Goal: Task Accomplishment & Management: Manage account settings

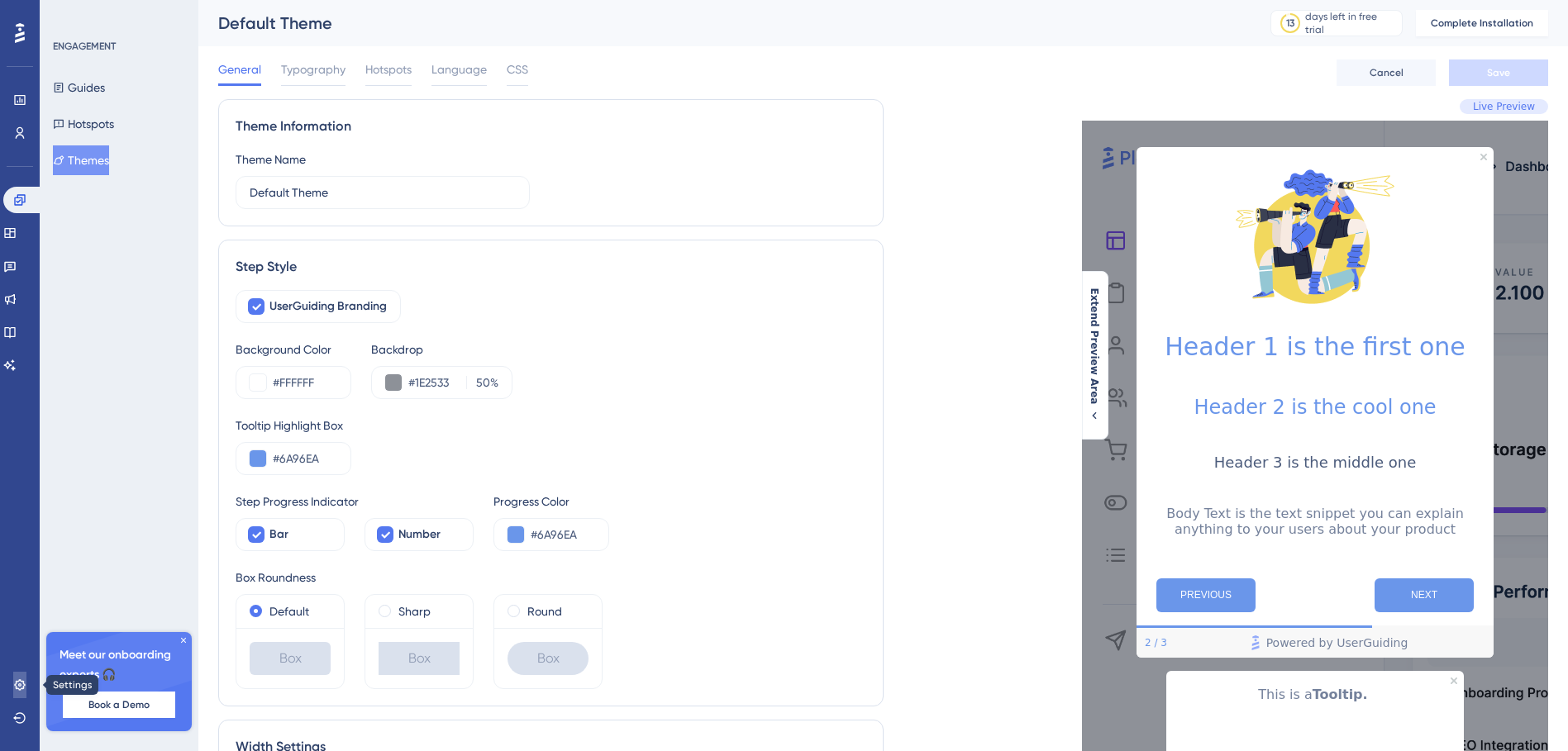
click at [22, 689] on icon at bounding box center [20, 685] width 14 height 14
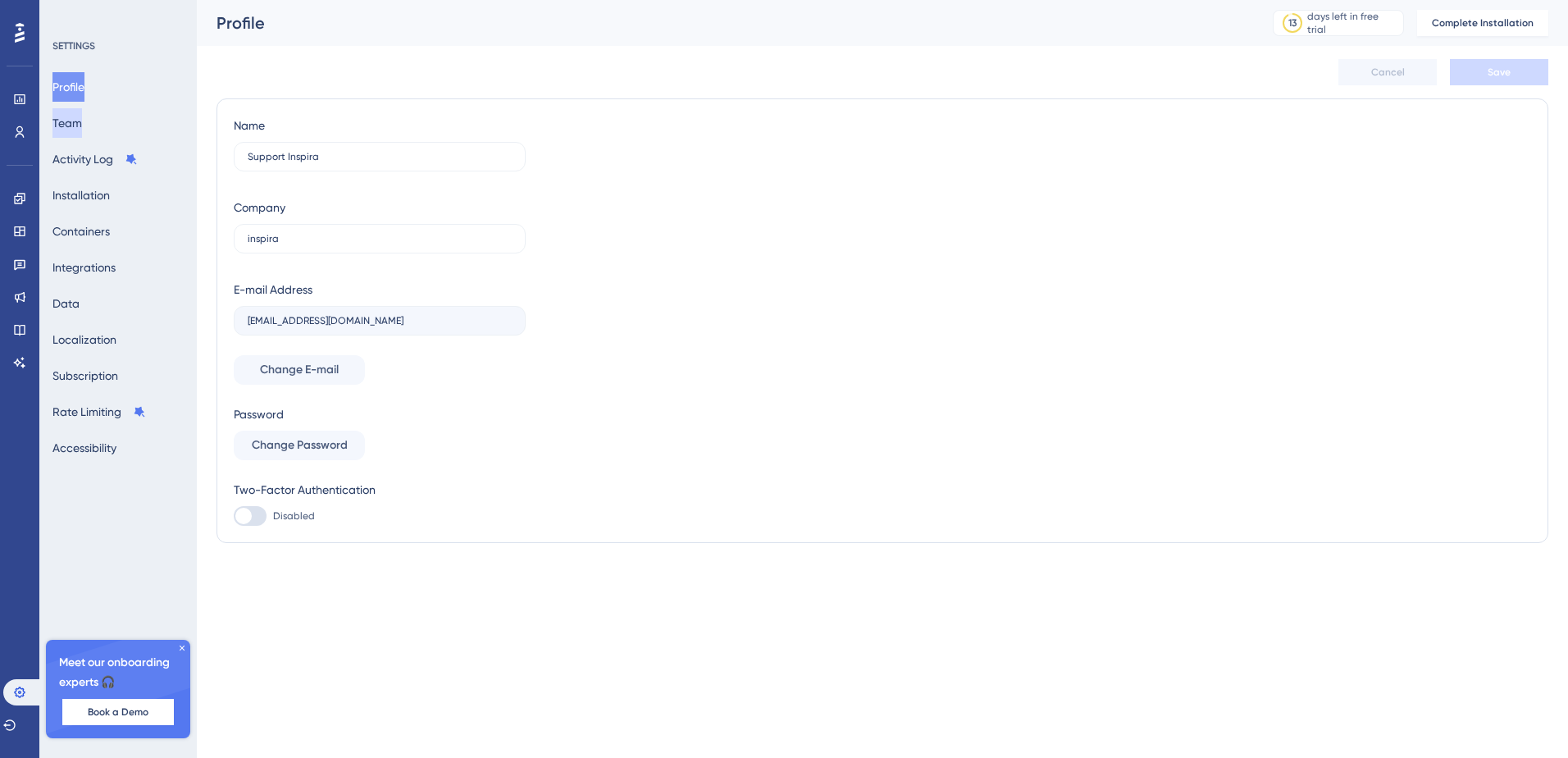
click at [82, 125] on button "Team" at bounding box center [67, 123] width 30 height 30
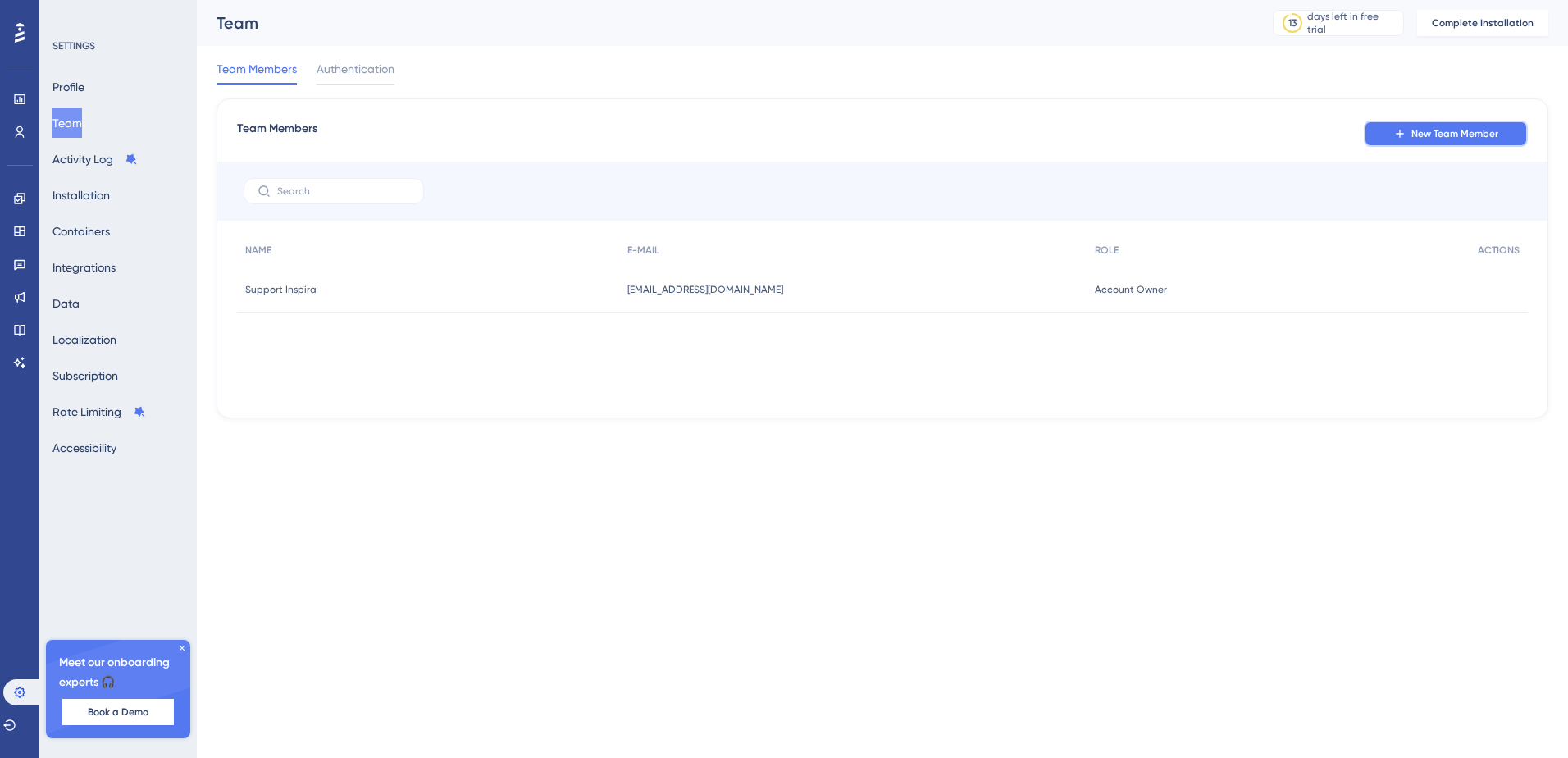
click at [1457, 123] on button "New Team Member" at bounding box center [1445, 133] width 164 height 26
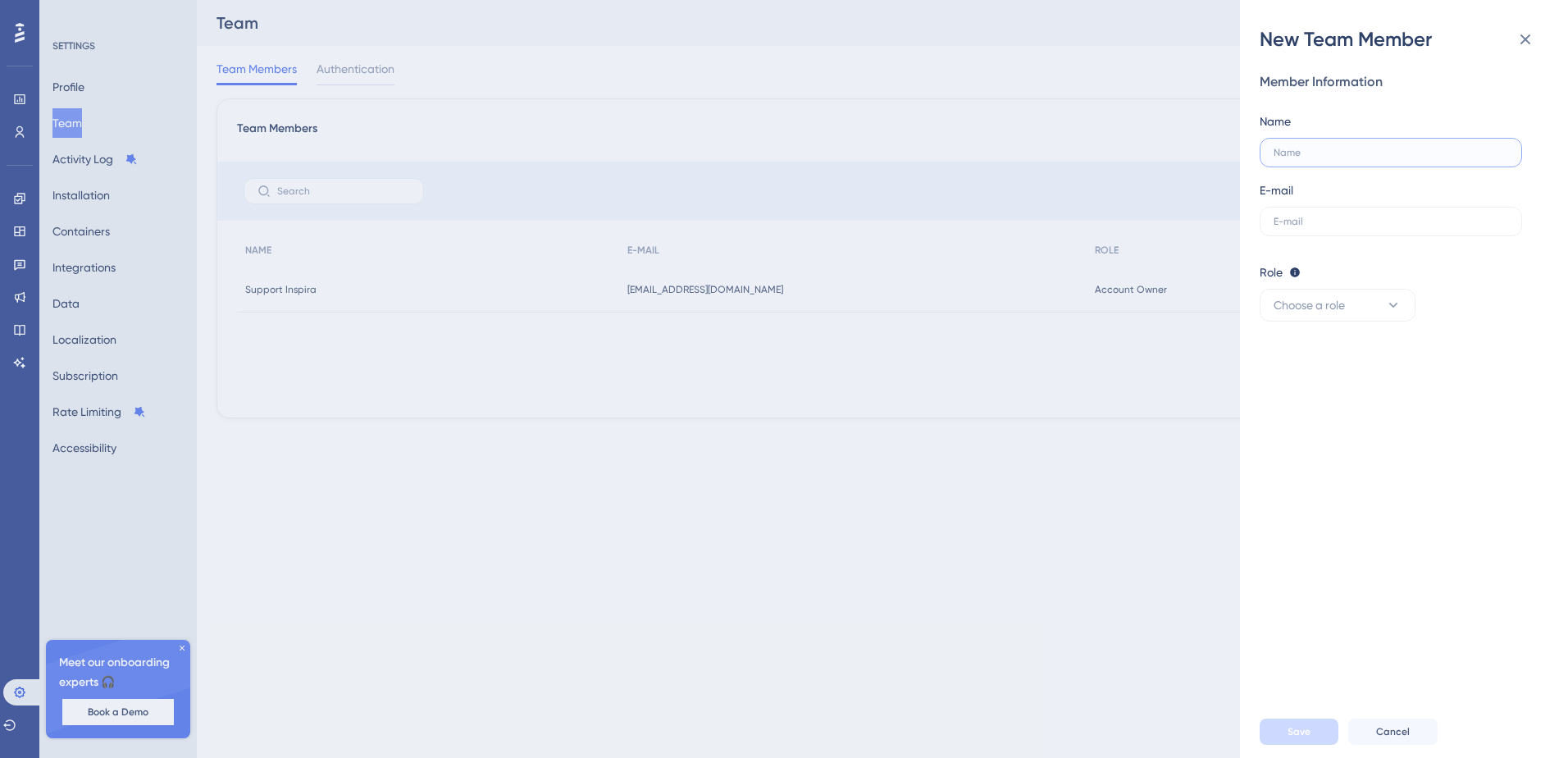
click at [1316, 158] on input "text" at bounding box center [1390, 152] width 234 height 12
type input "Em"
click at [1309, 227] on label at bounding box center [1390, 221] width 262 height 30
click at [1309, 227] on input "text" at bounding box center [1390, 221] width 234 height 12
paste input "emmanoel.raun@inspira.legal"
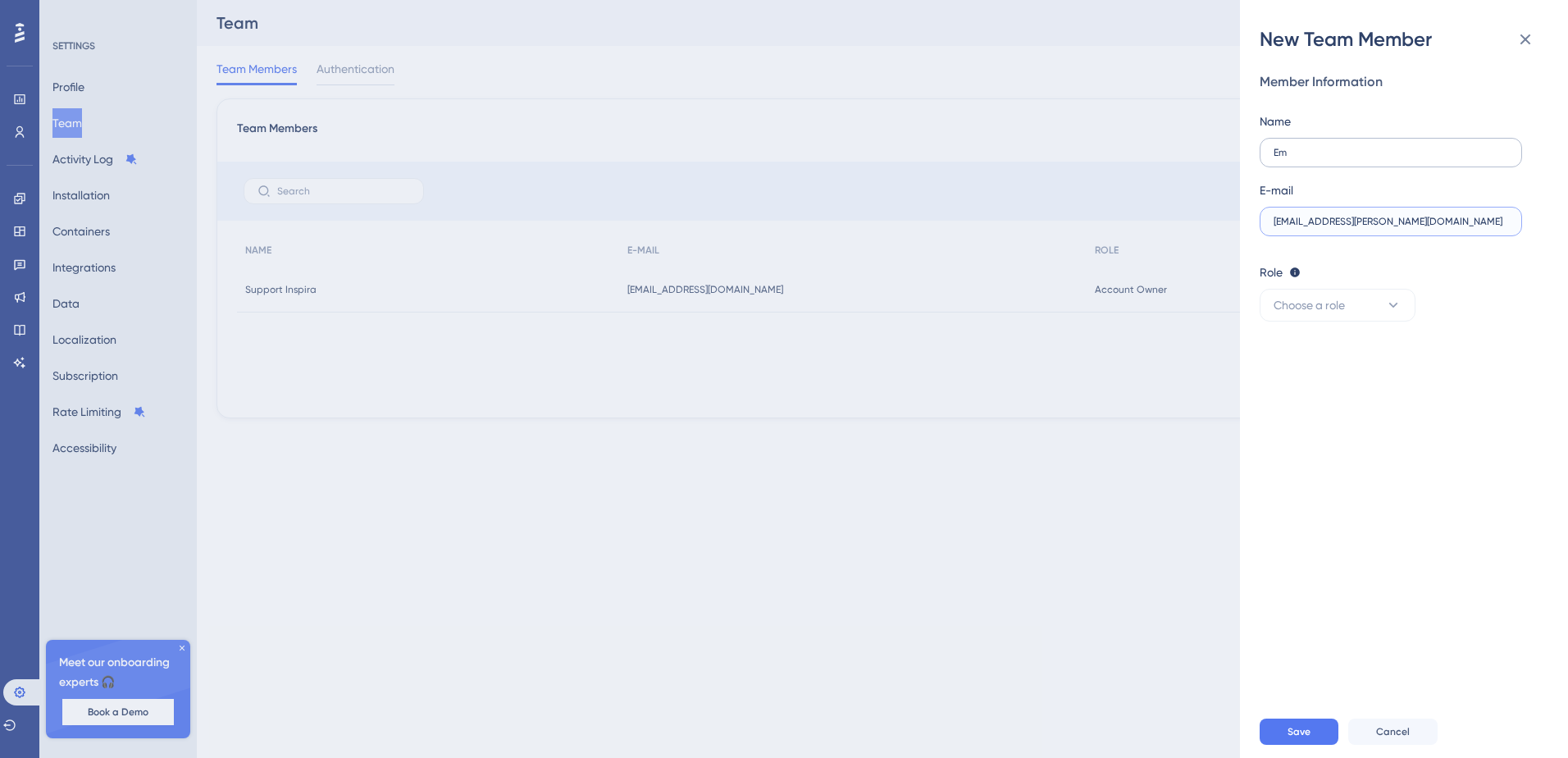
type input "emmanoel.raun@inspira.legal"
click at [1295, 159] on label "Em" at bounding box center [1390, 152] width 262 height 30
click at [1295, 158] on input "Em" at bounding box center [1390, 152] width 234 height 12
type input "Emmanoel Raun"
click at [1326, 294] on button "Choose a role" at bounding box center [1337, 305] width 156 height 33
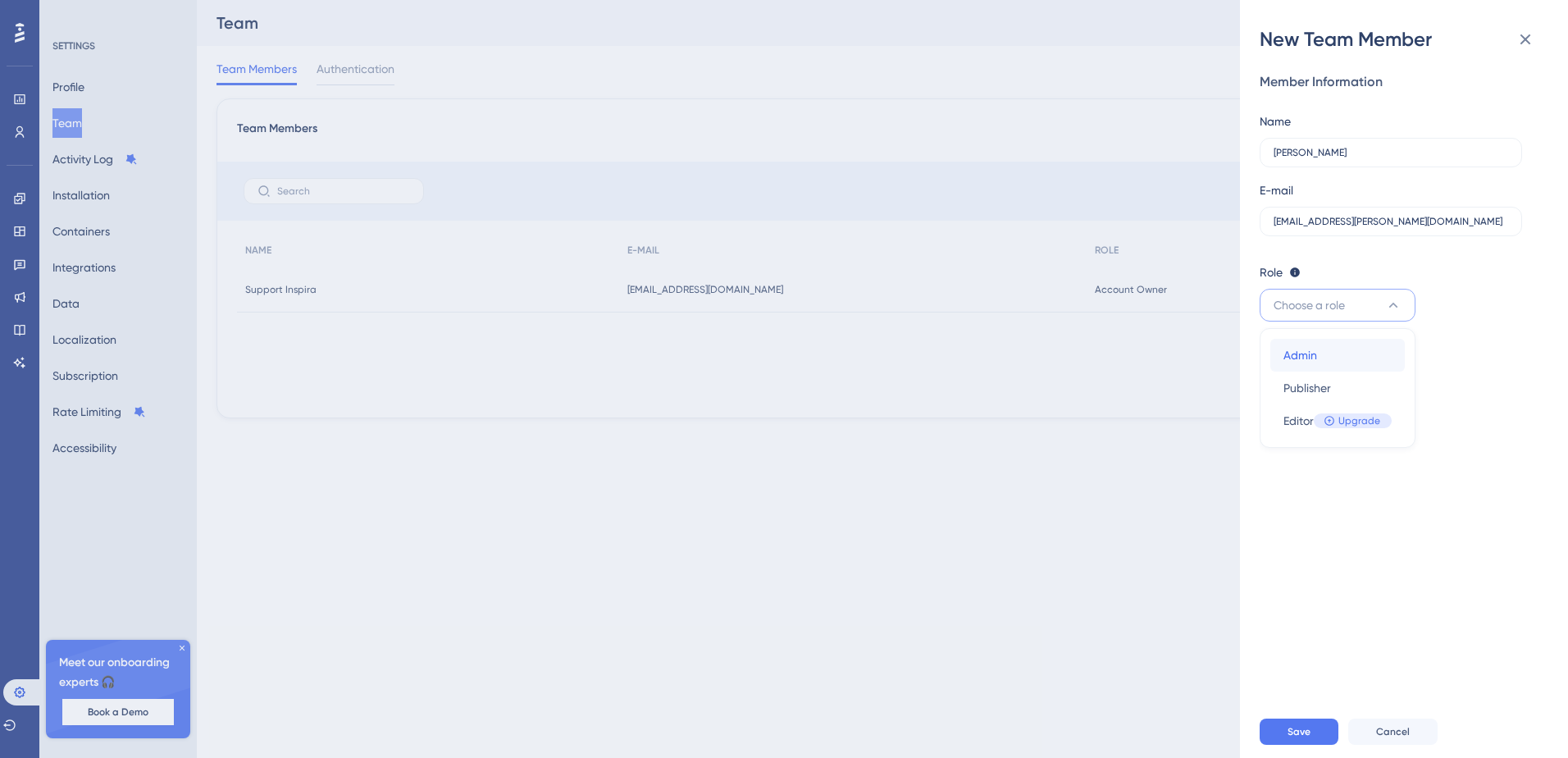
click at [1302, 360] on span "Admin" at bounding box center [1300, 355] width 34 height 20
click at [1347, 312] on button "Admin" at bounding box center [1337, 305] width 156 height 33
click at [1337, 538] on div "Member Information Name Emmanoel Raun E-mail emmanoel.raun@inspira.legal Role E…" at bounding box center [1410, 379] width 301 height 653
click at [1302, 725] on span "Save" at bounding box center [1299, 731] width 23 height 13
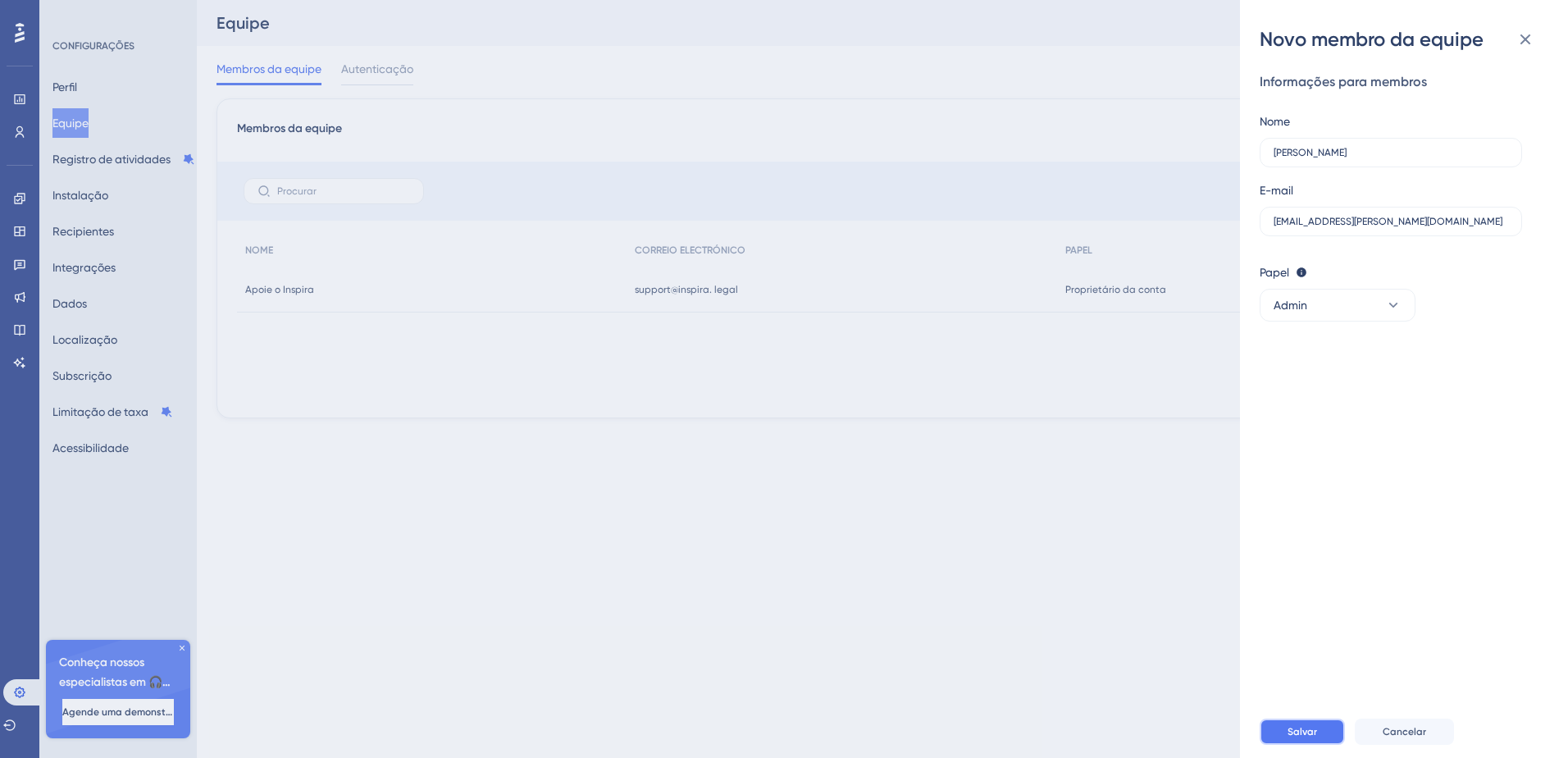
click at [1295, 733] on span "Salvar" at bounding box center [1301, 731] width 30 height 13
drag, startPoint x: 255, startPoint y: 34, endPoint x: 487, endPoint y: 32, distance: 232.0
click at [487, 32] on div "Email: This email is already registered." at bounding box center [370, 30] width 235 height 20
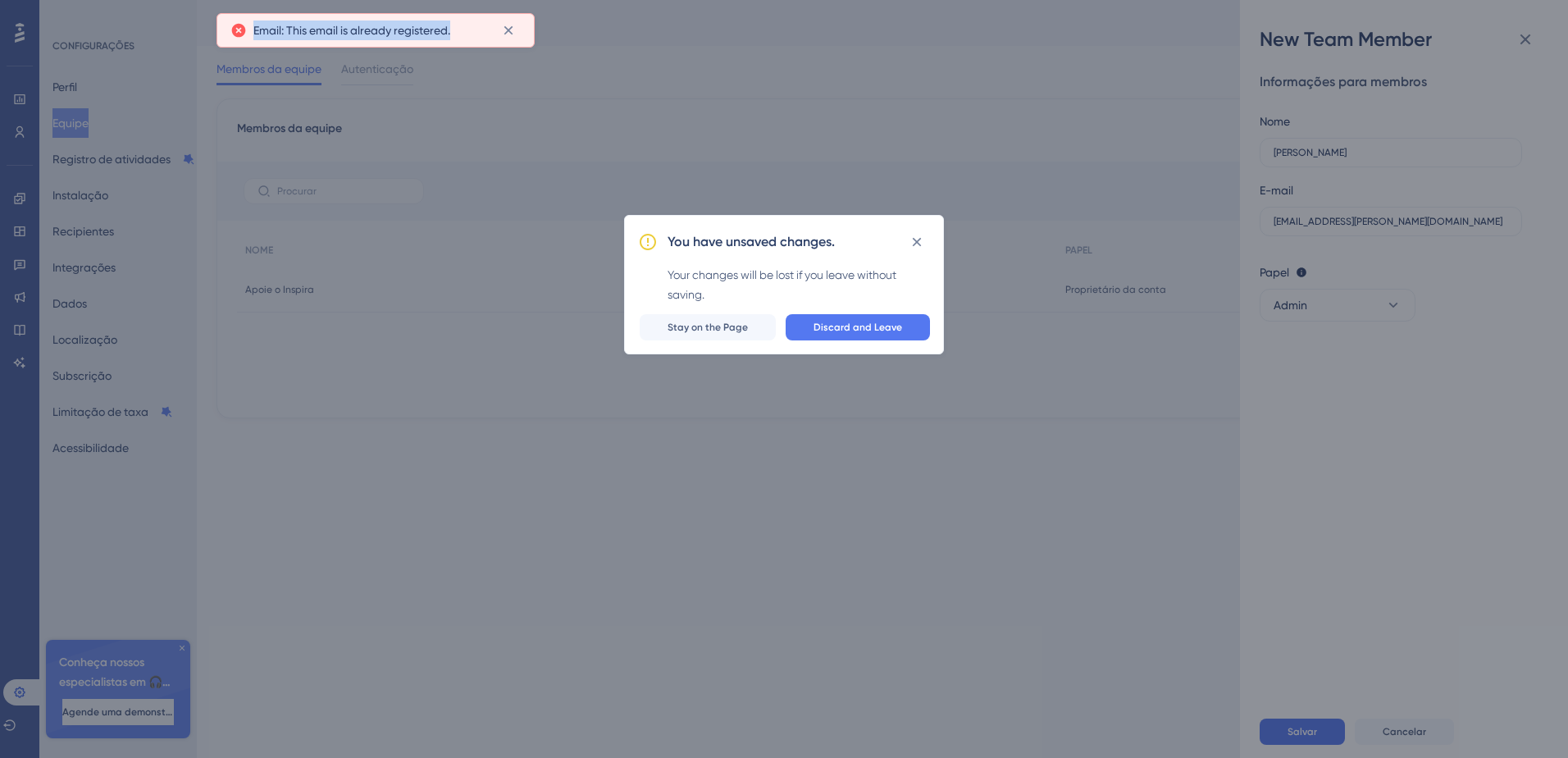
copy span "Email: This email is already registered."
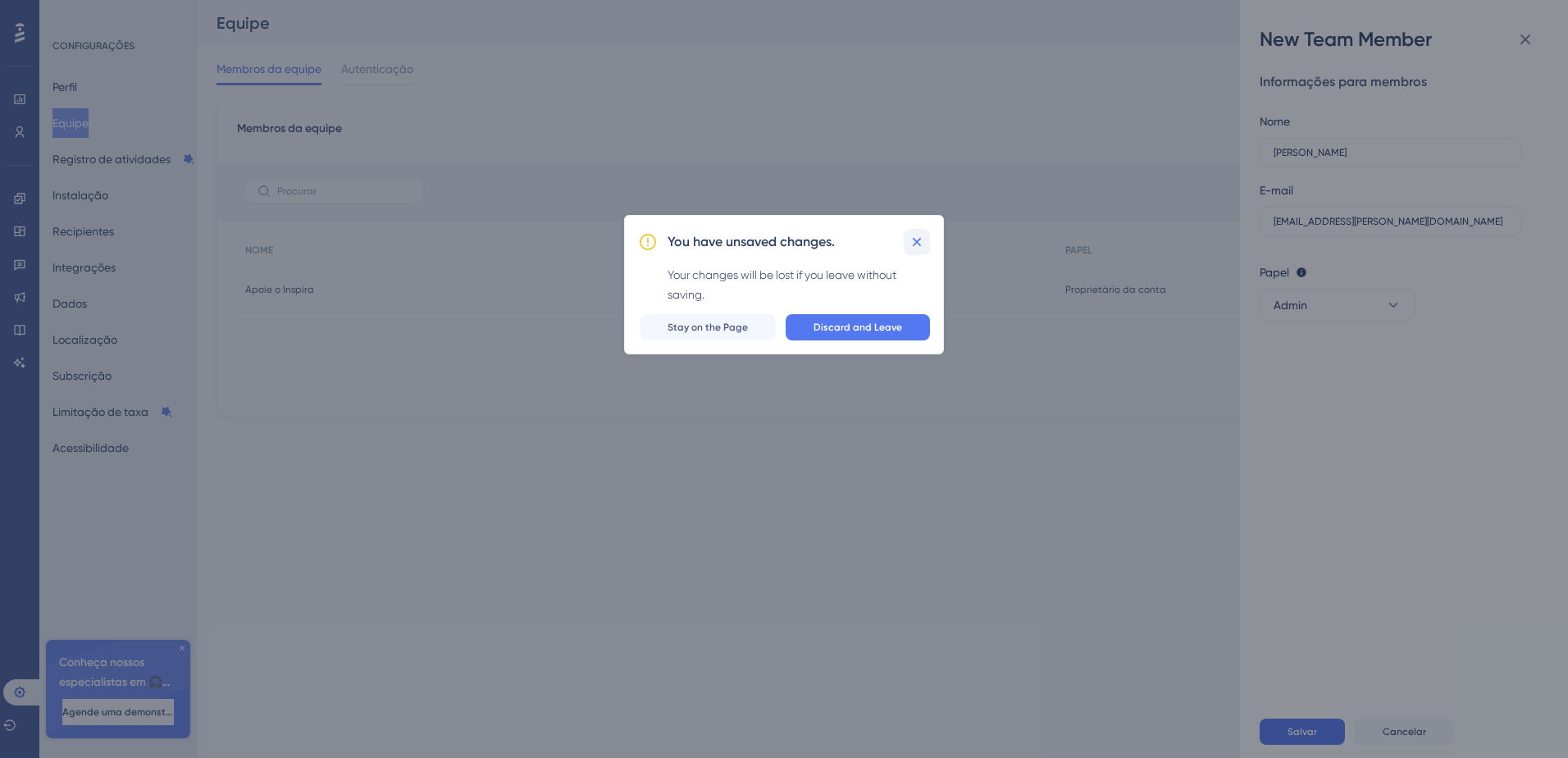
click at [922, 239] on icon at bounding box center [917, 242] width 16 height 16
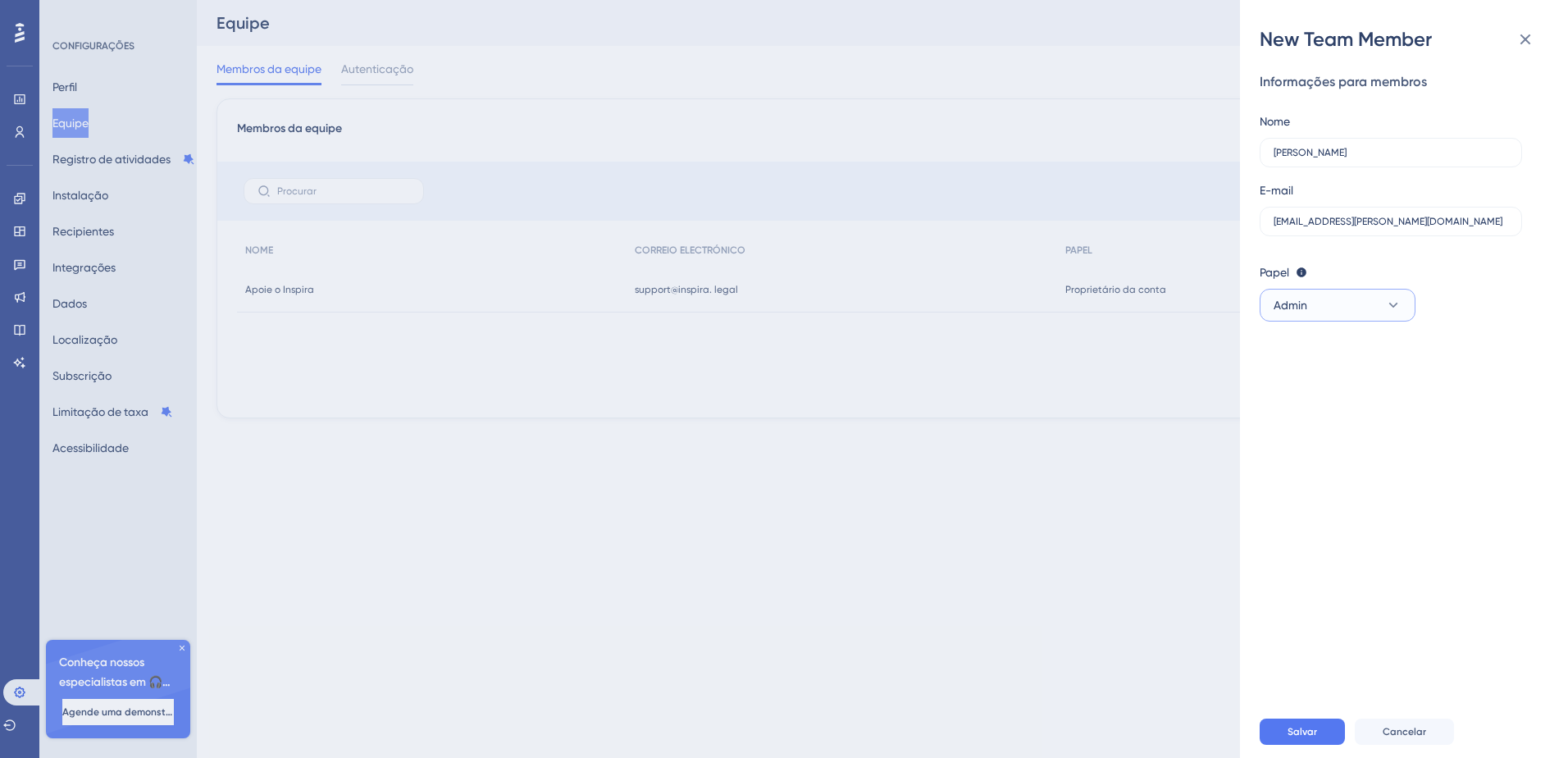
click at [1312, 315] on button "Admin" at bounding box center [1337, 305] width 156 height 33
click at [1297, 418] on font "Editor" at bounding box center [1298, 421] width 30 height 20
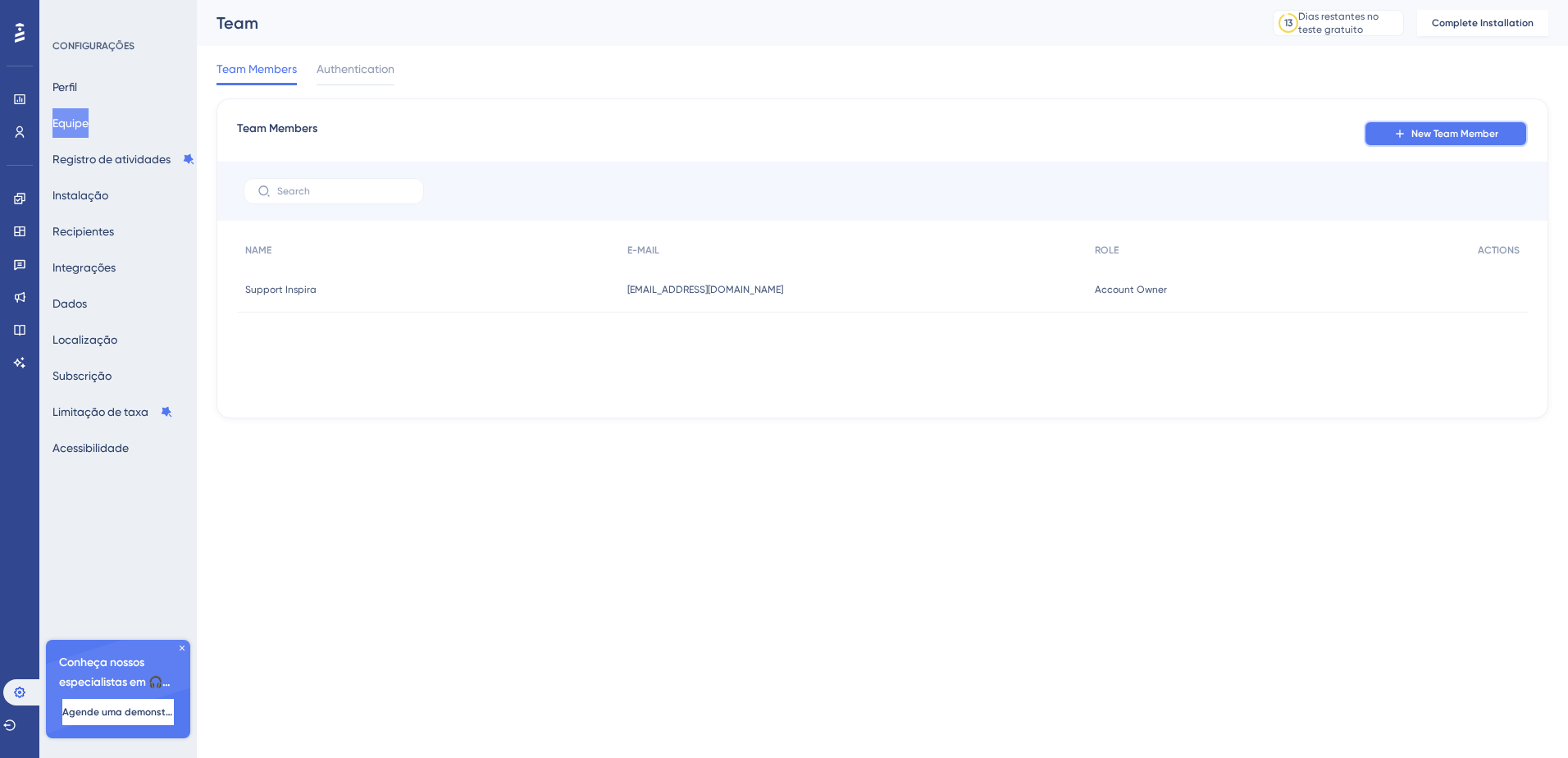
click at [1432, 132] on span "New Team Member" at bounding box center [1454, 133] width 87 height 13
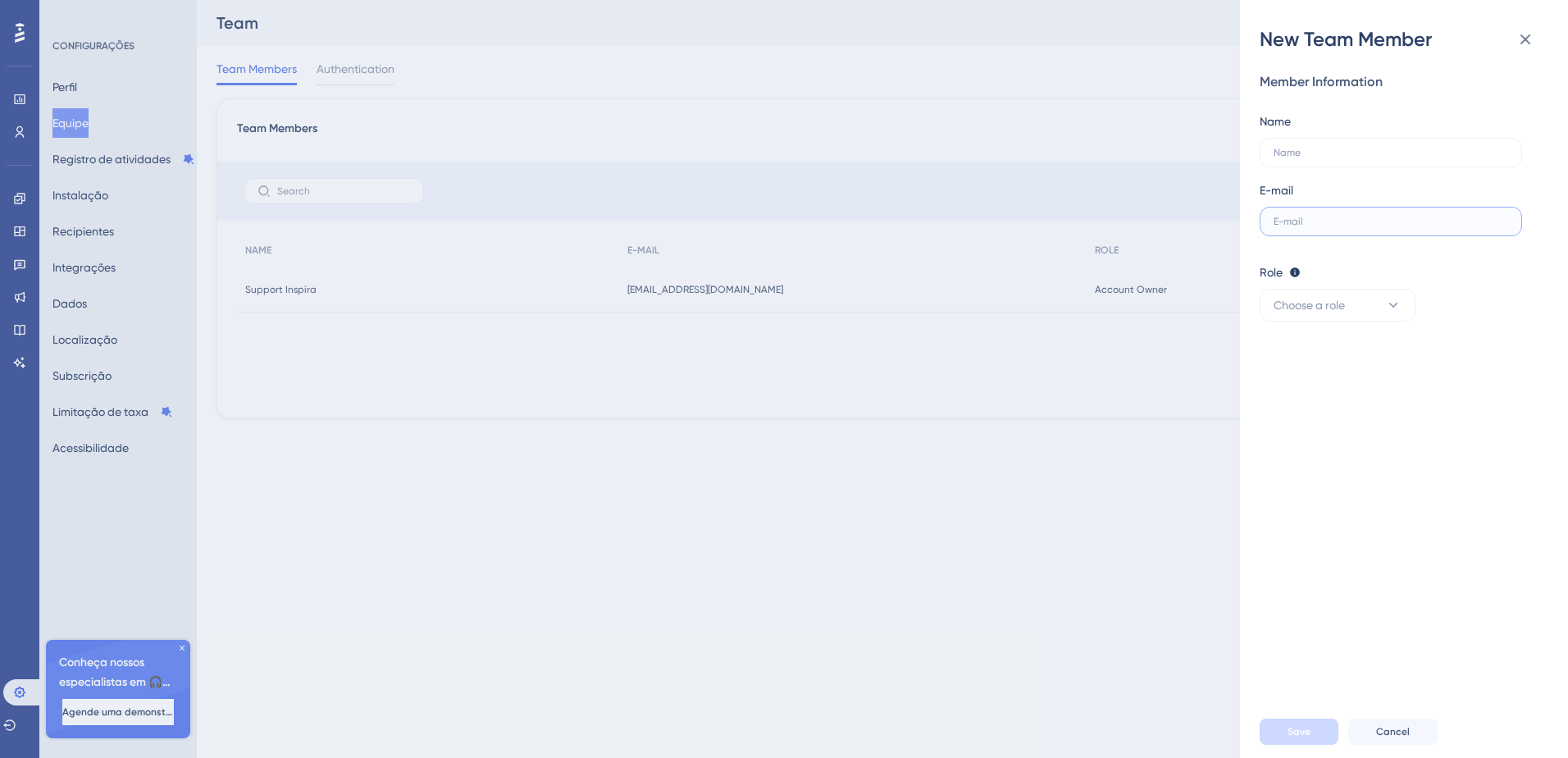
click at [1353, 221] on input "text" at bounding box center [1390, 221] width 234 height 12
paste input "emmanoel.raun@inspira.legal"
click at [1328, 223] on input "emmanoel.raun" at bounding box center [1390, 221] width 234 height 12
type input "emmanoelraun@gmail.com"
click at [1303, 144] on label at bounding box center [1390, 152] width 262 height 30
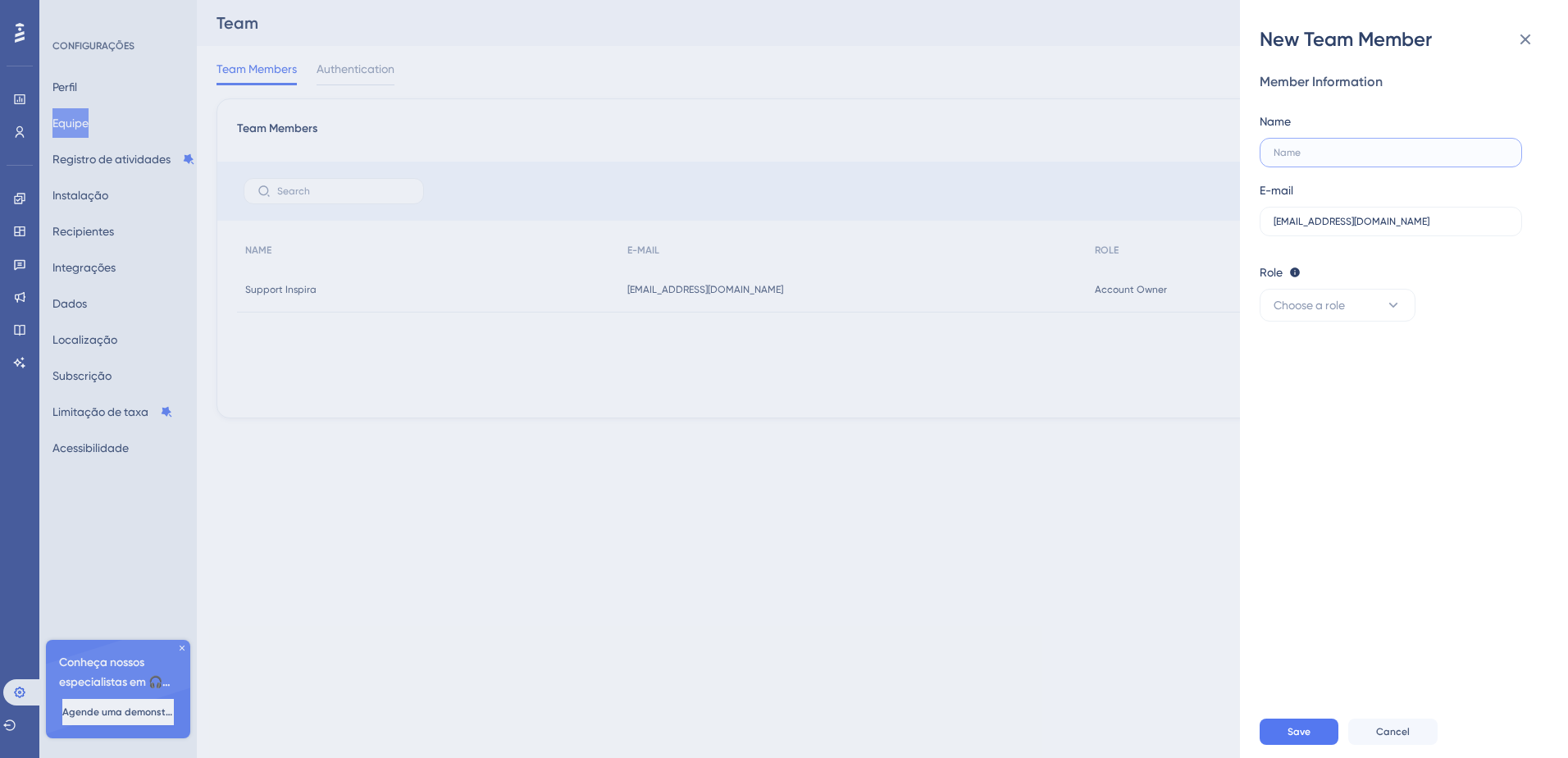
click at [1303, 147] on input "text" at bounding box center [1390, 152] width 234 height 12
type input "Emmanoel"
click at [1311, 303] on span "Choose a role" at bounding box center [1309, 305] width 72 height 20
click at [1301, 359] on span "Admin" at bounding box center [1300, 355] width 34 height 20
click at [1309, 728] on span "Save" at bounding box center [1299, 731] width 23 height 13
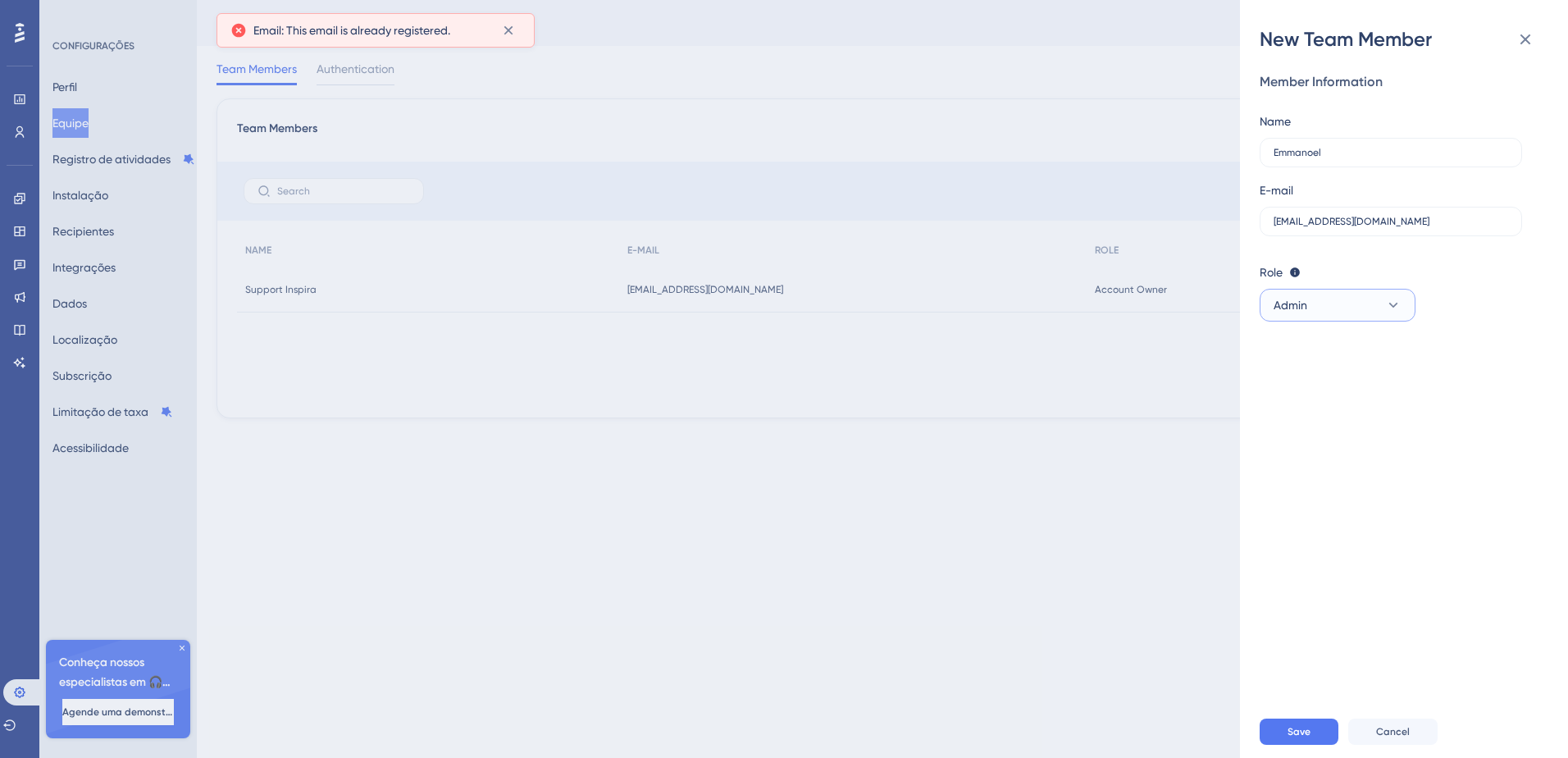
click at [1347, 306] on button "Admin" at bounding box center [1337, 305] width 156 height 33
click at [1305, 417] on font "Editor" at bounding box center [1298, 421] width 30 height 20
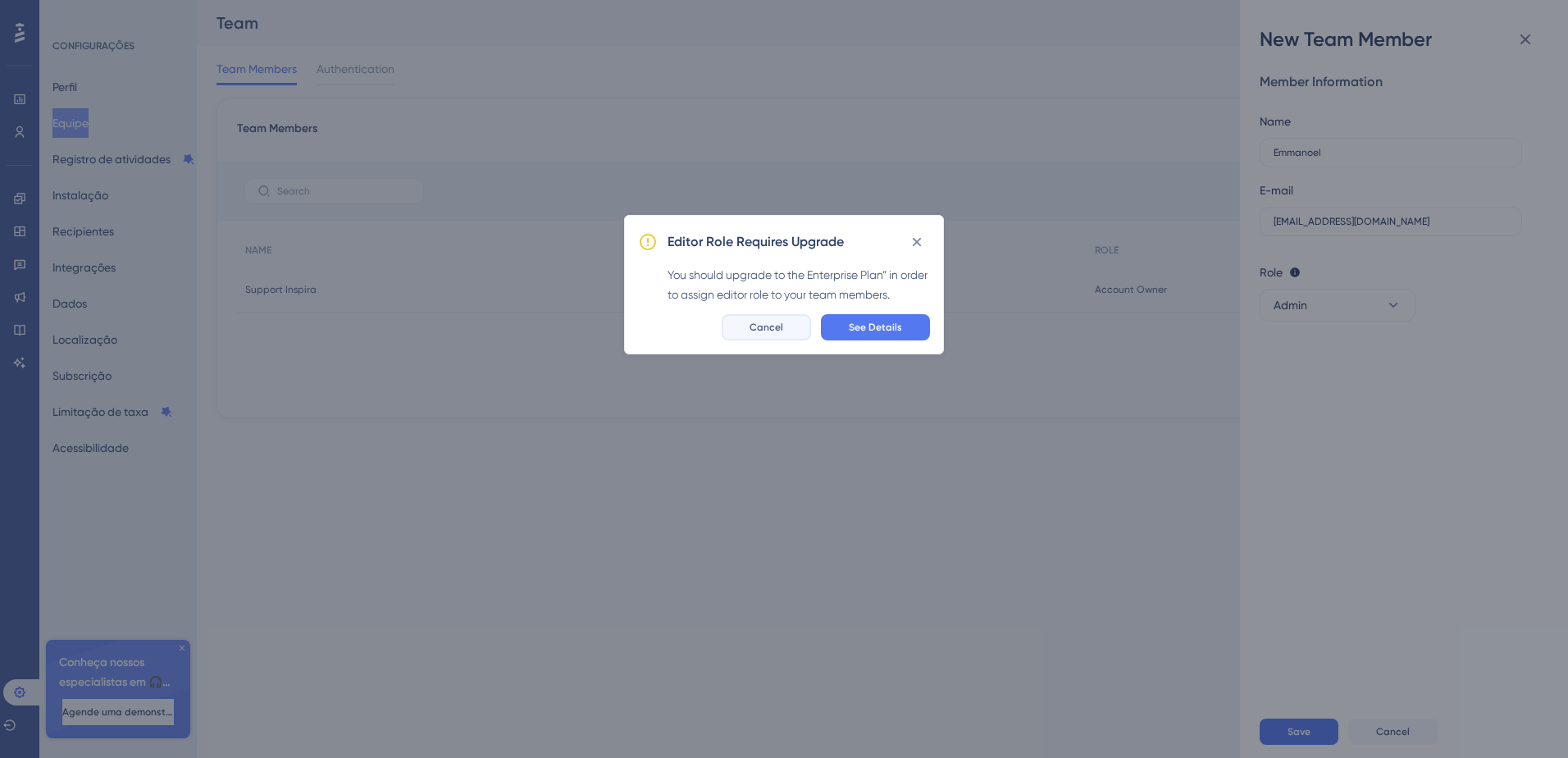
click at [787, 327] on button "Cancel" at bounding box center [767, 327] width 89 height 26
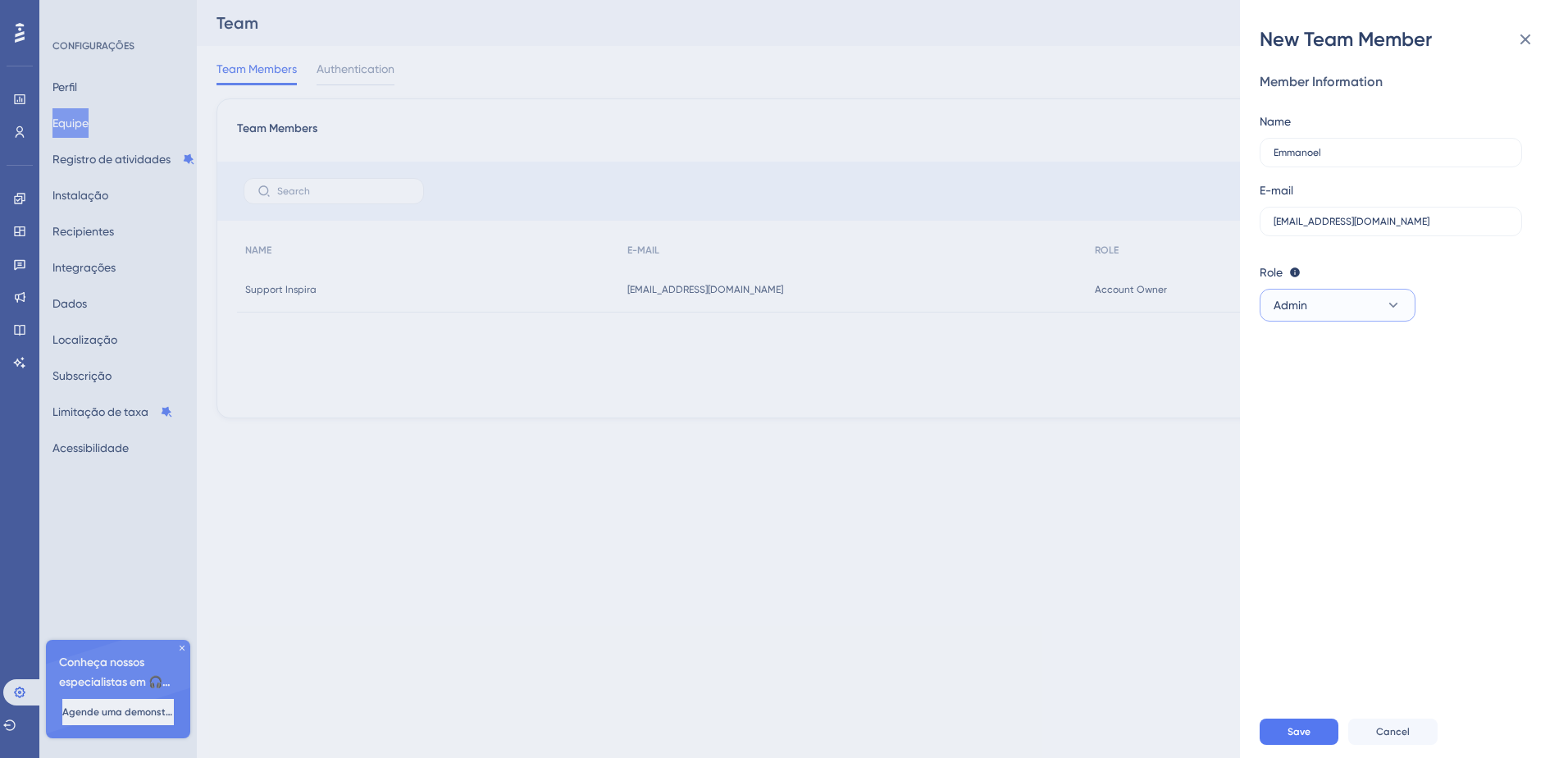
click at [1295, 301] on span "Admin" at bounding box center [1290, 305] width 34 height 20
click at [1300, 379] on span "Publisher" at bounding box center [1306, 388] width 47 height 20
click at [1315, 733] on button "Save" at bounding box center [1299, 731] width 79 height 26
click at [1312, 307] on span "Publisher" at bounding box center [1296, 305] width 47 height 20
click at [1300, 432] on div "Editor Upgrade Editor" at bounding box center [1336, 421] width 108 height 33
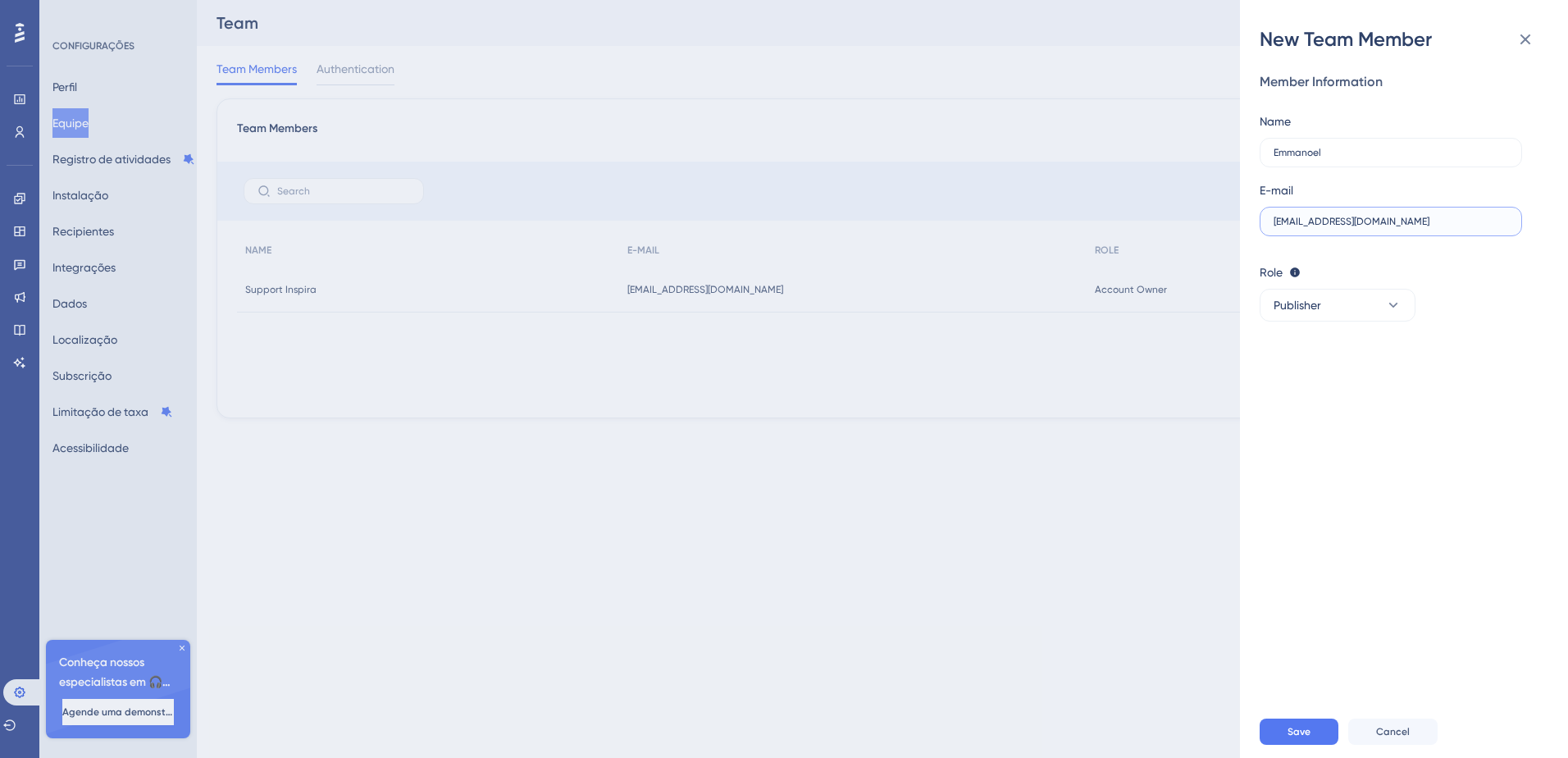
click at [1417, 223] on input "emmanoelraun@gmail.com" at bounding box center [1390, 221] width 234 height 12
click at [1416, 224] on input "emmanoelraun@gmail.com" at bounding box center [1390, 221] width 234 height 12
click at [1416, 226] on input "text" at bounding box center [1390, 221] width 234 height 12
click at [1522, 35] on icon at bounding box center [1525, 39] width 20 height 20
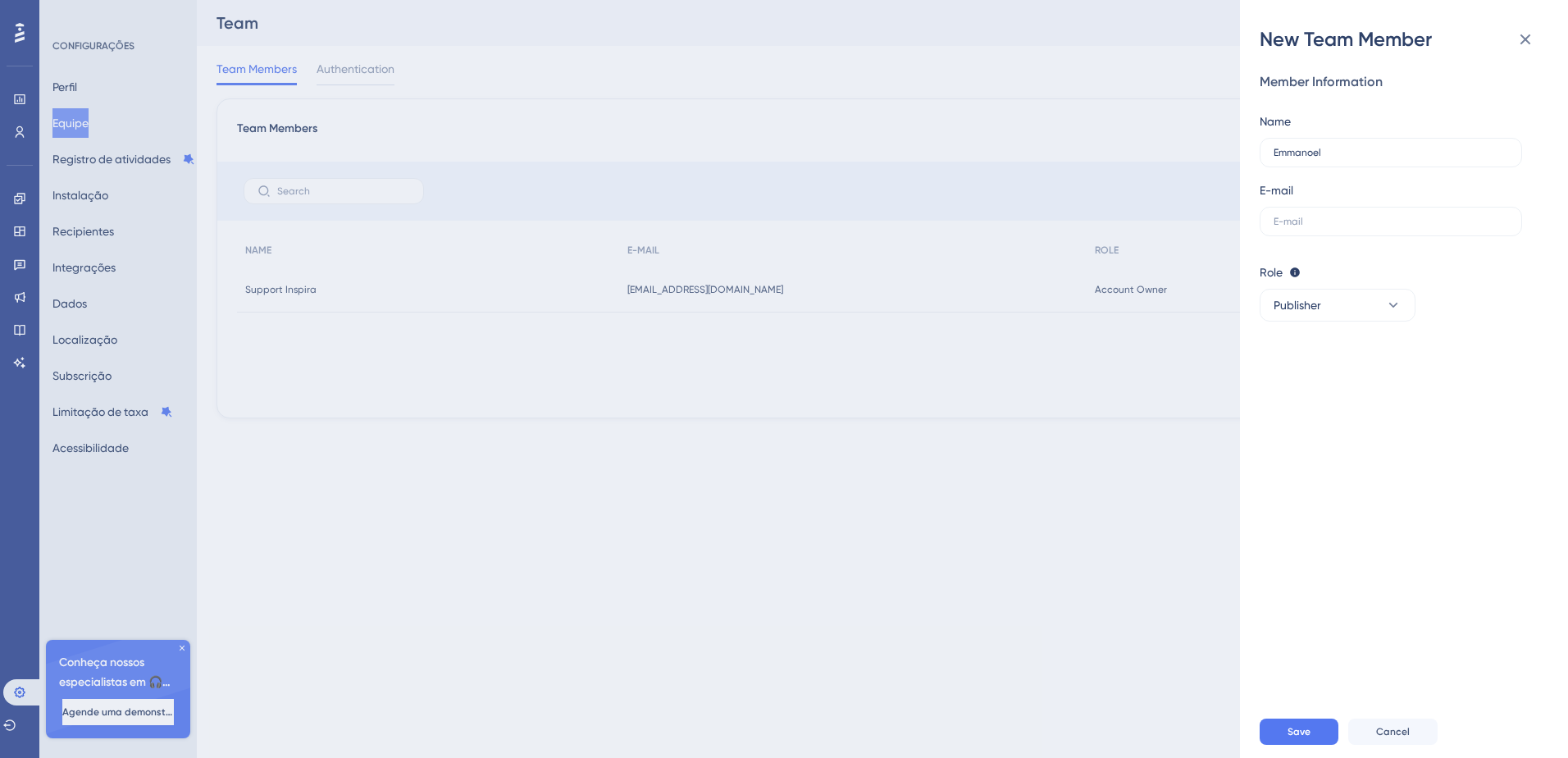
click at [28, 133] on div "New Team Member Member Information Name Emmanoel E-mail Role Editor: Create & e…" at bounding box center [784, 379] width 1568 height 758
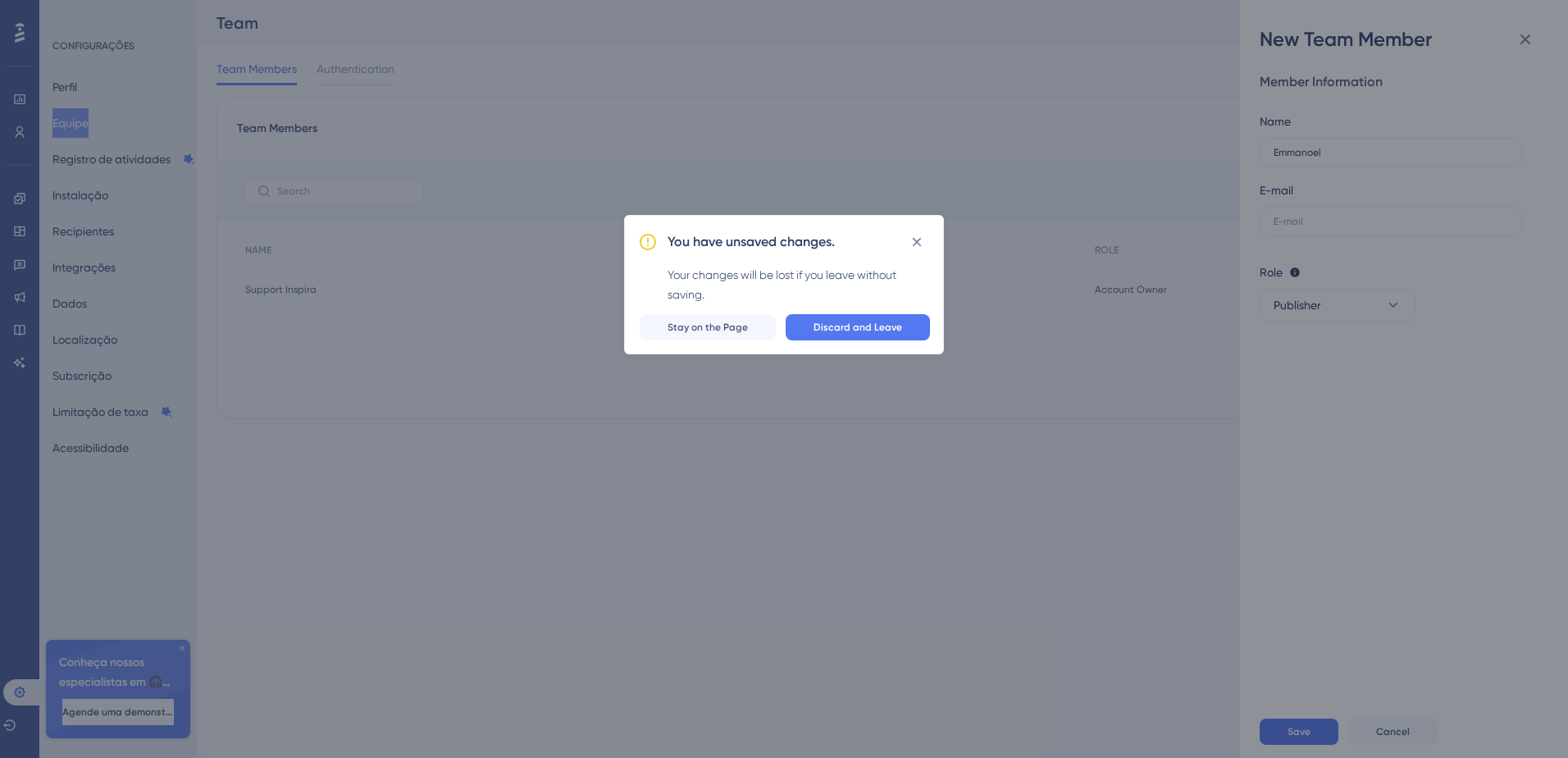
click at [25, 131] on div "You have unsaved changes. Your changes will be lost if you leave without saving…" at bounding box center [784, 379] width 1568 height 758
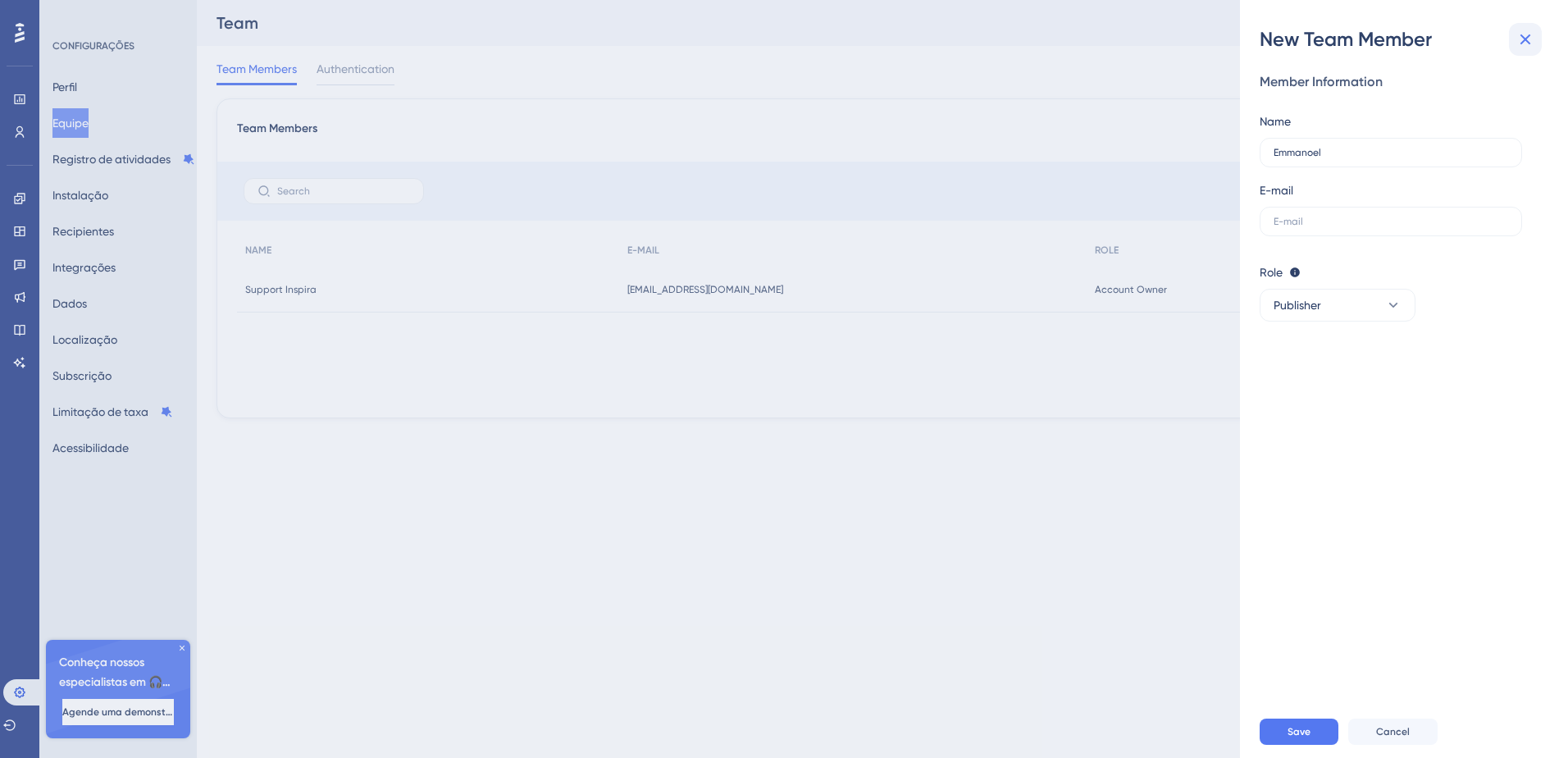
click at [1533, 39] on icon at bounding box center [1525, 39] width 20 height 20
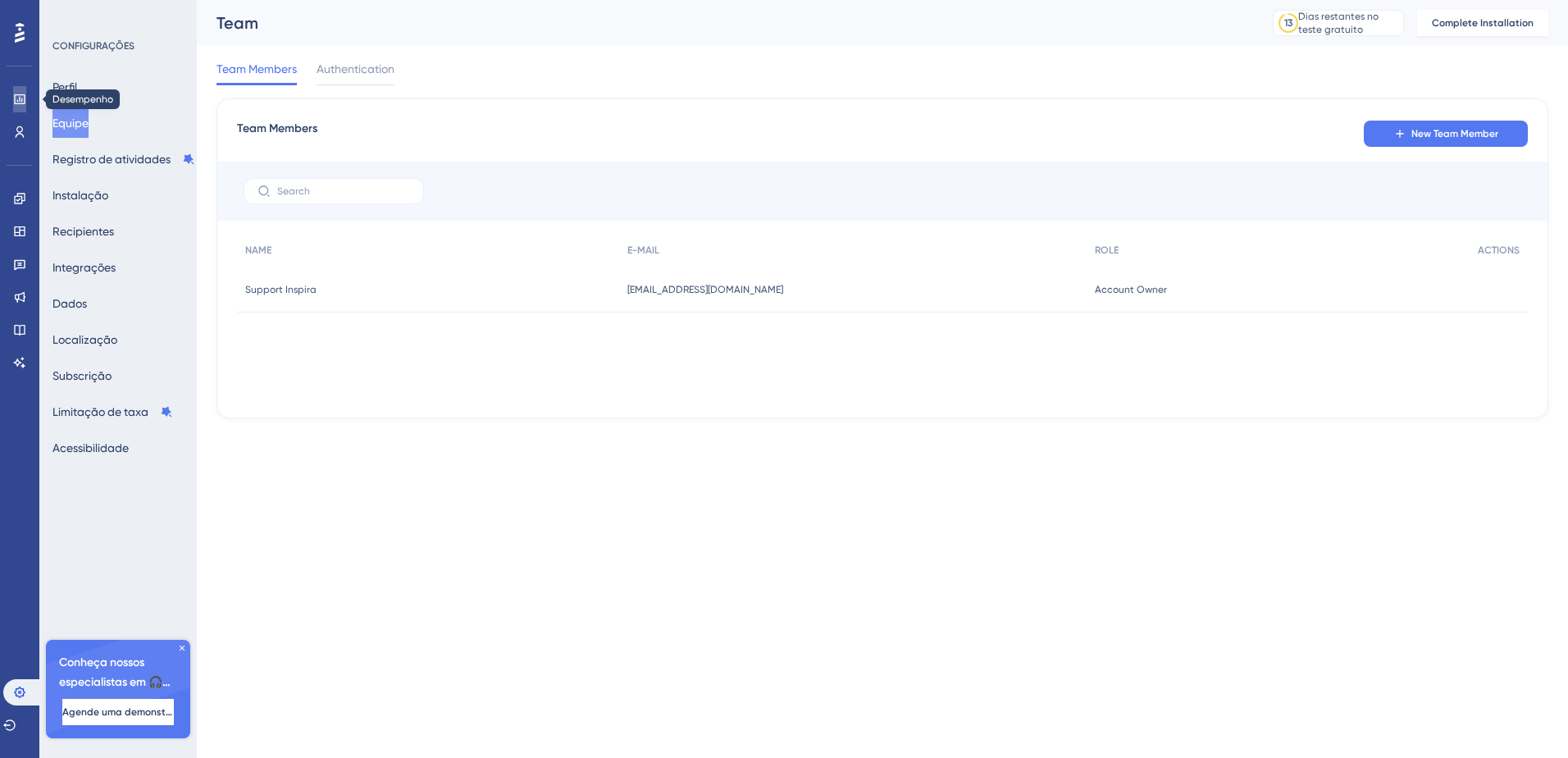
click at [13, 92] on link at bounding box center [20, 98] width 13 height 26
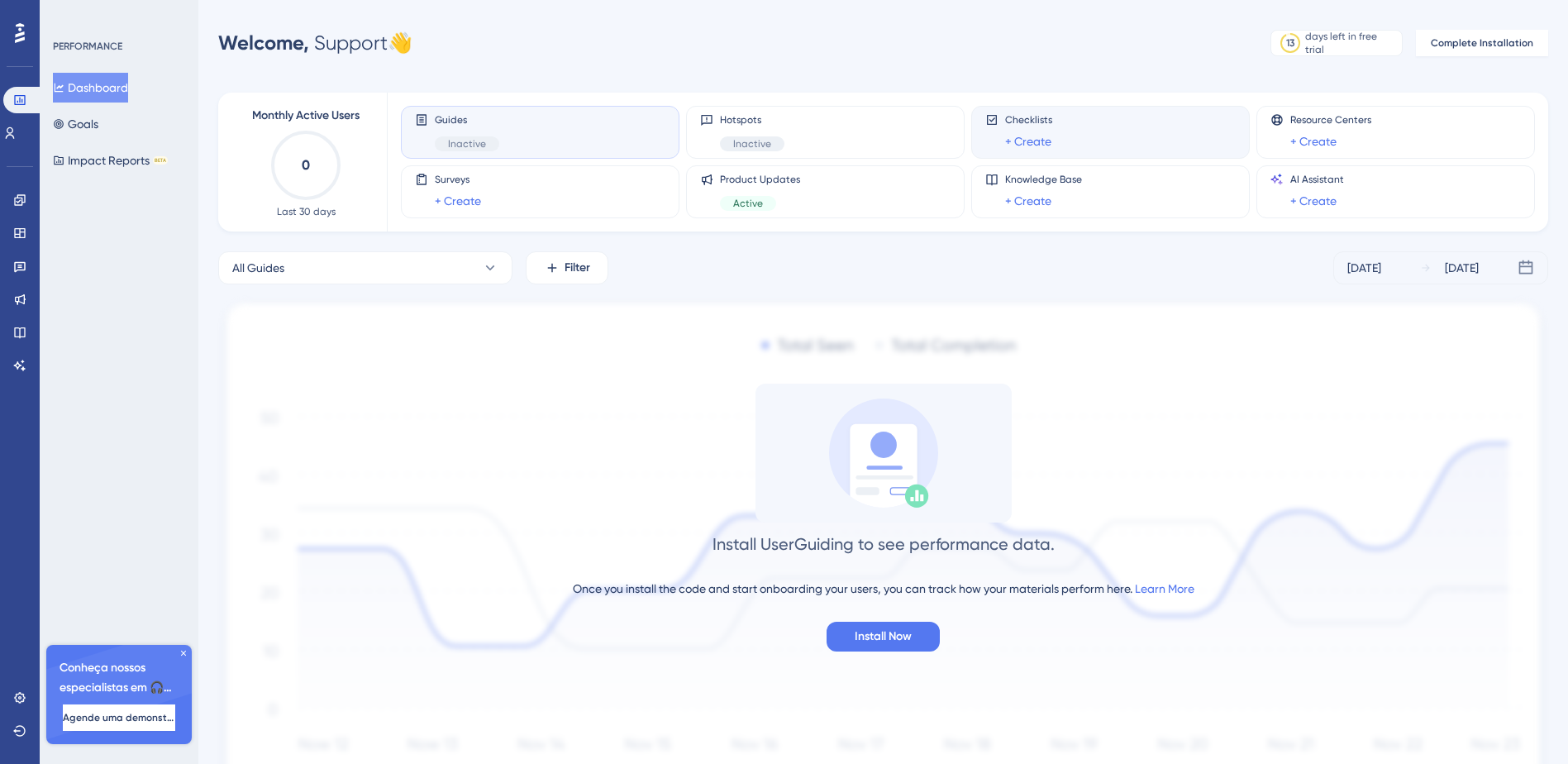
click at [1040, 130] on div "Checklists + Create" at bounding box center [1029, 133] width 47 height 38
click at [1026, 148] on link "+ Create" at bounding box center [1028, 142] width 46 height 20
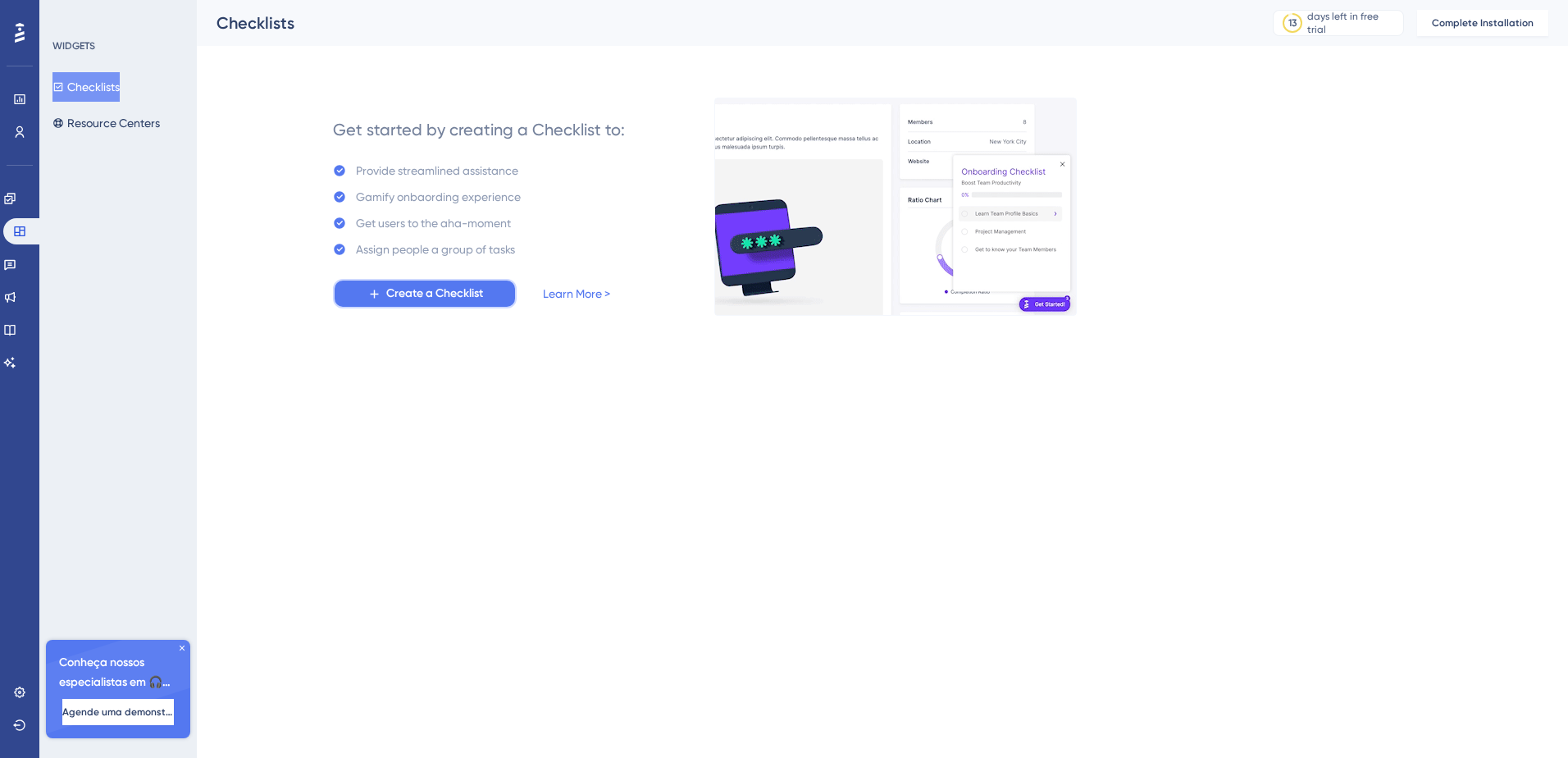
click at [435, 297] on span "Create a Checklist" at bounding box center [435, 294] width 97 height 20
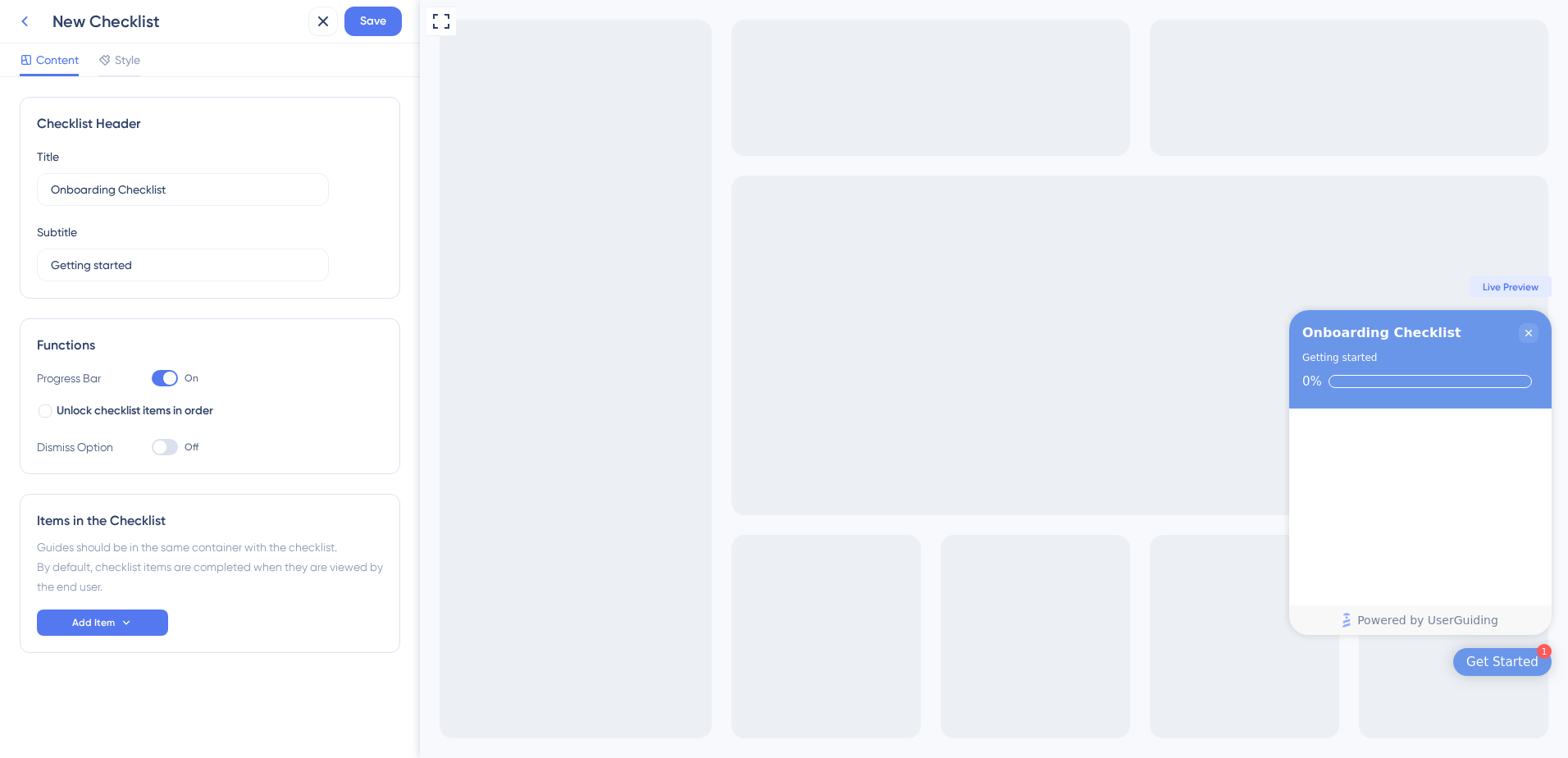
click at [25, 21] on icon at bounding box center [24, 21] width 20 height 20
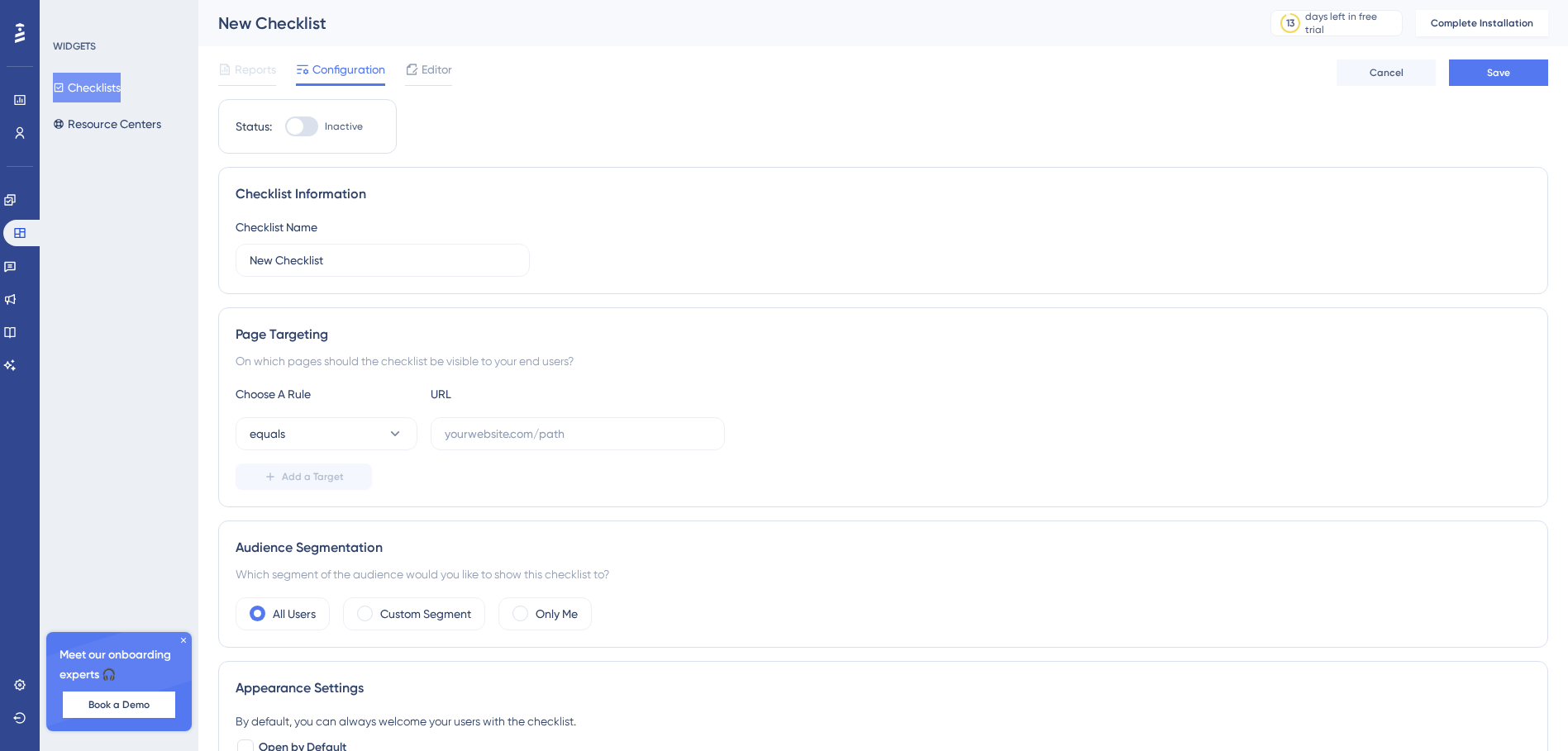
click at [242, 68] on span "Reports" at bounding box center [255, 69] width 41 height 20
click at [61, 79] on button "Checklists" at bounding box center [87, 87] width 68 height 30
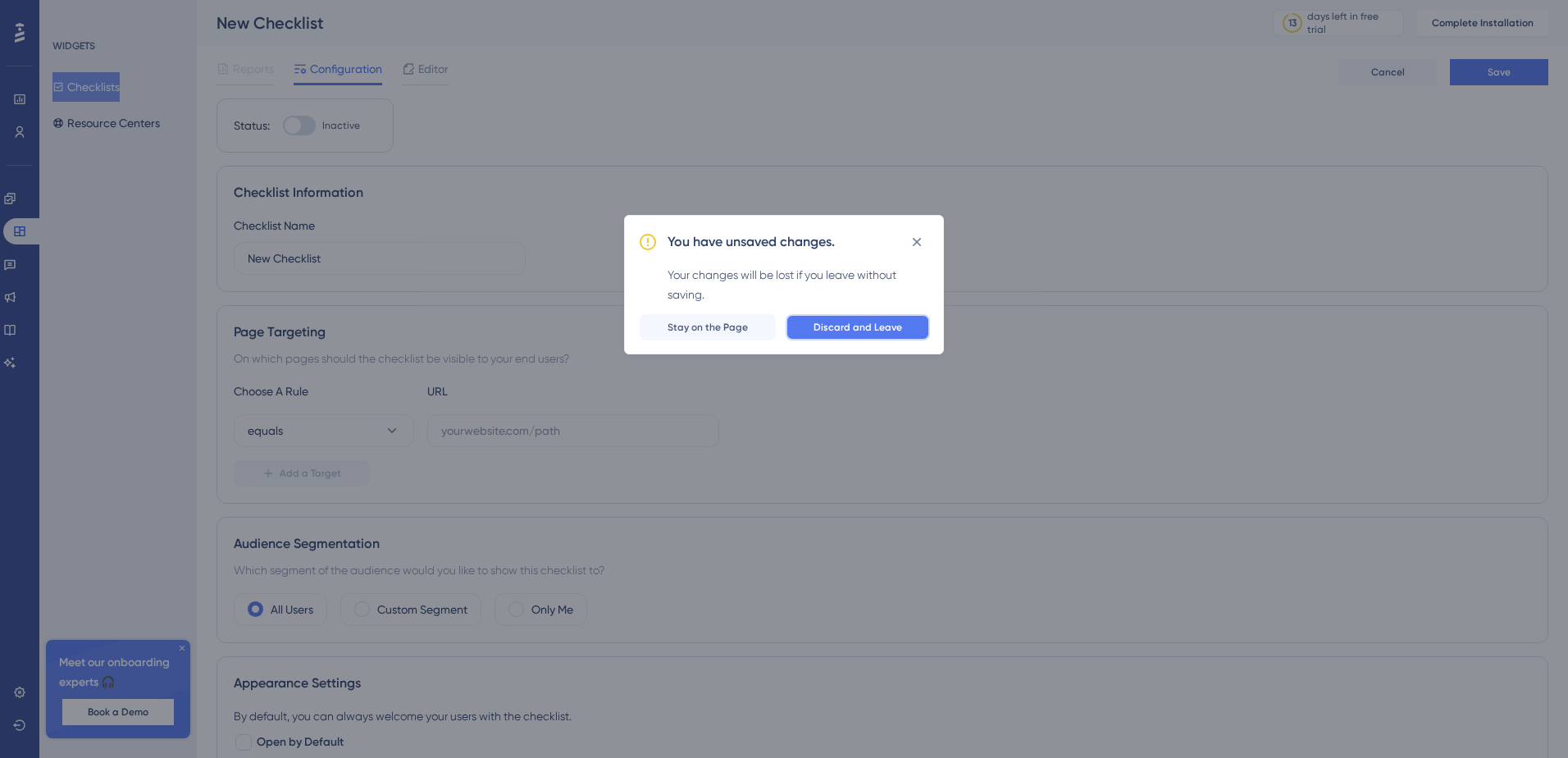
click at [855, 337] on button "Discard and Leave" at bounding box center [857, 327] width 144 height 26
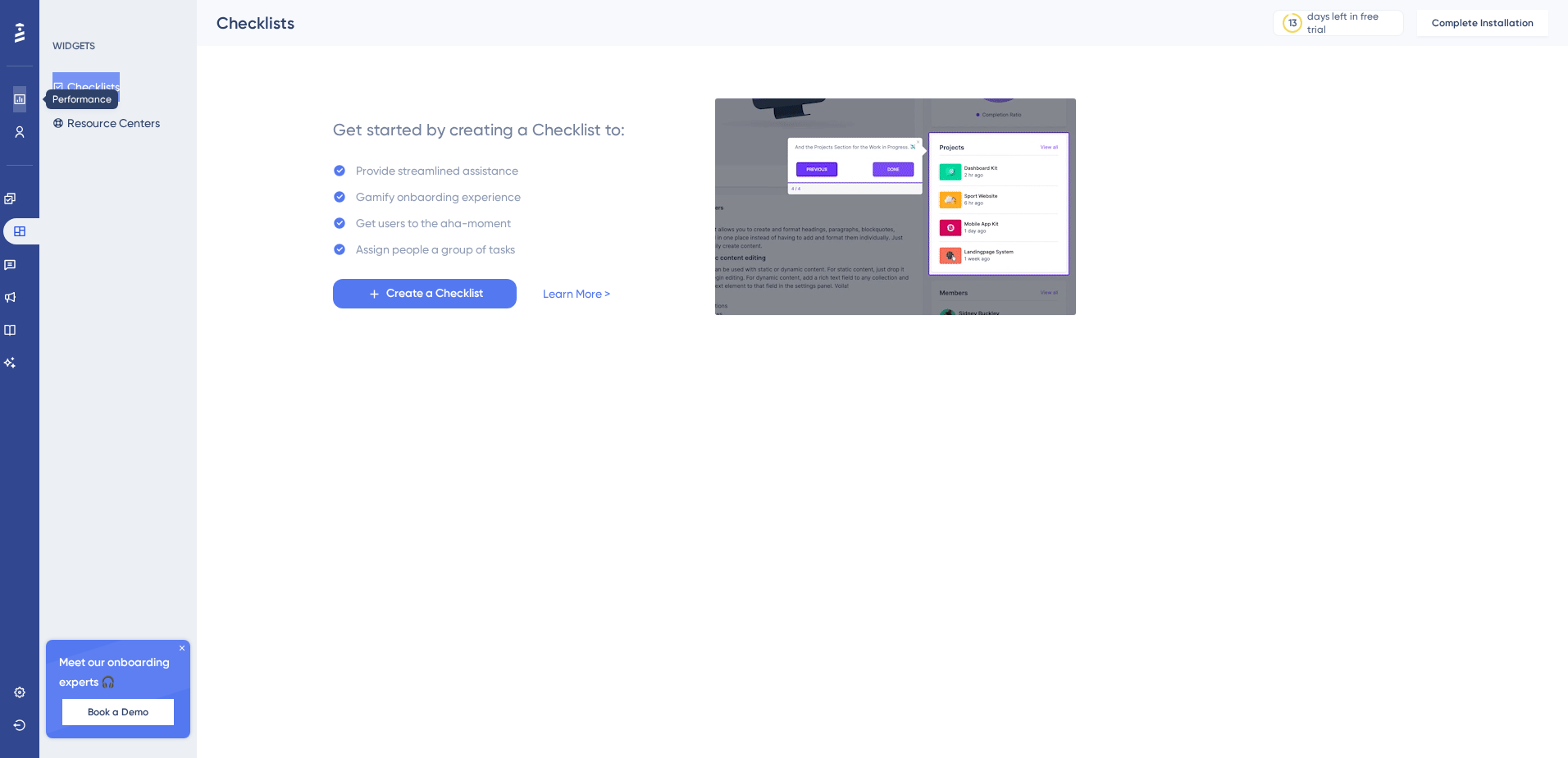
click at [17, 94] on icon at bounding box center [20, 98] width 11 height 10
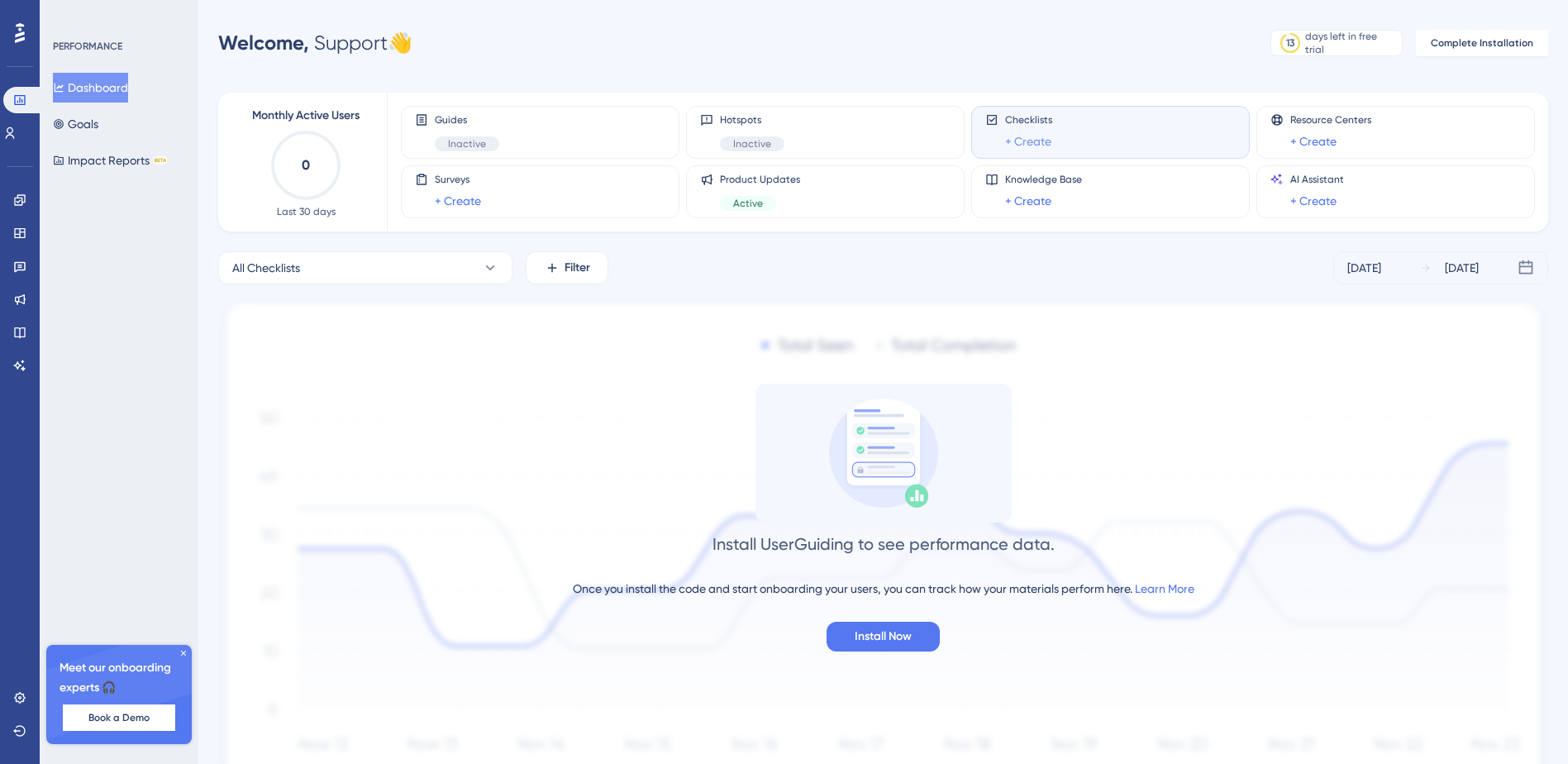
click at [1035, 135] on link "+ Create" at bounding box center [1028, 142] width 46 height 20
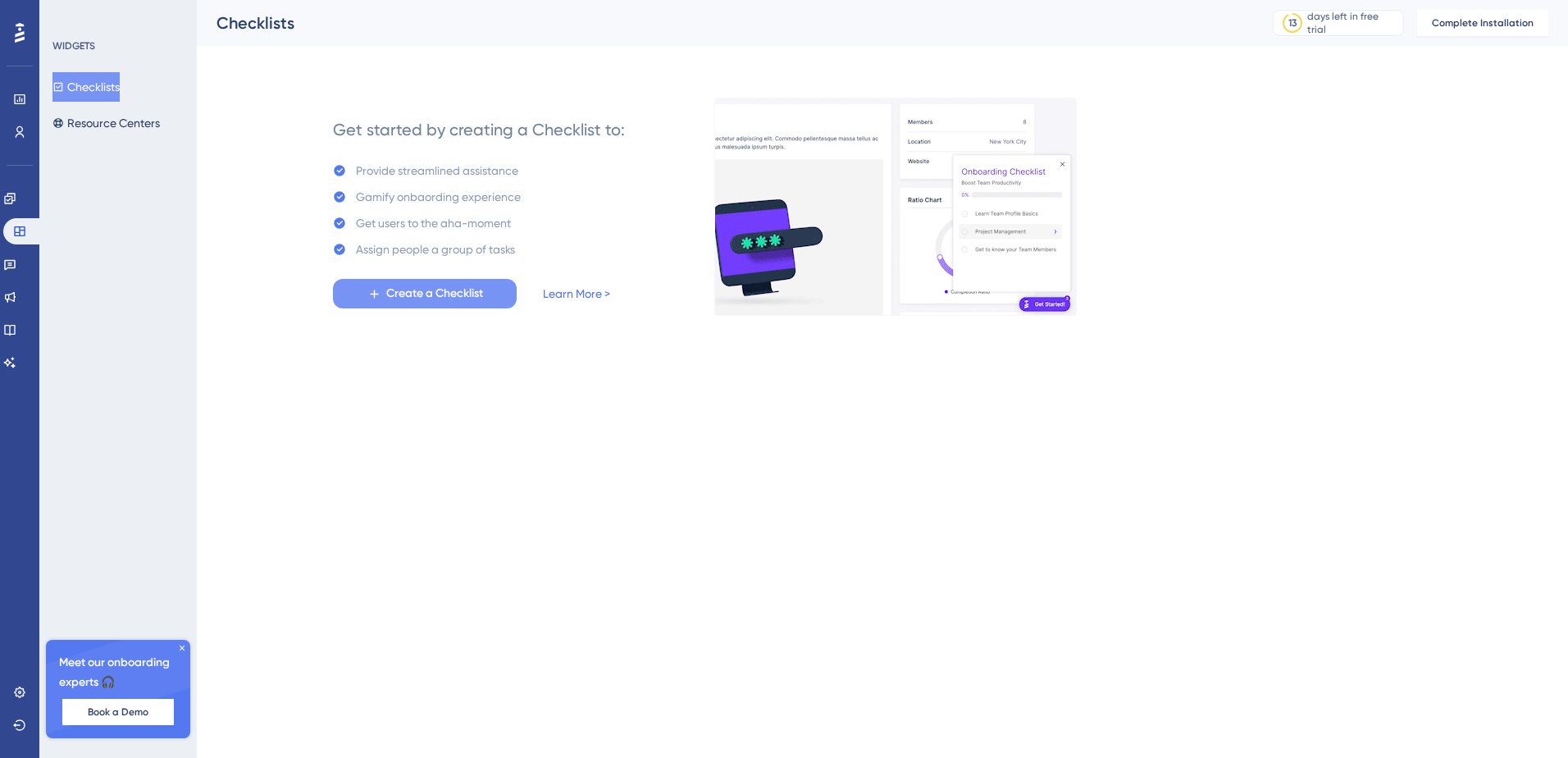
click at [403, 295] on span "Create a Checklist" at bounding box center [435, 294] width 97 height 20
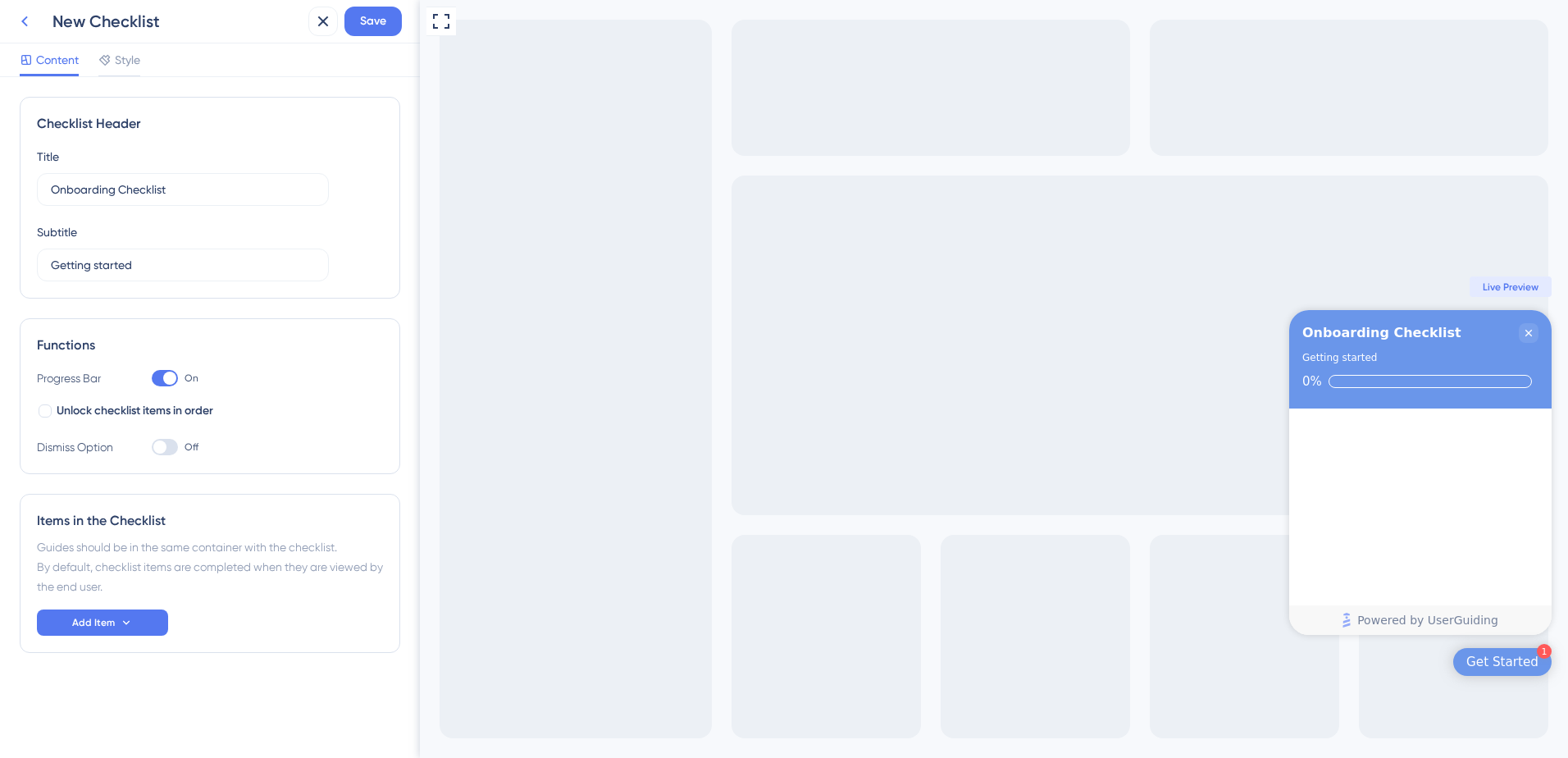
click at [26, 18] on icon at bounding box center [24, 21] width 6 height 11
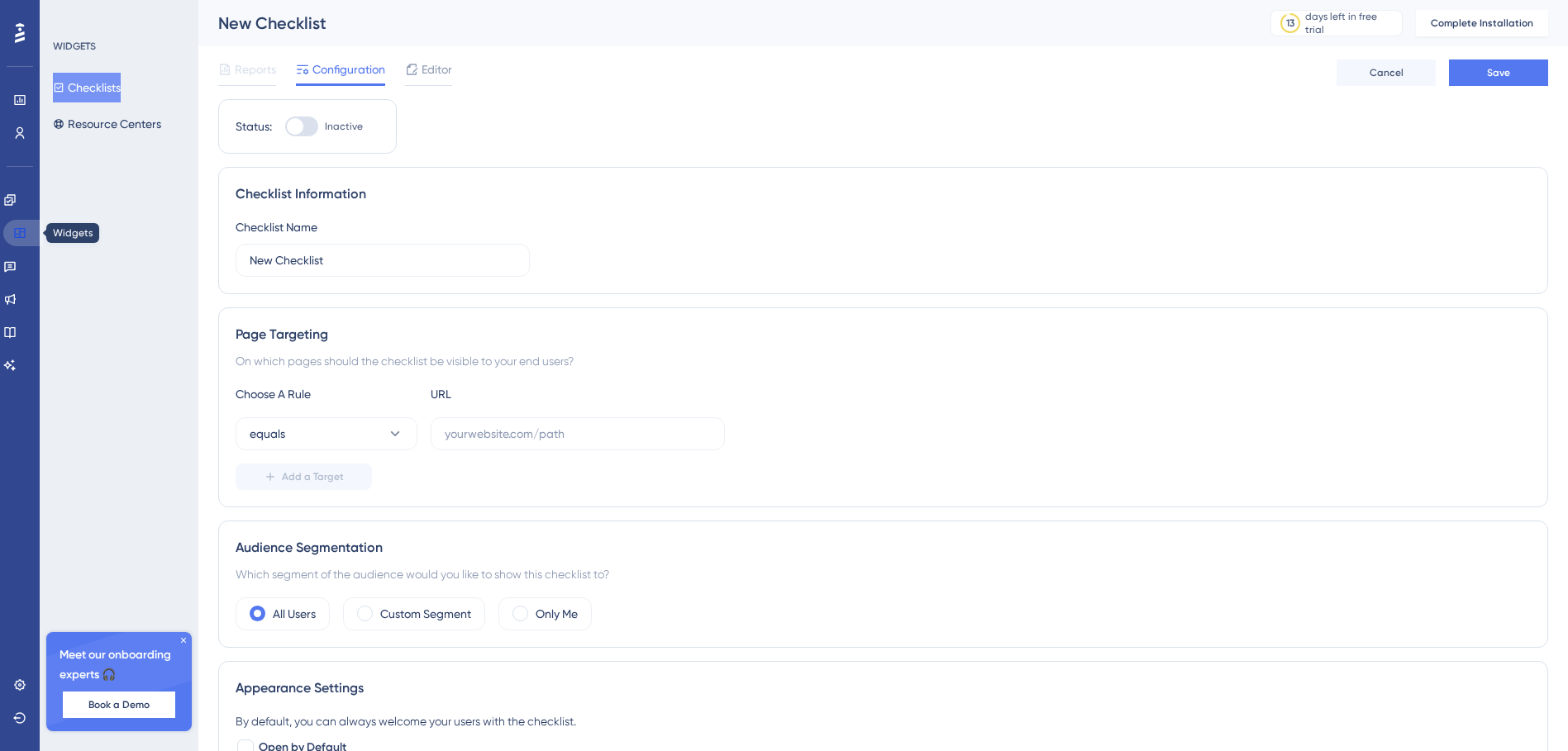
click at [14, 238] on icon at bounding box center [20, 233] width 14 height 14
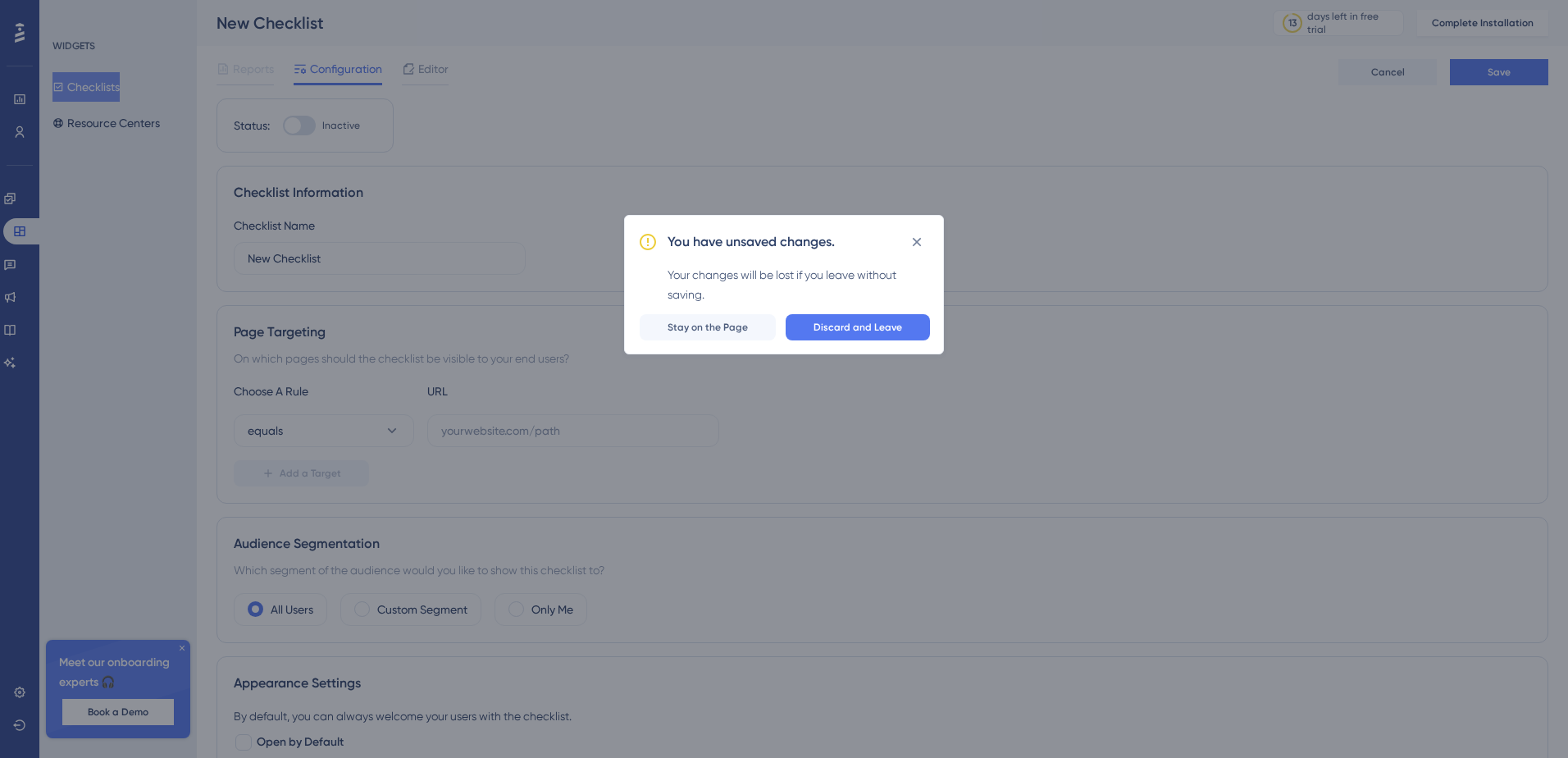
click at [842, 332] on span "Discard and Leave" at bounding box center [857, 327] width 89 height 13
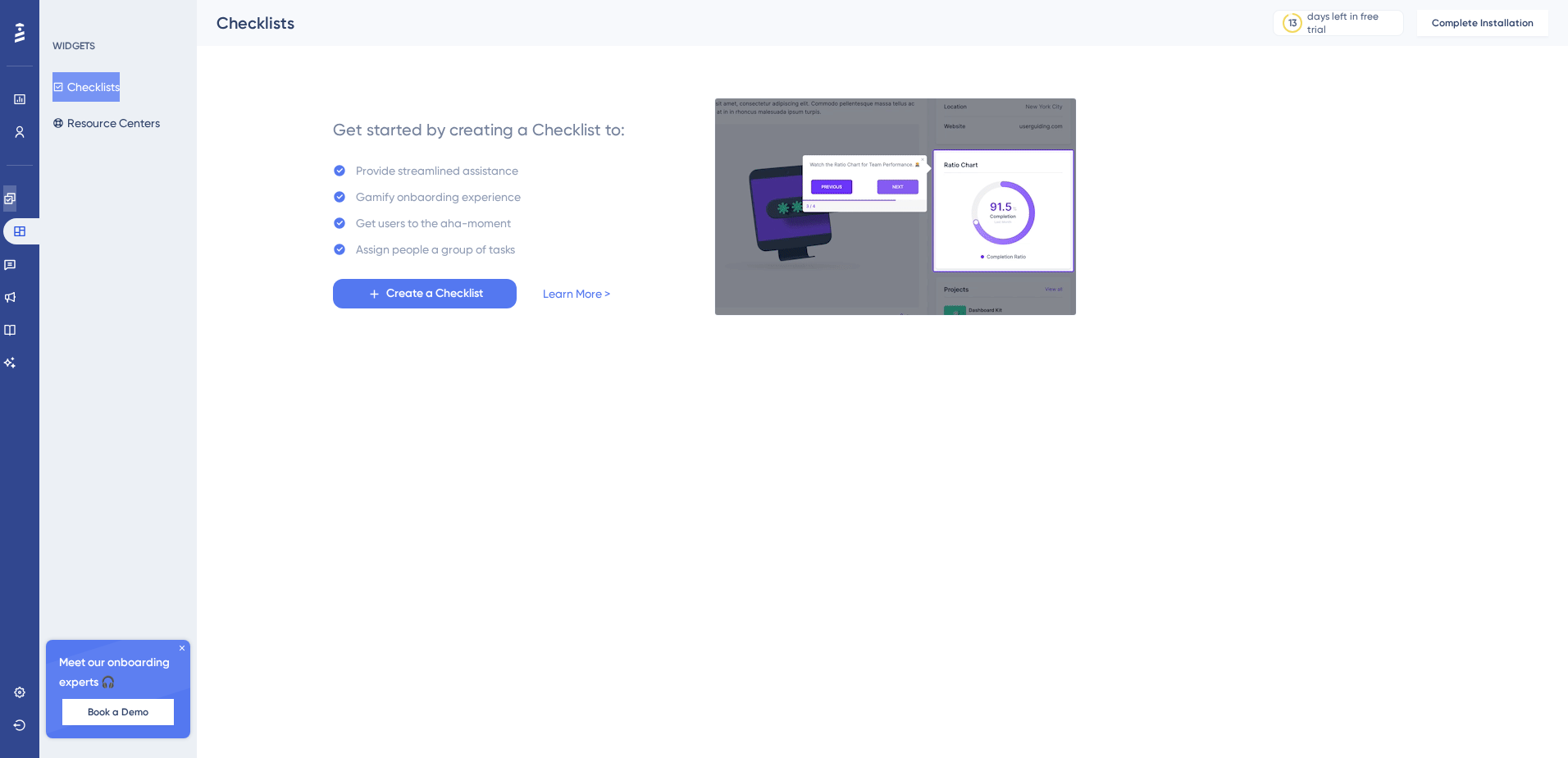
click at [16, 192] on icon at bounding box center [10, 198] width 13 height 13
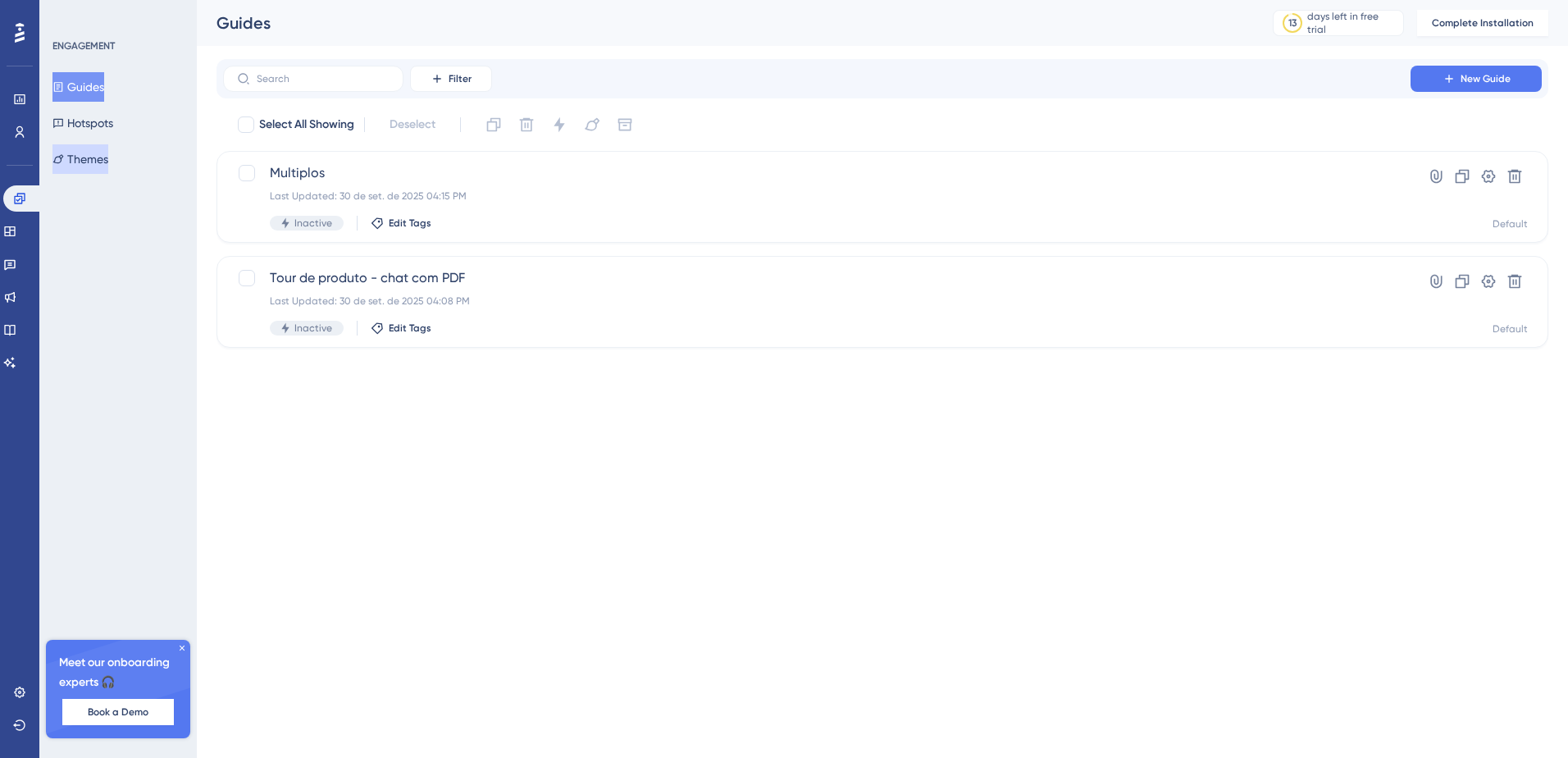
click at [108, 153] on font "Themes" at bounding box center [88, 159] width 41 height 20
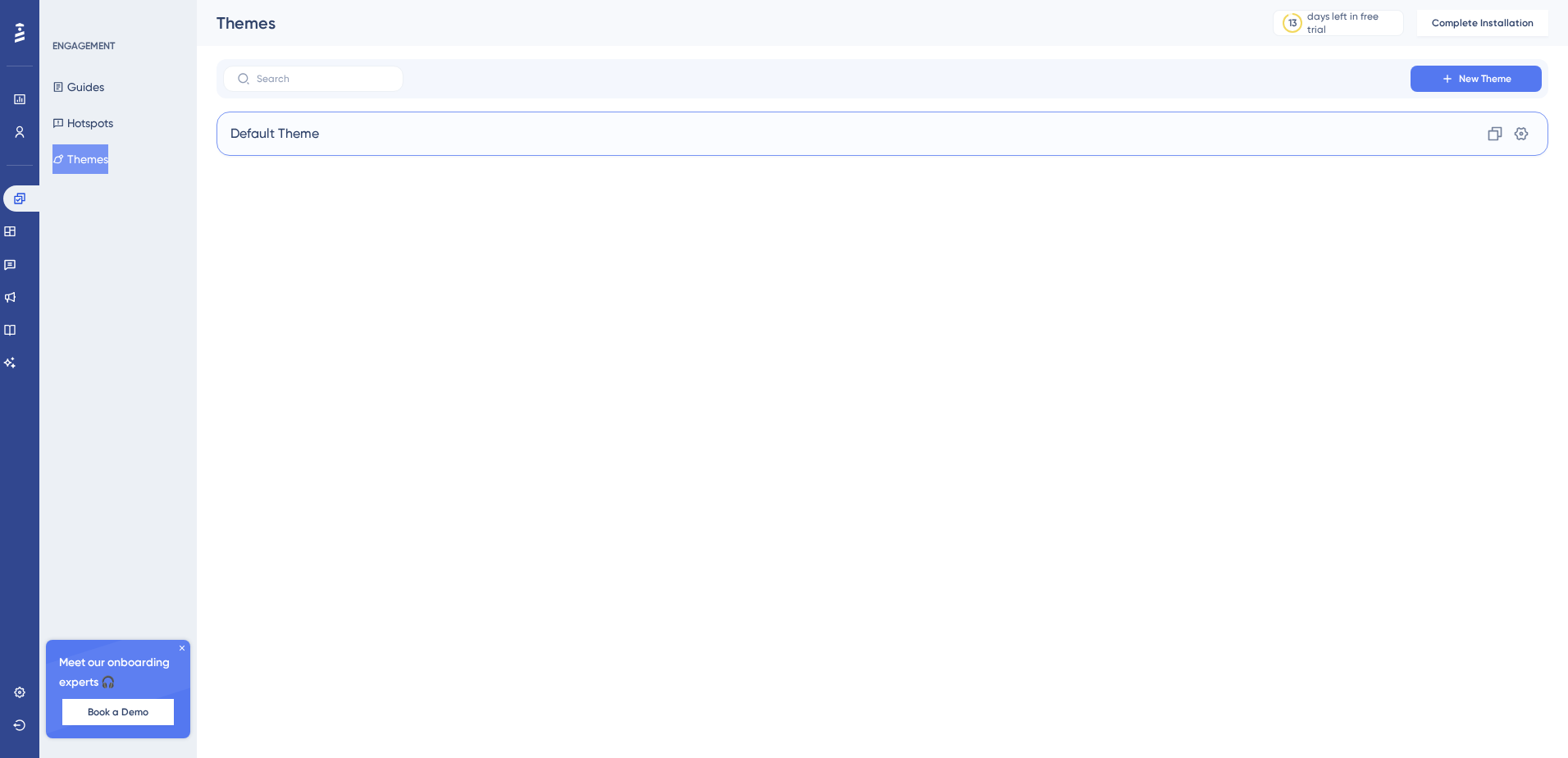
click at [404, 141] on div "Default Theme Clone Settings" at bounding box center [882, 133] width 1332 height 44
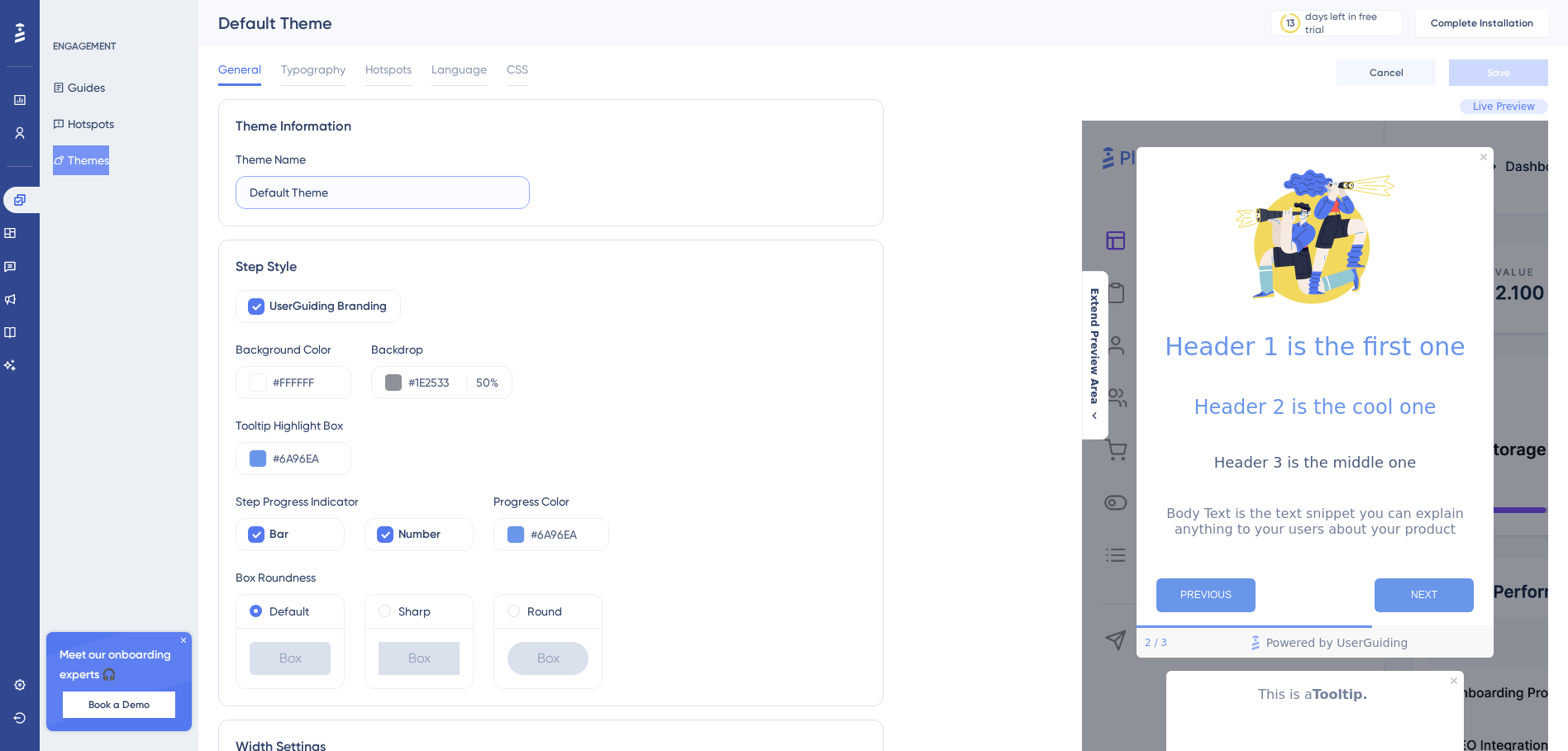
click at [335, 200] on input "Default Theme" at bounding box center [382, 192] width 266 height 18
click at [335, 200] on input "Default Theme" at bounding box center [382, 192] width 266 height 18
type input "Inspira"
click at [526, 309] on div "UserGuiding Branding" at bounding box center [550, 307] width 630 height 33
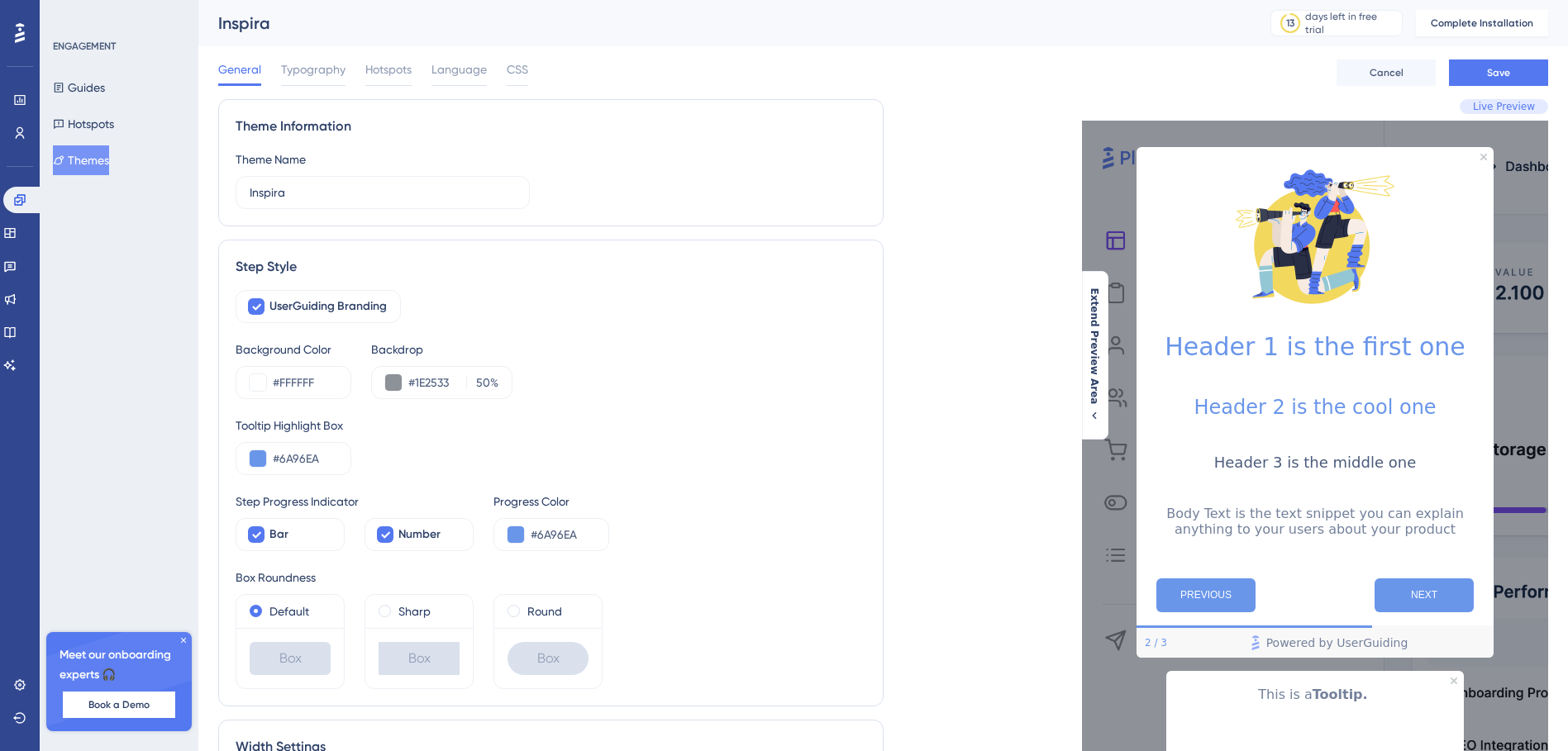
click at [267, 267] on div "Step Style" at bounding box center [550, 267] width 630 height 20
drag, startPoint x: 267, startPoint y: 267, endPoint x: 252, endPoint y: 309, distance: 44.6
click at [252, 309] on icon at bounding box center [256, 307] width 10 height 14
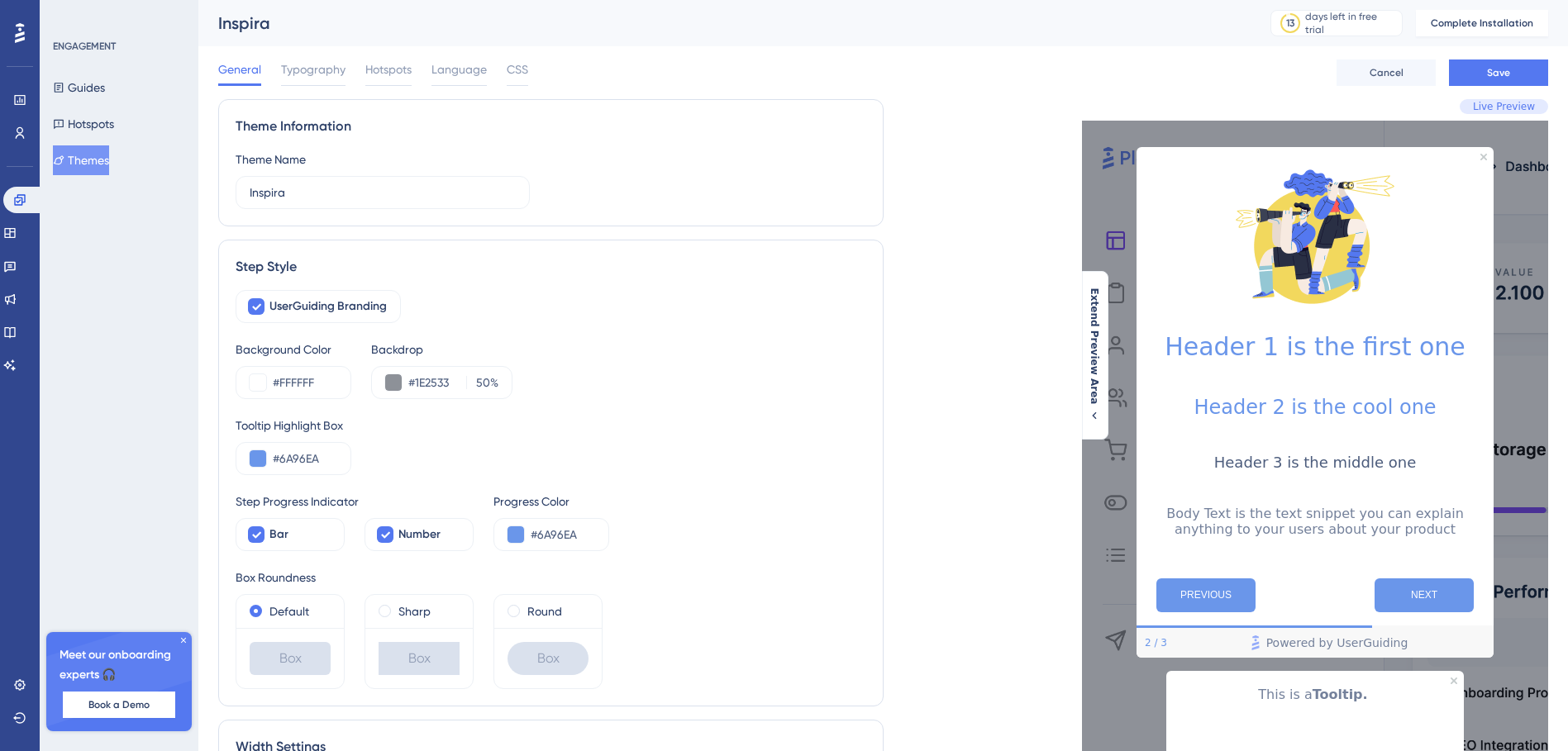
drag, startPoint x: 582, startPoint y: 279, endPoint x: 1215, endPoint y: 0, distance: 691.8
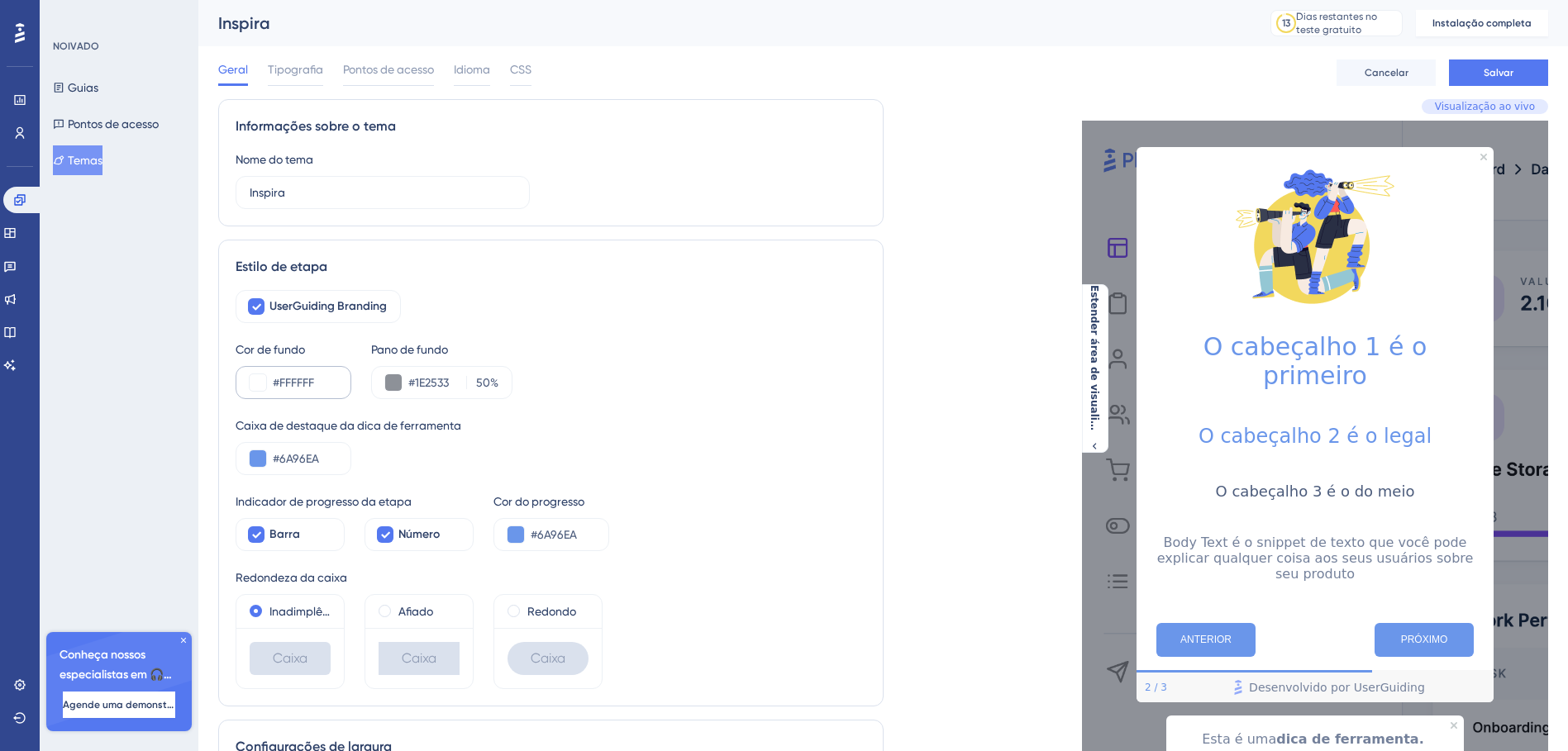
click at [332, 391] on div "#FFFFFF" at bounding box center [293, 382] width 115 height 33
click at [332, 391] on input "#FFFFFF" at bounding box center [304, 382] width 64 height 20
paste input "0F5FE"
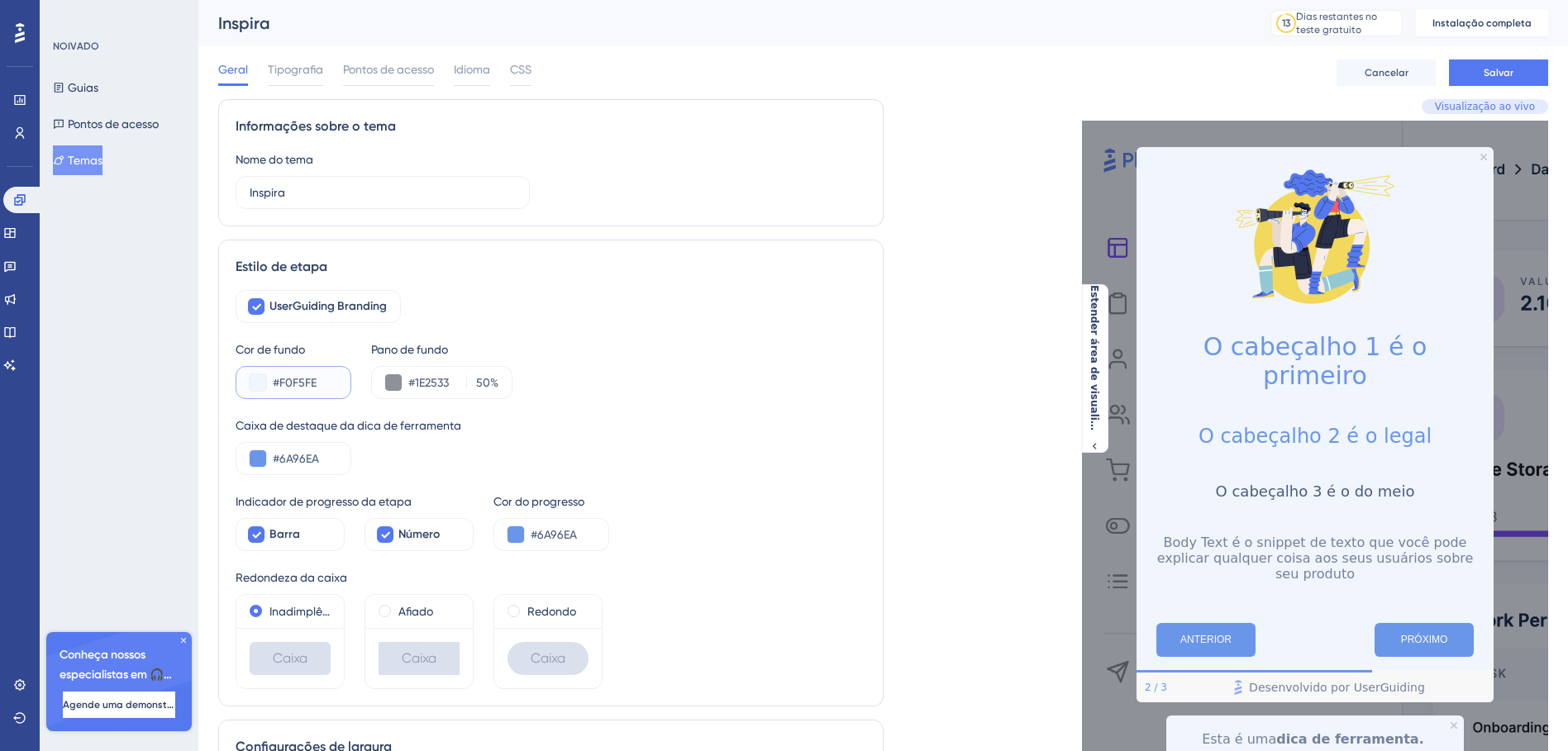
type input "#F0F5FE"
click at [681, 358] on div "Cor de fundo #F0F5FE Pano de fundo #1E2533 50 %" at bounding box center [550, 370] width 630 height 60
click at [438, 376] on input "#1E2533" at bounding box center [434, 382] width 51 height 20
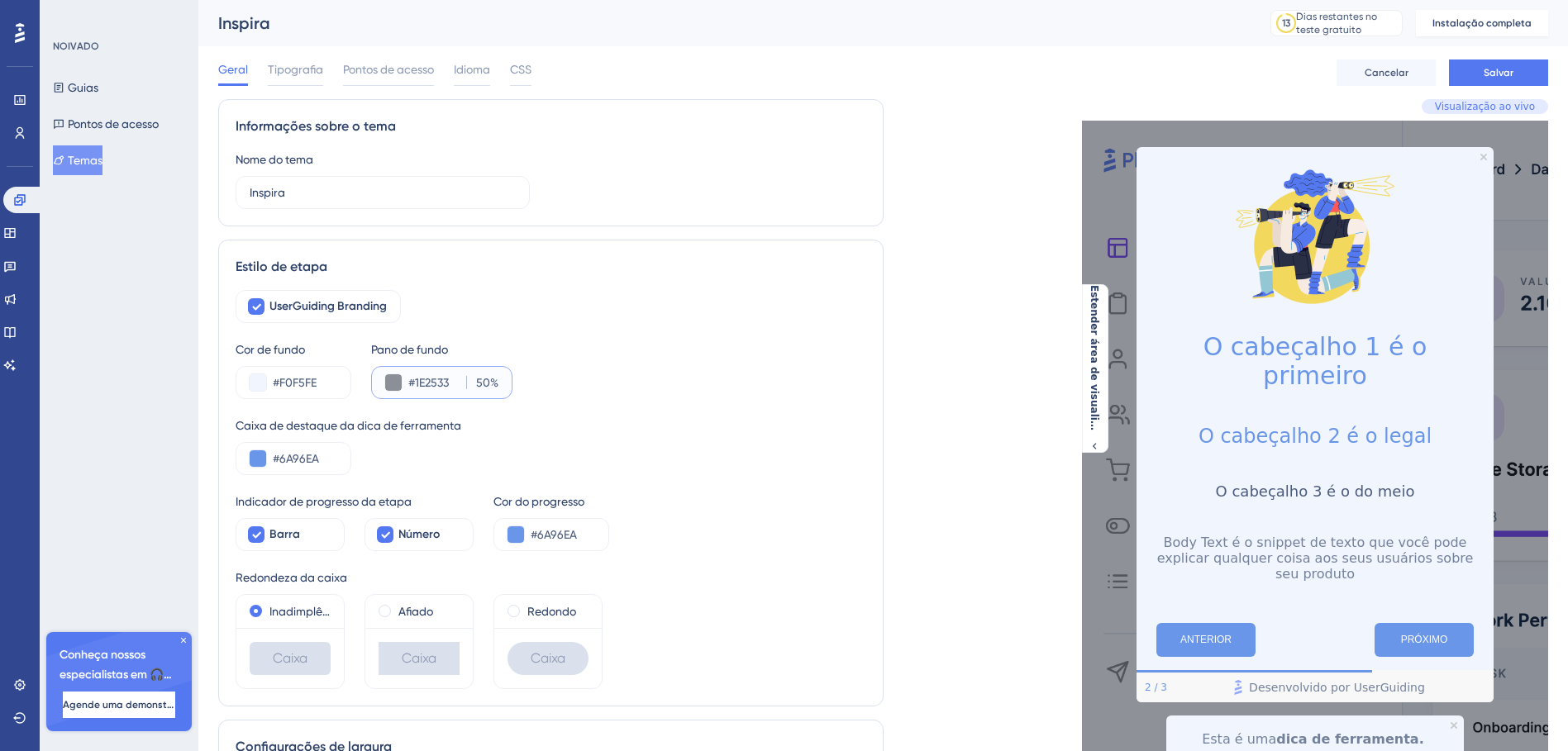
paste input "070C21"
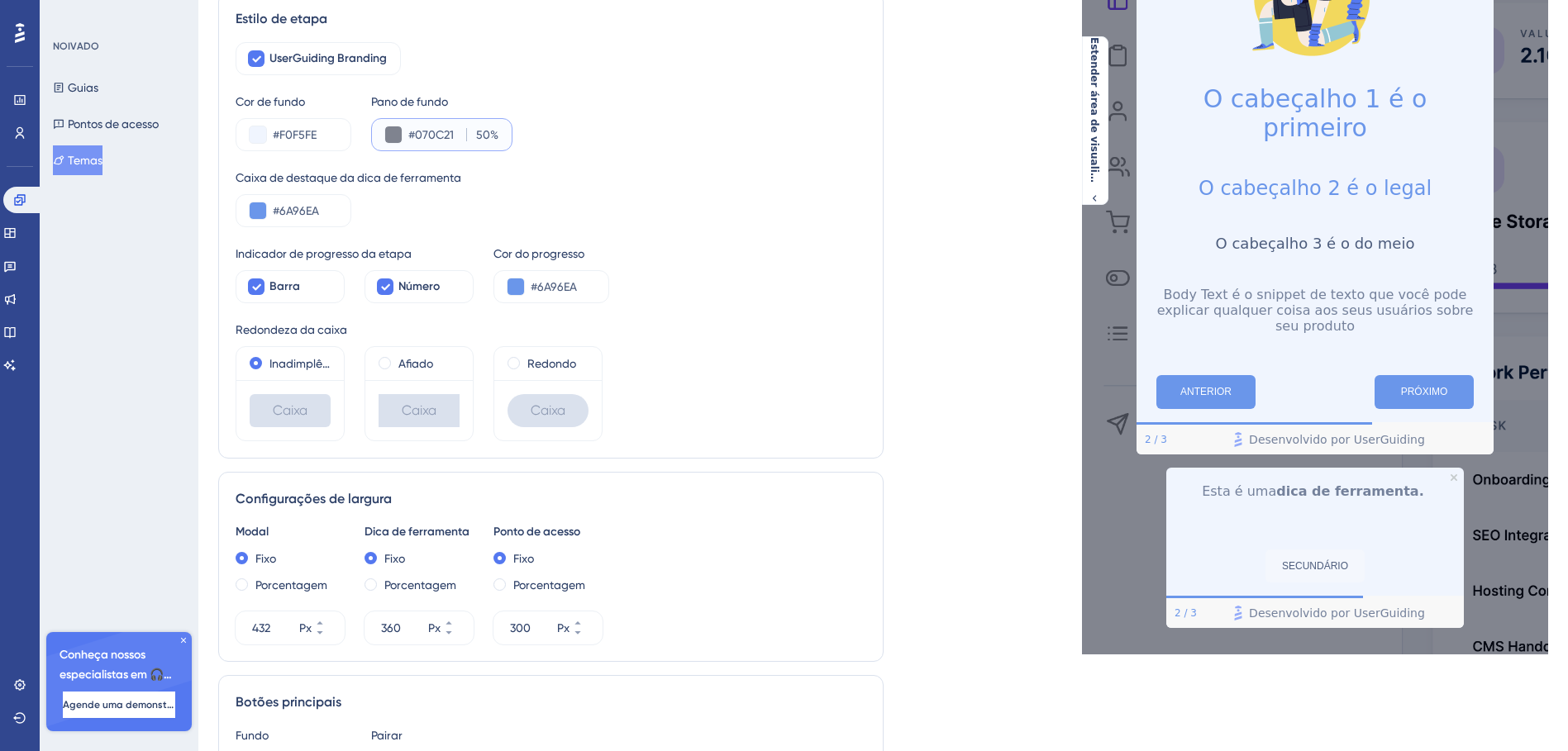
scroll to position [579, 0]
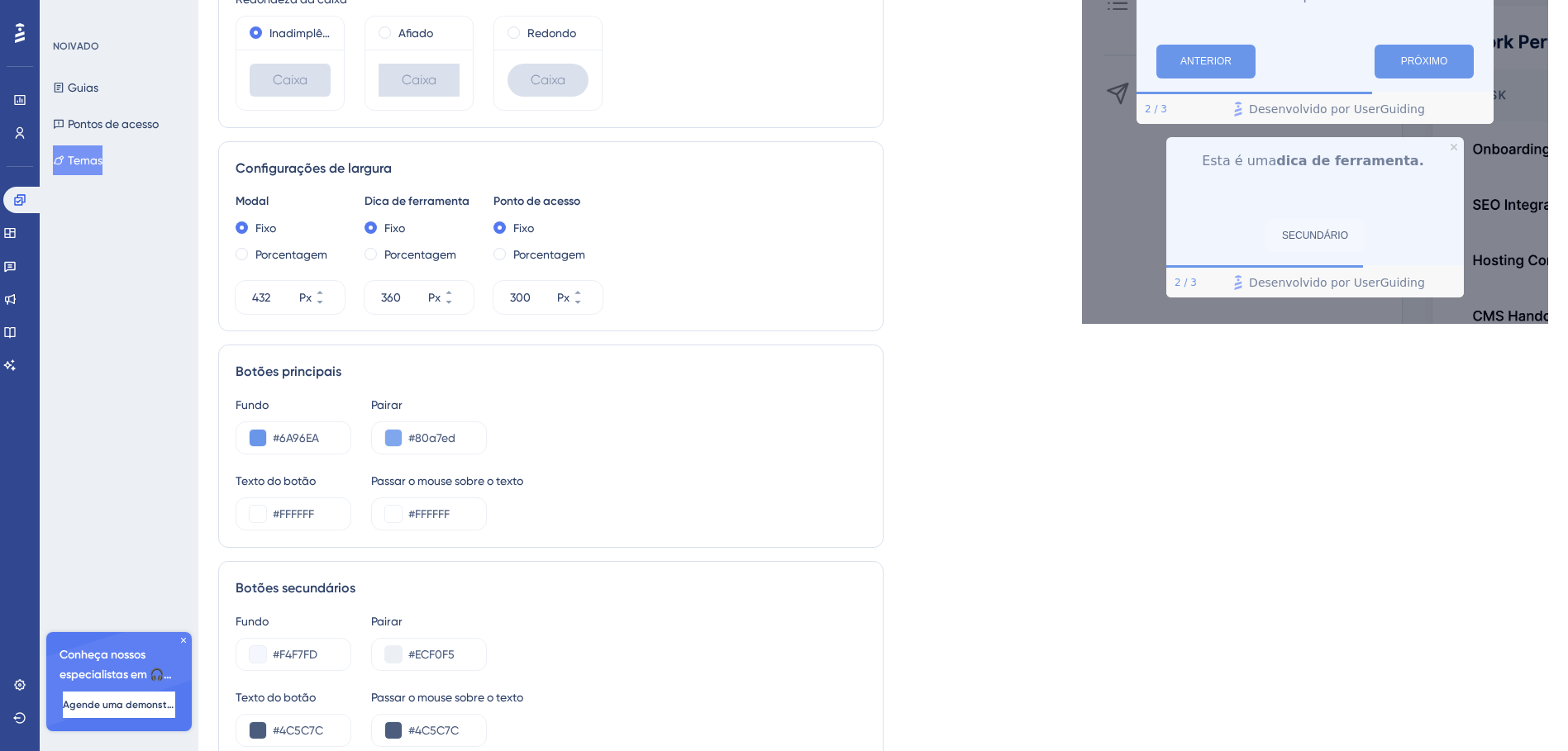
type input "#070C21"
click at [311, 510] on input "#FFFFFF" at bounding box center [304, 514] width 64 height 20
paste input "0F5FE"
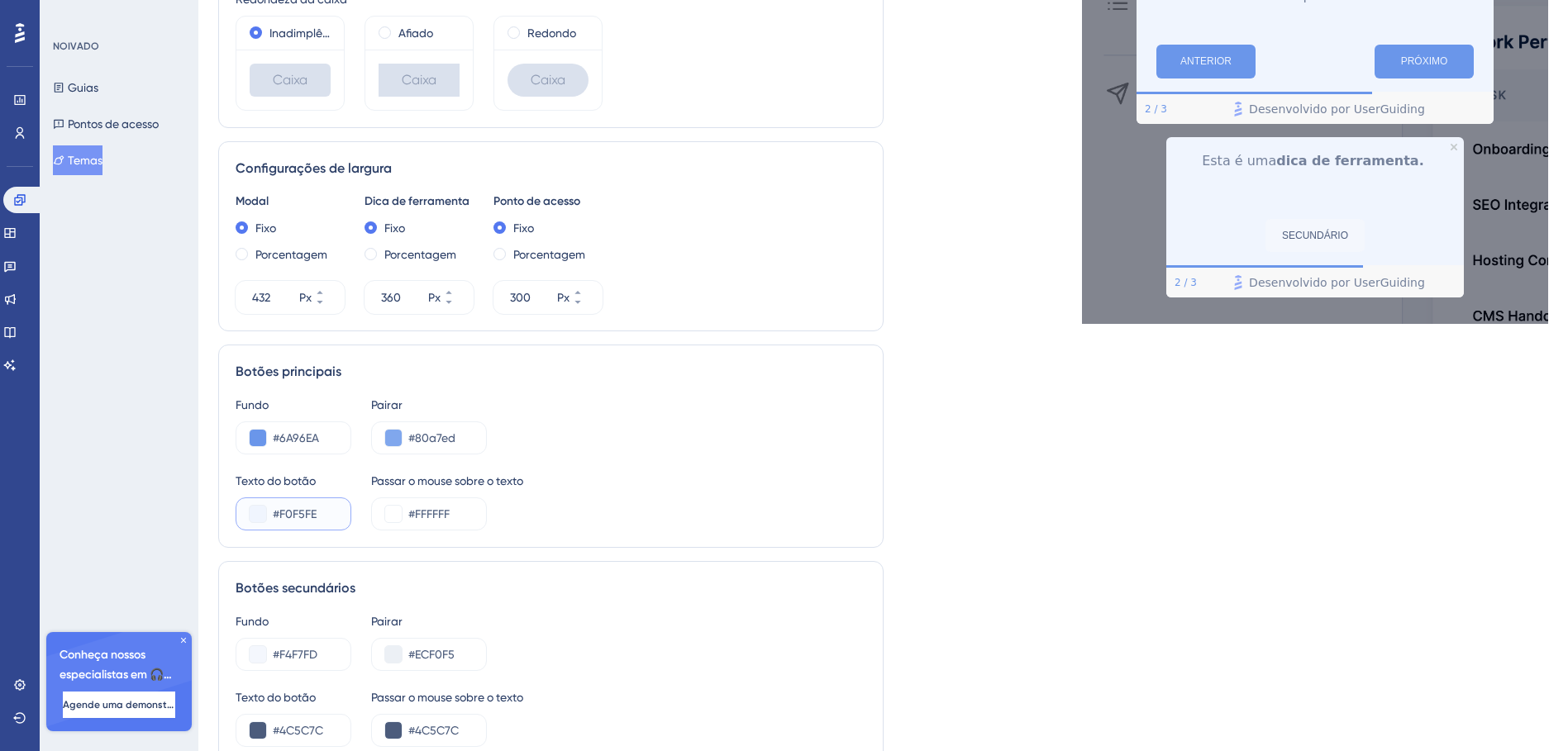
type input "#F0F5FE"
click at [640, 472] on div "Texto do botão #F0F5FE Passar o mouse sobre o texto #FFFFFF" at bounding box center [550, 500] width 630 height 60
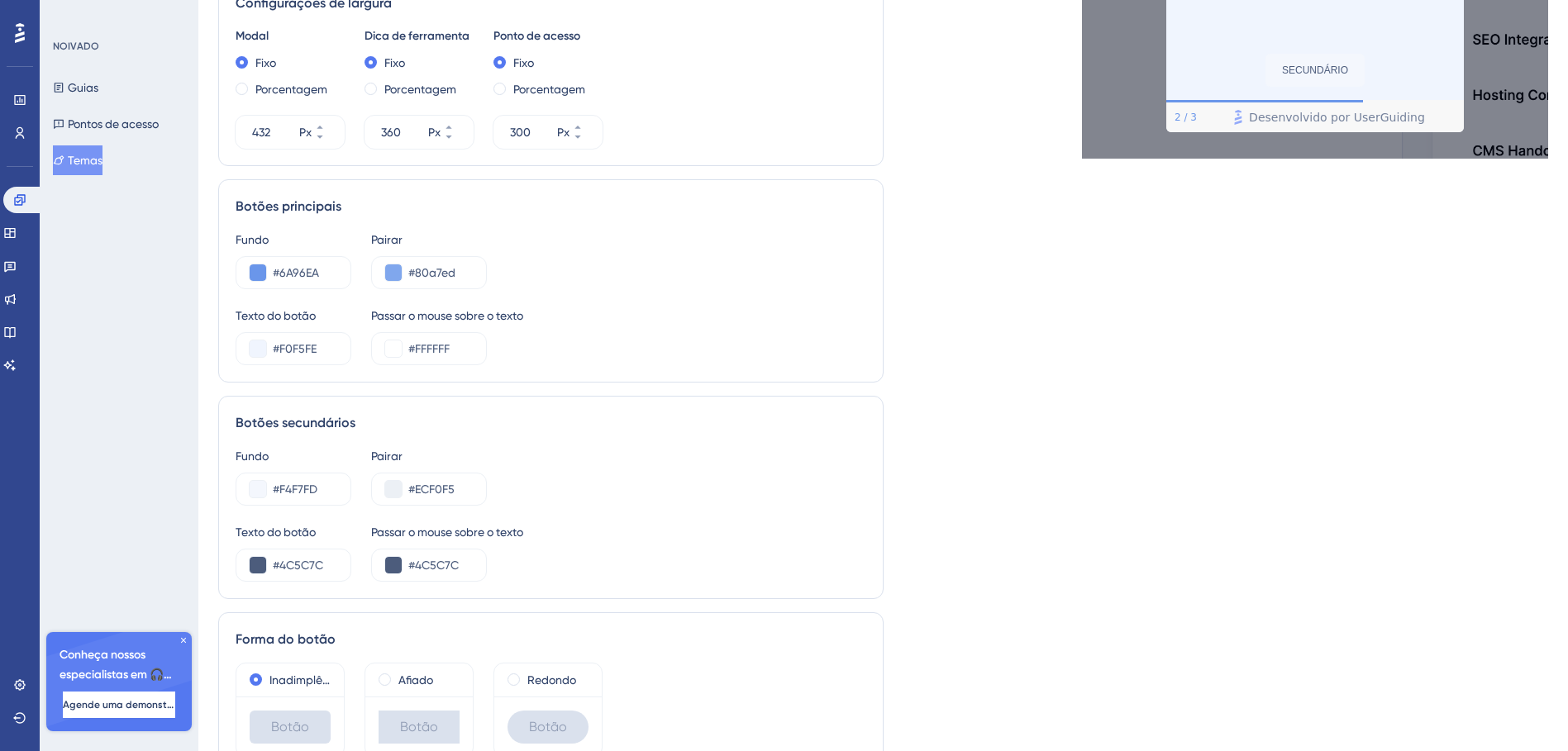
scroll to position [834, 0]
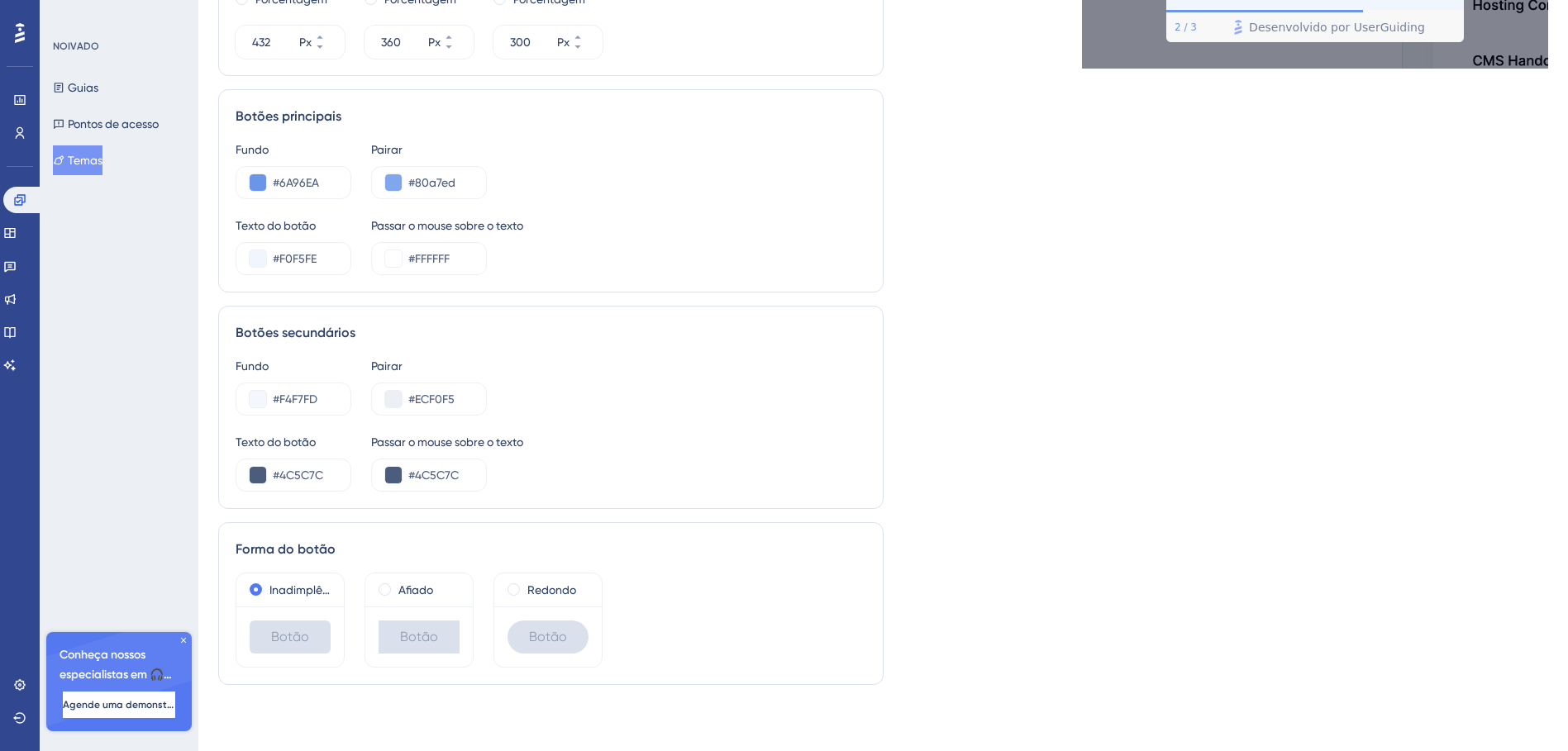
click at [381, 591] on span at bounding box center [385, 590] width 13 height 13
click at [396, 586] on input "radio" at bounding box center [396, 586] width 0 height 0
click at [507, 586] on div "Redondo" at bounding box center [547, 590] width 107 height 33
click at [510, 594] on span at bounding box center [514, 590] width 13 height 13
click at [525, 586] on input "radio" at bounding box center [525, 586] width 0 height 0
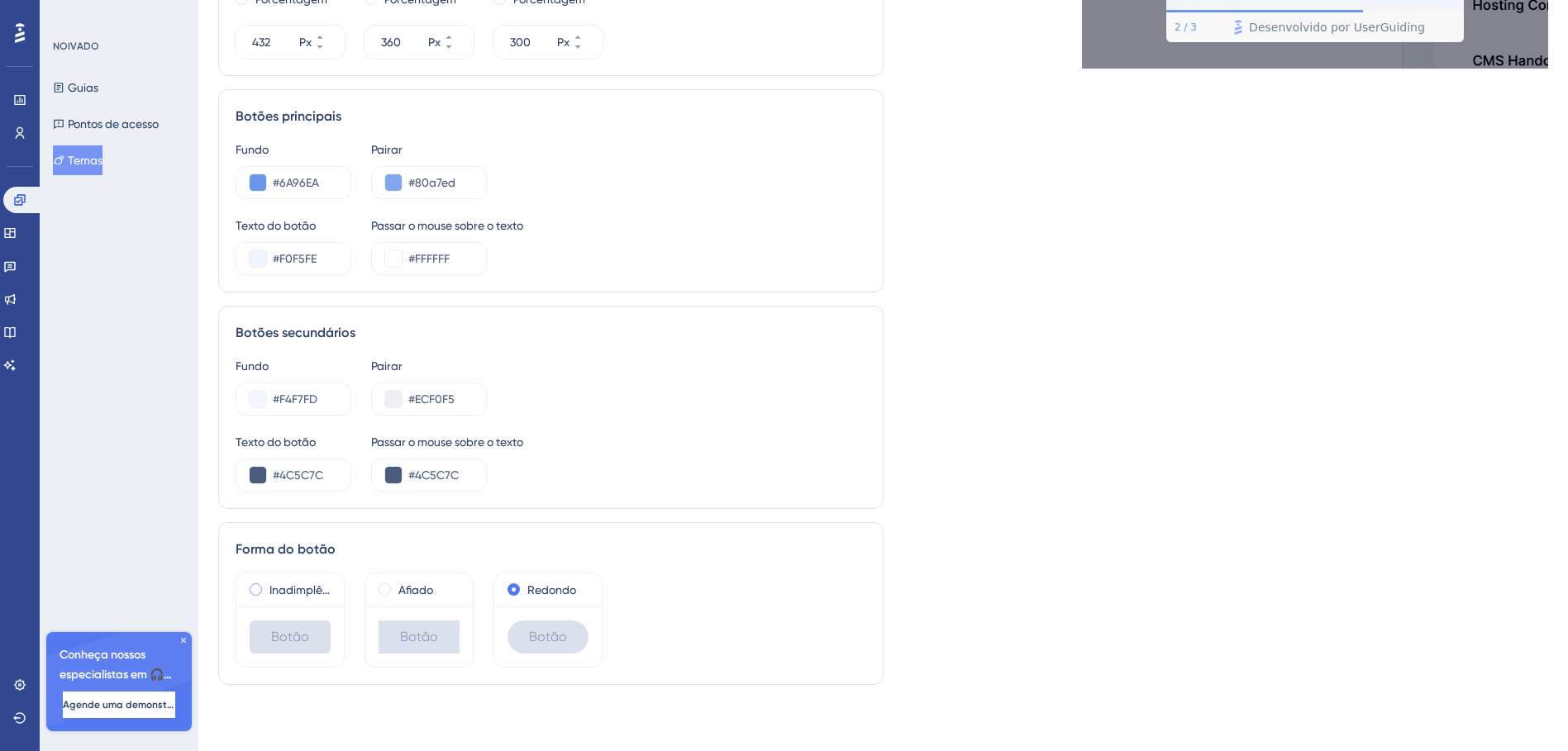
click at [252, 587] on span at bounding box center [256, 590] width 13 height 13
click at [267, 586] on input "radio" at bounding box center [267, 586] width 0 height 0
click at [471, 473] on input "#4C5C7C" at bounding box center [440, 475] width 64 height 20
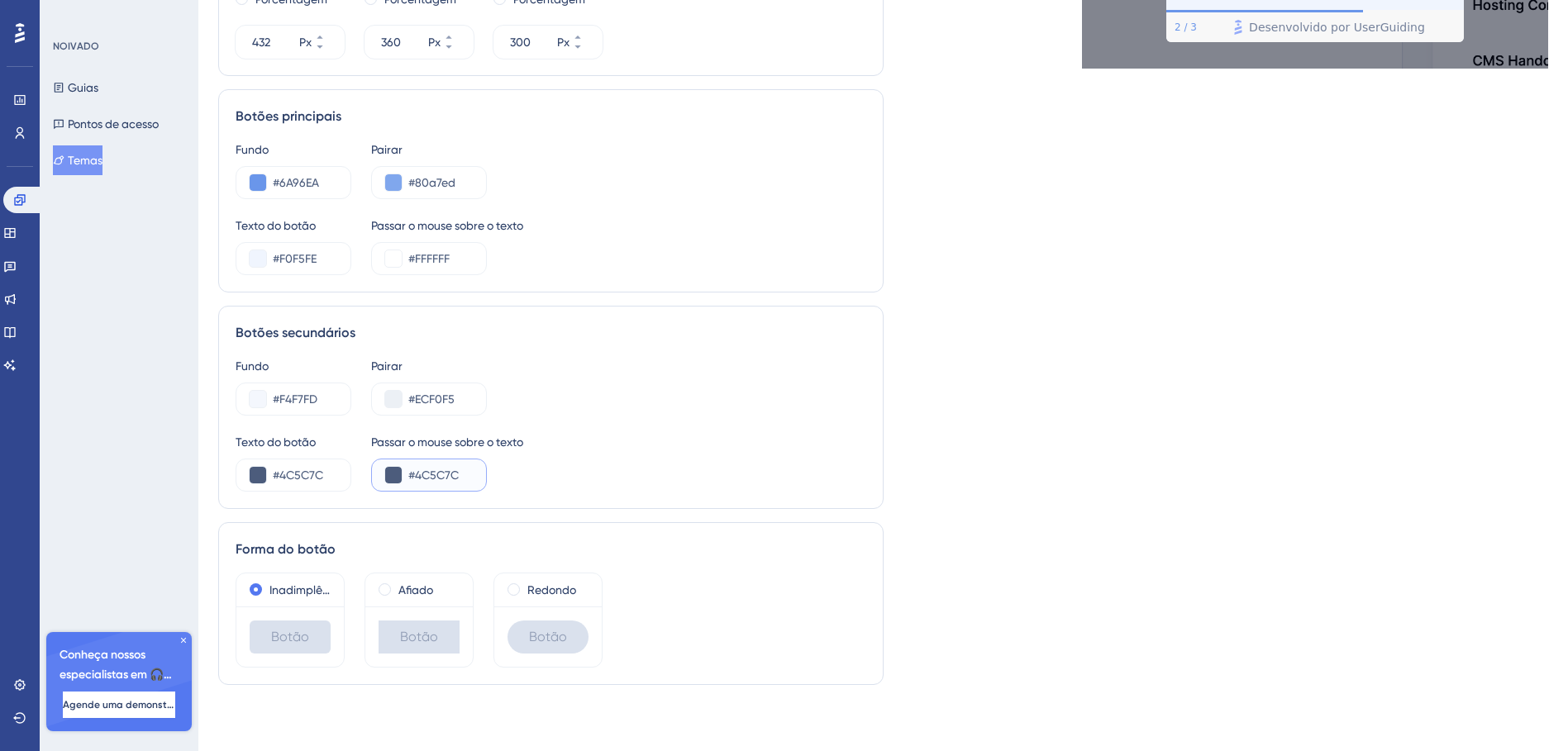
paste input "070C21"
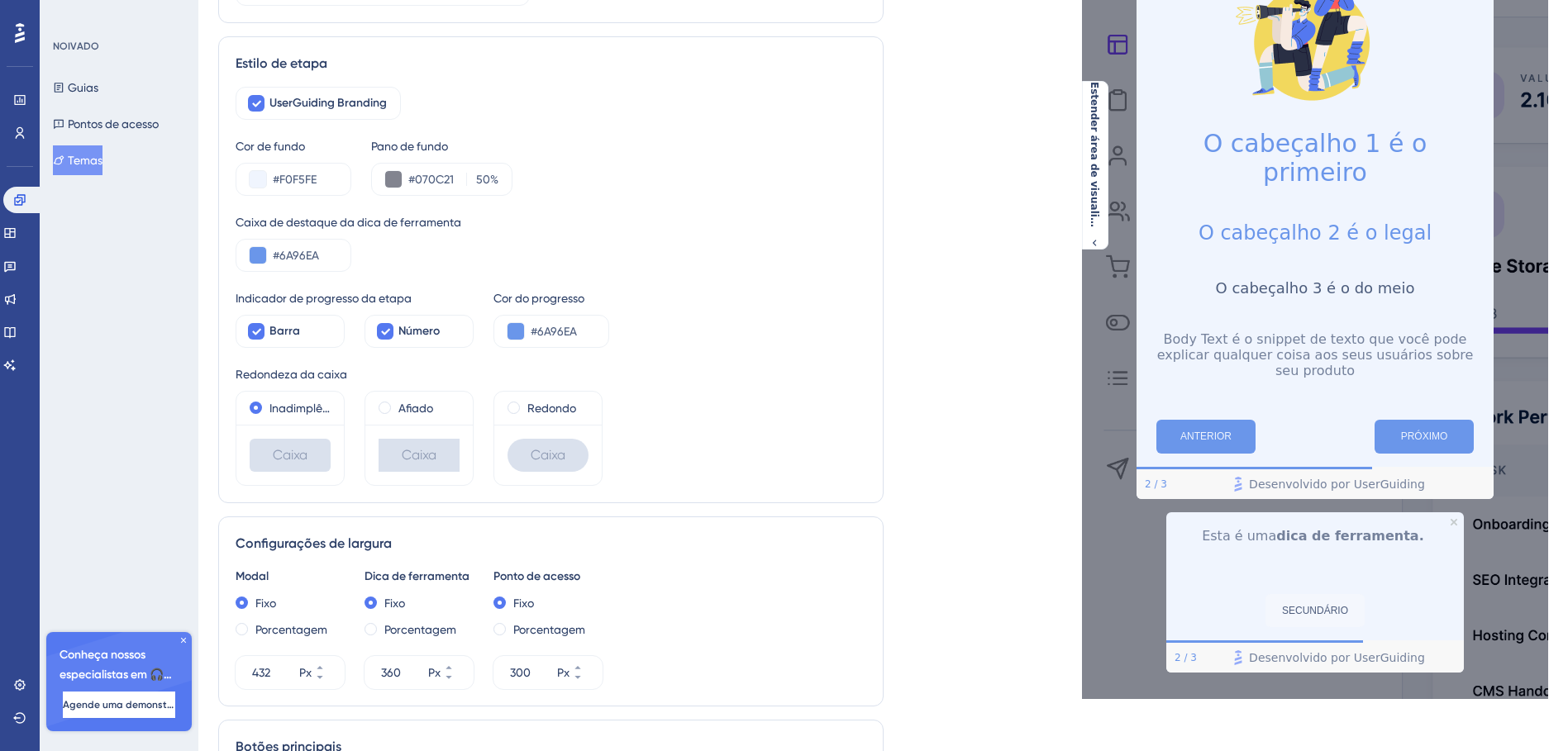
scroll to position [0, 0]
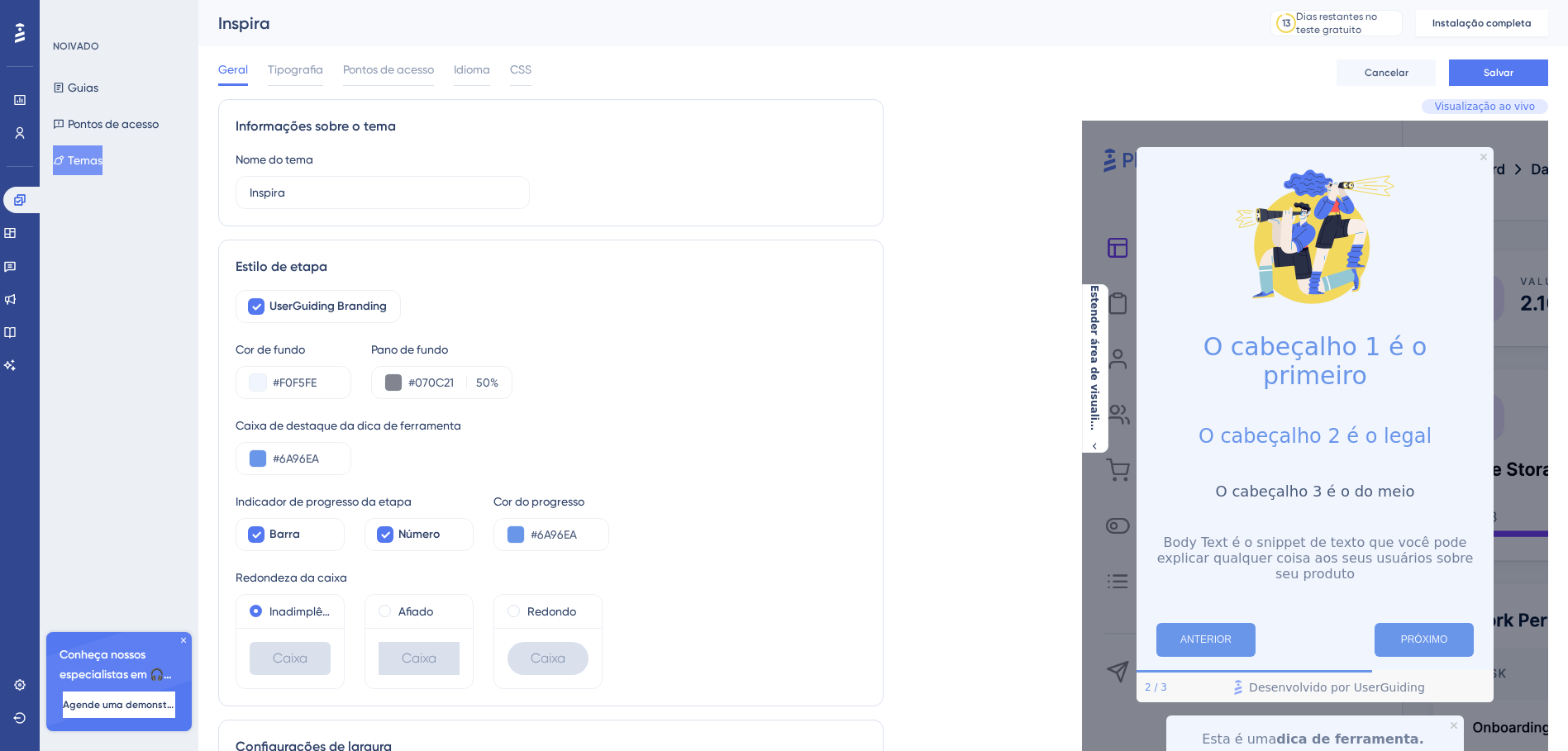
type input "#070C21"
click at [736, 481] on div "UserGuiding Branding Cor de fundo #F0F5FE Pano de fundo #070C21 50 % Caixa de d…" at bounding box center [550, 490] width 630 height 399
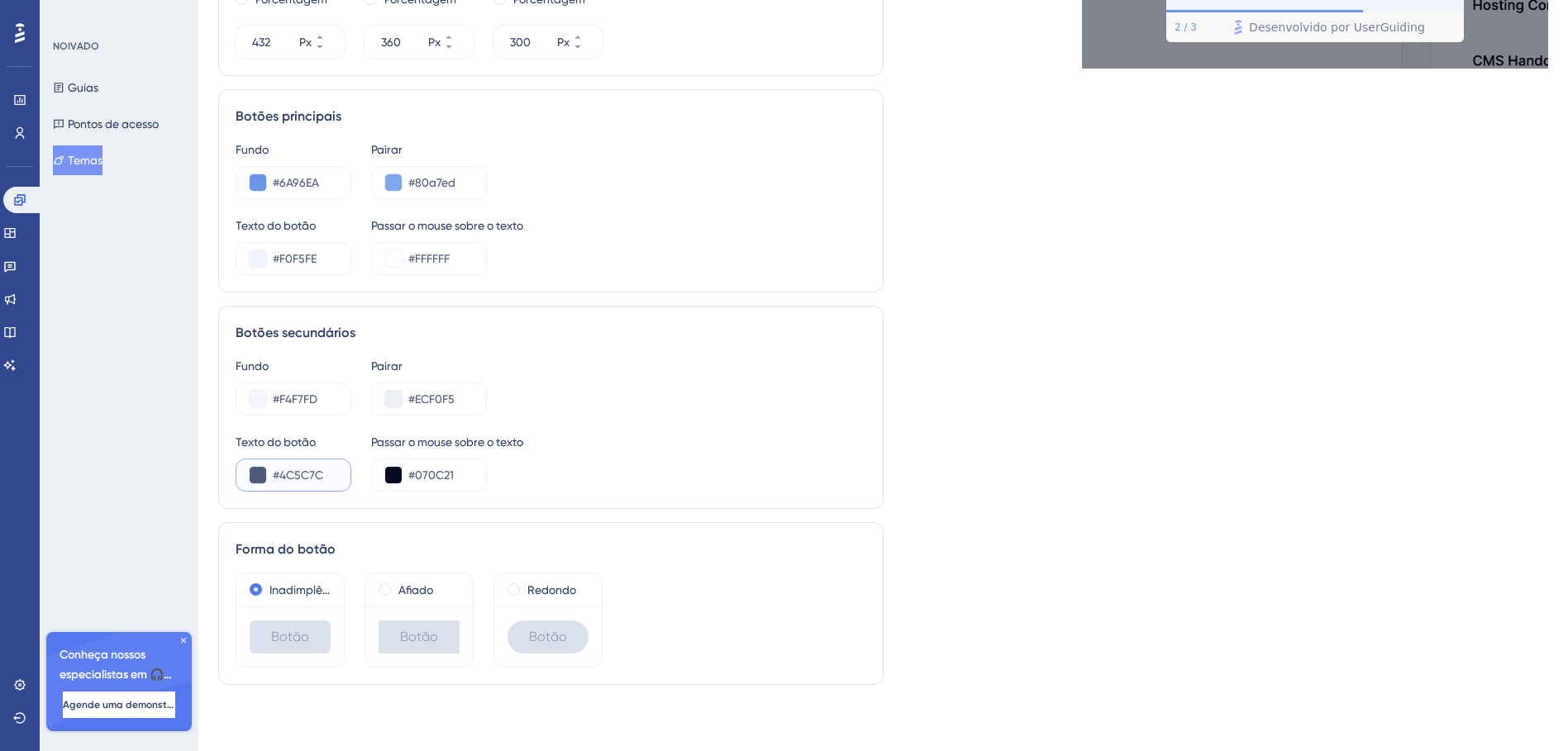
click at [320, 480] on input "#4C5C7C" at bounding box center [304, 475] width 64 height 20
paste input "070C21"
click at [682, 472] on div "Texto do botão #070C21 Passar o mouse sobre o texto #070C21" at bounding box center [550, 462] width 630 height 60
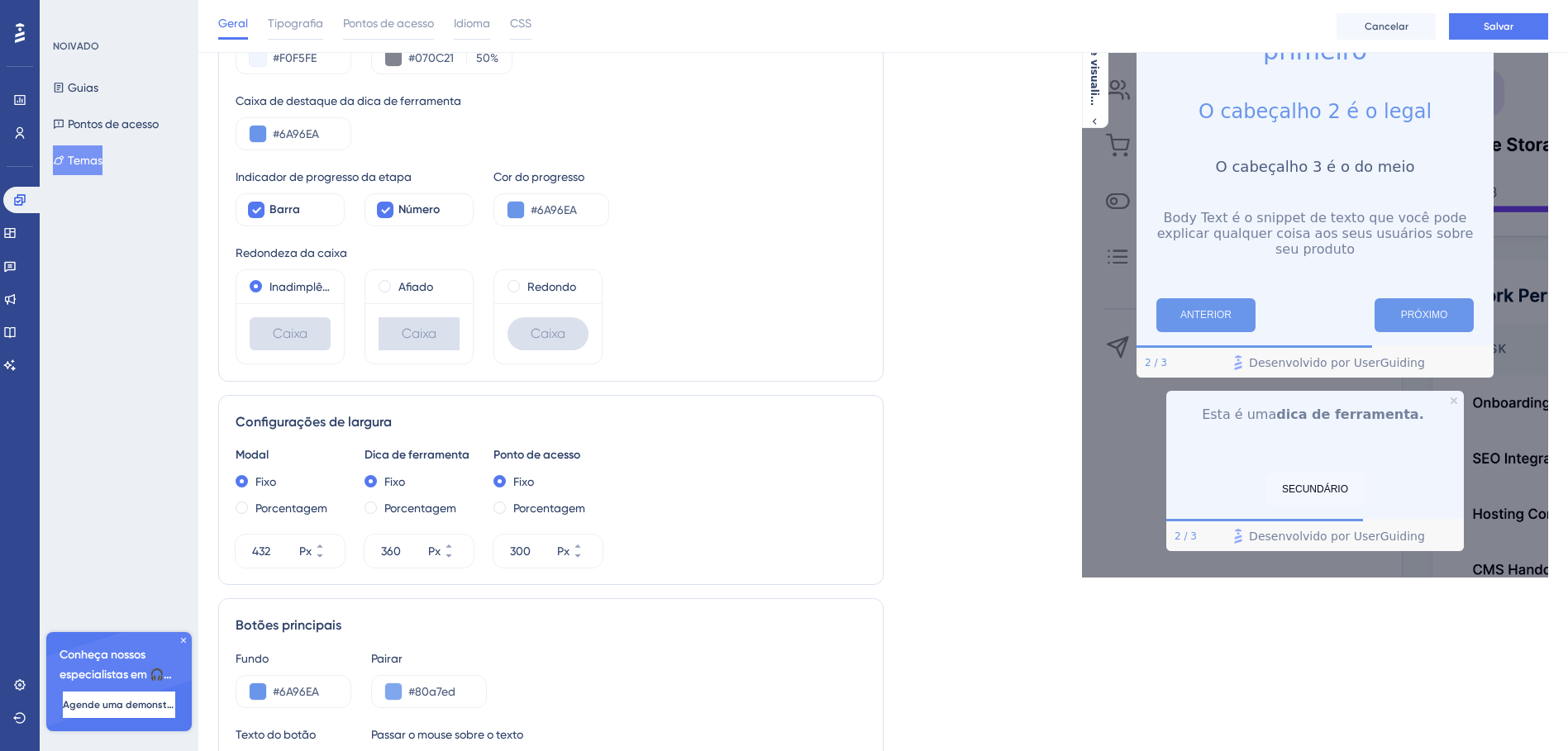
scroll to position [840, 0]
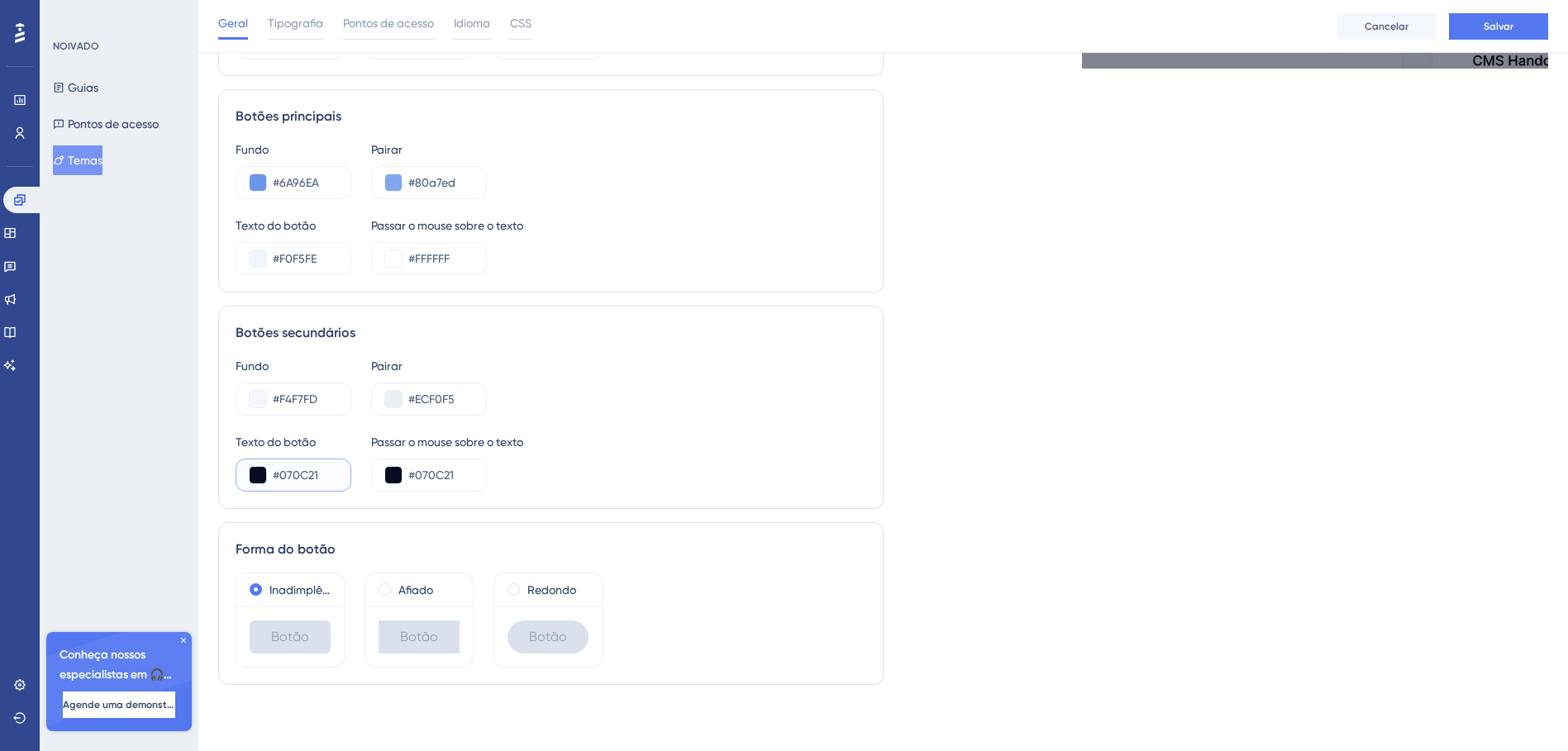
click at [331, 478] on input "#070C21" at bounding box center [304, 475] width 64 height 20
click at [331, 477] on input "#070C21" at bounding box center [304, 475] width 64 height 20
paste input "F0F5FE"
type input "#F0F5FE"
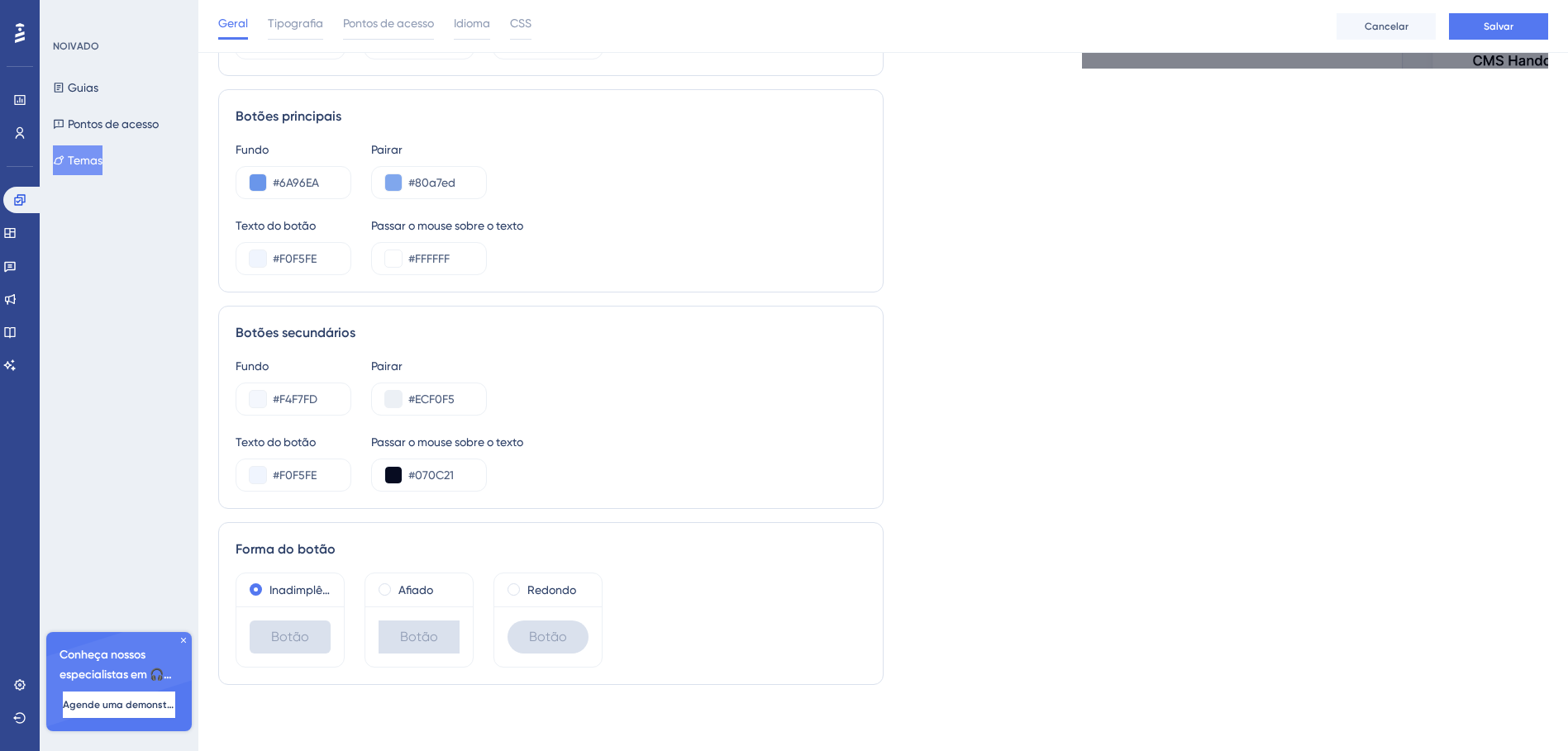
click at [707, 481] on div "Texto do botão #F0F5FE Passar o mouse sobre o texto #070C21" at bounding box center [550, 462] width 630 height 60
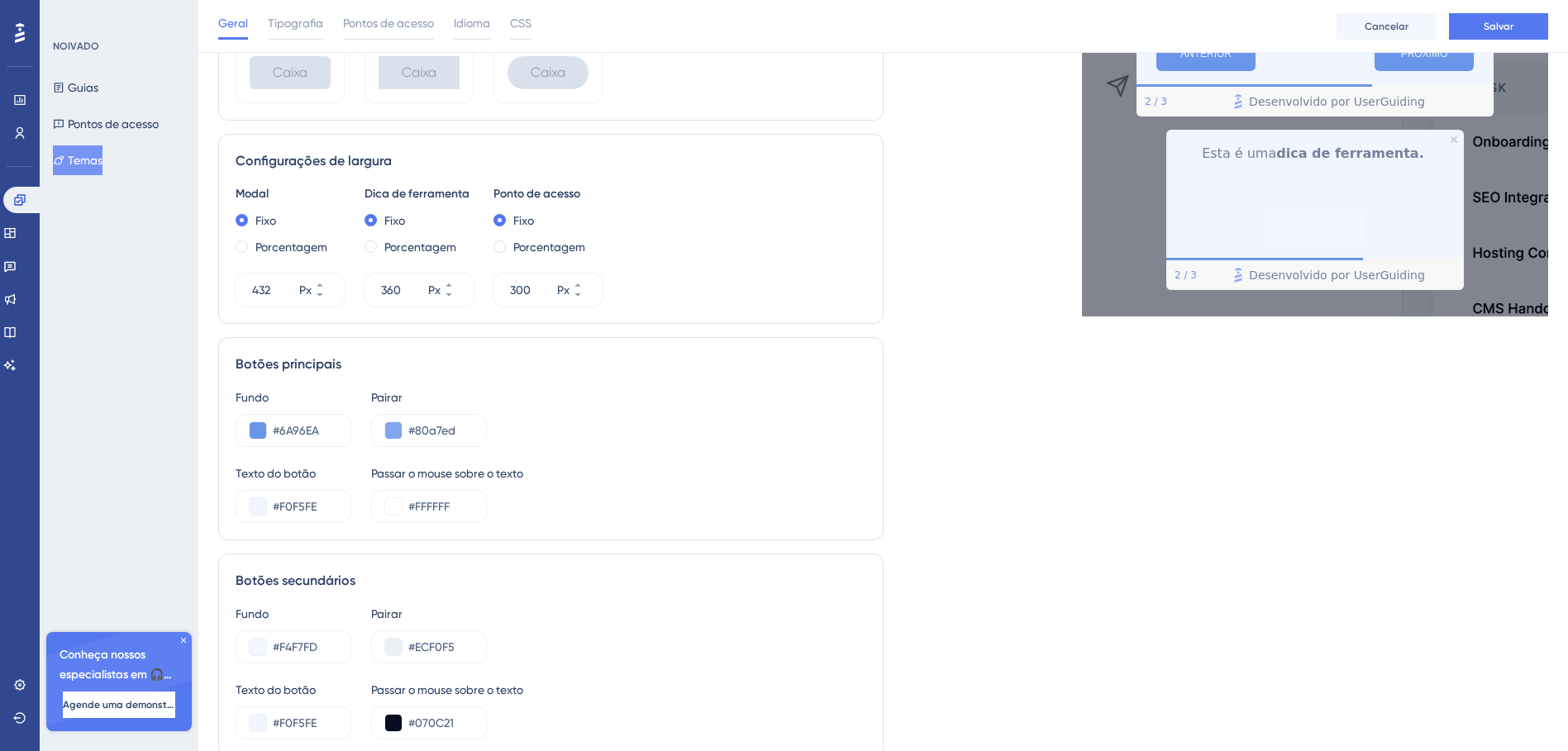
scroll to position [675, 0]
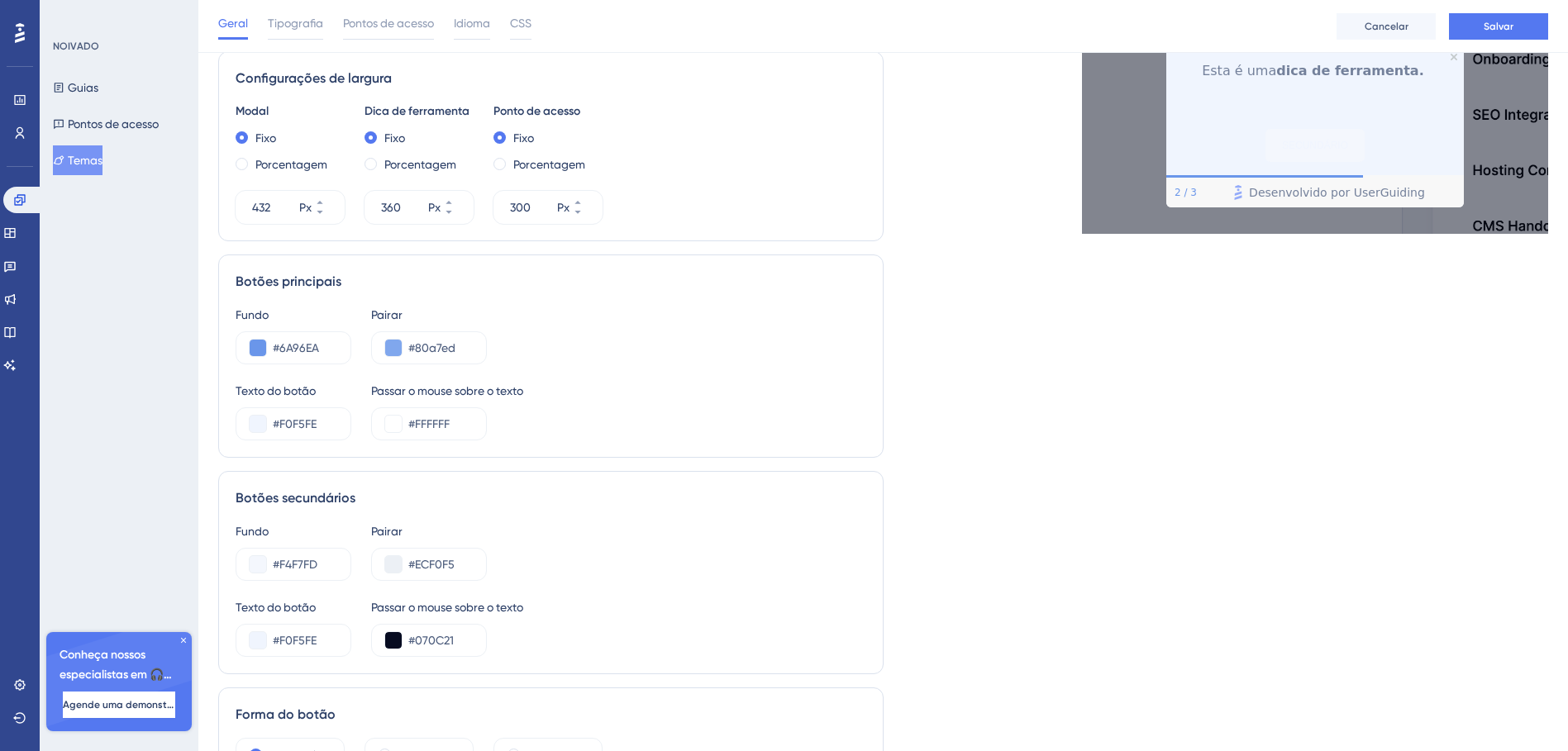
click at [277, 530] on div "Fundo" at bounding box center [293, 531] width 115 height 20
click at [298, 560] on input "#F4F7FD" at bounding box center [304, 564] width 64 height 20
paste input "6A96EA"
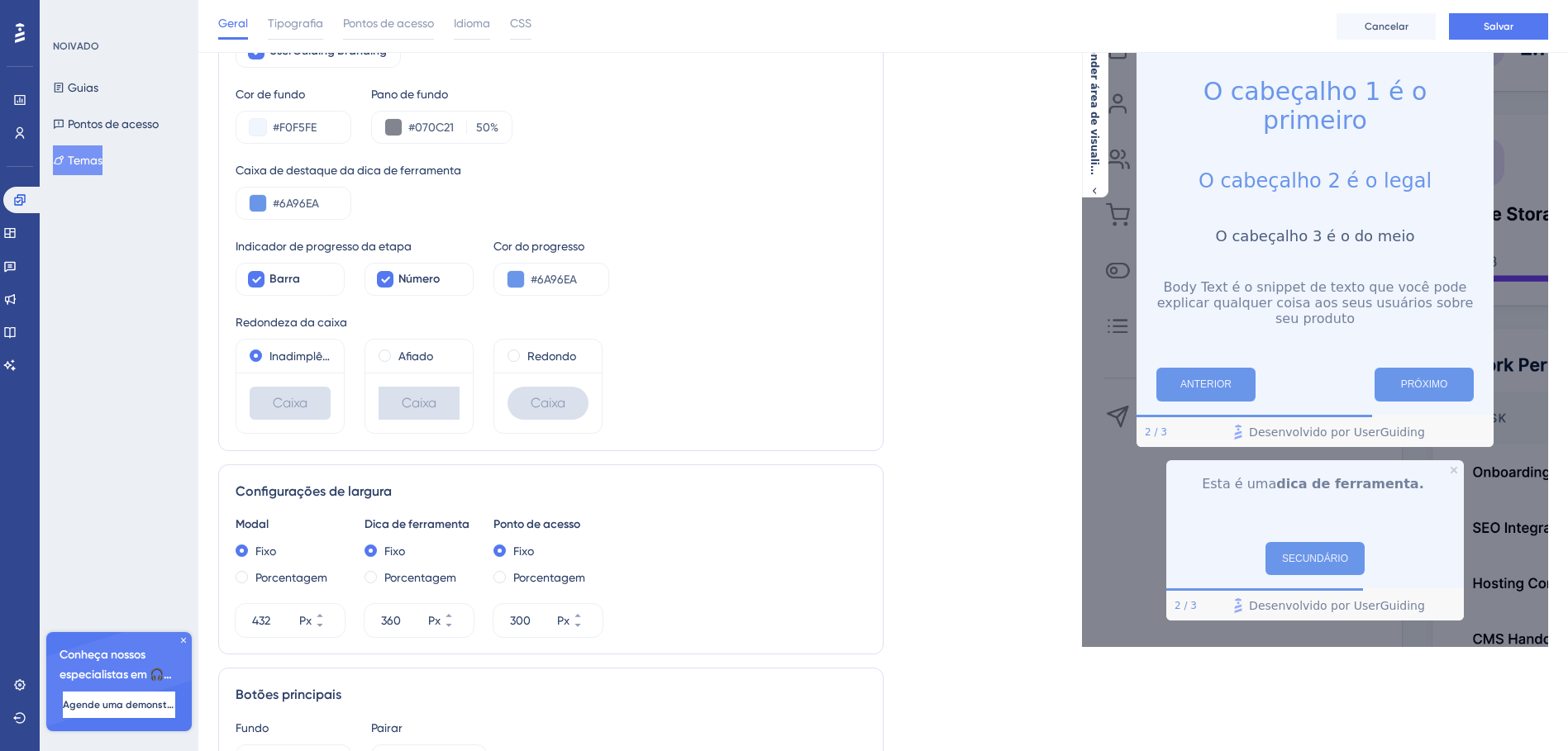
scroll to position [758, 0]
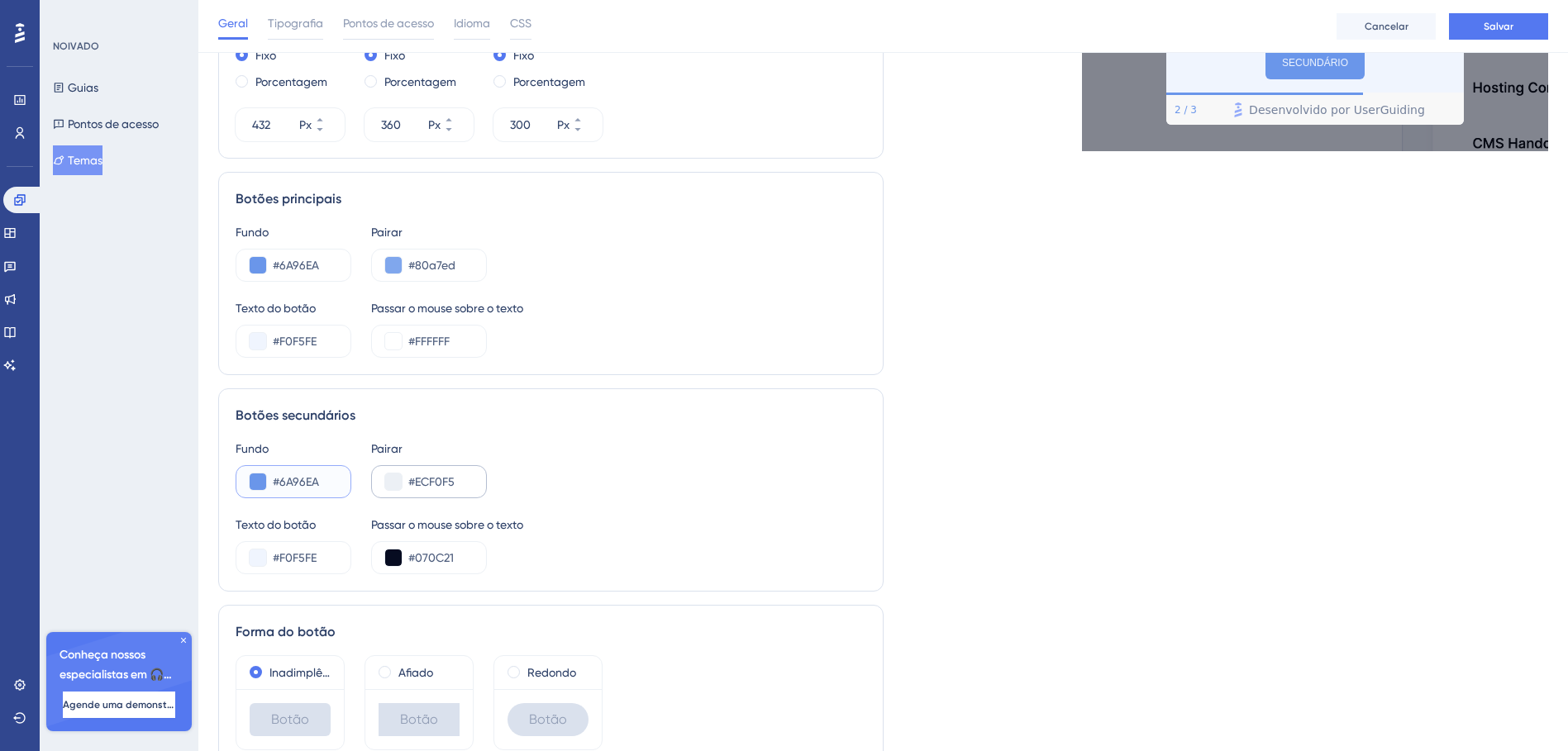
type input "#6A96EA"
click at [445, 495] on div "#ECF0F5" at bounding box center [429, 481] width 115 height 33
click at [445, 490] on input "#ECF0F5" at bounding box center [440, 481] width 64 height 20
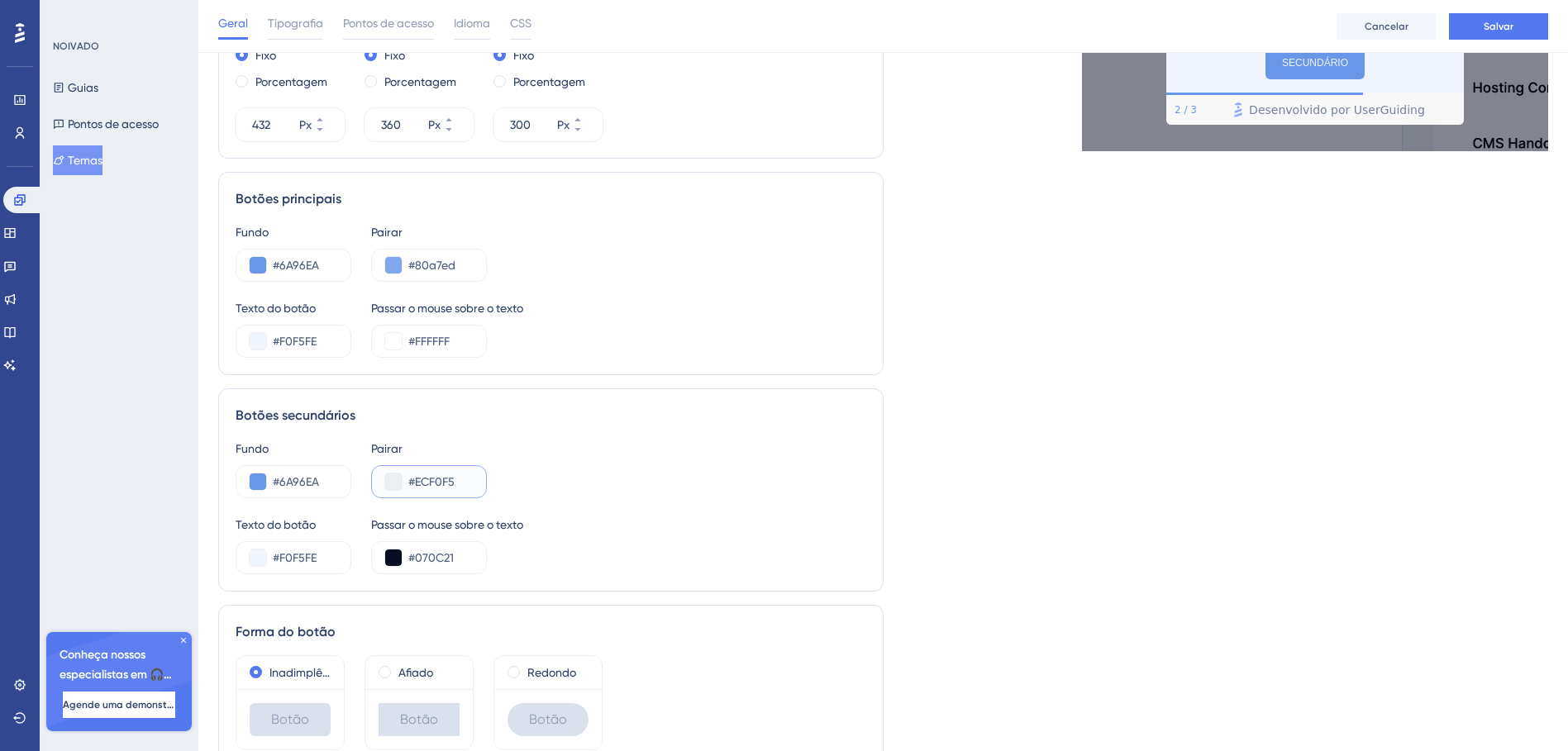
paste input "6A96EA"
type input "#6A96EA"
click at [605, 483] on div "Fundo #6A96EA Pairar #6A96EA" at bounding box center [550, 469] width 630 height 60
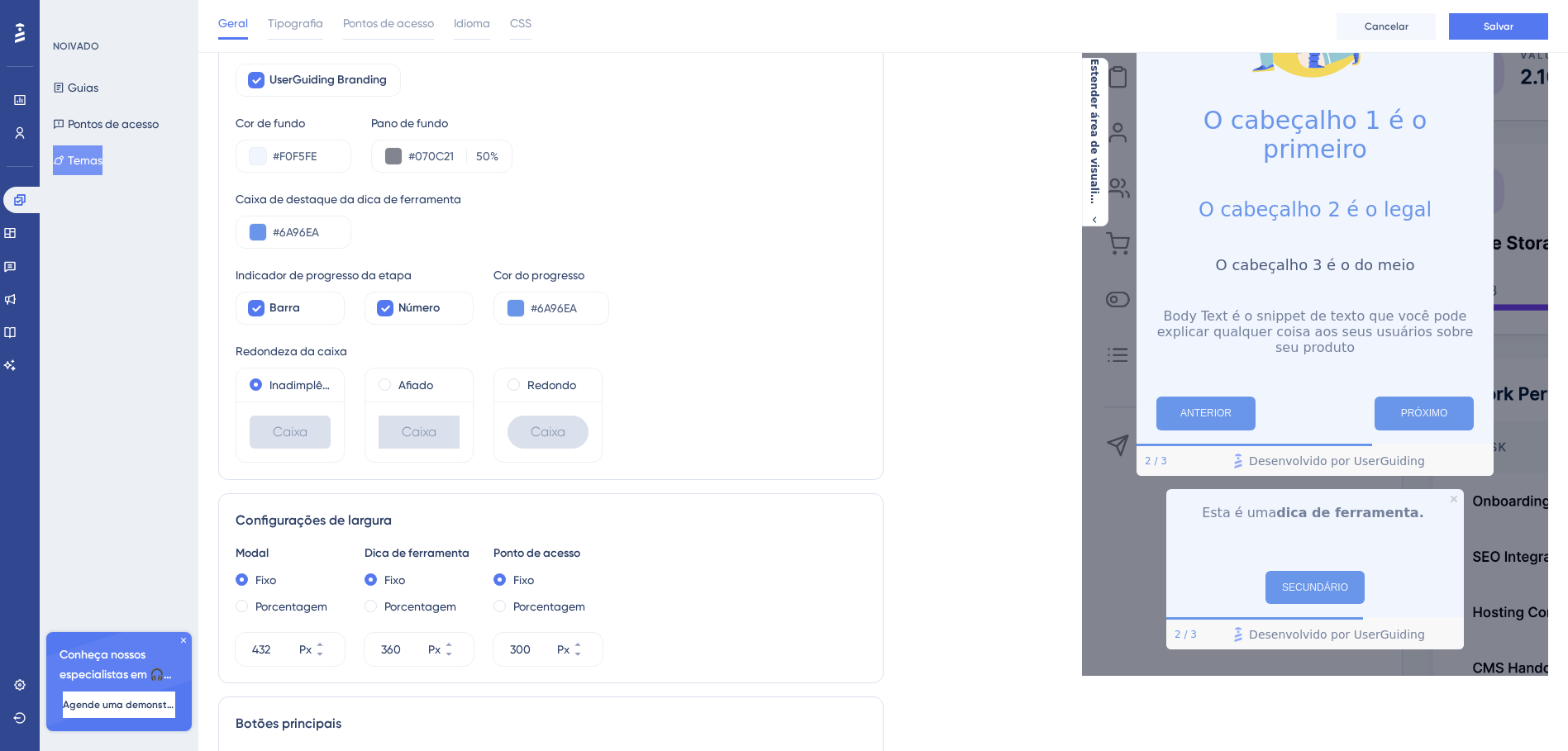
scroll to position [0, 0]
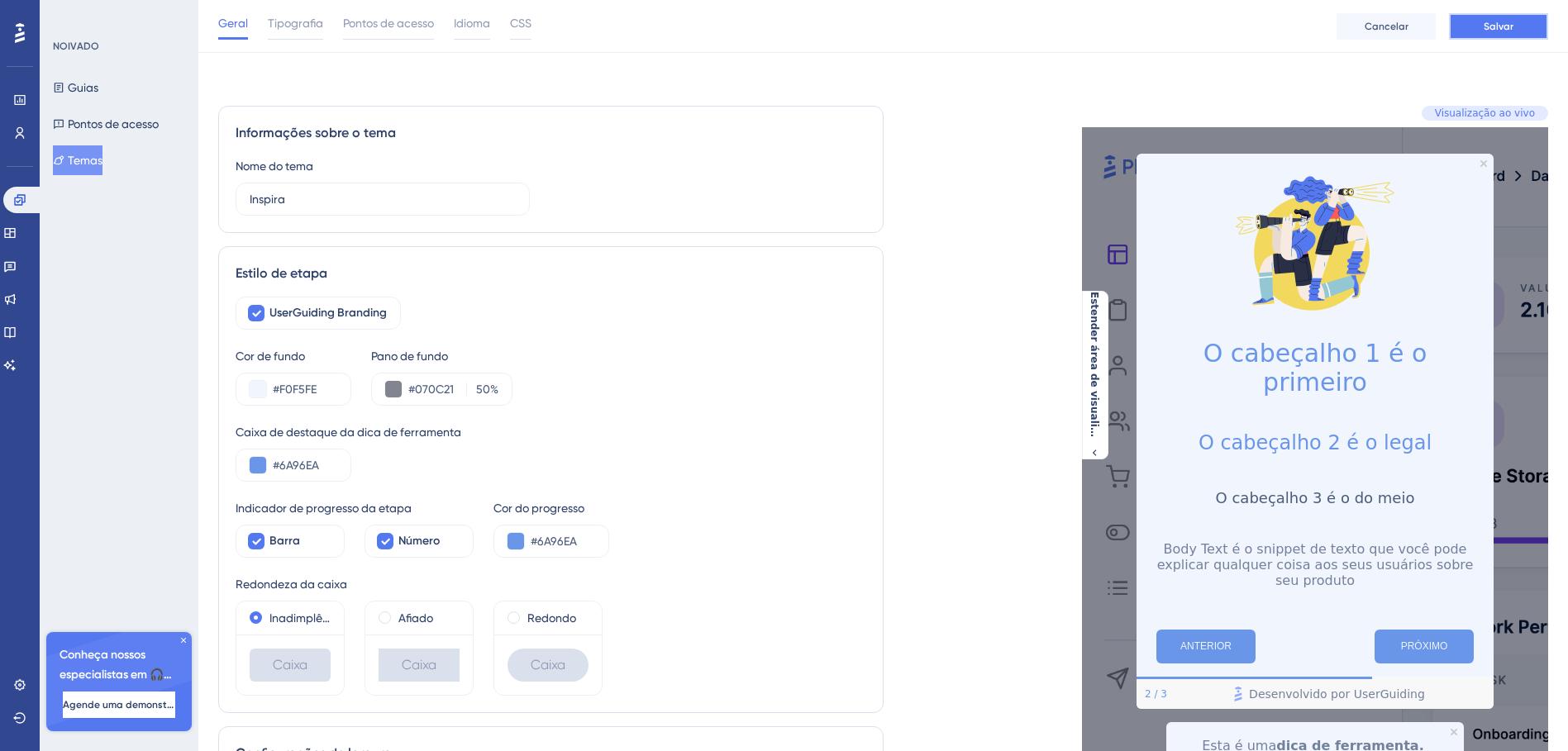
click at [1486, 25] on span "Salvar" at bounding box center [1498, 26] width 30 height 14
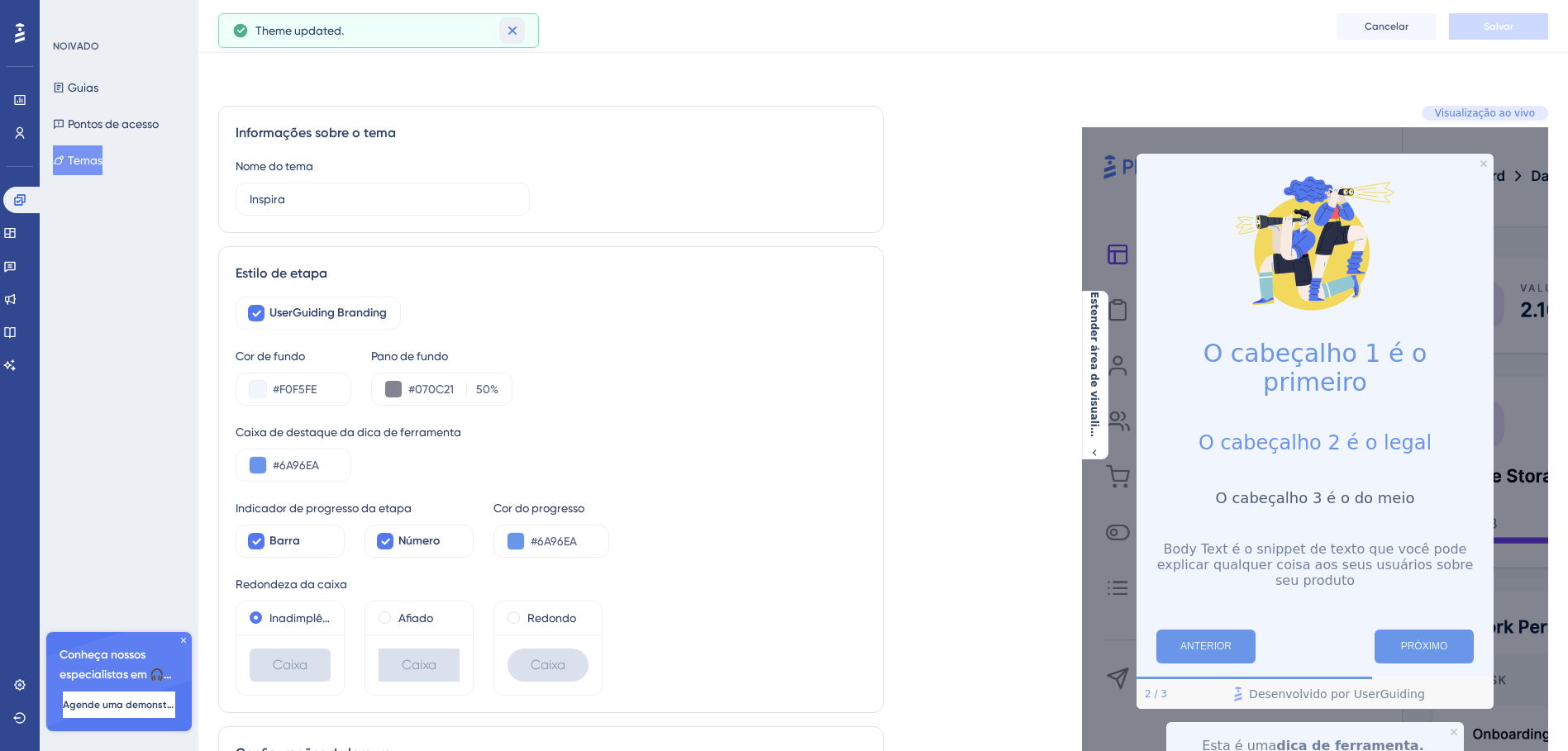
click at [511, 35] on icon at bounding box center [512, 31] width 16 height 16
click at [302, 23] on span "Tipografia" at bounding box center [295, 23] width 55 height 20
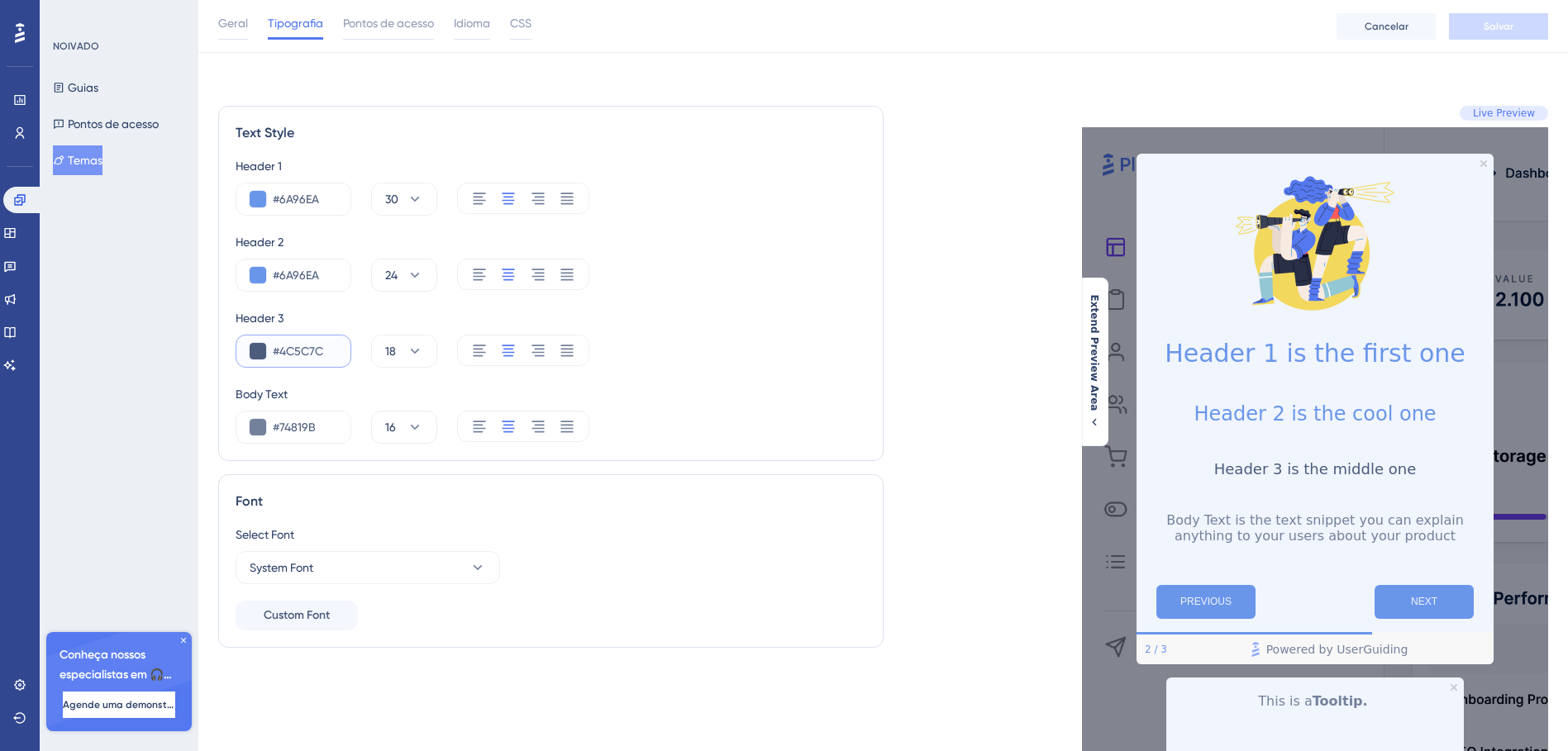
click at [299, 348] on input "#4C5C7C" at bounding box center [304, 352] width 64 height 20
click at [301, 348] on input "#4C5C7C" at bounding box center [304, 352] width 64 height 20
paste input "070C21"
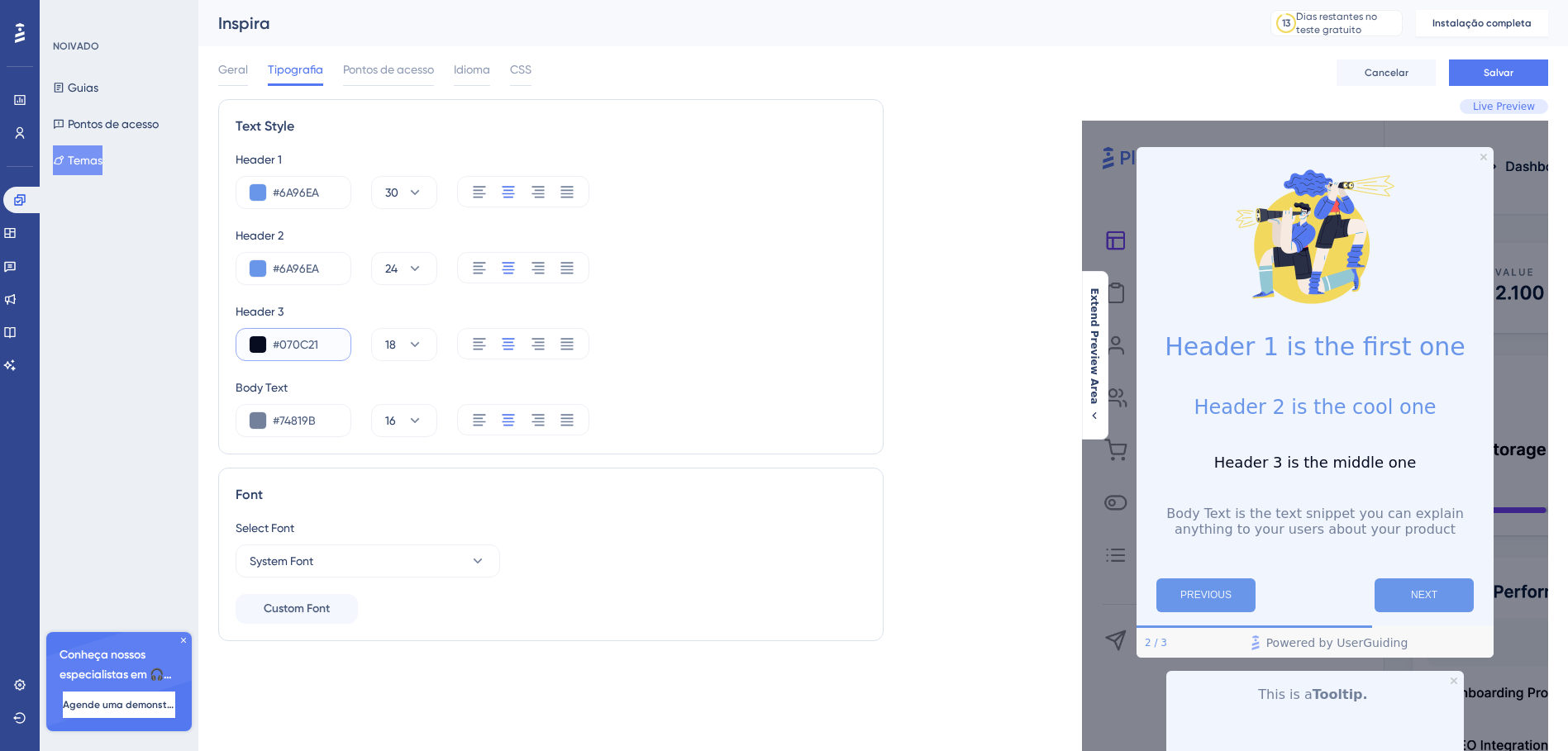
type input "#070C21"
click at [701, 370] on div "Header 1 #6A96EA 30 Header 2 #6A96EA 24 Header 3 #070C21 18 Body Text #74819B 16" at bounding box center [550, 293] width 630 height 288
click at [292, 428] on input "#74819B" at bounding box center [304, 421] width 64 height 20
click at [292, 426] on input "#74819B" at bounding box center [304, 421] width 64 height 20
click at [293, 426] on input "#74819B" at bounding box center [304, 421] width 64 height 20
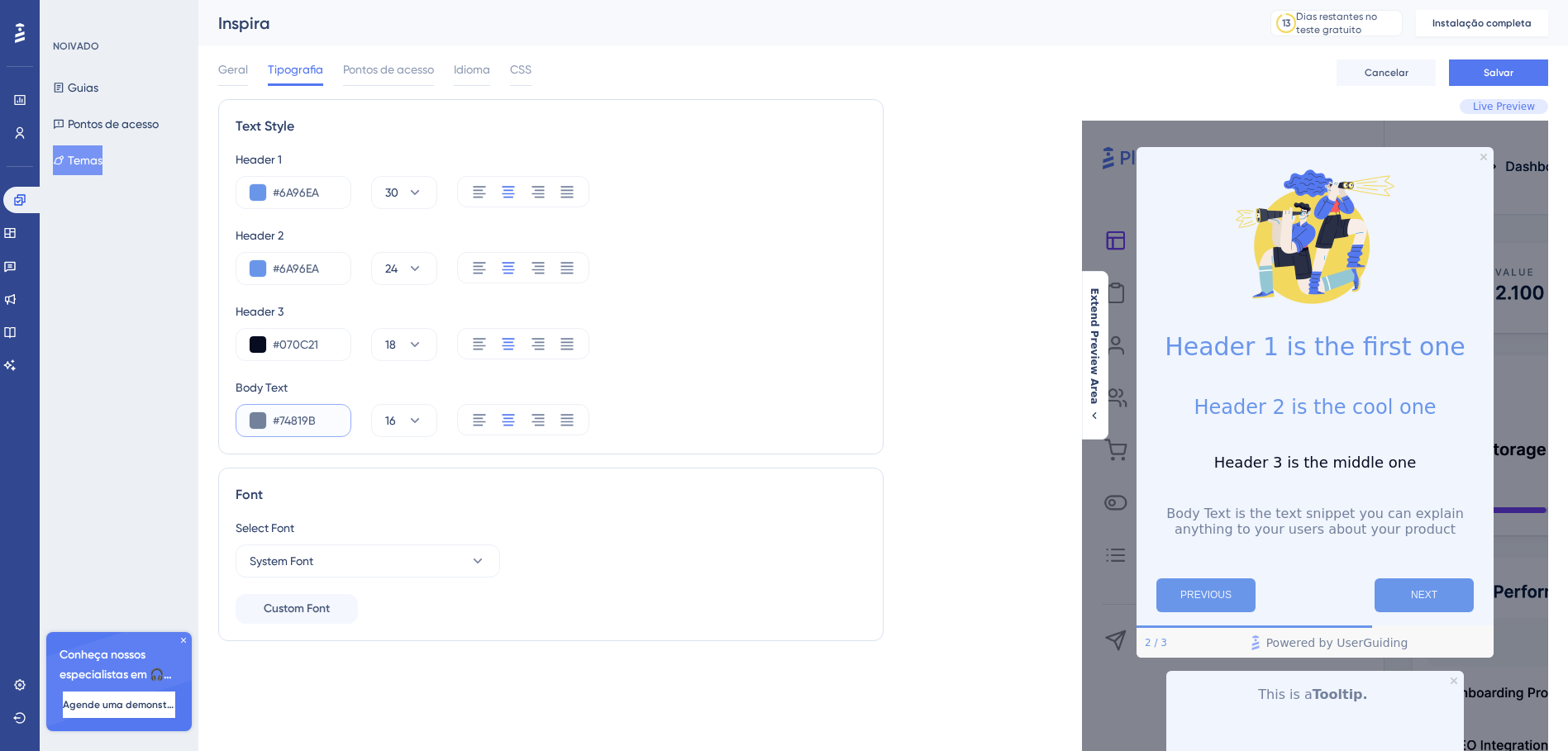
paste input "26BA9"
click at [302, 426] on input "#26BA9" at bounding box center [304, 421] width 64 height 20
paste input "D"
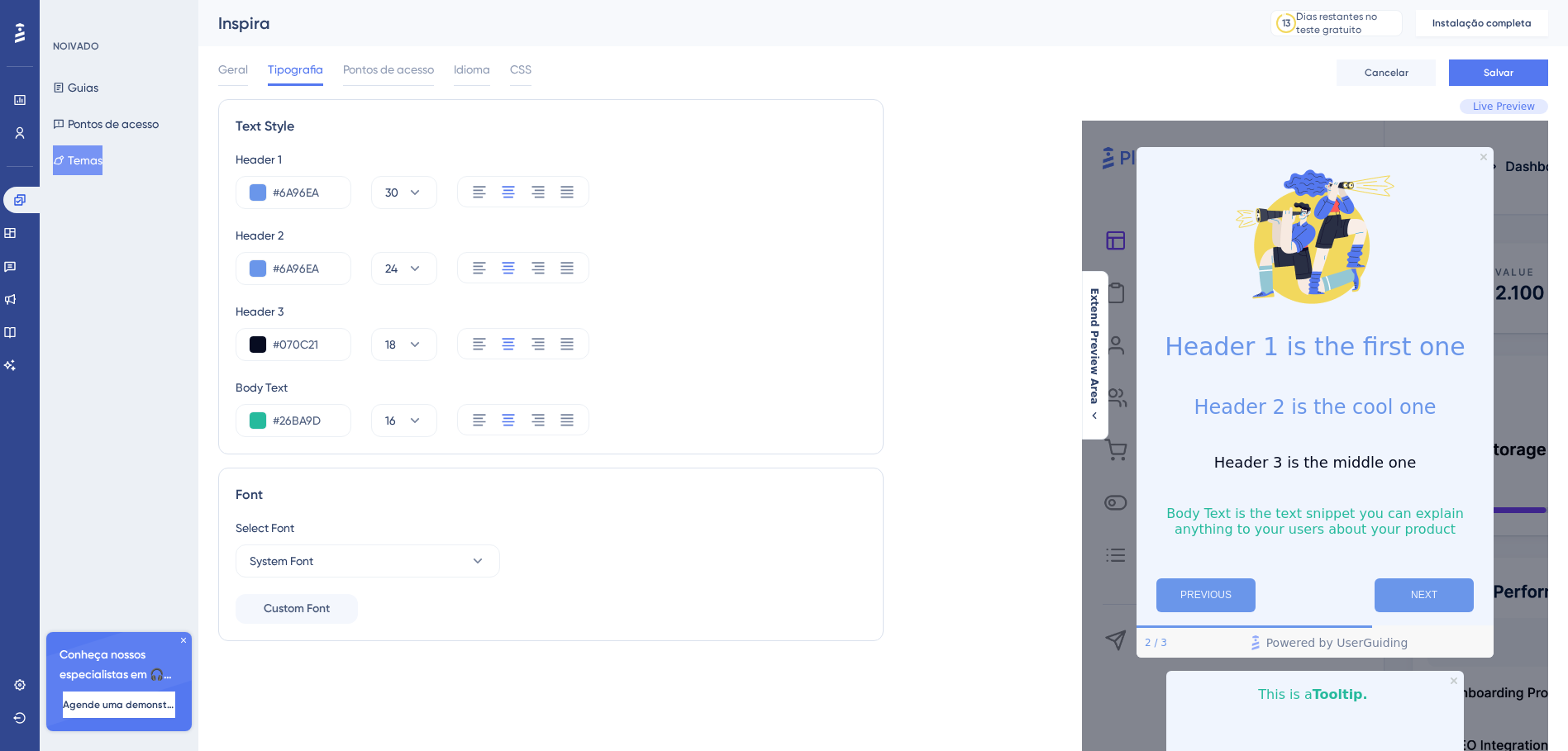
click at [630, 417] on div "#26BA9D 16" at bounding box center [550, 420] width 630 height 33
click at [323, 423] on input "#26BA9D" at bounding box center [304, 421] width 64 height 20
click at [259, 421] on button at bounding box center [258, 420] width 16 height 16
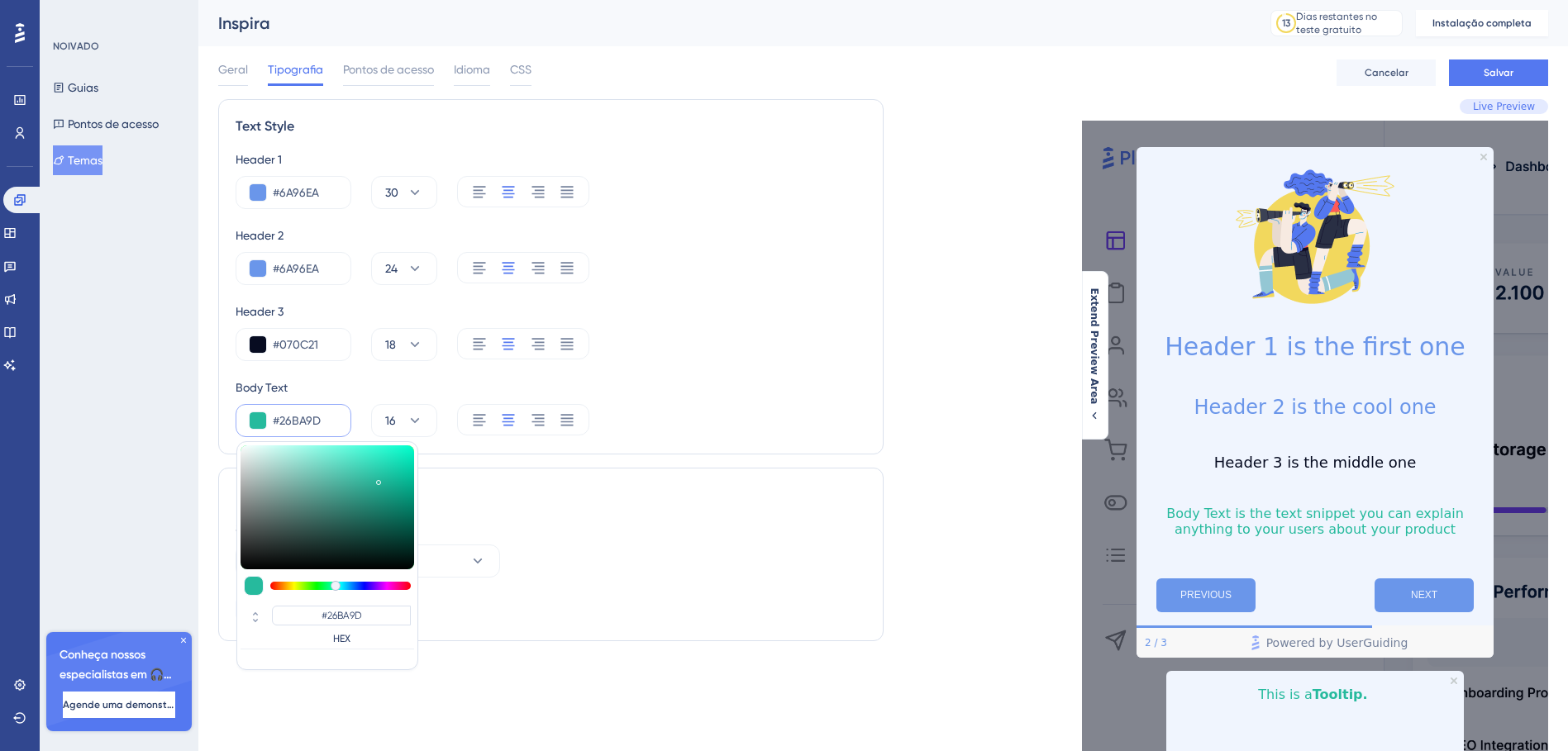
type input "#24b195"
type input "#24B195"
type input "#24af93"
type input "#24AF93"
type input "#27907b"
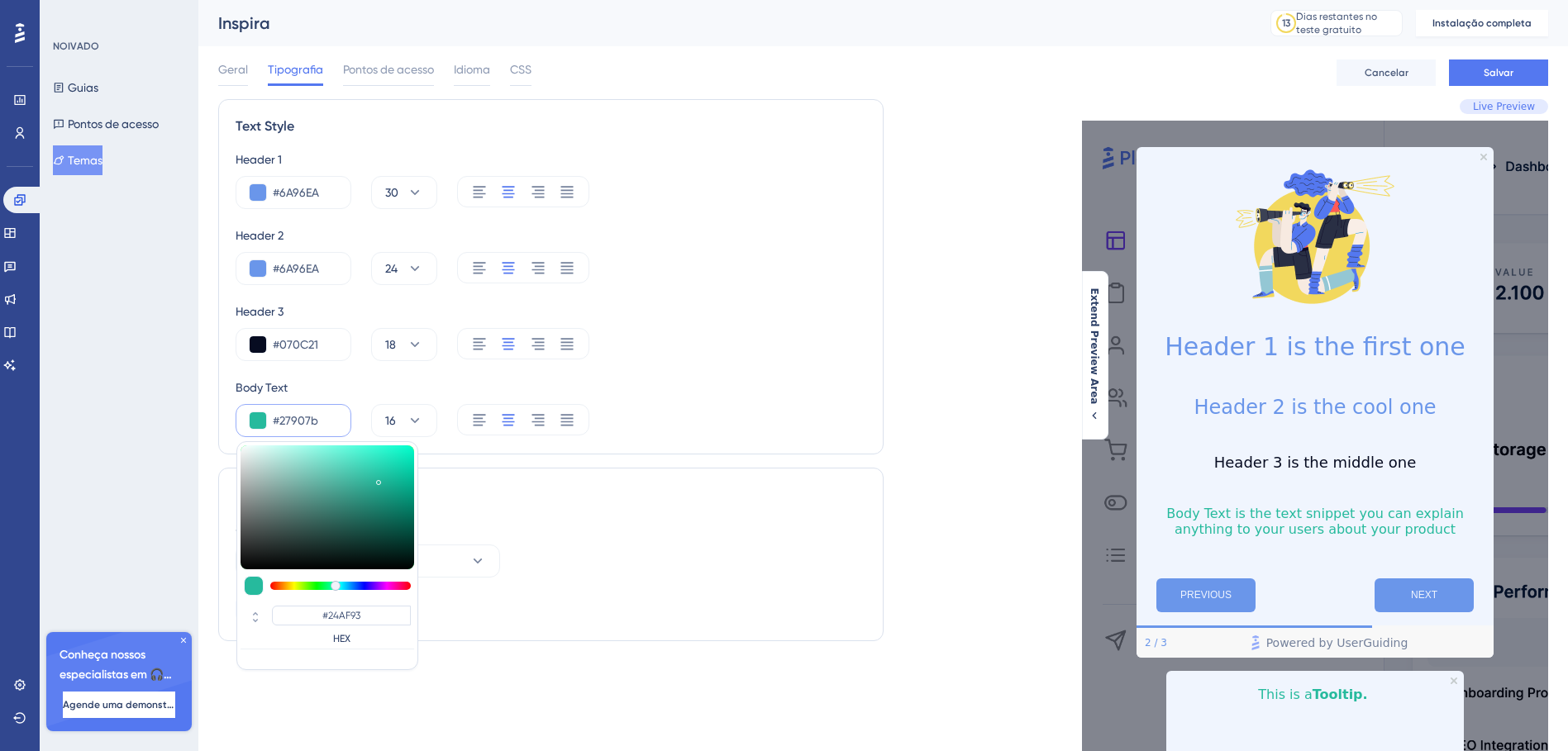
type input "#27907B"
type input "#298875"
type input "#2a8371"
type input "#2A8371"
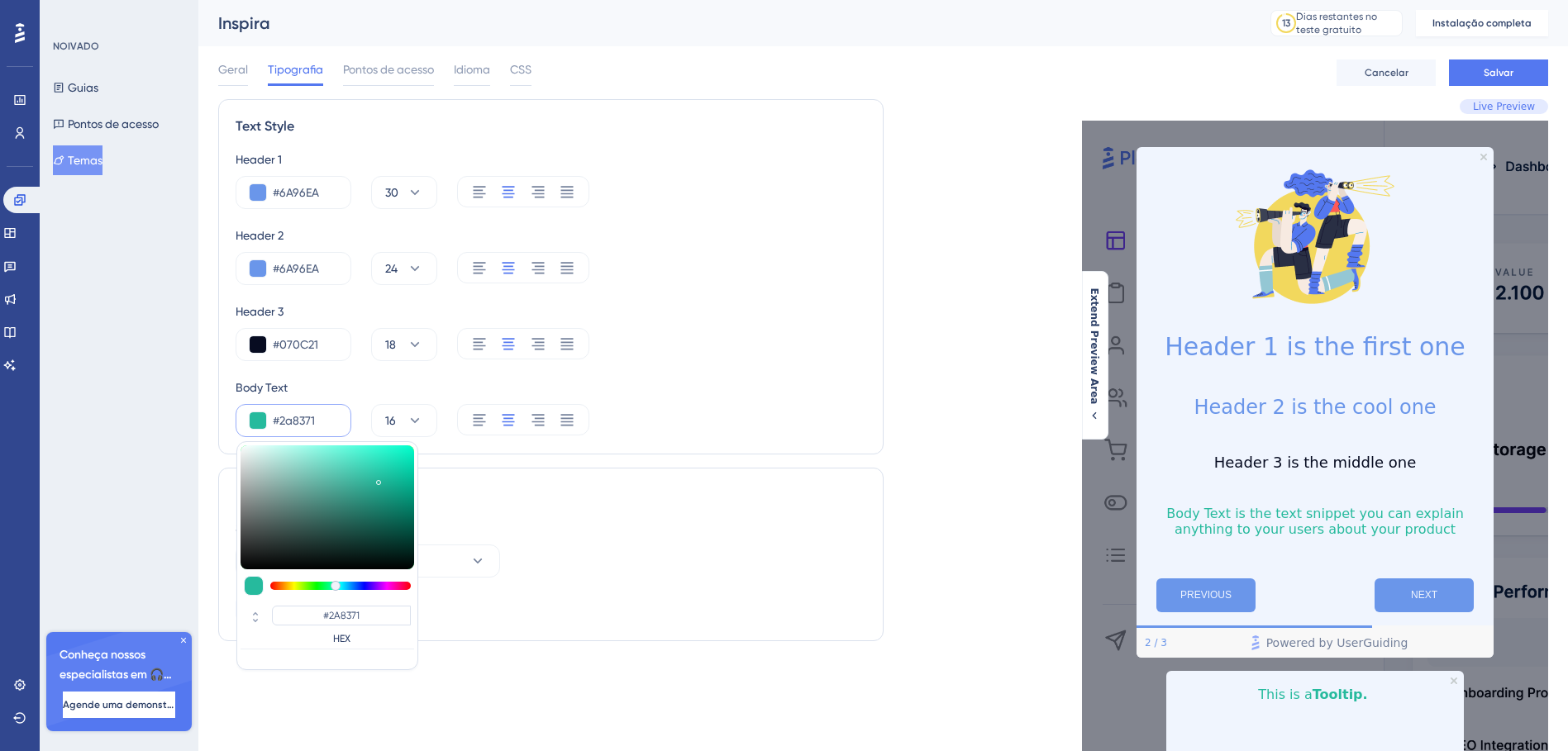
type input "#2b7a6a"
type input "#2B7A6A"
type input "#2d7063"
type input "#2D7063"
type input "#32645a"
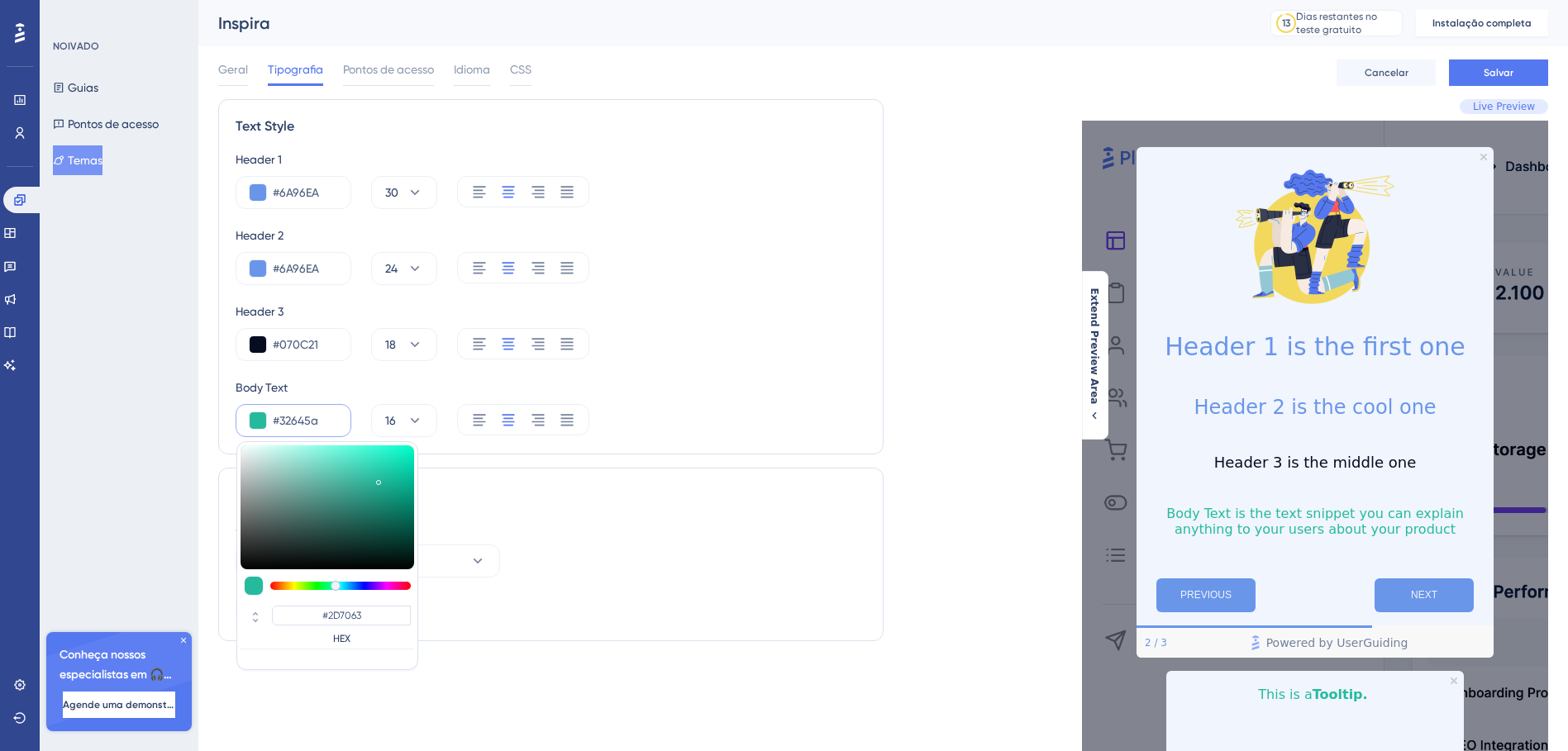
type input "#32645A"
type input "#3d5d57"
type input "#3D5D57"
type input "#3e5d58"
type input "#3E5D58"
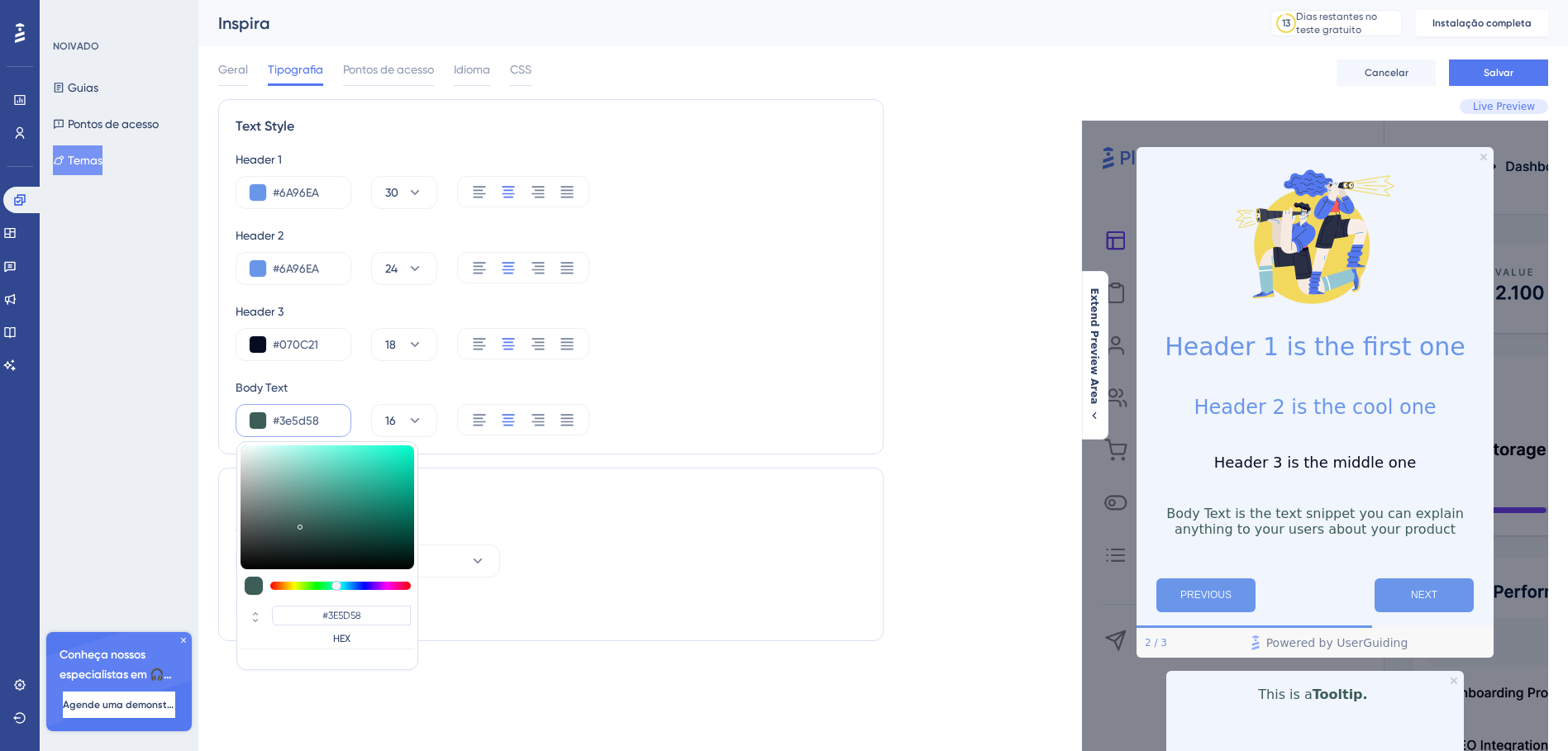
type input "#3d5d58"
type input "#3D5D58"
type input "#2f4b46"
type input "#2F4B46"
type input "#2c4743"
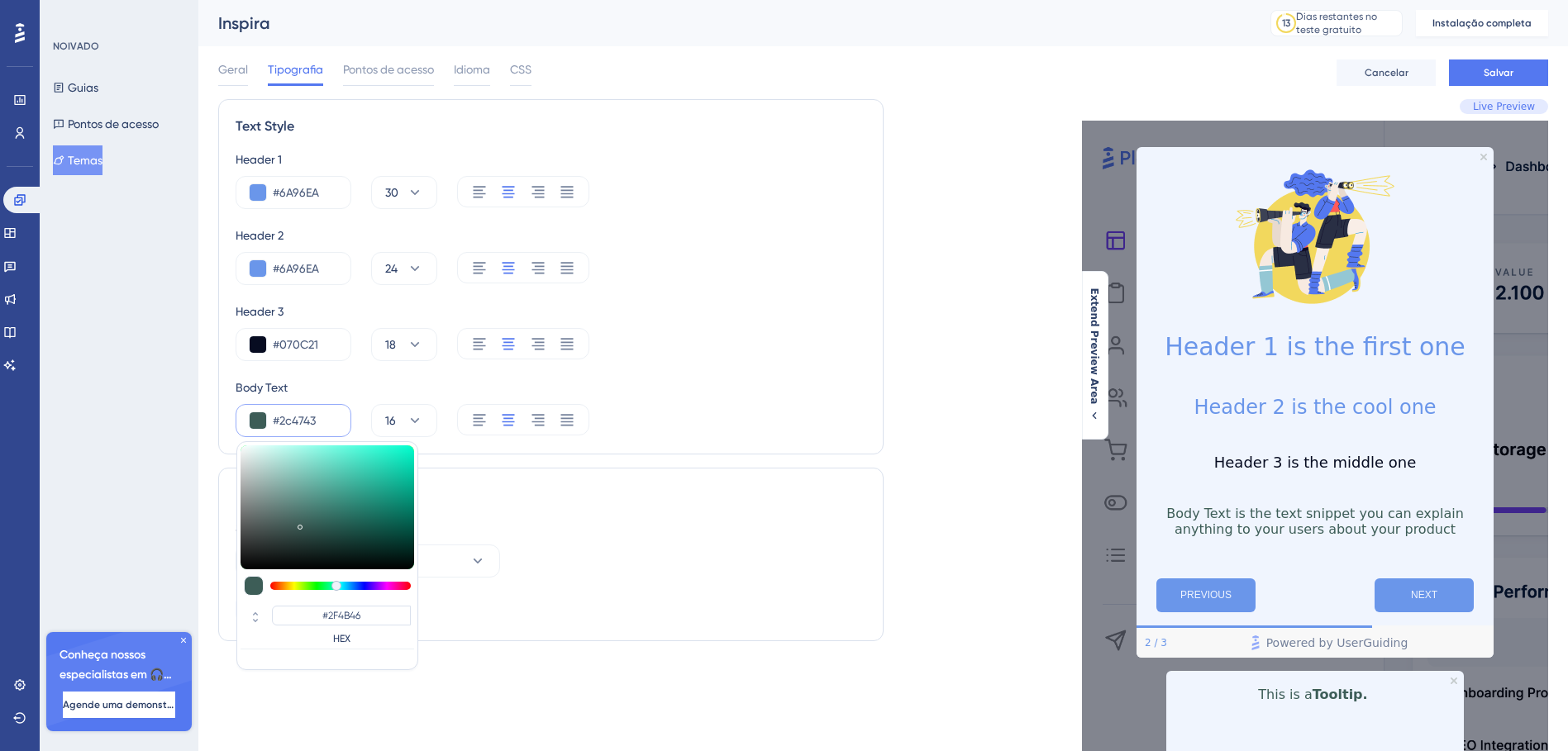
type input "#2C4743"
type input "#2b4642"
type input "#2B4642"
type input "#2b3f3c"
type input "#2B3F3C"
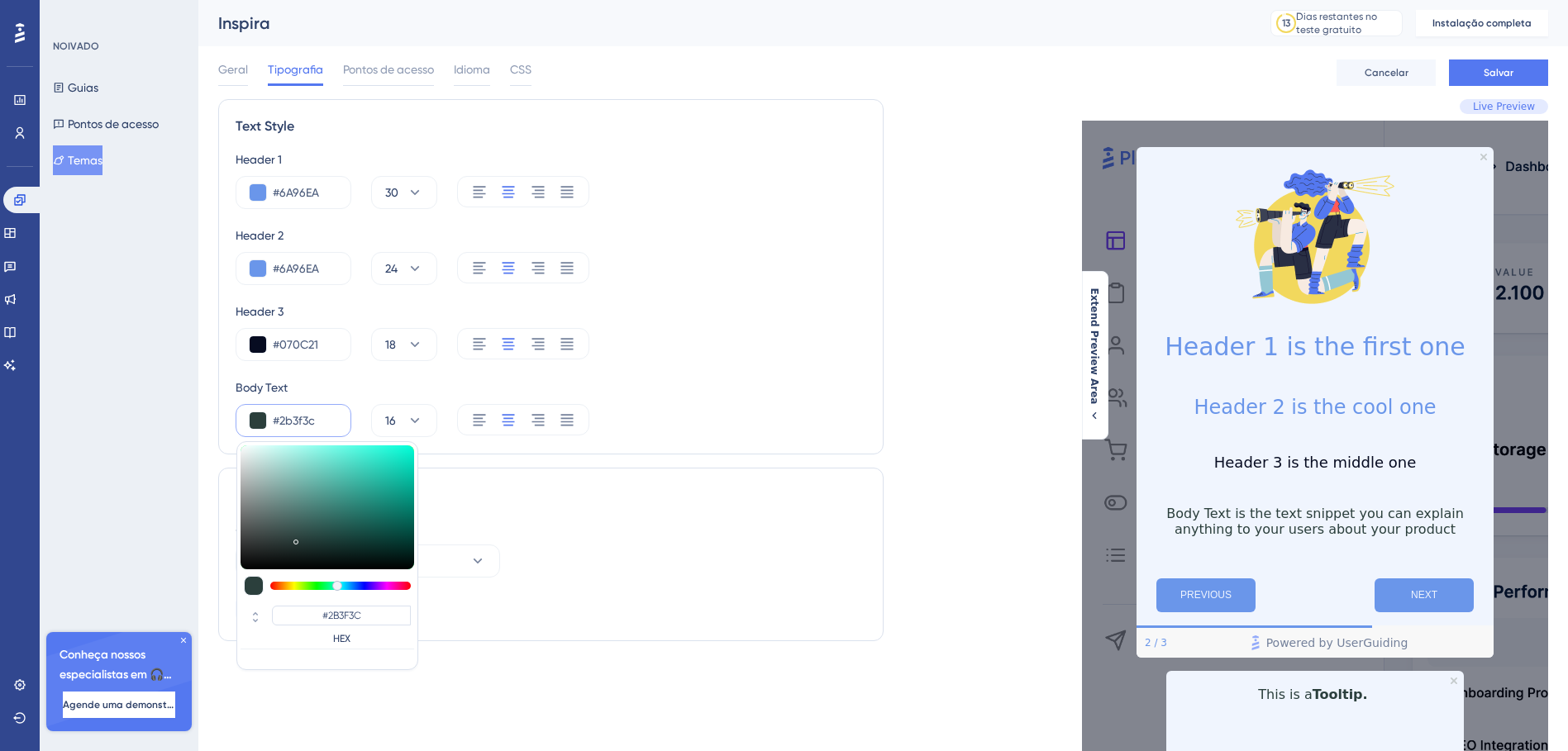
type input "#2c3d3b"
type input "#2C3D3B"
type input "#303d3c"
type input "#303D3C"
type input "#2e3a39"
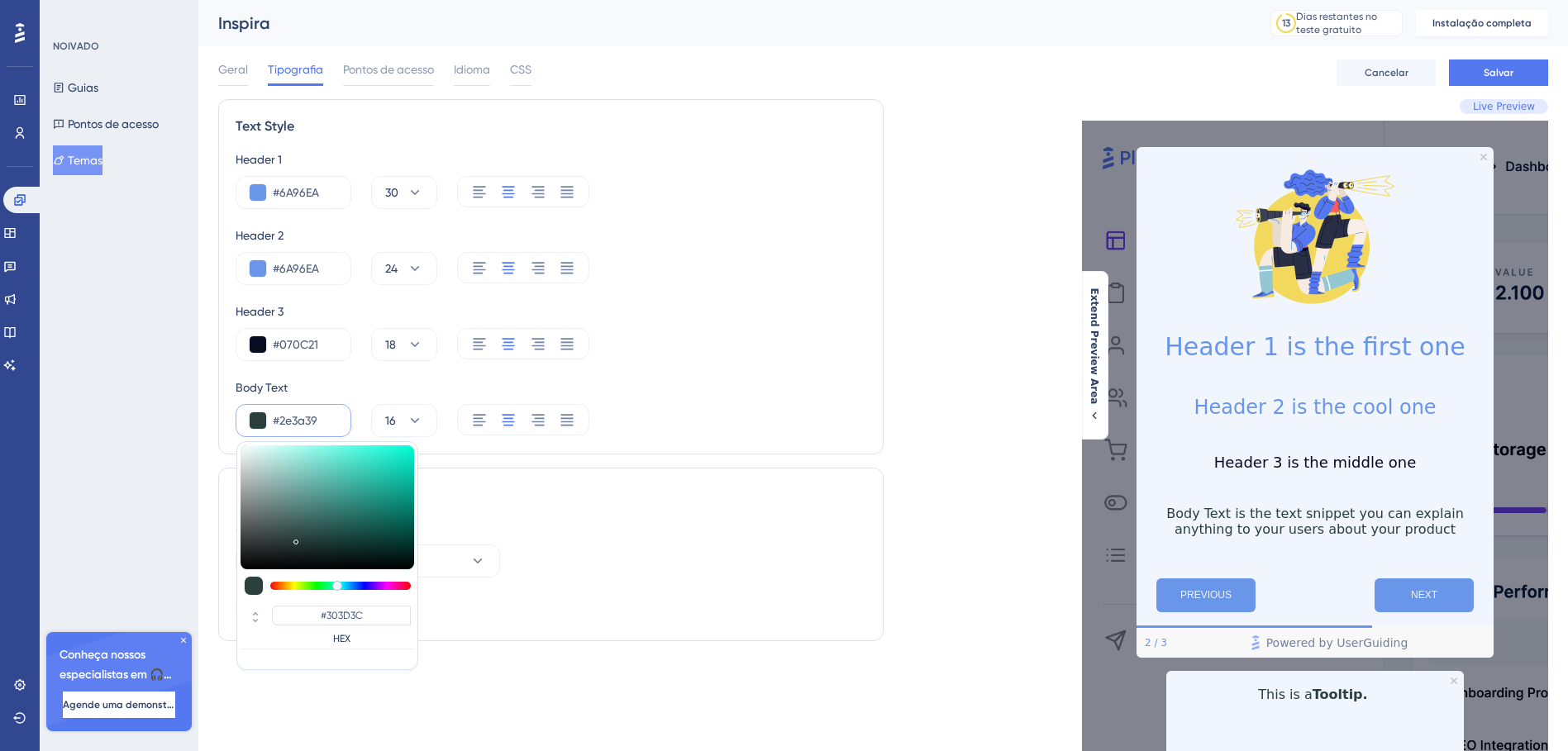
type input "#2E3A39"
type input "#5d706f"
type input "#5D706F"
type input "#778b8a"
type input "#778B8A"
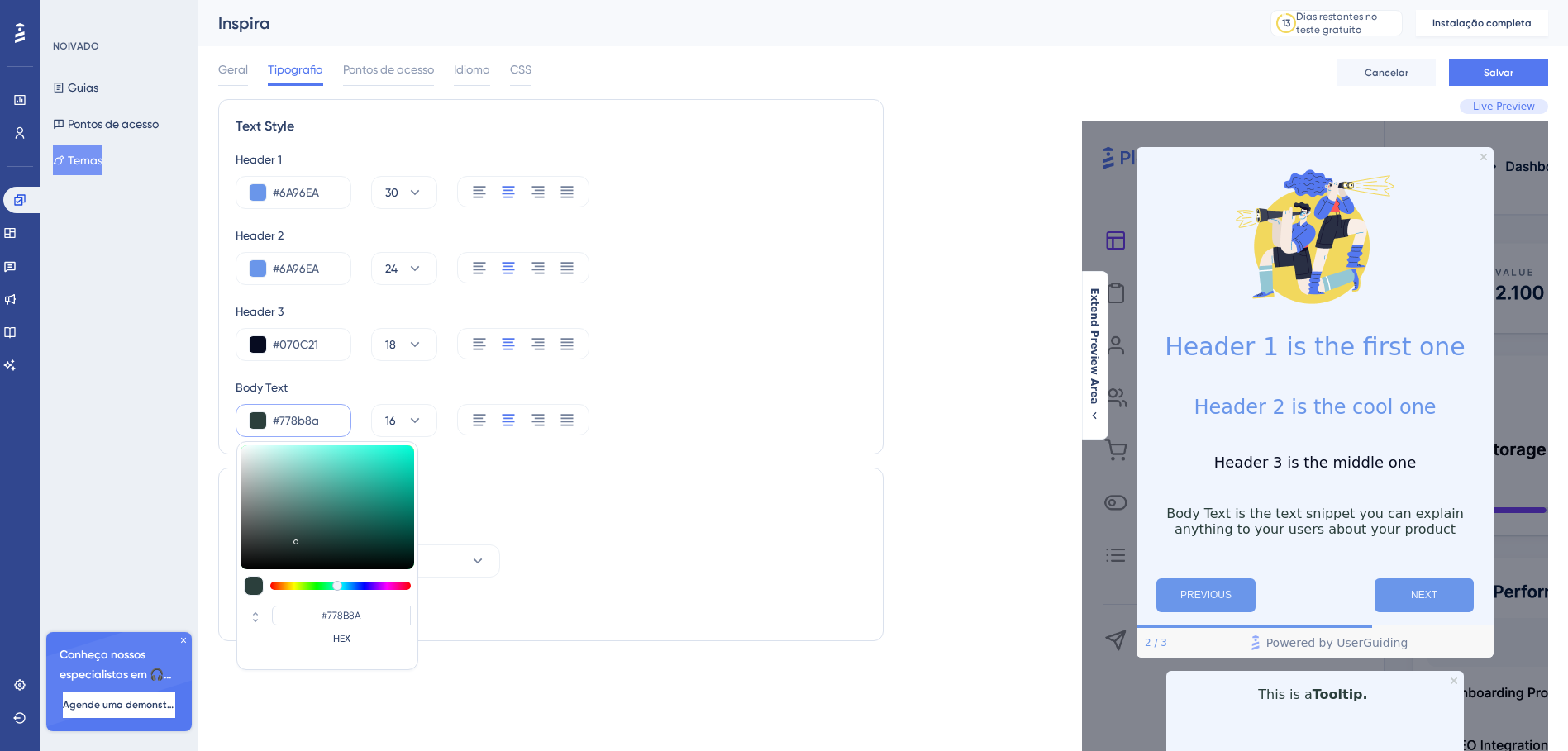
type input "#819493"
type input "#8c9e9d"
type input "#8C9E9D"
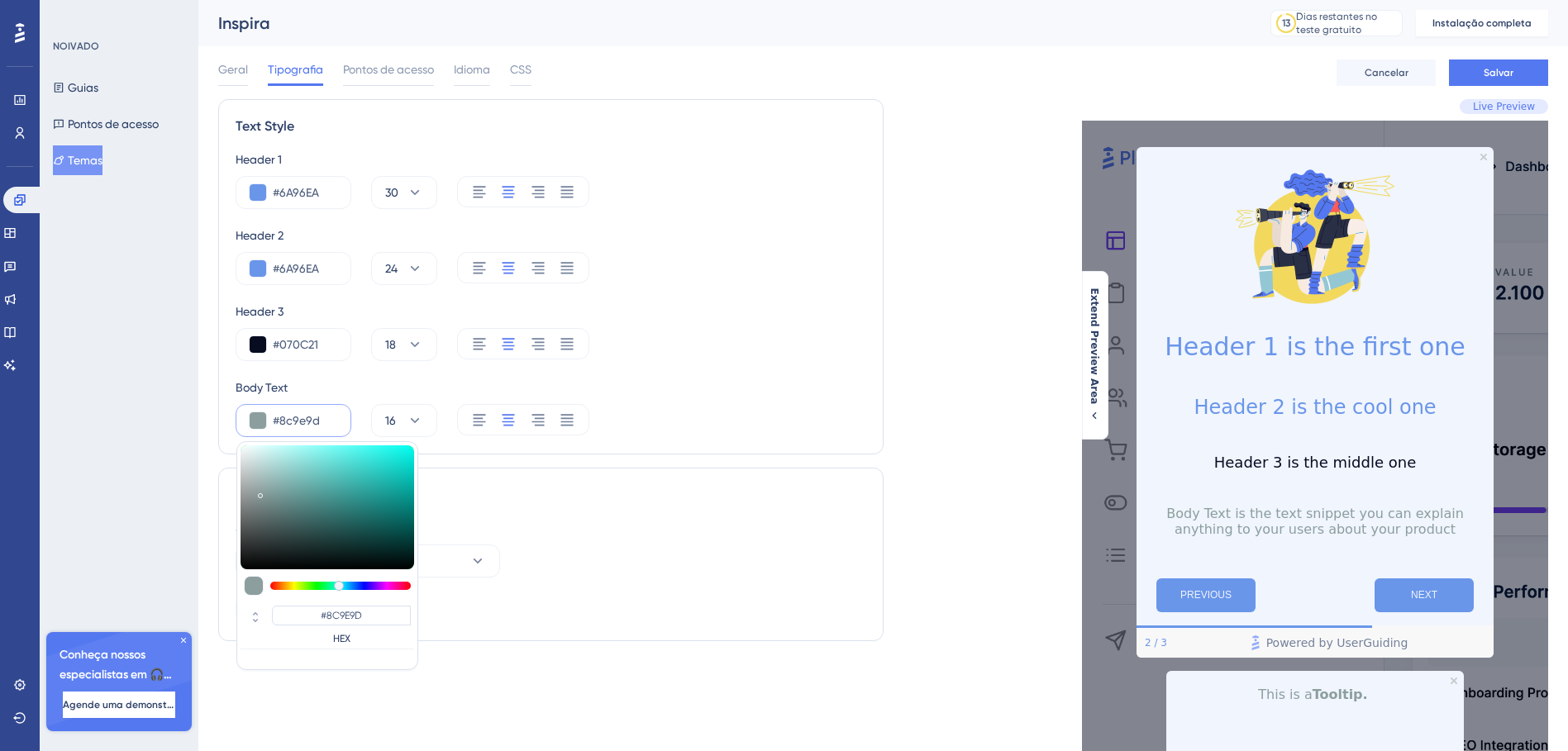
type input "#95a7a6"
type input "#95A7A6"
type input "#a2b3b2"
type input "#A2B3B2"
type input "#a9b9b8"
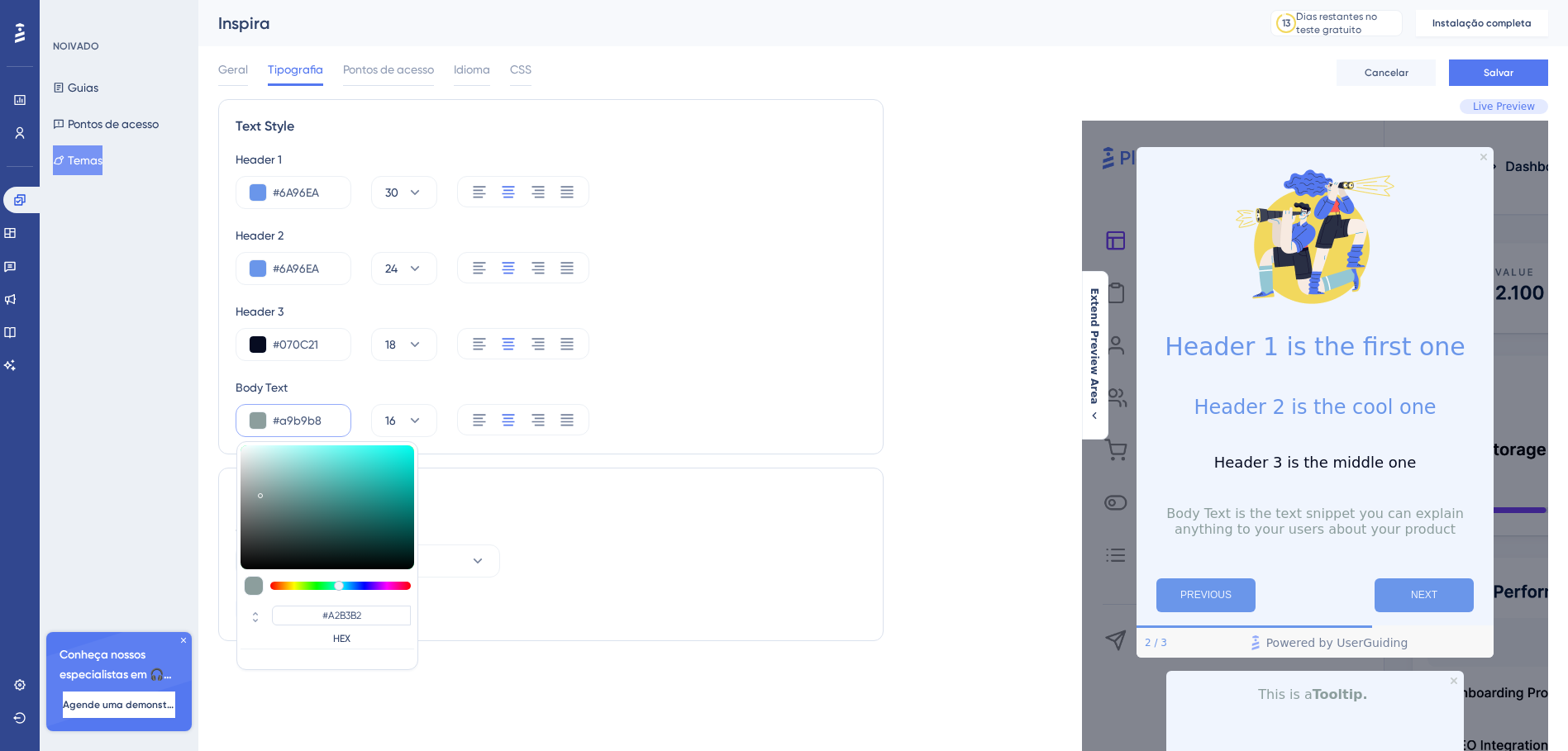
type input "#A9B9B8"
type input "#aabbba"
type input "#AABBBA"
type input "#abbbba"
type input "#ABBBBA"
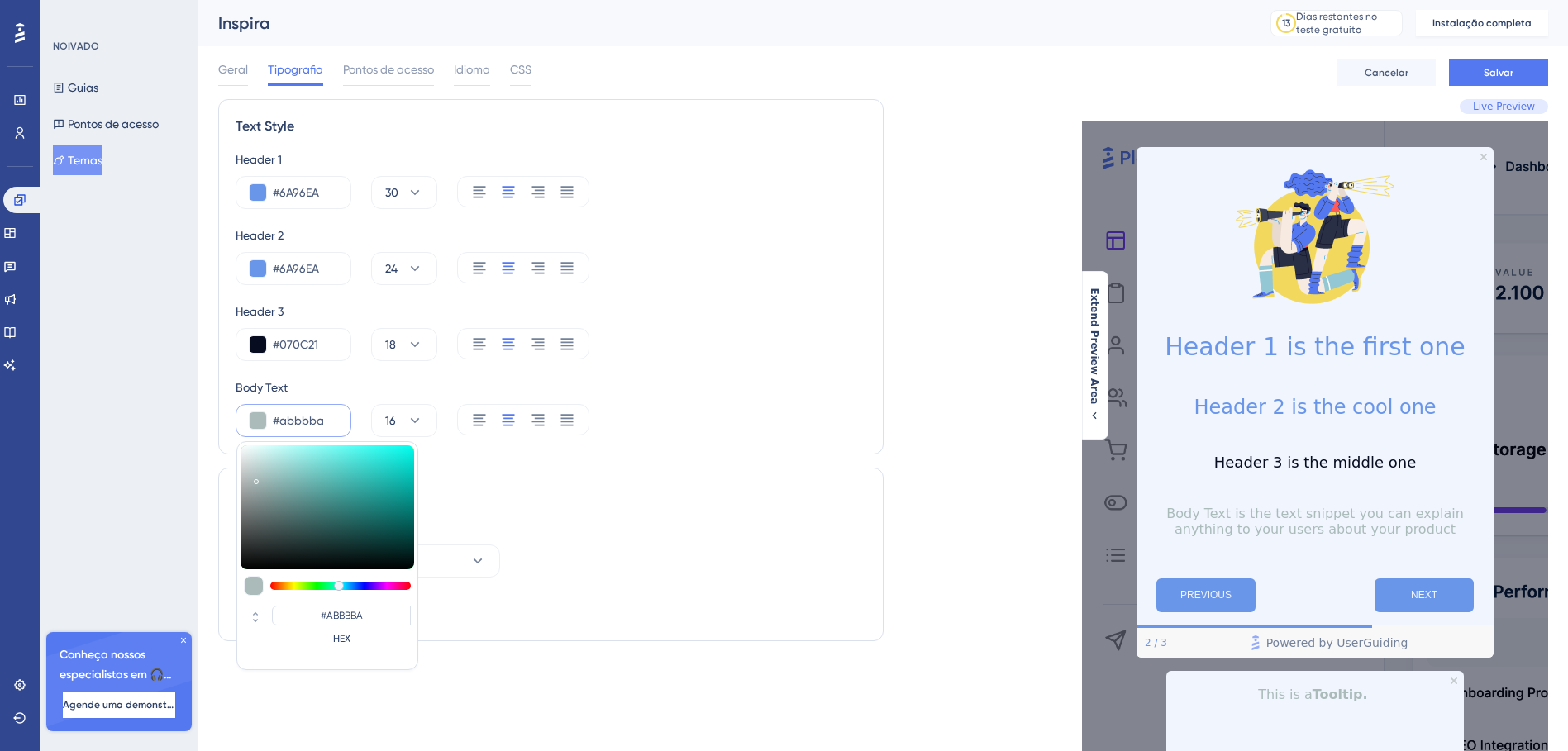
type input "#99a7a6"
type input "#99A7A6"
type input "#8e9b9a"
type input "#8E9B9A"
type input "#838f8e"
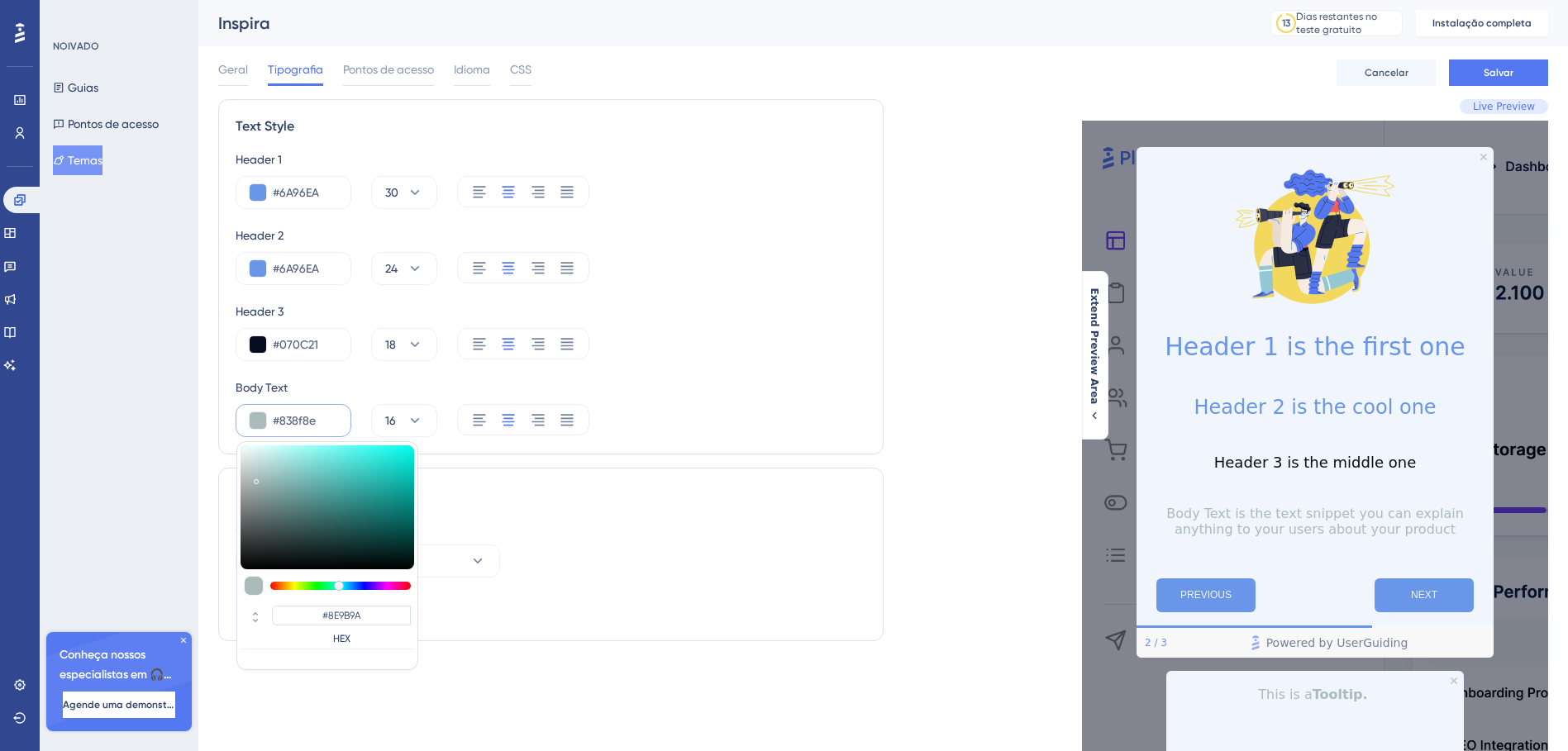
type input "#838F8E"
type input "#788382"
type input "#6d7776"
type input "#6D7776"
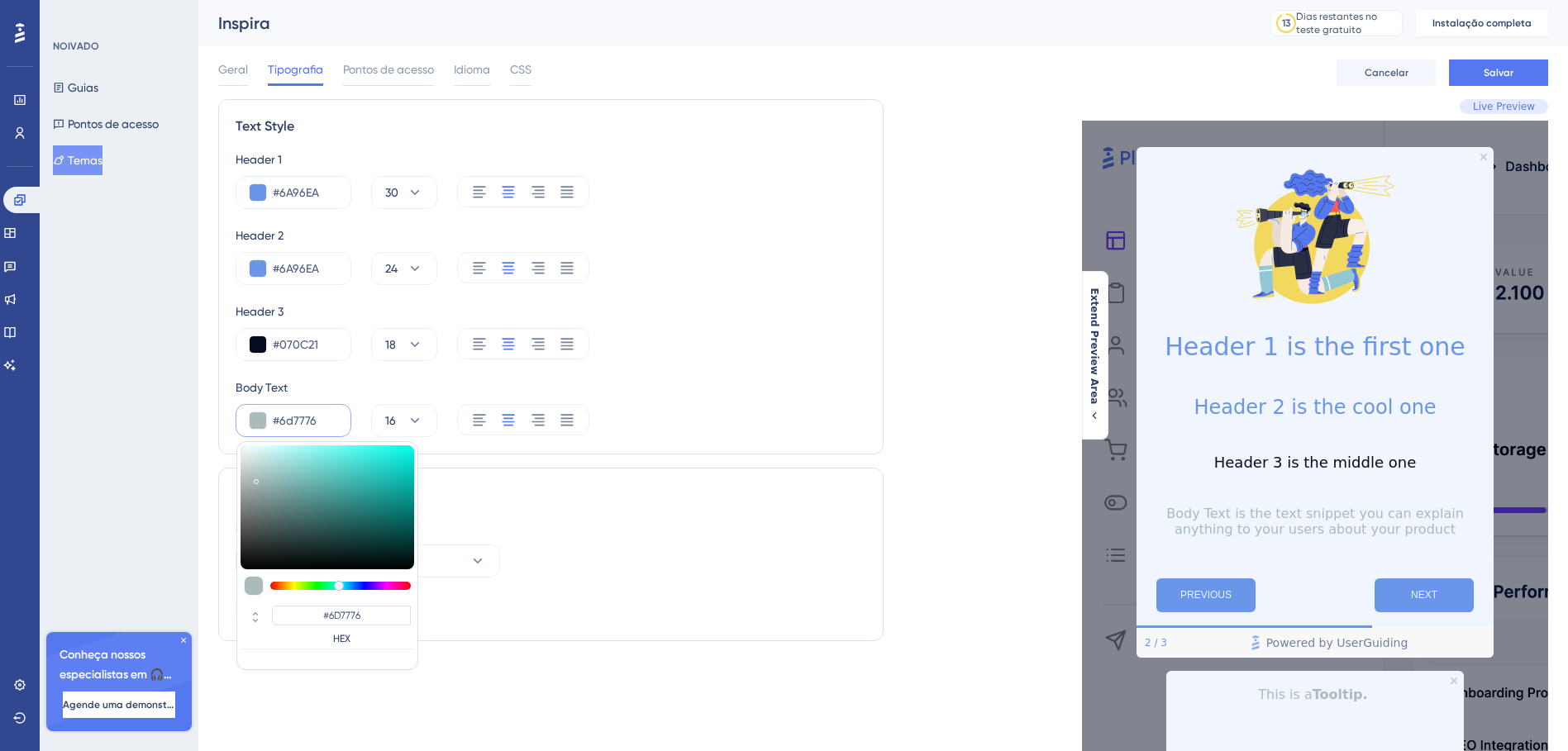
type input "#697271"
type input "#676e6e"
type input "#676E6E"
type input "#656d6d"
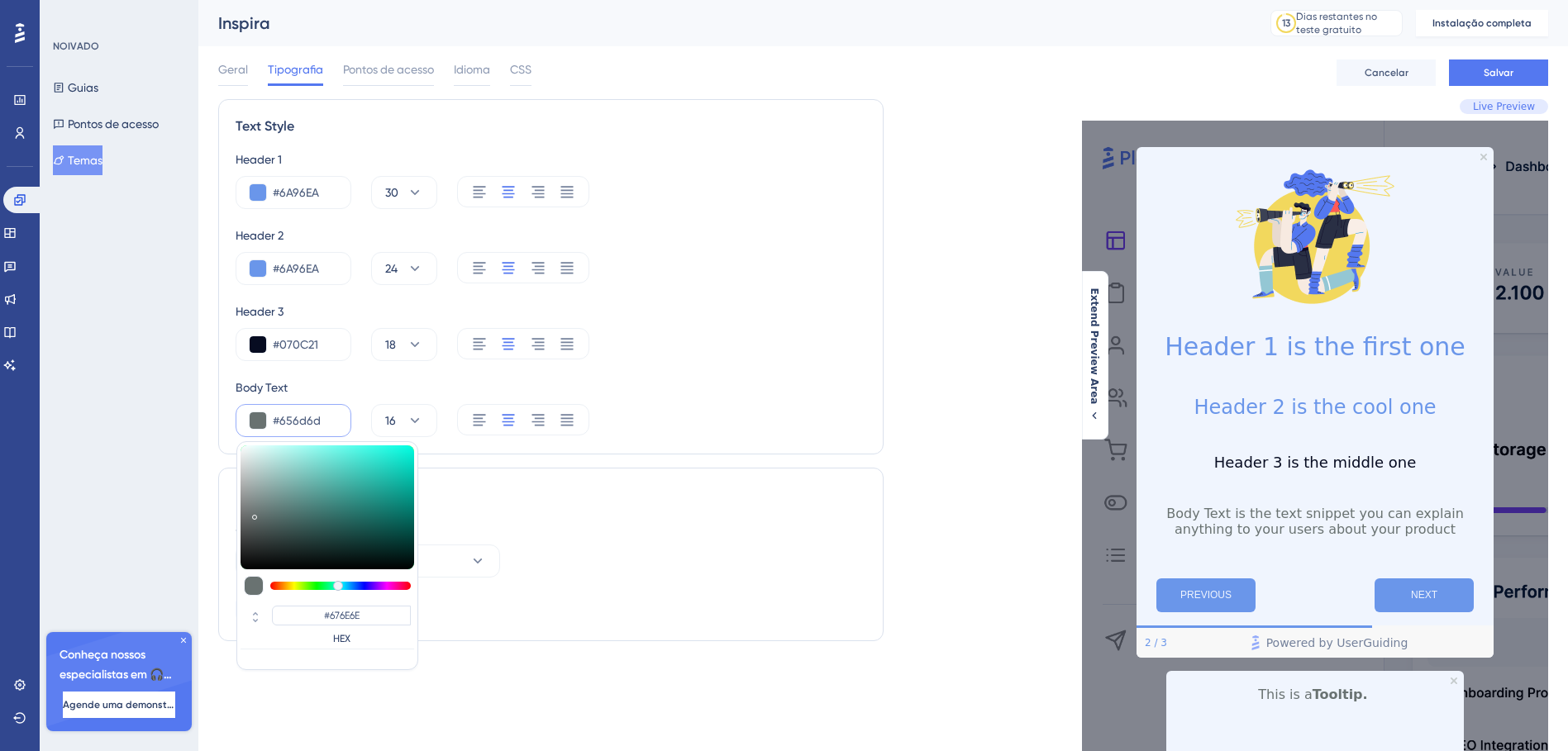
type input "#656D6D"
type input "#666d6d"
type input "#666D6D"
type input "#676d6d"
type input "#676D6D"
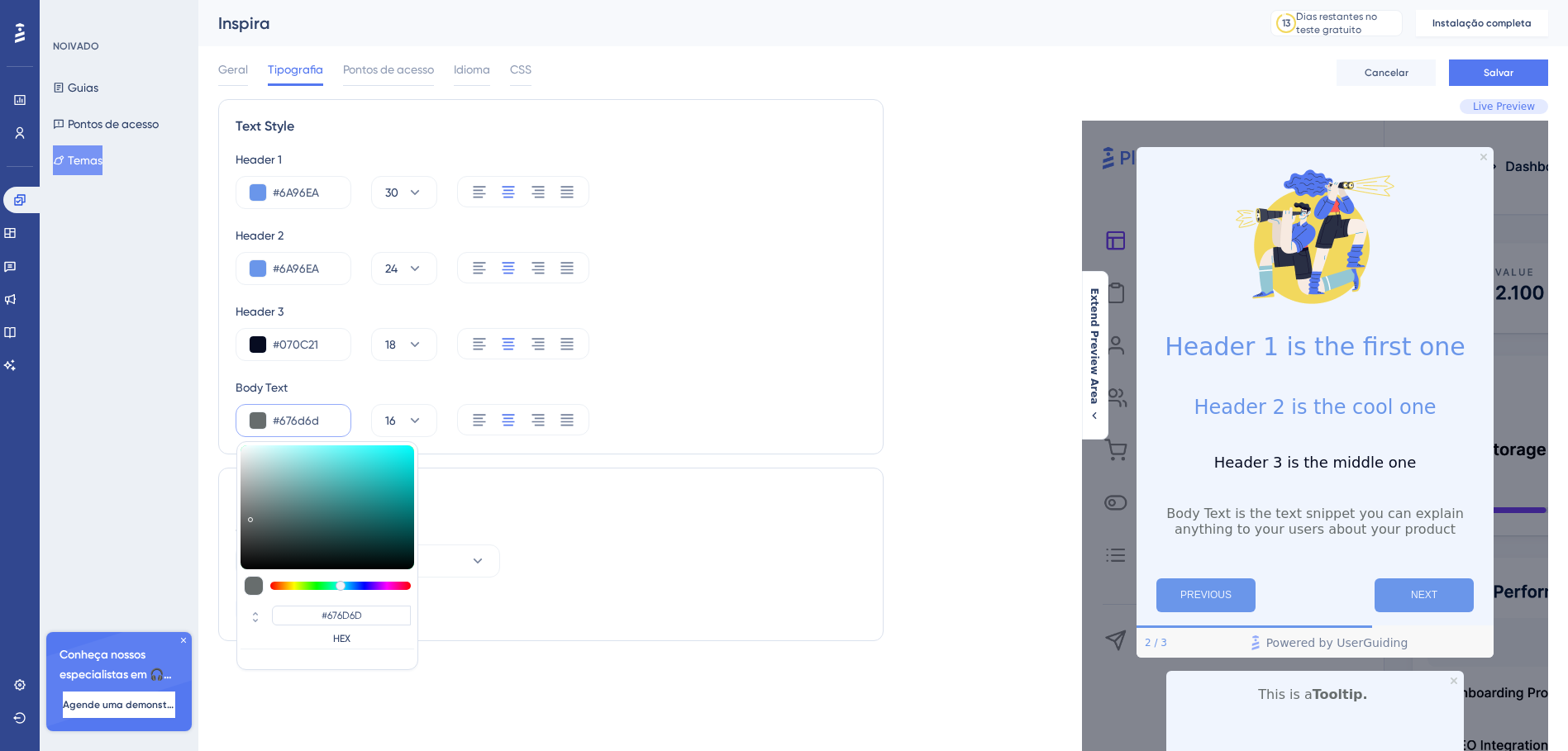
drag, startPoint x: 362, startPoint y: 504, endPoint x: 250, endPoint y: 517, distance: 112.8
click at [250, 517] on div at bounding box center [250, 519] width 5 height 5
click at [693, 639] on div "Font Select Font System Font Custom Font" at bounding box center [551, 554] width 665 height 173
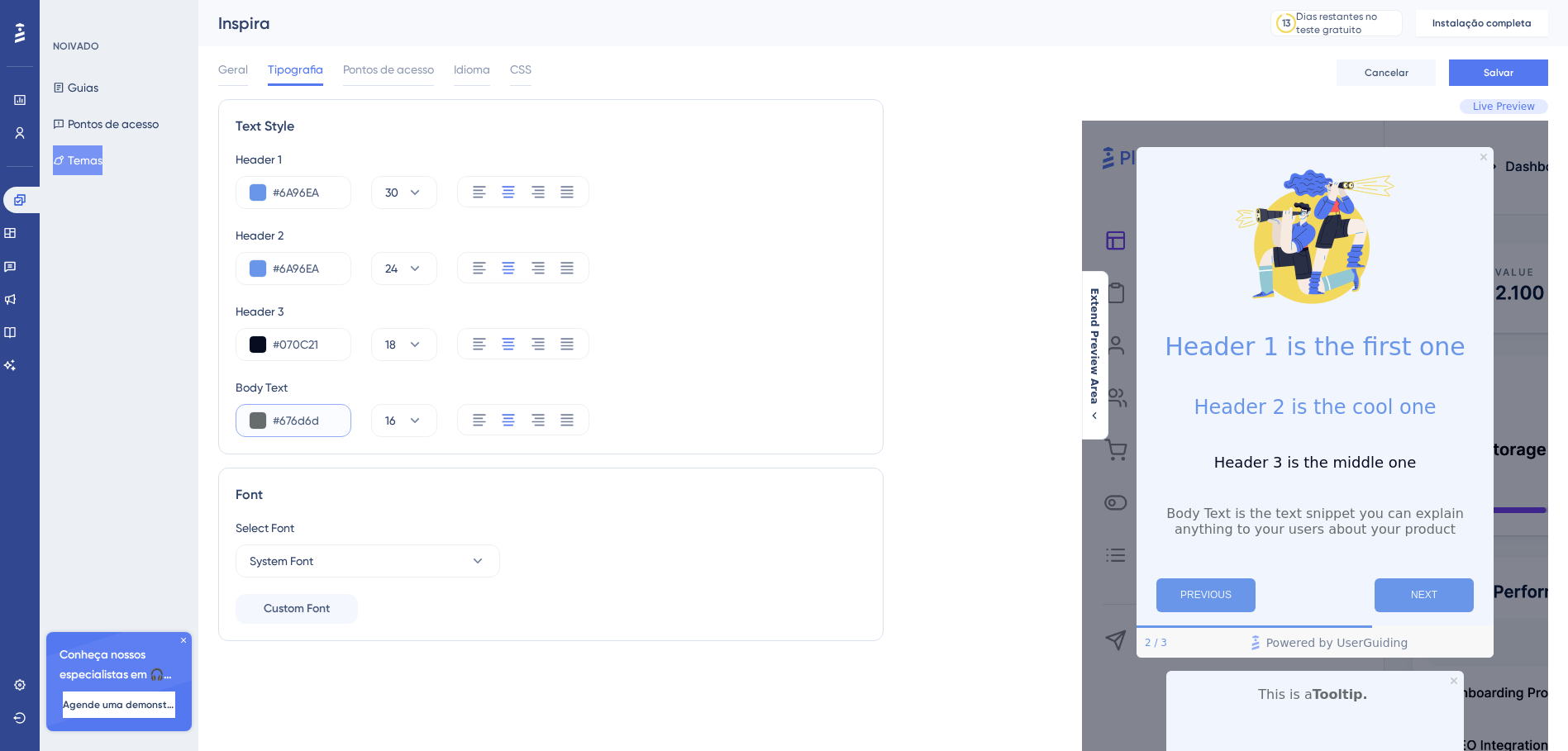
click at [332, 415] on input "#676d6d" at bounding box center [304, 421] width 64 height 20
paste input "070C21"
type input "#070C21"
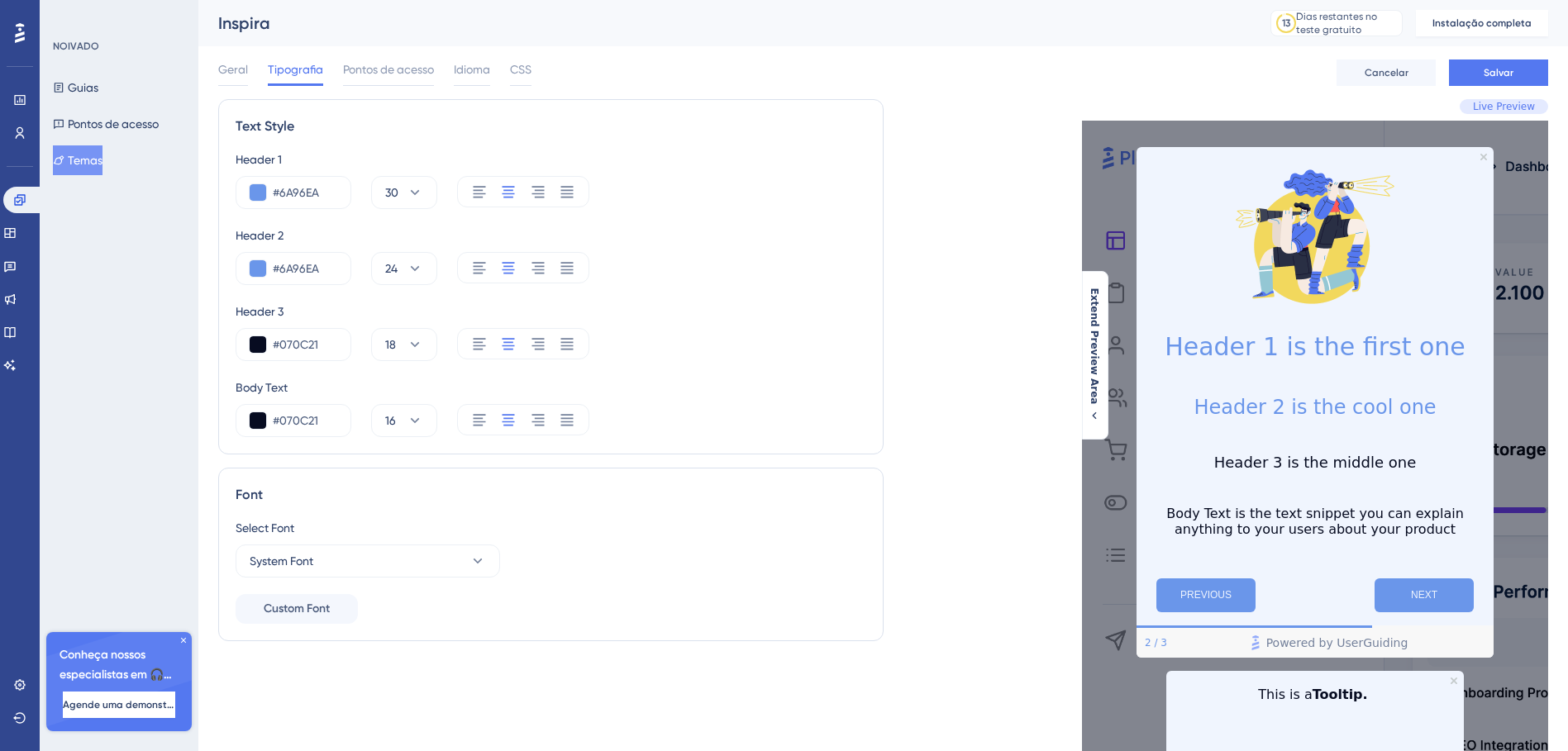
click at [687, 406] on div "#070C21 16" at bounding box center [550, 420] width 630 height 33
click at [253, 342] on button at bounding box center [258, 344] width 16 height 16
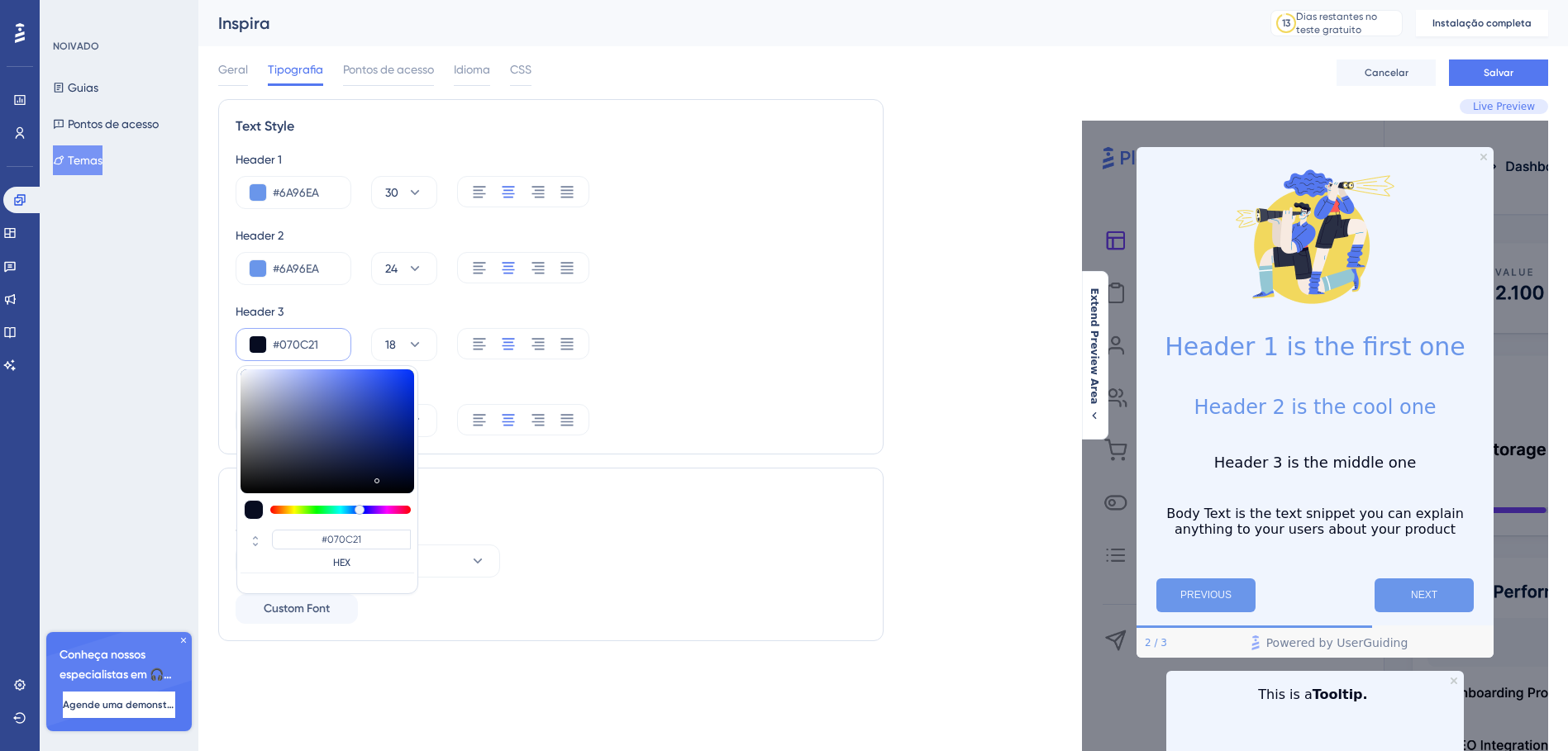
click at [608, 402] on div "Body Text #070C21 16" at bounding box center [550, 408] width 630 height 60
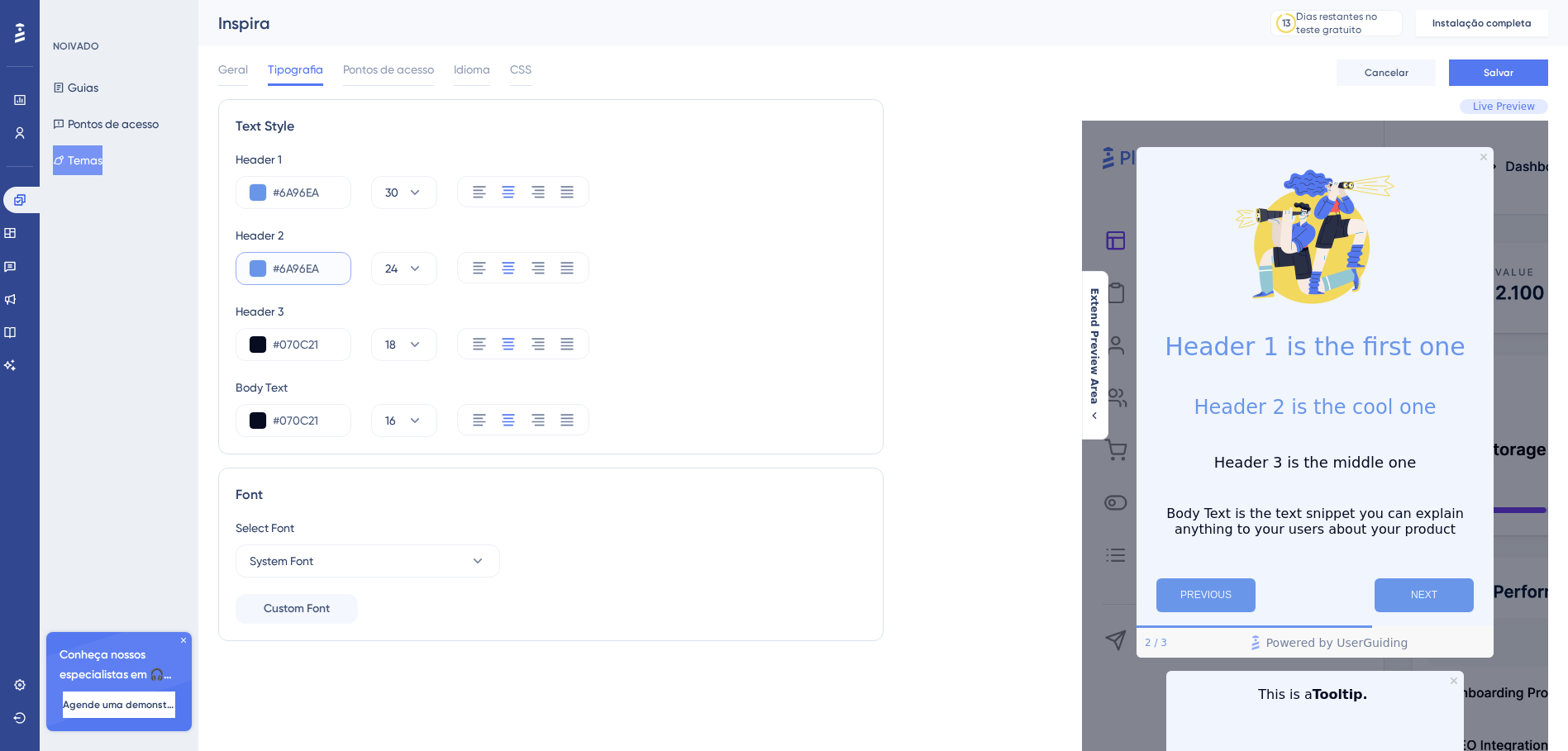
click at [322, 272] on input "#6A96EA" at bounding box center [304, 269] width 64 height 20
click at [322, 271] on input "#6A96EA" at bounding box center [304, 269] width 64 height 20
click at [322, 270] on input "#6A96EA" at bounding box center [304, 269] width 64 height 20
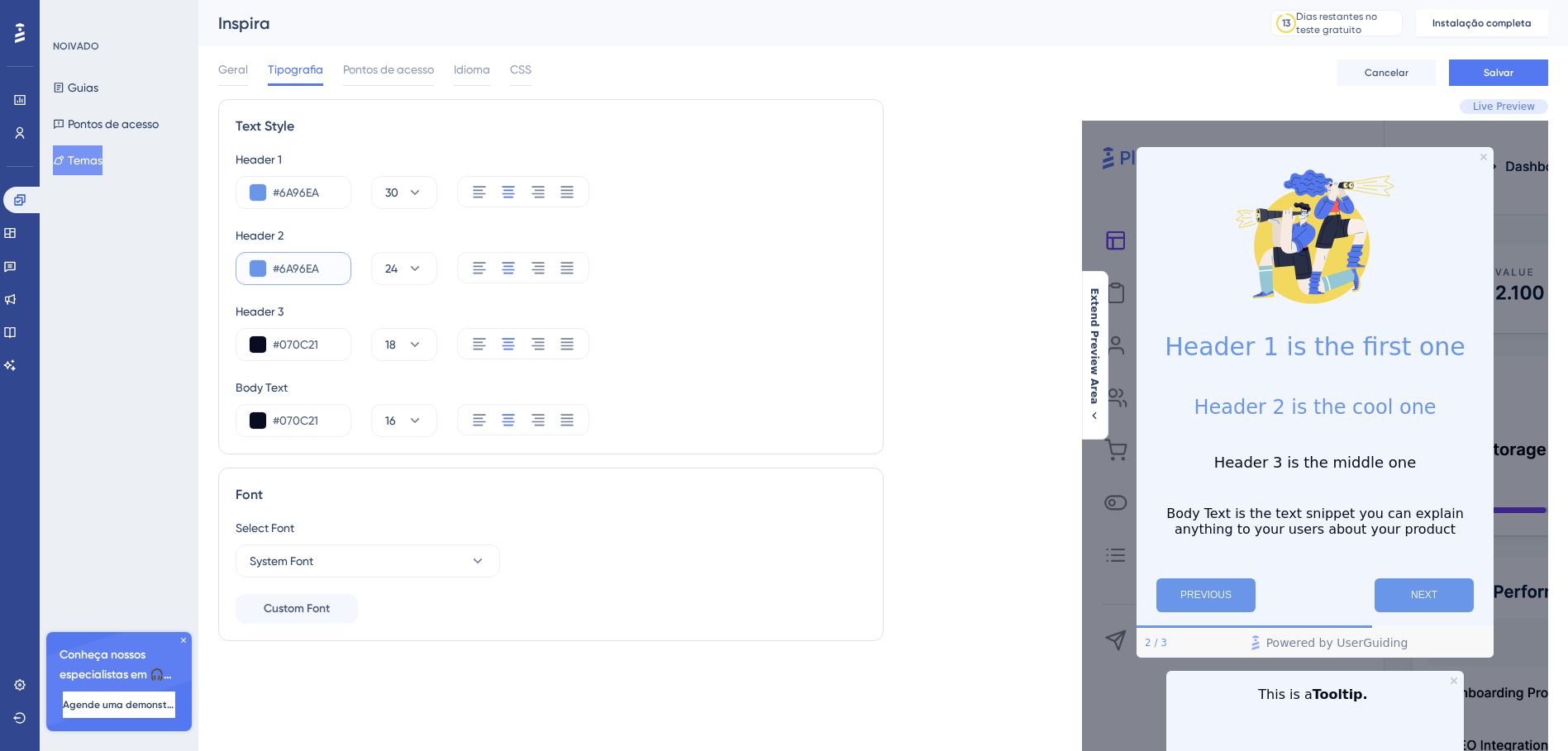
click at [322, 270] on input "#6A96EA" at bounding box center [304, 269] width 64 height 20
click at [285, 262] on input "#6A96EA" at bounding box center [304, 269] width 64 height 20
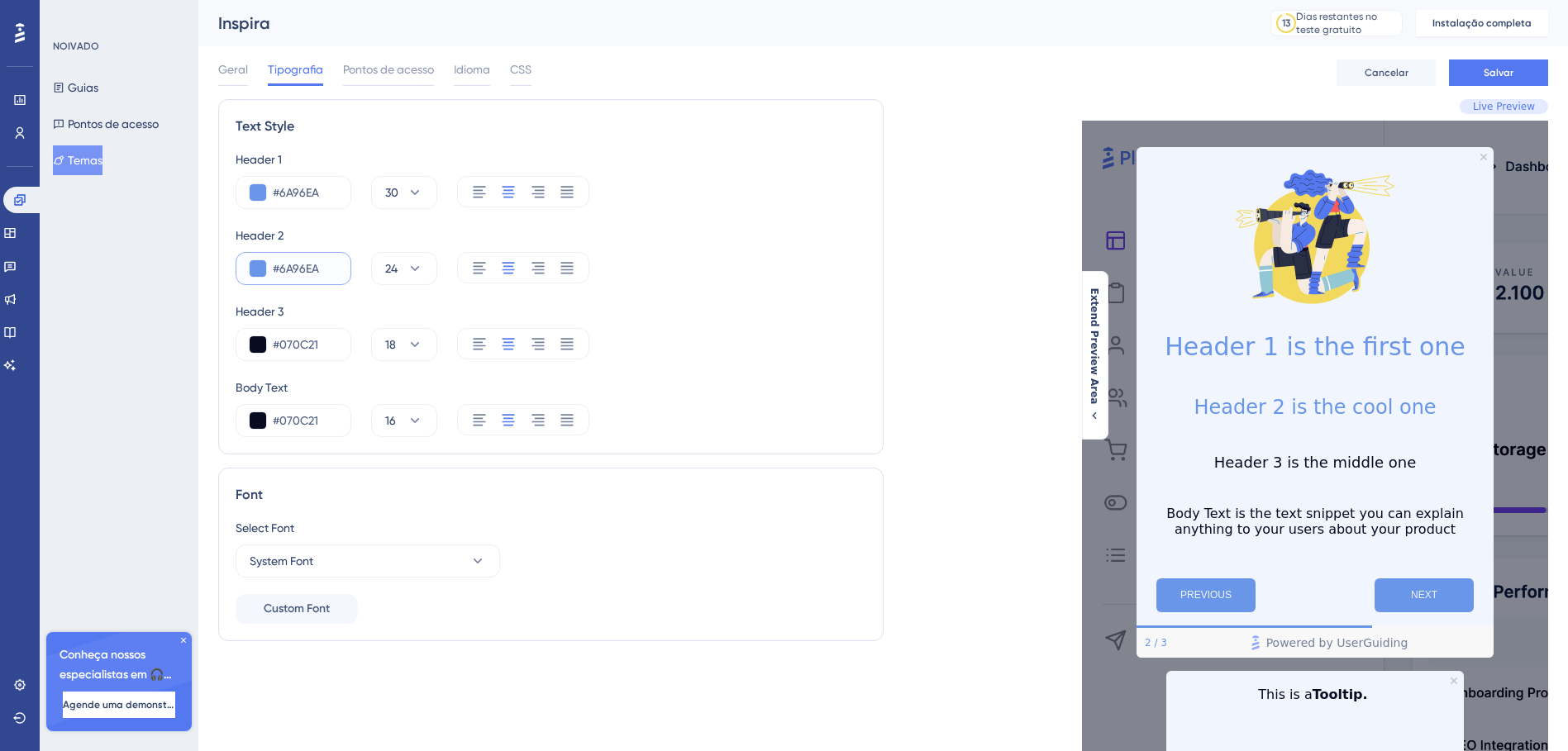
click at [285, 262] on input "#6A96EA" at bounding box center [304, 269] width 64 height 20
paste input "9970FF"
click at [604, 288] on div "Header 1 #6A96EA 30 Header 2 #9970FF 24 Header 3 #070C21 18 Body Text #070C21 16" at bounding box center [550, 293] width 630 height 288
drag, startPoint x: 318, startPoint y: 256, endPoint x: 318, endPoint y: 265, distance: 9.0
click at [318, 256] on div "#9970FF" at bounding box center [293, 269] width 115 height 33
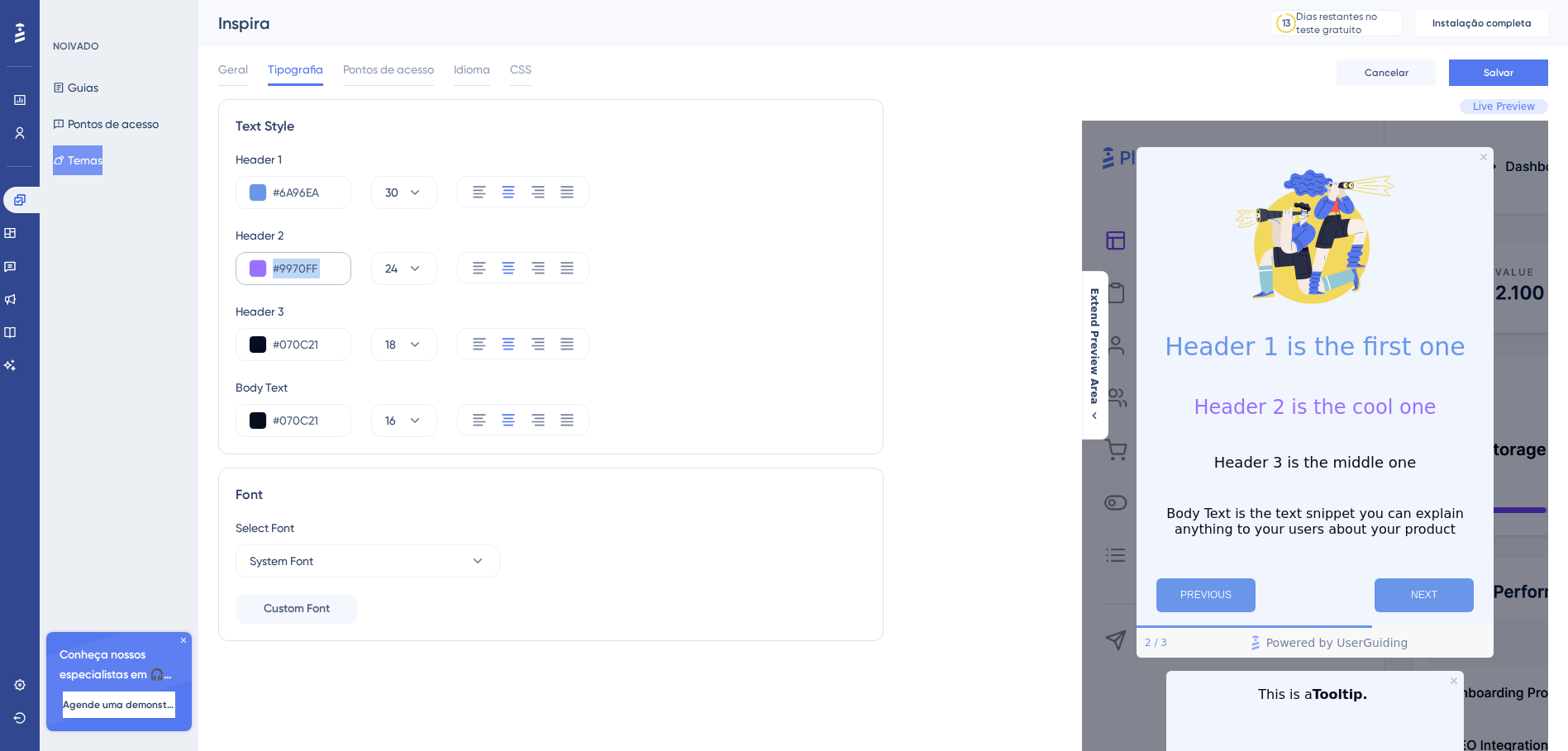
click at [318, 256] on div "#9970FF" at bounding box center [293, 269] width 115 height 33
click at [318, 265] on input "#9970FF" at bounding box center [304, 269] width 64 height 20
paste input "6A96E"
type input "#6A96EA"
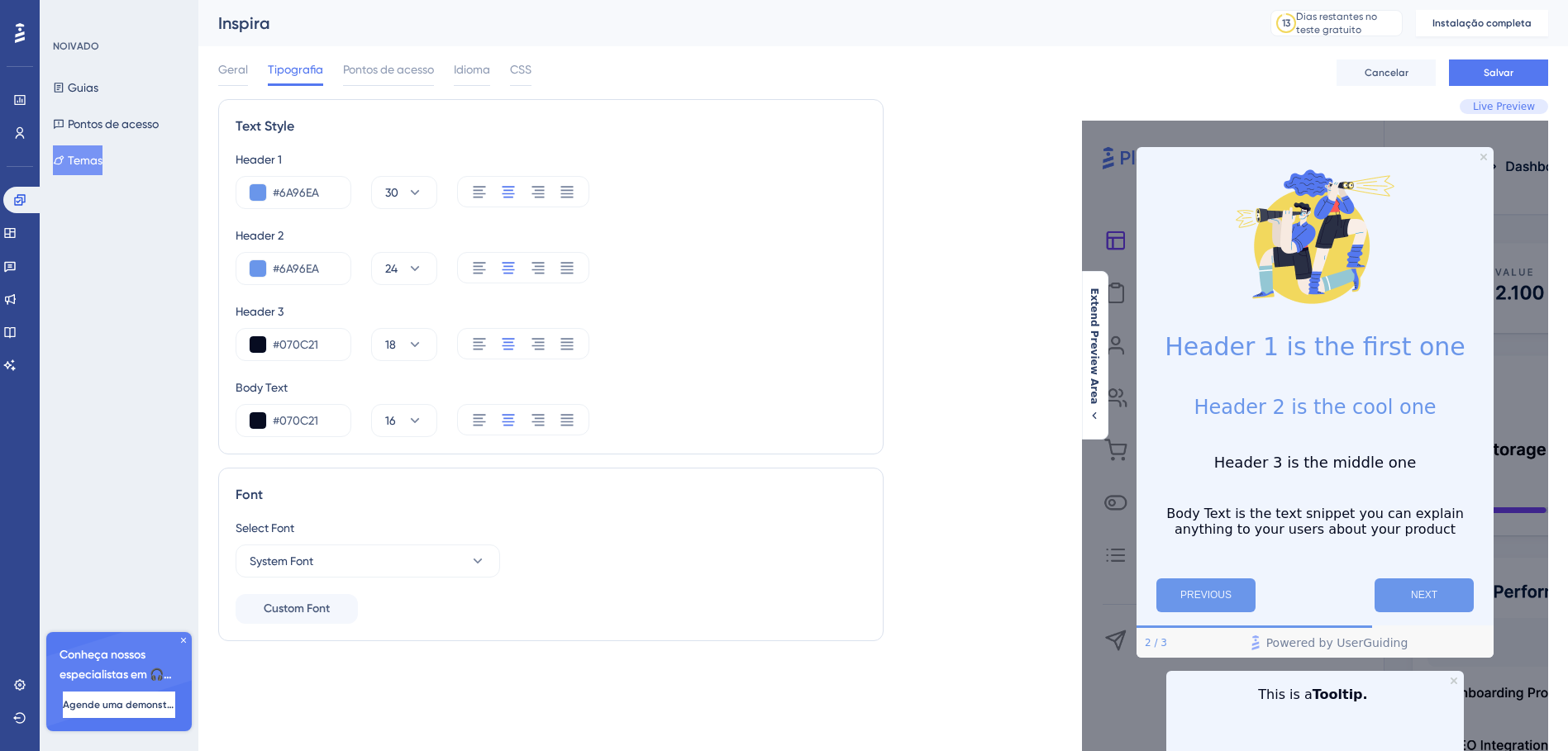
click at [457, 292] on div "Header 1 #6A96EA 30 Header 2 #6A96EA 24 Header 3 #070C21 18 Body Text #070C21 16" at bounding box center [550, 293] width 630 height 288
click at [392, 423] on span "16" at bounding box center [390, 421] width 11 height 20
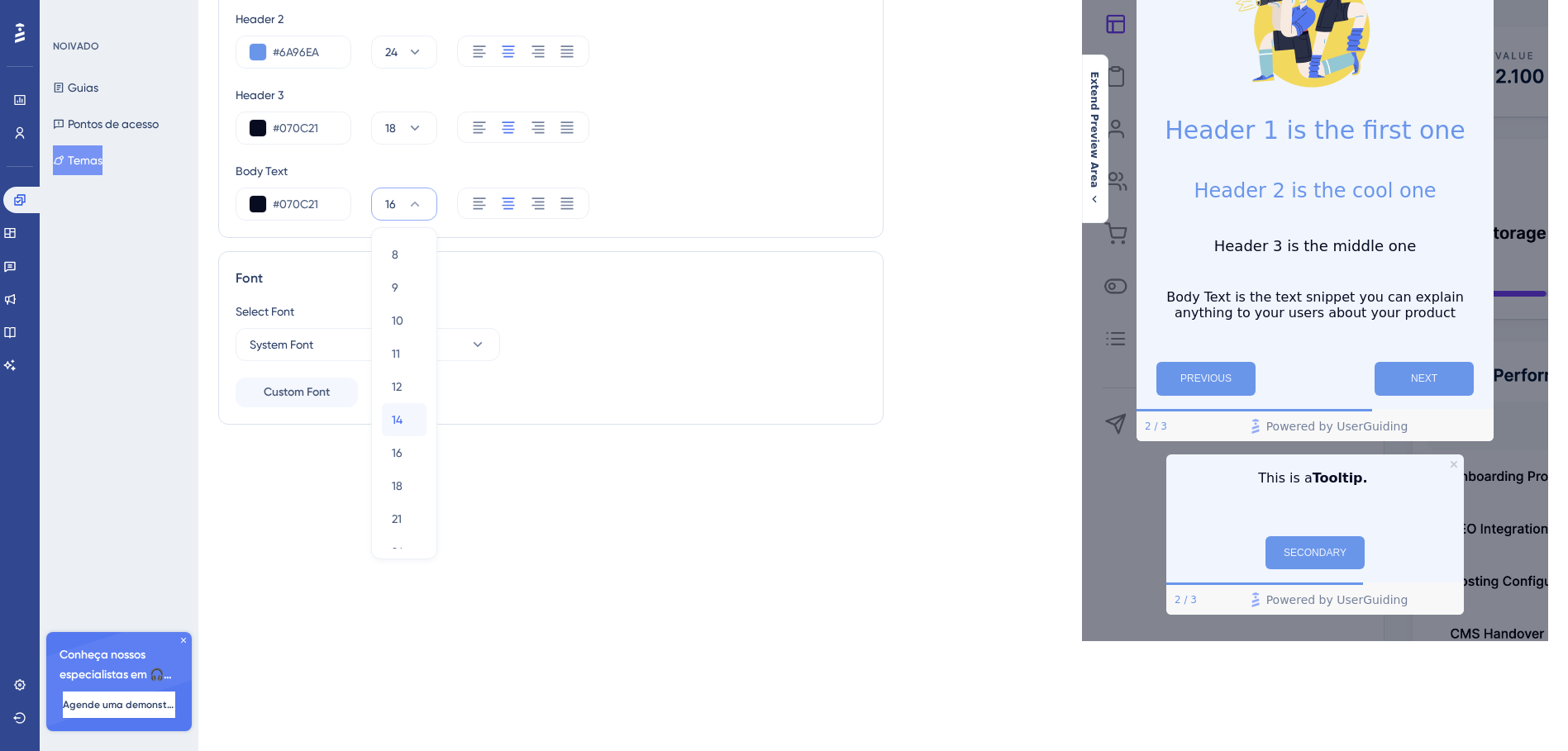
click at [399, 426] on span "14" at bounding box center [397, 420] width 11 height 20
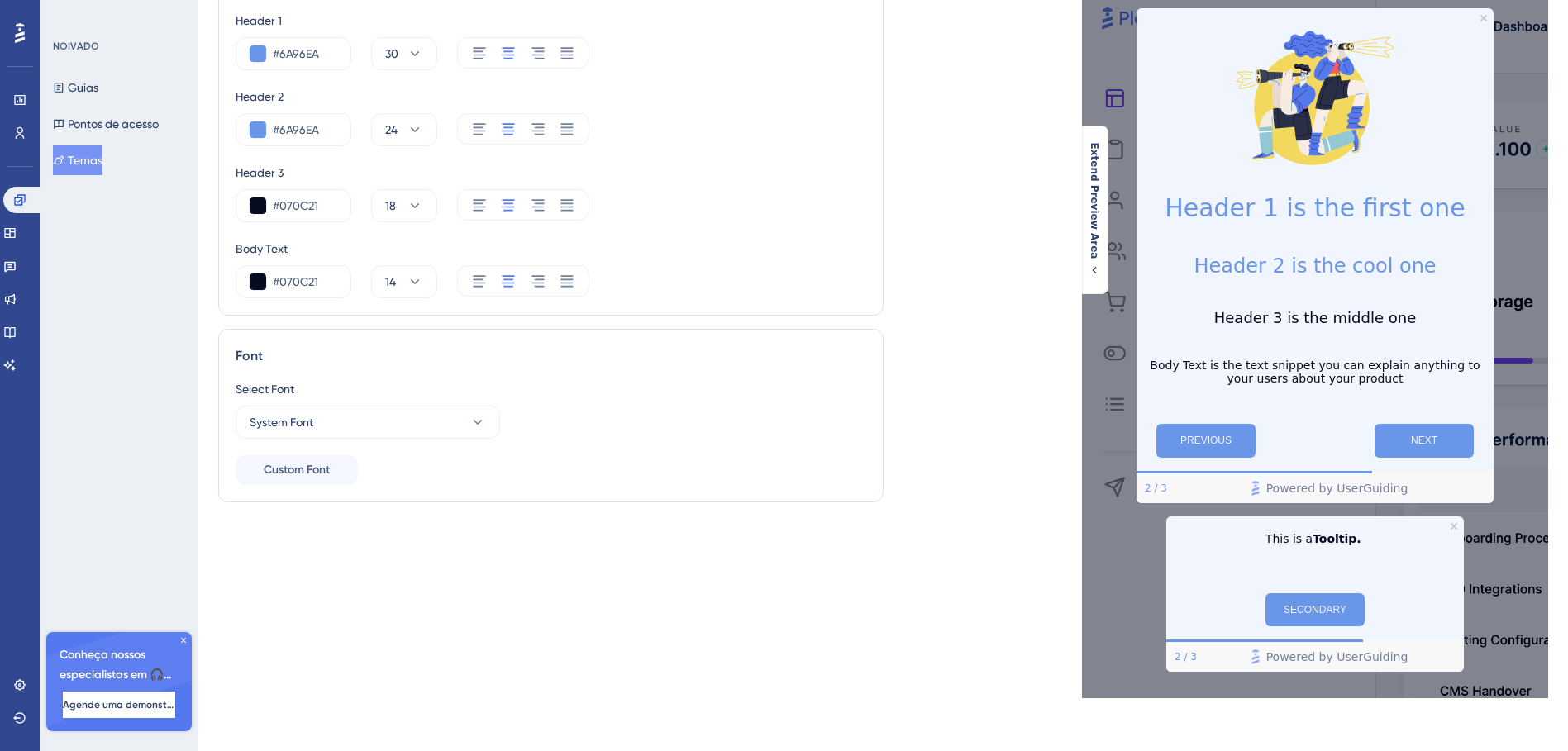
click at [693, 350] on div "Font" at bounding box center [550, 356] width 630 height 20
click at [336, 419] on button "System Font" at bounding box center [367, 422] width 264 height 33
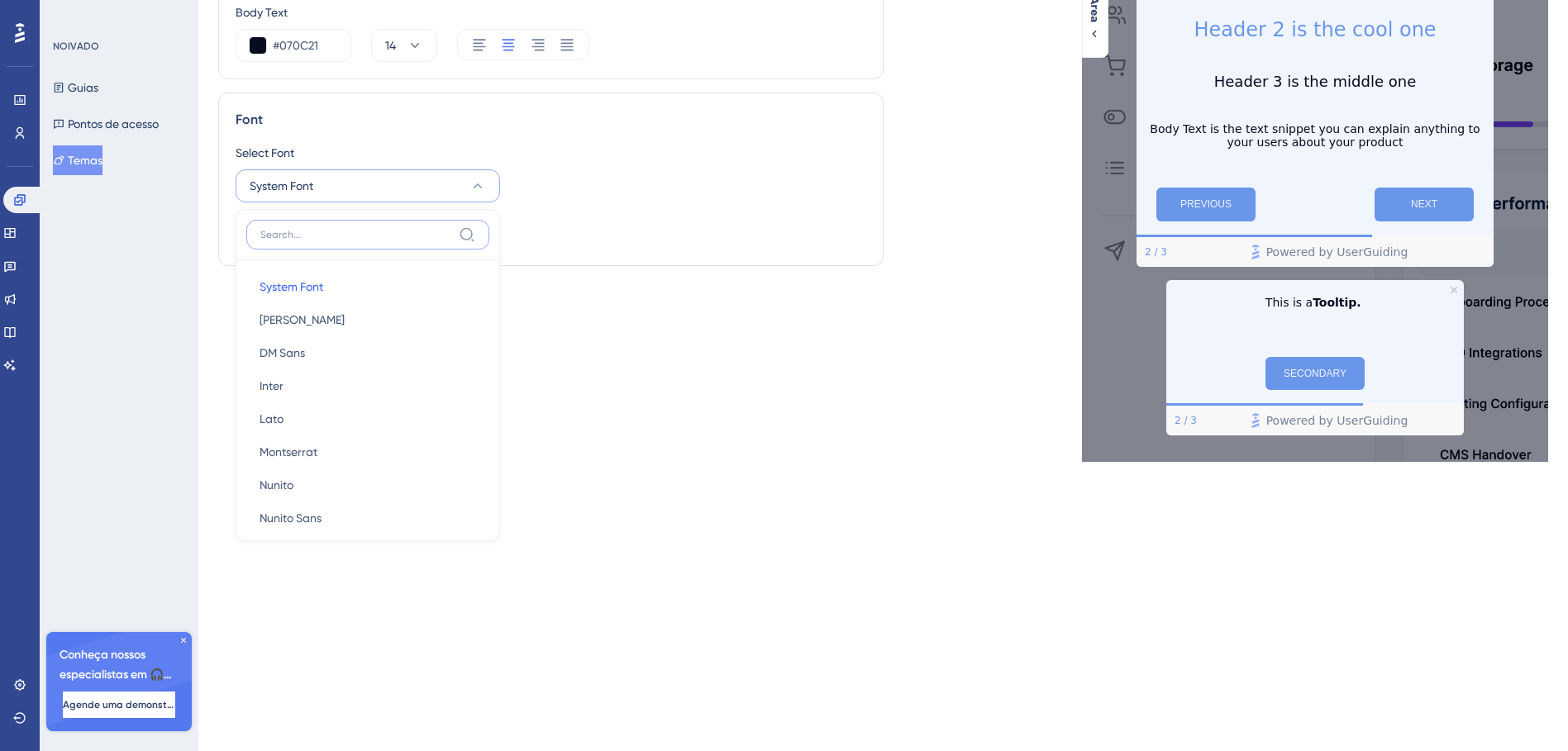
scroll to position [245, 0]
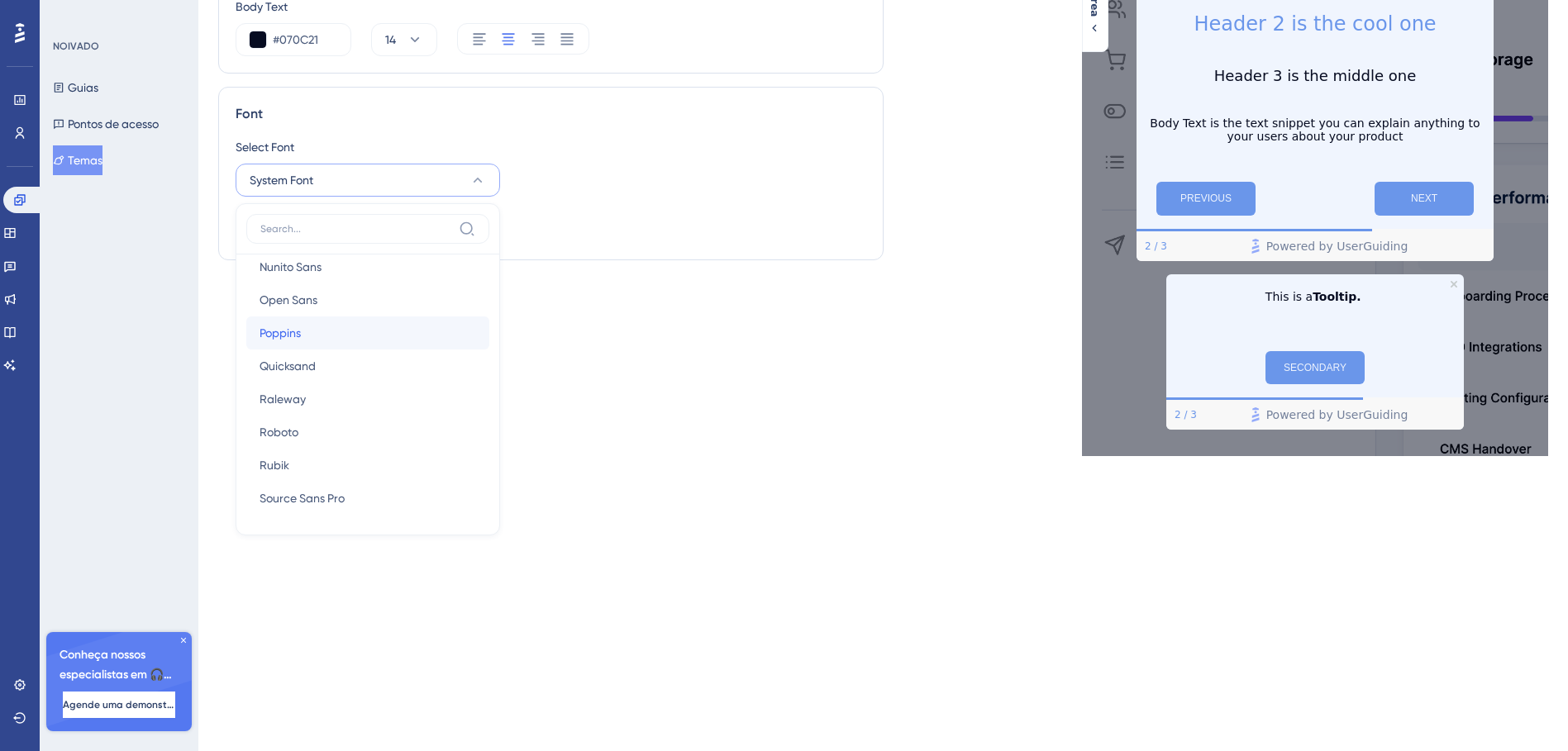
click at [313, 329] on button "Poppins Poppins" at bounding box center [367, 333] width 243 height 33
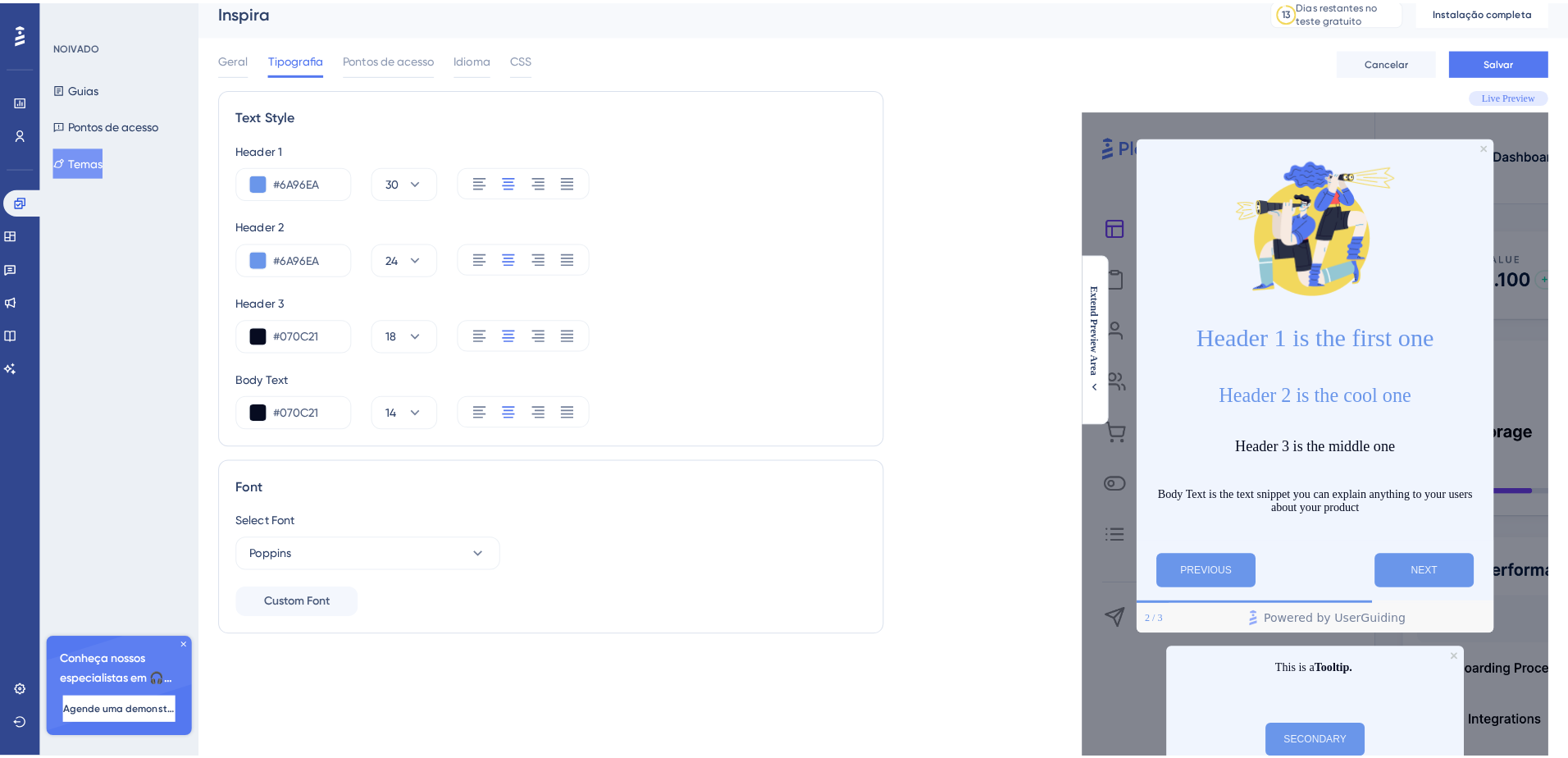
scroll to position [0, 0]
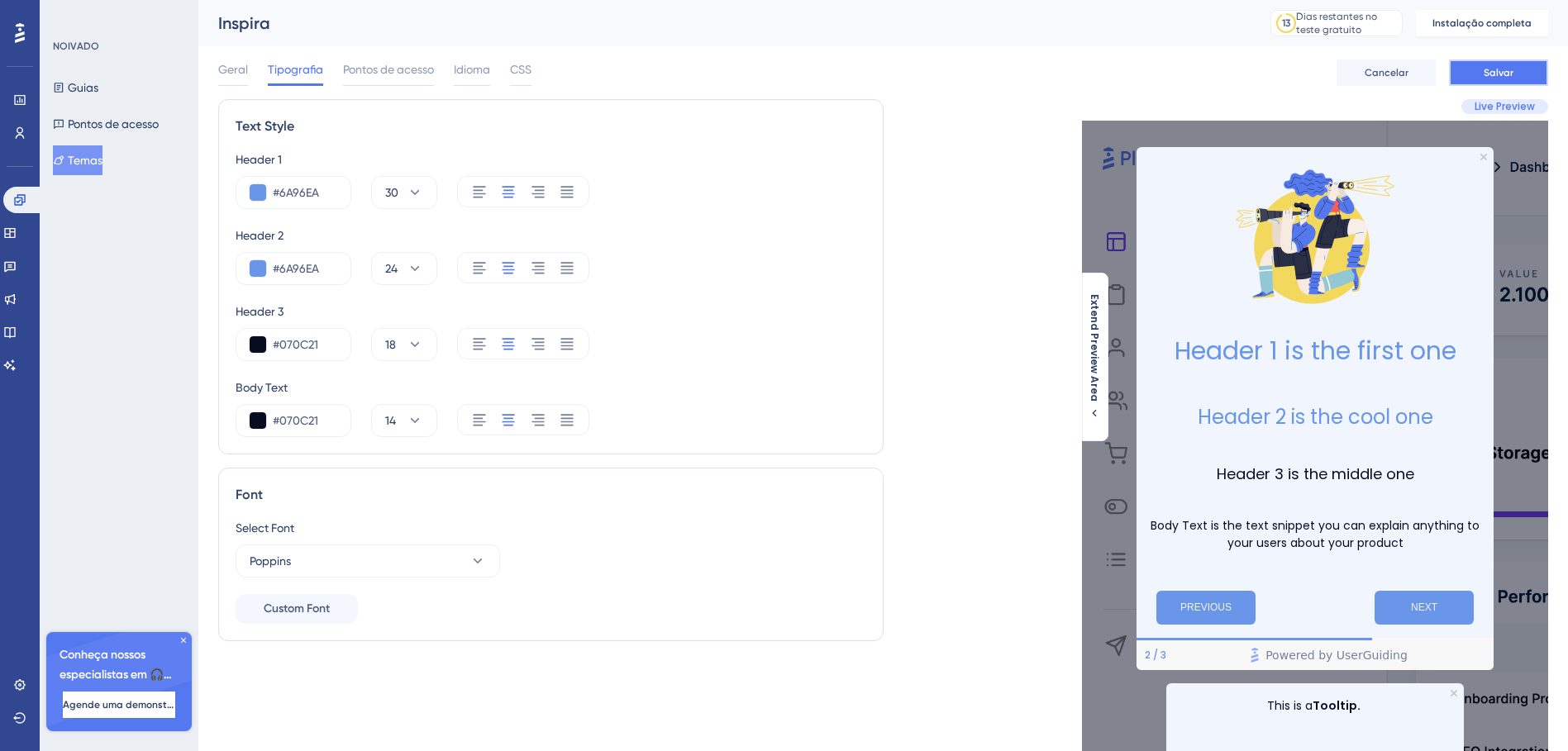
click at [1491, 71] on span "Salvar" at bounding box center [1498, 72] width 30 height 14
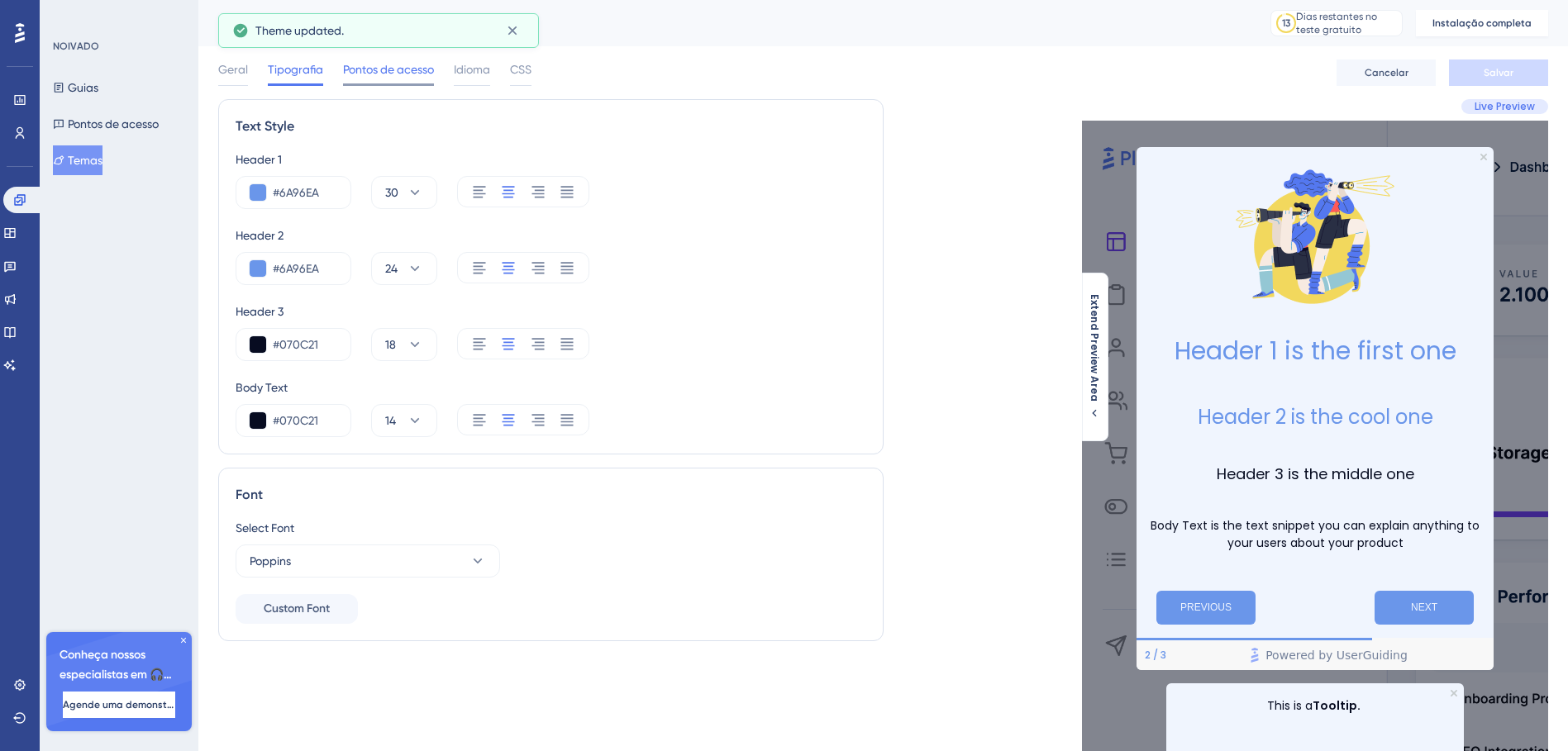
click at [375, 71] on span "Pontos de acesso" at bounding box center [388, 69] width 91 height 20
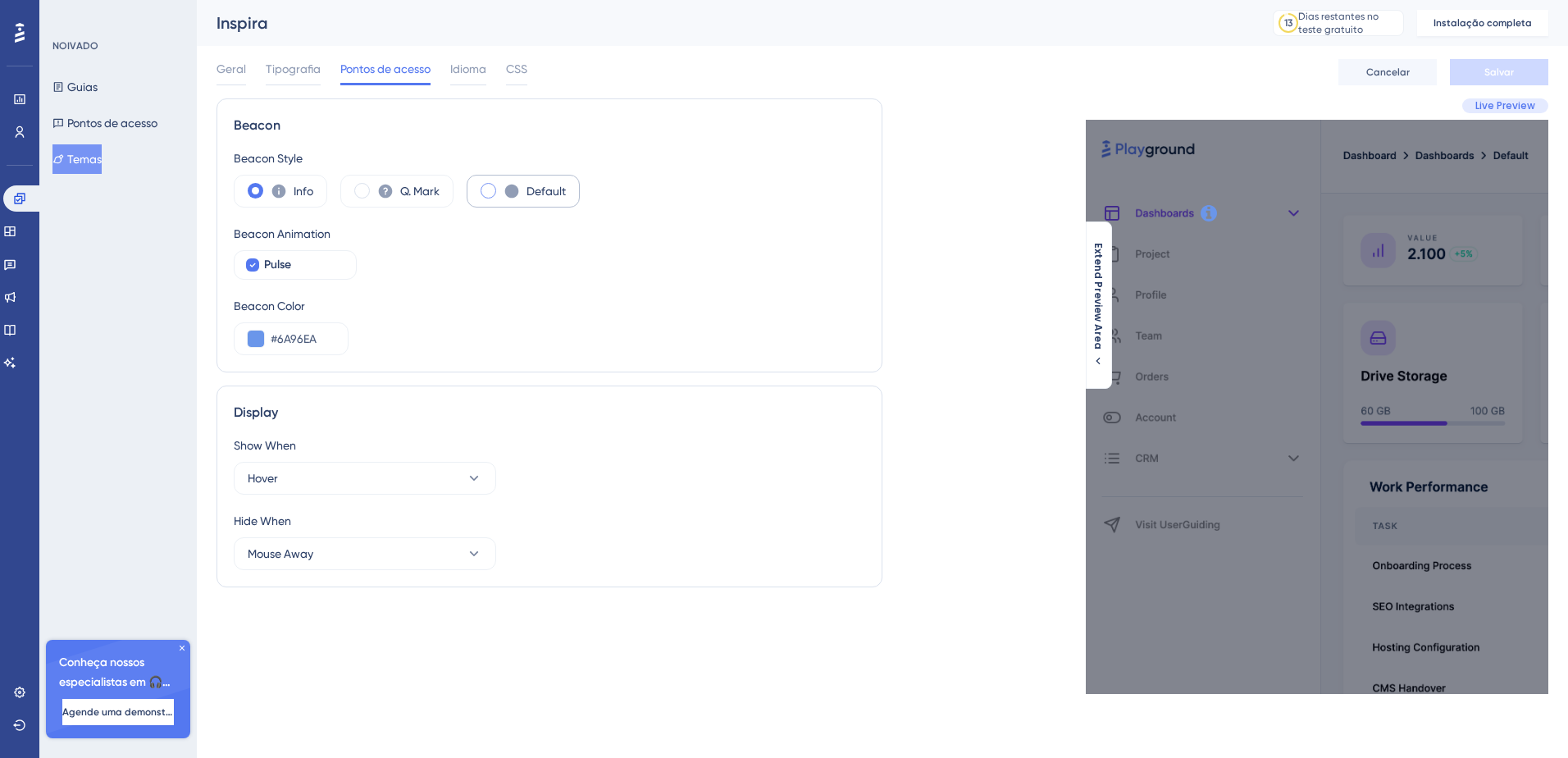
click at [493, 194] on span at bounding box center [487, 190] width 15 height 15
click at [501, 185] on input "radio" at bounding box center [501, 185] width 0 height 0
click at [364, 188] on span at bounding box center [361, 190] width 15 height 15
click at [375, 185] on input "radio" at bounding box center [375, 185] width 0 height 0
click at [467, 298] on div "Beacon Color" at bounding box center [549, 306] width 631 height 20
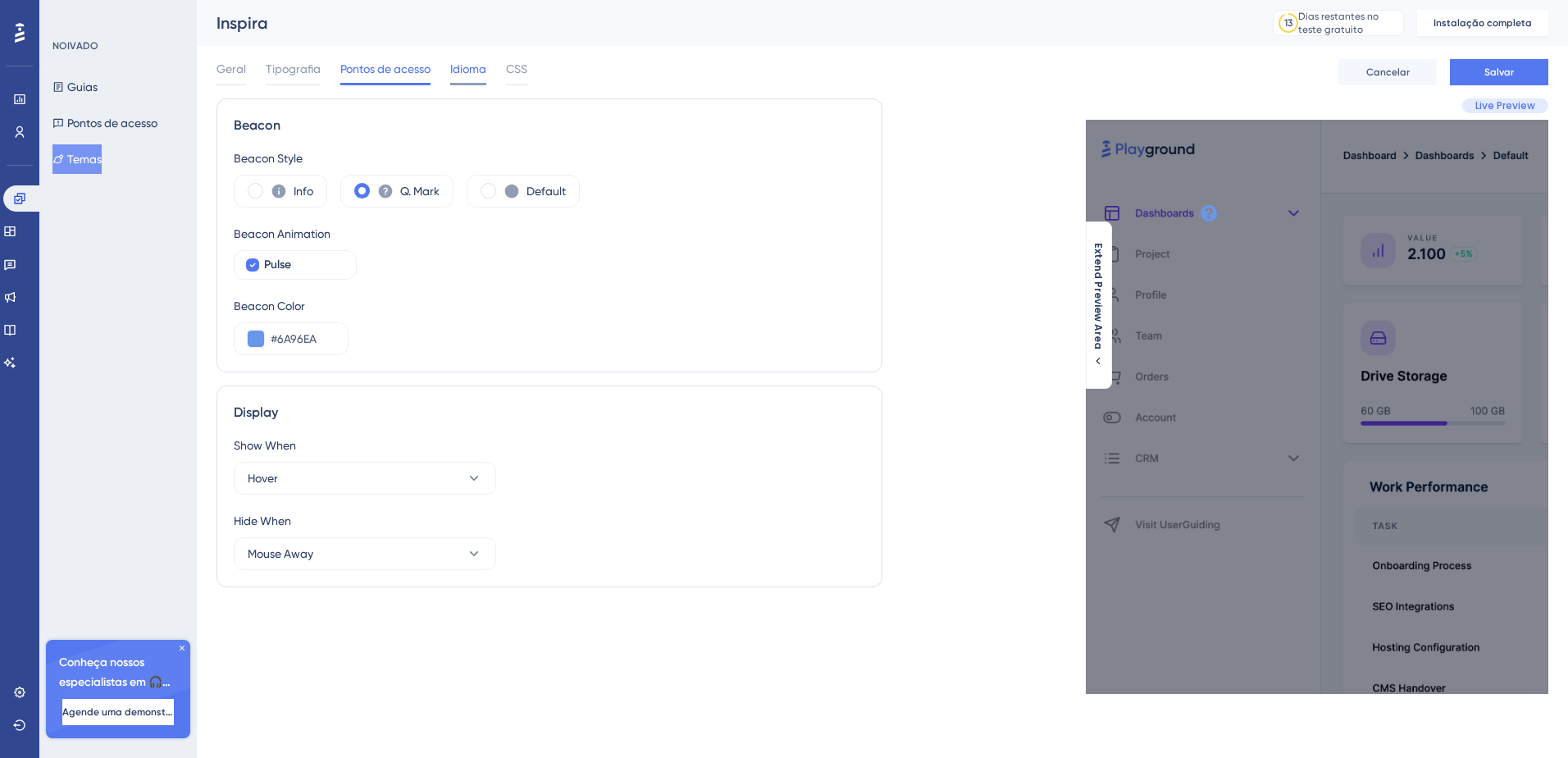
click at [465, 69] on span "Idioma" at bounding box center [468, 69] width 36 height 20
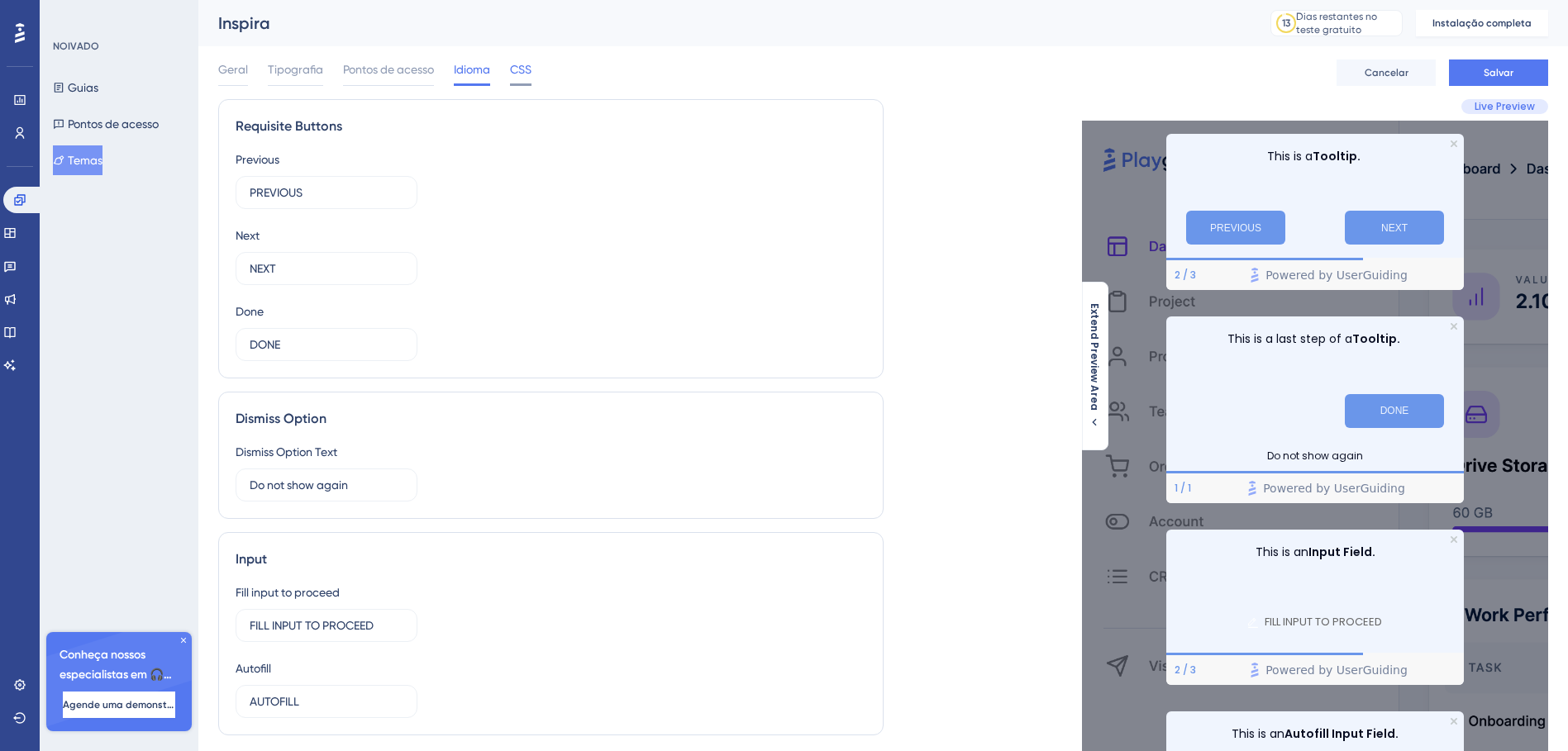
click at [523, 69] on span "CSS" at bounding box center [521, 69] width 22 height 20
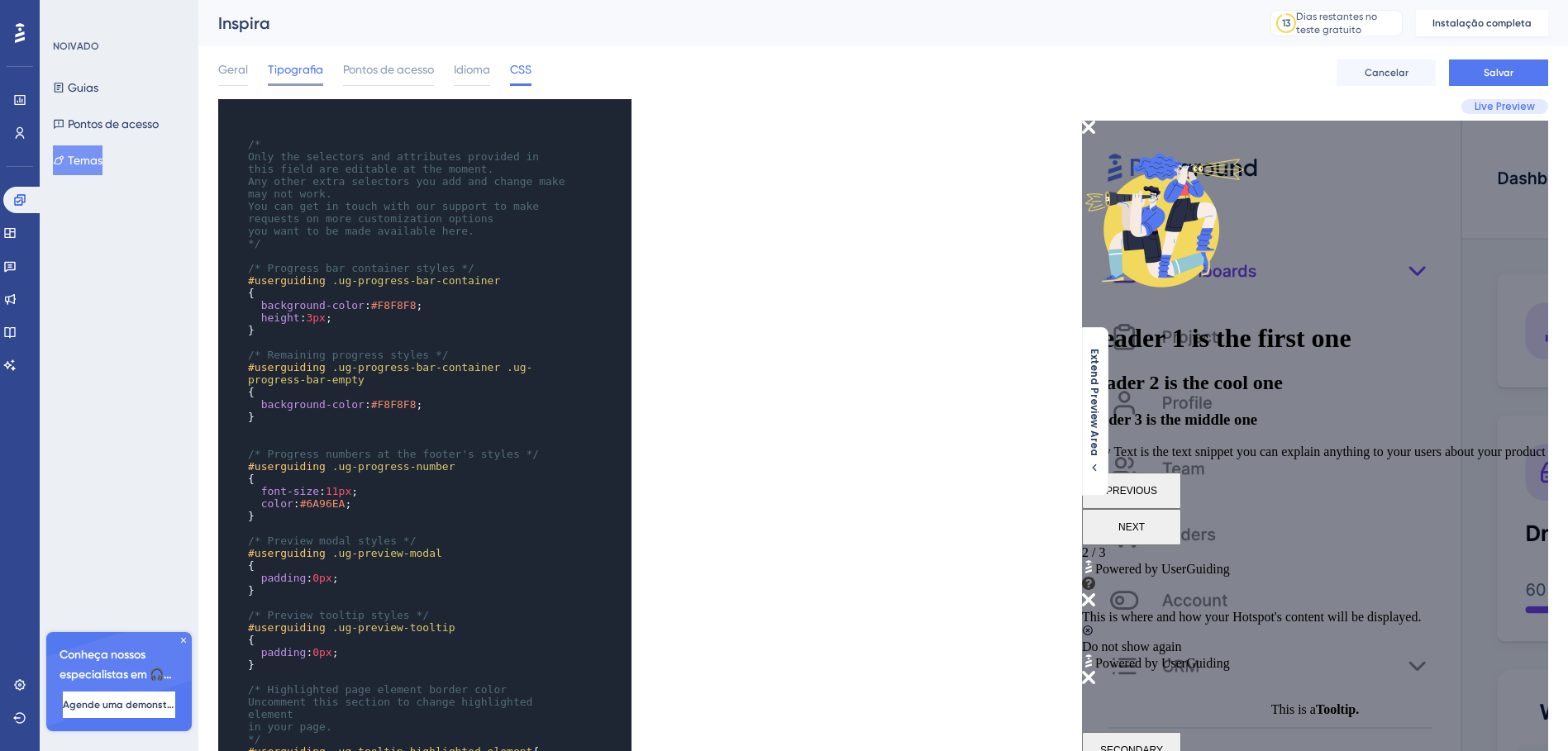
click at [316, 64] on span "Tipografia" at bounding box center [295, 69] width 55 height 20
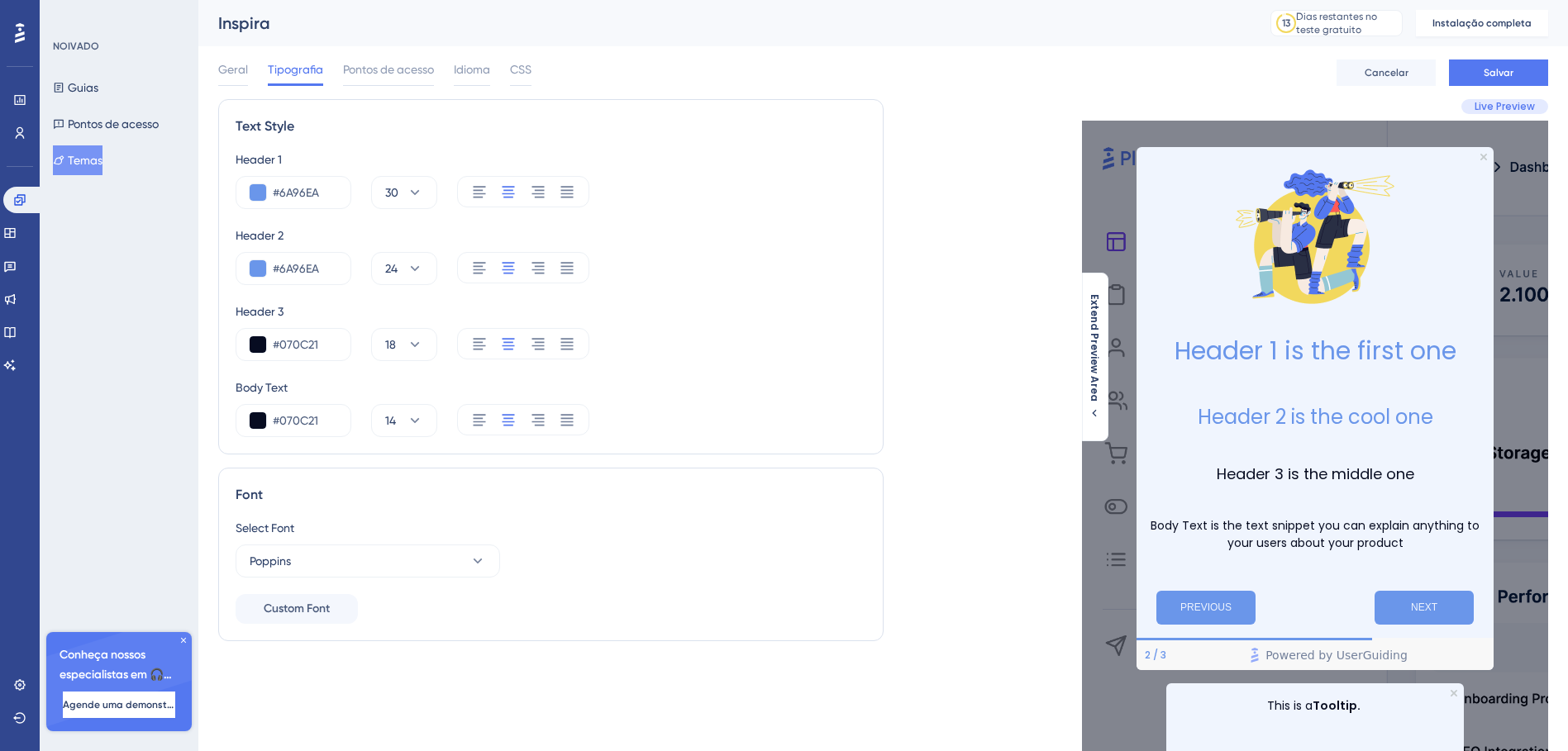
click at [388, 57] on div "Geral Tipografia Pontos de acesso Idioma CSS Cancelar Salvar" at bounding box center [883, 72] width 1330 height 53
click at [384, 70] on span "Pontos de acesso" at bounding box center [388, 69] width 91 height 20
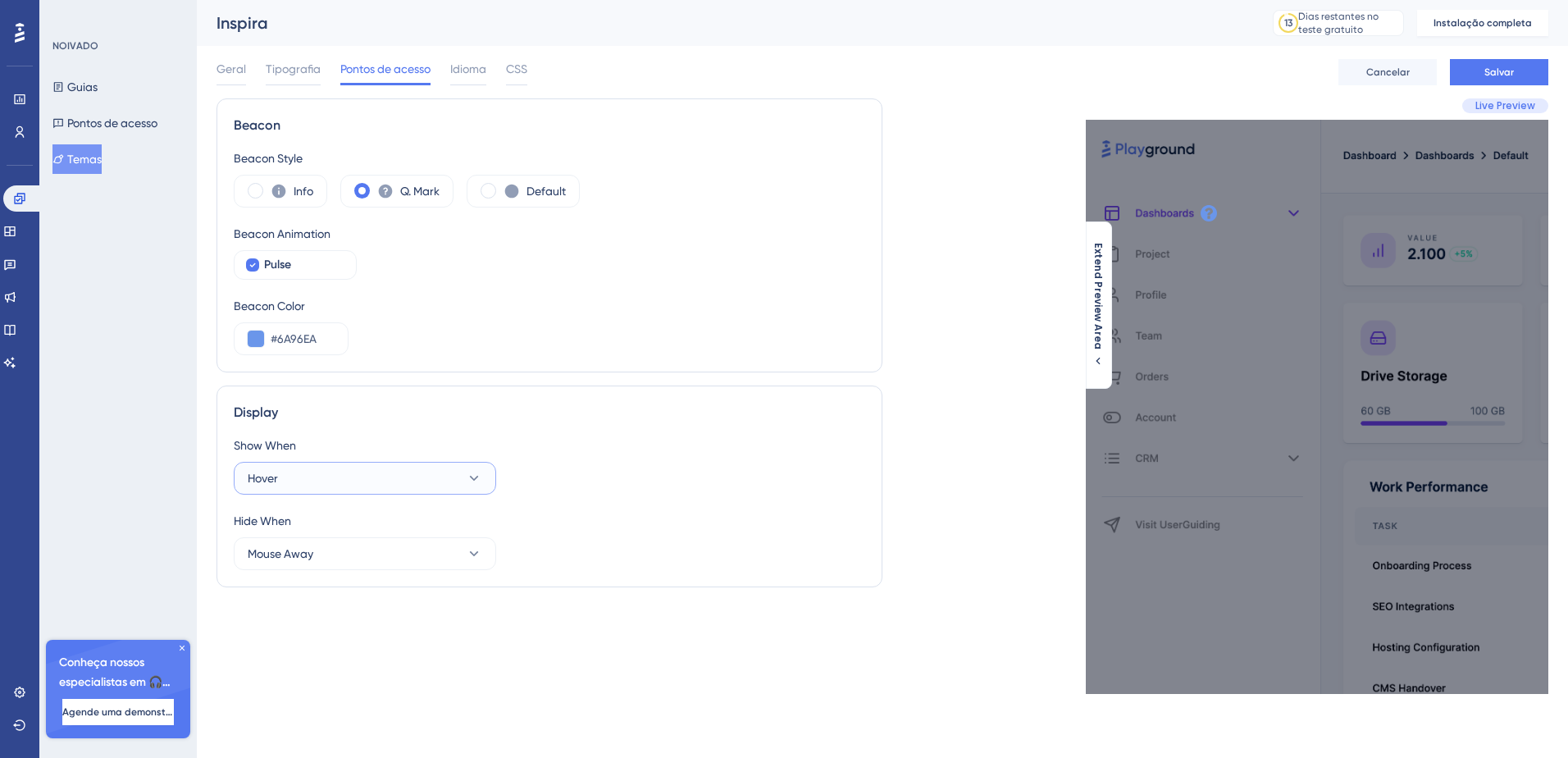
click at [386, 481] on button "Hover" at bounding box center [364, 478] width 262 height 33
click at [616, 432] on div "Display Show When Hover Click Click Hover Hover Hover on Element Hover on Eleme…" at bounding box center [549, 486] width 665 height 201
click at [1488, 70] on span "Salvar" at bounding box center [1498, 72] width 30 height 13
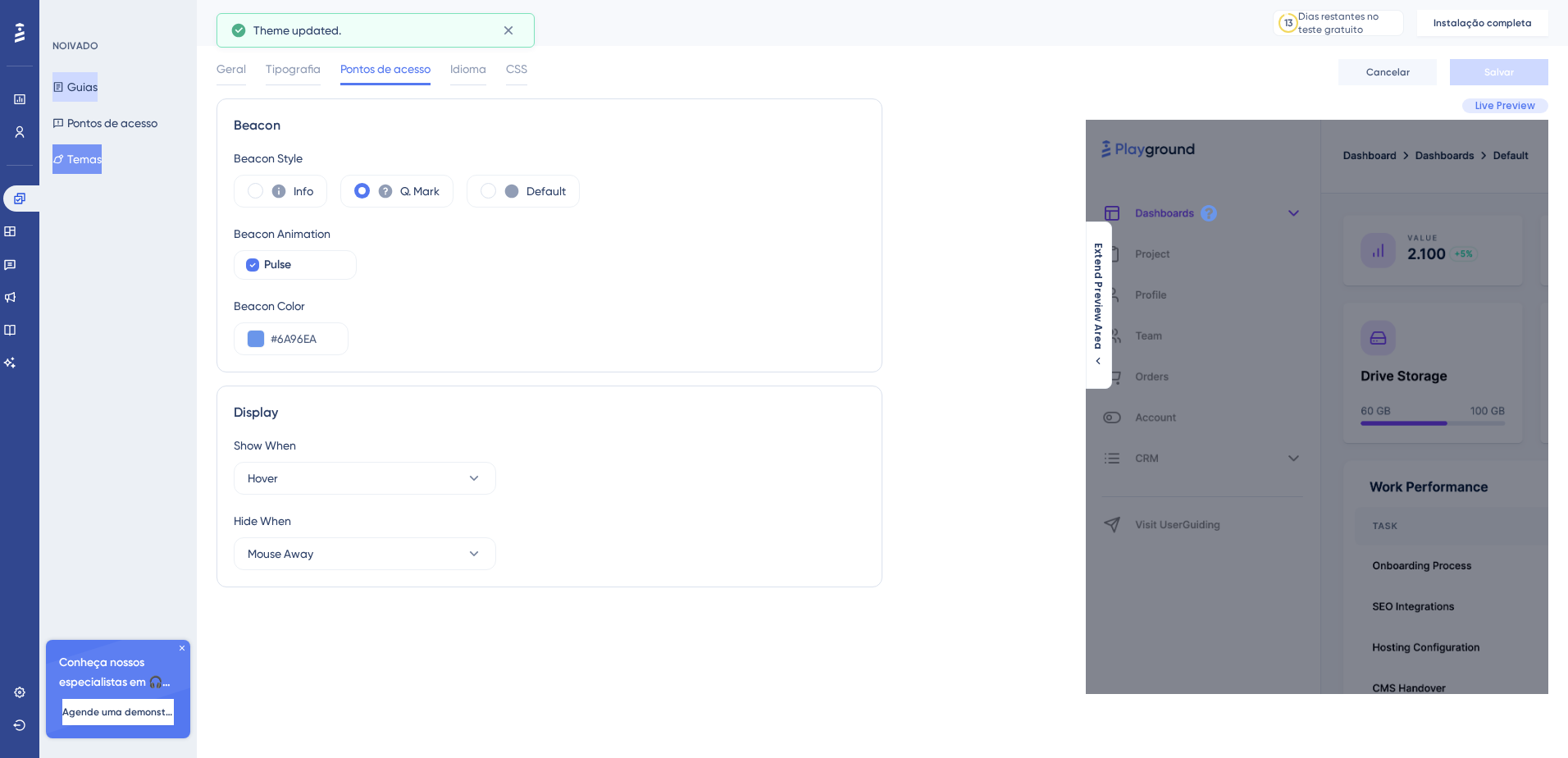
click at [74, 80] on button "Guias" at bounding box center [75, 87] width 45 height 30
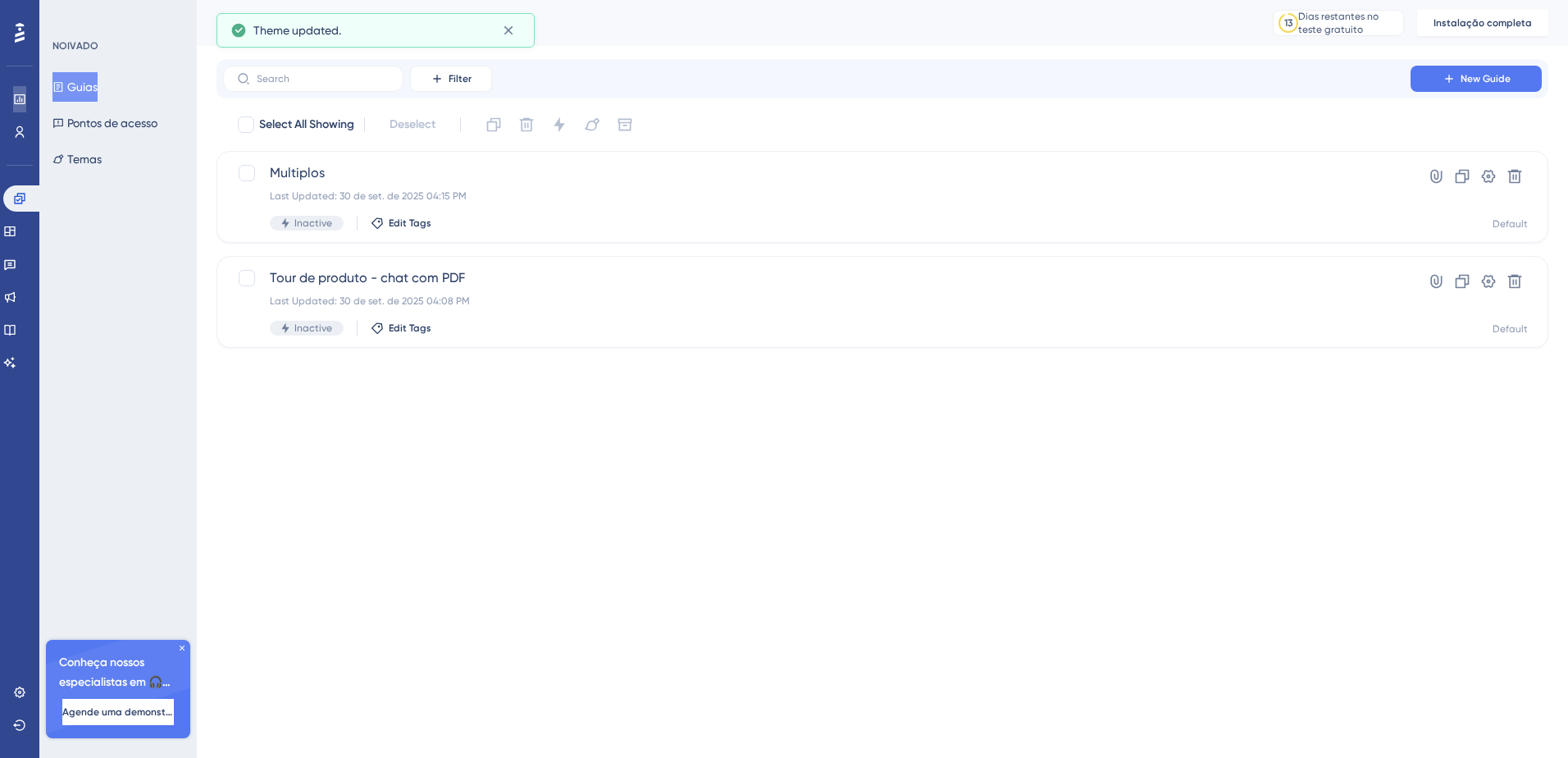
click at [26, 92] on link at bounding box center [20, 98] width 13 height 26
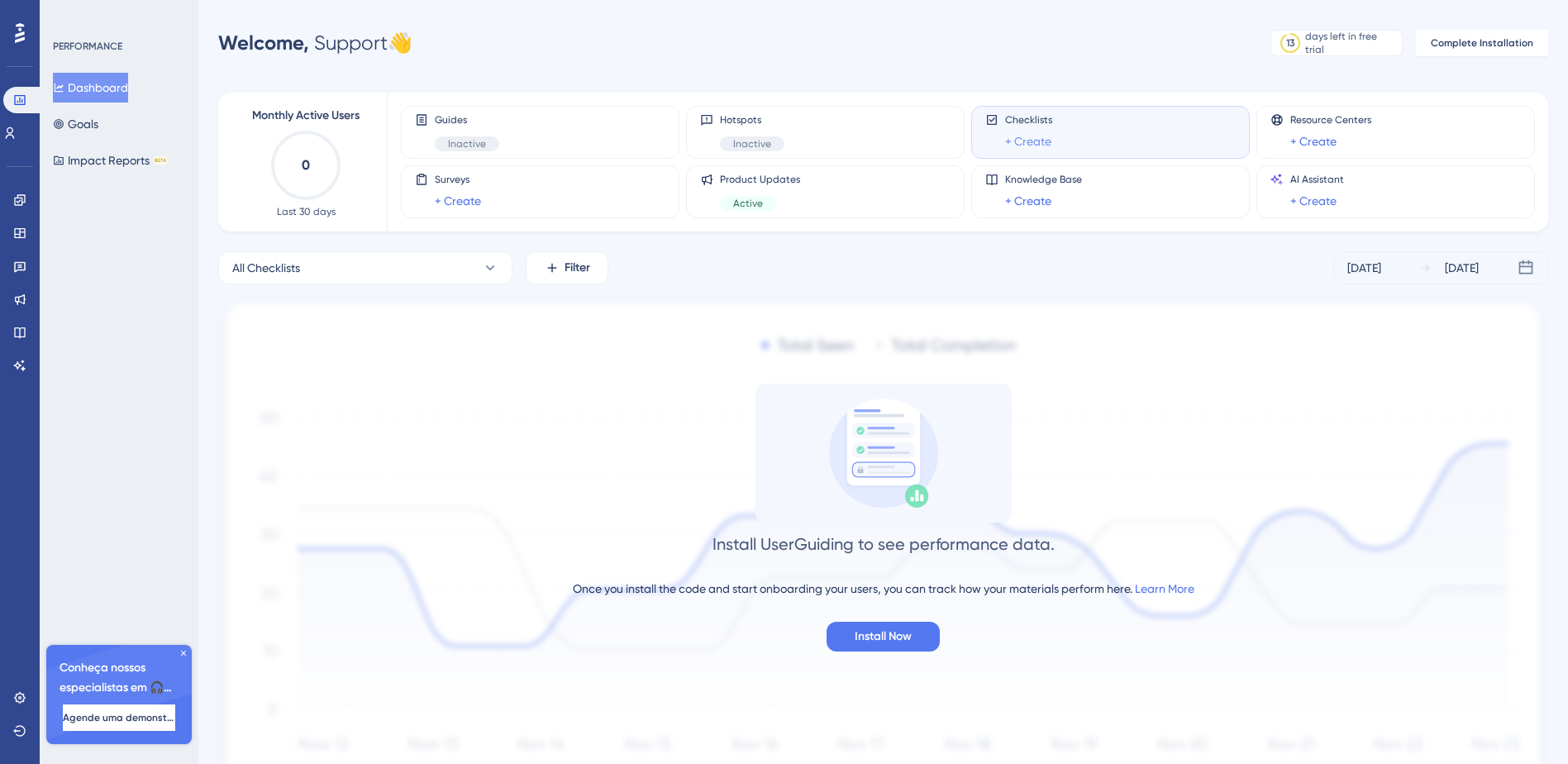
click at [1020, 135] on link "+ Create" at bounding box center [1028, 142] width 46 height 20
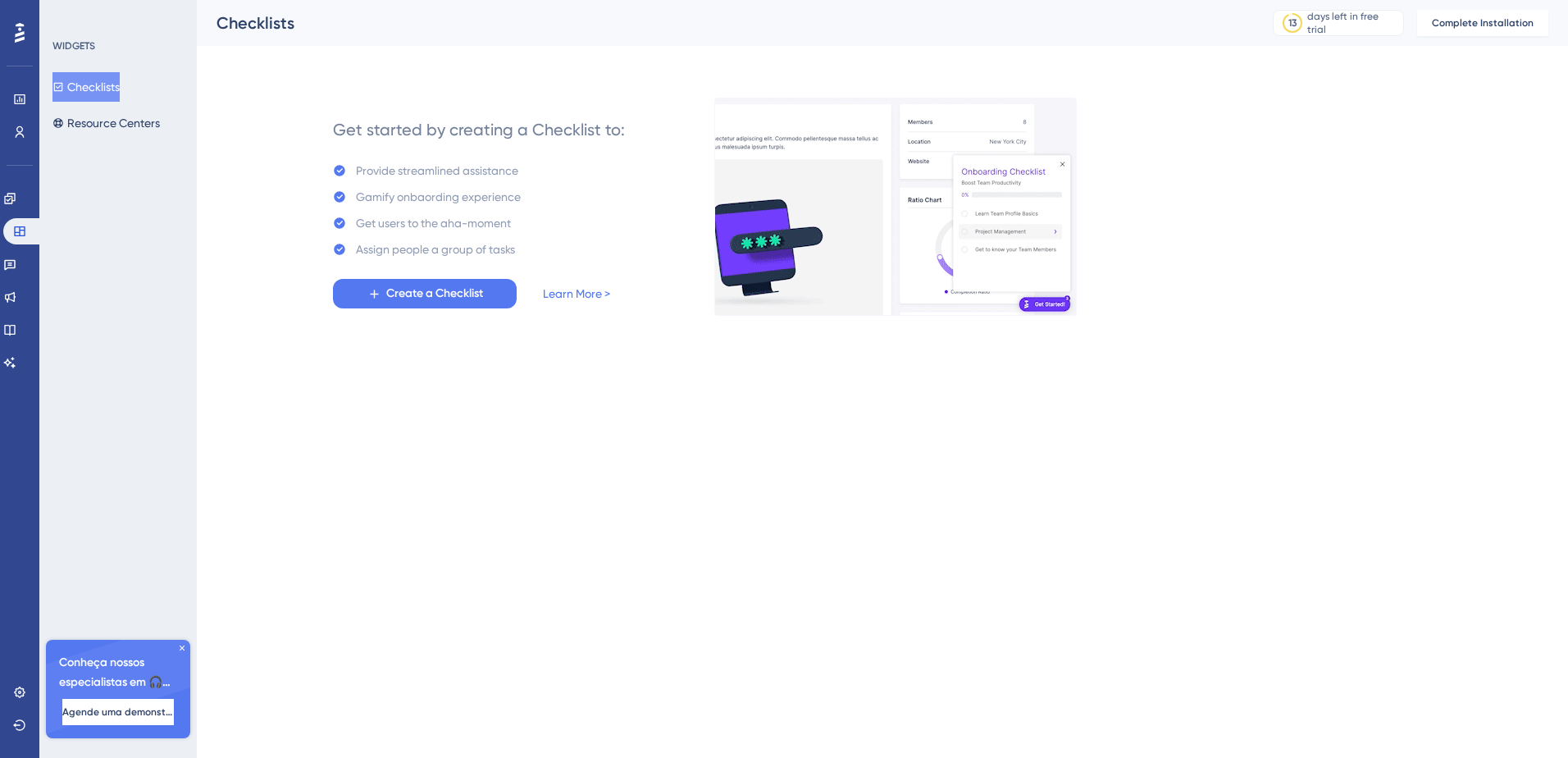
click at [420, 306] on button "Create a Checklist" at bounding box center [424, 294] width 183 height 30
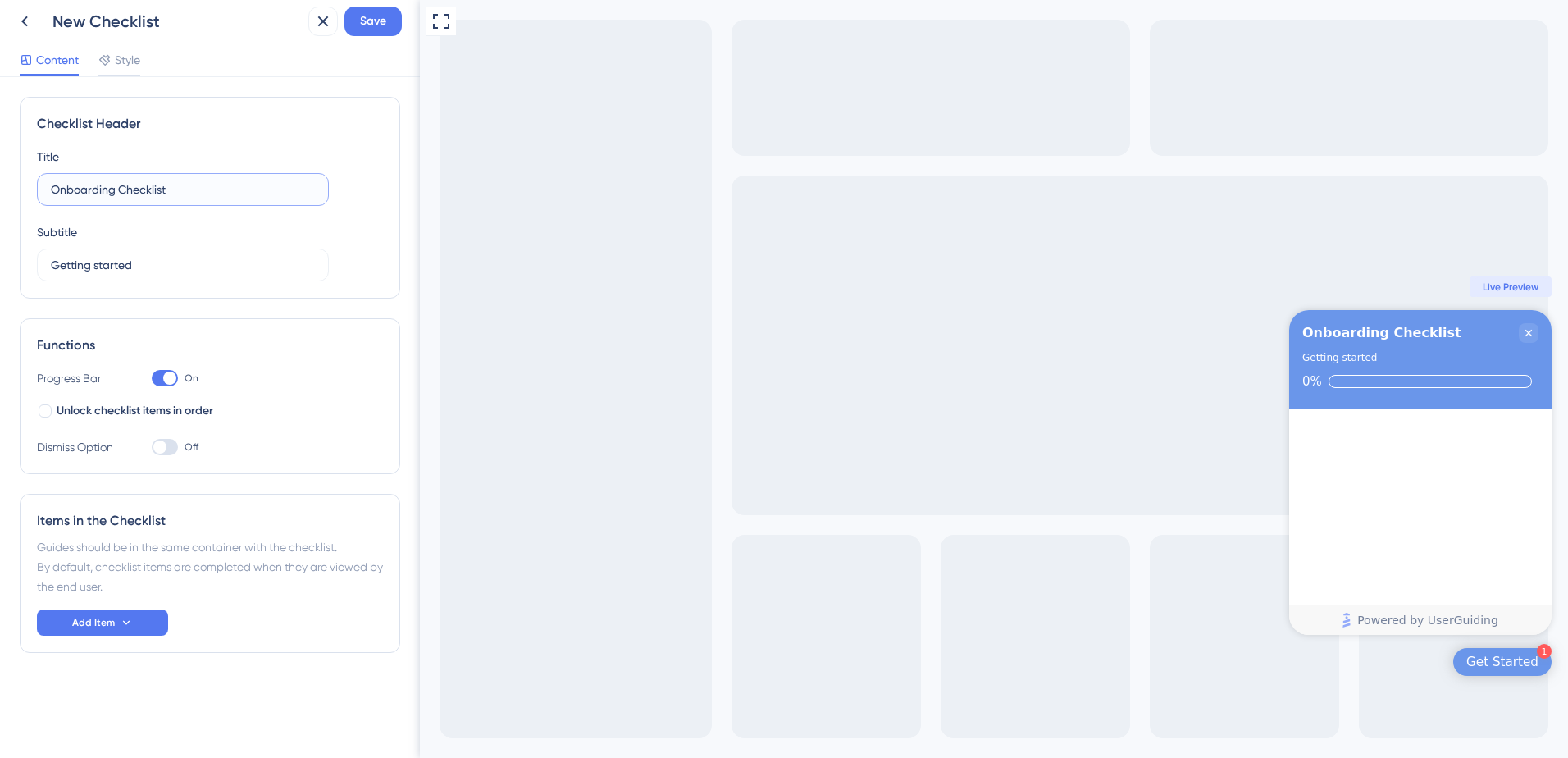
drag, startPoint x: 9, startPoint y: 429, endPoint x: 243, endPoint y: 196, distance: 330.2
click at [243, 196] on input "Onboarding Checklist" at bounding box center [182, 190] width 264 height 18
click at [99, 617] on span "Add Item" at bounding box center [94, 622] width 43 height 13
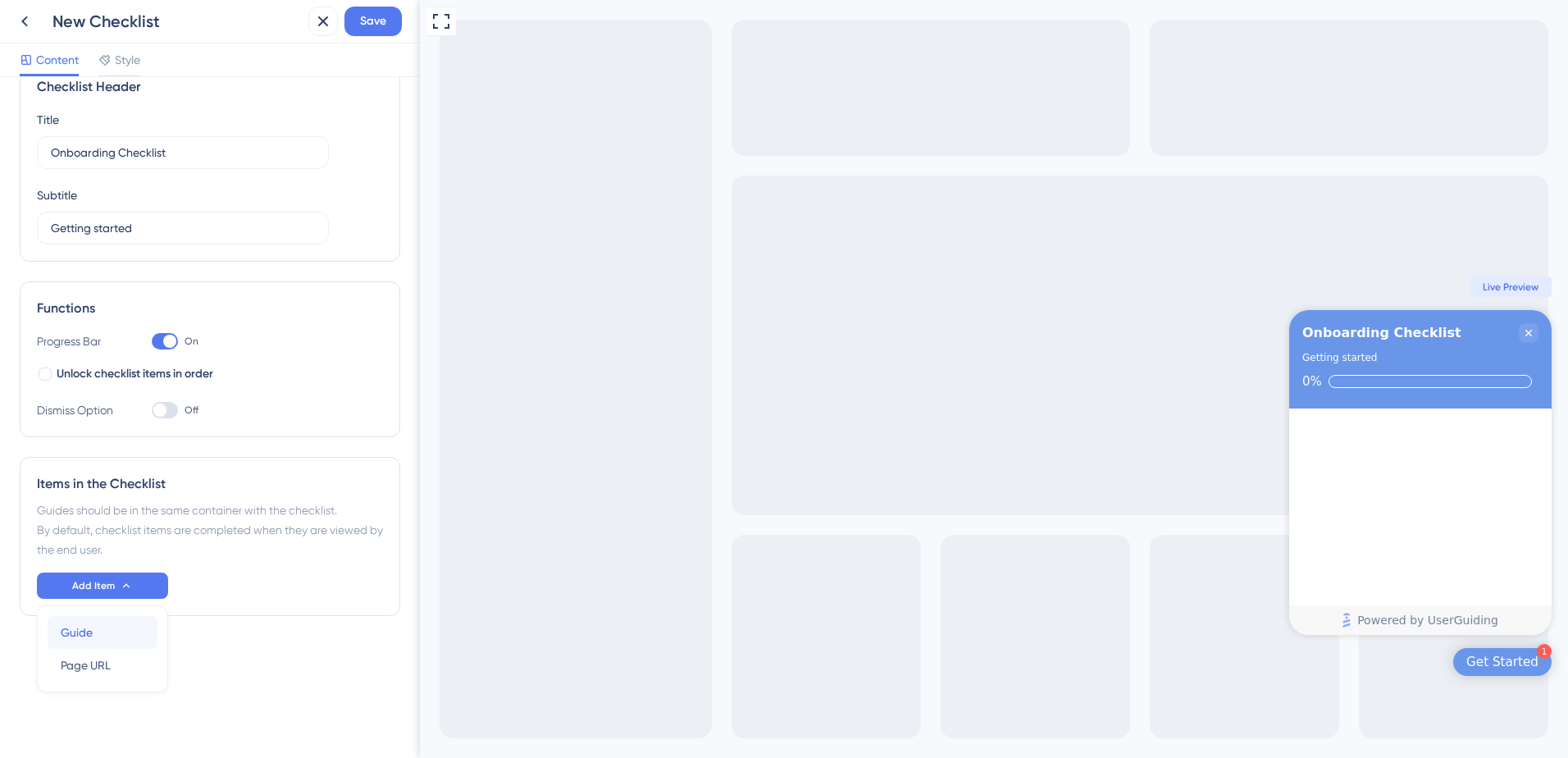
click at [81, 635] on span "Guide" at bounding box center [77, 633] width 32 height 20
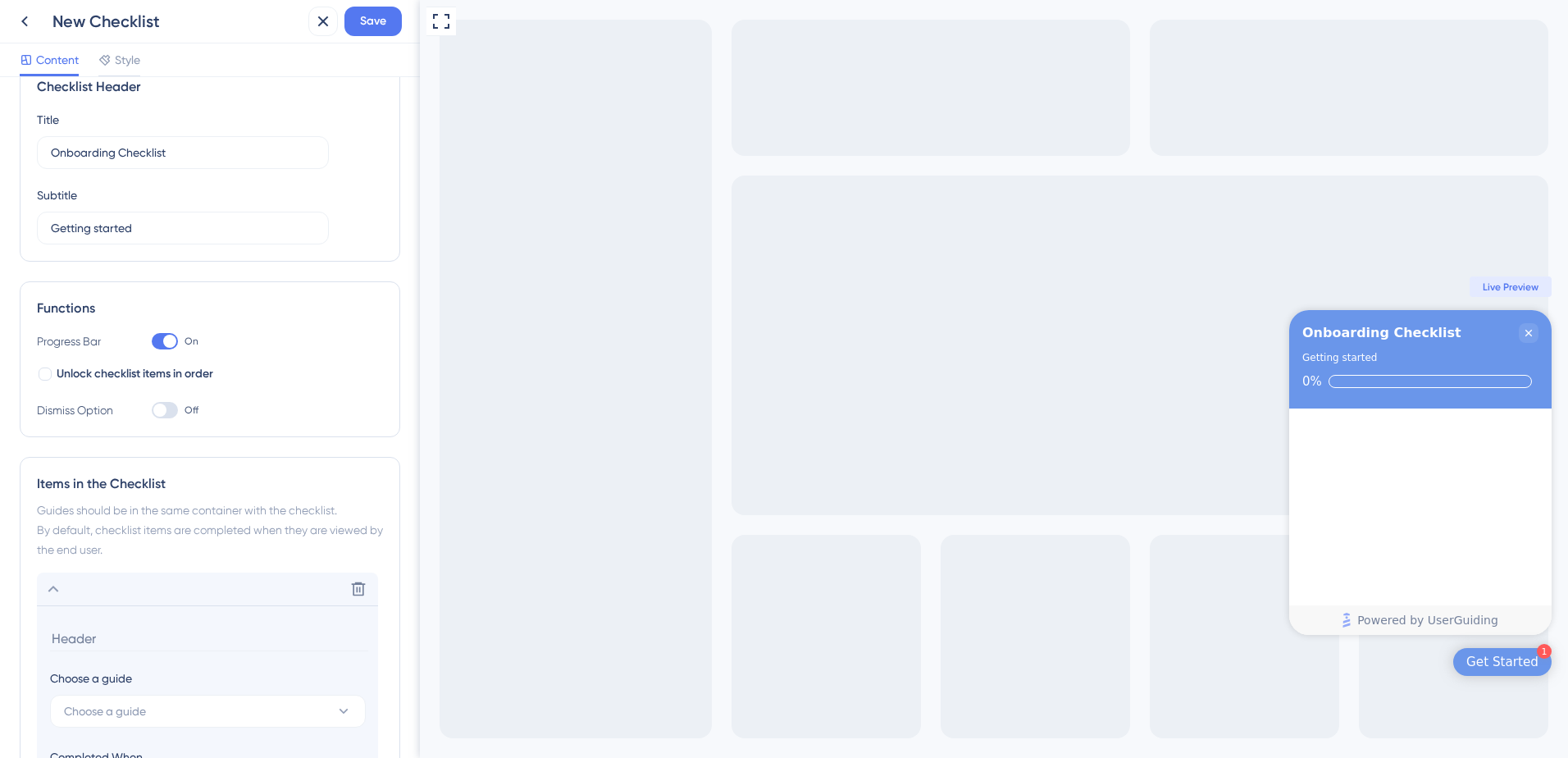
scroll to position [251, 0]
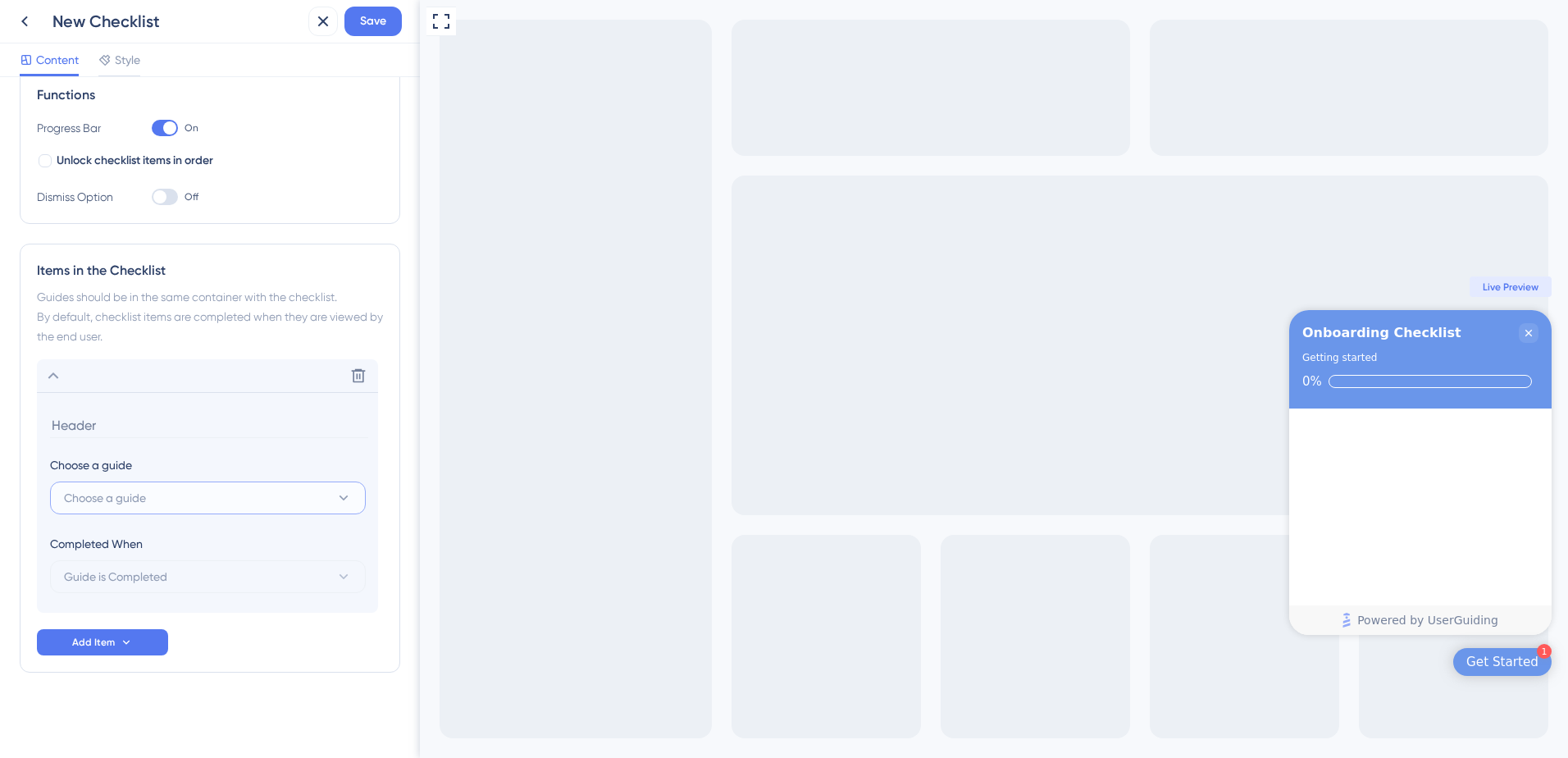
click at [227, 507] on button "Choose a guide" at bounding box center [208, 498] width 316 height 33
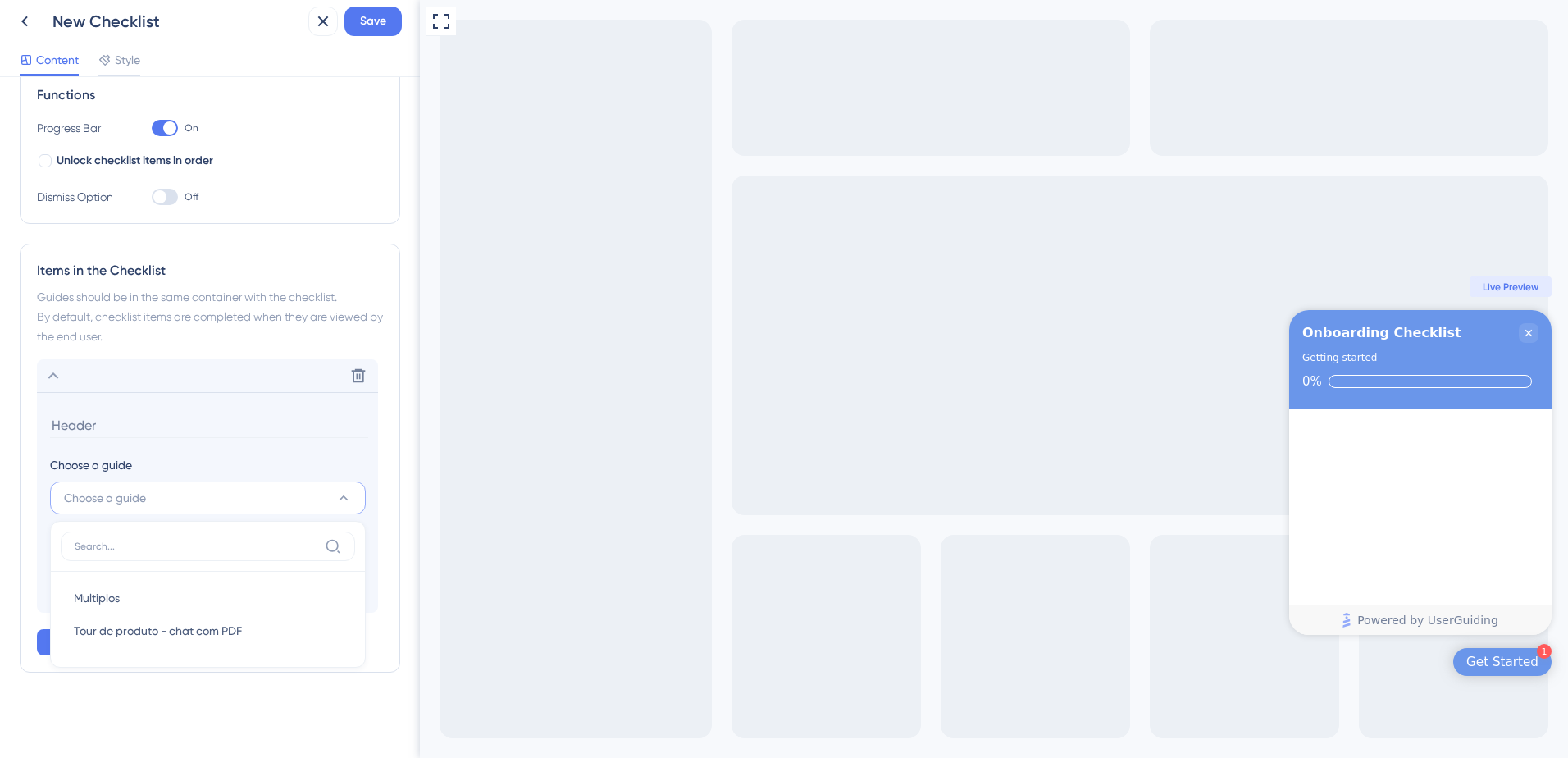
click at [51, 355] on div "Items in the Checklist Guides should be in the same container with the checklis…" at bounding box center [209, 457] width 380 height 429
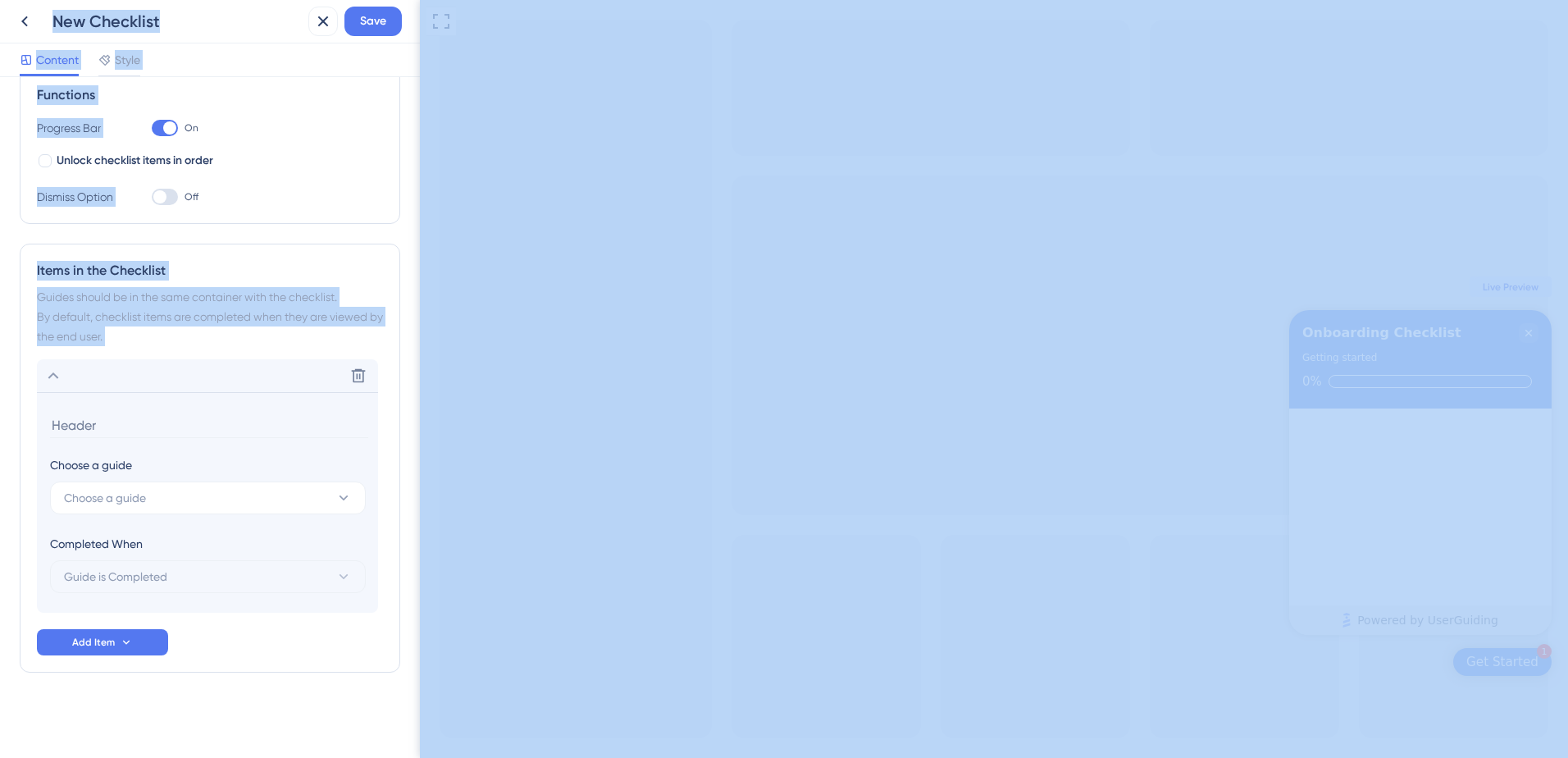
click at [52, 356] on div "Items in the Checklist Guides should be in the same container with the checklis…" at bounding box center [209, 457] width 380 height 429
drag, startPoint x: 52, startPoint y: 356, endPoint x: 345, endPoint y: 395, distance: 295.6
click at [48, 385] on icon at bounding box center [54, 376] width 20 height 20
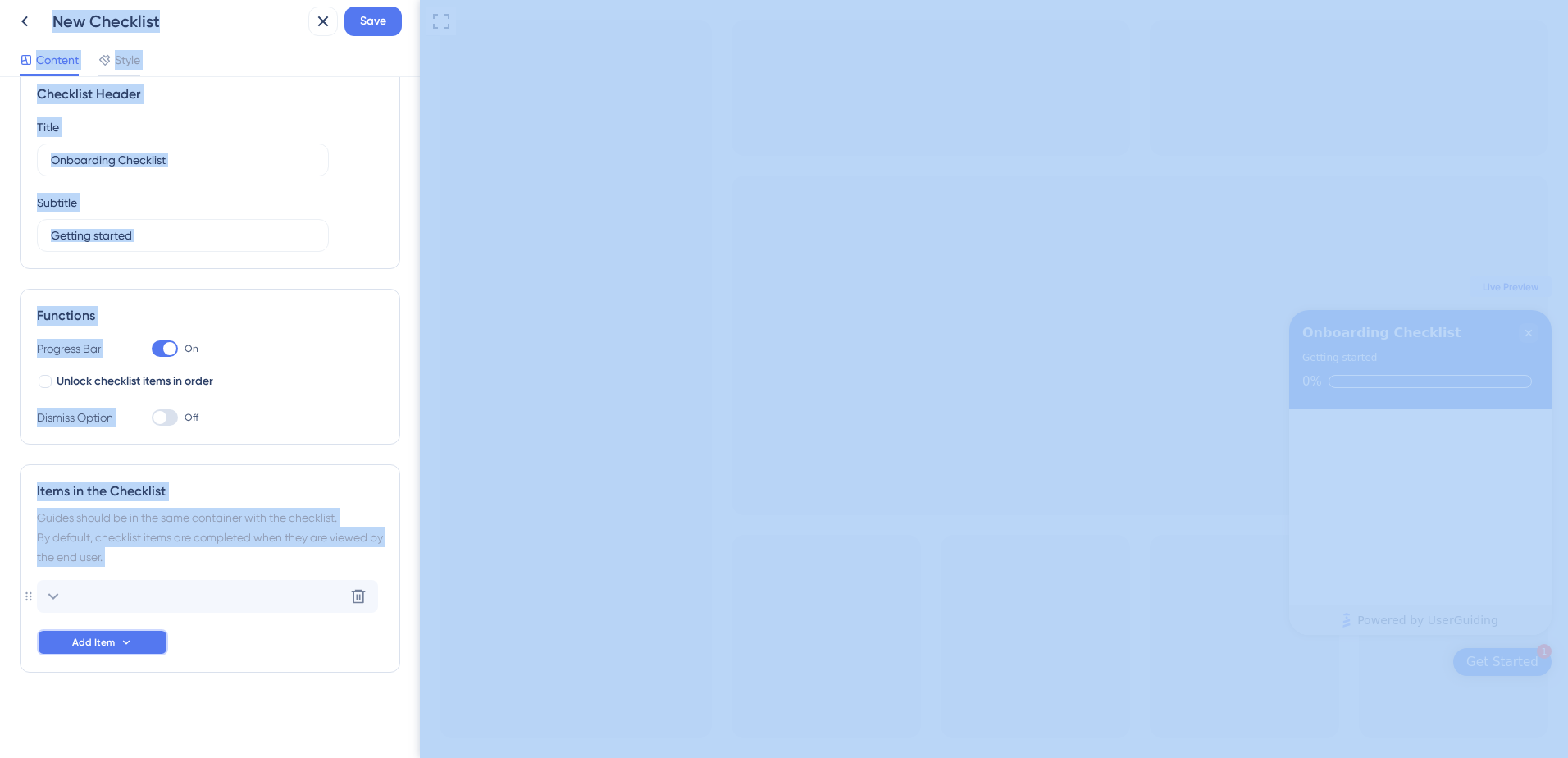
click at [101, 649] on button "Add Item" at bounding box center [102, 642] width 131 height 26
click at [101, 713] on span "Page URL" at bounding box center [86, 722] width 50 height 20
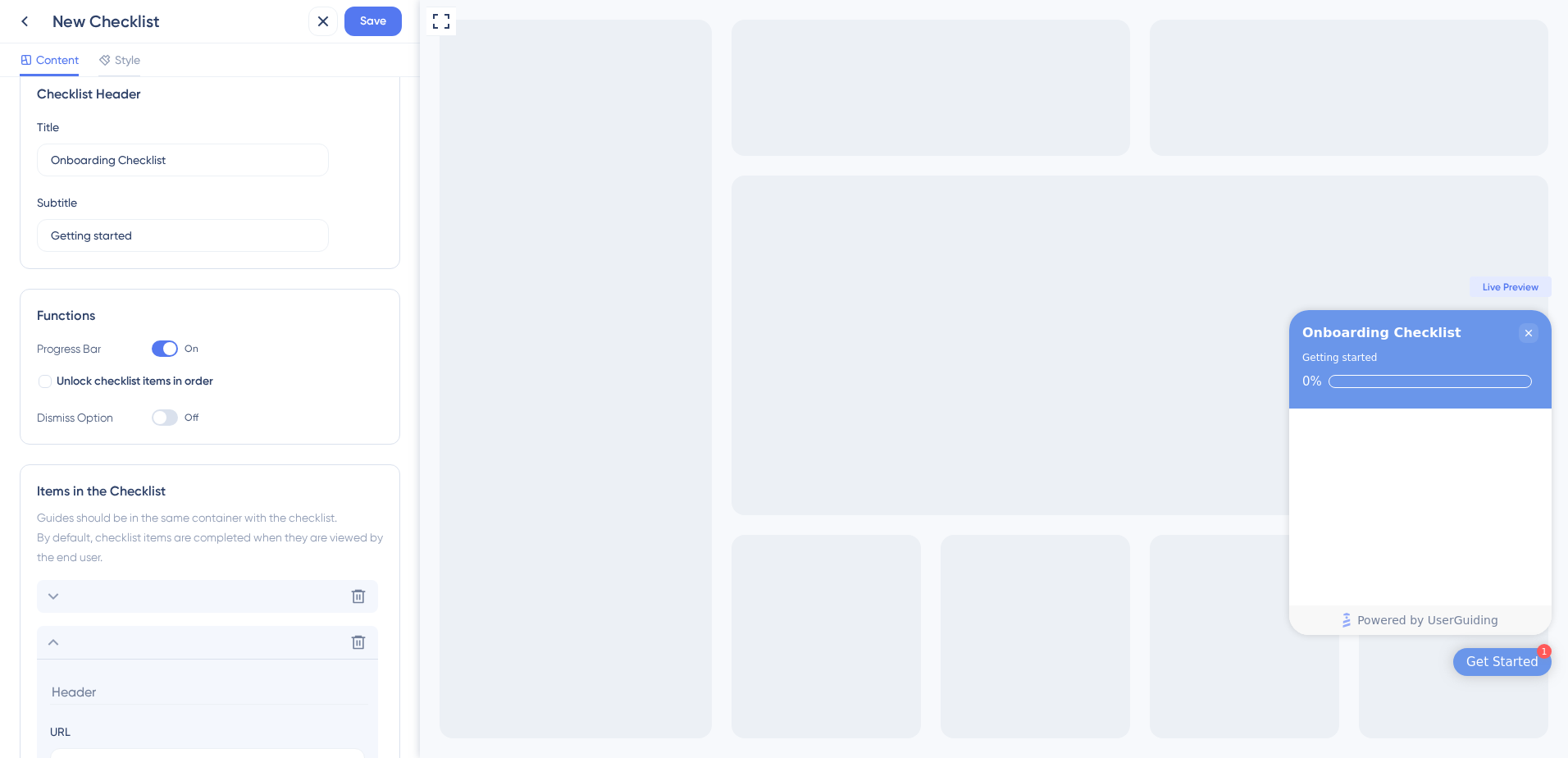
scroll to position [322, 0]
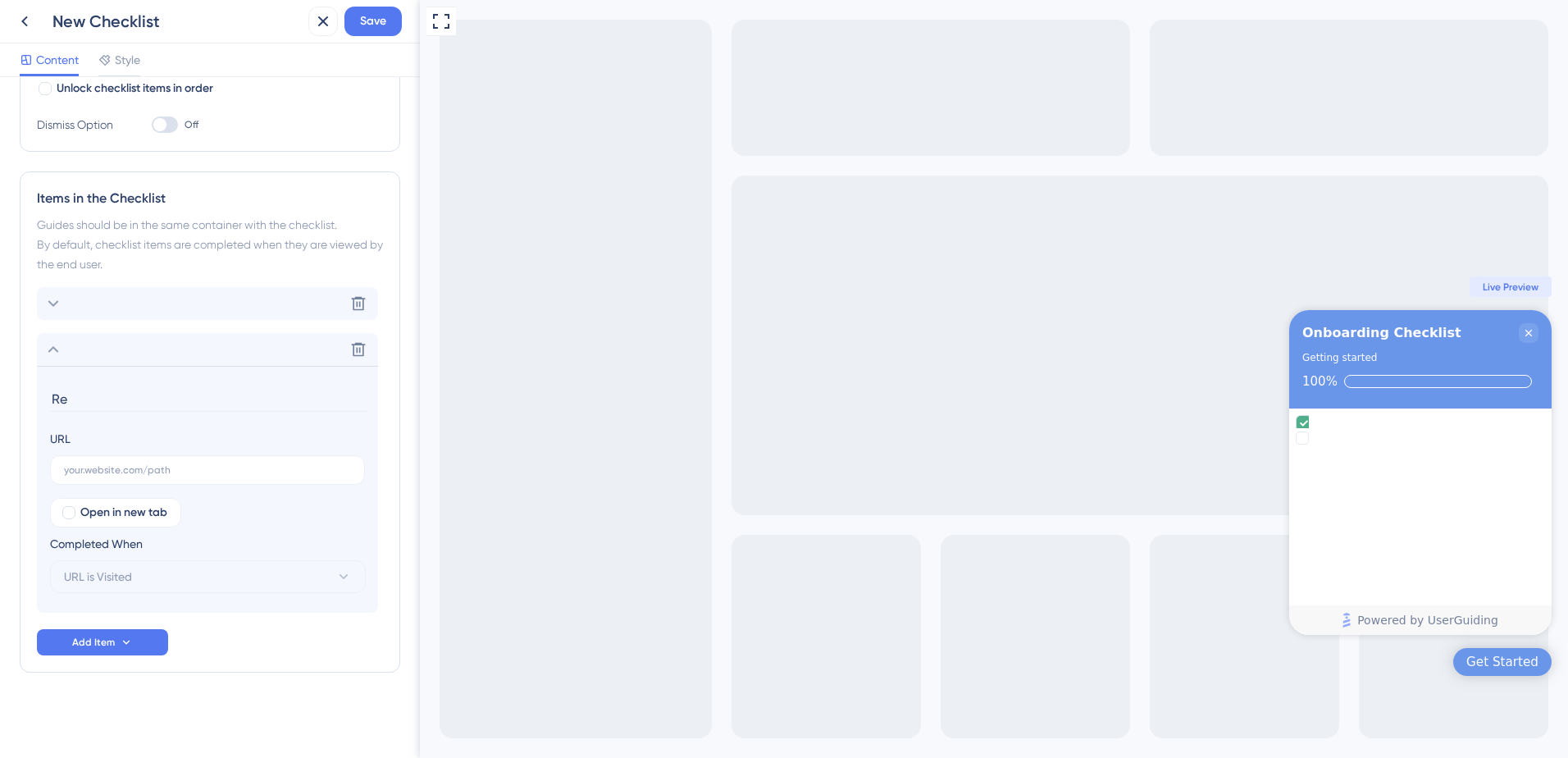
type input "R"
click at [91, 468] on input "text" at bounding box center [207, 470] width 287 height 12
paste input "Faça uma pergunta para pesquisar a jurisprudência."
type input "Faça uma pergunta para pesquisar a jurisprudência."
click at [222, 472] on input "Faça uma pergunta para pesquisar a jurisprudência." at bounding box center [207, 470] width 287 height 12
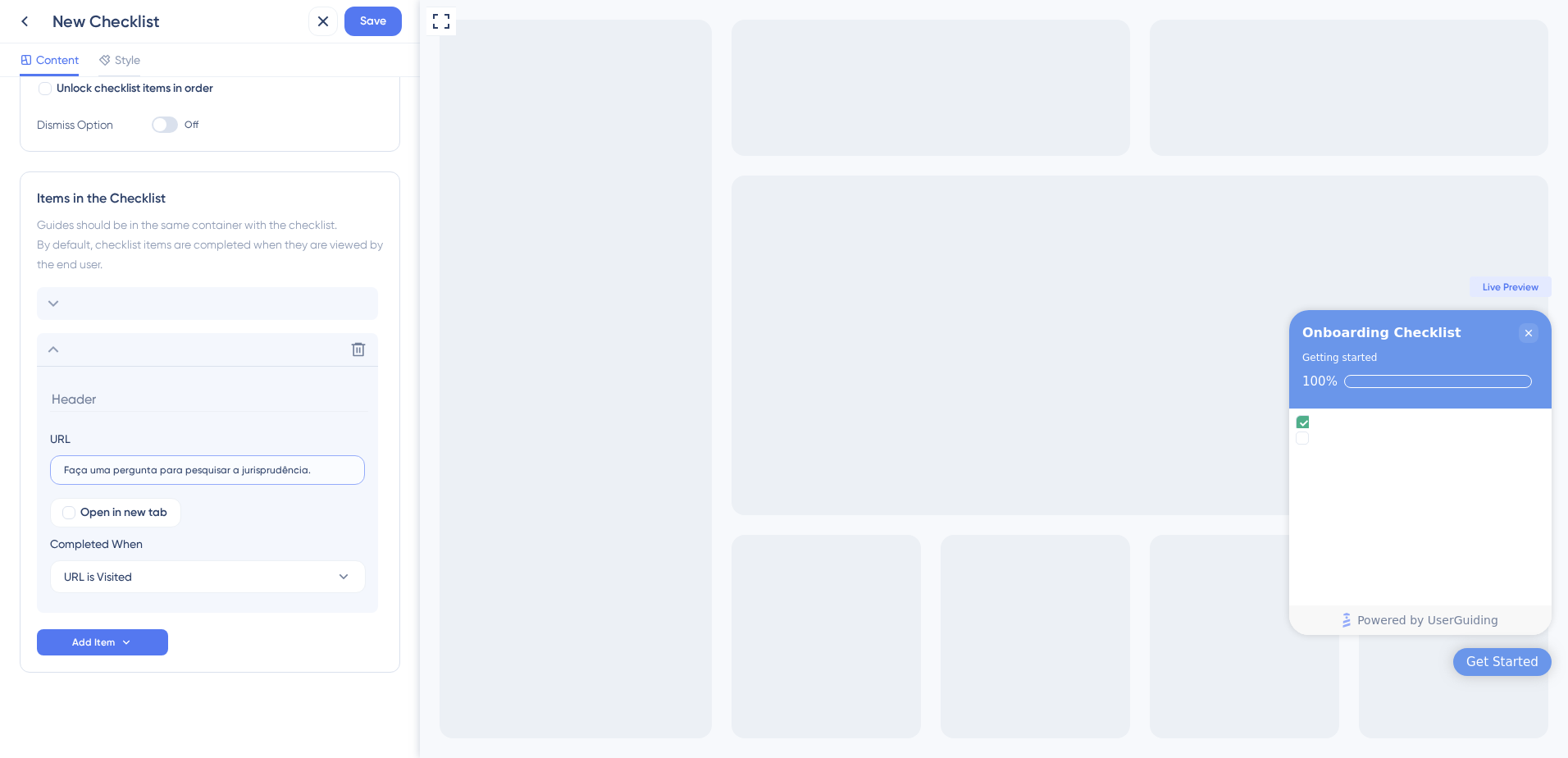
click at [222, 472] on input "Faça uma pergunta para pesquisar a jurisprudência." at bounding box center [207, 470] width 287 height 12
click at [153, 396] on input at bounding box center [209, 399] width 318 height 25
paste input "Faça uma pergunta para pesquisar a jurisprudência."
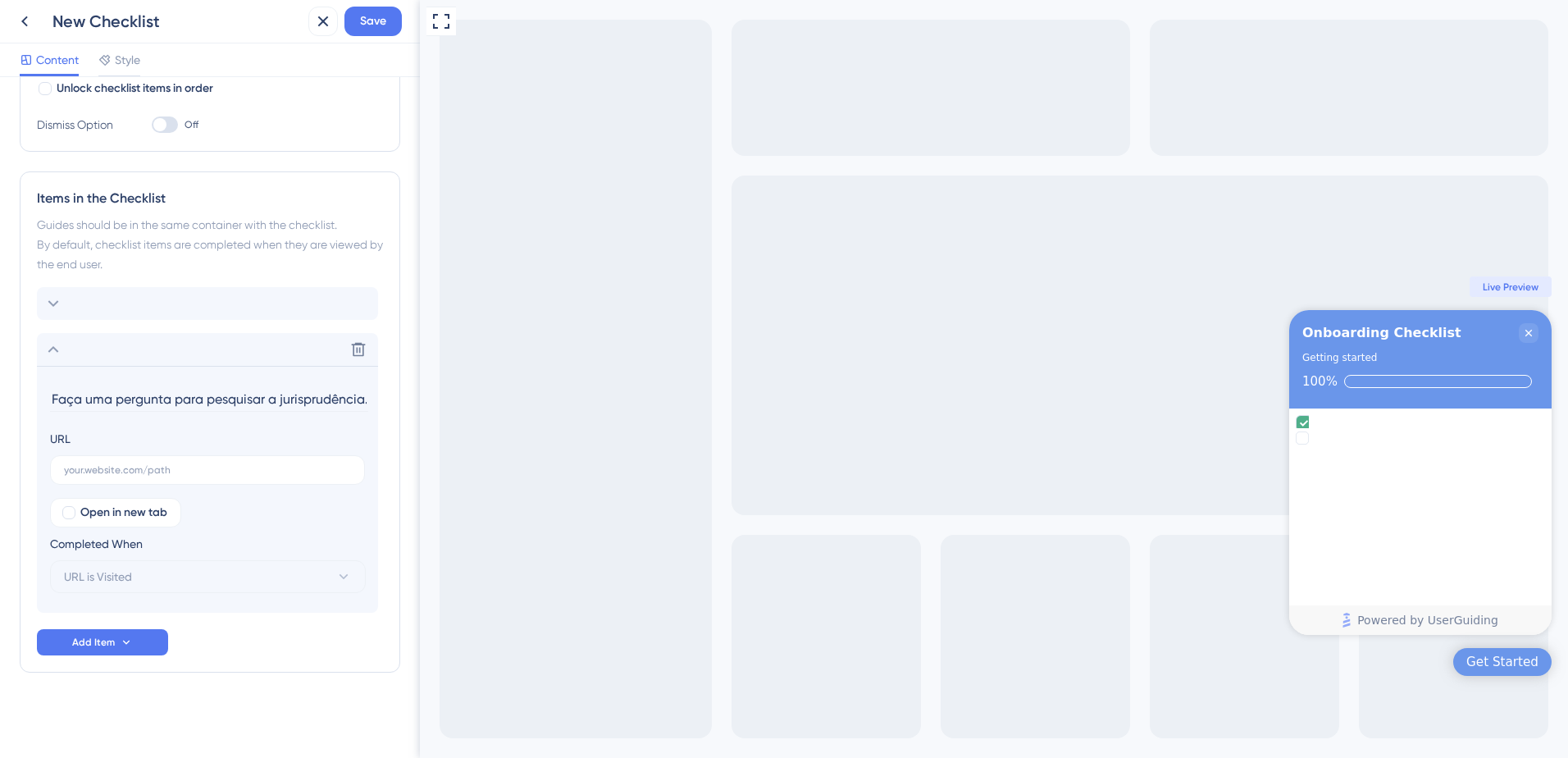
scroll to position [0, 2]
type input "Faça uma pergunta para pesquisar a jurisprudência."
click at [182, 478] on label at bounding box center [208, 470] width 315 height 30
click at [182, 476] on input "text" at bounding box center [207, 470] width 287 height 12
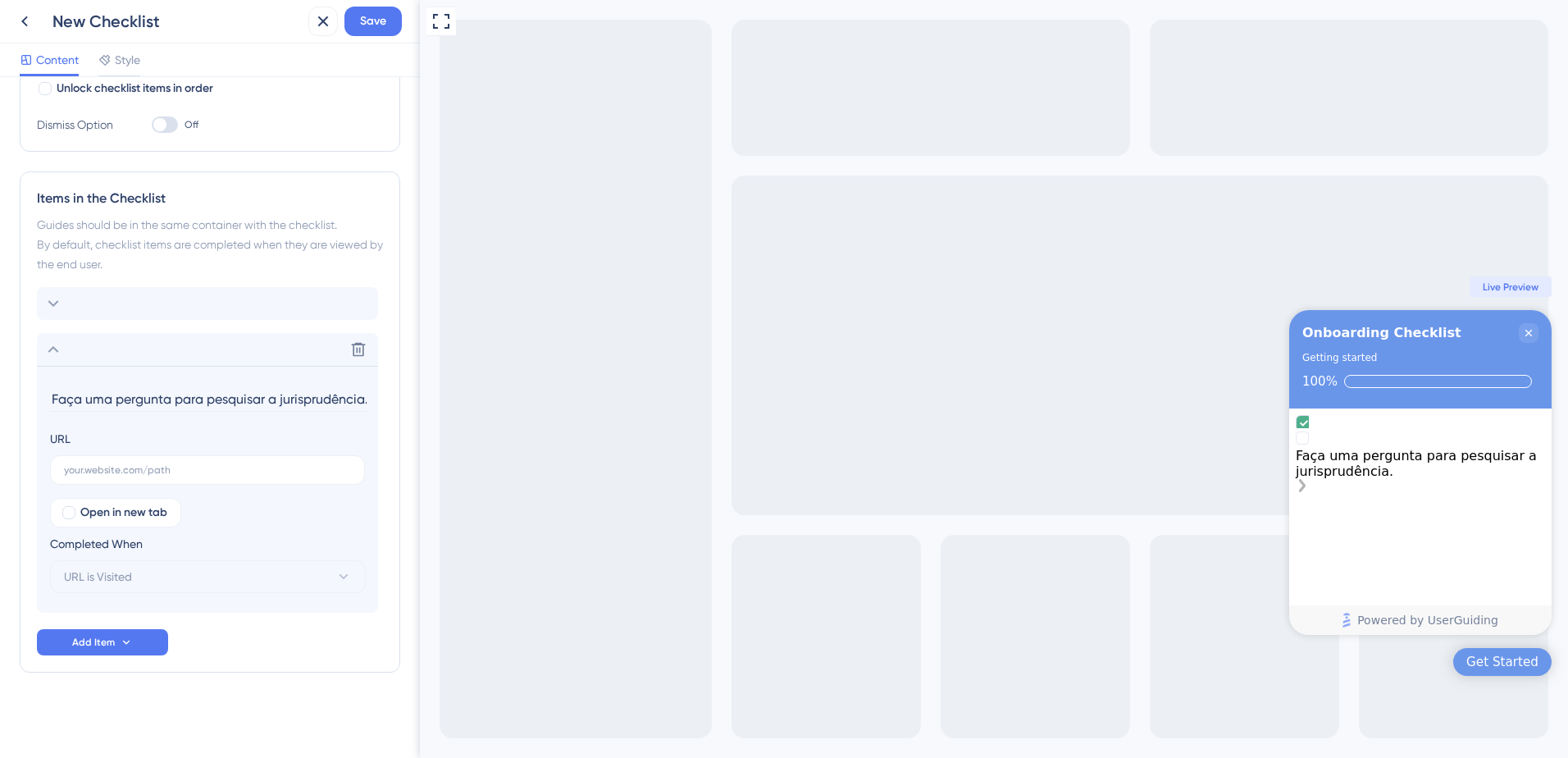
click at [1443, 460] on div "Faça uma pergunta para pesquisar a jurisprudência." at bounding box center [1420, 463] width 250 height 64
click at [309, 398] on input "Faça uma pergunta para pesquisar a jurisprudência." at bounding box center [209, 399] width 318 height 25
drag, startPoint x: 168, startPoint y: 402, endPoint x: 42, endPoint y: 405, distance: 126.0
click at [42, 405] on section "Faça uma pergunta para pesquisar a jurisprudência. URL Open in new tab Complete…" at bounding box center [207, 490] width 341 height 247
click at [129, 408] on input "Faça uma pergunta para pesquisar a jurisprudência." at bounding box center [209, 399] width 318 height 25
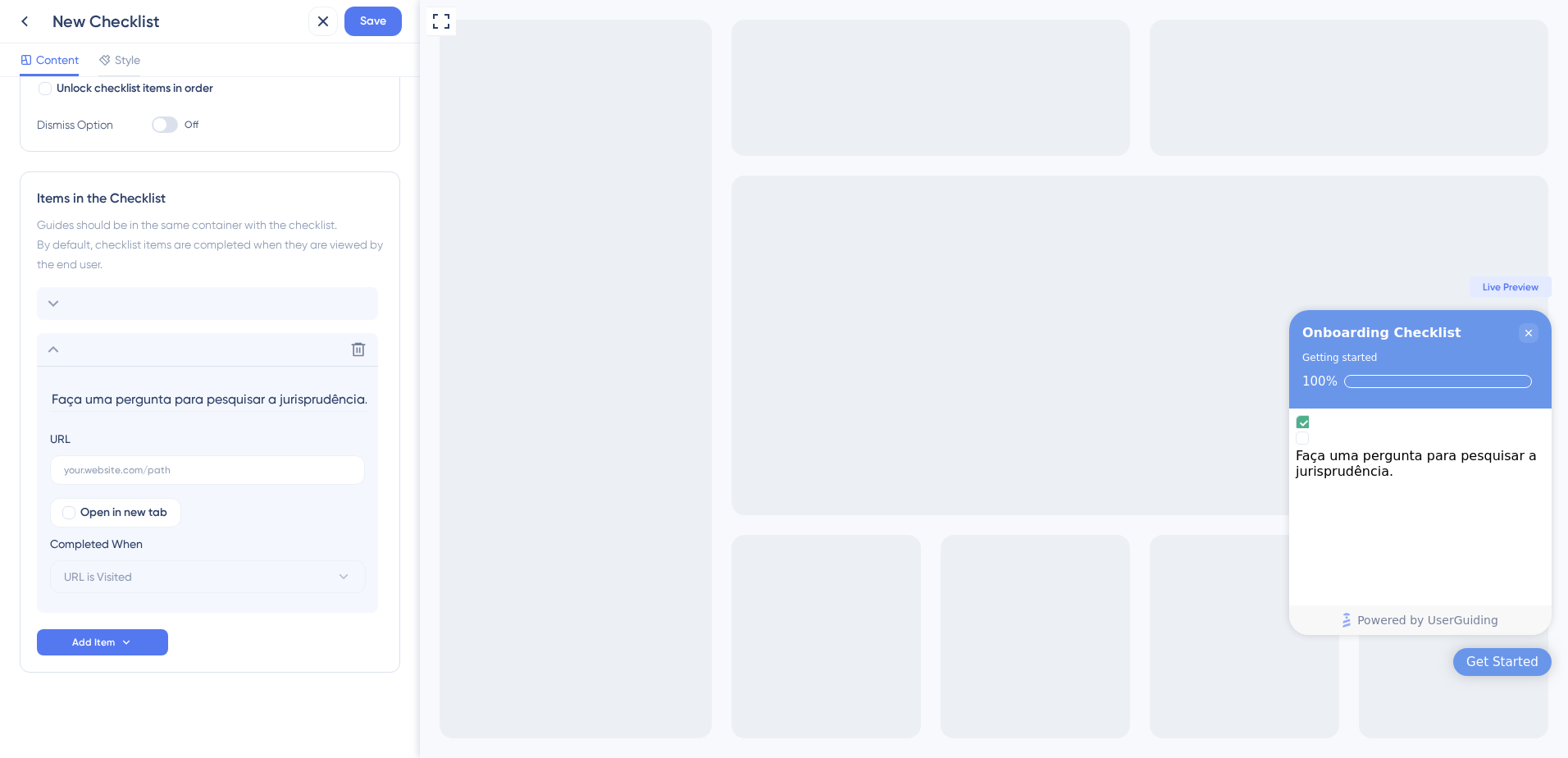
click at [129, 408] on input "Faça uma pergunta para pesquisar a jurisprudência." at bounding box center [209, 399] width 318 height 25
click at [111, 399] on input "Faça uma pergunta para pesquisar a jurisprudência." at bounding box center [209, 399] width 318 height 25
click at [112, 477] on label at bounding box center [208, 470] width 315 height 30
click at [112, 476] on input "text" at bounding box center [207, 470] width 287 height 12
paste input "Inspira"
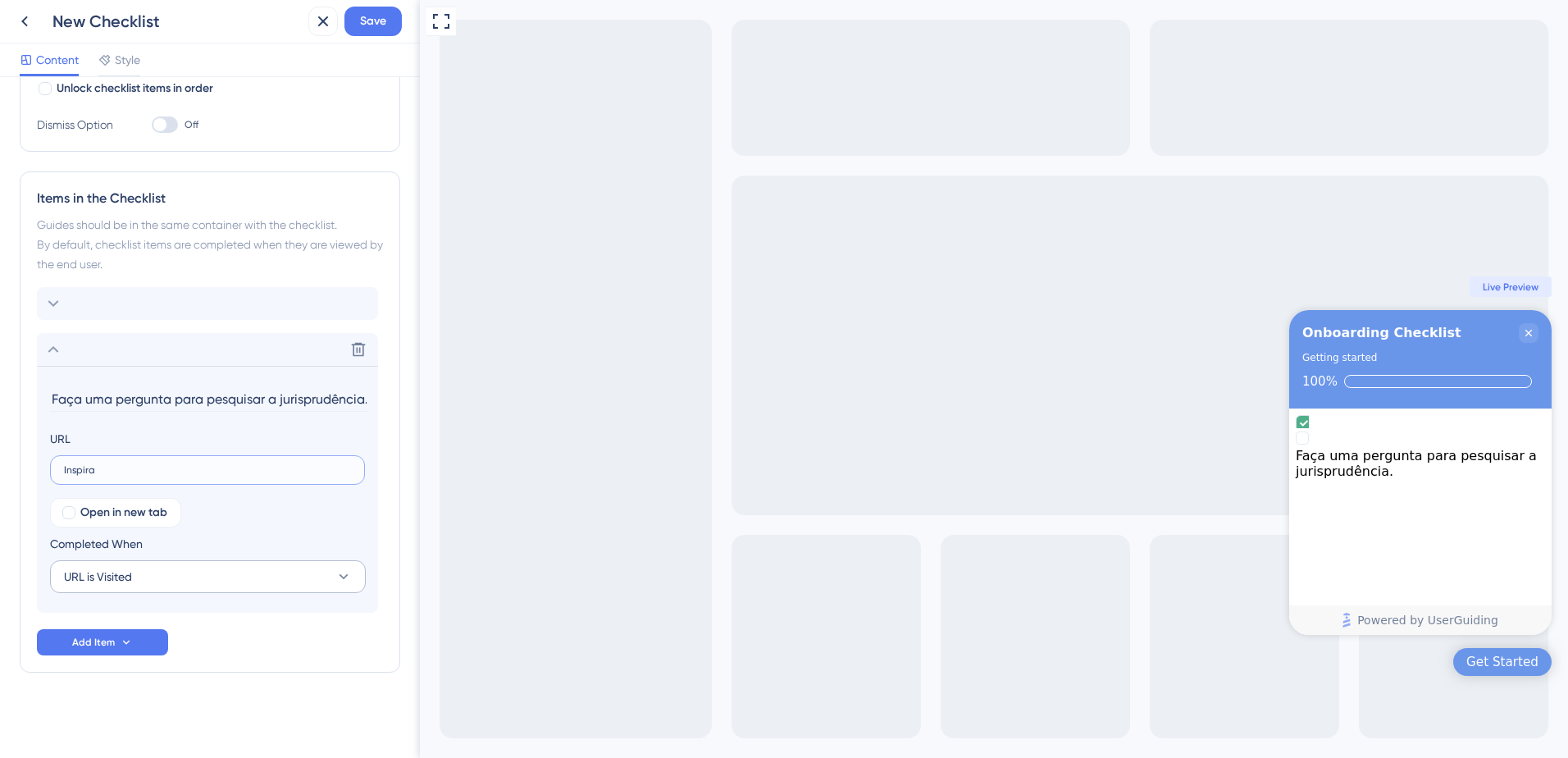
type input "Inspira"
click at [119, 584] on span "URL is Visited" at bounding box center [97, 576] width 68 height 20
click at [235, 532] on div "Open in new tab Completed When URL is Visited URL is Visited URL is Visited Goa…" at bounding box center [208, 545] width 315 height 95
click at [110, 641] on span "Add Item" at bounding box center [94, 642] width 43 height 13
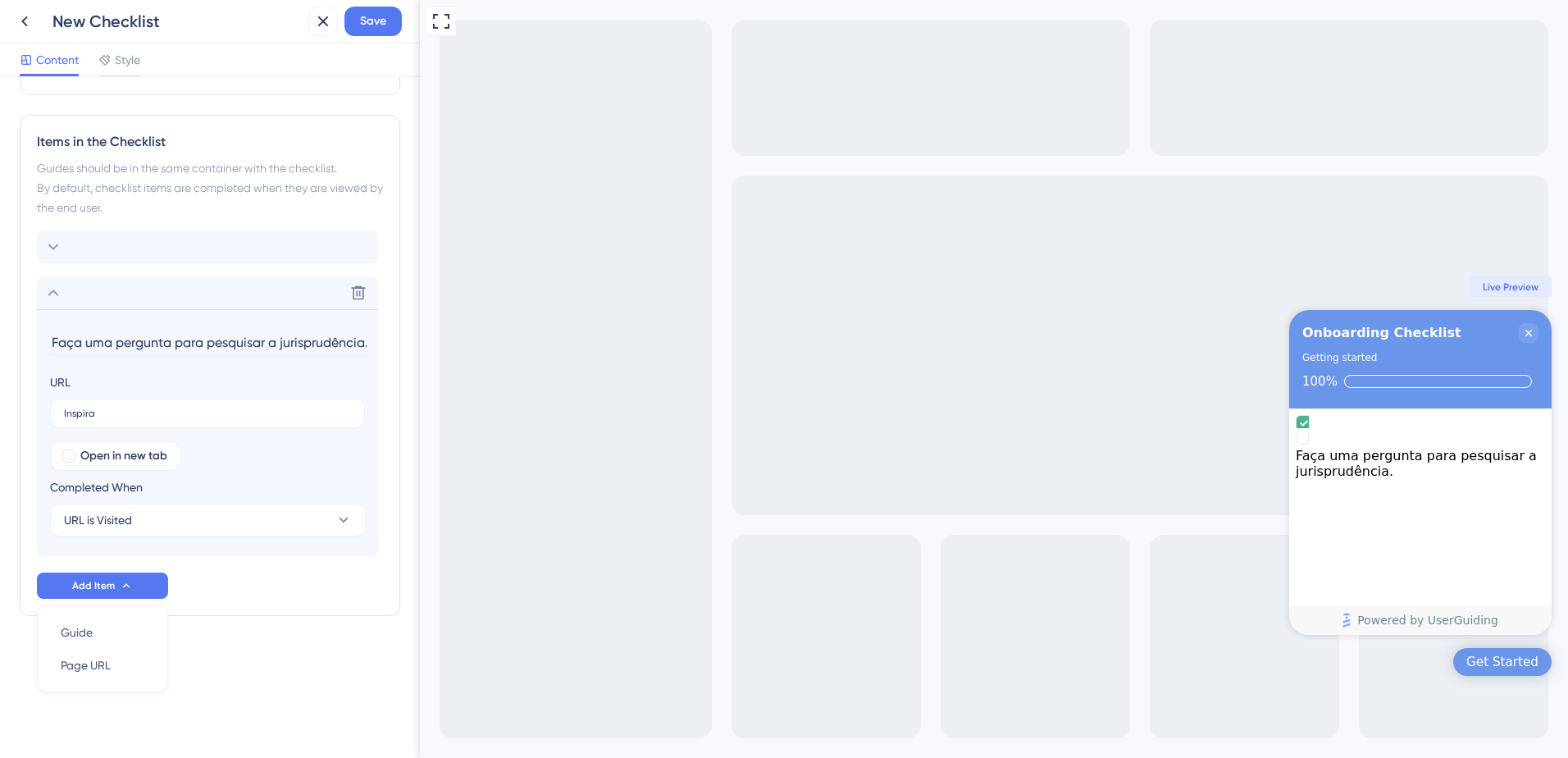
click at [84, 339] on input "Faça uma pergunta para pesquisar a jurisprudência." at bounding box center [209, 342] width 318 height 25
click at [84, 310] on div "Delete" at bounding box center [207, 293] width 341 height 33
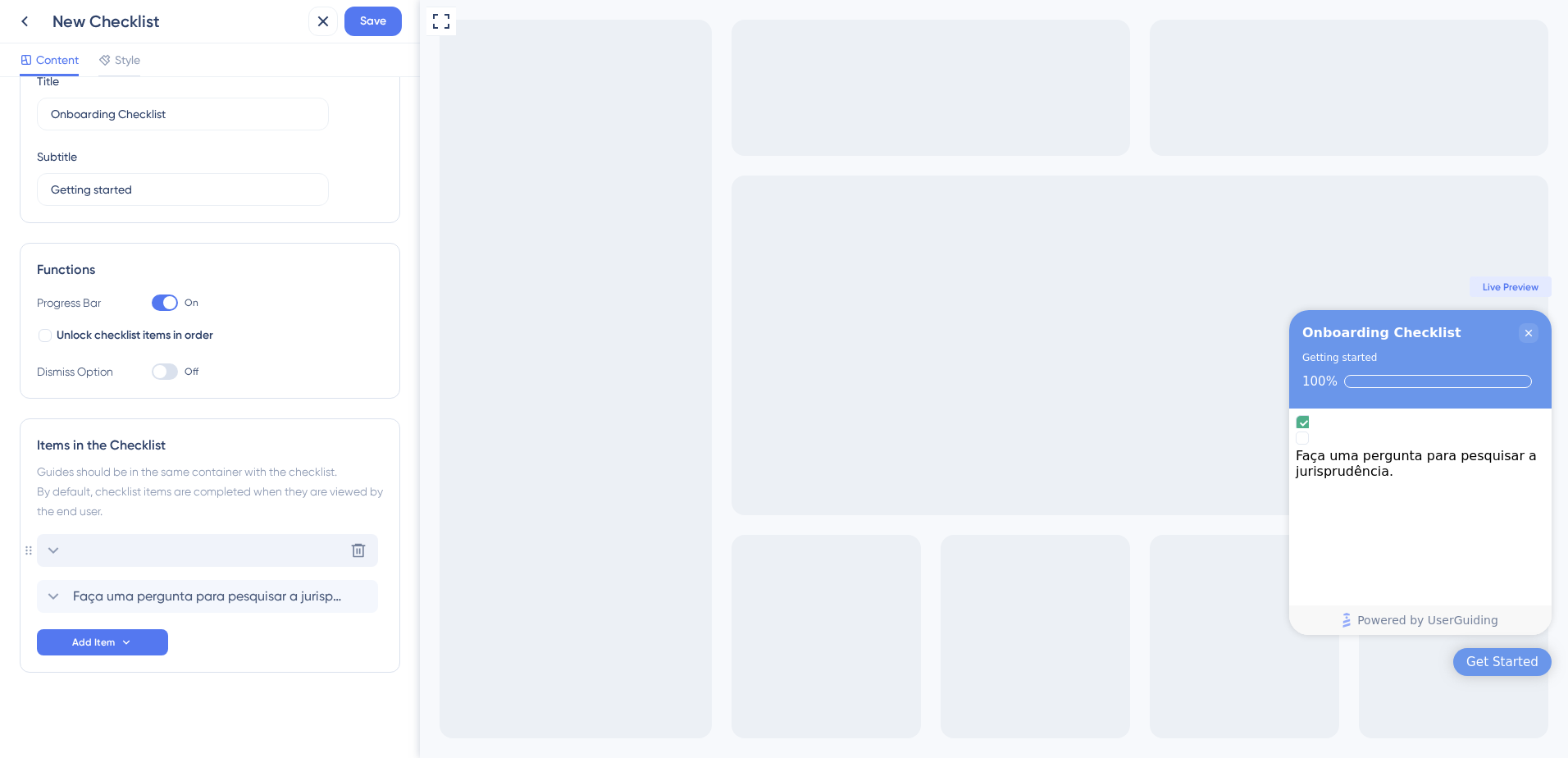
click at [113, 543] on div "Delete" at bounding box center [207, 550] width 341 height 33
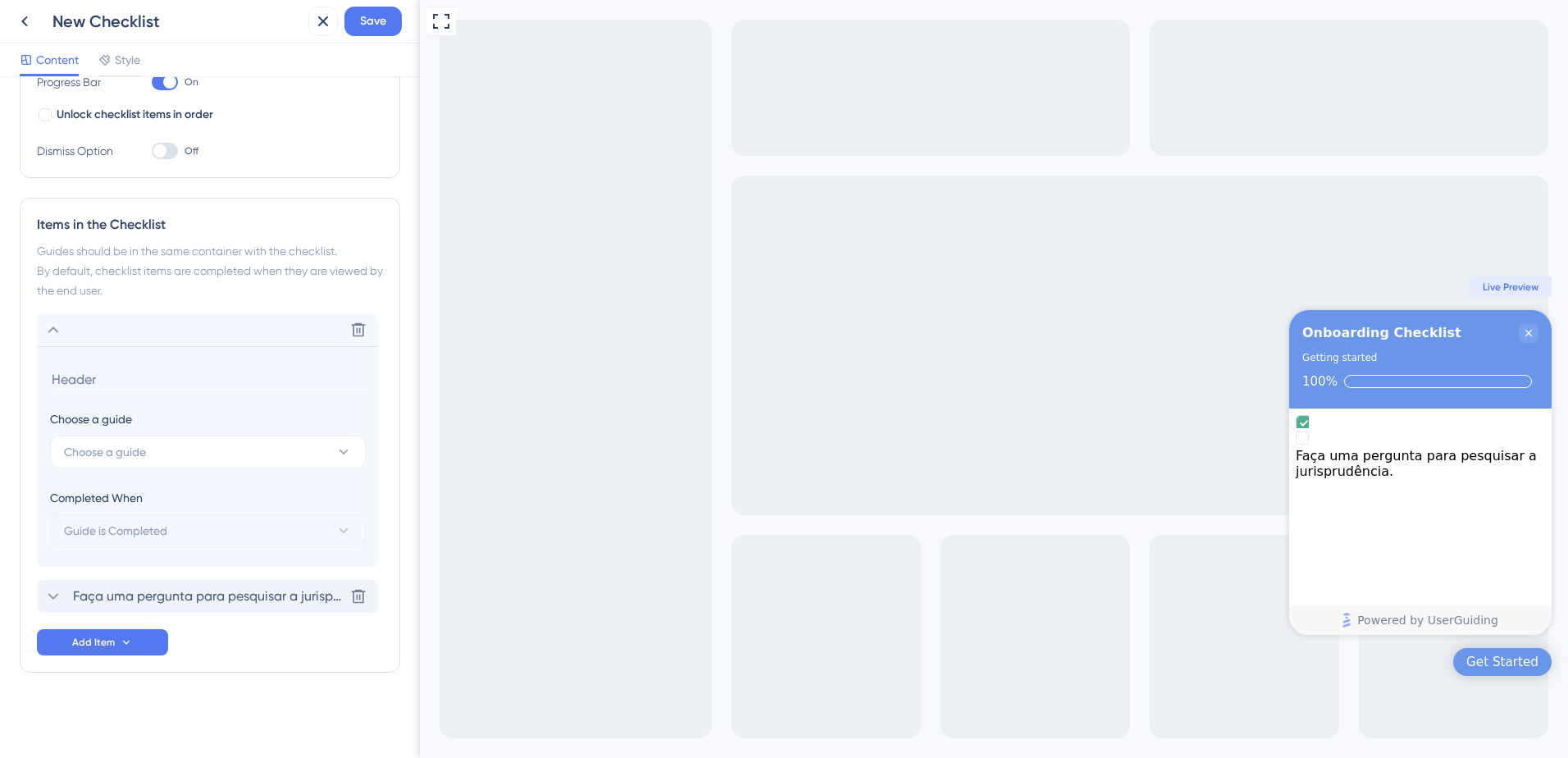
drag, startPoint x: 142, startPoint y: 584, endPoint x: 50, endPoint y: 606, distance: 94.6
click at [142, 584] on div "Faça uma pergunta para pesquisar a jurisprudência. Delete" at bounding box center [207, 596] width 341 height 33
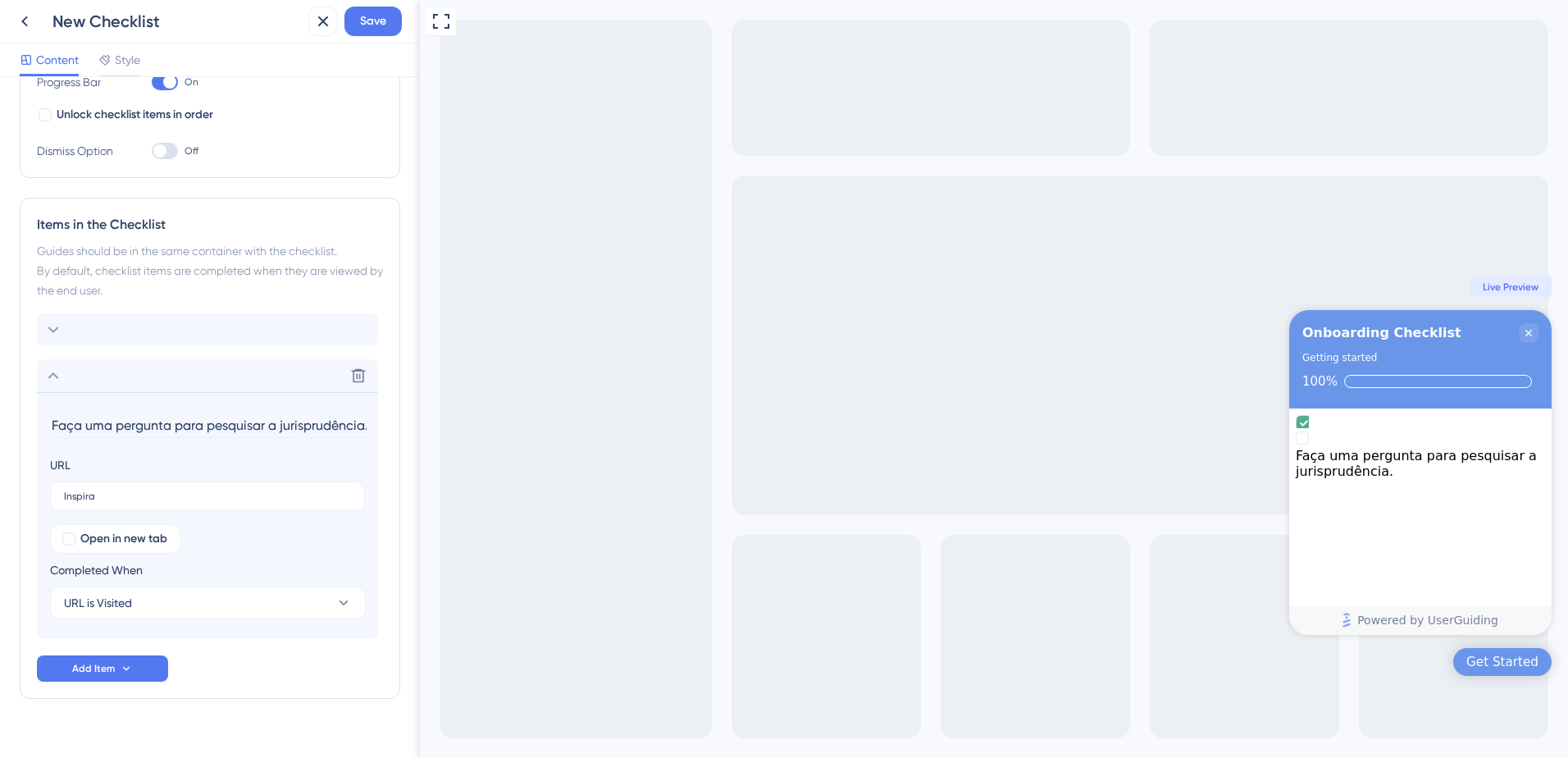
scroll to position [322, 0]
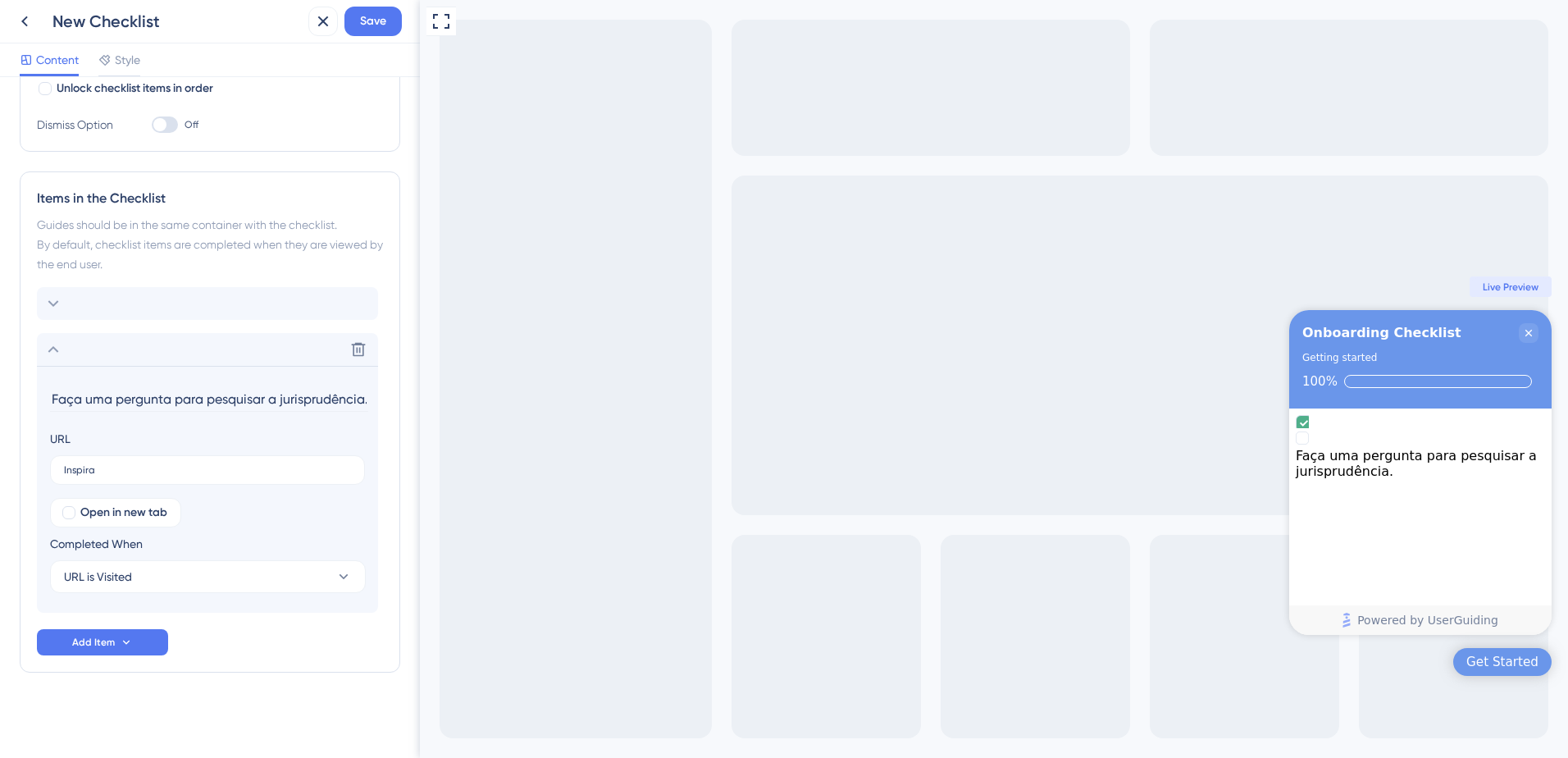
click at [201, 396] on input "Faça uma pergunta para pesquisar a jurisprudência." at bounding box center [209, 399] width 318 height 25
paste input "Pesquise com uma pergunt"
type input "Pesquise com uma pergunta"
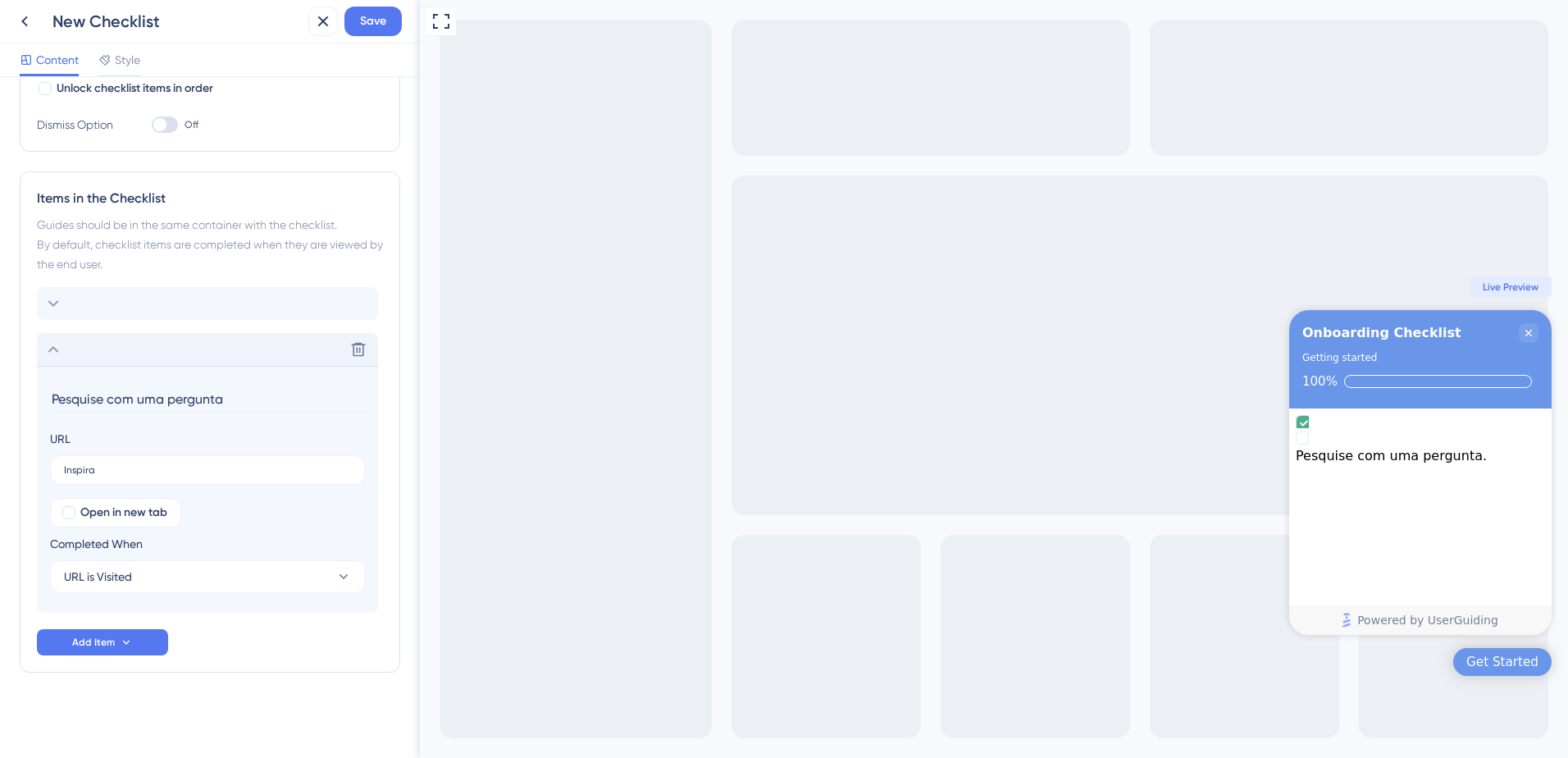
click at [171, 347] on div "Delete" at bounding box center [207, 349] width 341 height 33
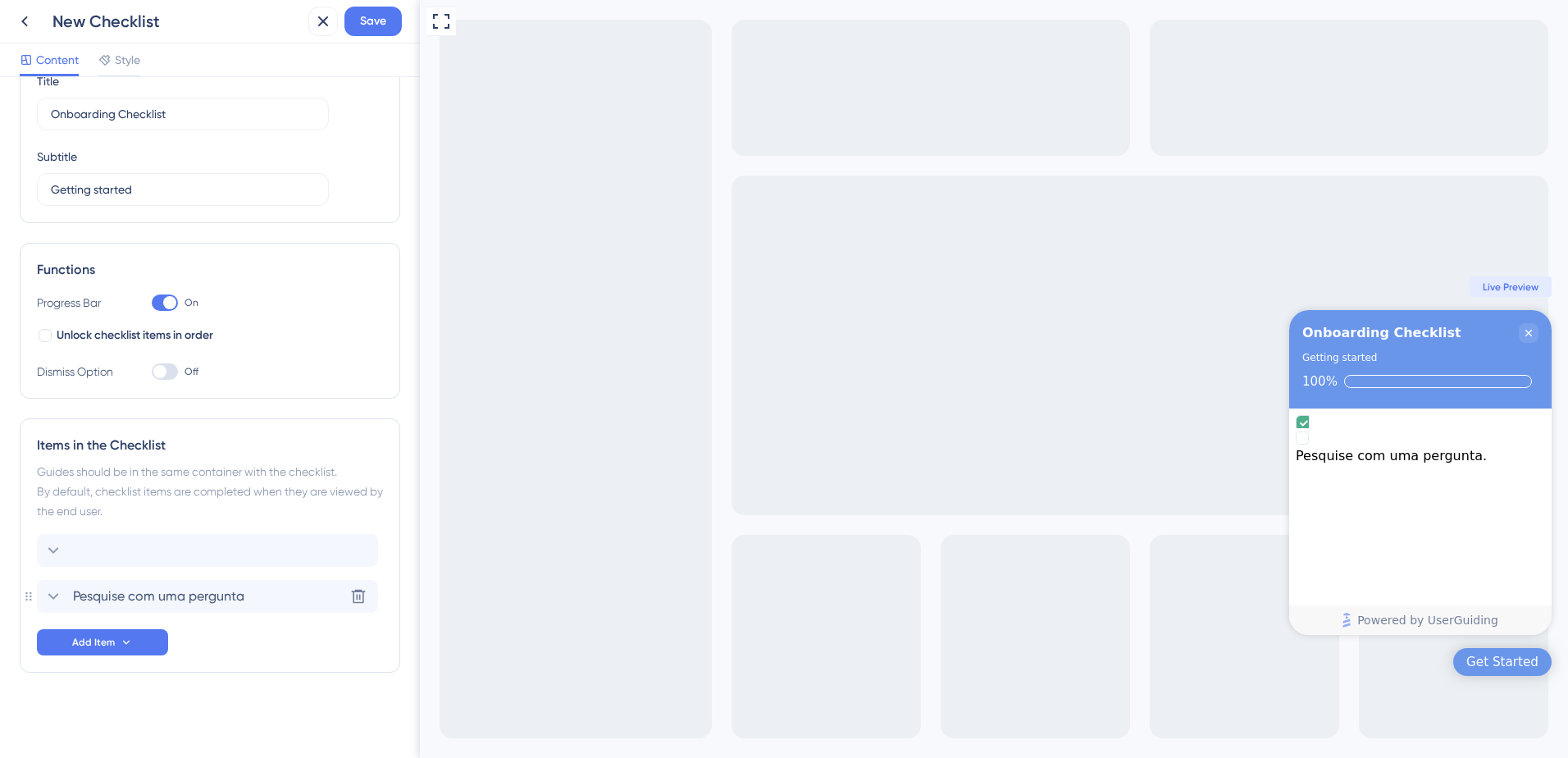
scroll to position [75, 0]
click at [144, 537] on div at bounding box center [207, 550] width 341 height 33
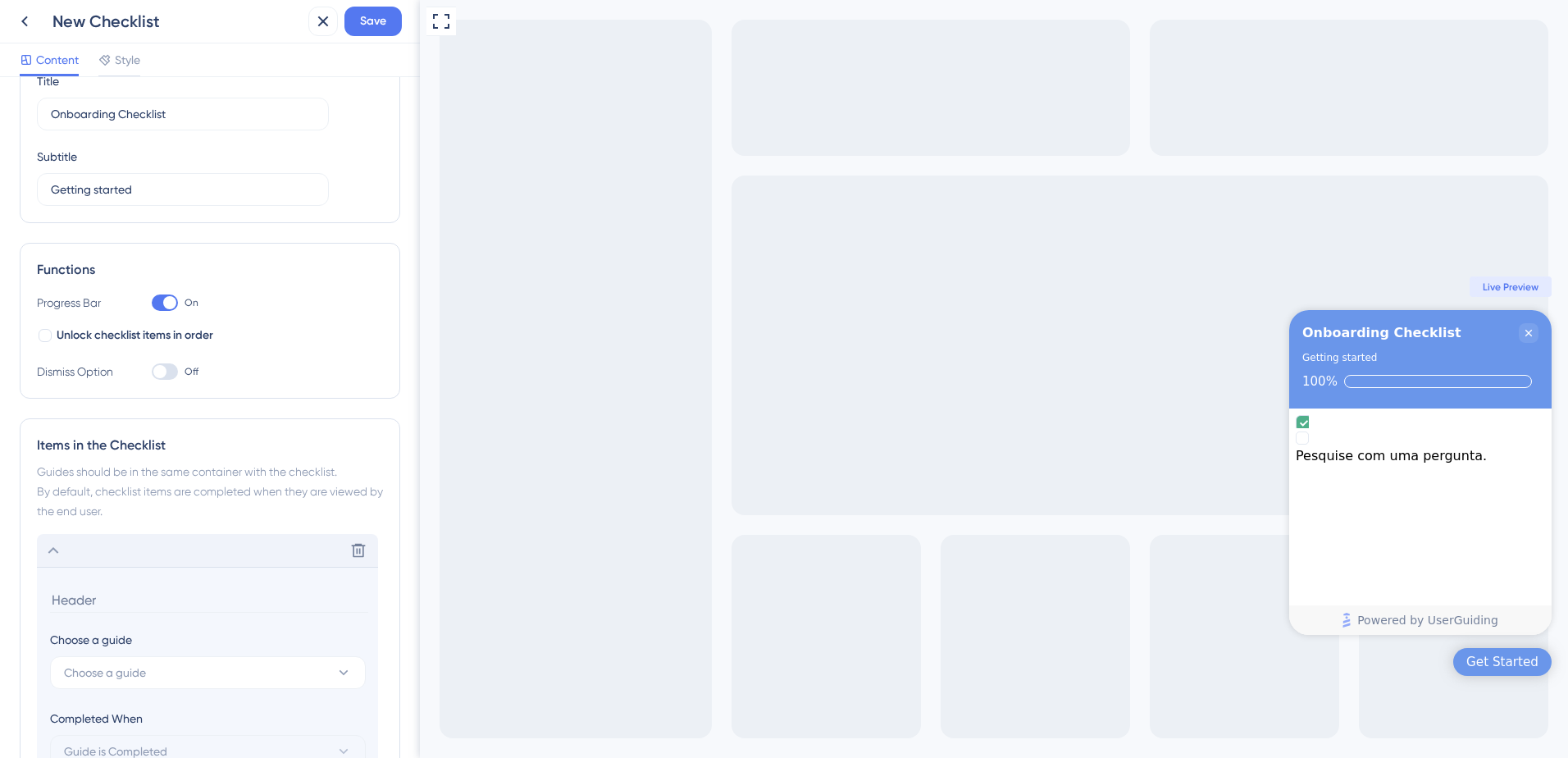
scroll to position [296, 0]
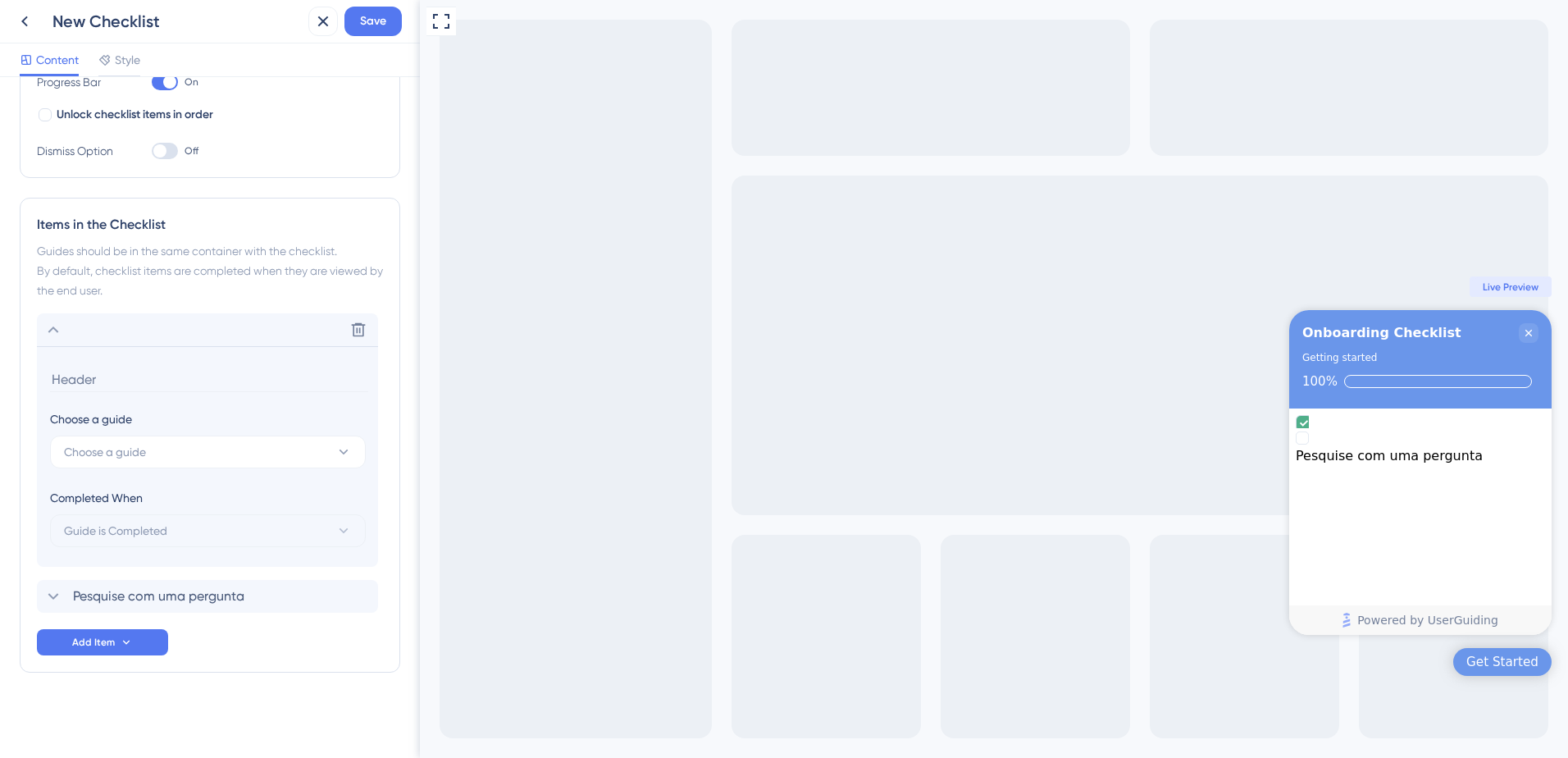
paste input "Salve e organize decisões."
type input "Salve e organize decisões."
click at [135, 450] on span "Choose a guide" at bounding box center [105, 452] width 82 height 20
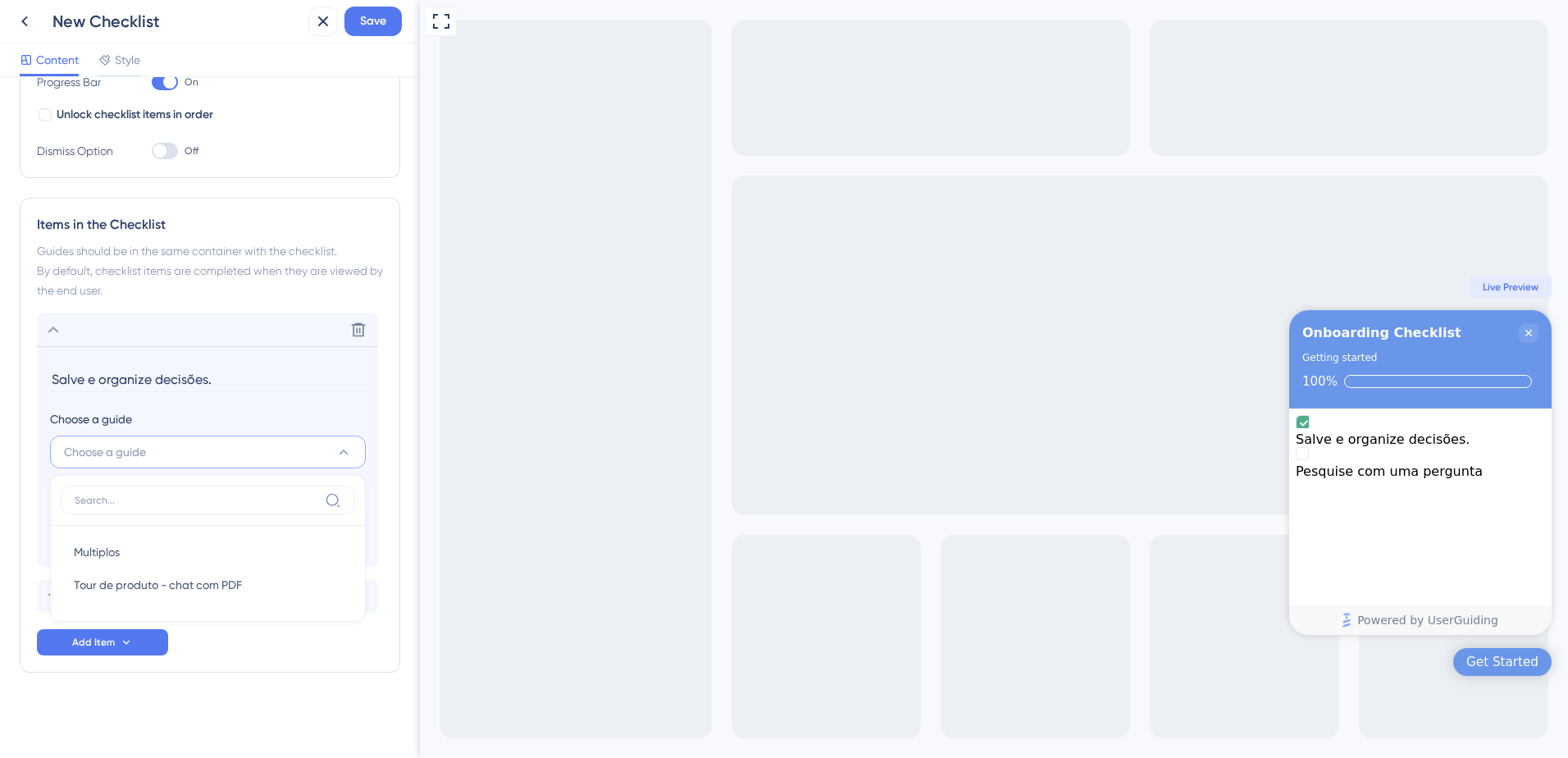
click at [126, 449] on span "Choose a guide" at bounding box center [105, 452] width 82 height 20
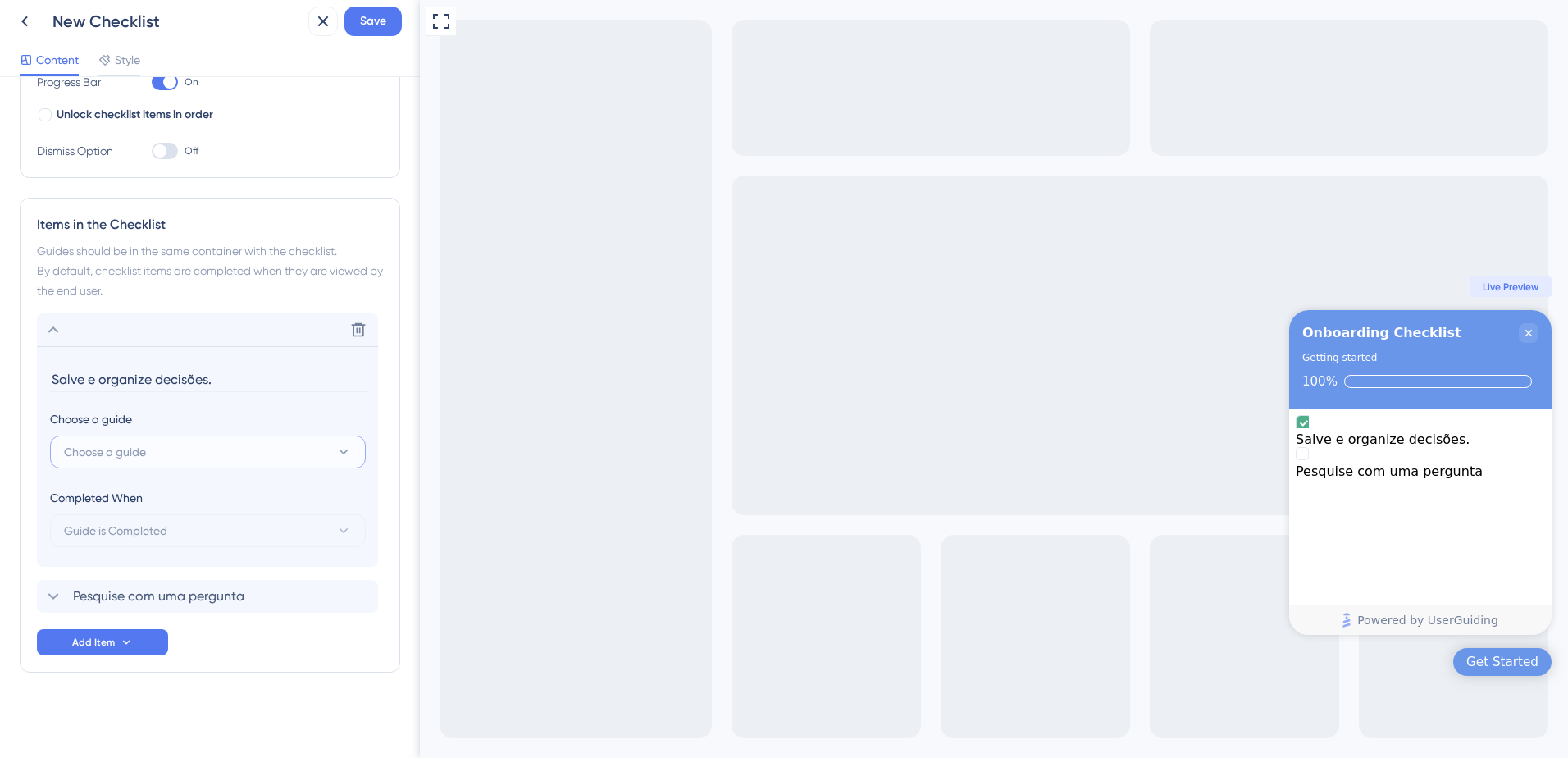
click at [128, 453] on span "Choose a guide" at bounding box center [105, 452] width 82 height 20
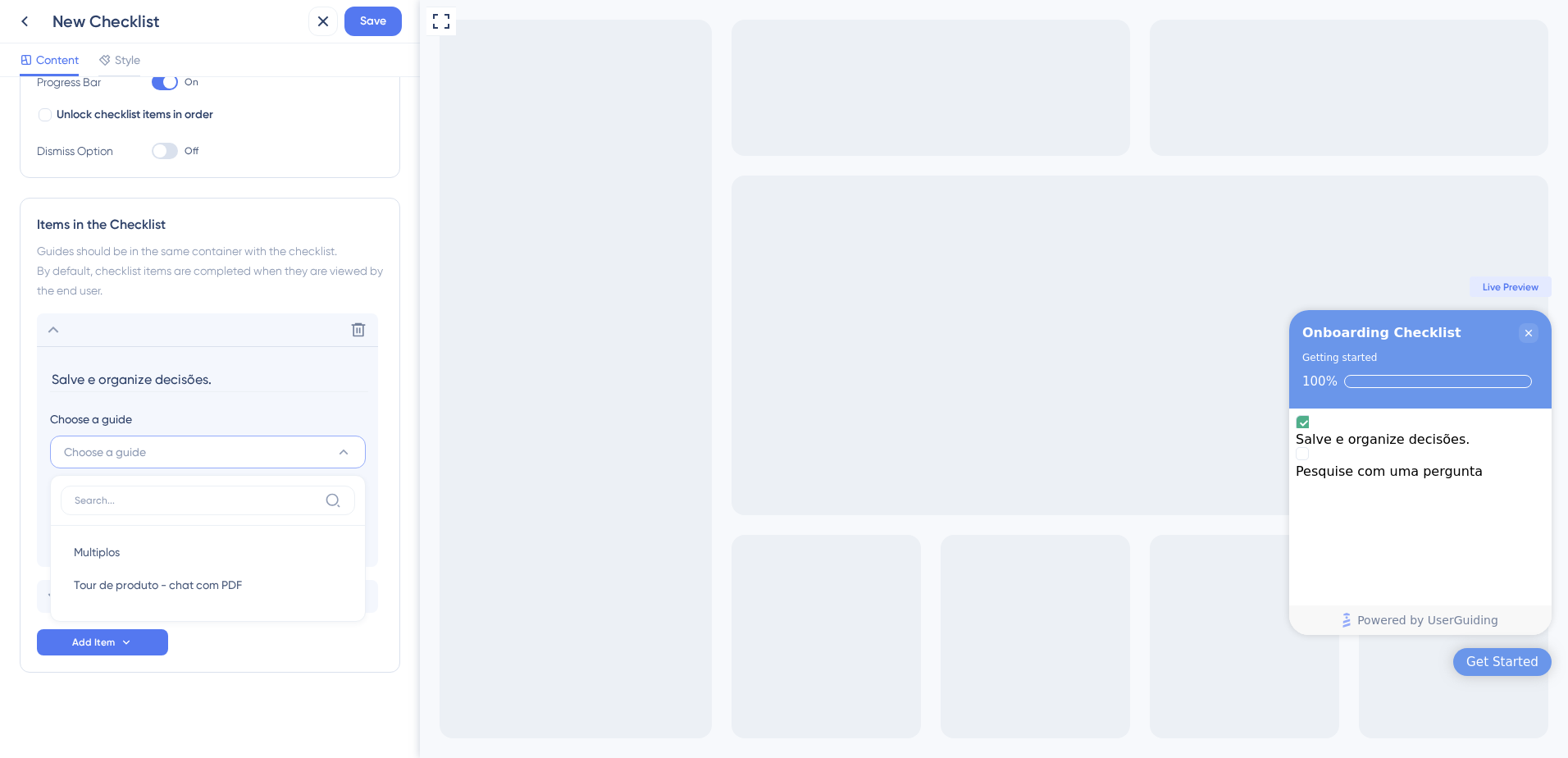
click at [213, 419] on div "Choose a guide" at bounding box center [208, 419] width 315 height 20
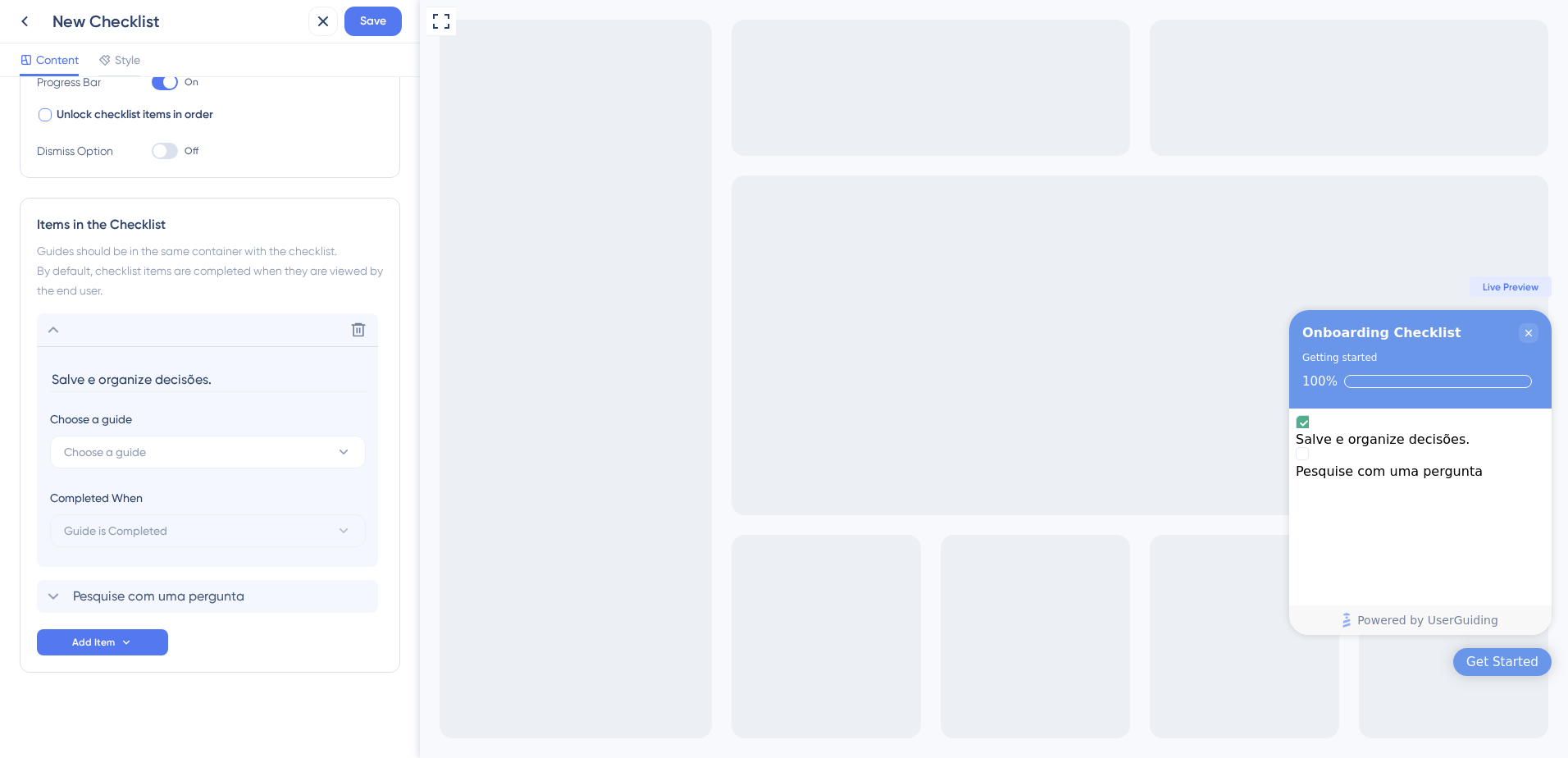
click at [148, 338] on div "Delete" at bounding box center [207, 329] width 341 height 33
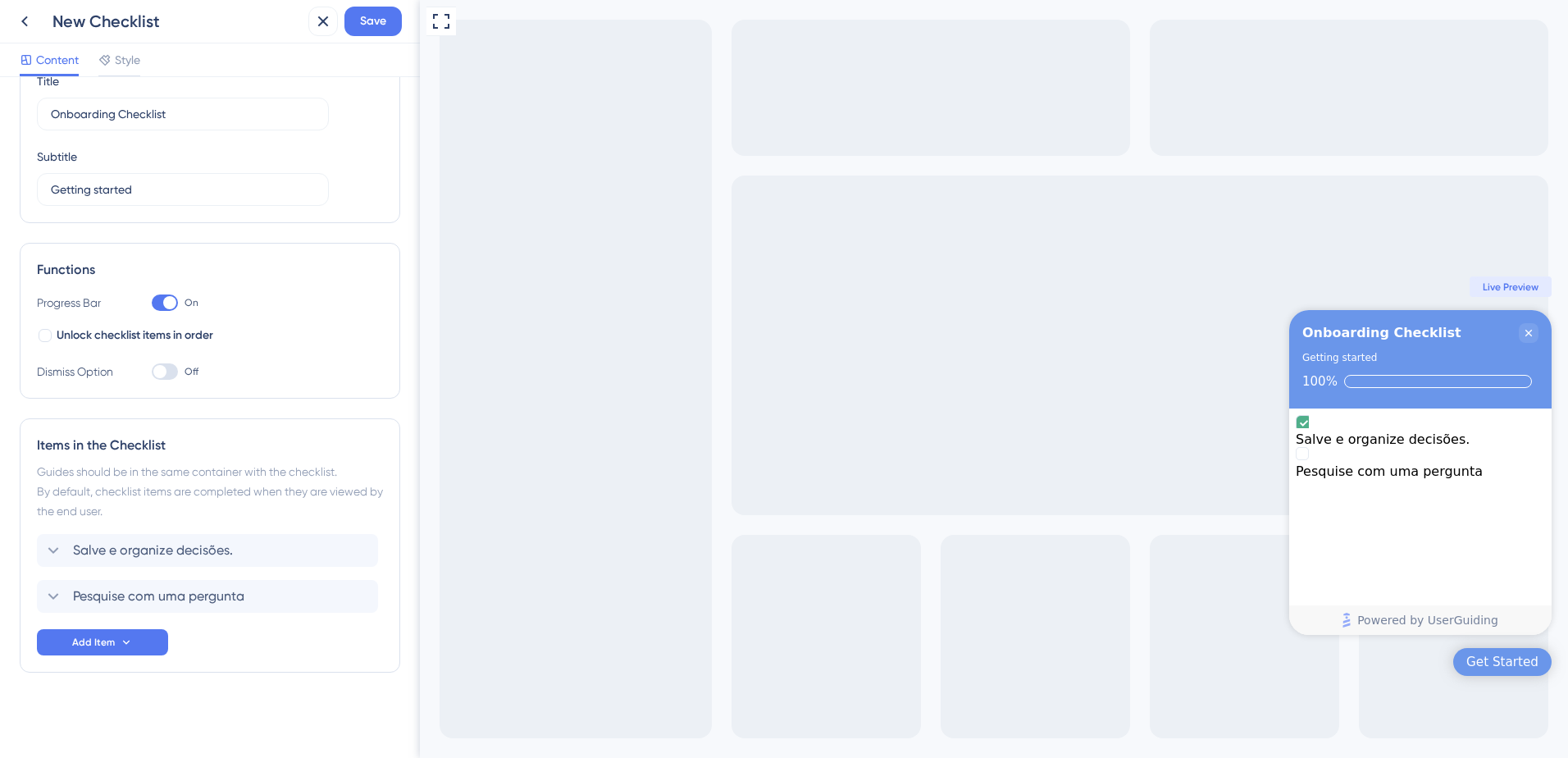
scroll to position [75, 0]
click at [280, 548] on div "Salve e organize decisões. Delete" at bounding box center [207, 550] width 341 height 33
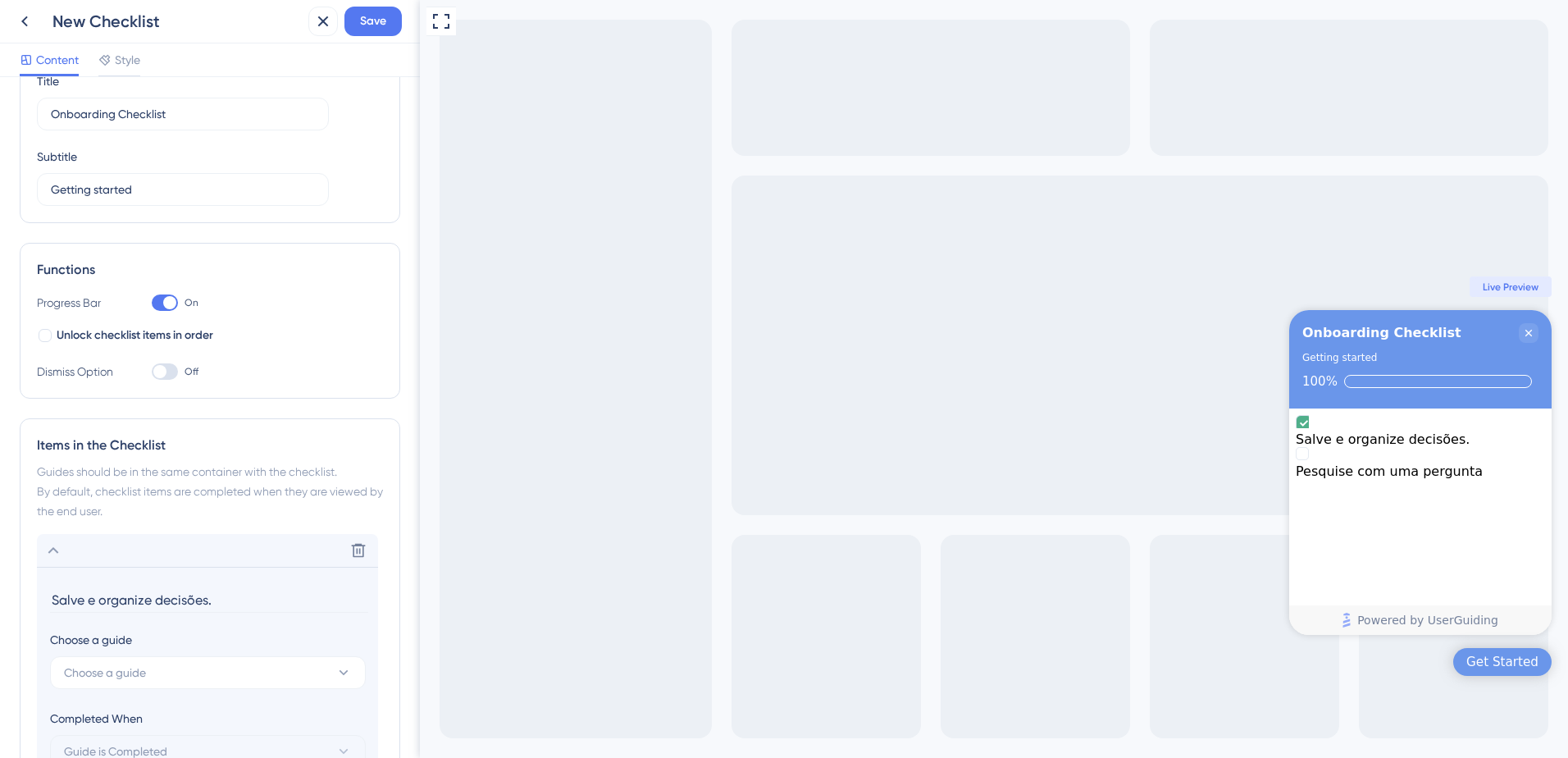
scroll to position [296, 0]
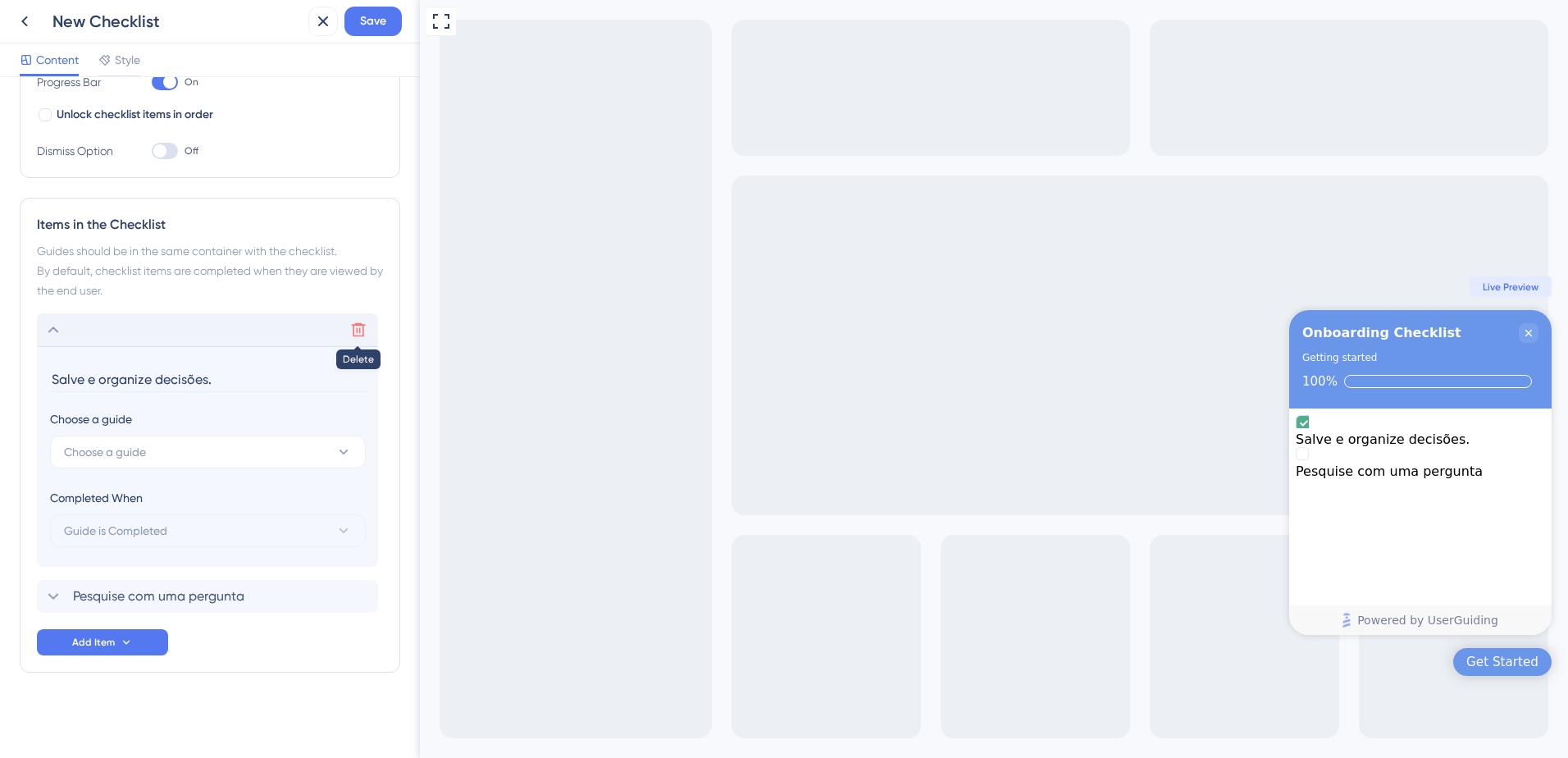
click at [352, 334] on icon at bounding box center [358, 329] width 16 height 16
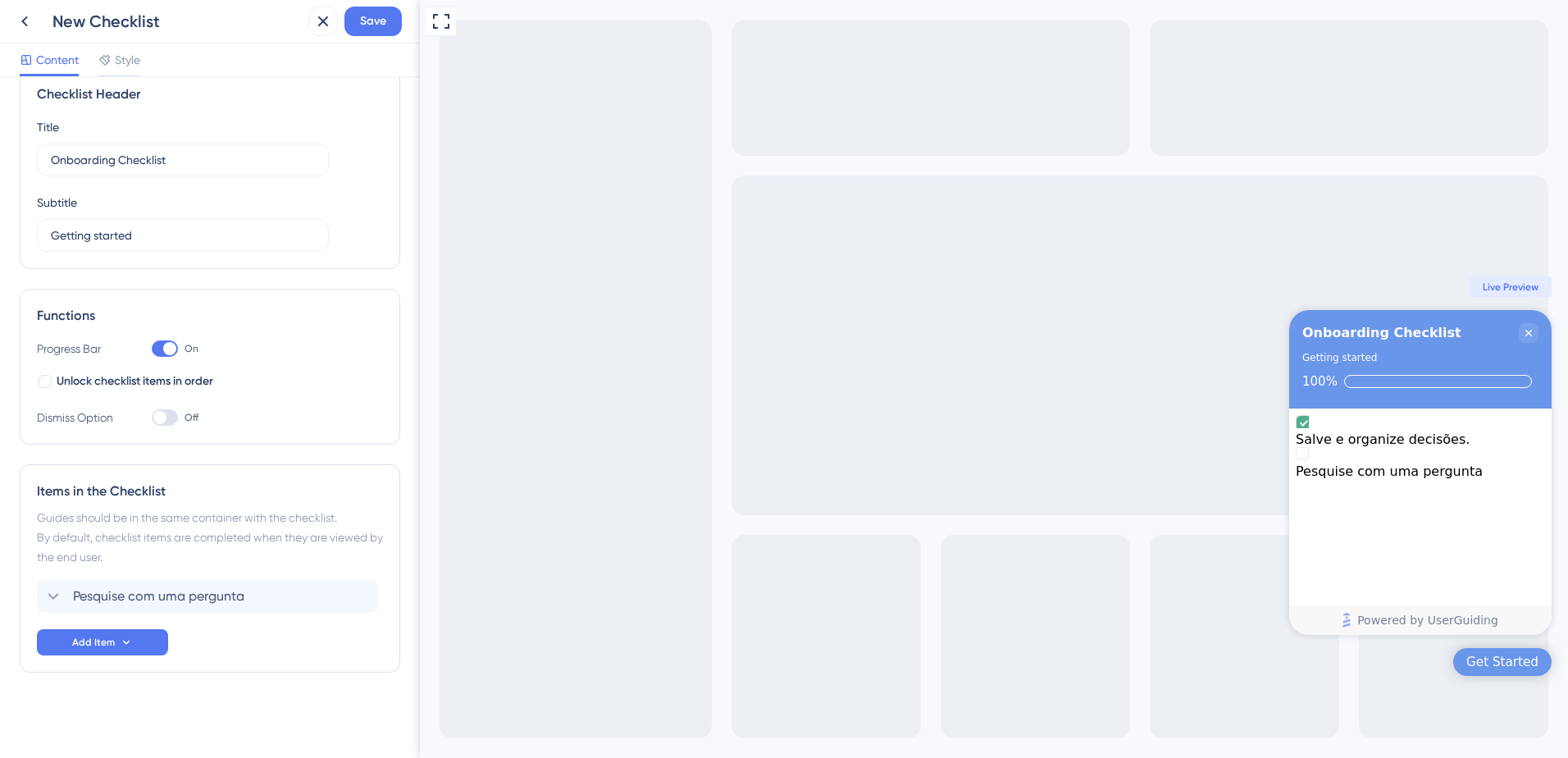
click at [123, 634] on button "Add Item" at bounding box center [102, 642] width 131 height 26
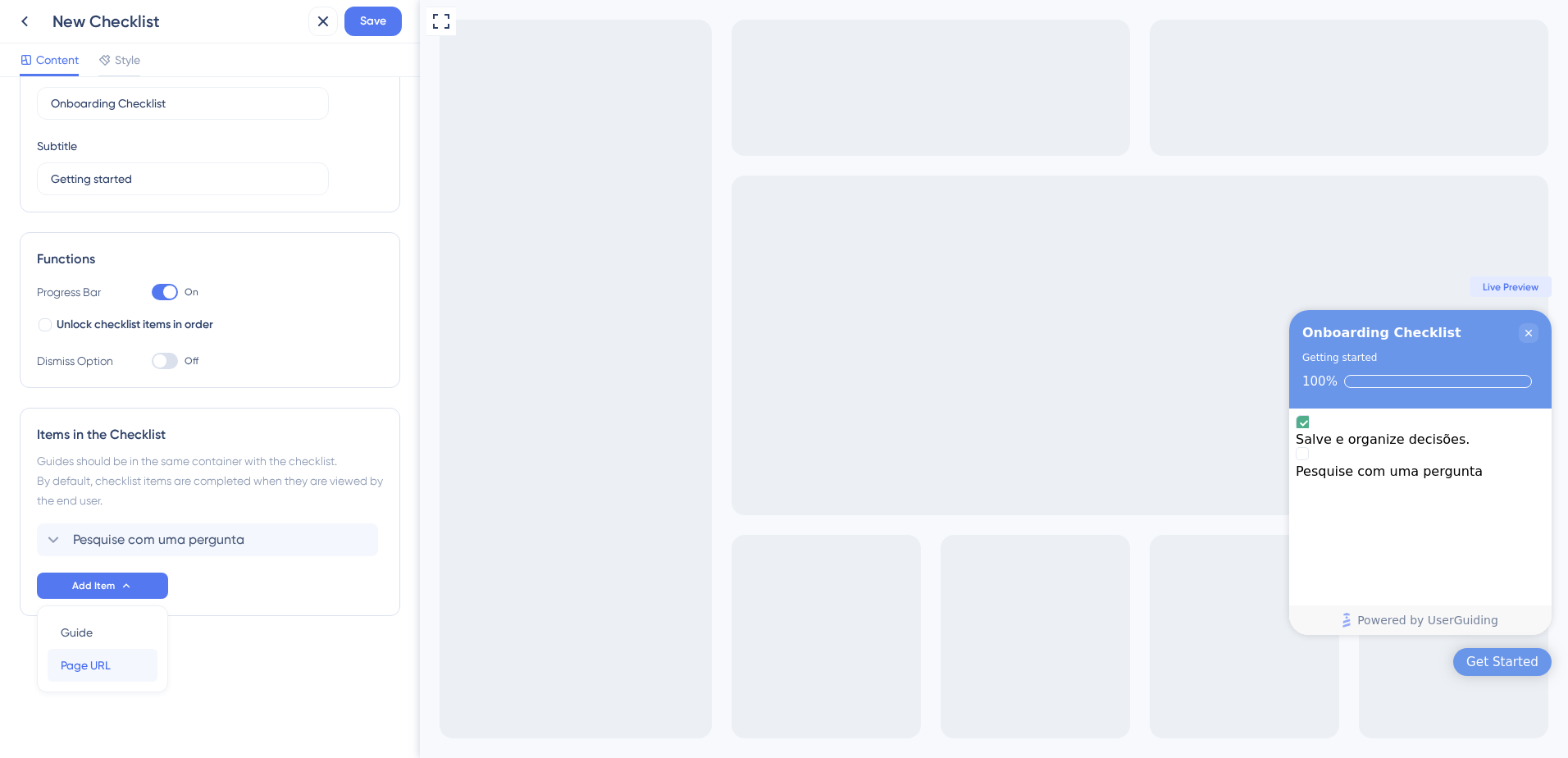
click at [93, 670] on span "Page URL" at bounding box center [86, 665] width 50 height 20
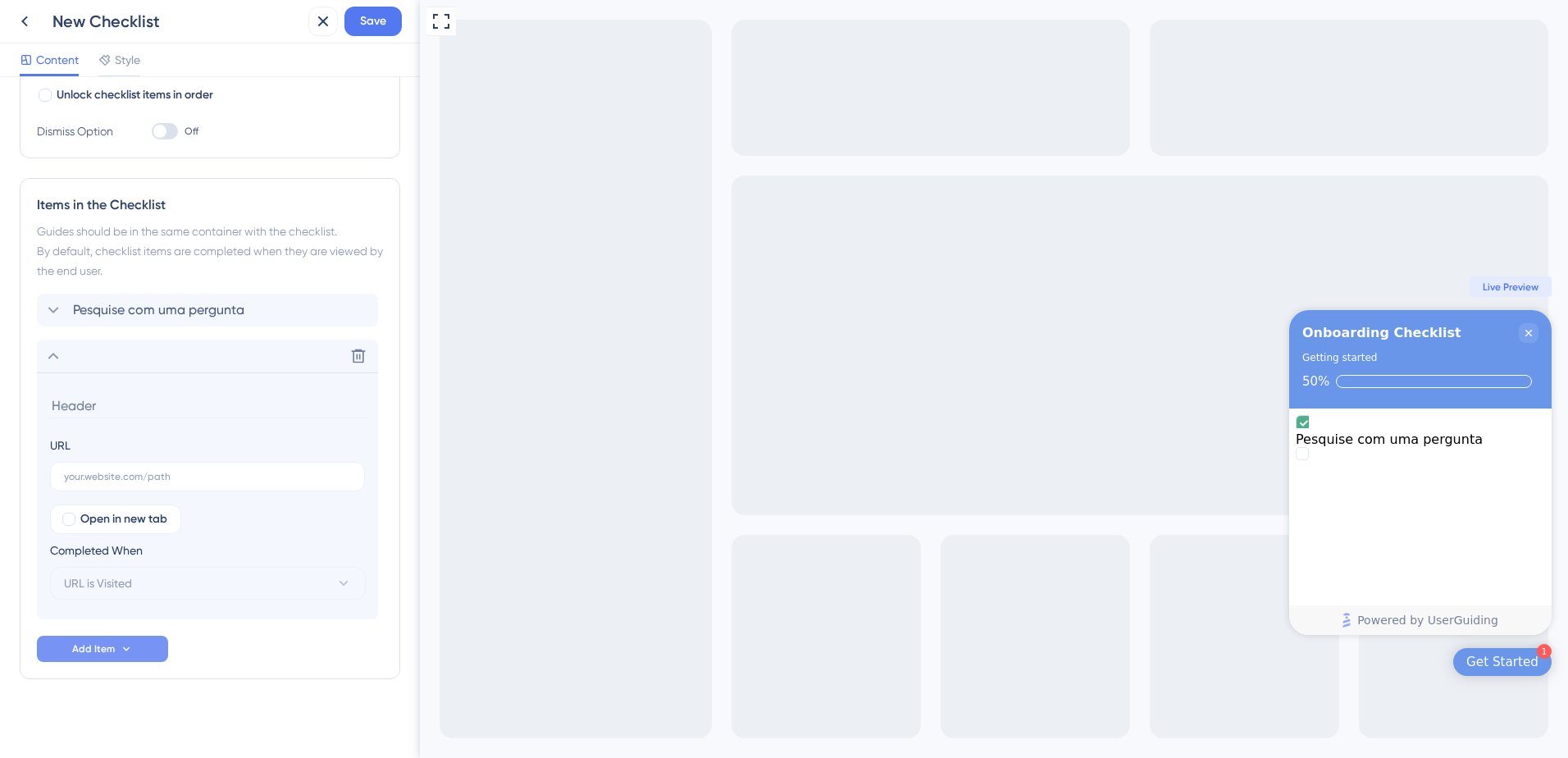
scroll to position [322, 0]
type input "Inspira"
click at [139, 468] on input "text" at bounding box center [207, 470] width 287 height 12
paste input "Inspira"
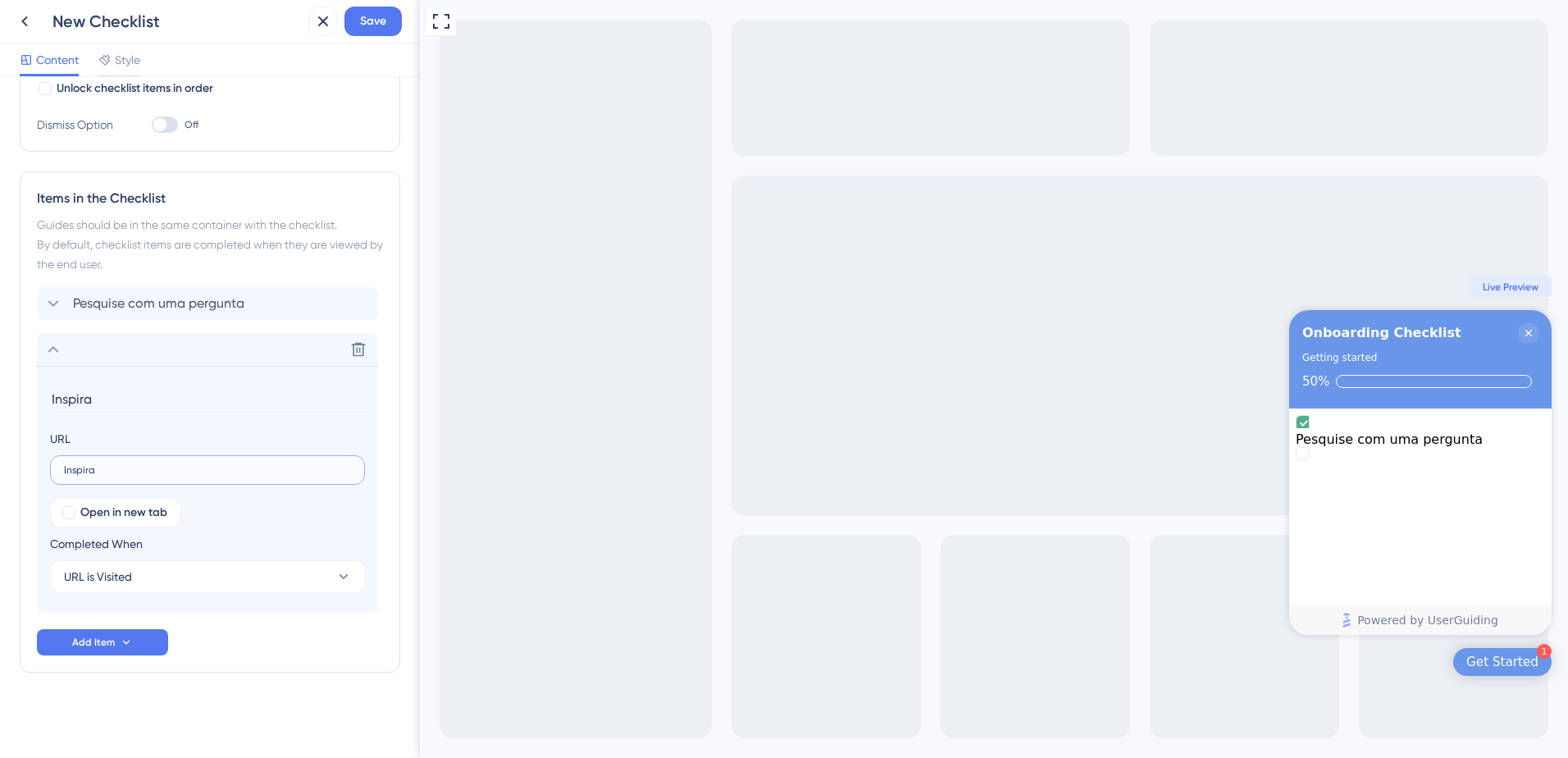
click at [140, 472] on input "Inspira" at bounding box center [207, 470] width 287 height 12
click at [105, 469] on input "Inspira" at bounding box center [207, 470] width 287 height 12
click at [106, 468] on input "Inspira" at bounding box center [207, 470] width 287 height 12
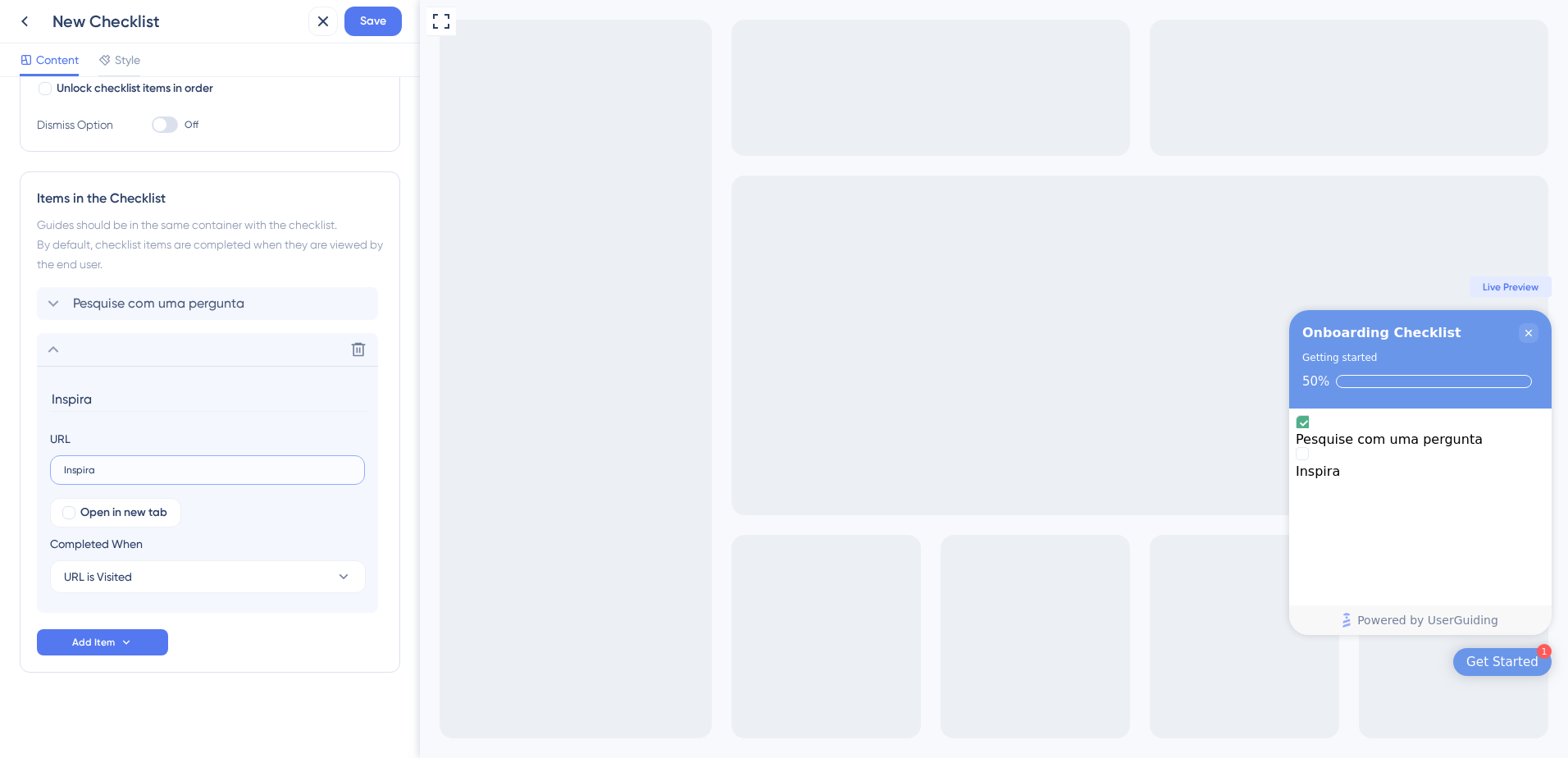
paste input "https://app.inspira-ai.com/folders/private"
type input "https://app.inspira-ai.com/folders/private"
click at [230, 513] on div "Open in new tab Completed When URL is Visited" at bounding box center [208, 545] width 315 height 95
click at [111, 405] on input "Inspira" at bounding box center [209, 399] width 318 height 25
click at [125, 405] on input "Inspira" at bounding box center [209, 399] width 318 height 25
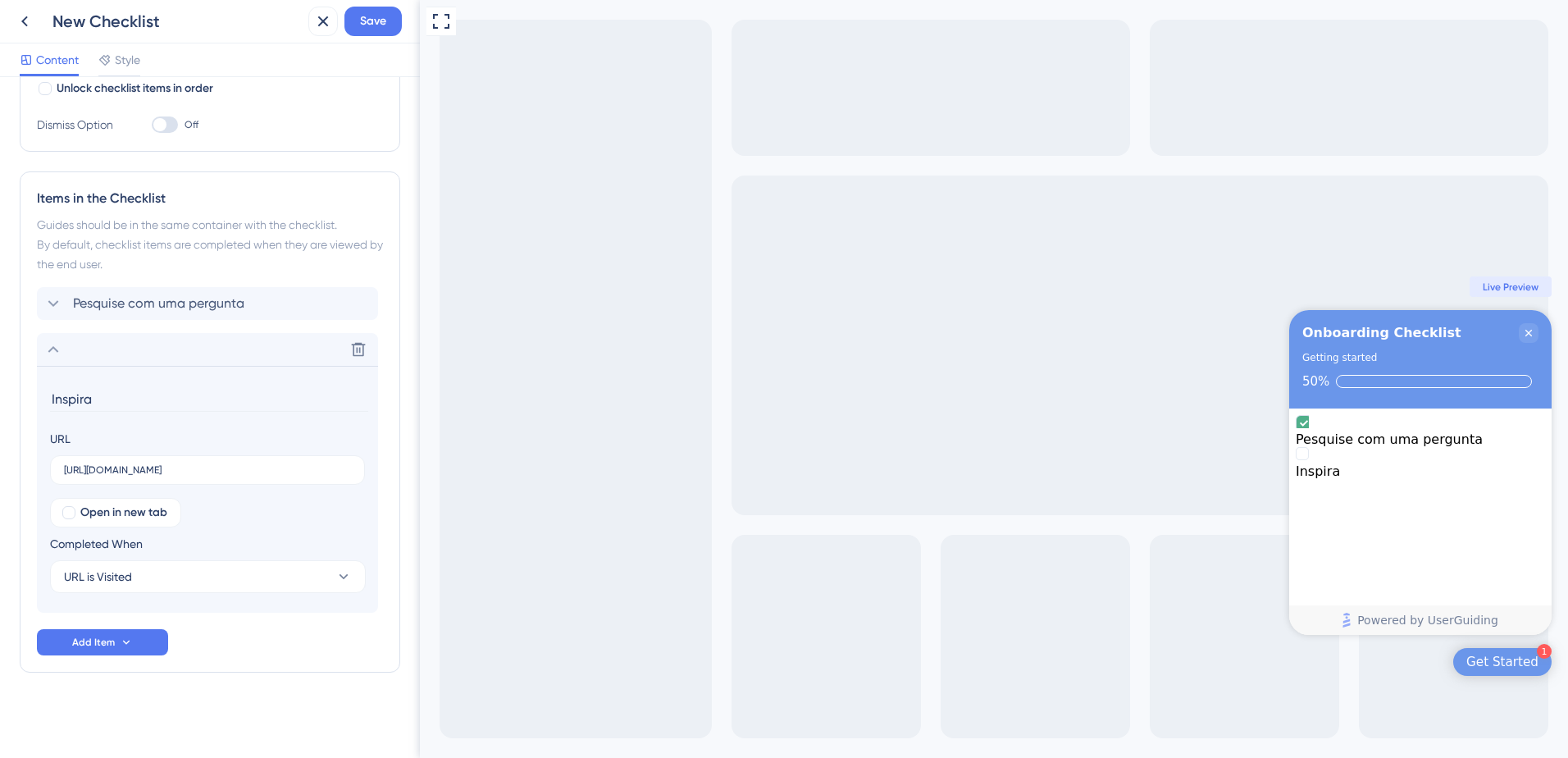
click at [125, 405] on input "Inspira" at bounding box center [209, 399] width 318 height 25
paste input "Salve e organize decisões."
click at [155, 399] on input "Salve e organize decisões." at bounding box center [209, 399] width 318 height 25
click at [246, 406] on input "Salve e organize suas decisões." at bounding box center [209, 399] width 318 height 25
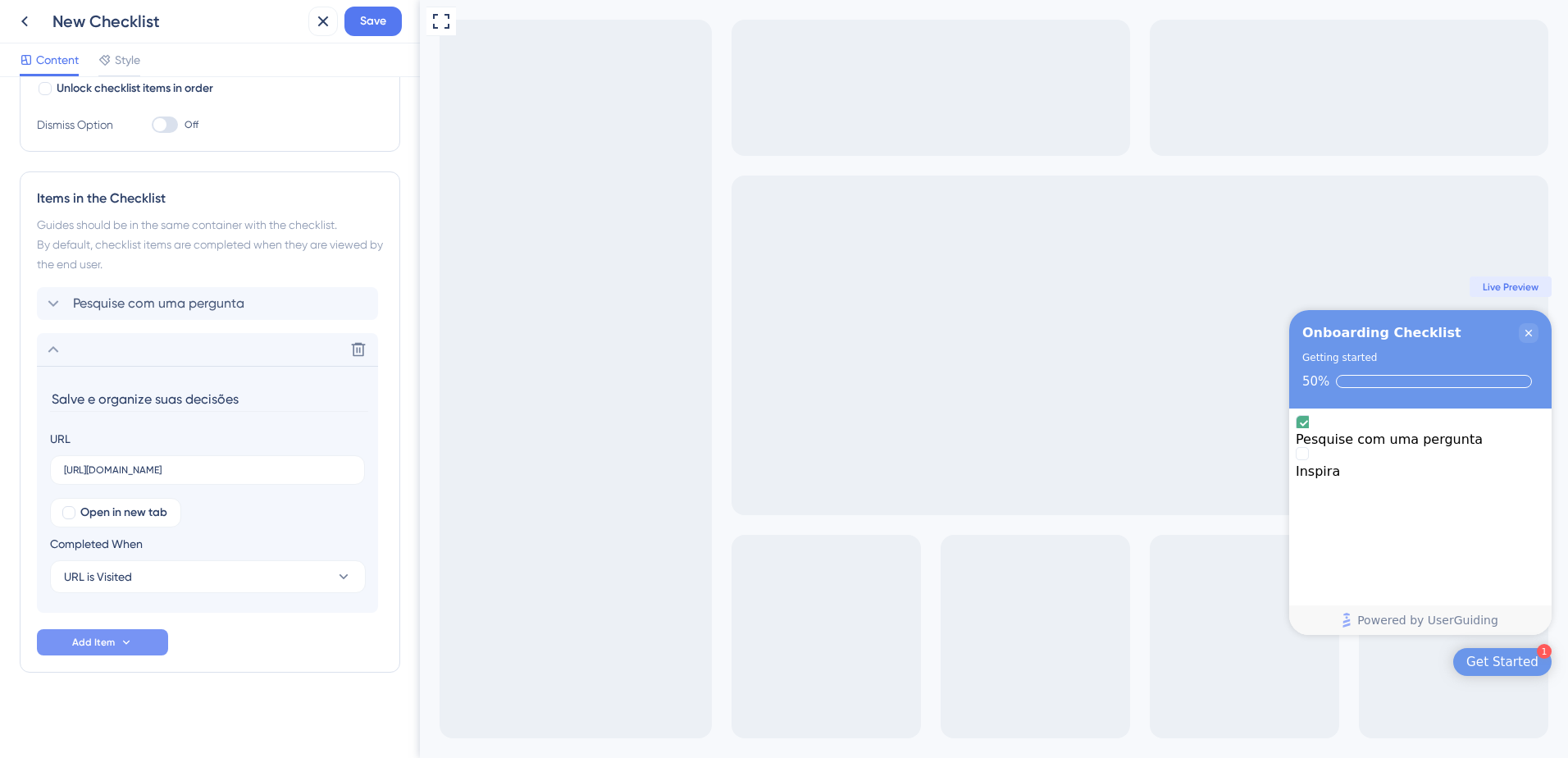
type input "Salve e organize suas decisões"
click at [93, 641] on span "Add Item" at bounding box center [94, 642] width 43 height 13
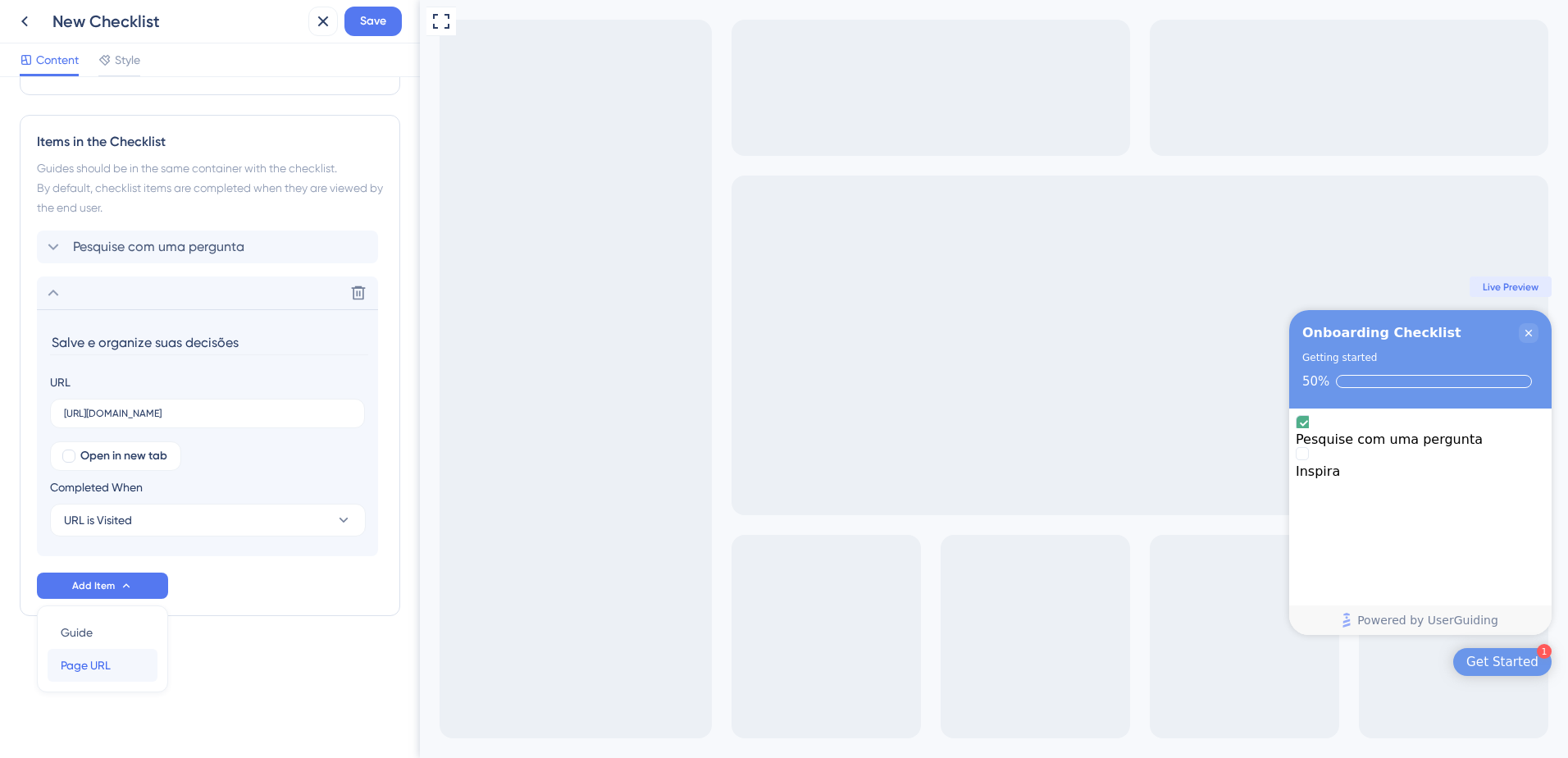
click at [62, 667] on span "Page URL" at bounding box center [86, 665] width 50 height 20
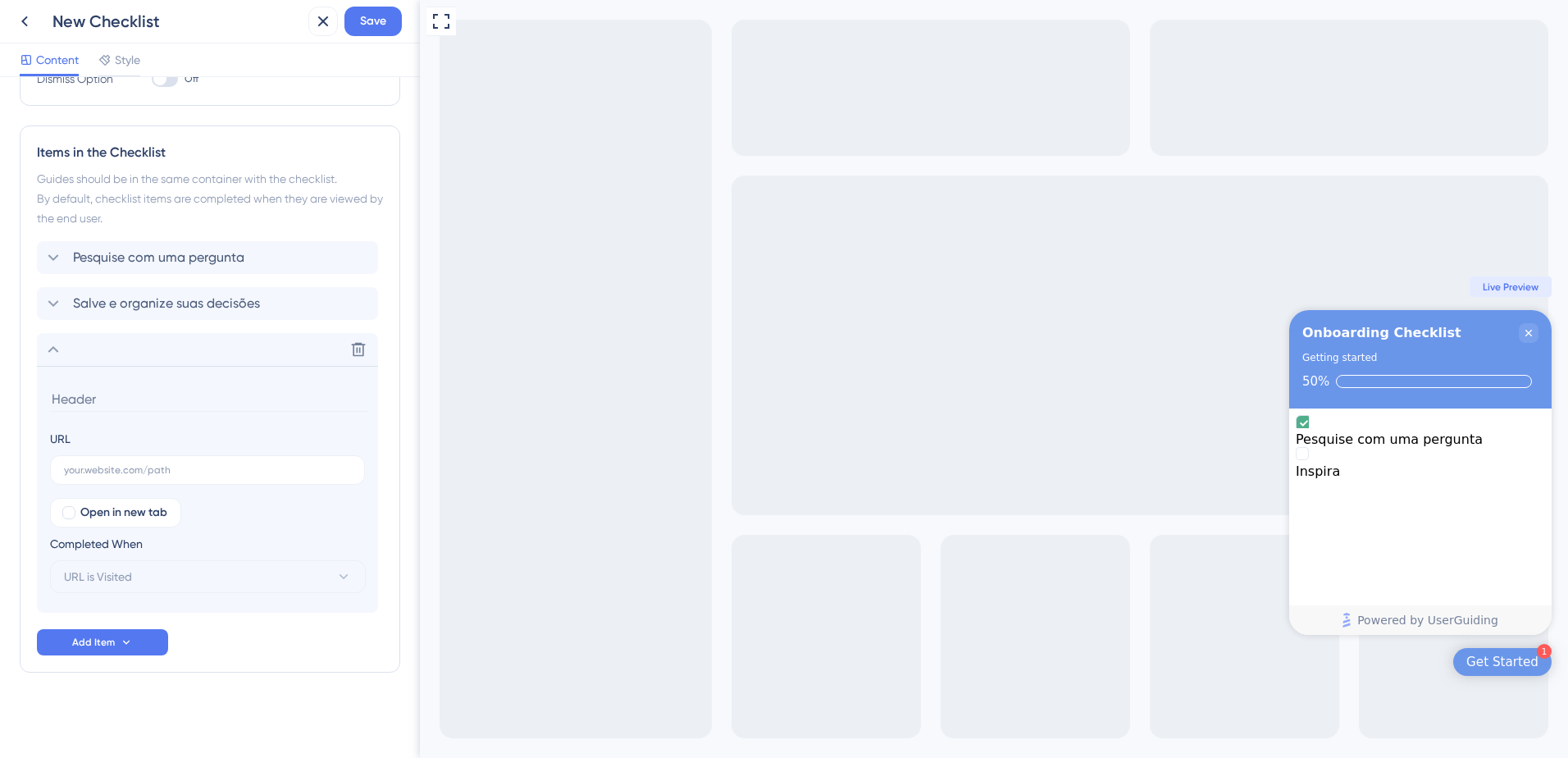
scroll to position [369, 0]
click at [1311, 431] on icon "Pesquise com uma pergunta is complete." at bounding box center [1303, 423] width 15 height 15
click at [194, 31] on div "New Checklist" at bounding box center [177, 21] width 250 height 23
click at [133, 20] on div "New Checklist" at bounding box center [177, 21] width 250 height 23
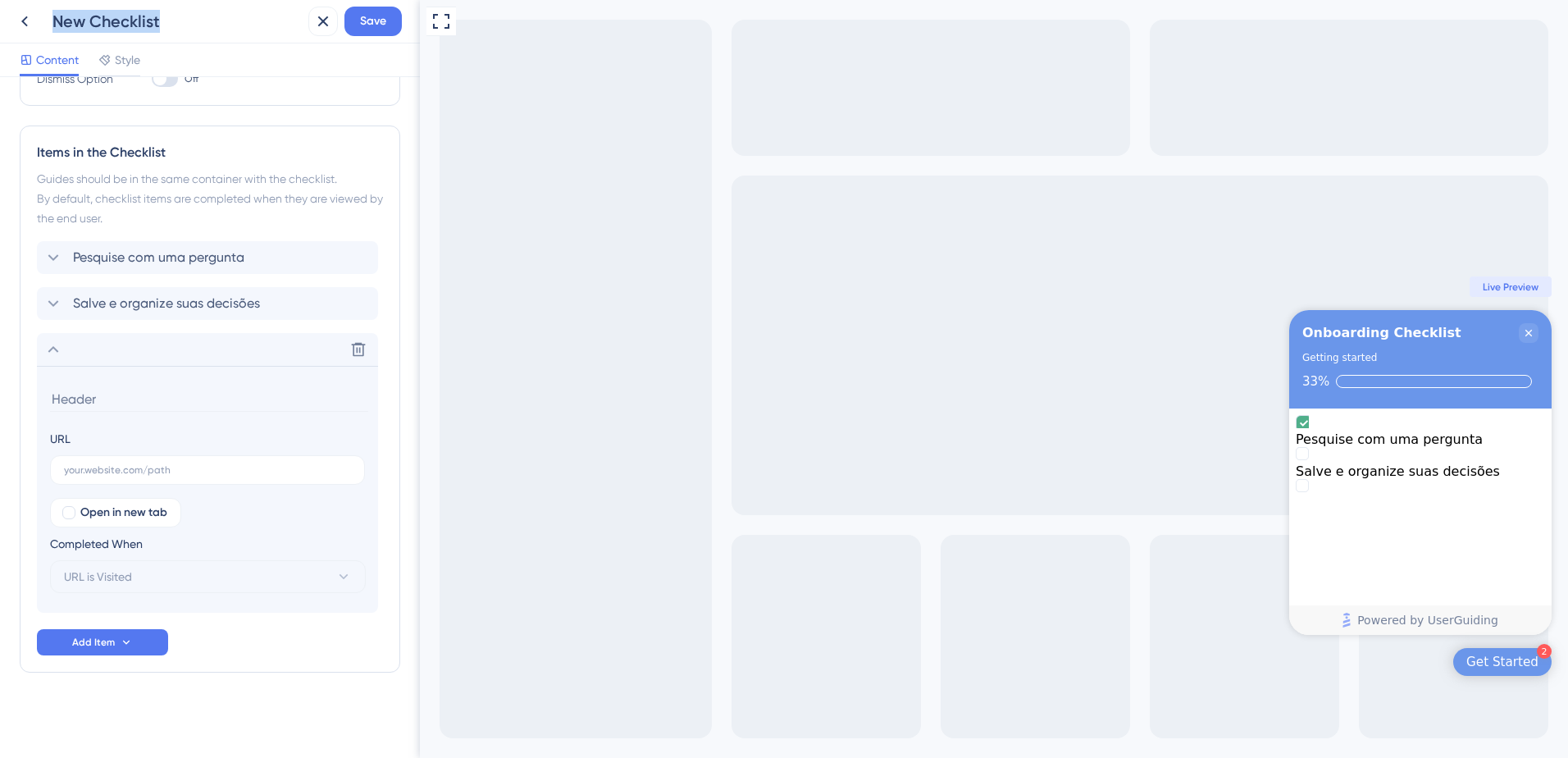
click at [133, 20] on div "New Checklist" at bounding box center [177, 21] width 250 height 23
click at [1331, 496] on div "undefined is incomplete." at bounding box center [1420, 487] width 250 height 16
click at [132, 398] on input at bounding box center [209, 399] width 318 height 25
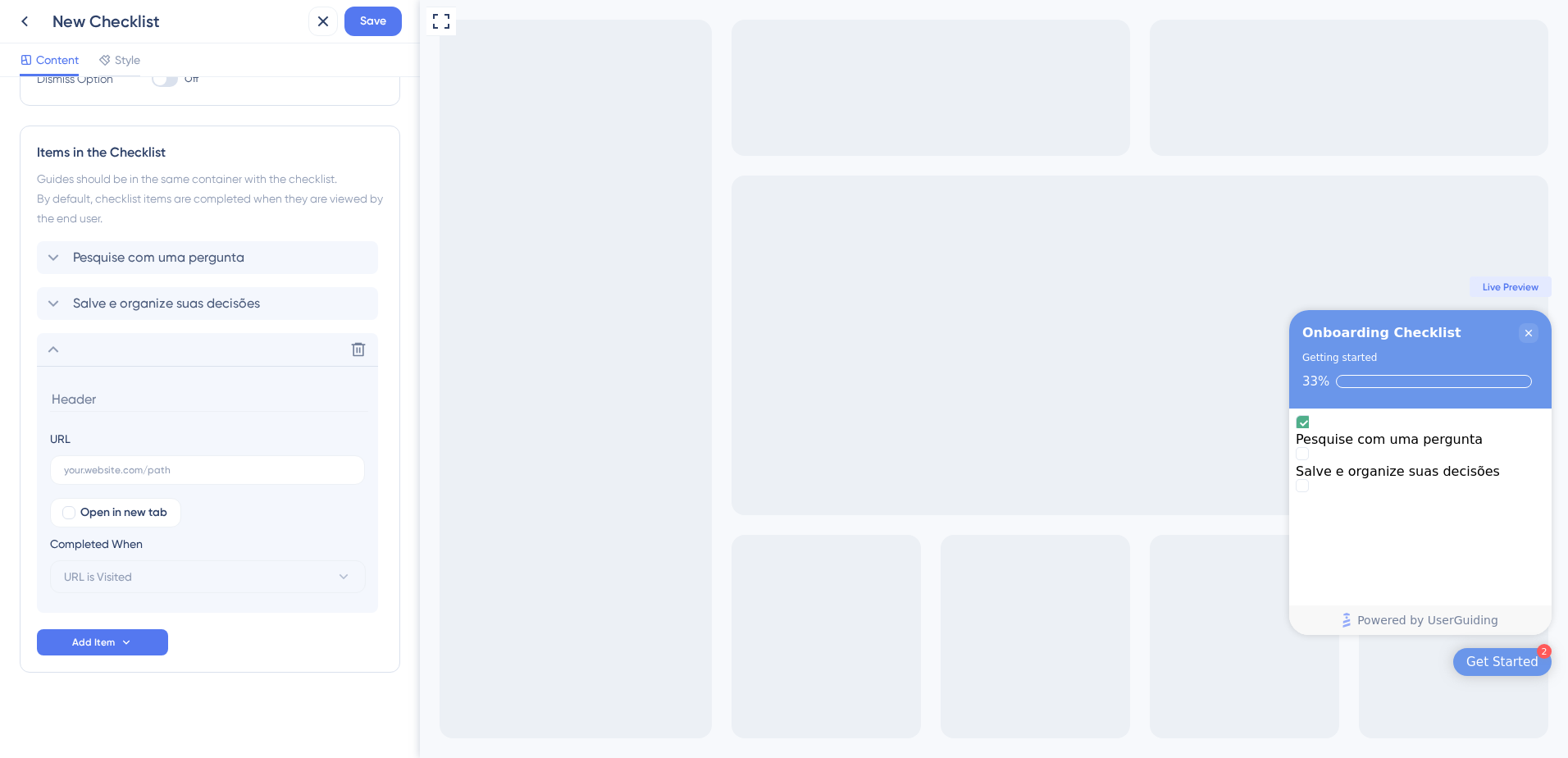
paste input "gera análises estatísticas completas"
click at [60, 400] on input "gera análises estatísticas completas" at bounding box center [209, 399] width 318 height 25
type input "Gere análises estatísticas completas"
click at [124, 480] on label at bounding box center [208, 470] width 315 height 30
click at [124, 476] on input "text" at bounding box center [207, 470] width 287 height 12
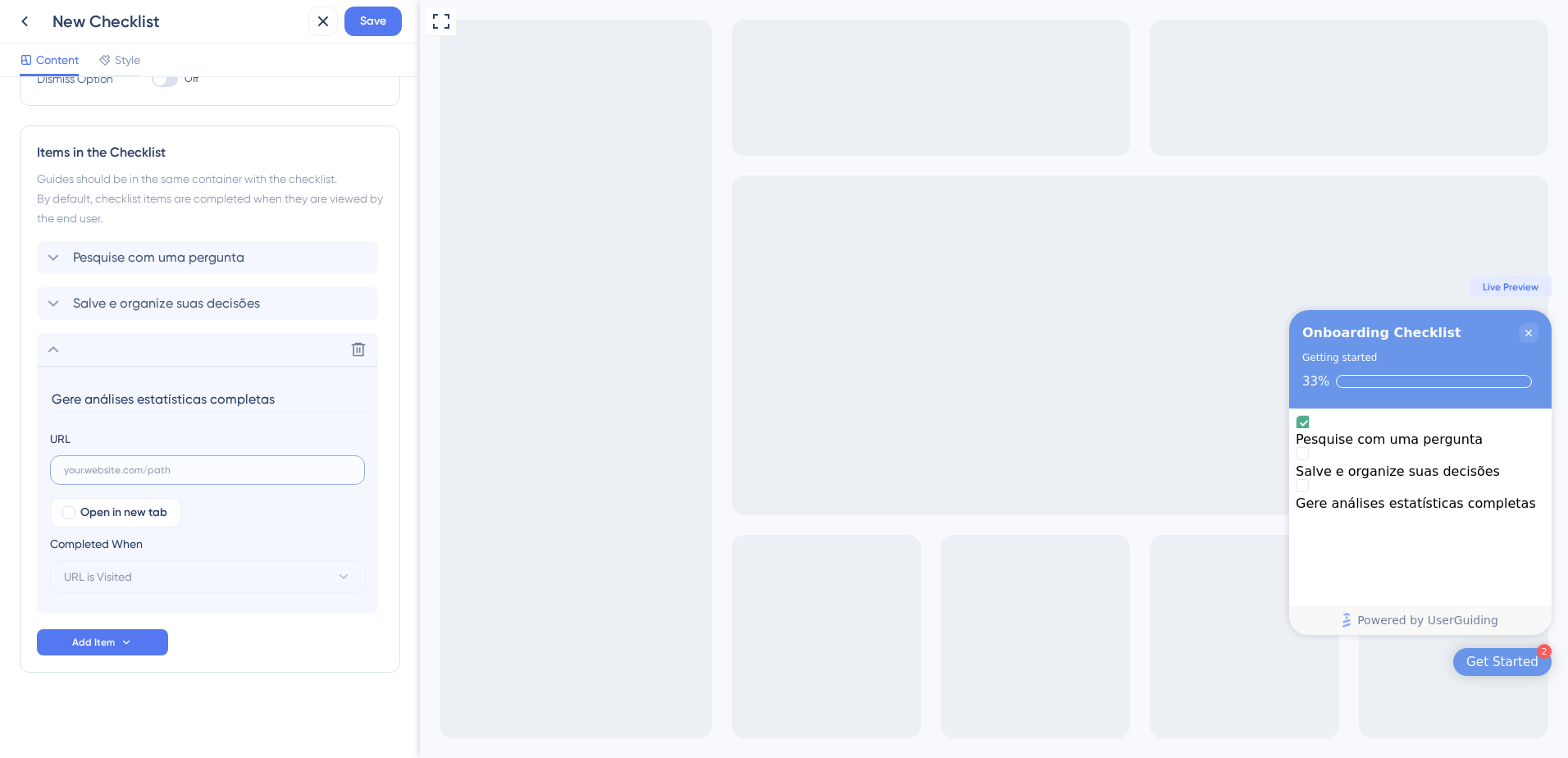
paste input "https://app.inspira-ai.com/report"
type input "https://app.inspira-ai.com/report"
click at [121, 651] on button "Add Item" at bounding box center [102, 642] width 131 height 26
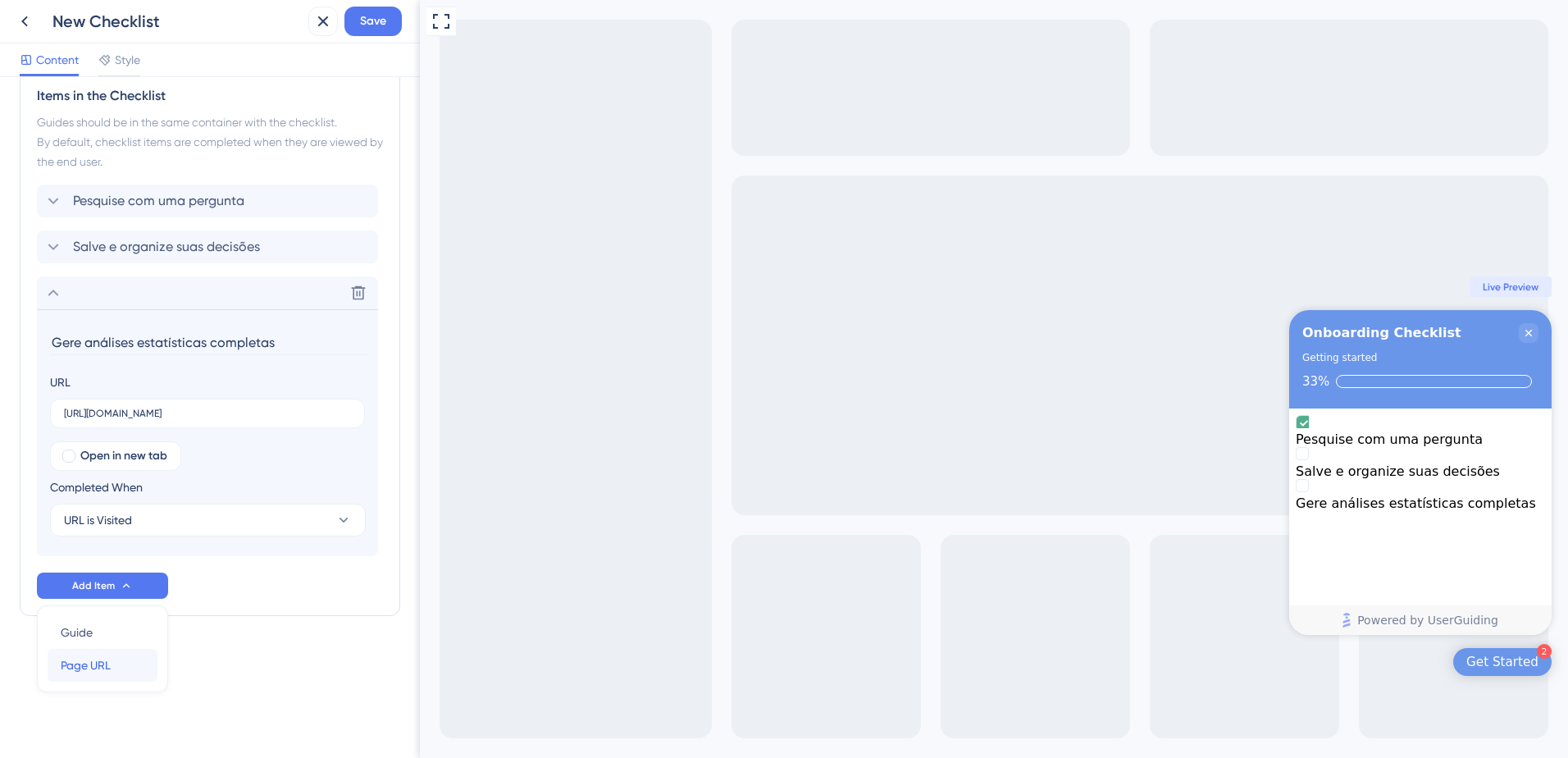
click at [93, 676] on div "Page URL Page URL" at bounding box center [102, 665] width 83 height 33
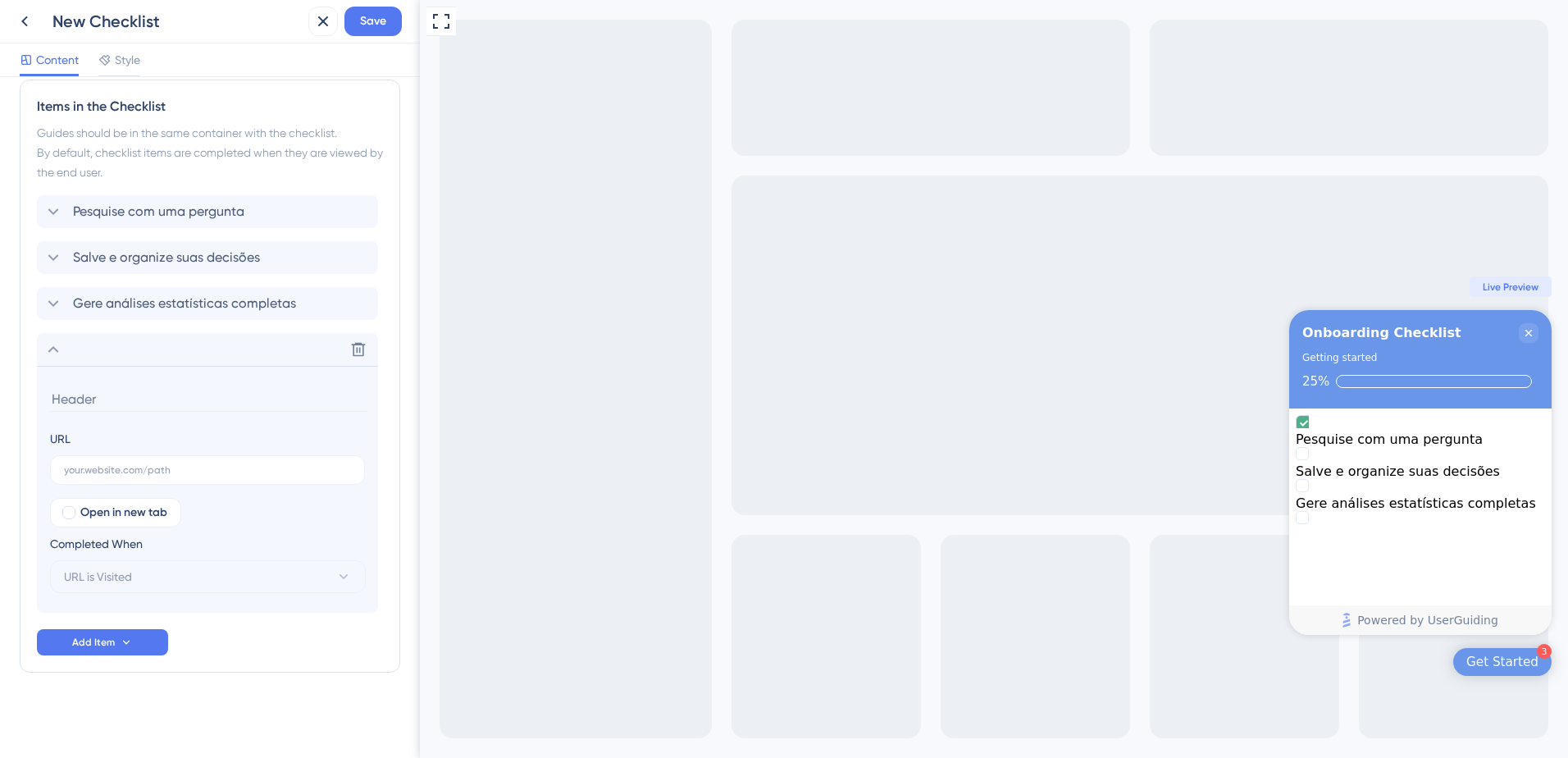
click at [83, 401] on input at bounding box center [209, 399] width 318 height 25
paste input "Converse com seus documentos."
type input "Converse com seus documentos"
click at [201, 467] on input "text" at bounding box center [207, 470] width 287 height 12
click at [123, 468] on input "text" at bounding box center [207, 470] width 287 height 12
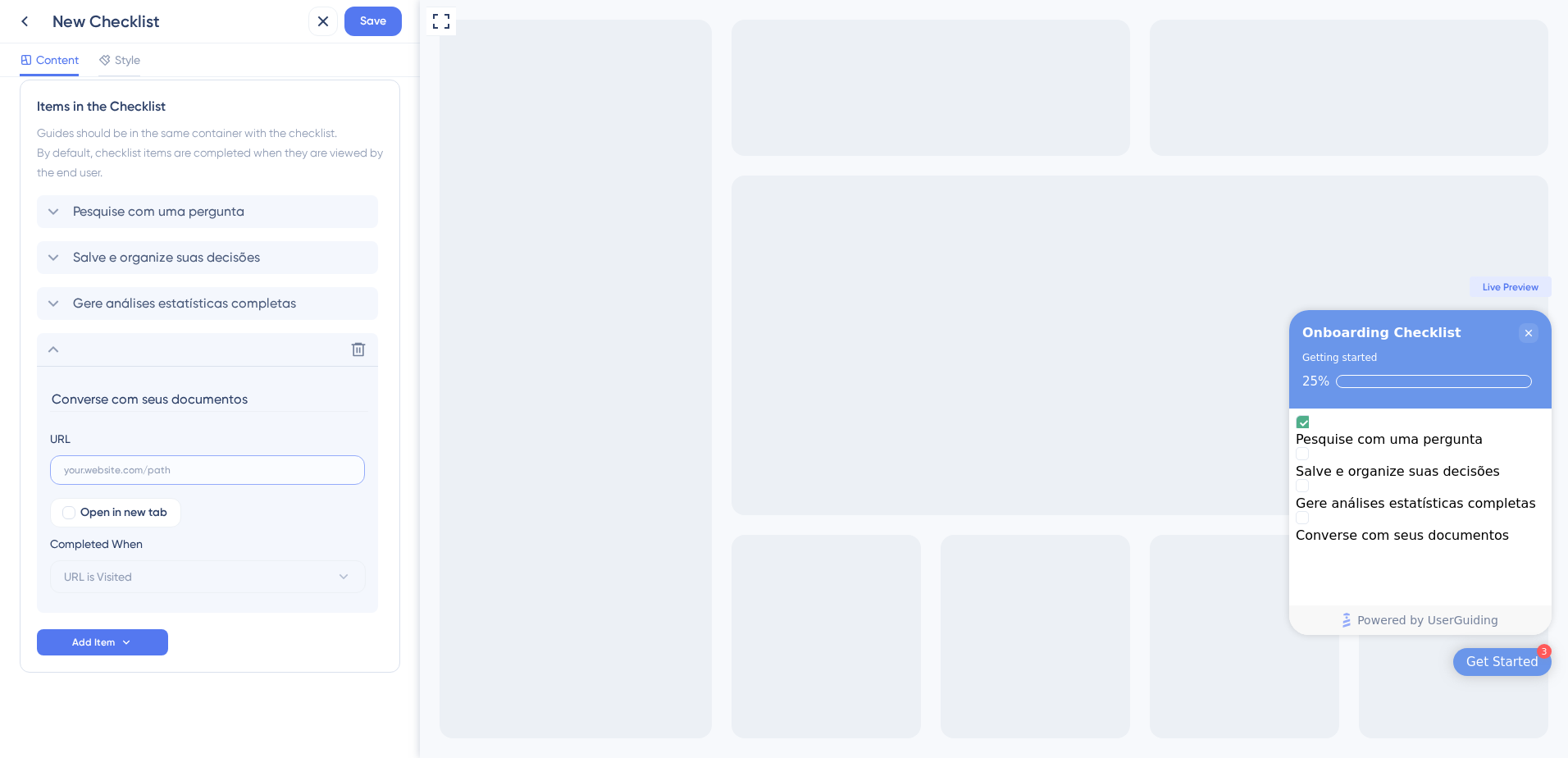
paste input "https://app.inspira-ai.com/docs"
type input "https://app.inspira-ai.com/docs"
click at [91, 646] on span "Add Item" at bounding box center [94, 642] width 43 height 13
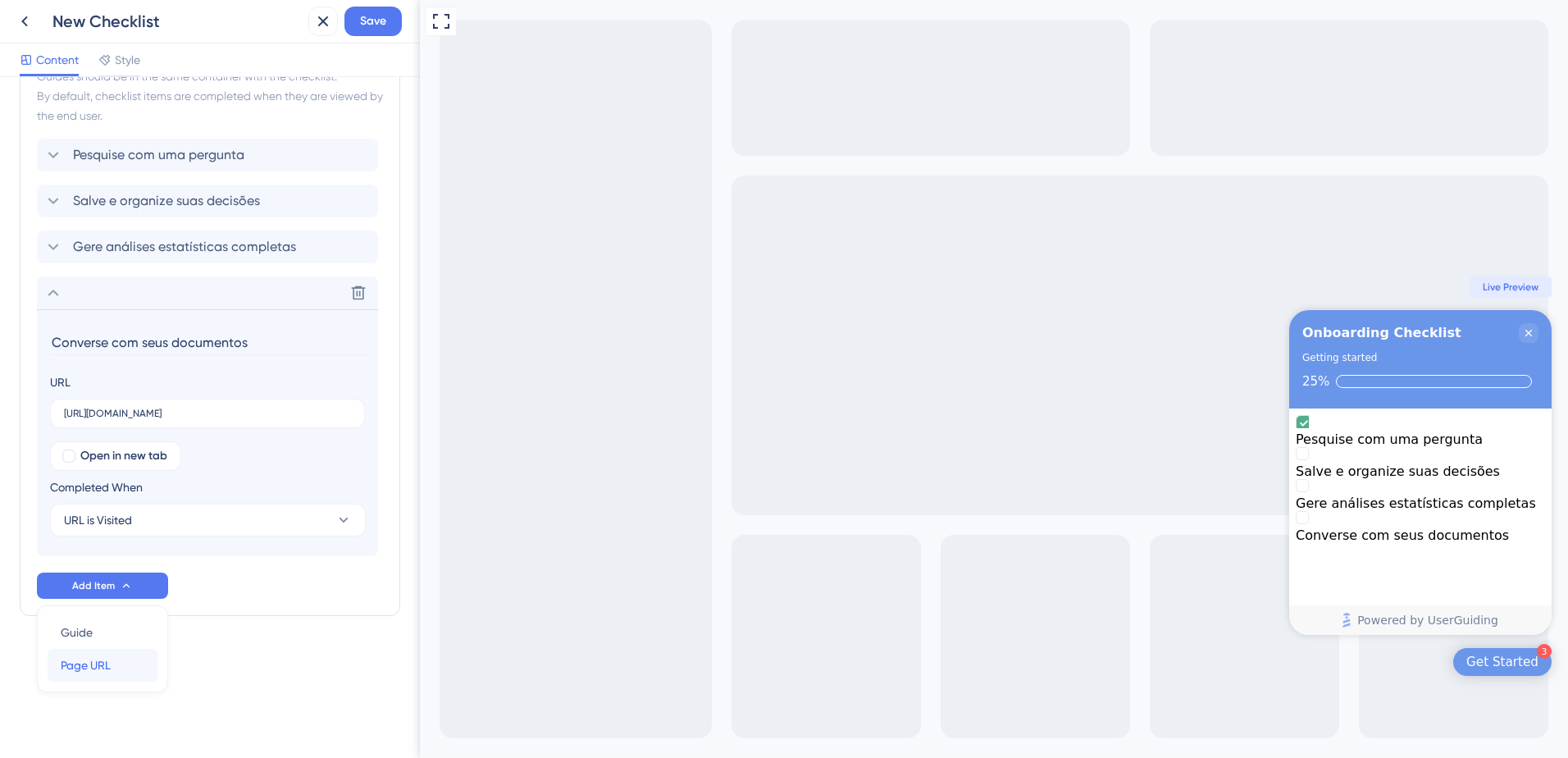
click at [106, 664] on span "Page URL" at bounding box center [86, 665] width 50 height 20
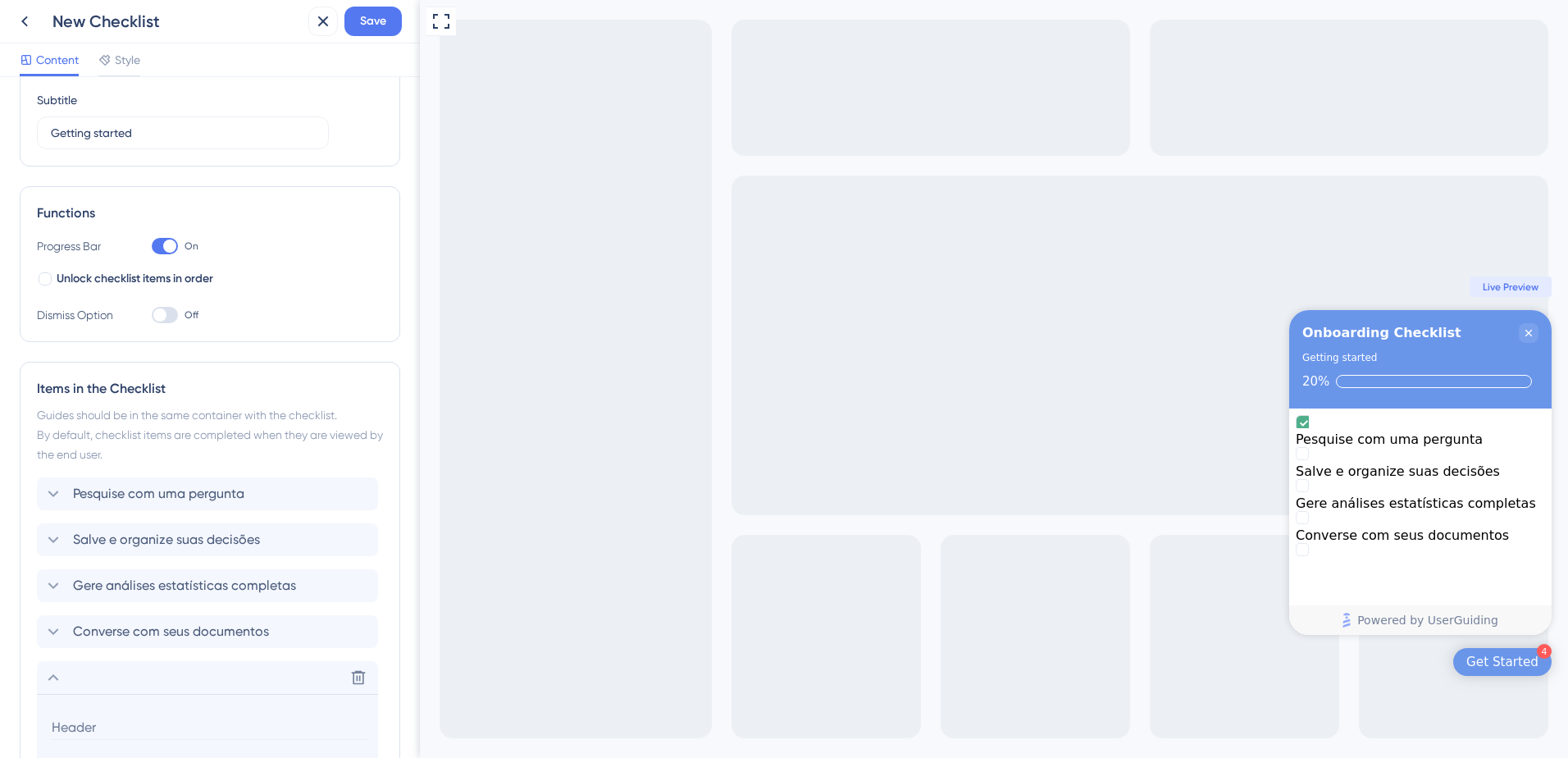
scroll to position [460, 0]
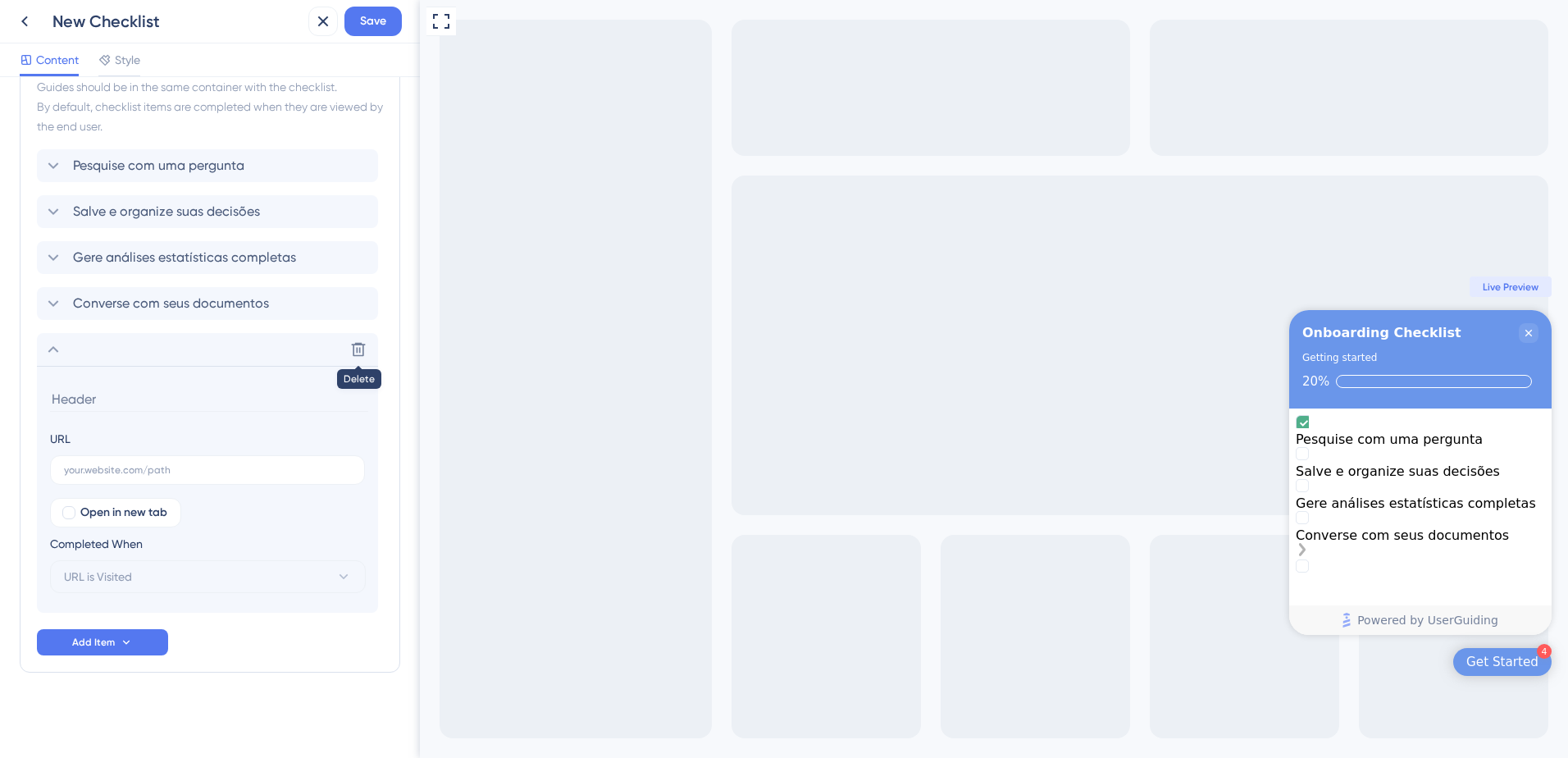
click at [132, 404] on input at bounding box center [209, 399] width 318 height 25
paste input "Analise vários documentos juntos."
type input "Analise vários documentos juntos."
click at [130, 456] on label at bounding box center [208, 470] width 315 height 30
click at [130, 464] on input "text" at bounding box center [207, 470] width 287 height 12
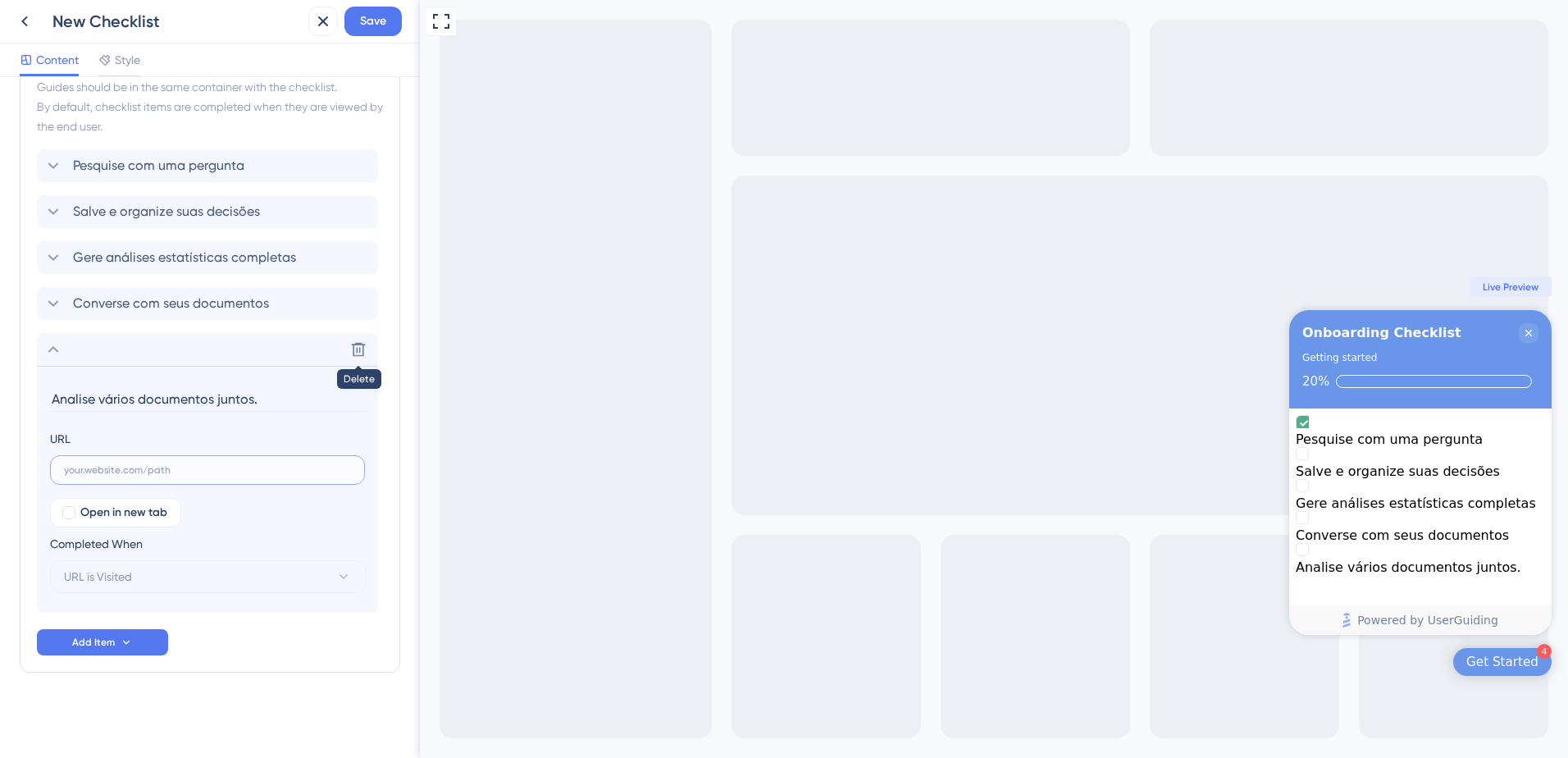
paste input "https://app.inspira-ai.com/docs/multiple"
type input "https://app.inspira-ai.com/docs/multiple"
click at [827, 398] on div "Full Screen Preview 4 Get Started Onboarding Checklist Getting started 20% Pesq…" at bounding box center [993, 379] width 1148 height 758
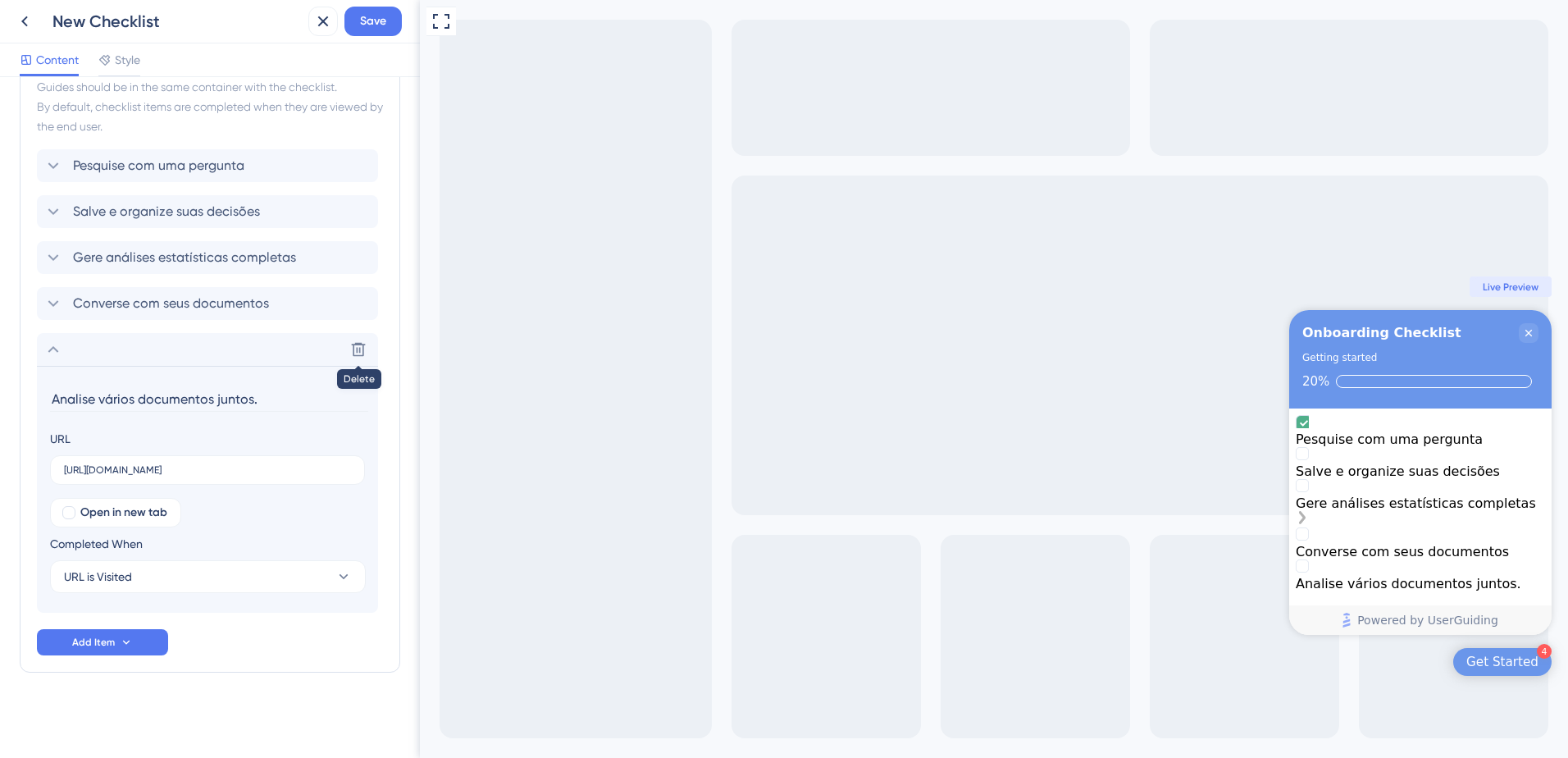
scroll to position [0, 0]
click at [1438, 541] on div "Converse com seus documentos" at bounding box center [1420, 534] width 250 height 15
click at [1420, 583] on div "Analise vários documentos juntos." at bounding box center [1420, 583] width 250 height 15
click at [146, 470] on input "https://app.inspira-ai.com/docs/multiple" at bounding box center [207, 470] width 287 height 12
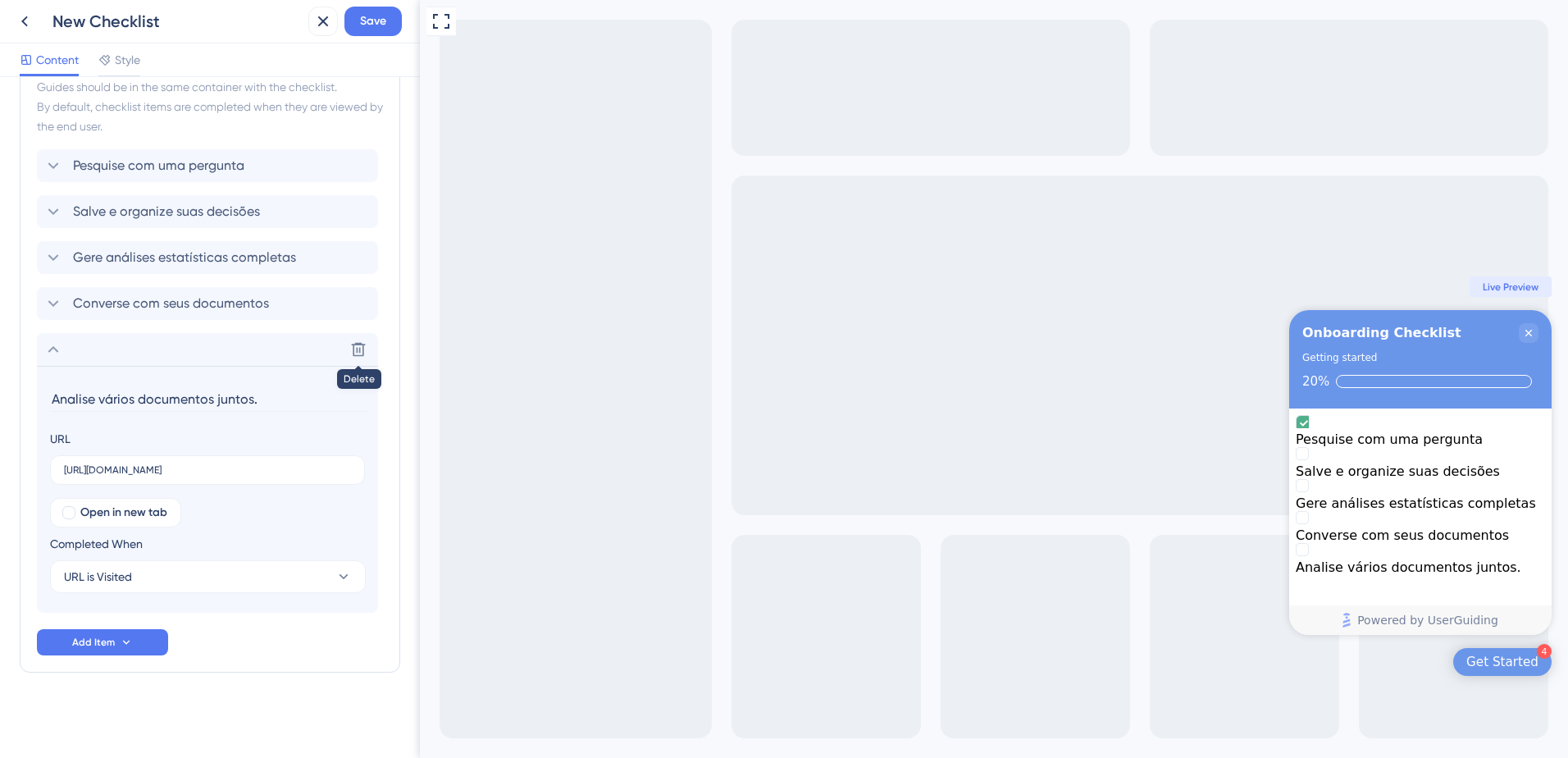
click at [80, 656] on div "Items in the Checklist Guides should be in the same container with the checklis…" at bounding box center [209, 353] width 380 height 639
click at [80, 641] on span "Add Item" at bounding box center [94, 642] width 43 height 13
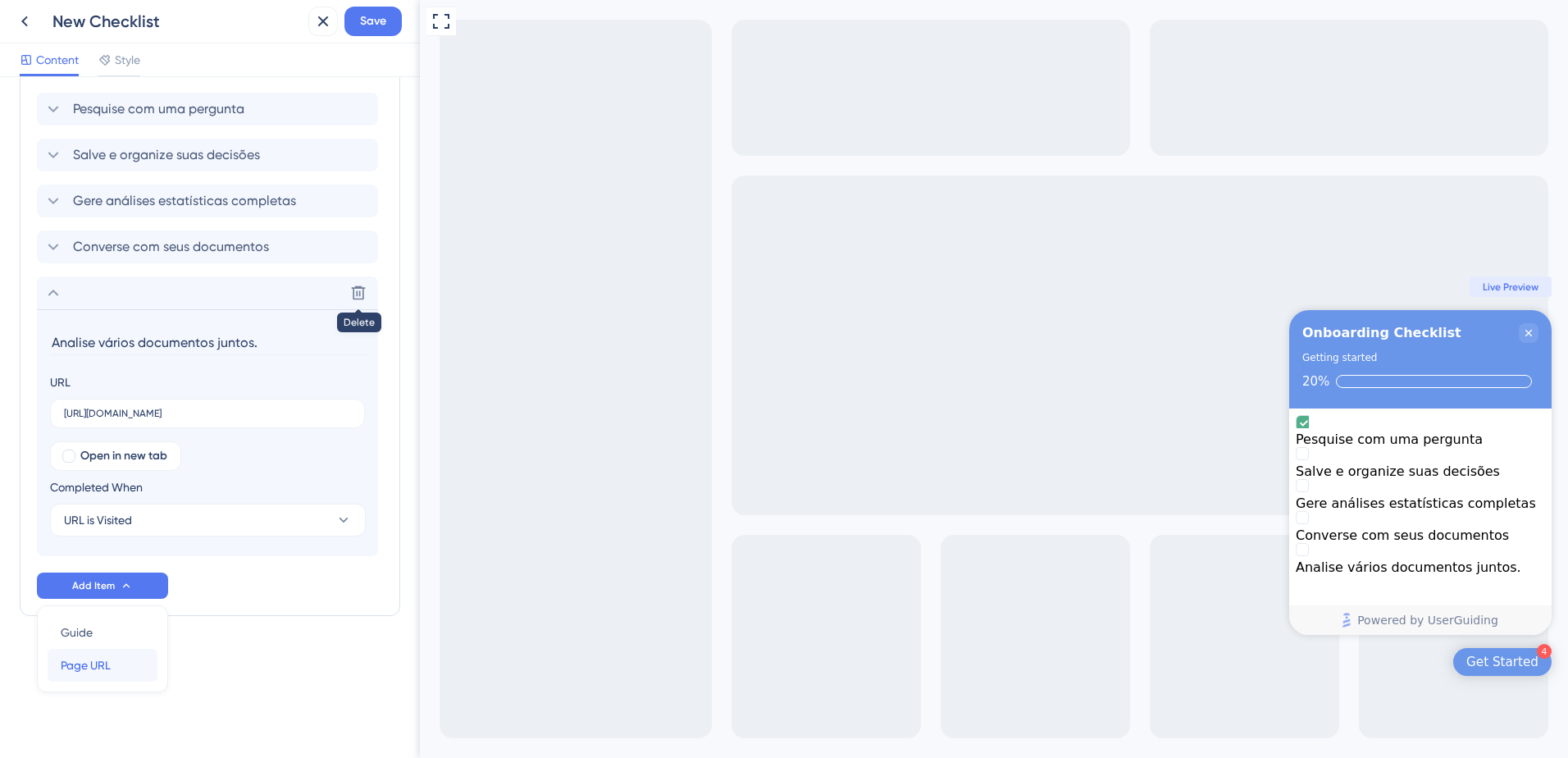
click at [76, 664] on span "Page URL" at bounding box center [86, 665] width 50 height 20
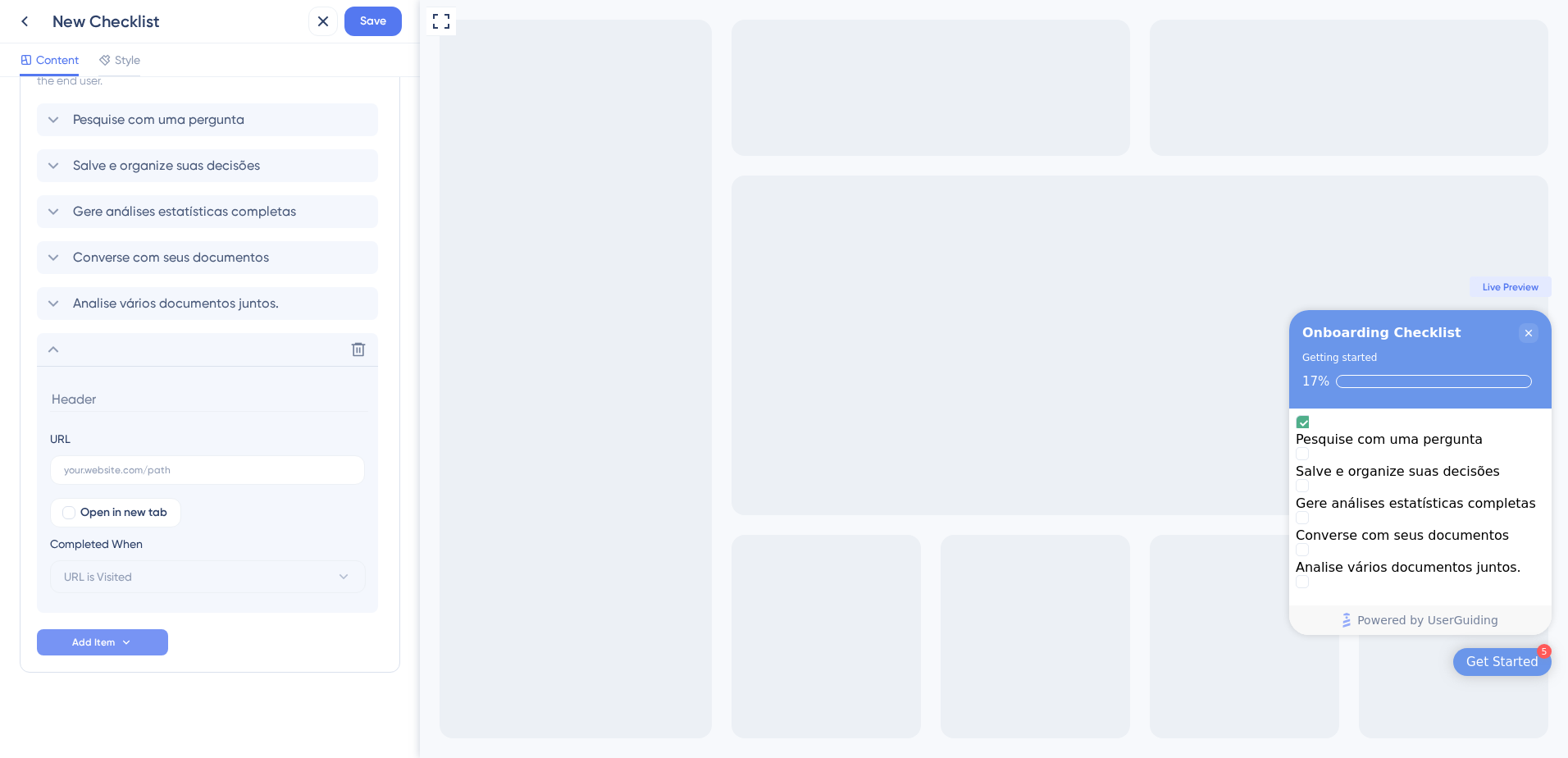
scroll to position [507, 0]
type input "https://app.inspira-ai.com/writing/petition"
click at [242, 398] on input "https://app.inspira-ai.com/writing/petition" at bounding box center [209, 399] width 318 height 25
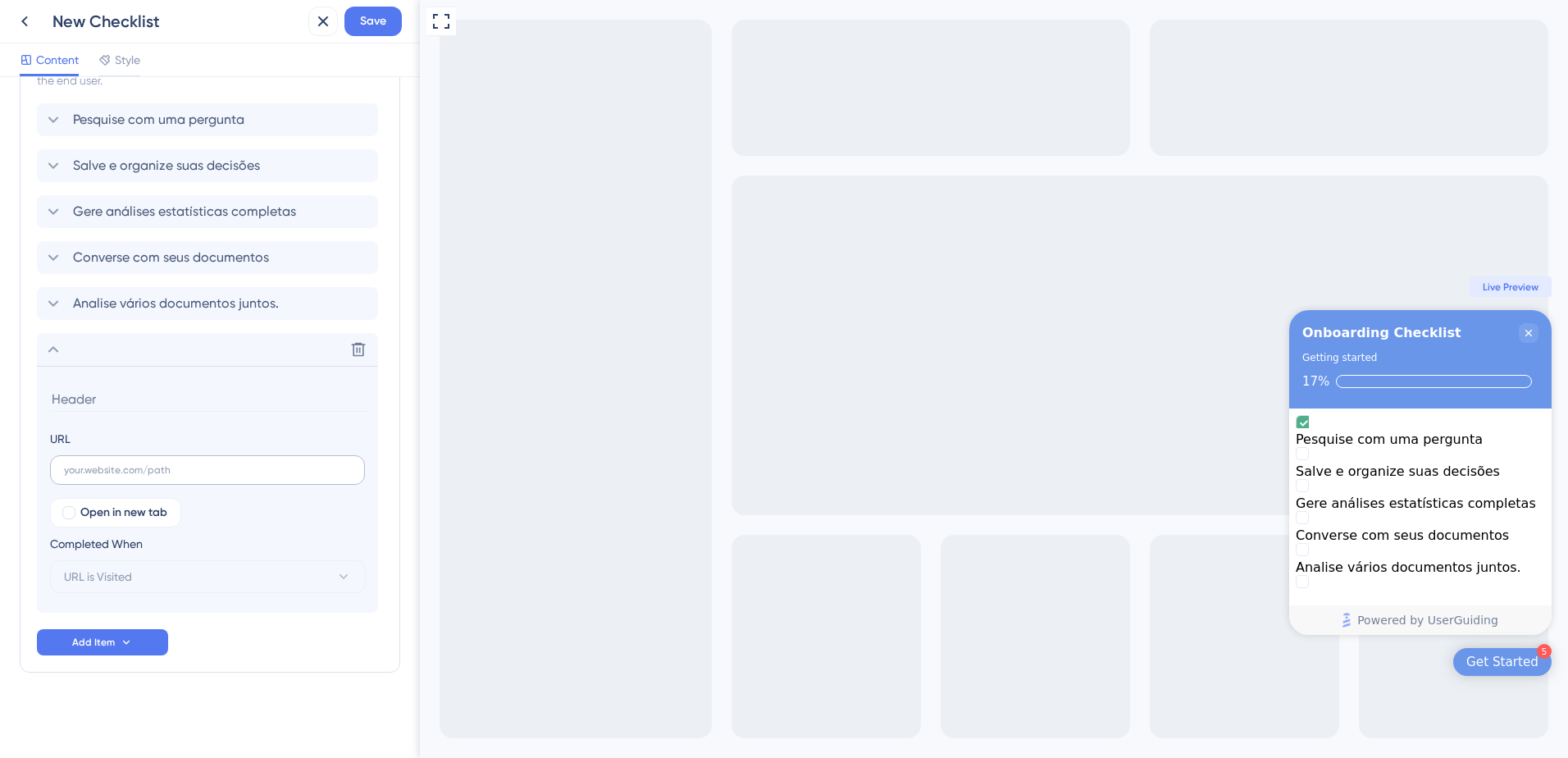
click at [193, 463] on label at bounding box center [208, 470] width 315 height 30
click at [193, 464] on input "text" at bounding box center [207, 470] width 287 height 12
paste input "https://app.inspira-ai.com/writing/petition"
type input "https://app.inspira-ai.com/writing/petition"
click at [200, 413] on section "URL https://app.inspira-ai.com/writing/petition Open in new tab Completed When …" at bounding box center [207, 490] width 341 height 247
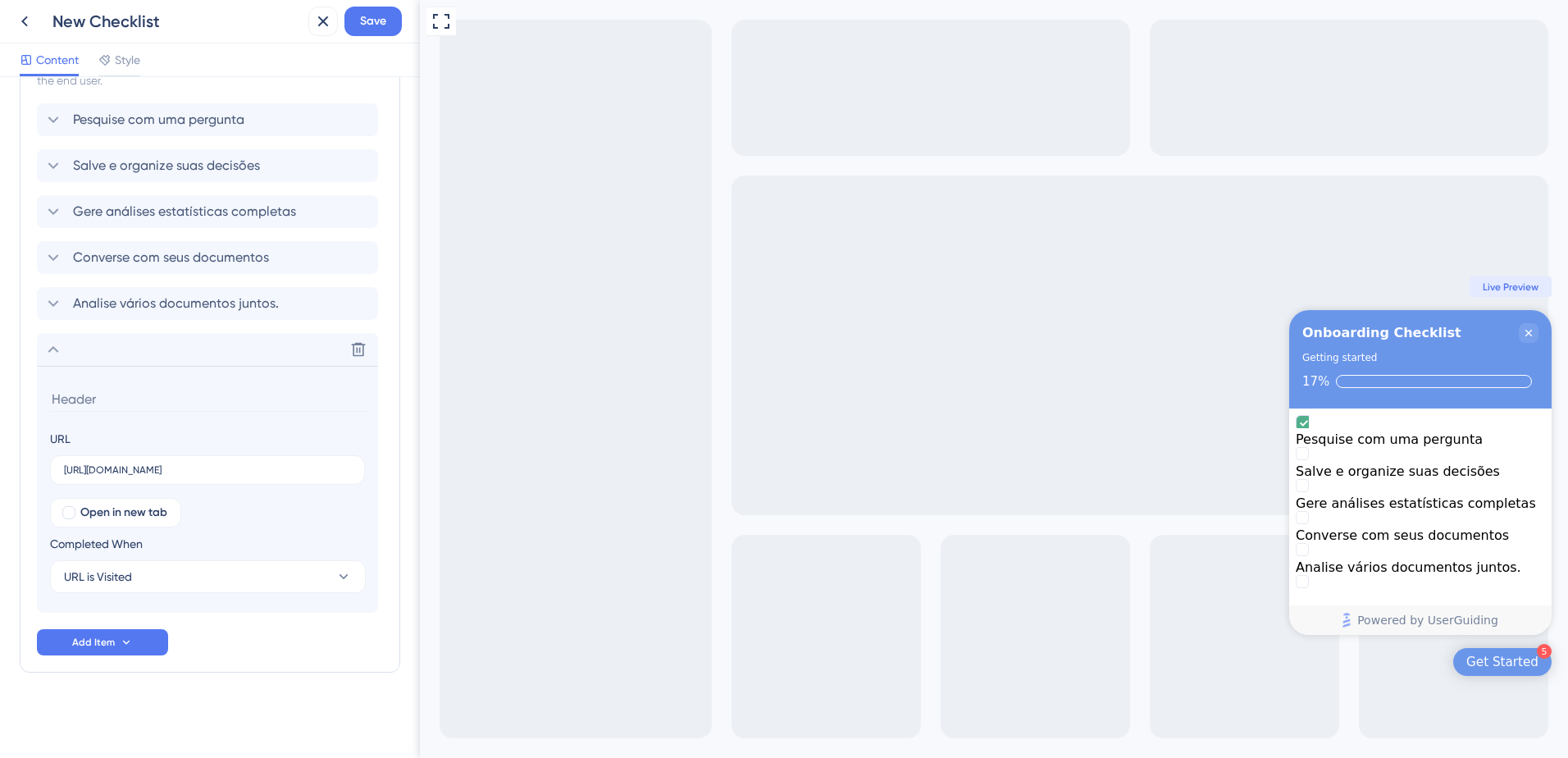
click at [206, 398] on input at bounding box center [209, 399] width 318 height 25
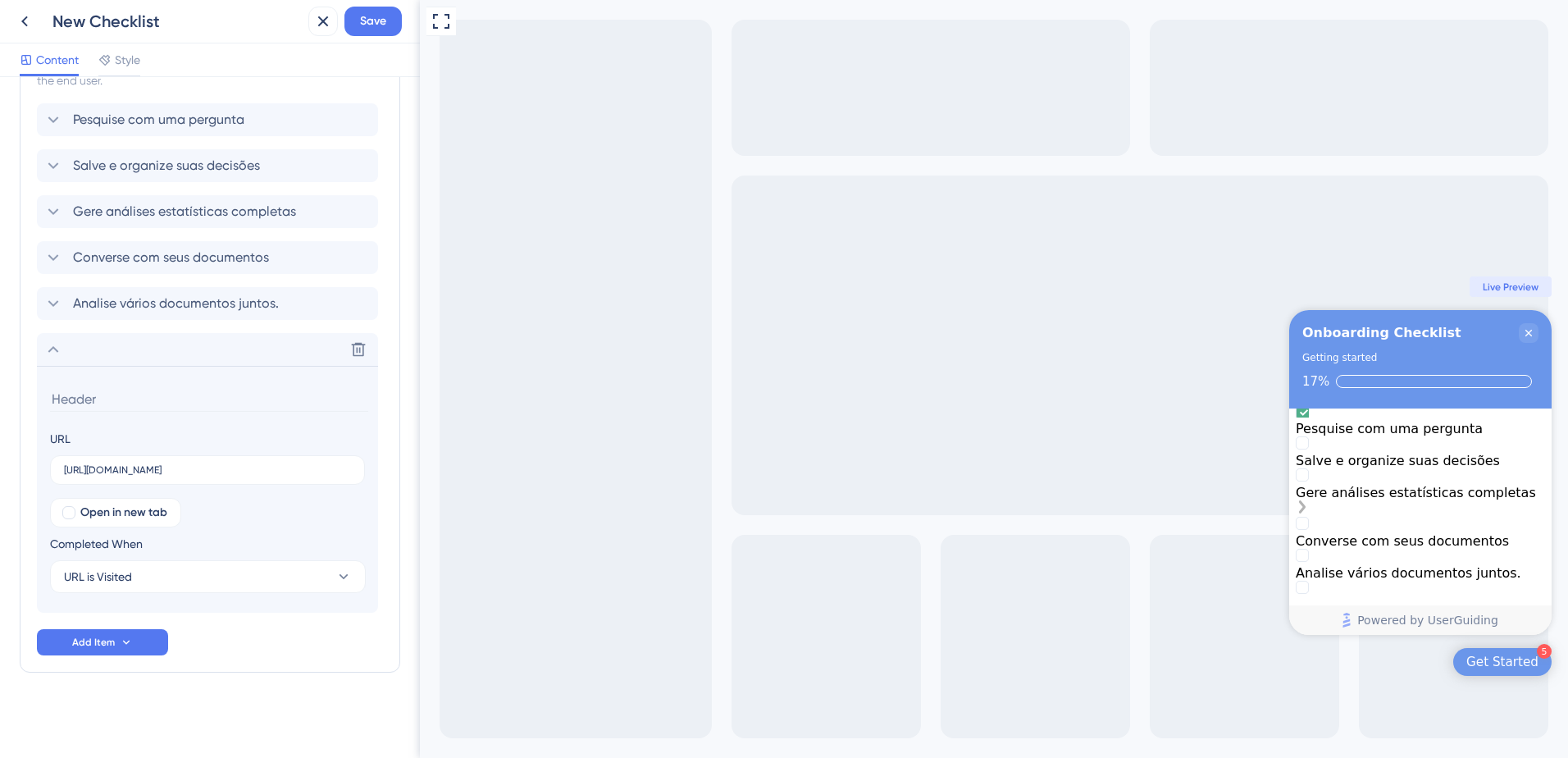
scroll to position [0, 0]
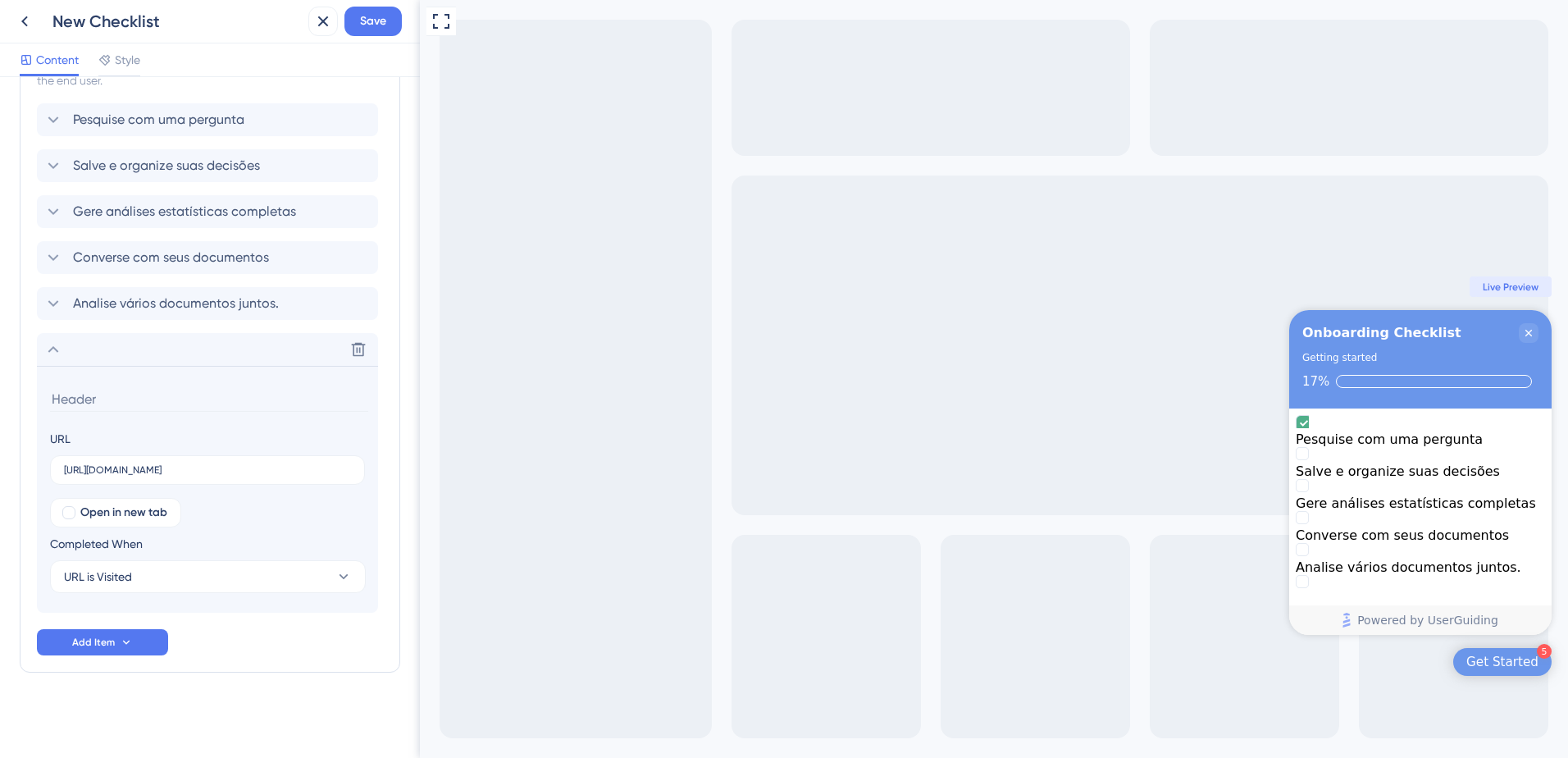
click at [100, 388] on input at bounding box center [209, 399] width 318 height 25
click at [148, 388] on input at bounding box center [209, 399] width 318 height 25
paste input "Estruture sua peça jurídica."
drag, startPoint x: 232, startPoint y: 398, endPoint x: 175, endPoint y: 401, distance: 57.1
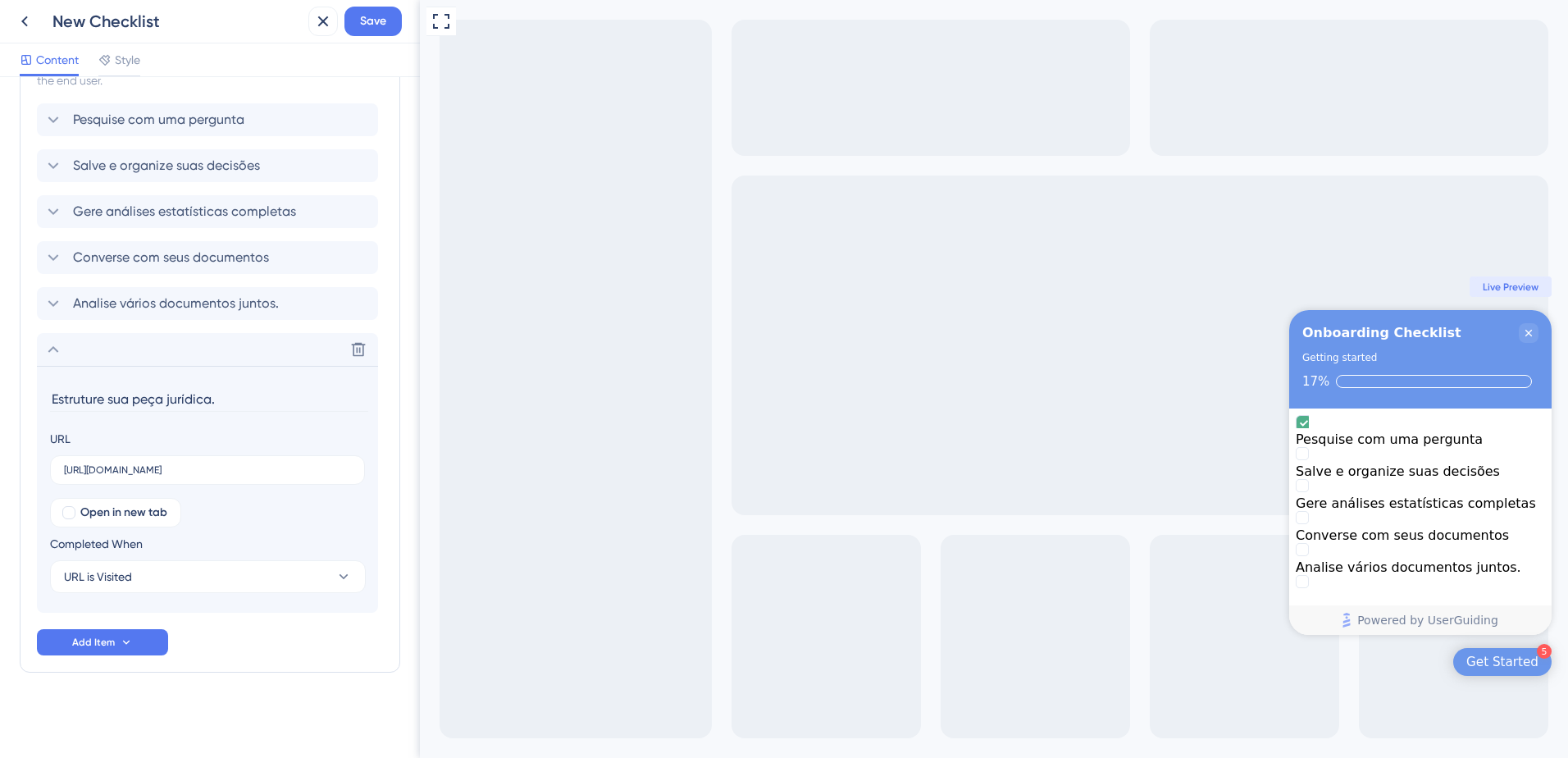
click at [175, 401] on input "Estruture sua peça jurídica." at bounding box center [209, 399] width 318 height 25
click at [231, 398] on input "Estruture sua peça jurídica." at bounding box center [209, 399] width 318 height 25
drag, startPoint x: 232, startPoint y: 398, endPoint x: 144, endPoint y: 398, distance: 88.0
click at [144, 398] on input "Estruture sua peça jurídica." at bounding box center [209, 399] width 318 height 25
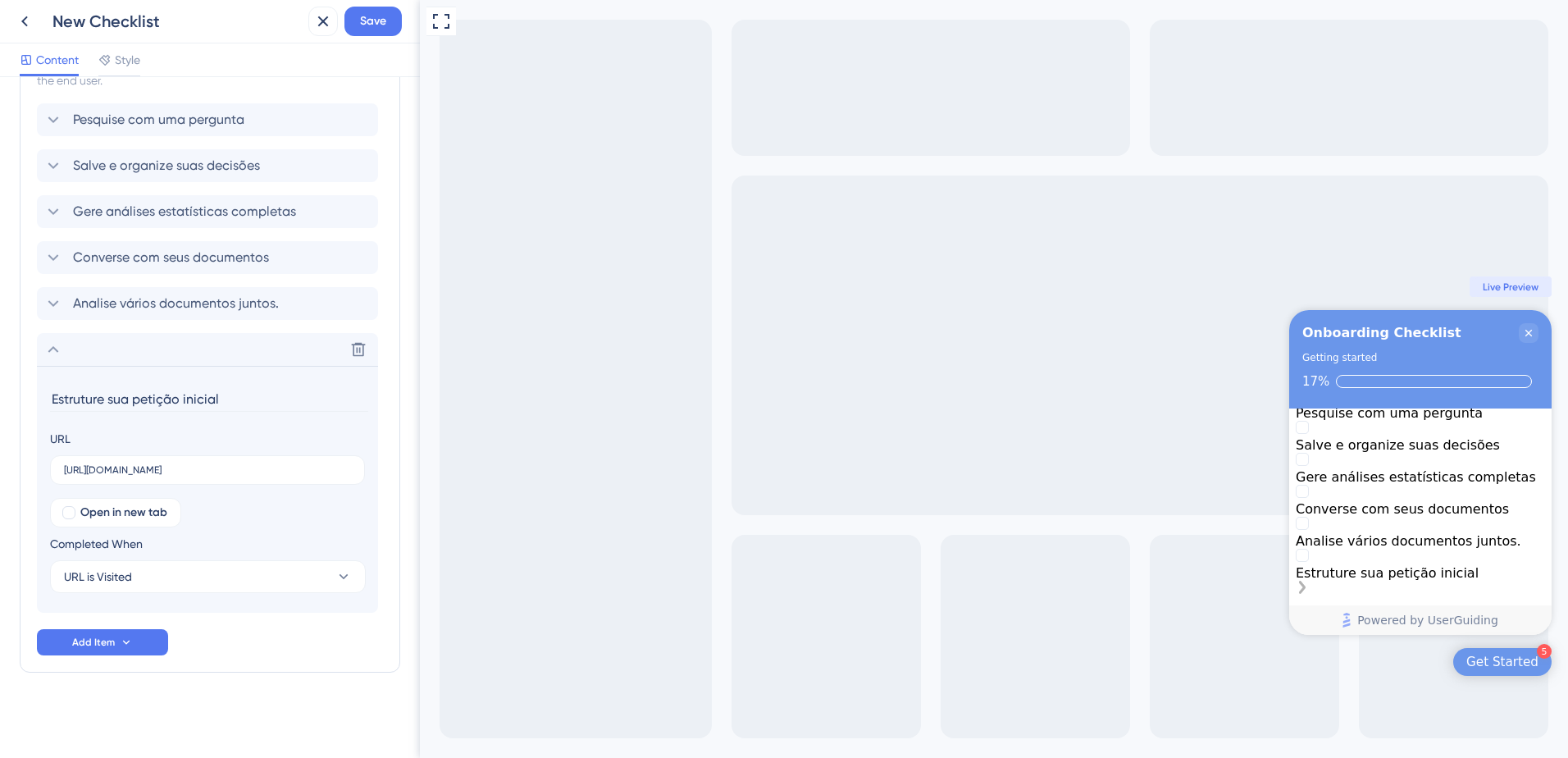
type input "Estruture sua petição inicial"
click at [1499, 544] on div "Analise vários documentos juntos." at bounding box center [1420, 541] width 250 height 15
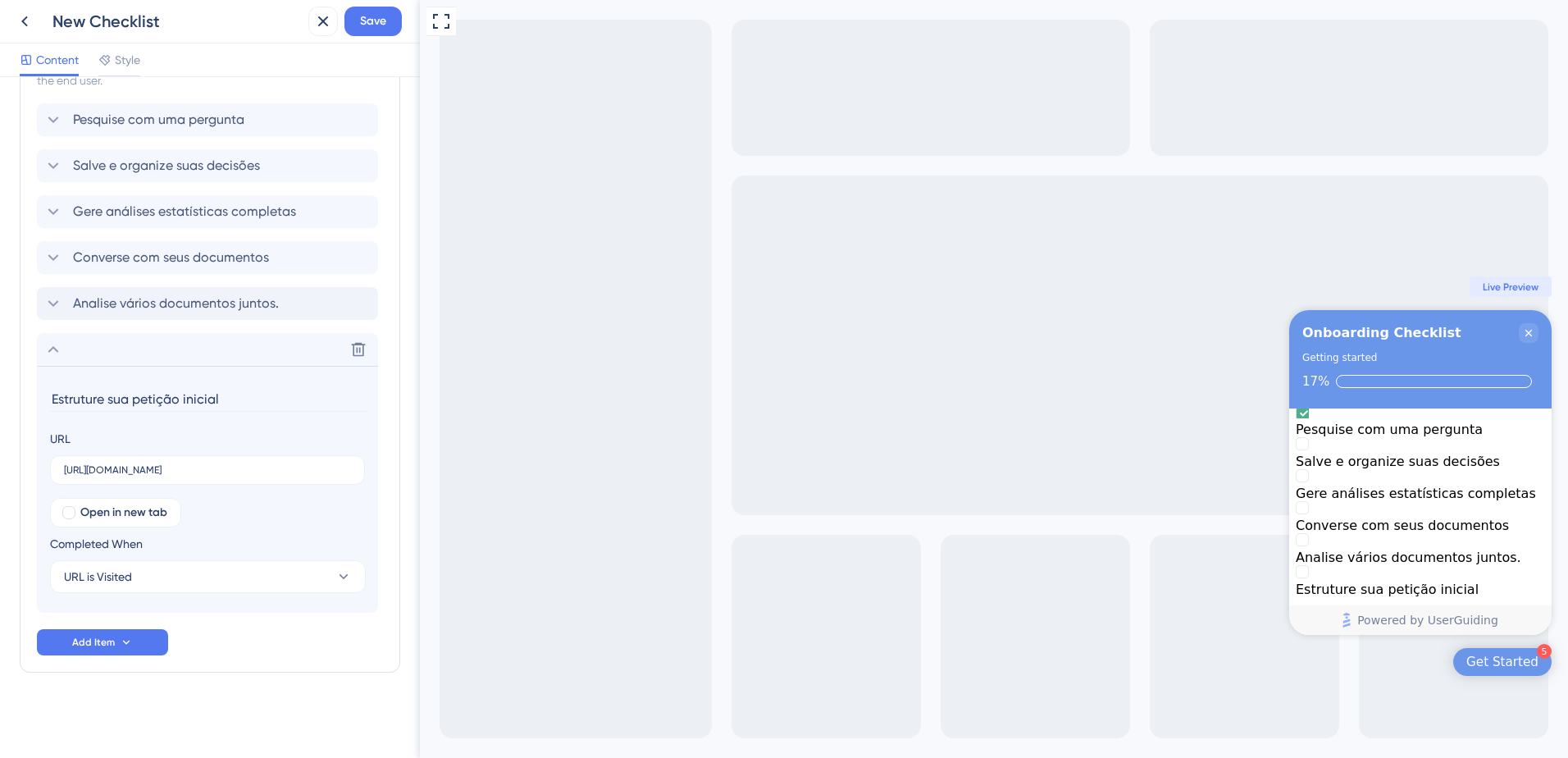
click at [232, 305] on span "Analise vários documentos juntos." at bounding box center [176, 303] width 206 height 20
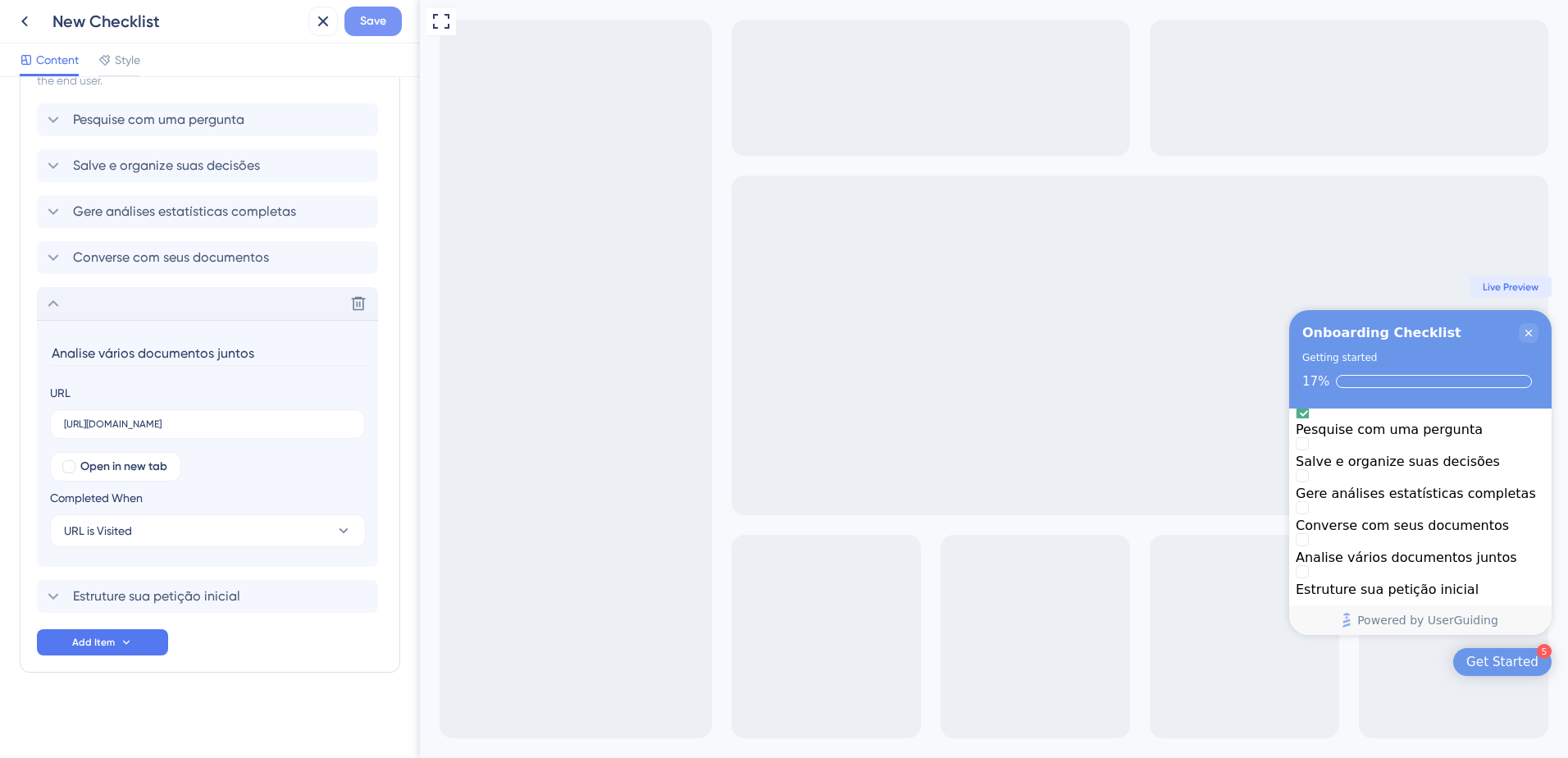
type input "Analise vários documentos juntos"
click at [372, 22] on span "Save" at bounding box center [372, 21] width 26 height 20
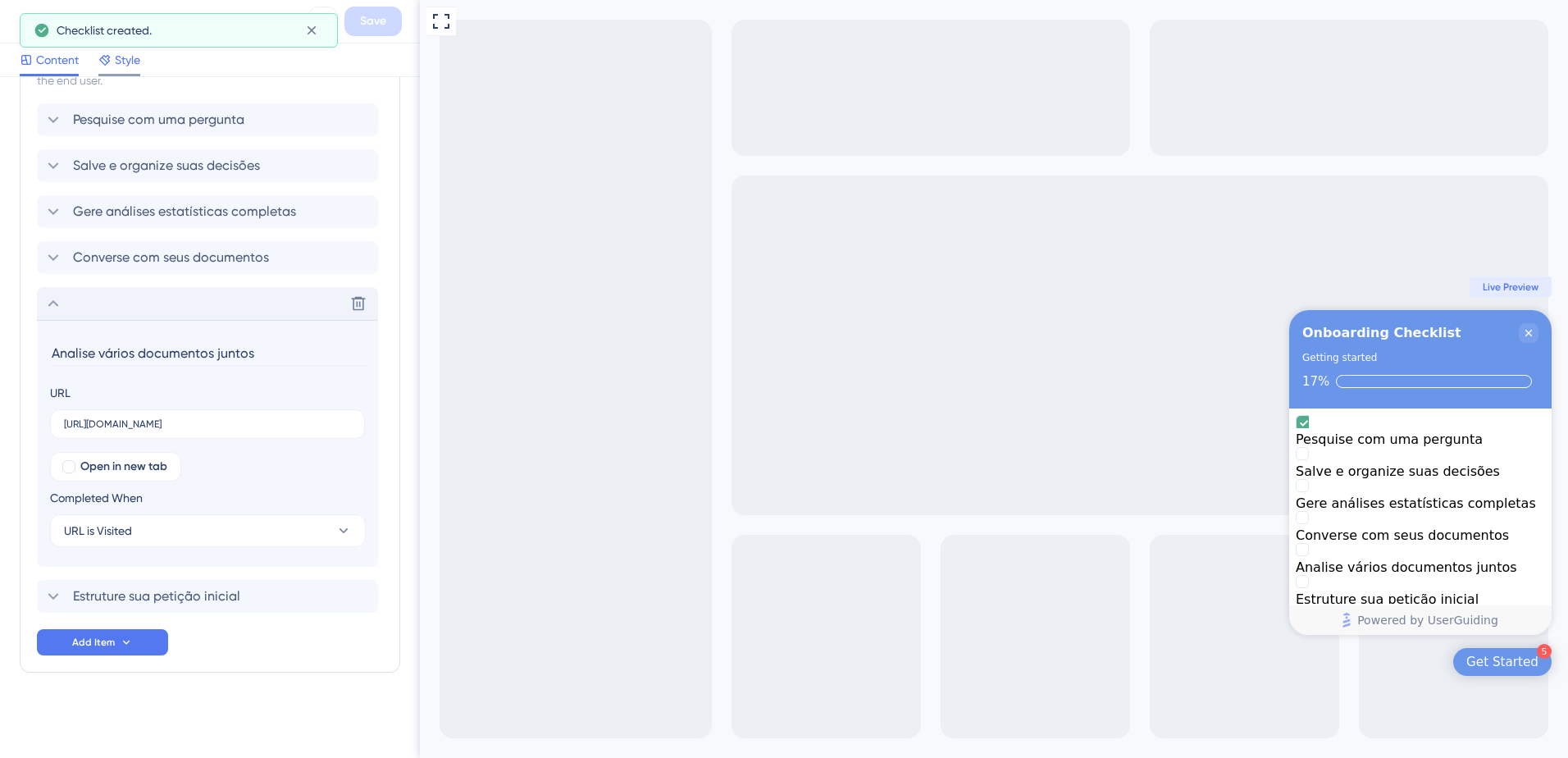
click at [108, 63] on icon at bounding box center [105, 60] width 11 height 11
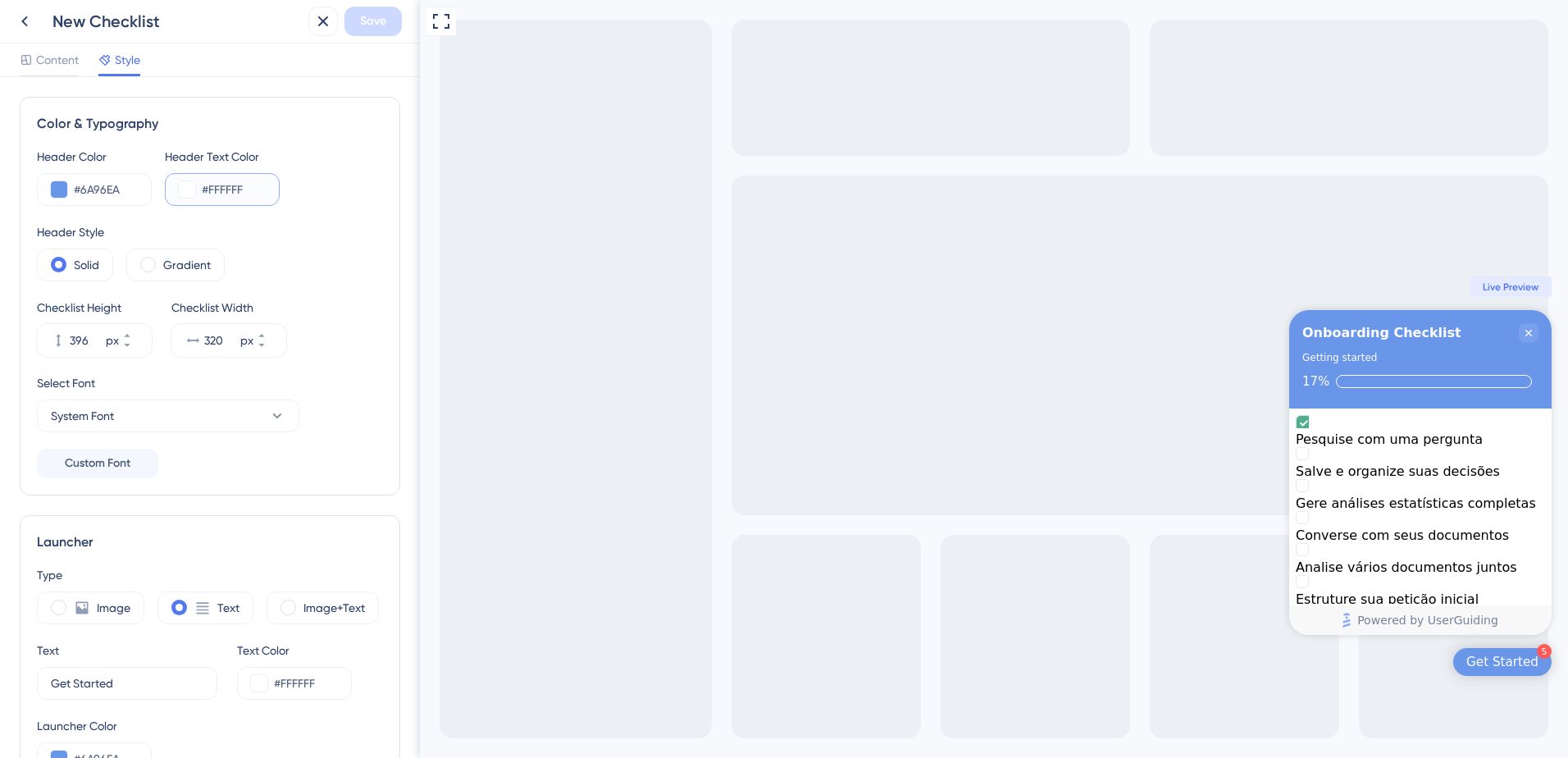
click at [233, 196] on input "#FFFFFF" at bounding box center [233, 190] width 64 height 20
click at [235, 192] on input "#FFFFFF" at bounding box center [233, 190] width 64 height 20
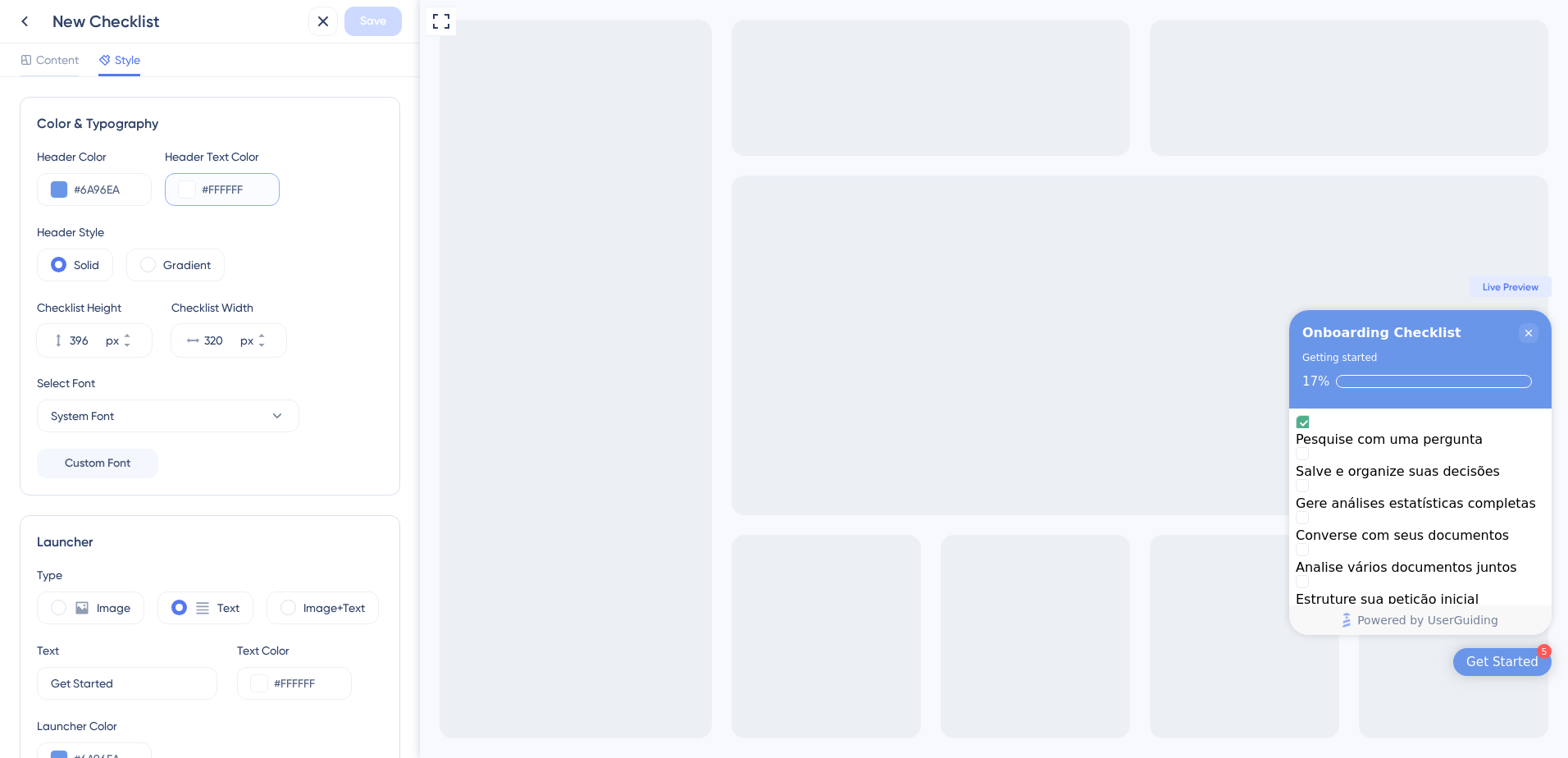
click at [235, 192] on input "#FFFFFF" at bounding box center [233, 190] width 64 height 20
paste input "0F5FE"
type input "#F0F5FE"
click at [235, 217] on div "Header Color #6A96EA Header Text Color #F0F5FE Header Style Solid Gradient Chec…" at bounding box center [209, 312] width 346 height 331
click at [285, 243] on div "Header Style Solid Gradient" at bounding box center [209, 251] width 346 height 59
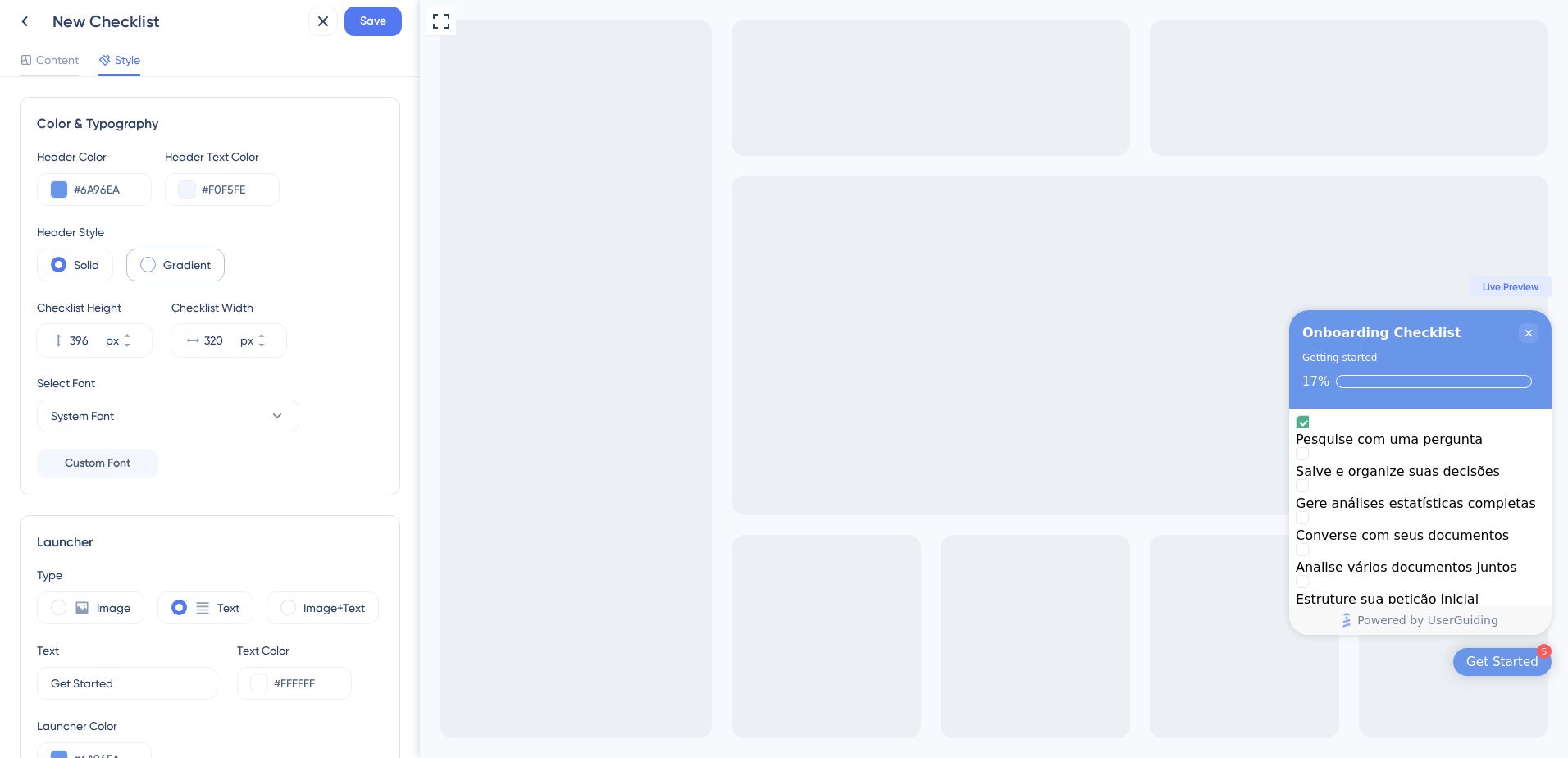
click at [168, 264] on label "Gradient" at bounding box center [186, 265] width 47 height 20
click at [88, 273] on label "Solid" at bounding box center [86, 265] width 25 height 20
click at [172, 260] on label "Gradient" at bounding box center [186, 265] width 47 height 20
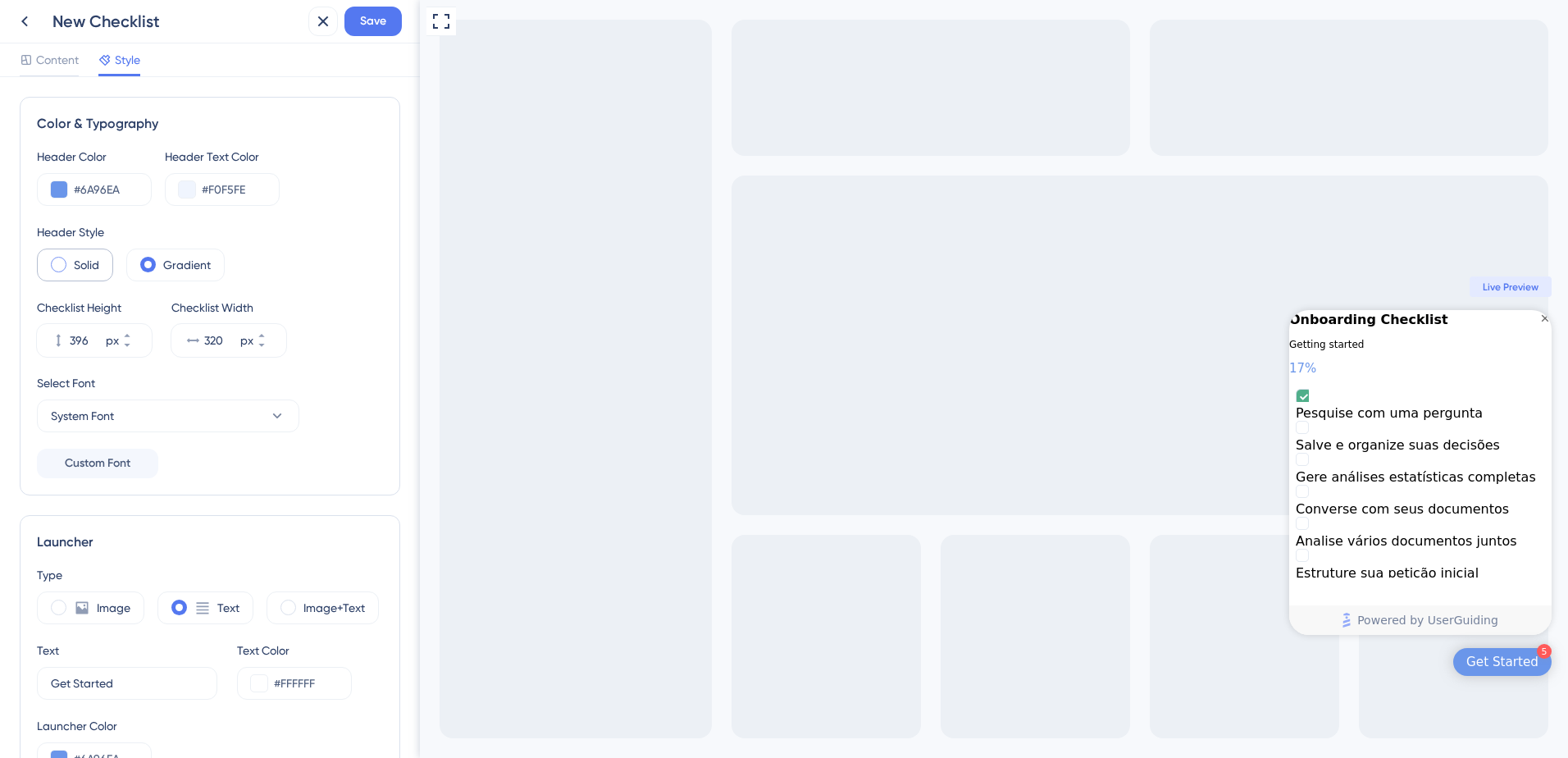
click at [63, 260] on span at bounding box center [58, 264] width 15 height 15
click at [72, 260] on input "radio" at bounding box center [72, 260] width 0 height 0
click at [251, 412] on button "System Font" at bounding box center [167, 415] width 262 height 33
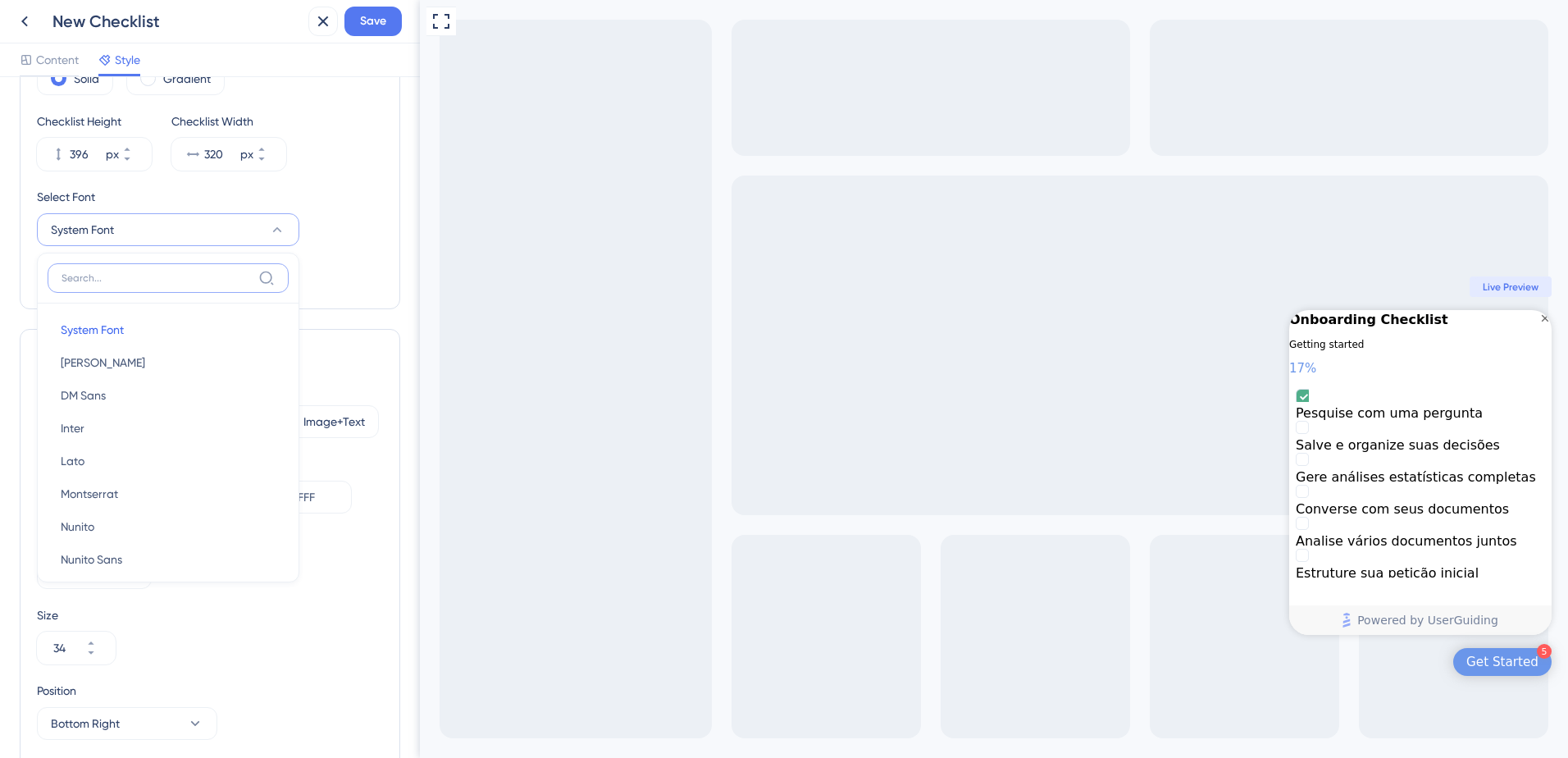
scroll to position [243, 0]
click at [115, 381] on button "Poppins Poppins" at bounding box center [167, 381] width 241 height 33
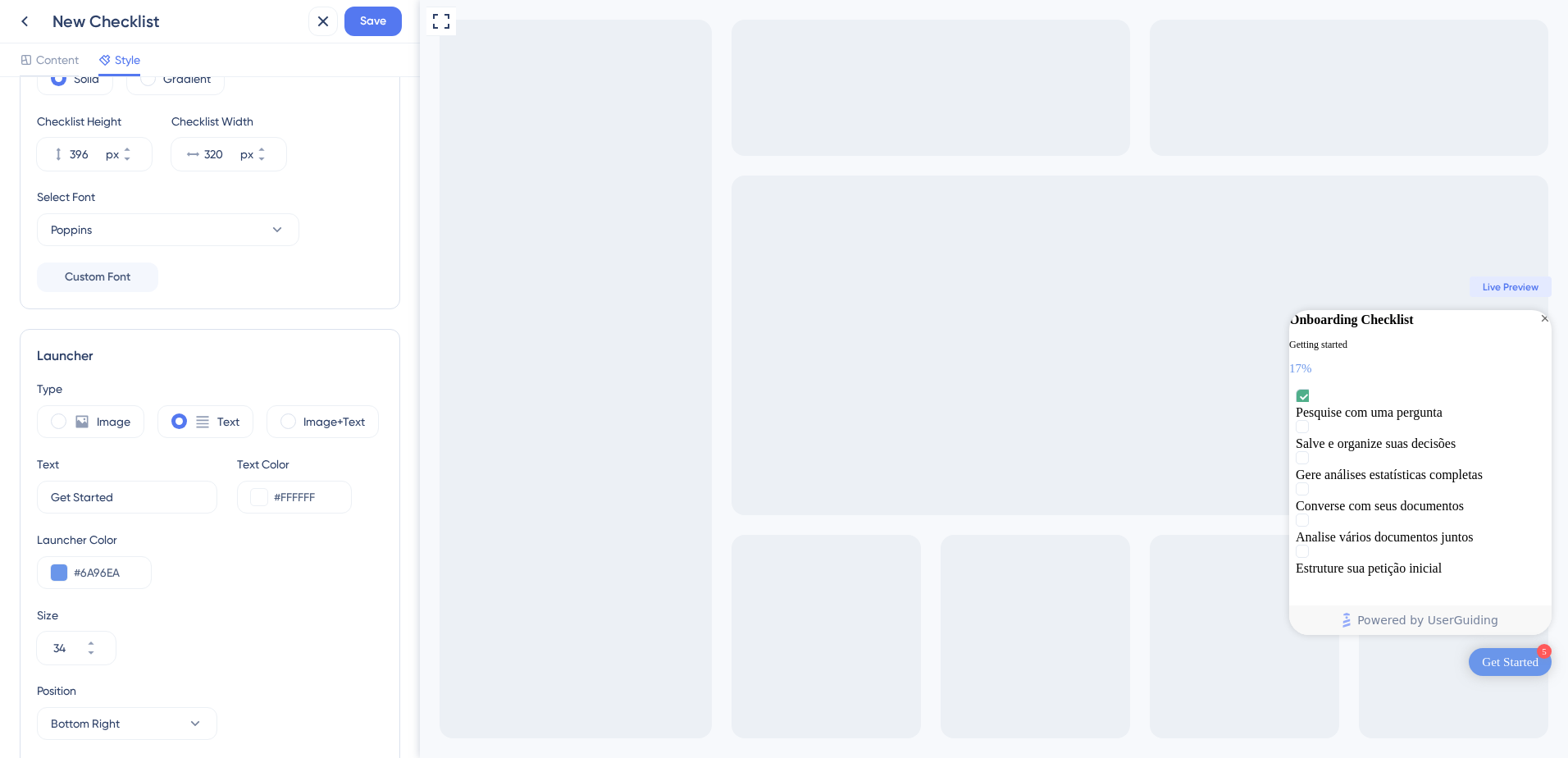
click at [388, 315] on div "Color & Typography Header Color #6A96EA Header Text Color #F0F5FE Header Style …" at bounding box center [209, 417] width 420 height 681
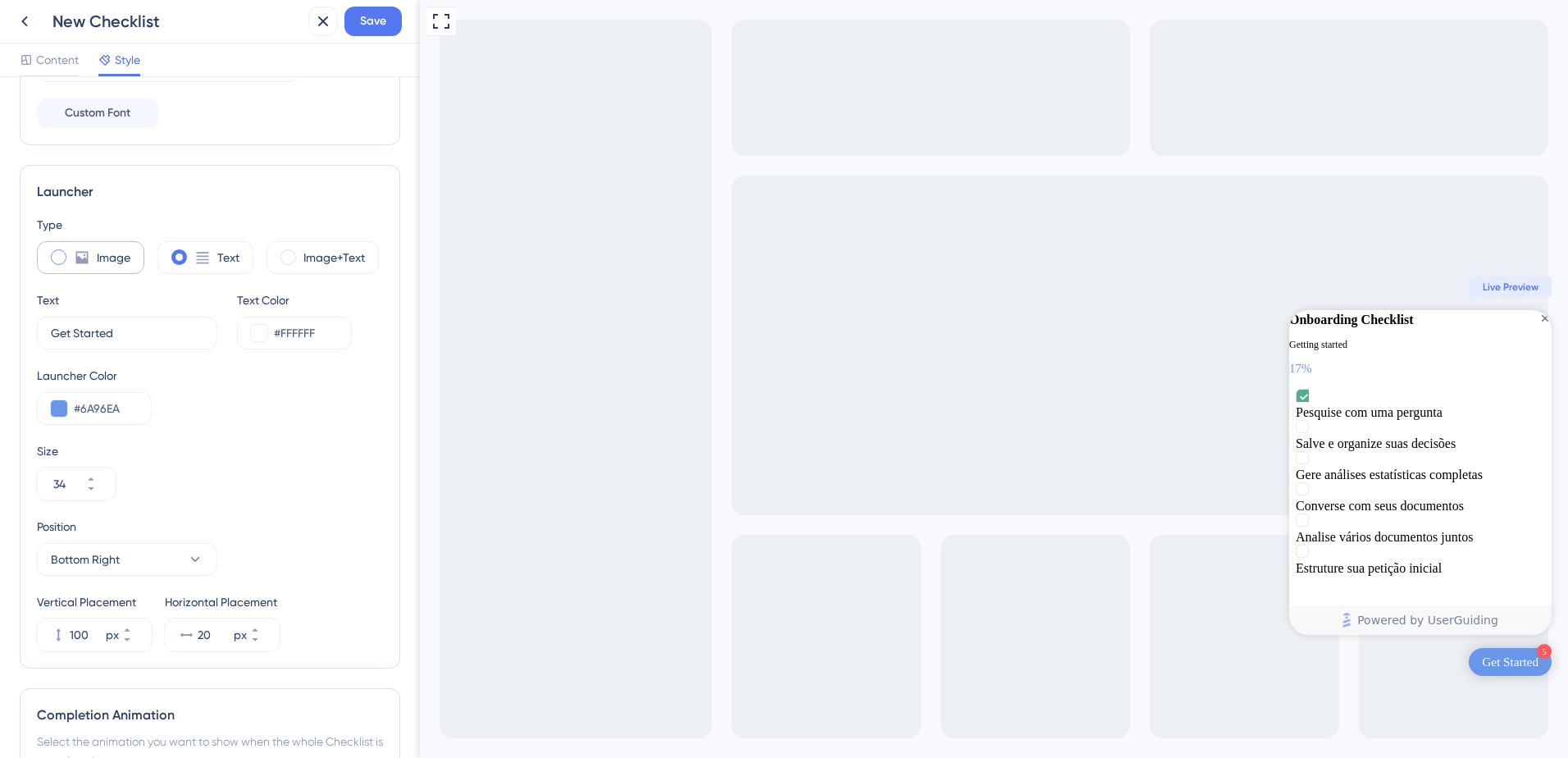
click at [51, 260] on span at bounding box center [58, 257] width 15 height 15
click at [72, 251] on input "radio" at bounding box center [72, 251] width 0 height 0
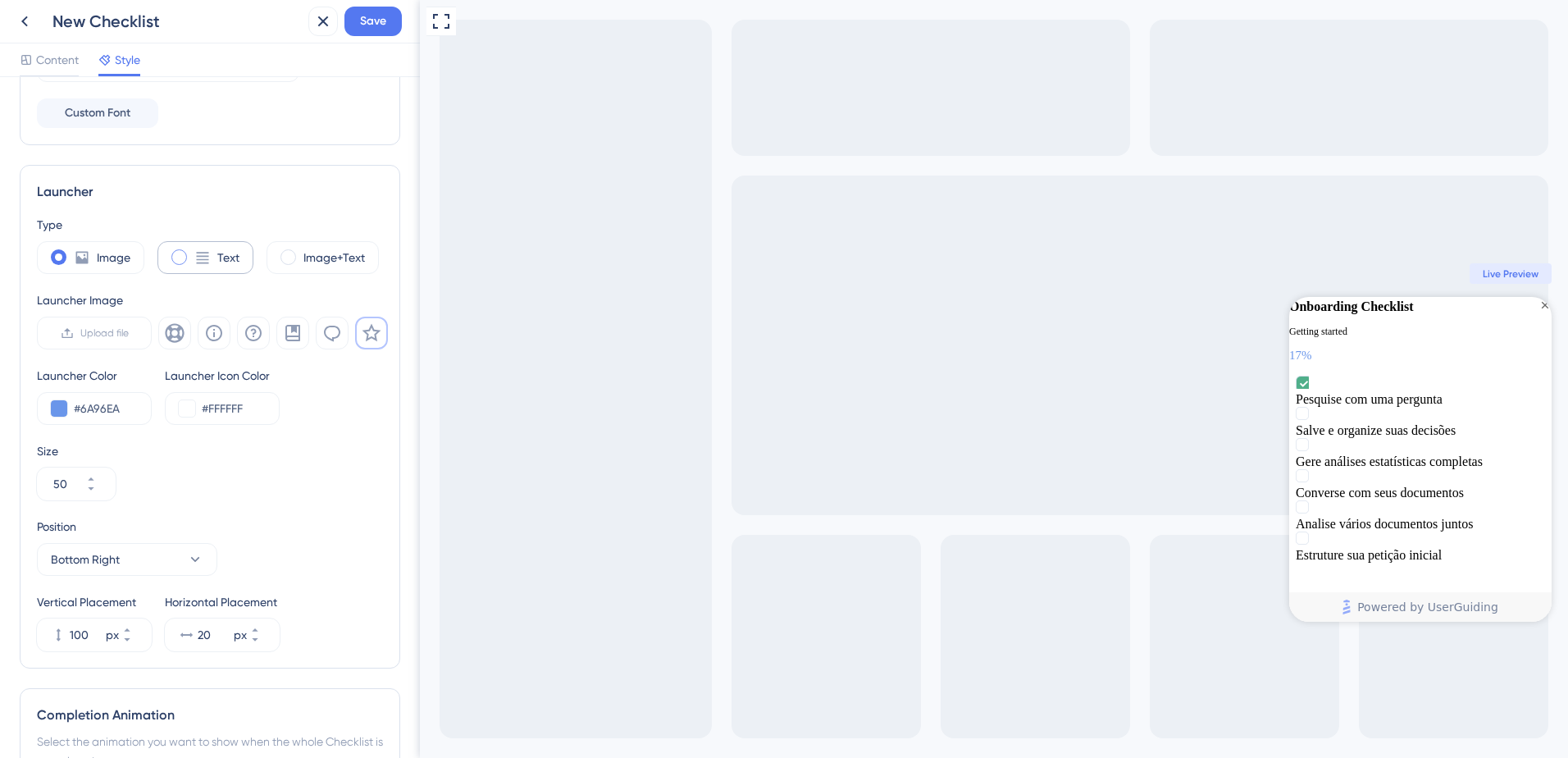
click at [204, 254] on icon at bounding box center [202, 258] width 16 height 16
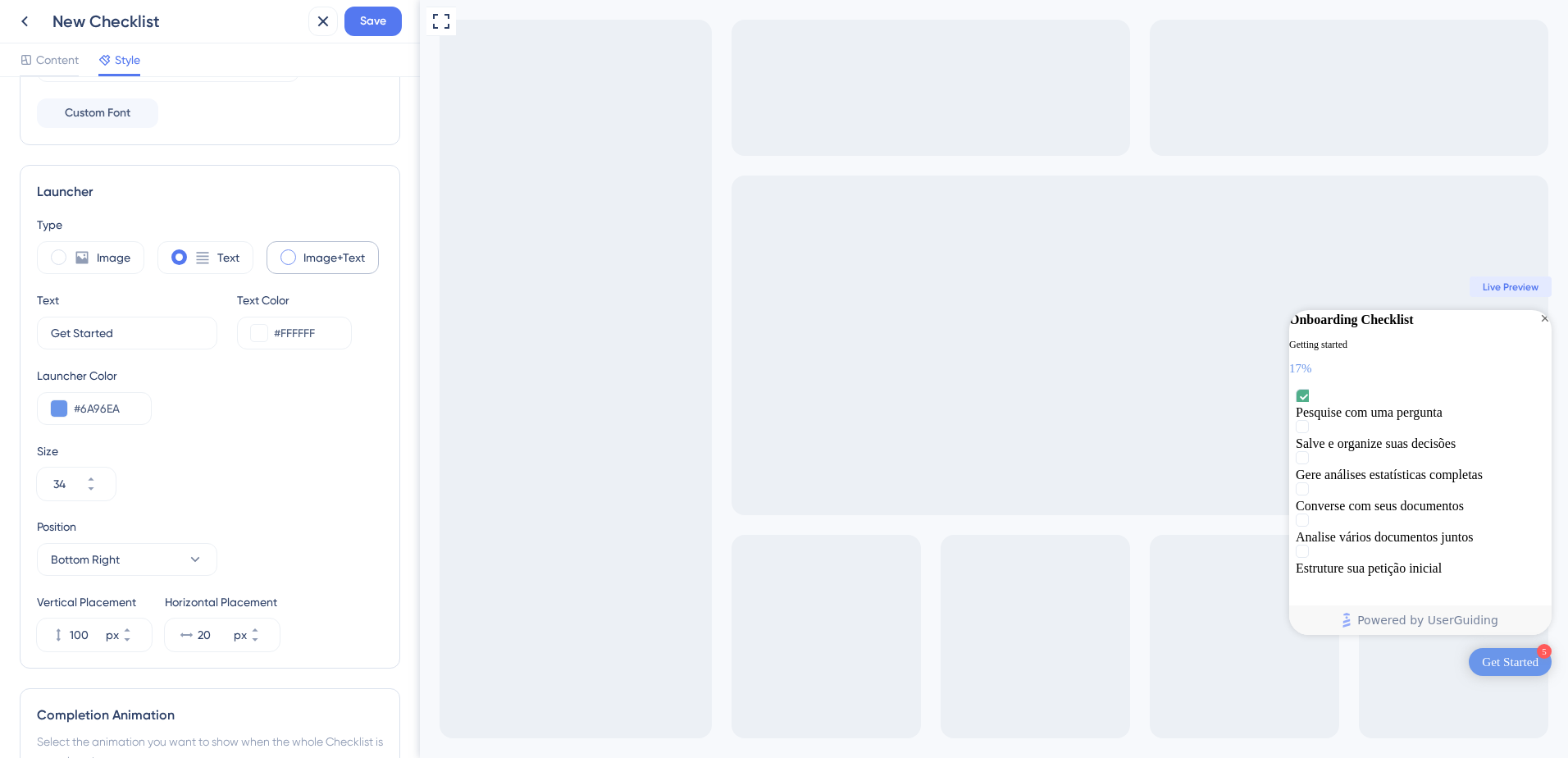
click at [300, 258] on div "Image+Text" at bounding box center [323, 257] width 113 height 33
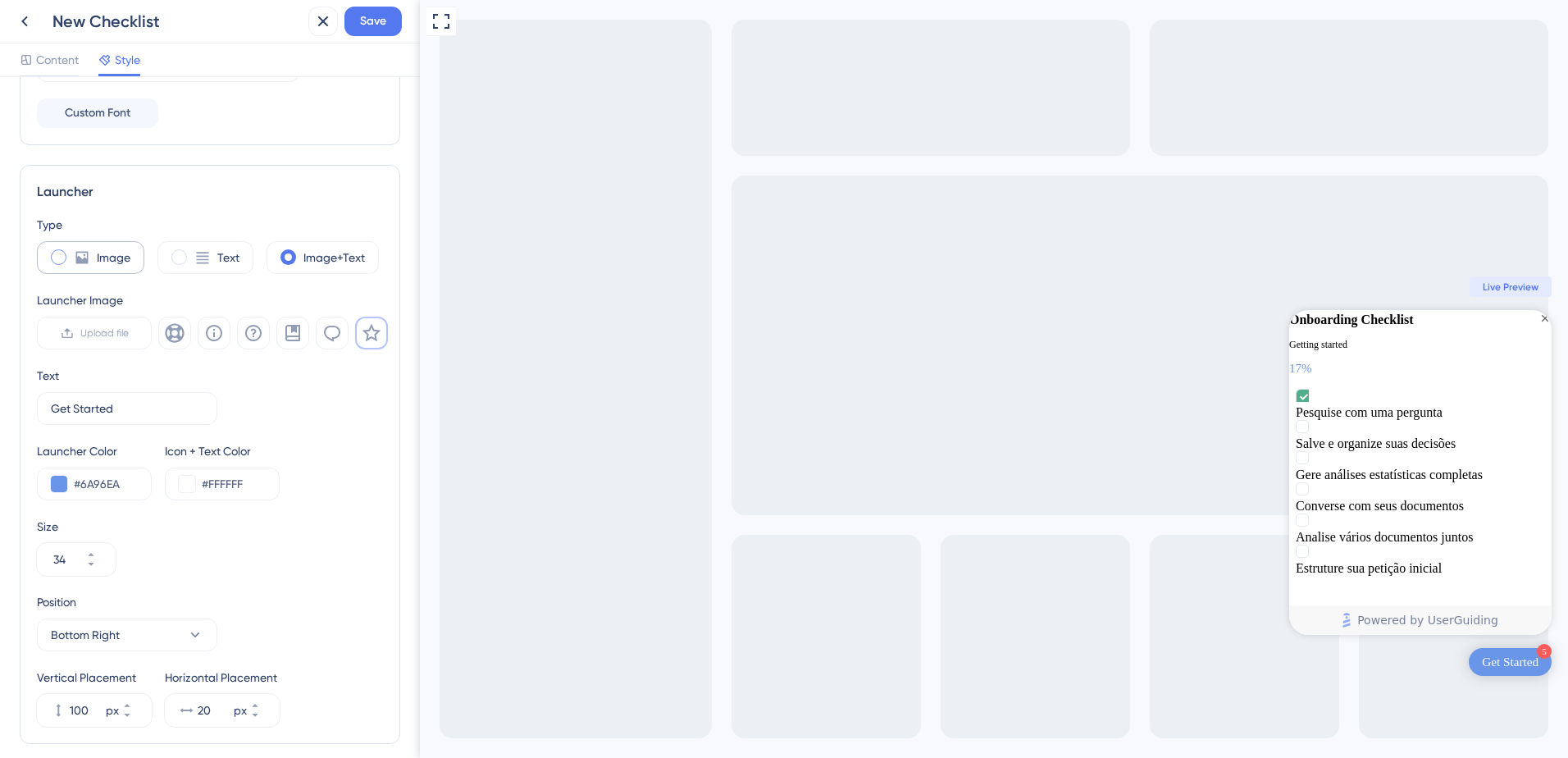
click at [101, 250] on label "Image" at bounding box center [114, 258] width 34 height 20
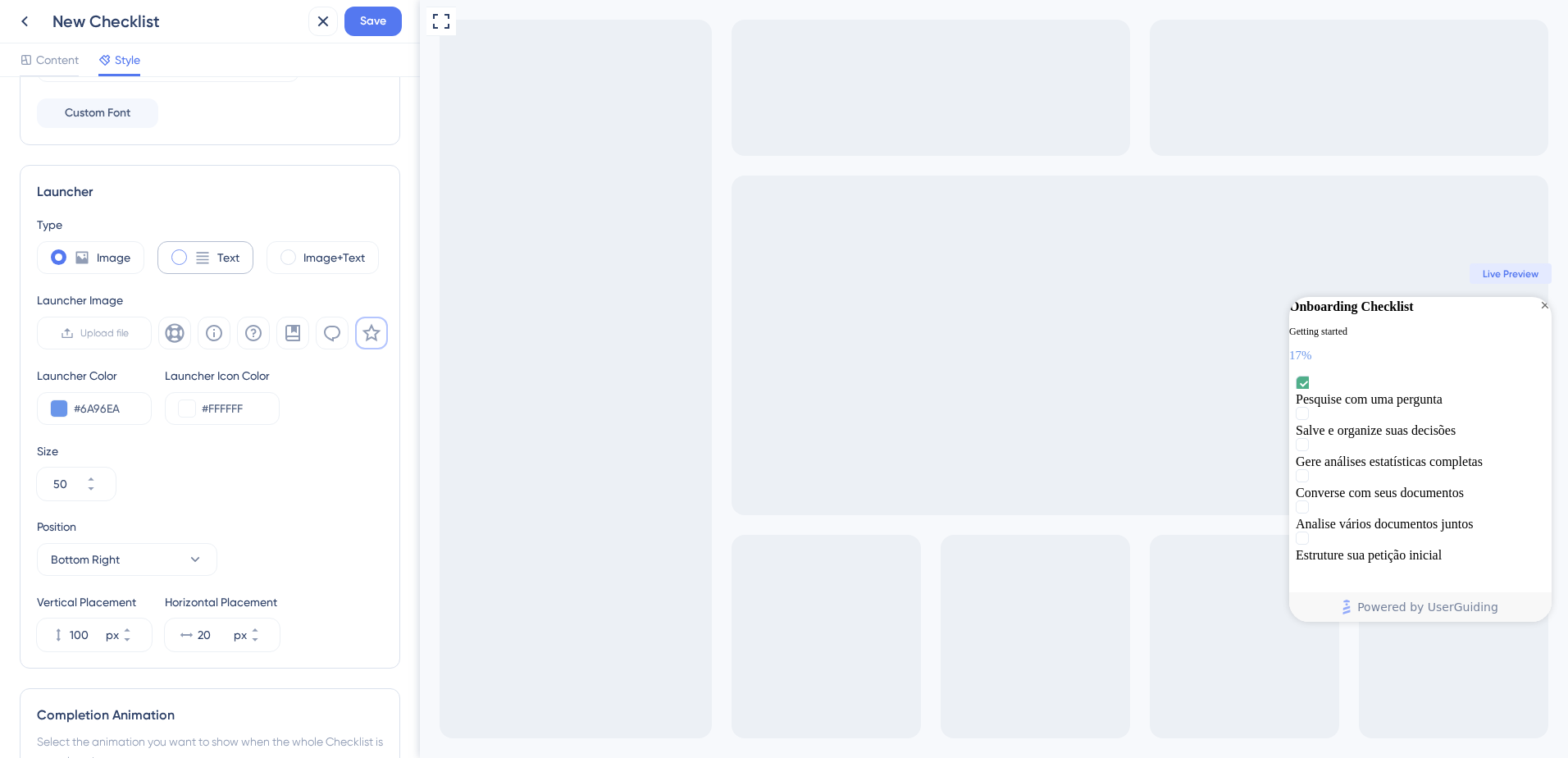
click at [212, 254] on div "Text" at bounding box center [205, 257] width 96 height 33
type input "34"
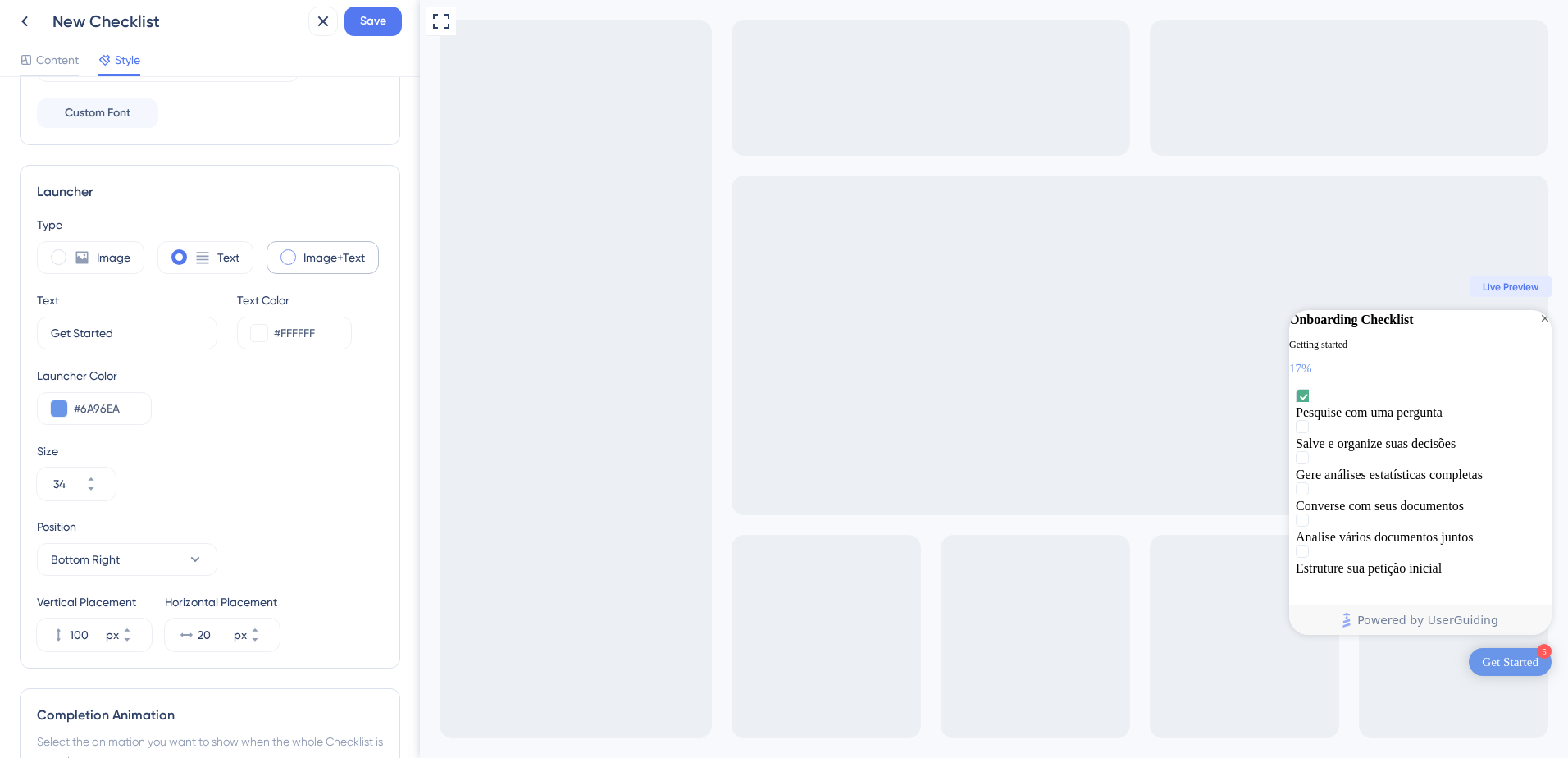
click at [312, 254] on label "Image+Text" at bounding box center [334, 258] width 62 height 20
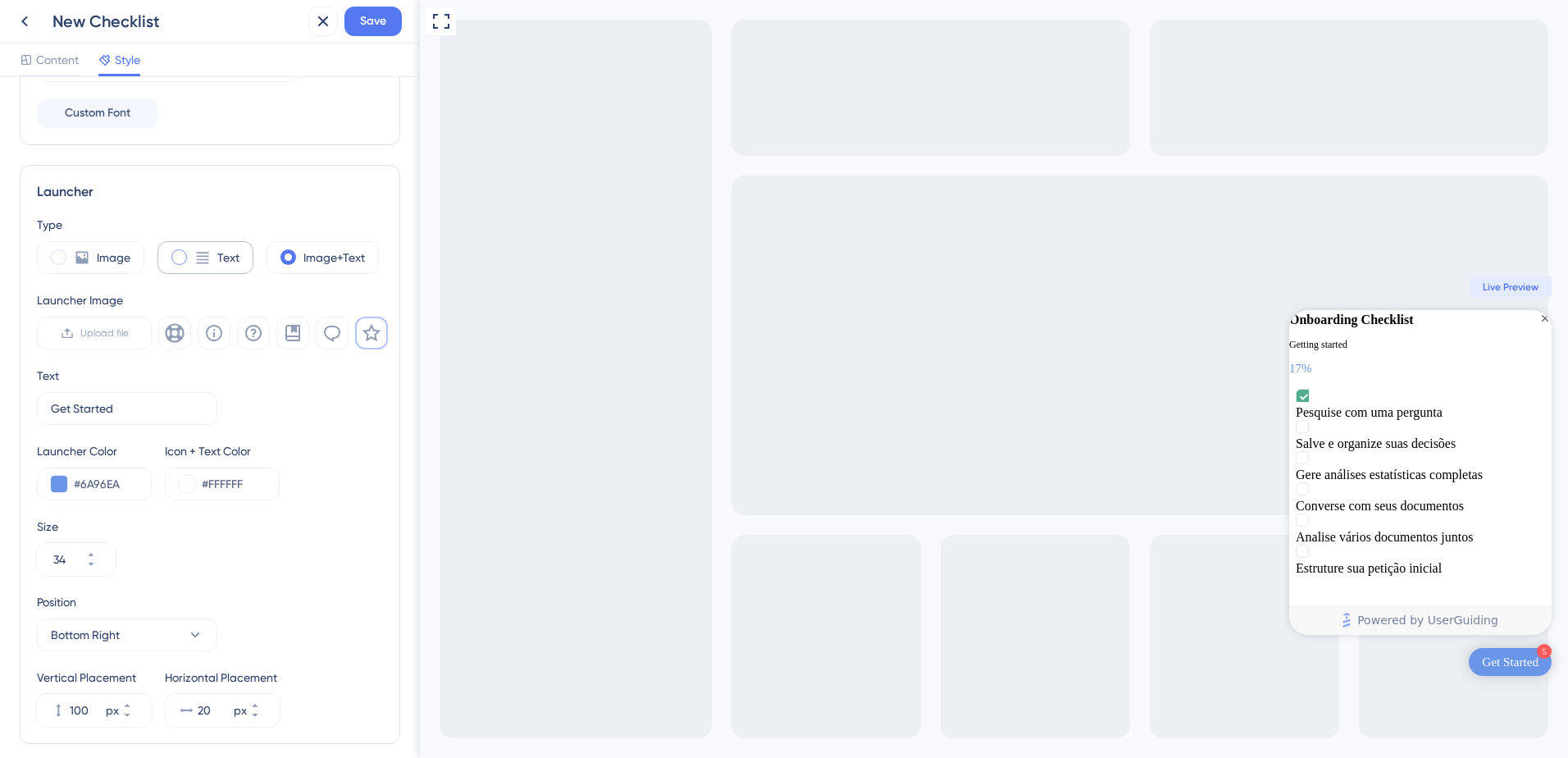
click at [213, 262] on div "Text" at bounding box center [205, 257] width 96 height 33
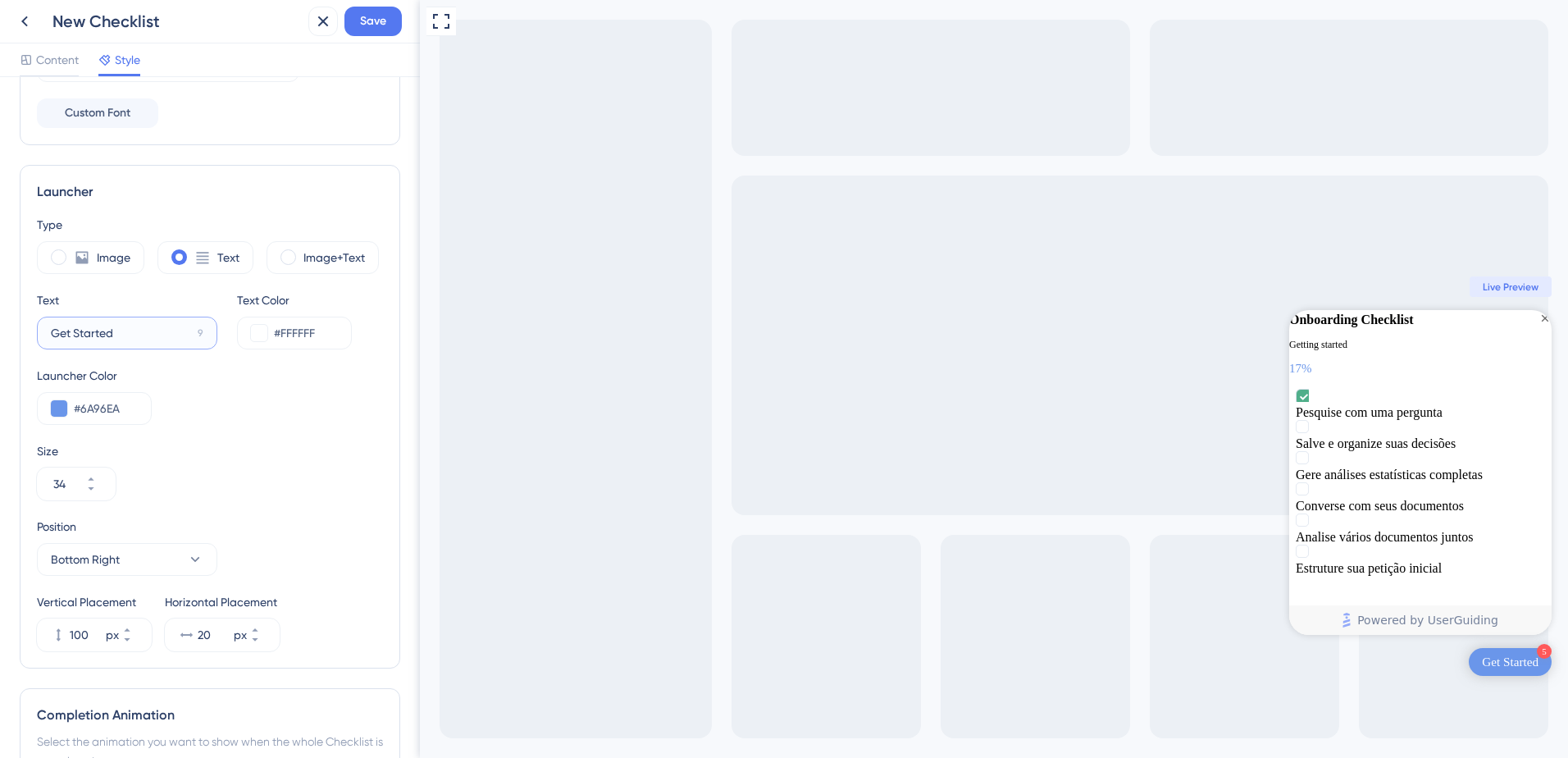
click at [132, 341] on input "Get Started" at bounding box center [121, 333] width 140 height 18
type input "Comece por aqui"
click at [174, 375] on div "Launcher Color #6A96EA" at bounding box center [209, 396] width 346 height 59
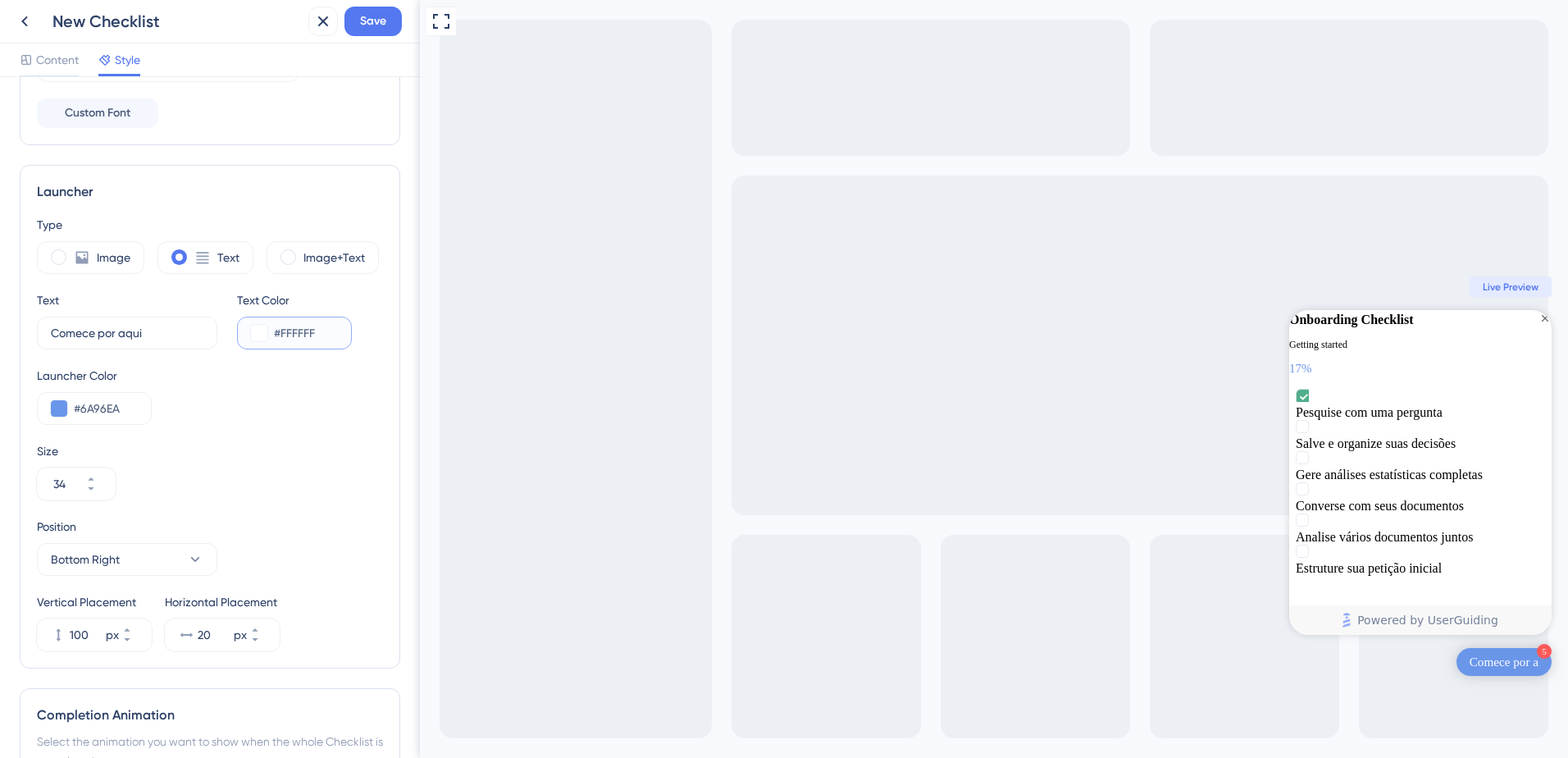
click at [267, 336] on button at bounding box center [259, 333] width 16 height 16
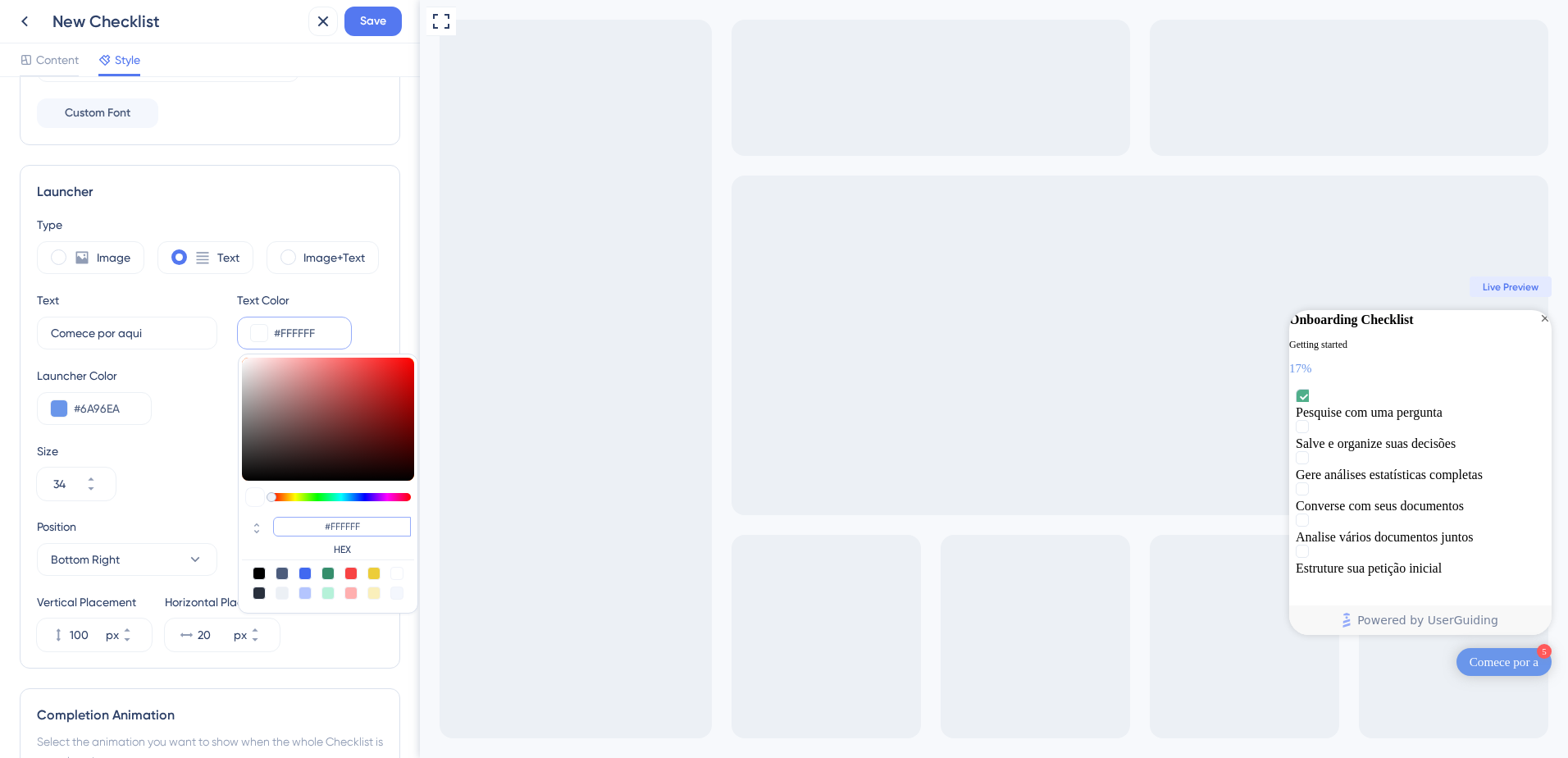
click at [324, 528] on input "#FFFFFF" at bounding box center [342, 526] width 138 height 20
paste input "0F5FE"
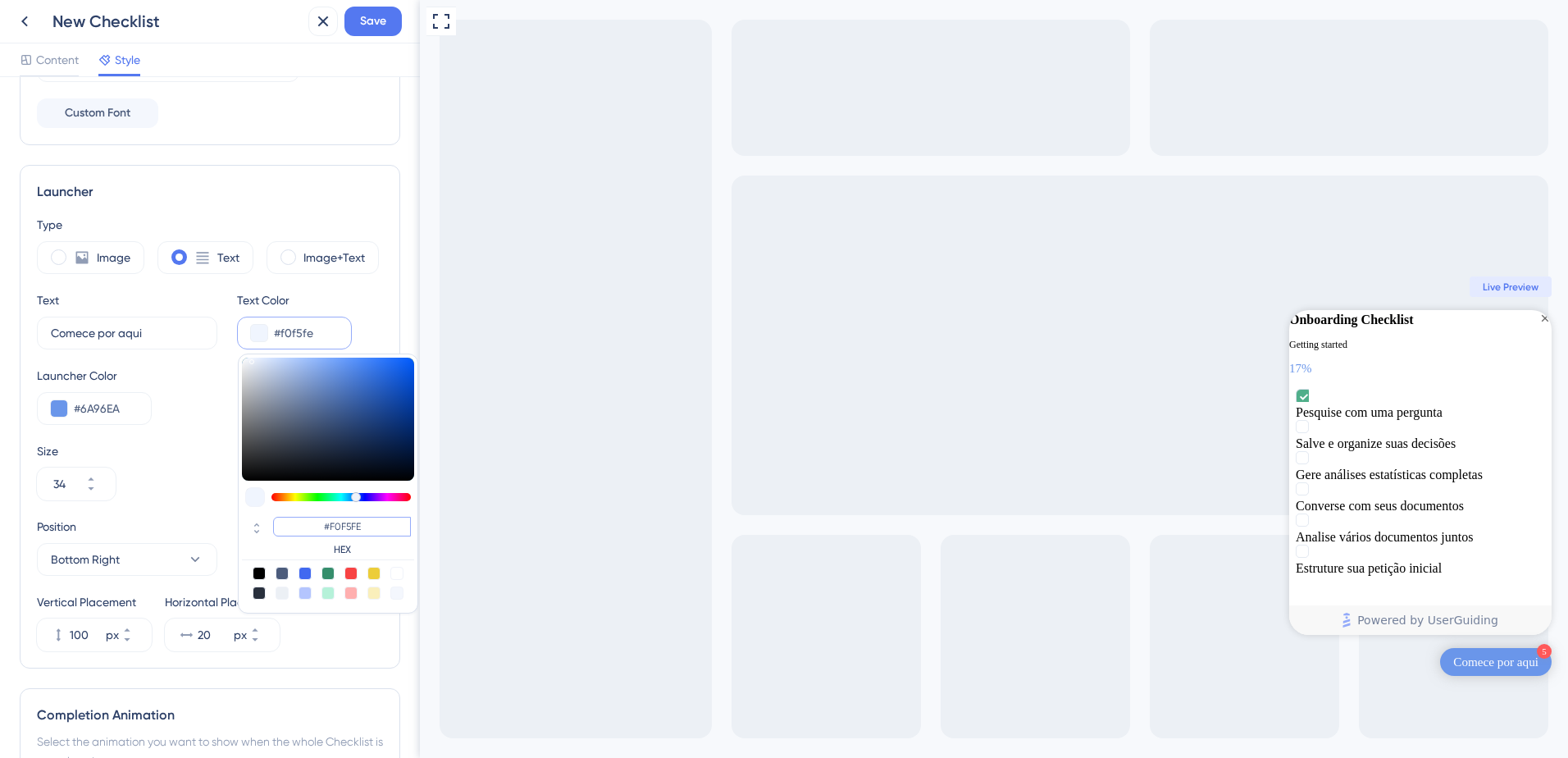
type input "#f0f5fe"
type input "#F0F5FE"
click at [369, 304] on div "Text Comece por aqui 5 Text Color #f0f5fe #F0F5FE HEX" at bounding box center [209, 319] width 346 height 59
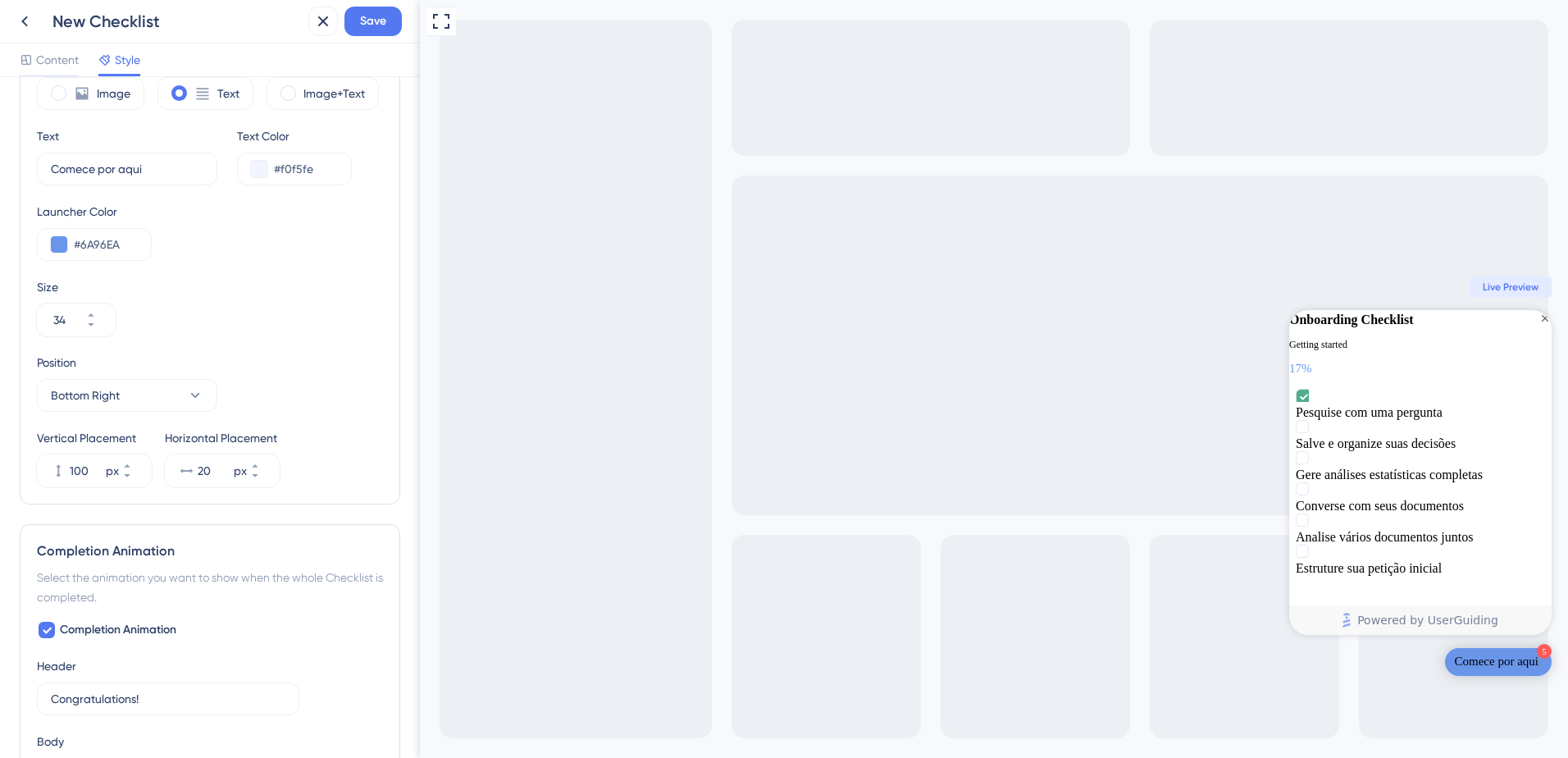
scroll to position [725, 0]
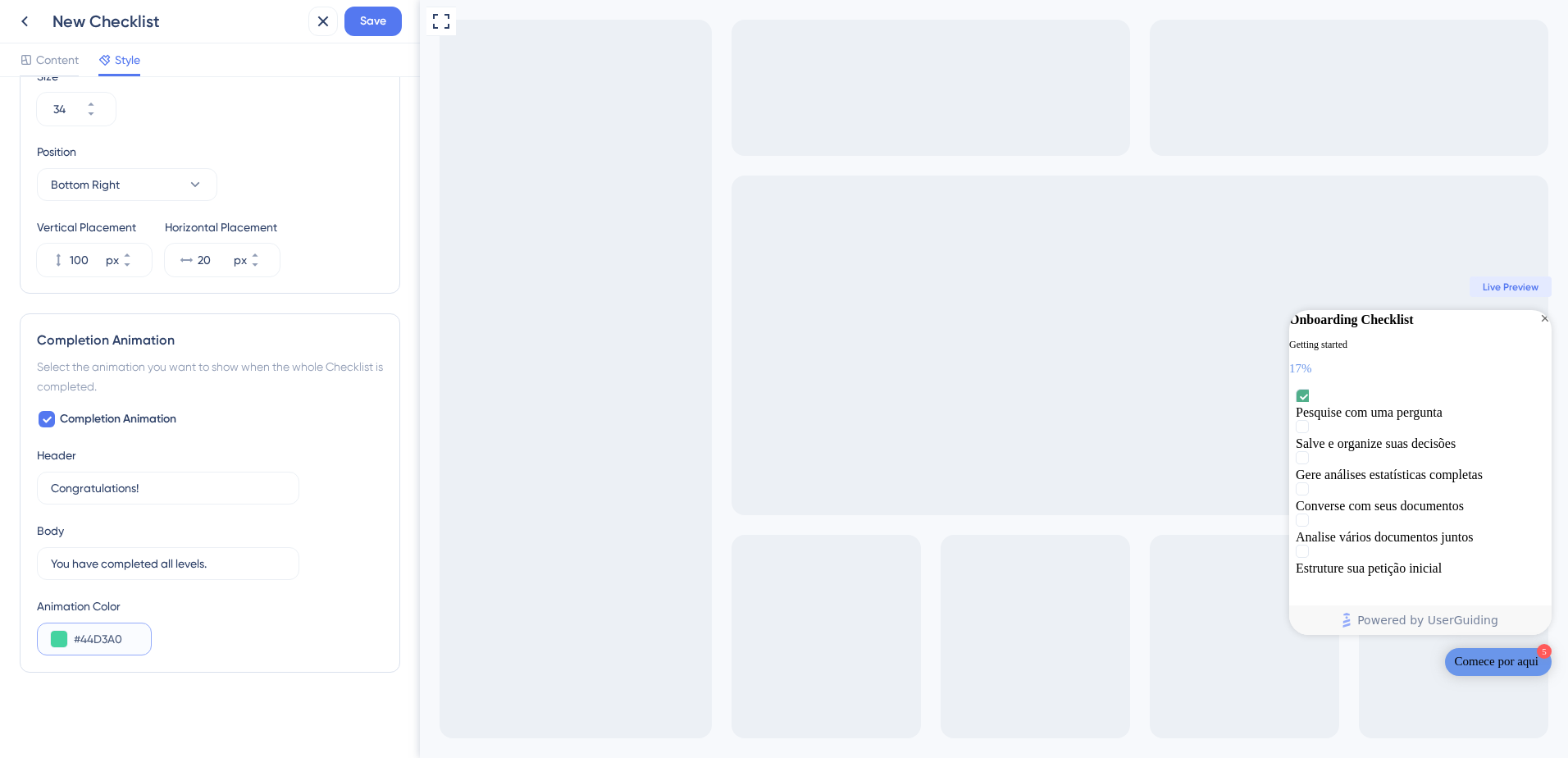
click at [113, 633] on input "#44D3A0" at bounding box center [105, 639] width 64 height 20
paste input "070C21"
click at [215, 625] on div "Animation Color #070C21" at bounding box center [209, 626] width 346 height 59
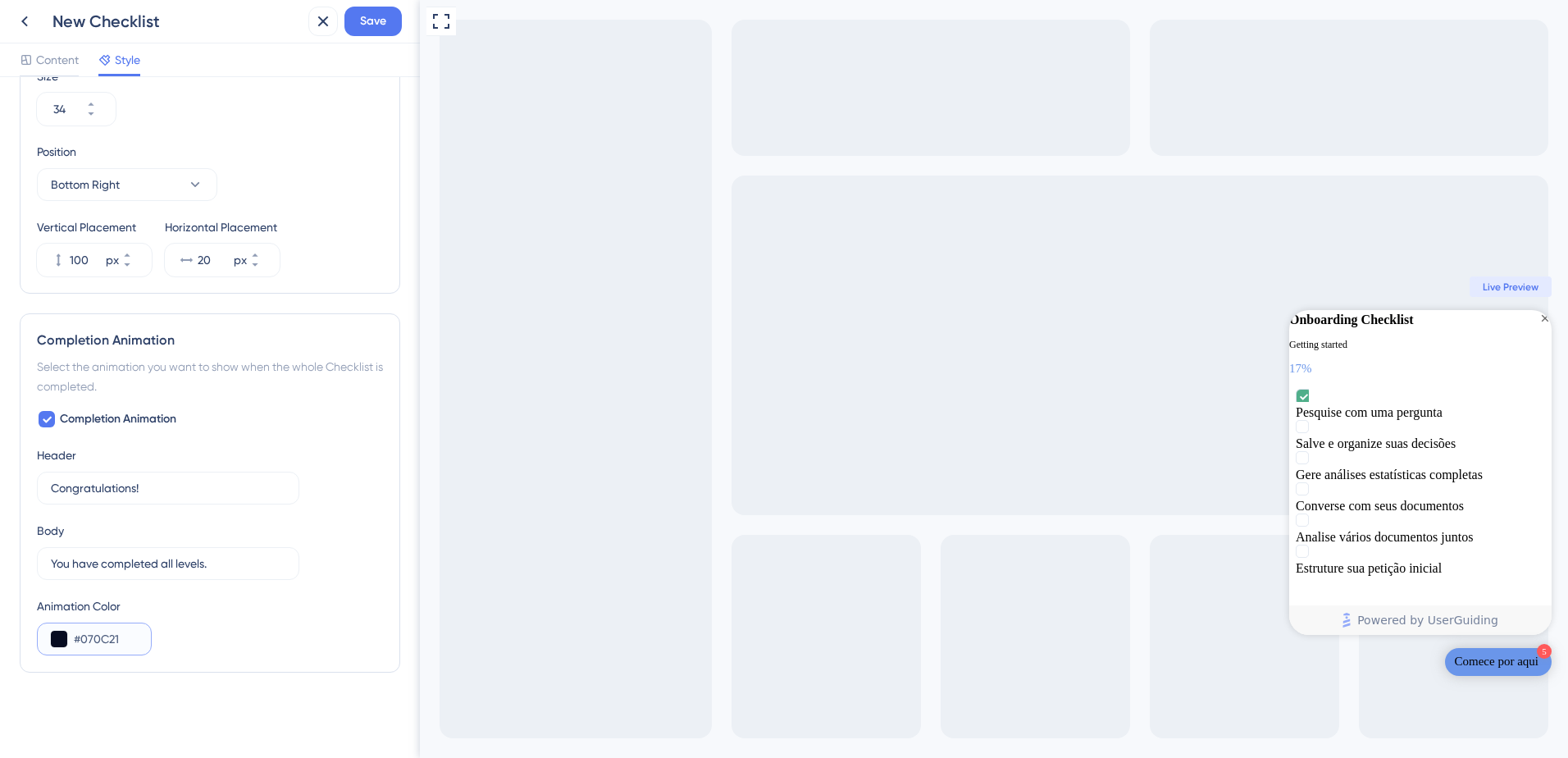
click at [112, 637] on input "#070C21" at bounding box center [105, 639] width 64 height 20
paste input "6A96EA"
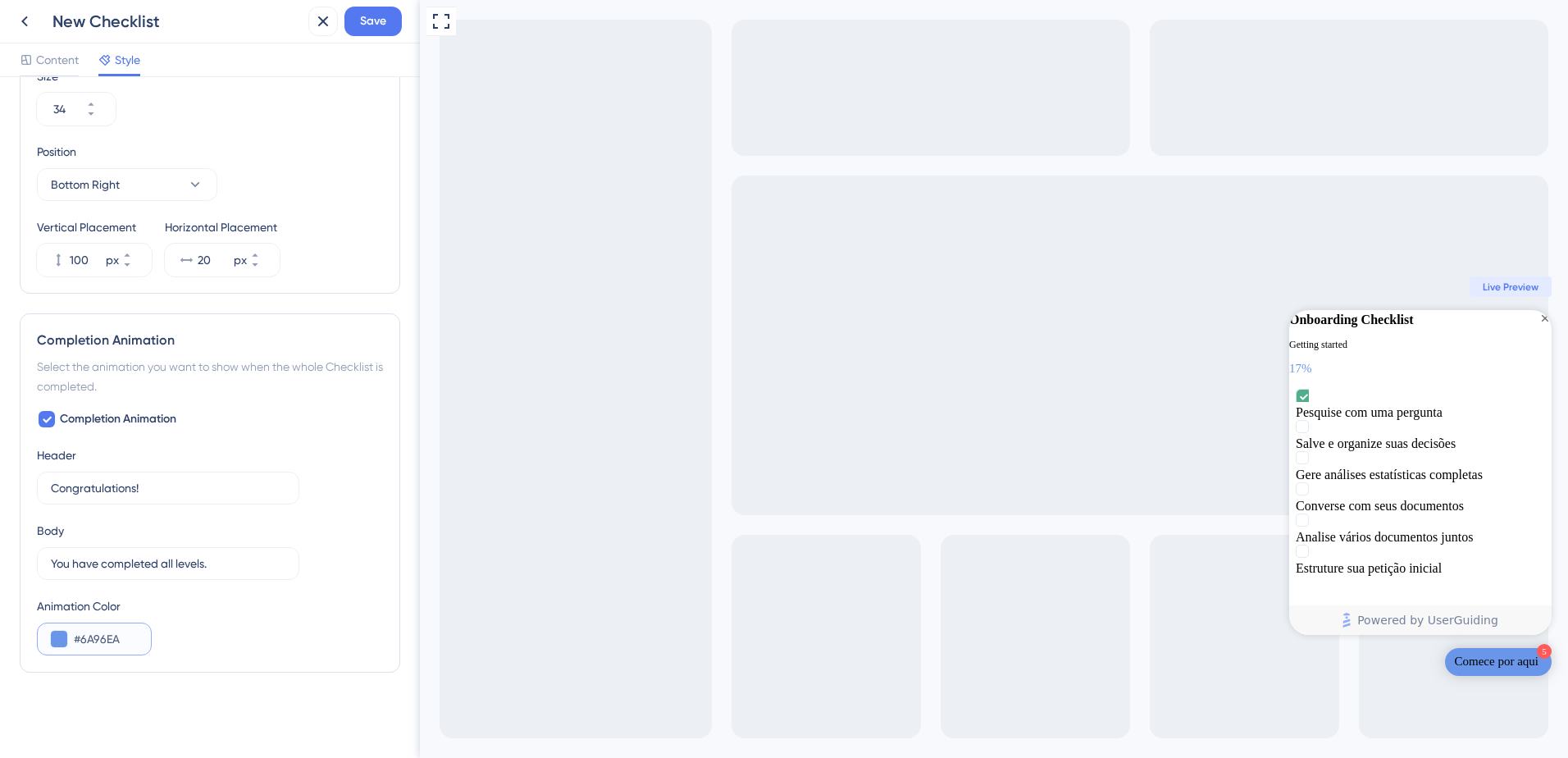
type input "#6A96EA"
click at [249, 648] on div "Animation Color #6A96EA" at bounding box center [209, 626] width 346 height 59
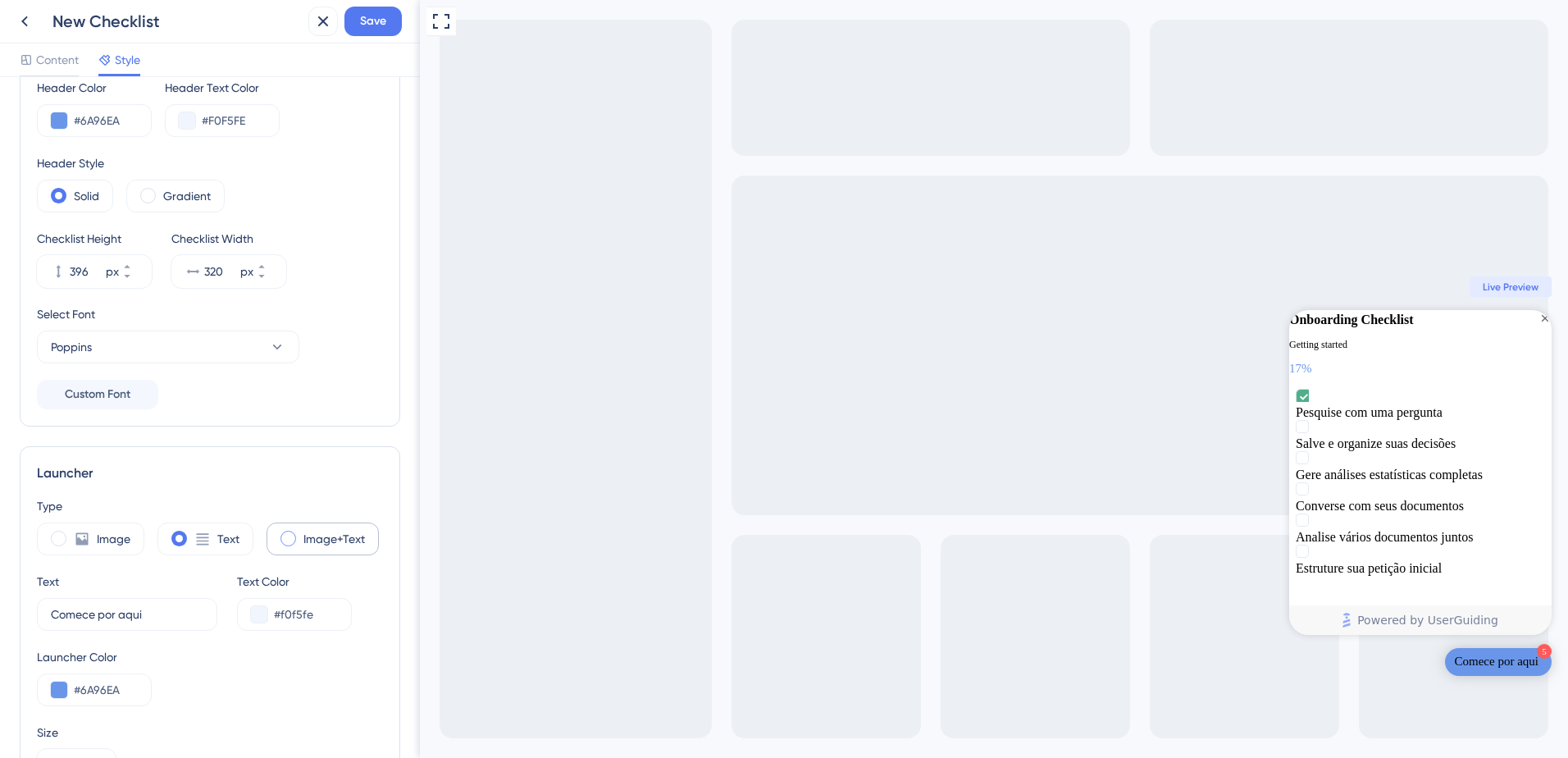
click at [306, 540] on label "Image+Text" at bounding box center [334, 539] width 62 height 20
click at [178, 532] on span at bounding box center [179, 538] width 15 height 15
click at [191, 533] on input "radio" at bounding box center [191, 533] width 0 height 0
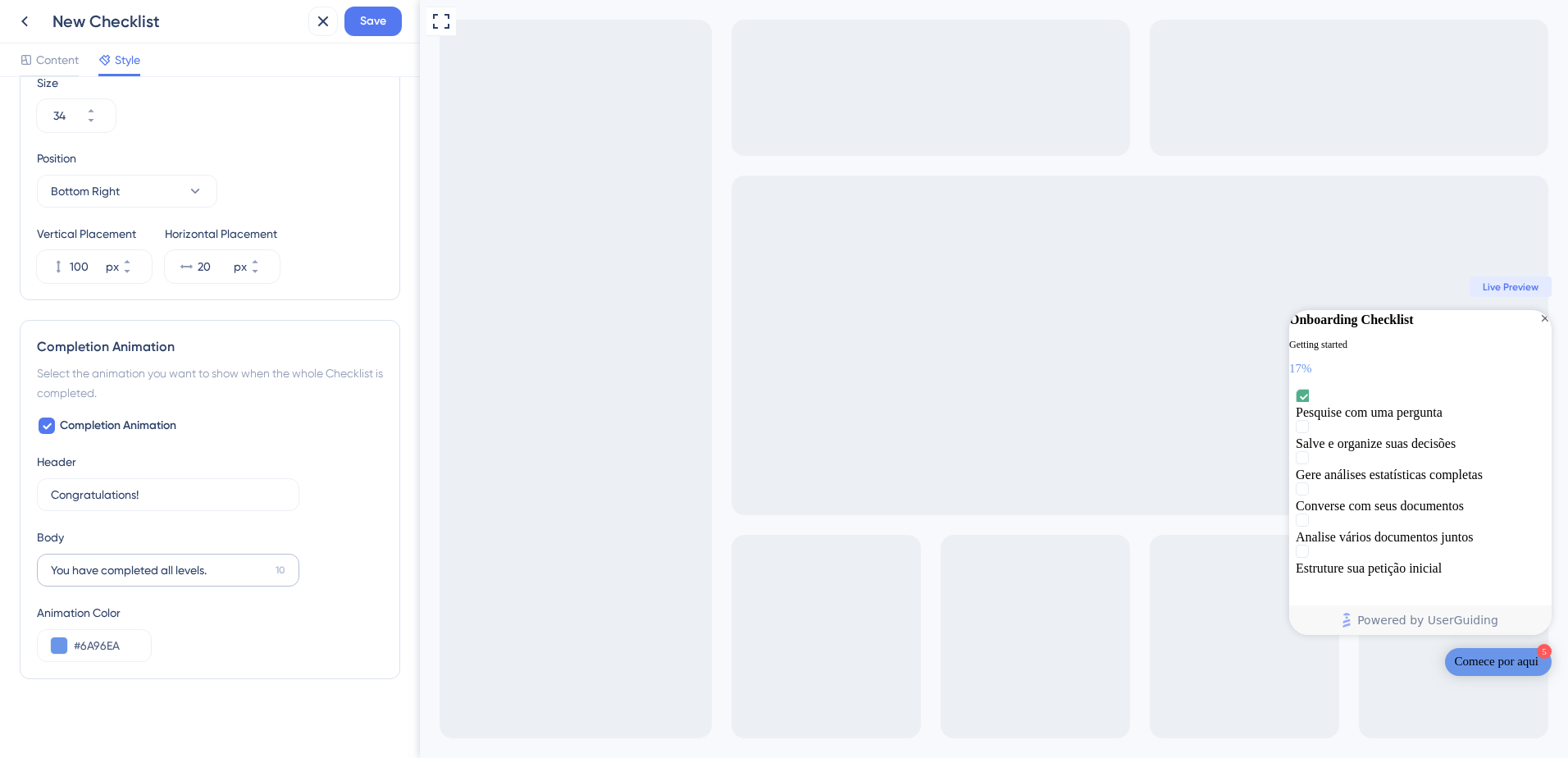
scroll to position [725, 0]
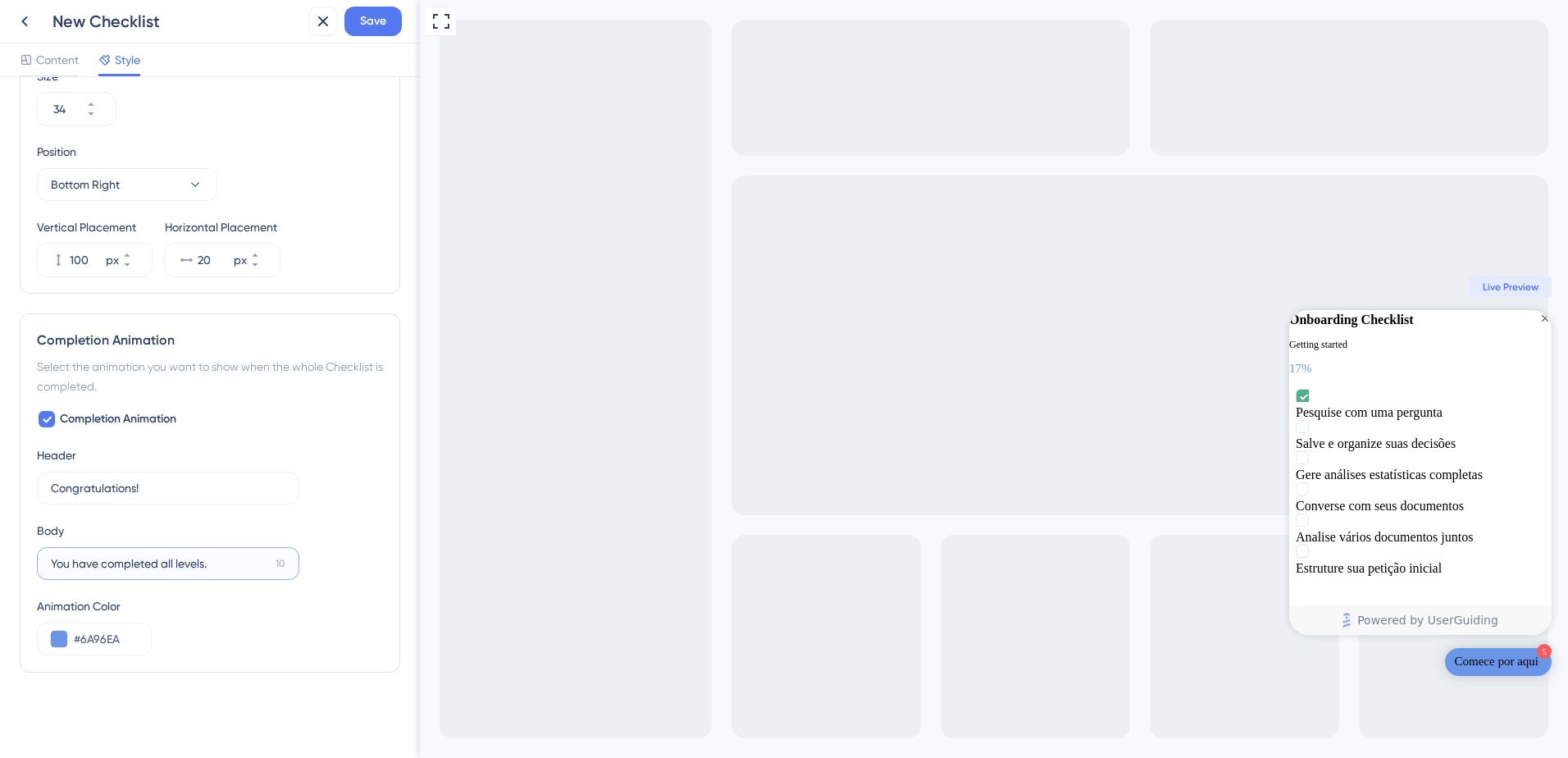
click at [220, 566] on input "You have completed all levels." at bounding box center [160, 564] width 218 height 18
click at [1394, 319] on div "Onboarding Checklist Getting started 17% Pesquise com uma pergunta Salve e orga…" at bounding box center [1420, 443] width 262 height 268
click at [152, 558] on input "You have completed all levels." at bounding box center [160, 564] width 218 height 18
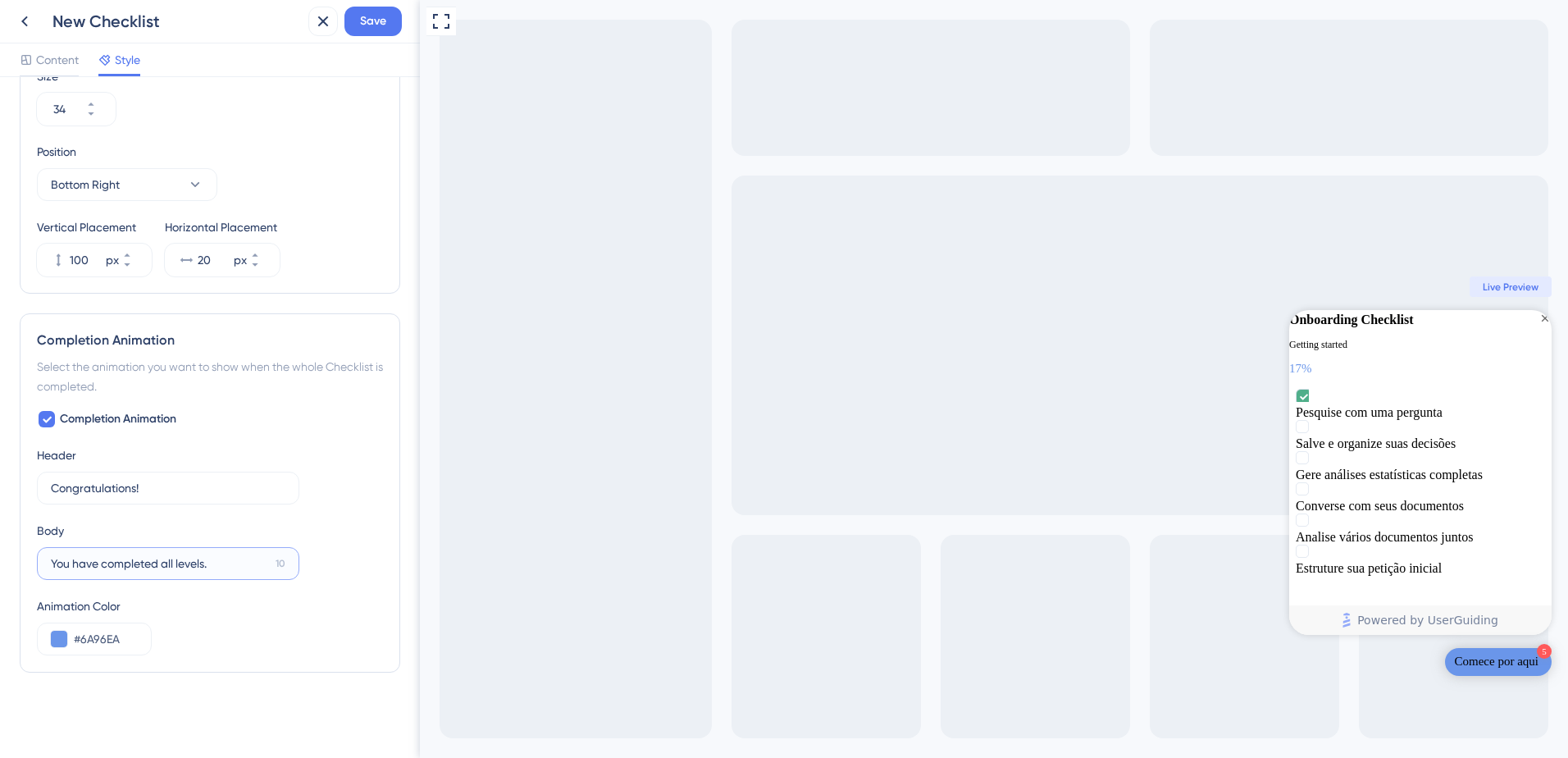
click at [152, 558] on input "You have completed all levels." at bounding box center [160, 564] width 218 height 18
paste input "Setup concluído. Agora, você está um pas"
drag, startPoint x: 145, startPoint y: 563, endPoint x: 23, endPoint y: 570, distance: 122.2
click at [23, 570] on div "Completion Animation Select the animation you want to show when the whole Check…" at bounding box center [209, 492] width 380 height 359
click at [212, 574] on label "Agora, você está um pas 17" at bounding box center [167, 563] width 262 height 33
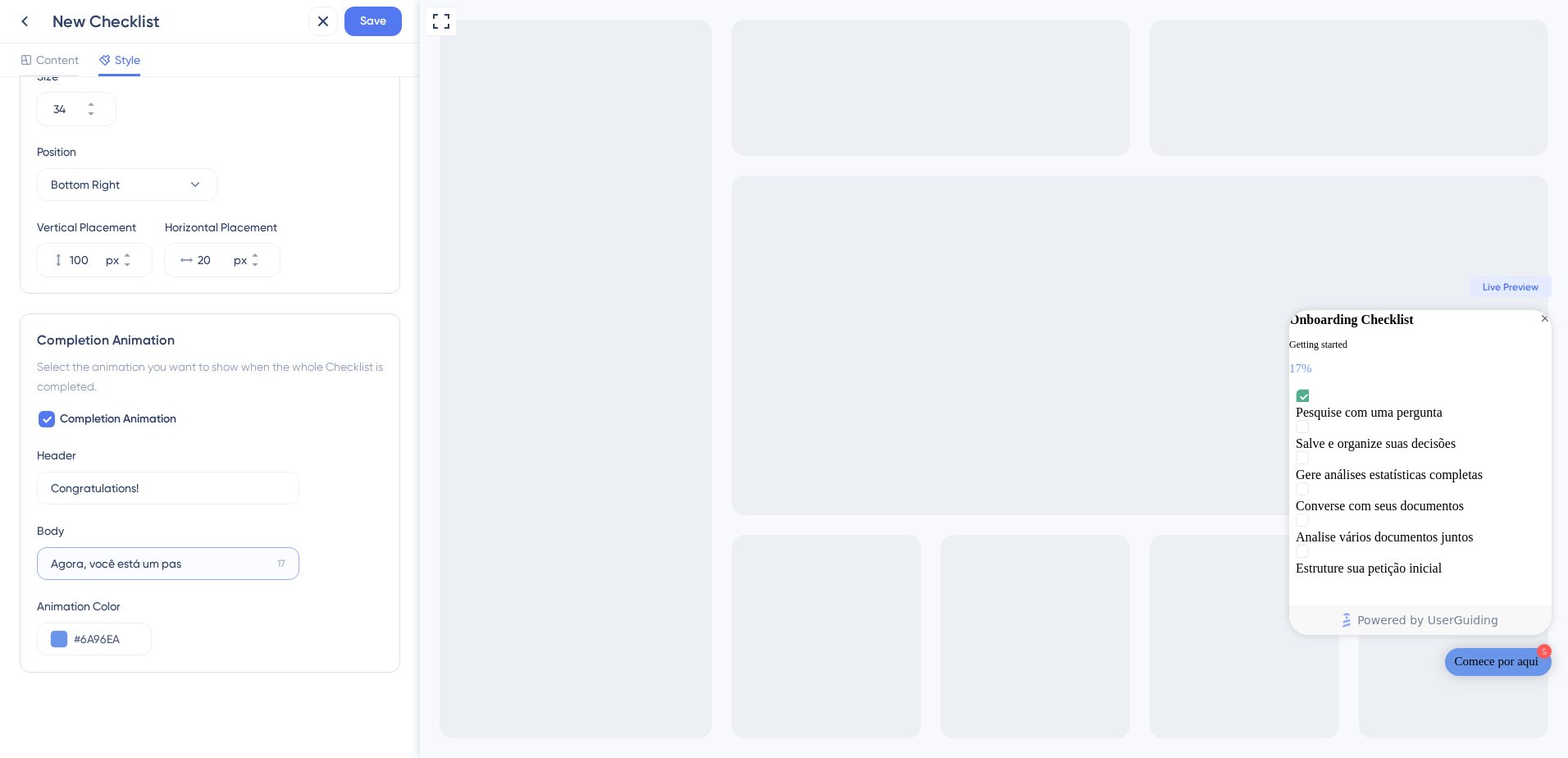
click at [212, 573] on input "Agora, você está um pas" at bounding box center [161, 564] width 220 height 18
click at [211, 572] on label "Agora, você está um pas 17" at bounding box center [167, 563] width 262 height 33
click at [211, 572] on input "Agora, você está um pas" at bounding box center [161, 564] width 220 height 18
click at [191, 551] on label "Agora, você está um pas 17" at bounding box center [167, 563] width 262 height 33
click at [191, 555] on input "Agora, você está um pas" at bounding box center [161, 564] width 220 height 18
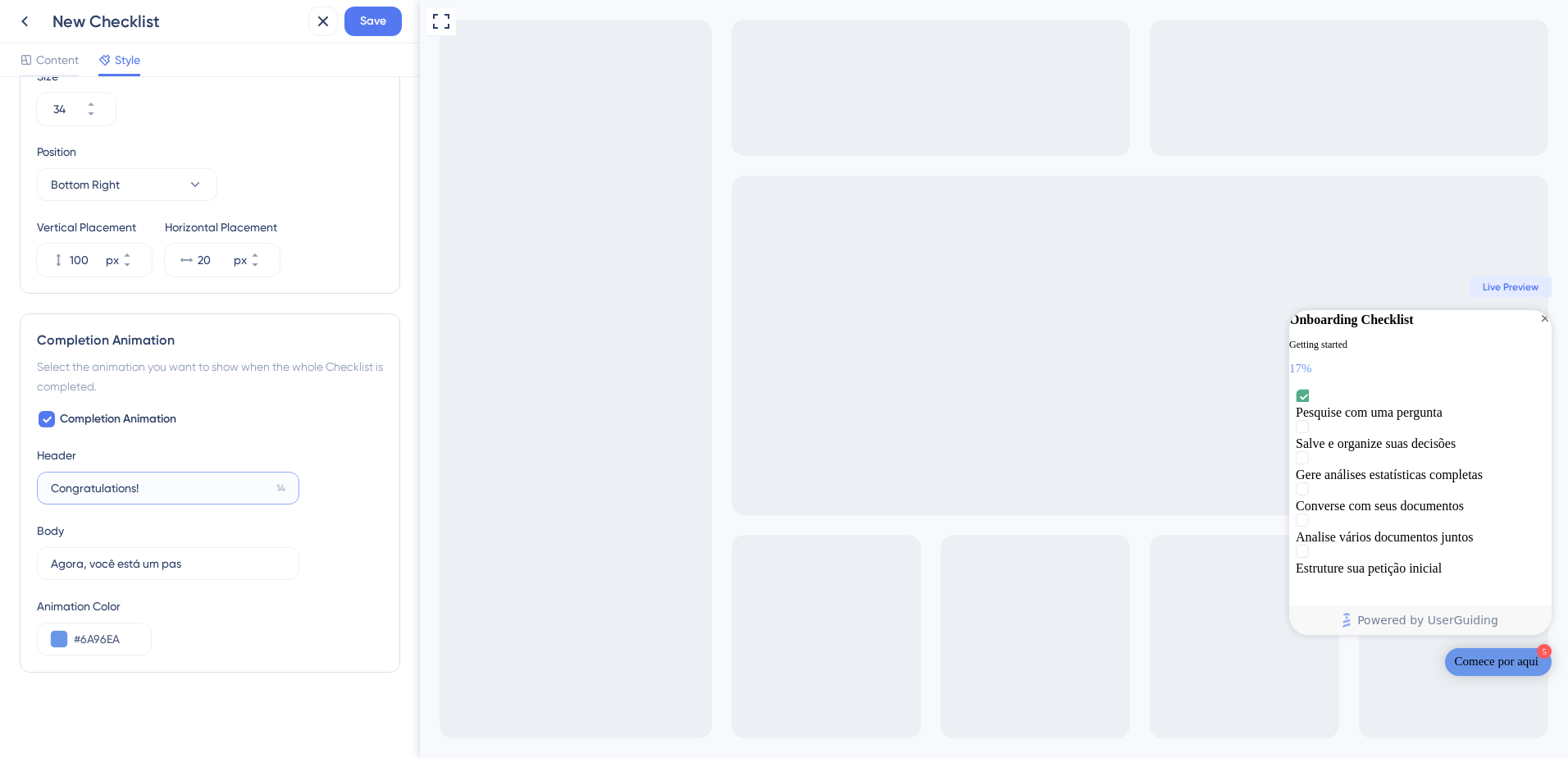
click at [128, 486] on input "Congratulations!" at bounding box center [160, 488] width 219 height 18
click at [128, 564] on input "Agora, você está um pas" at bounding box center [161, 564] width 220 height 18
click at [128, 563] on input "Agora, você está um pas" at bounding box center [161, 564] width 220 height 18
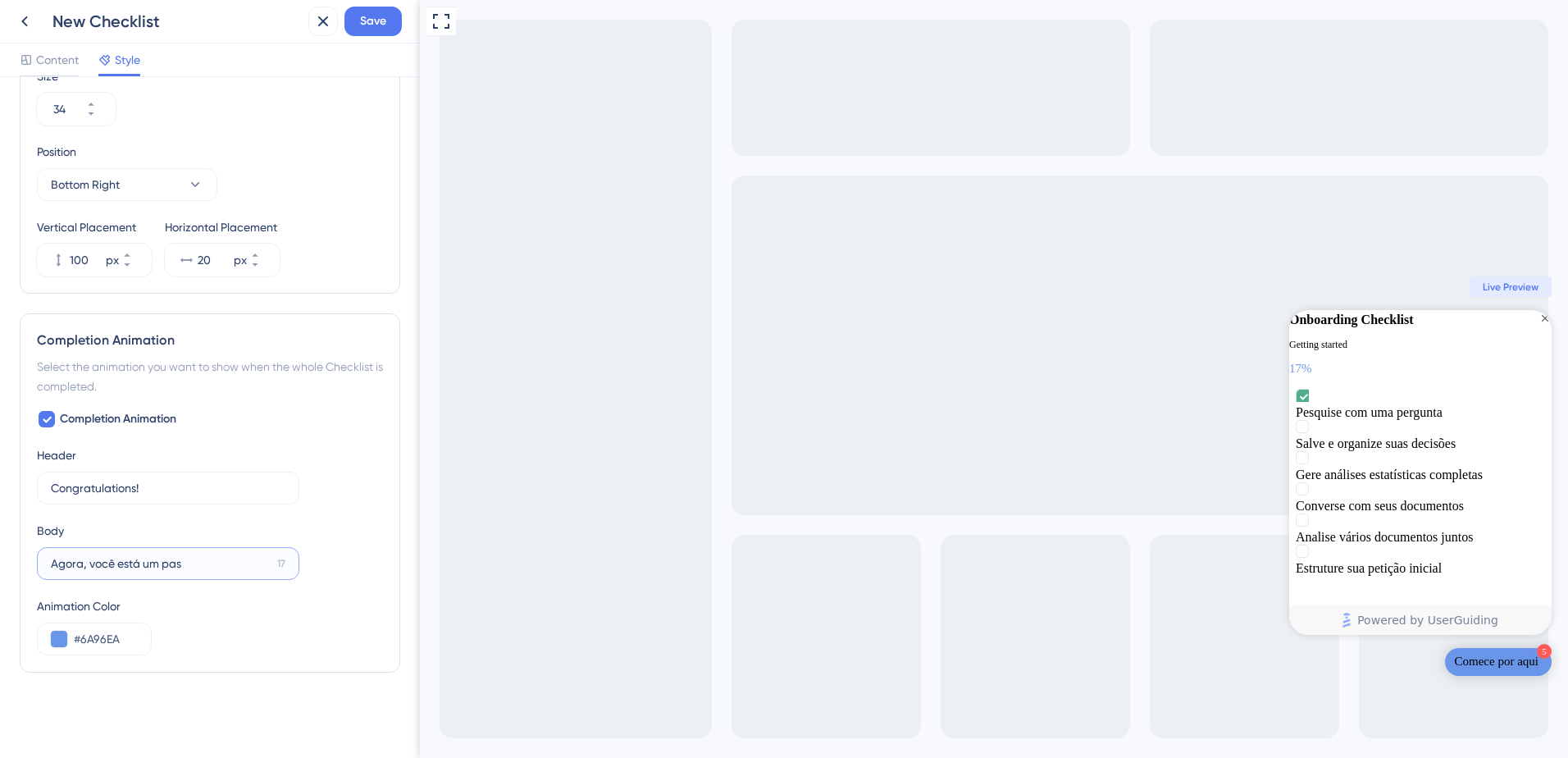
paste input "so à frente."
type input "Agora, você está um passo à frente."
click at [148, 492] on input "Congratulations!" at bounding box center [160, 488] width 219 height 18
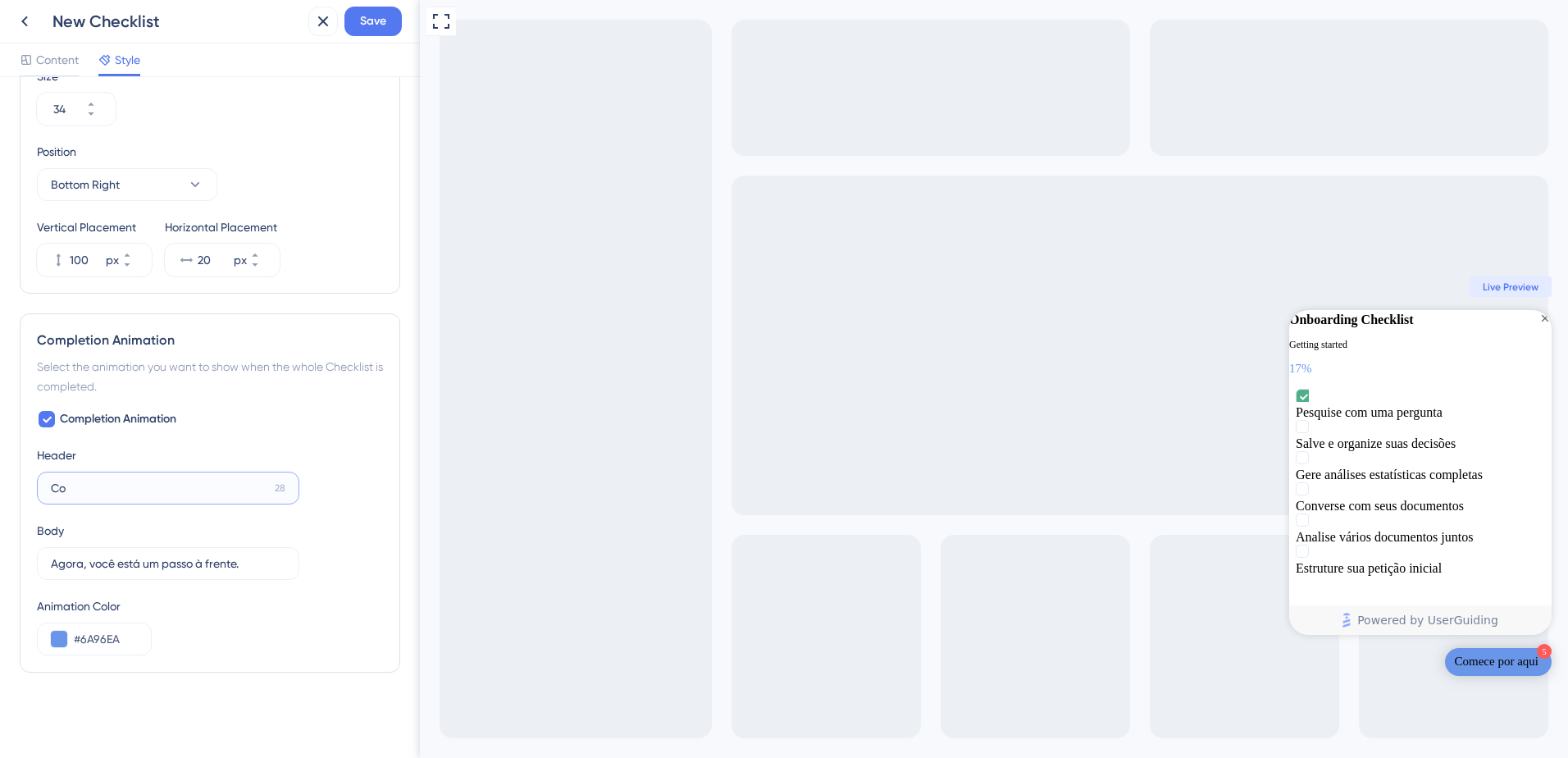
type input "C"
click at [124, 487] on input "30" at bounding box center [159, 488] width 216 height 18
paste input "Parabéns!"
type input "Parabéns!"
click at [210, 462] on div "Header Parabéns! 21" at bounding box center [167, 475] width 262 height 59
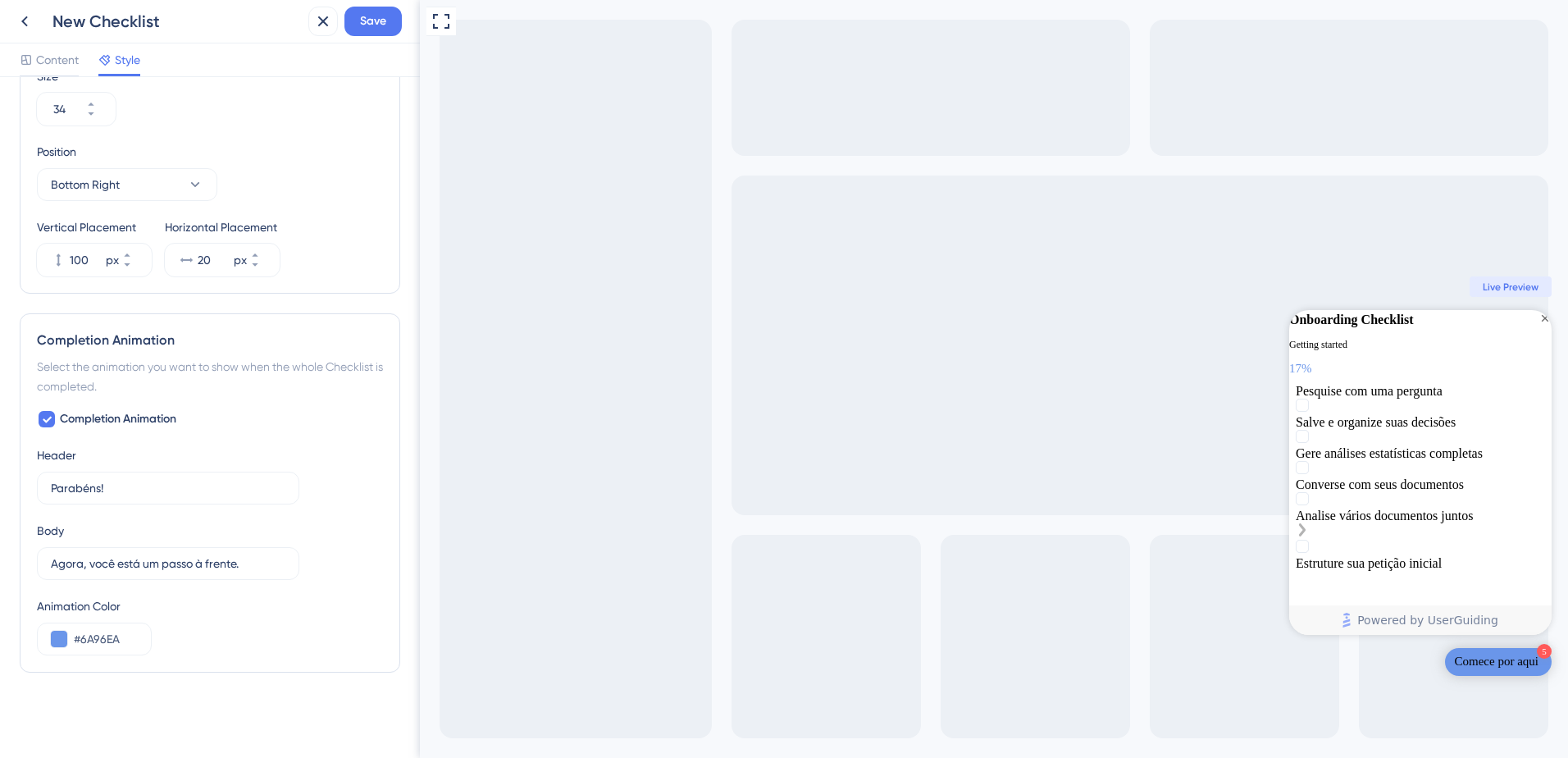
scroll to position [48, 0]
click at [239, 570] on input "Agora, você está um passo à frente." at bounding box center [162, 564] width 222 height 18
click at [377, 21] on span "Save" at bounding box center [372, 21] width 26 height 20
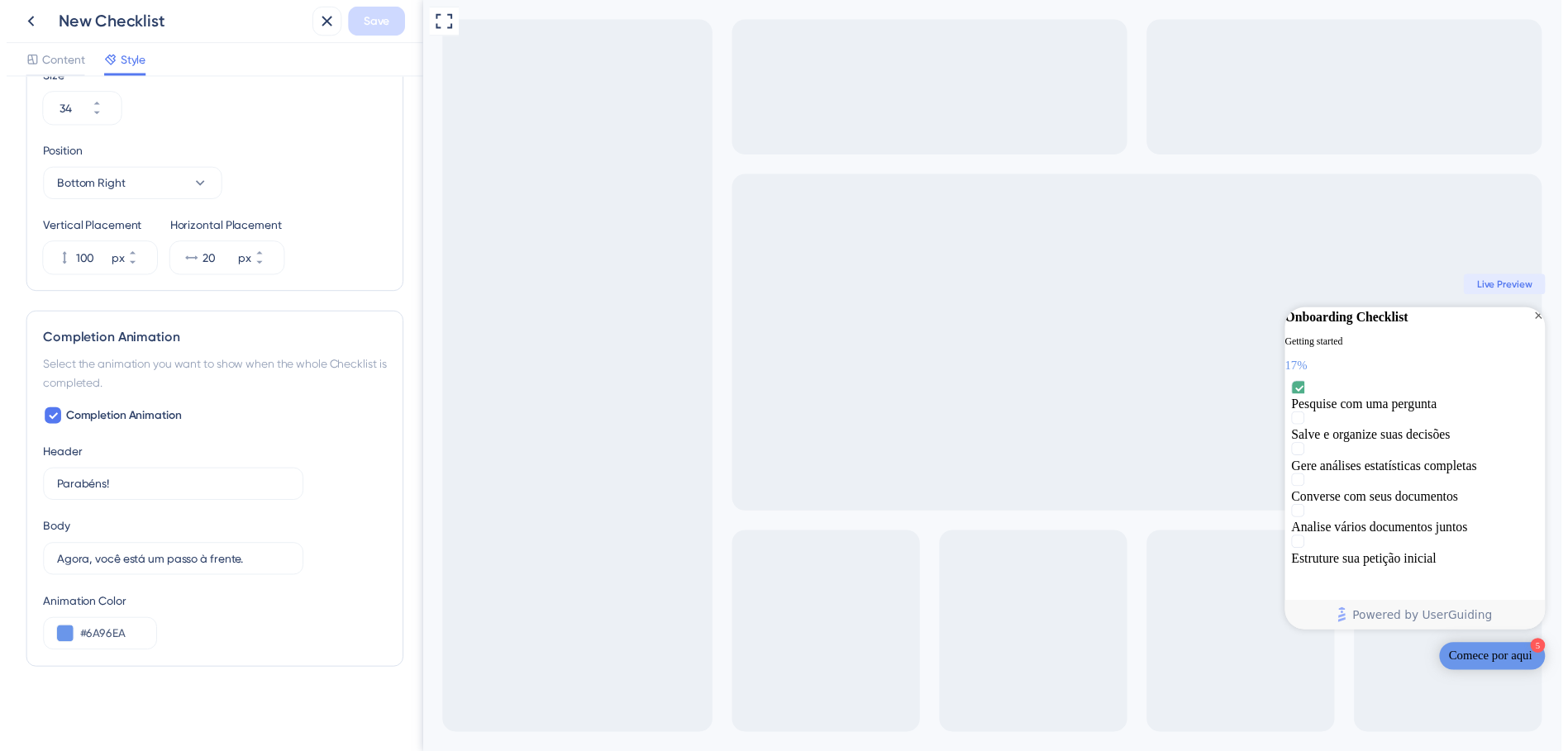
scroll to position [0, 0]
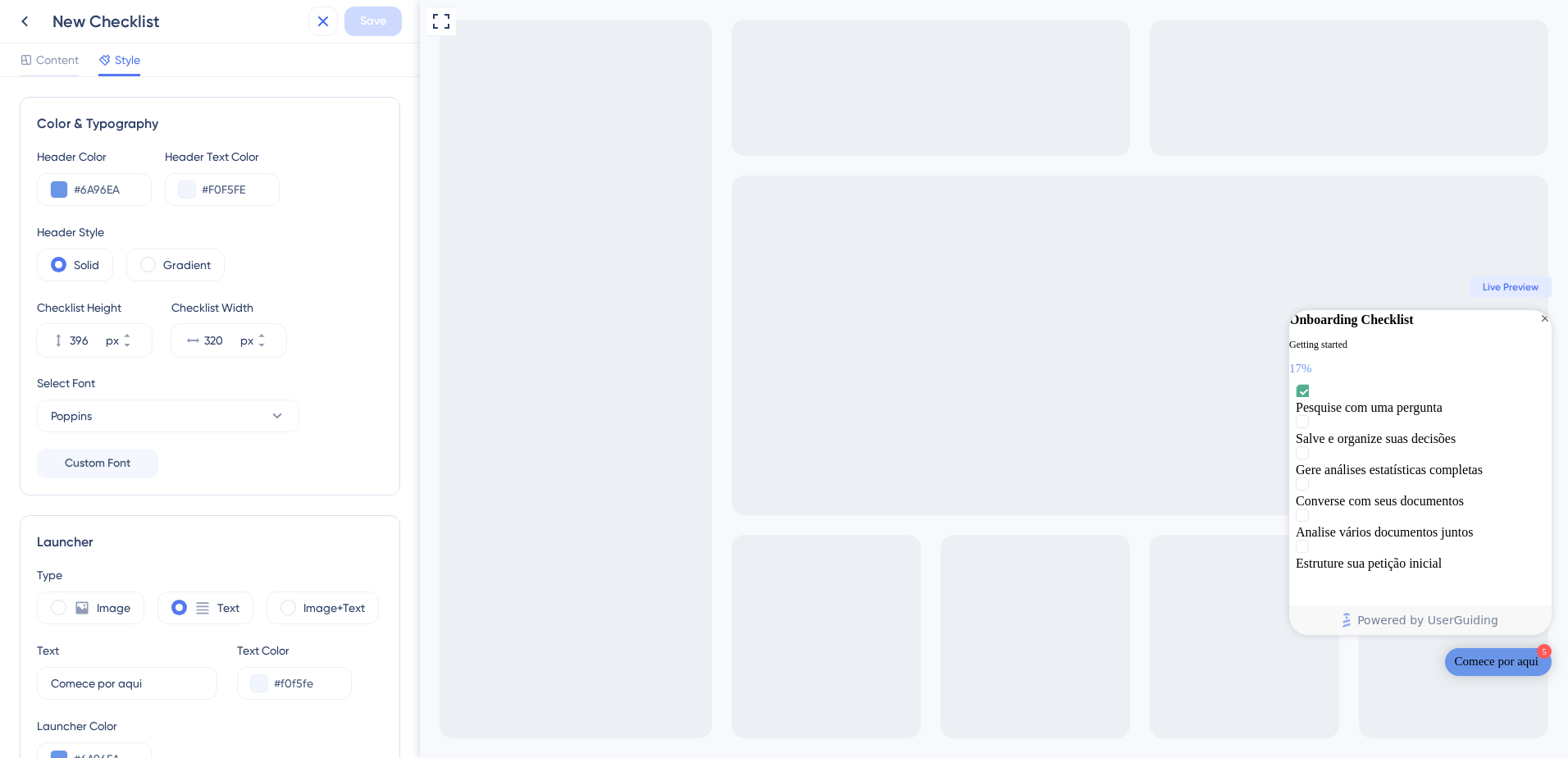
click at [323, 19] on icon at bounding box center [323, 21] width 20 height 20
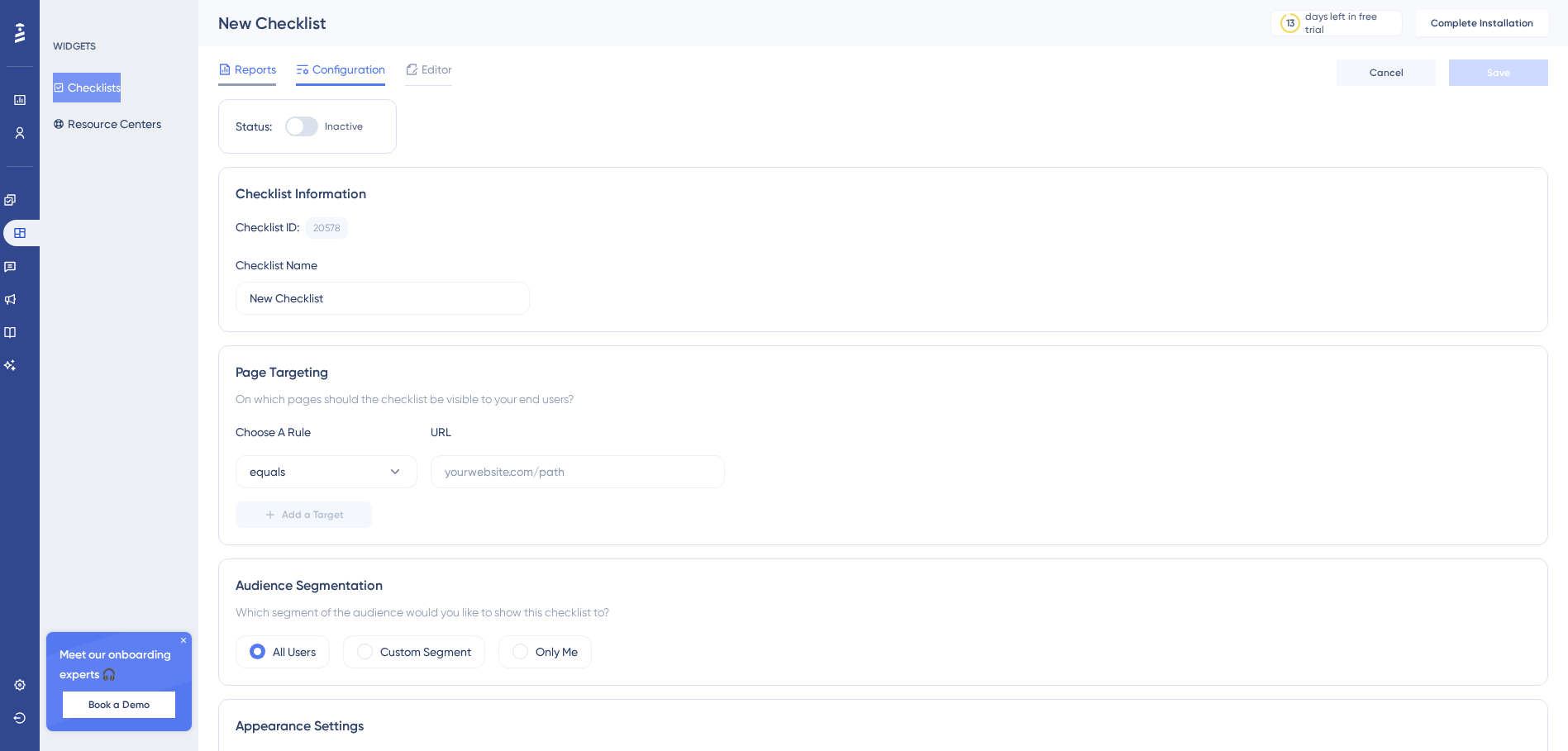
click at [259, 65] on span "Reports" at bounding box center [255, 69] width 41 height 20
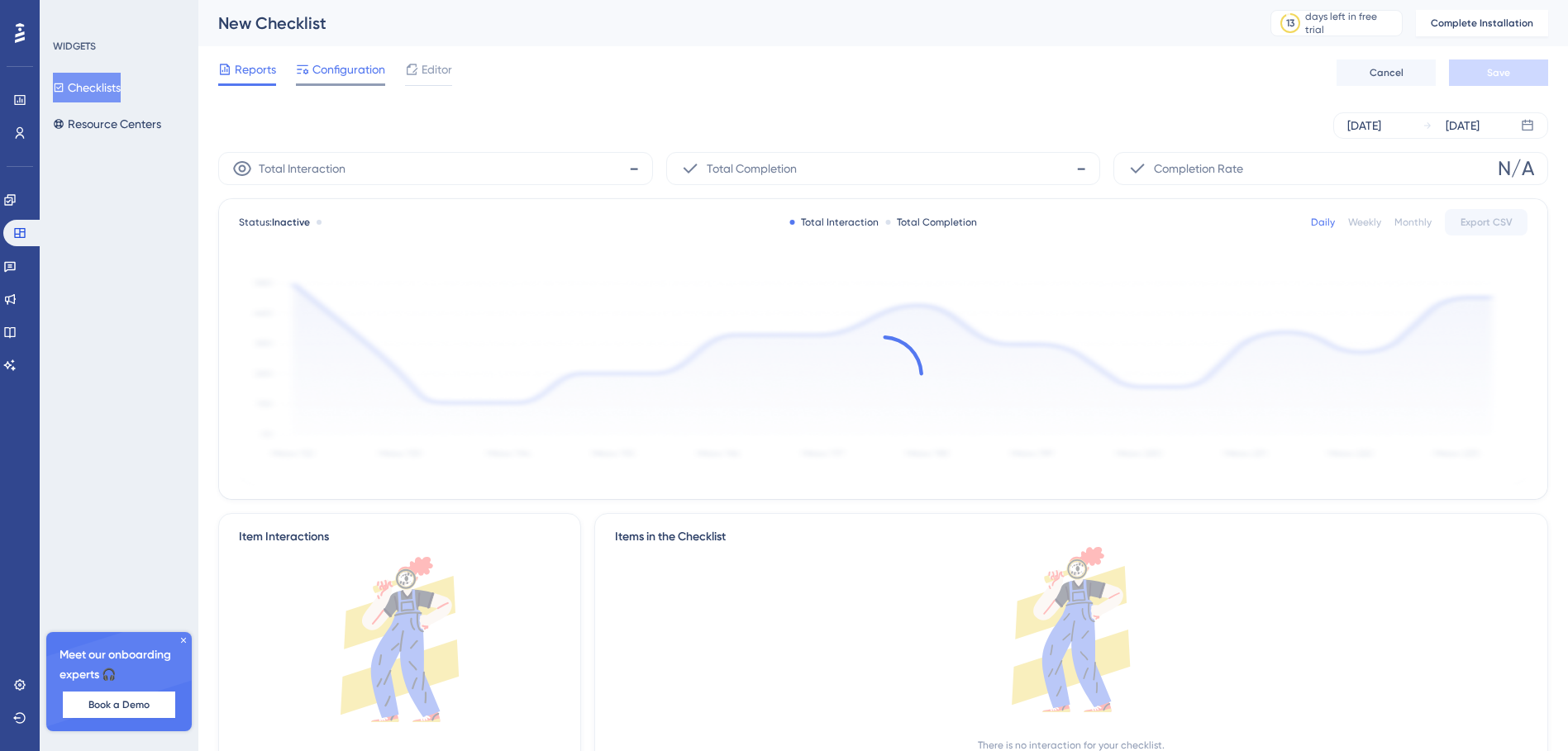
click at [341, 68] on span "Configuration" at bounding box center [348, 69] width 73 height 20
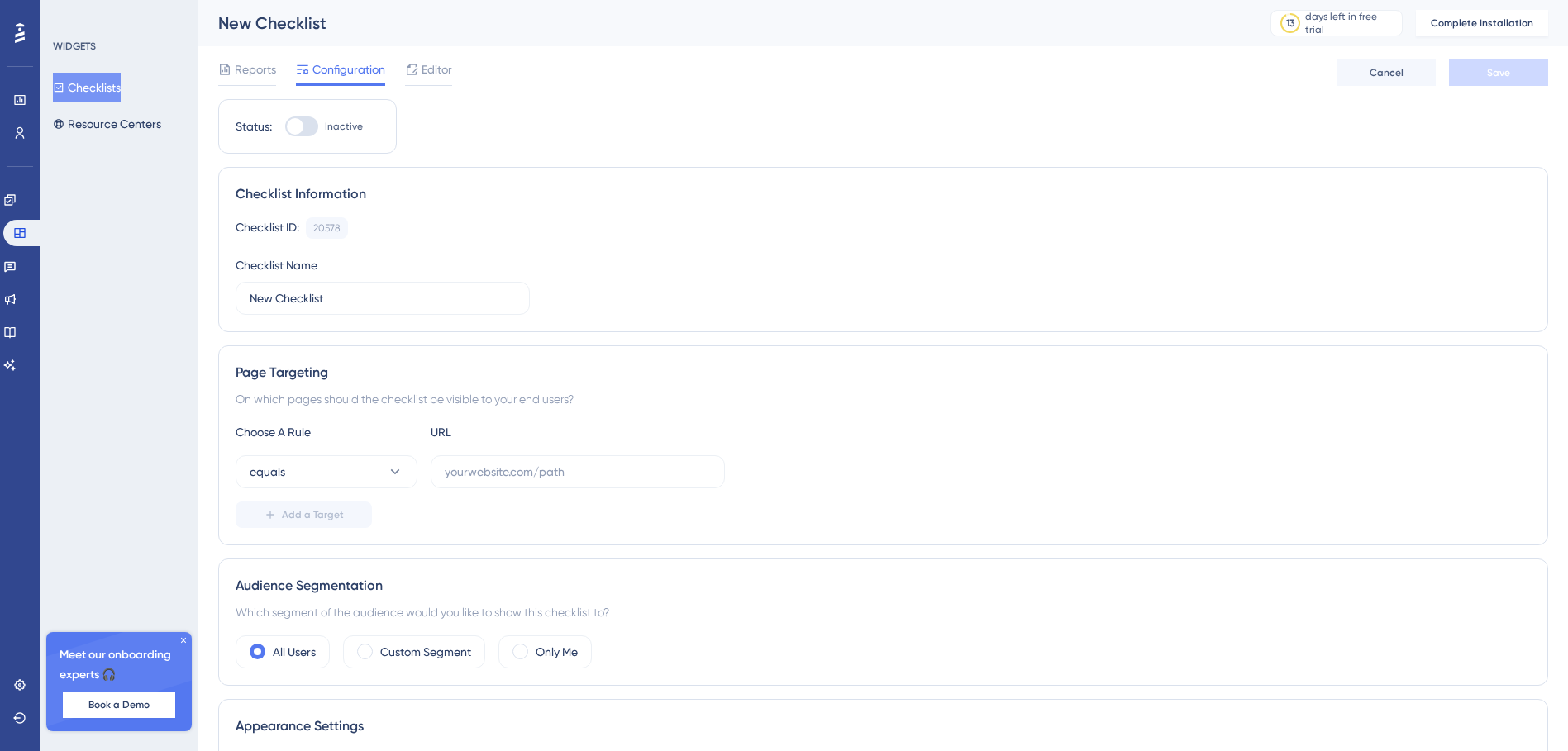
click at [109, 78] on font "Checklists" at bounding box center [94, 87] width 53 height 20
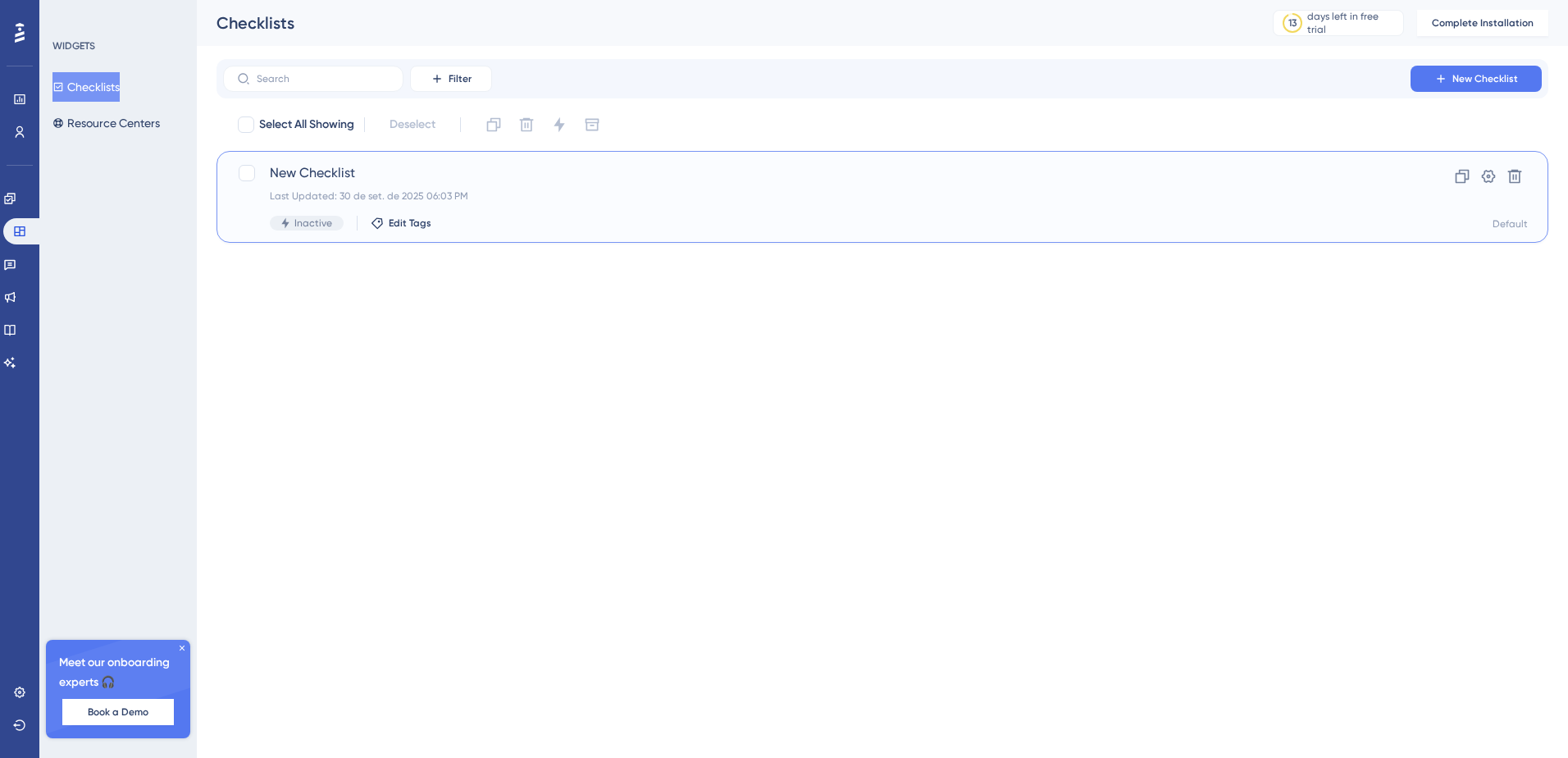
click at [550, 177] on span "New Checklist" at bounding box center [817, 173] width 1094 height 20
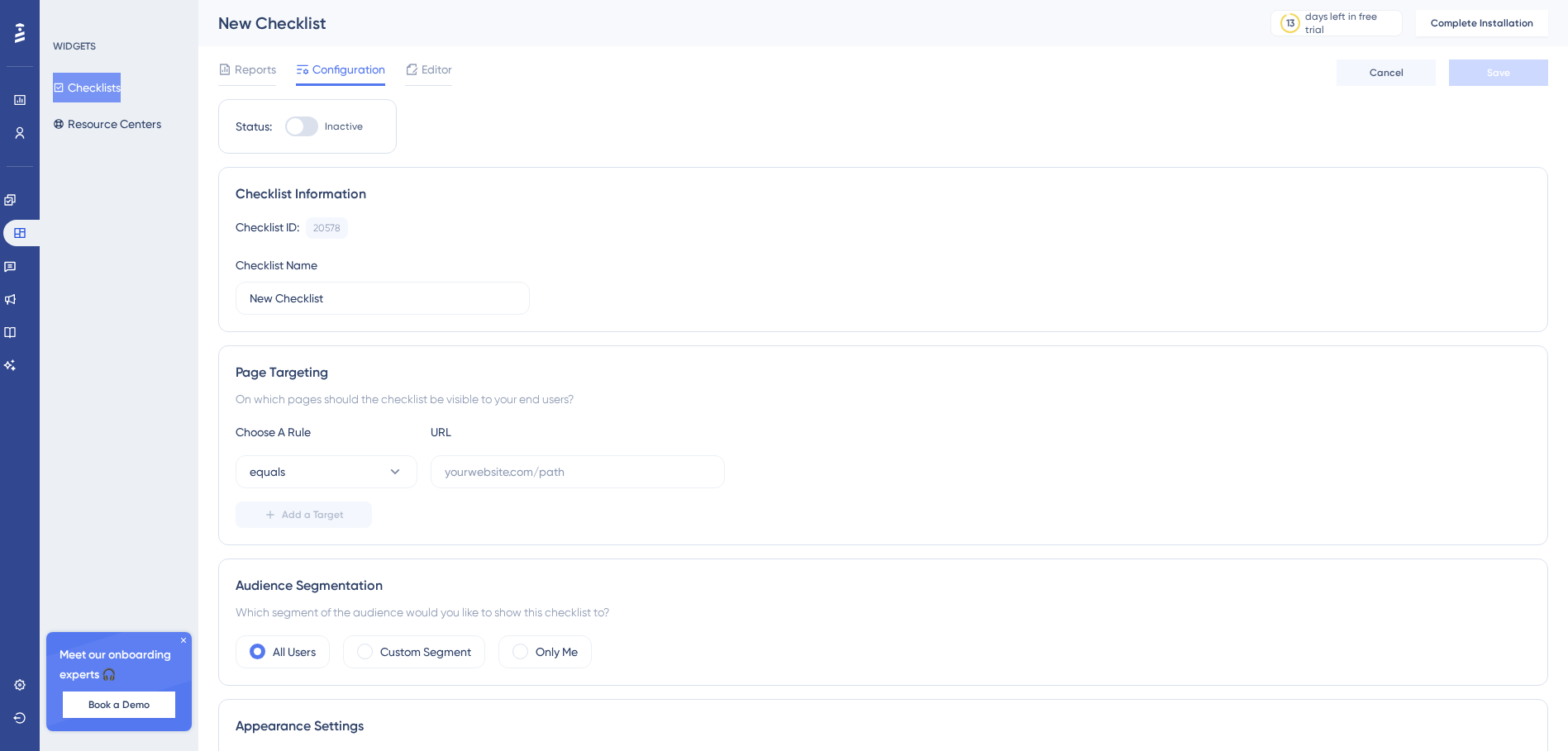
click at [320, 20] on div "New Checklist" at bounding box center [723, 23] width 1011 height 23
copy div "New Checklist"
click at [337, 307] on label "New Checklist" at bounding box center [382, 298] width 294 height 33
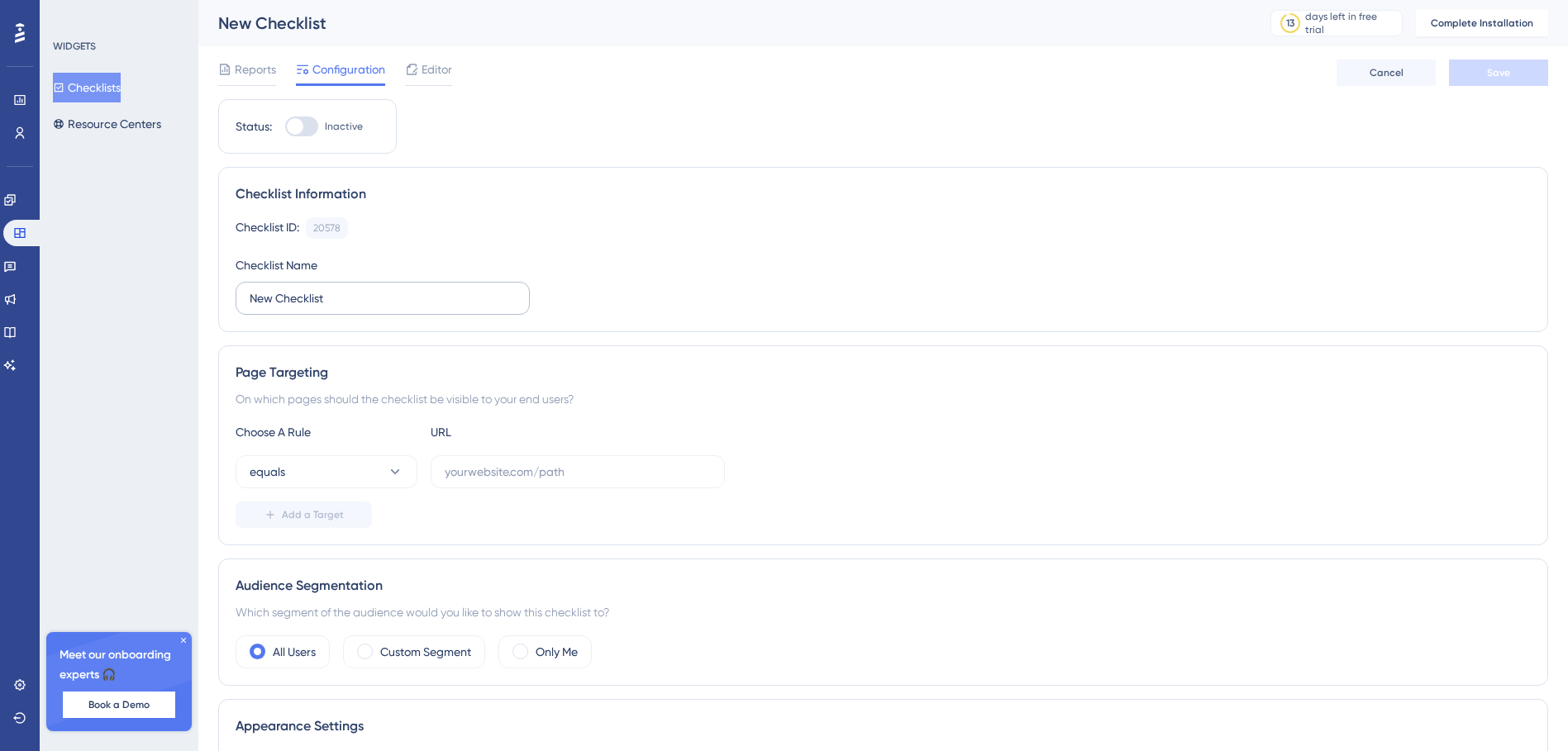
click at [337, 307] on input "New Checklist" at bounding box center [382, 298] width 266 height 18
click at [337, 307] on label "New Checklist" at bounding box center [382, 298] width 294 height 33
click at [337, 307] on input "New Checklist" at bounding box center [382, 298] width 266 height 18
click at [337, 307] on label "New Checklist" at bounding box center [382, 298] width 294 height 33
click at [337, 307] on input "New Checklist" at bounding box center [382, 298] width 266 height 18
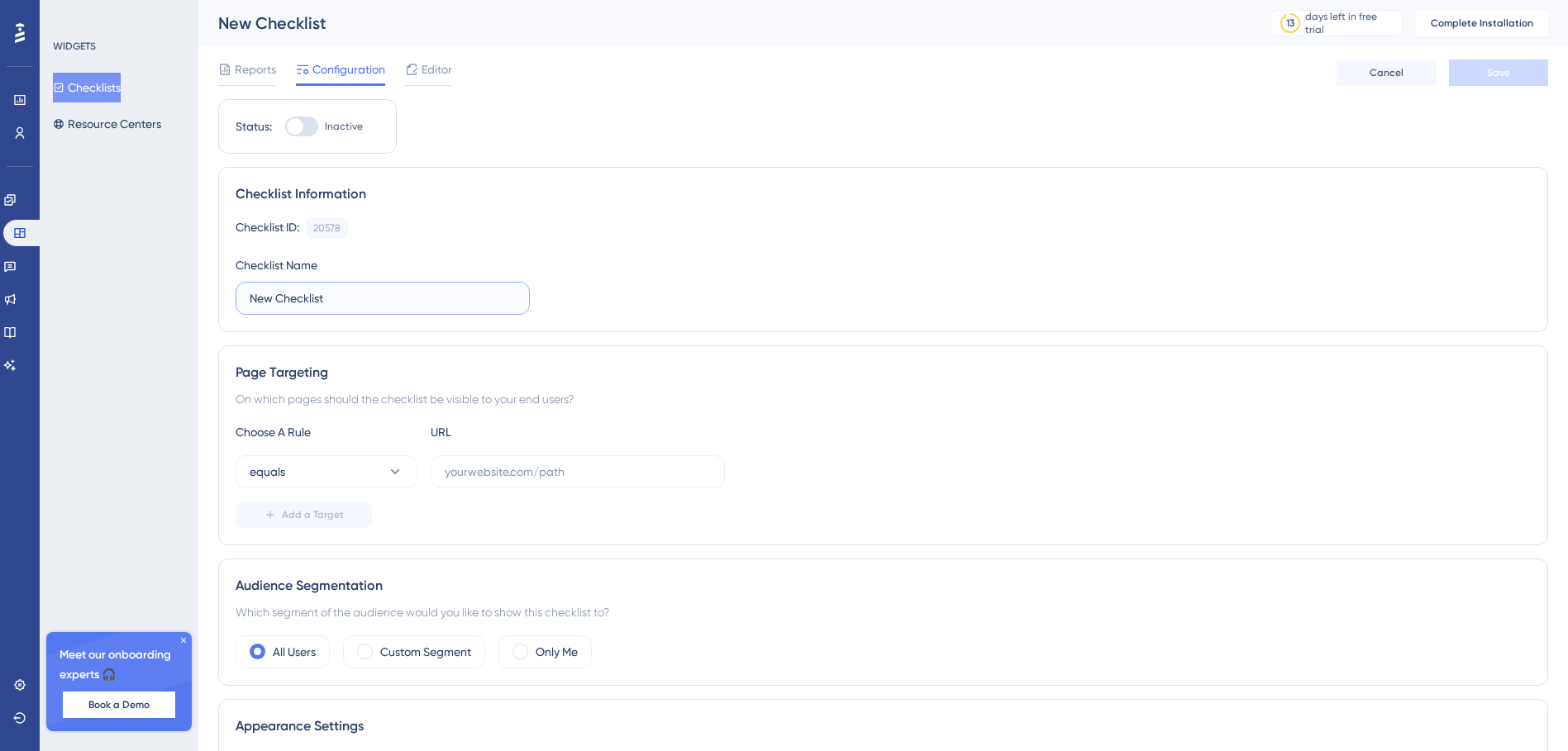
drag, startPoint x: 337, startPoint y: 307, endPoint x: 793, endPoint y: 333, distance: 456.7
click at [344, 296] on input "New Checklist" at bounding box center [382, 298] width 266 height 18
type input "N"
type input "Checklist de Onboarding"
click at [1526, 72] on button "Save" at bounding box center [1499, 72] width 99 height 26
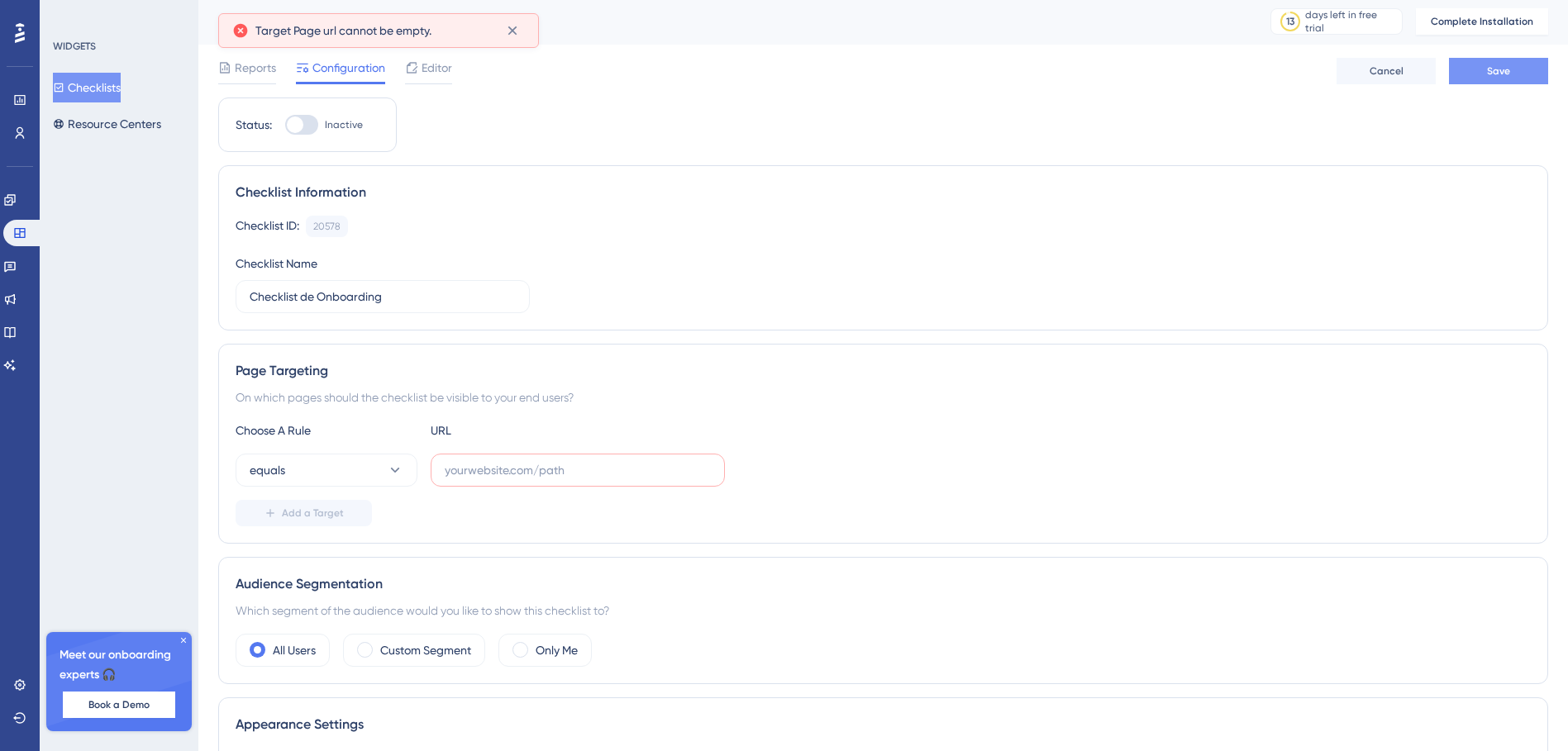
scroll to position [96, 0]
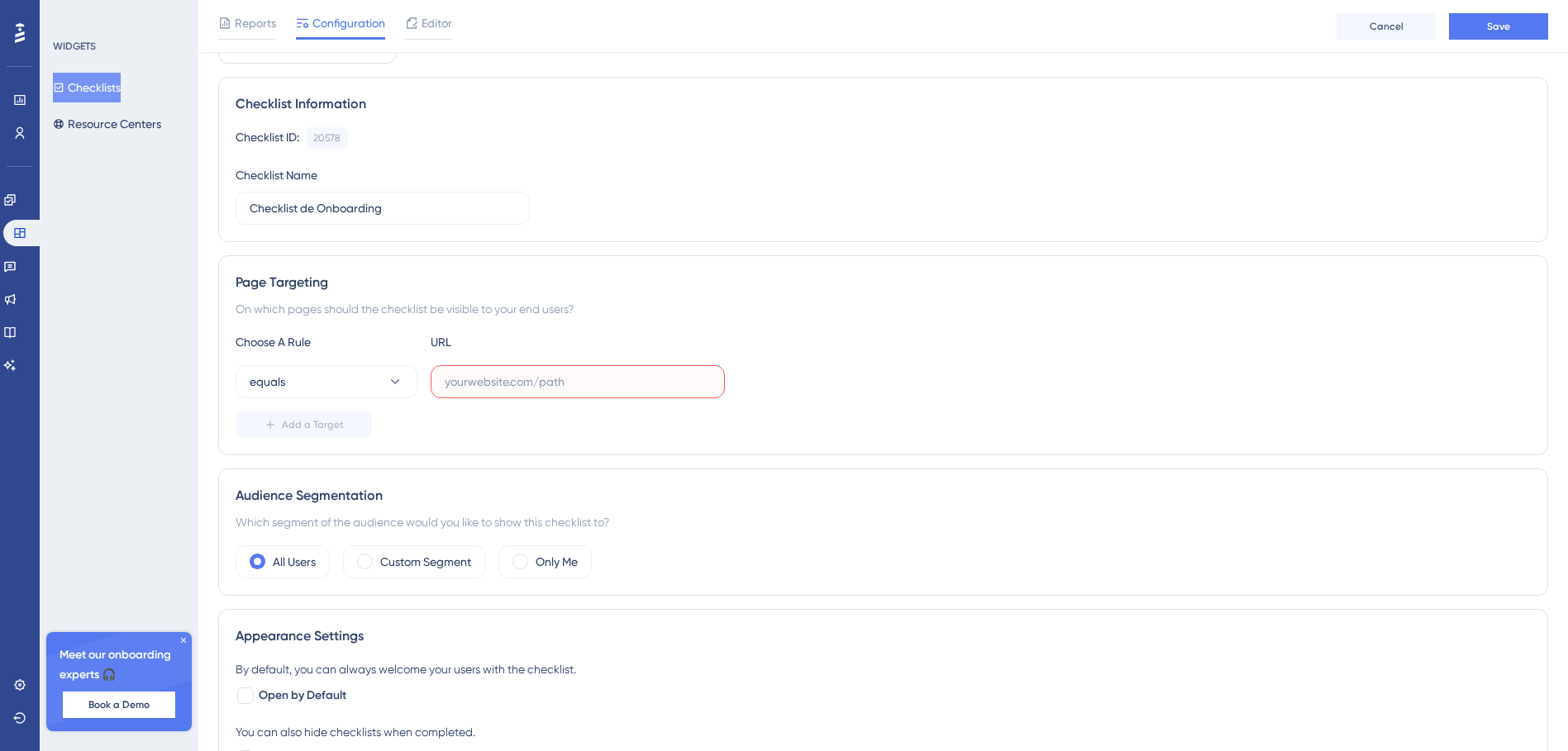
click at [542, 381] on input "text" at bounding box center [577, 381] width 266 height 18
paste input "Inspira"
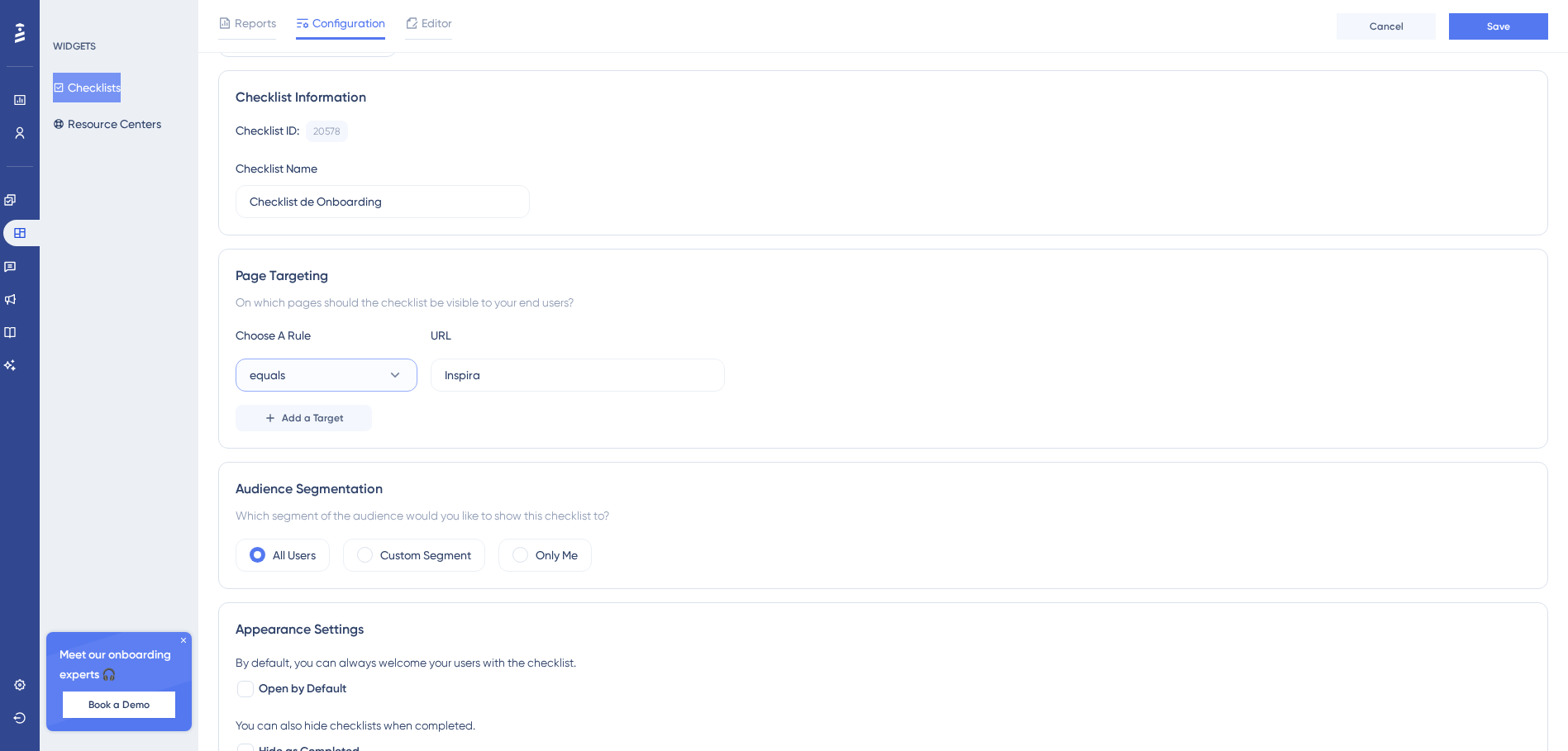
click at [346, 379] on button "equals" at bounding box center [326, 375] width 182 height 33
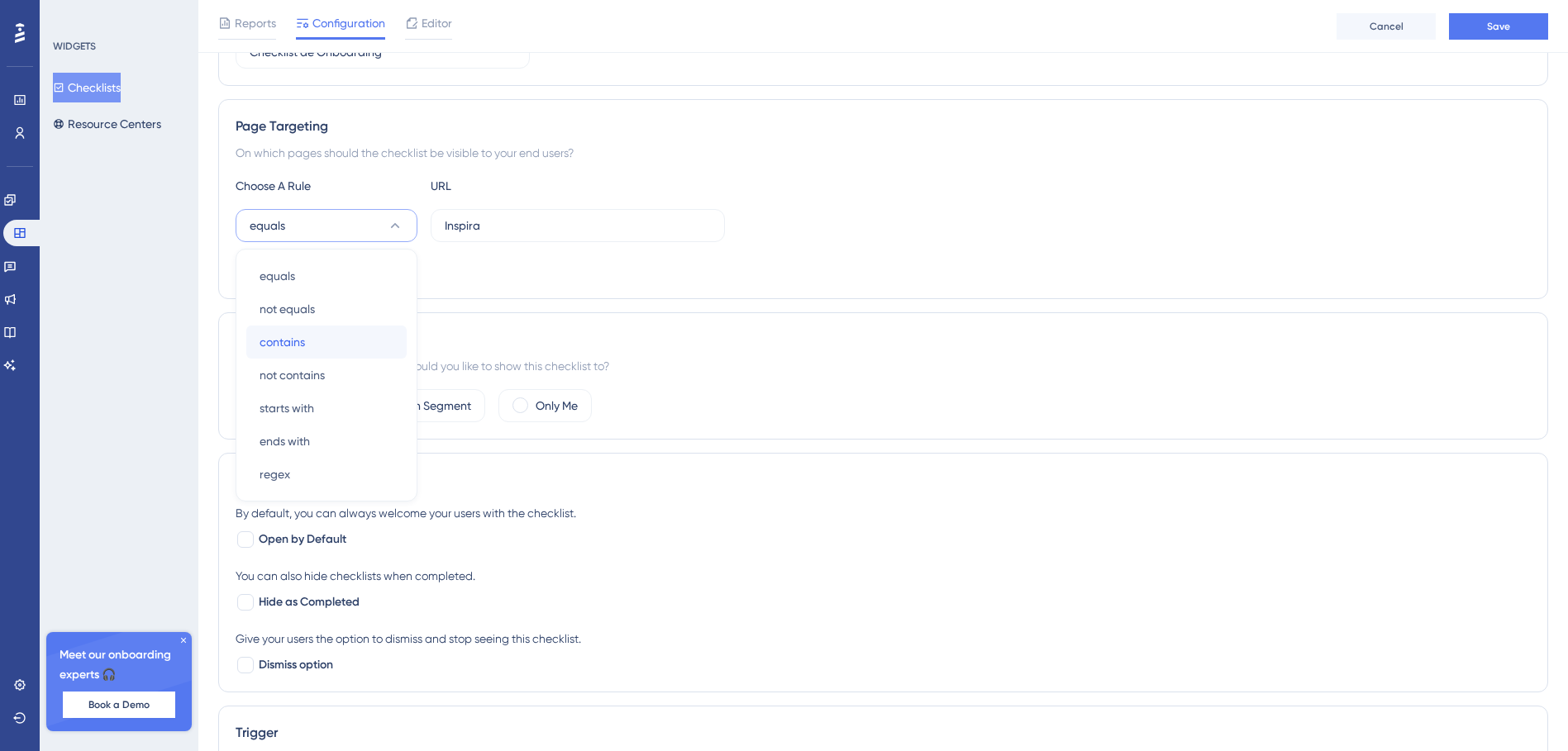
click at [304, 349] on span "contains" at bounding box center [282, 342] width 45 height 20
click at [884, 313] on div "Audience Segmentation Which segment of the audience would you like to show this…" at bounding box center [883, 375] width 1330 height 127
click at [481, 233] on input "Inspira" at bounding box center [577, 225] width 266 height 18
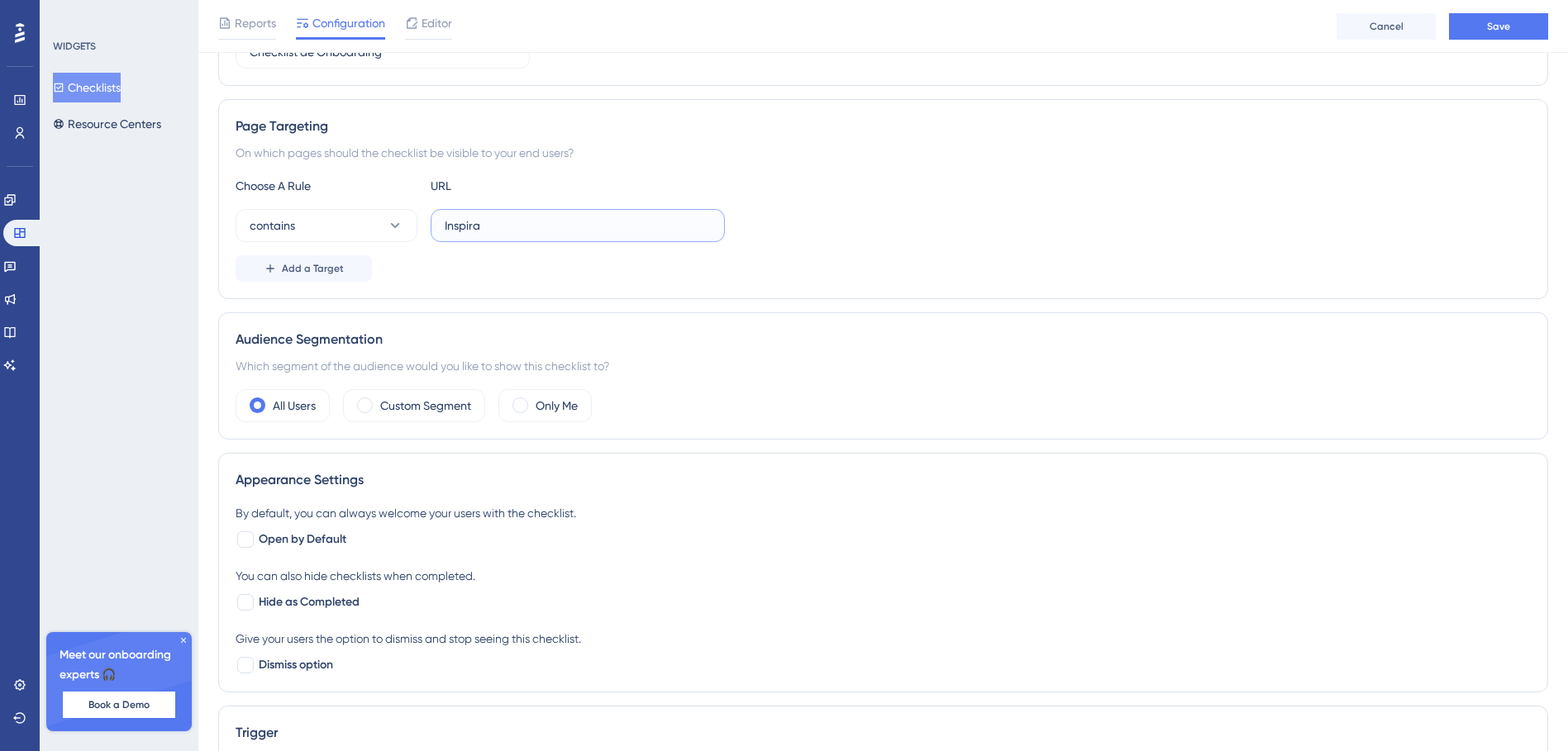
paste input "https://app.inspira-ai.com/"
type input "https://app.inspira-ai.com/"
click at [711, 263] on div "Add a Target" at bounding box center [883, 268] width 1295 height 26
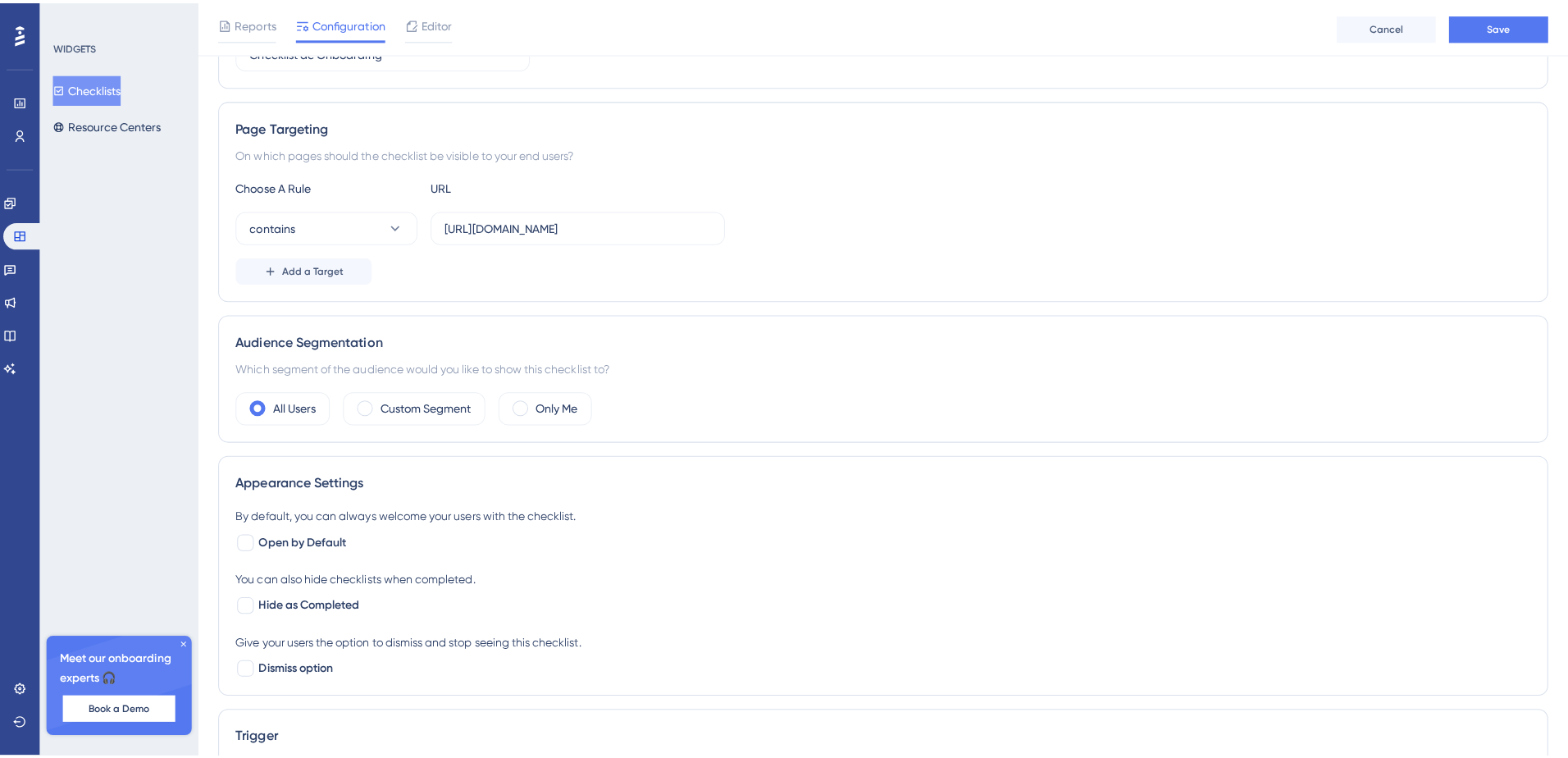
scroll to position [0, 0]
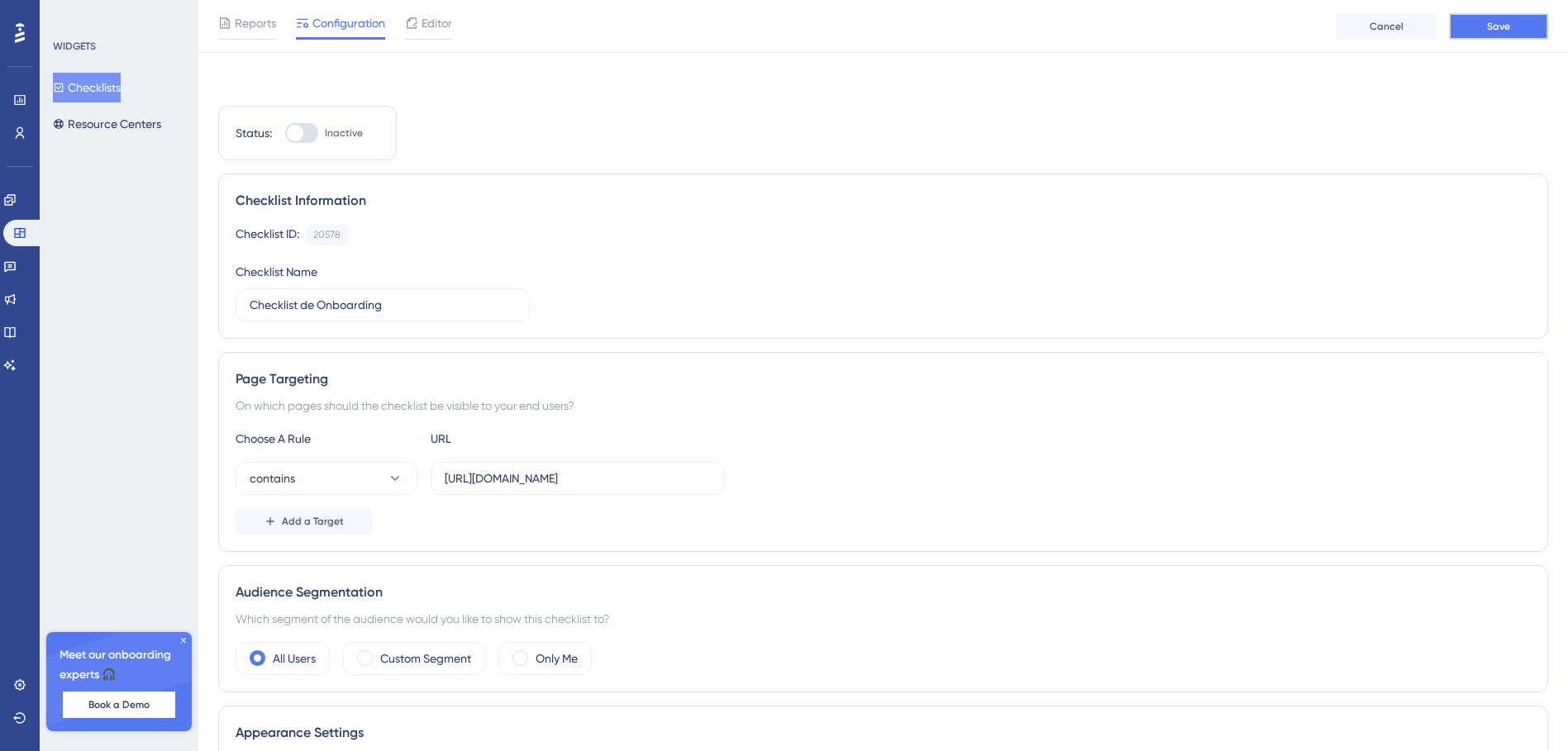
click at [1503, 23] on span "Save" at bounding box center [1499, 26] width 23 height 14
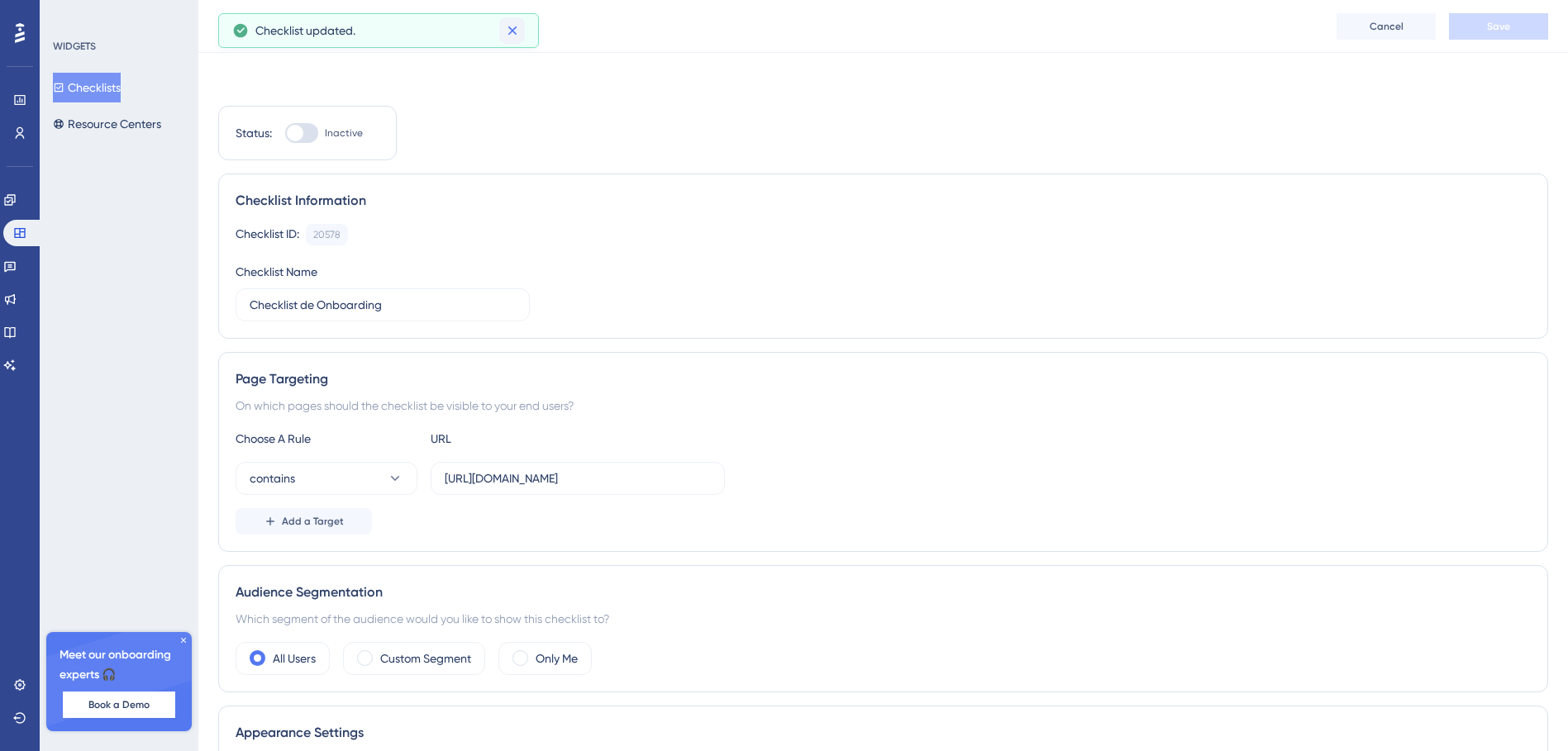
click at [513, 28] on icon at bounding box center [512, 31] width 16 height 16
click at [262, 16] on span "Reports" at bounding box center [255, 23] width 41 height 20
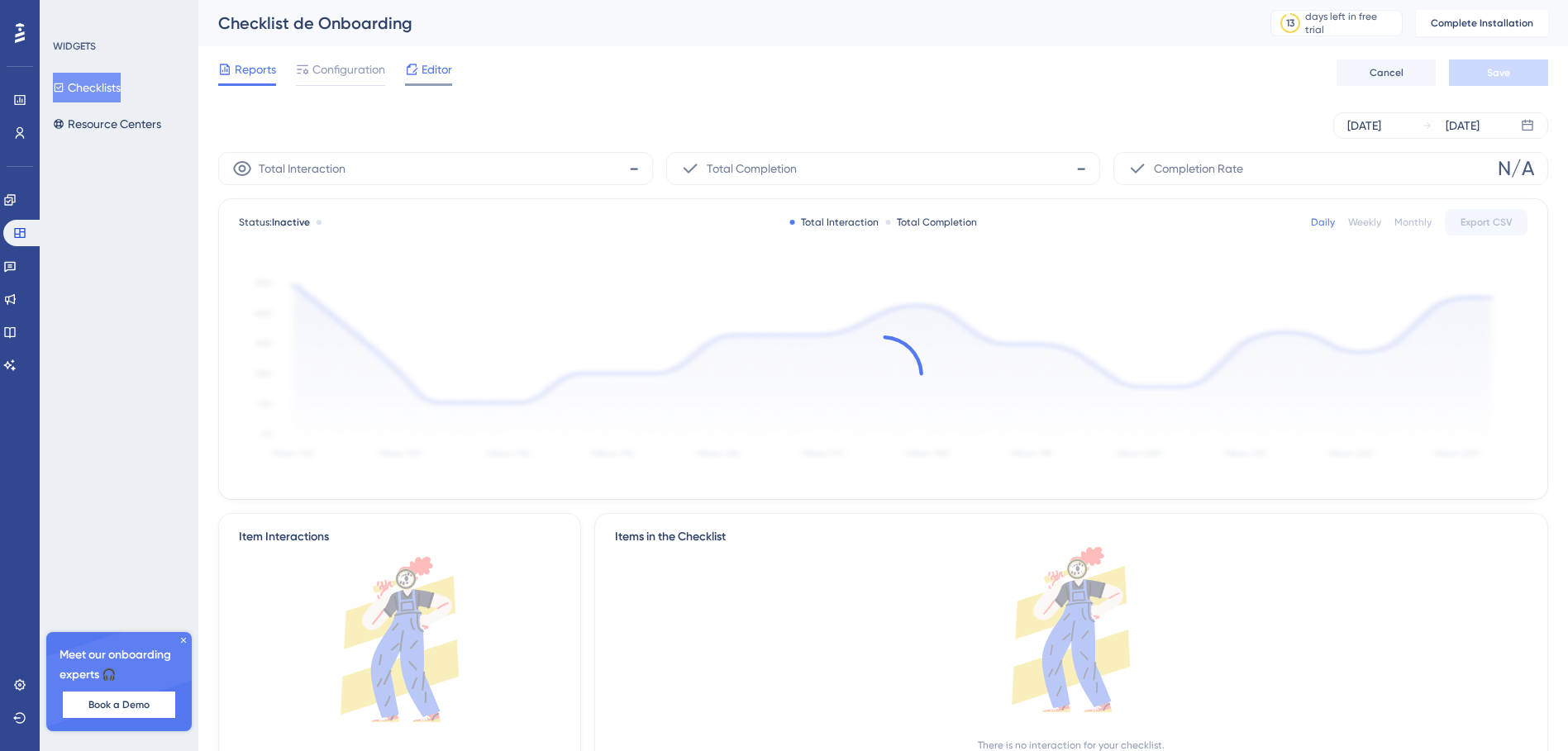
click at [419, 69] on div "Editor" at bounding box center [428, 69] width 47 height 20
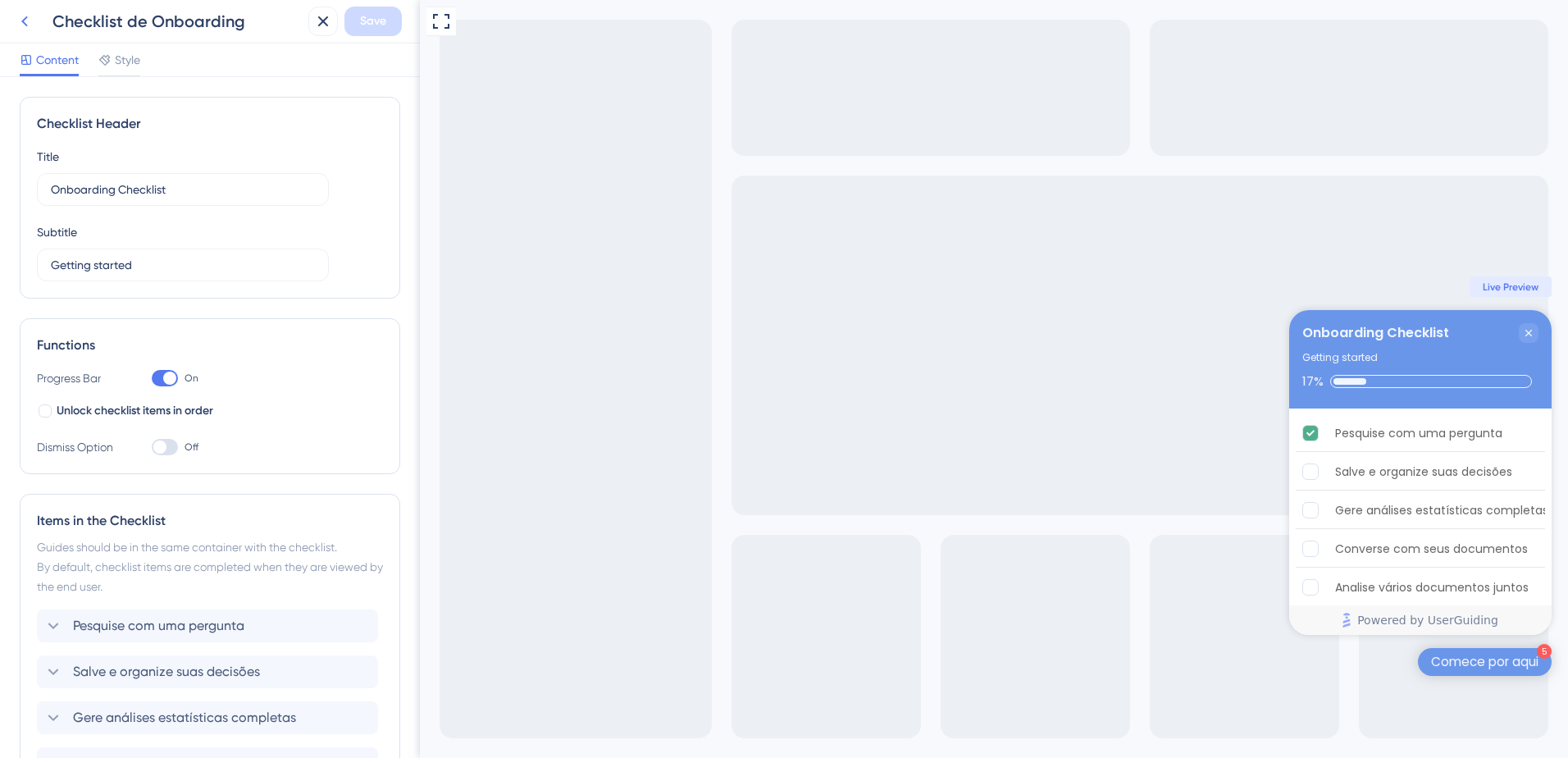
click at [20, 23] on icon at bounding box center [24, 21] width 20 height 20
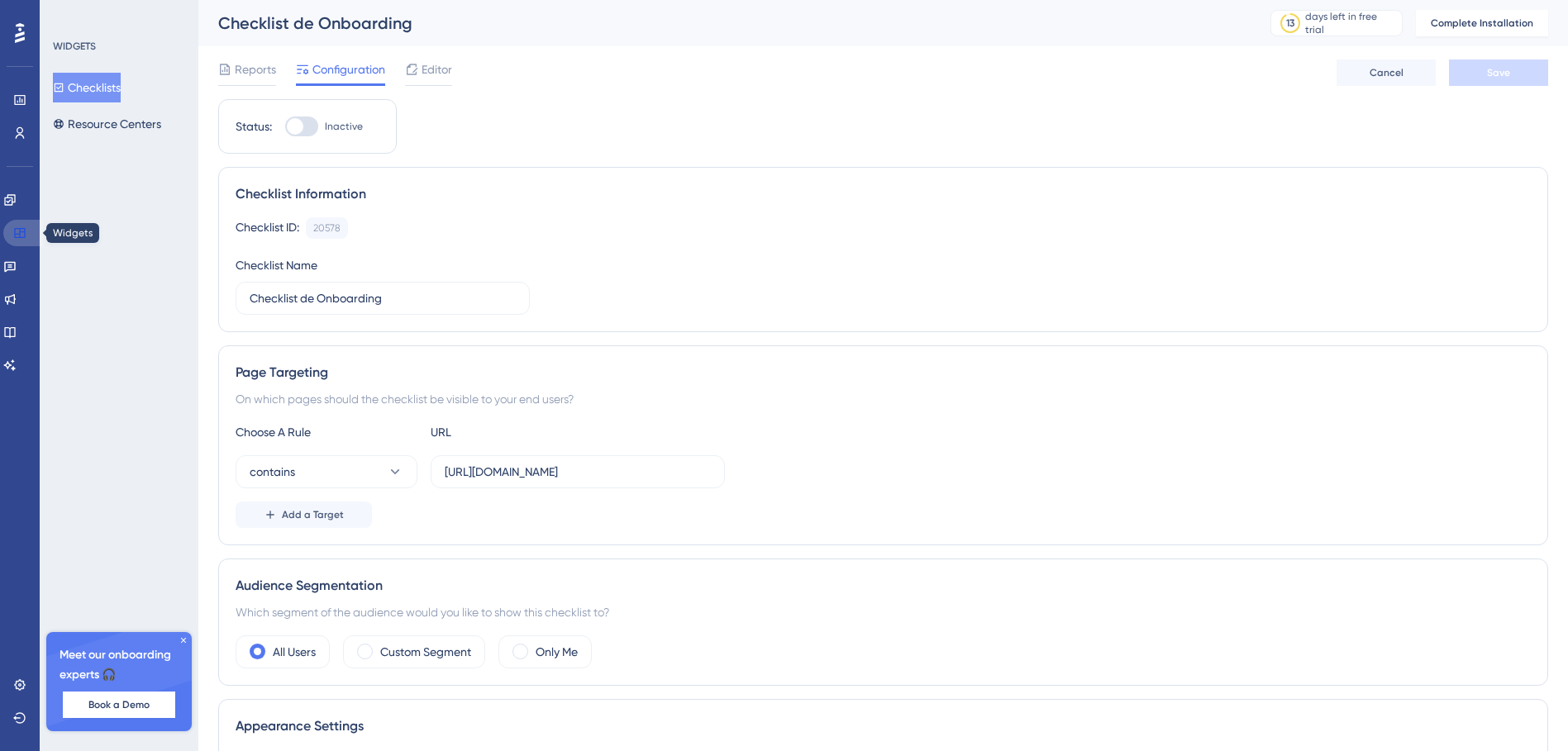
click at [14, 232] on icon at bounding box center [20, 233] width 11 height 10
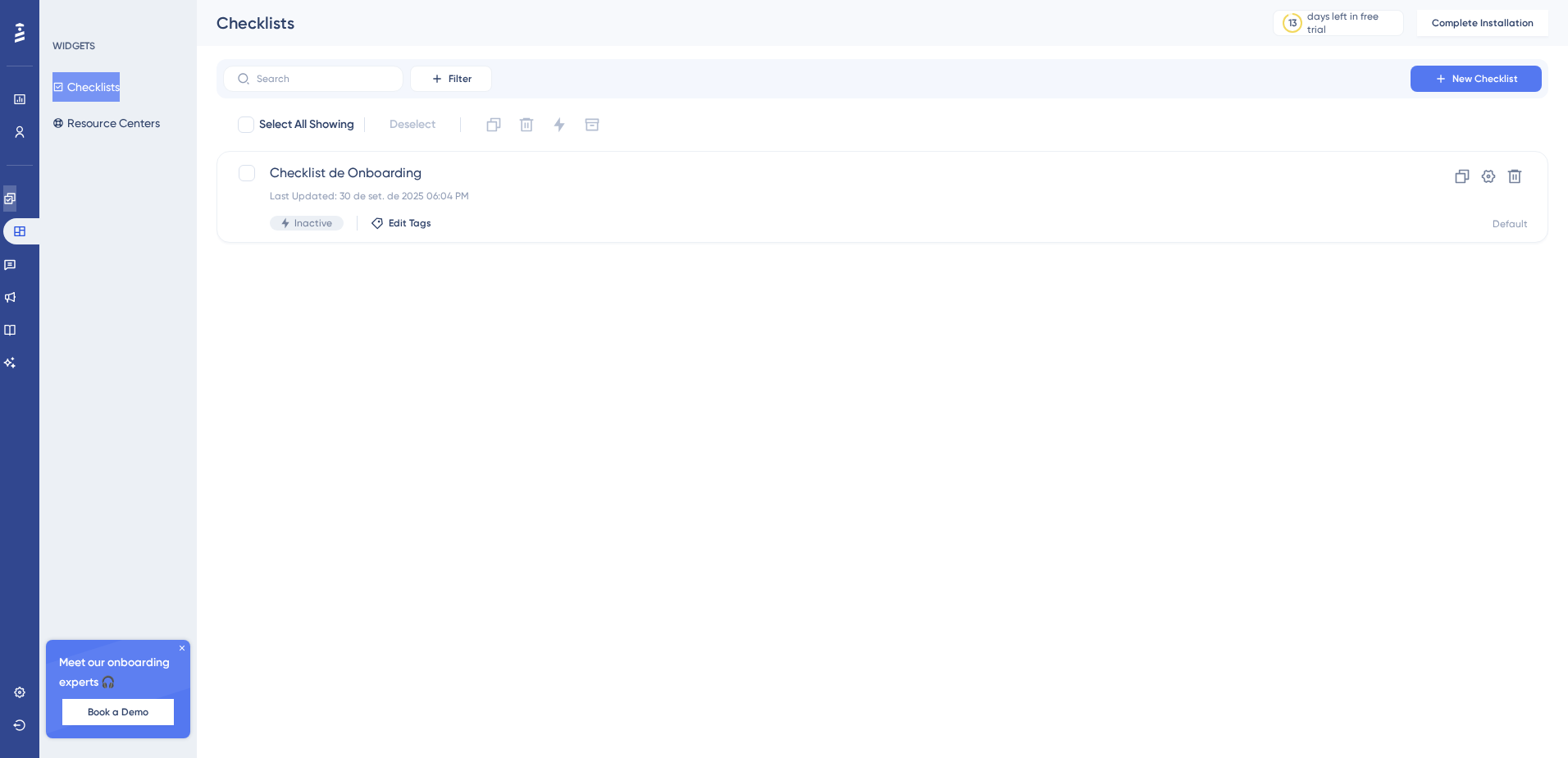
click at [14, 192] on icon at bounding box center [10, 198] width 13 height 13
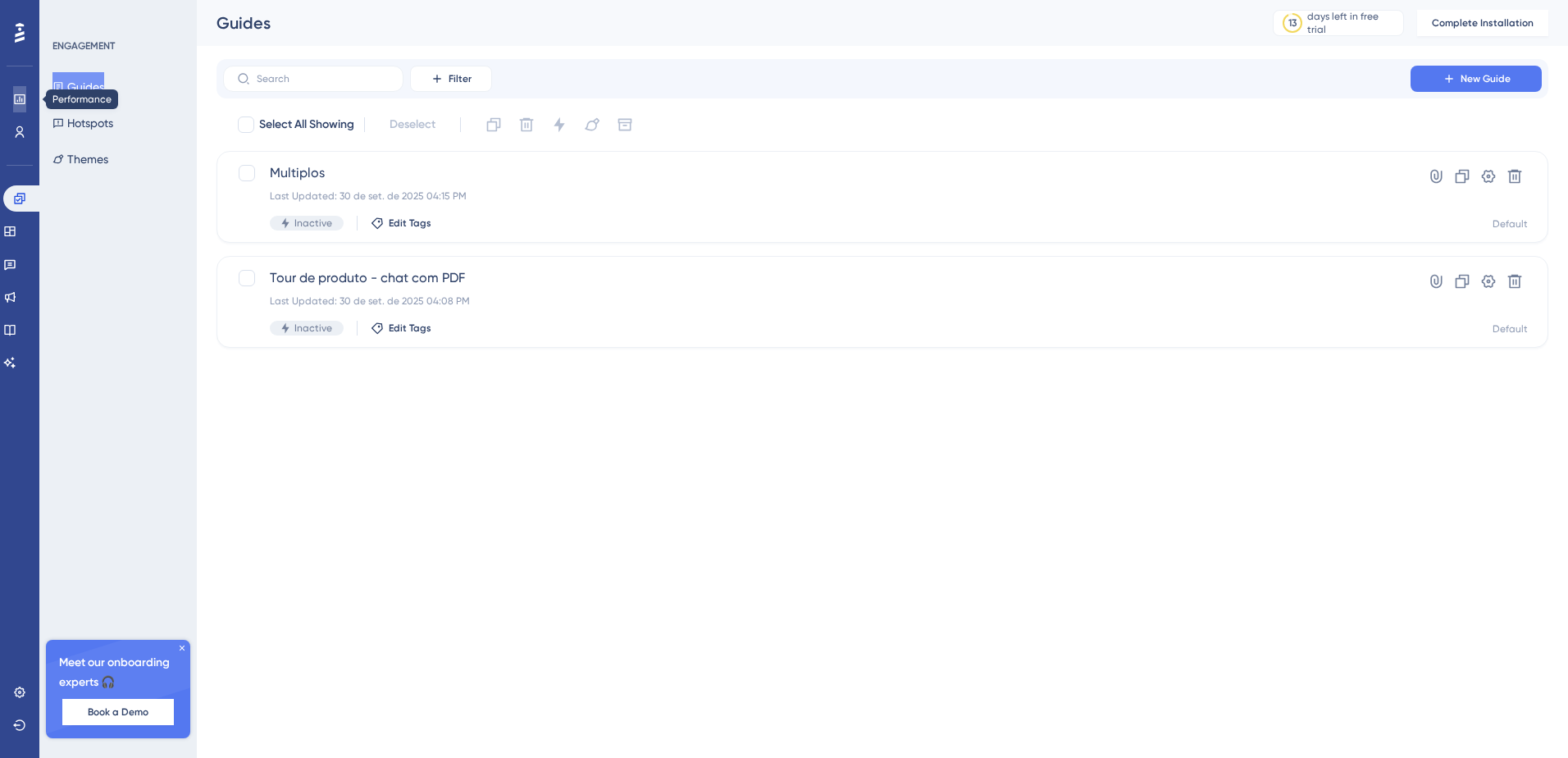
click at [23, 100] on icon at bounding box center [20, 99] width 13 height 13
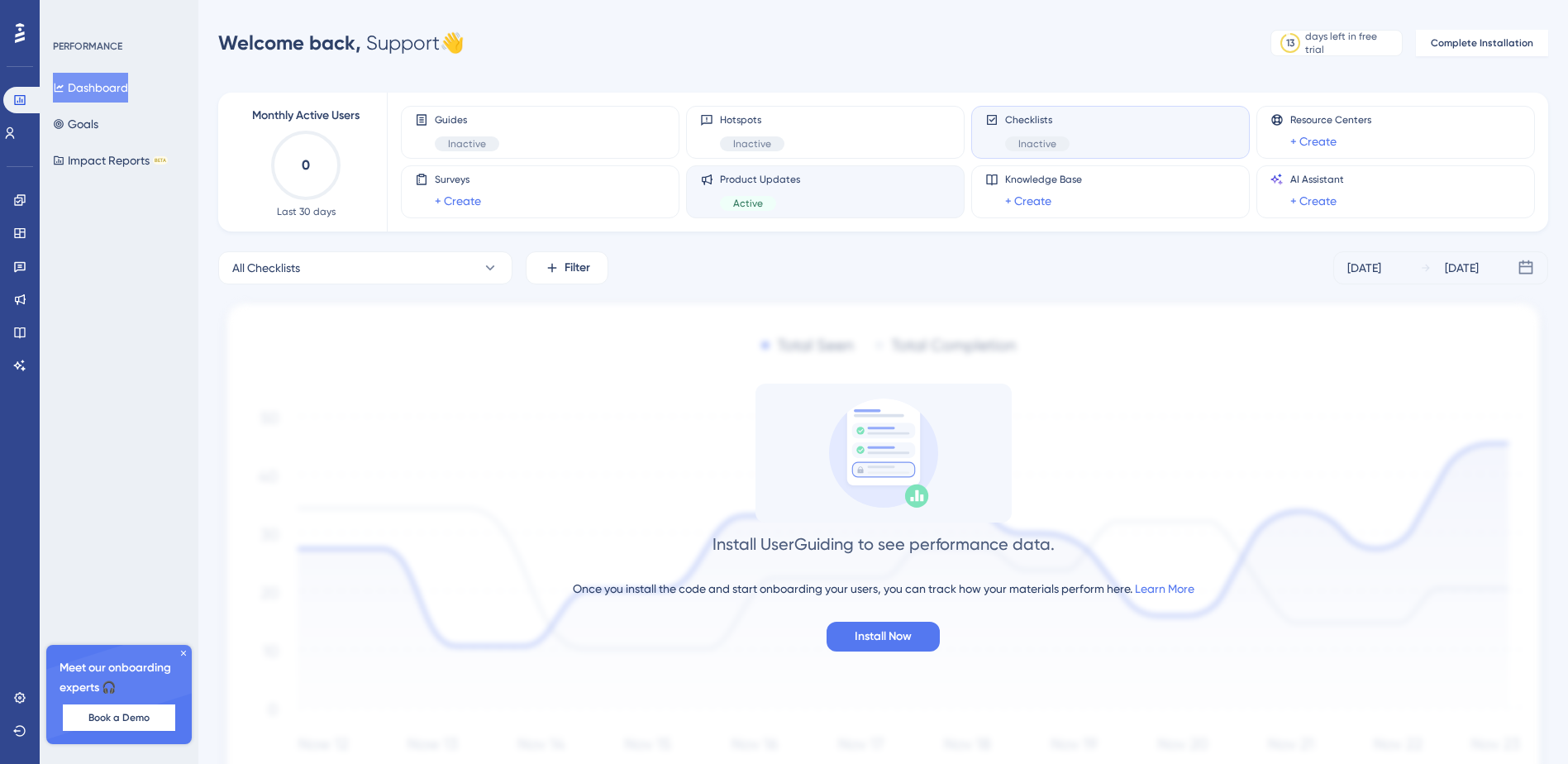
click at [832, 201] on div "Product Updates Active" at bounding box center [825, 192] width 251 height 38
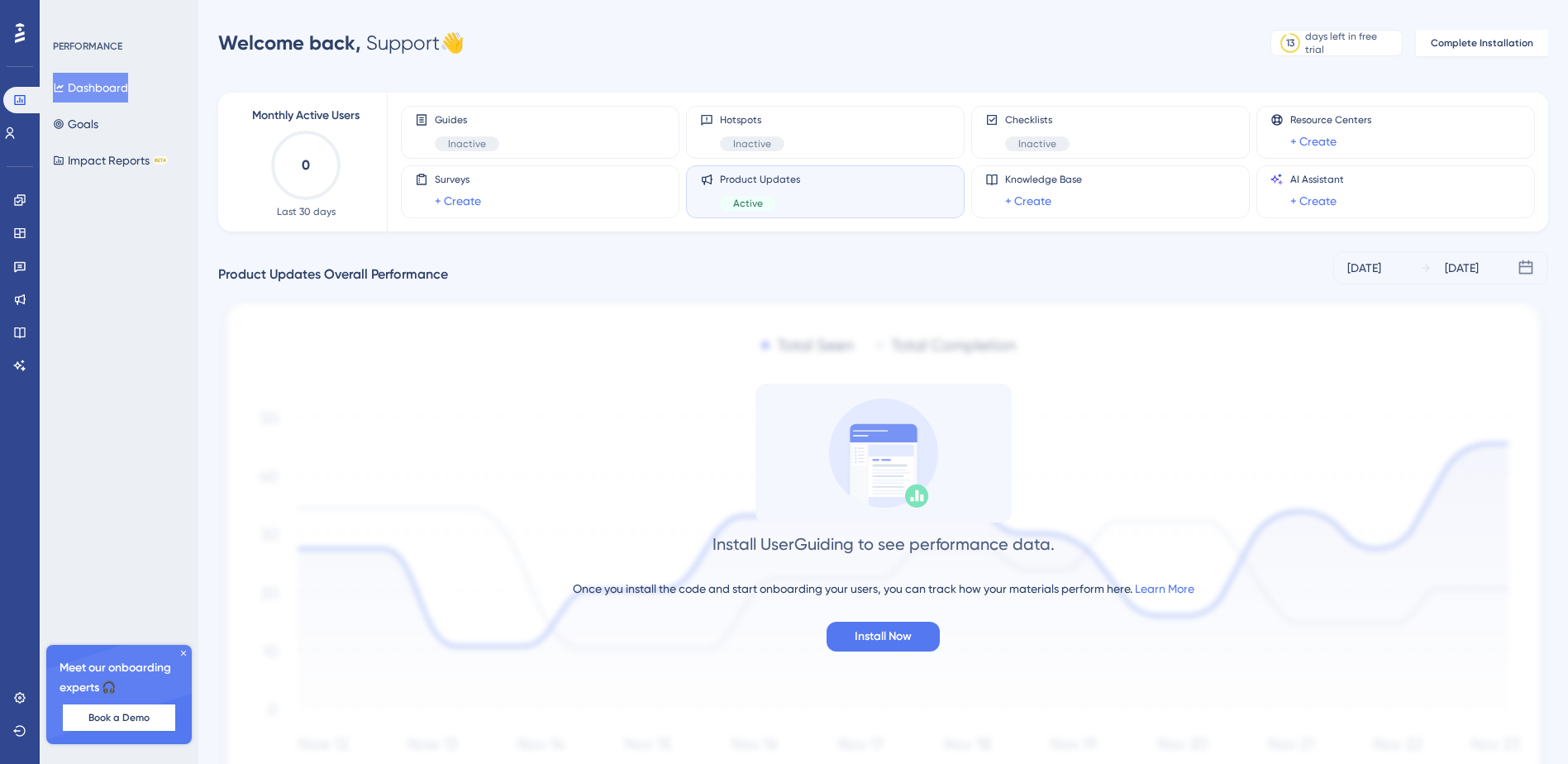
click at [740, 193] on div "Product Updates Active" at bounding box center [759, 192] width 80 height 38
click at [98, 123] on font "Goals" at bounding box center [83, 124] width 31 height 20
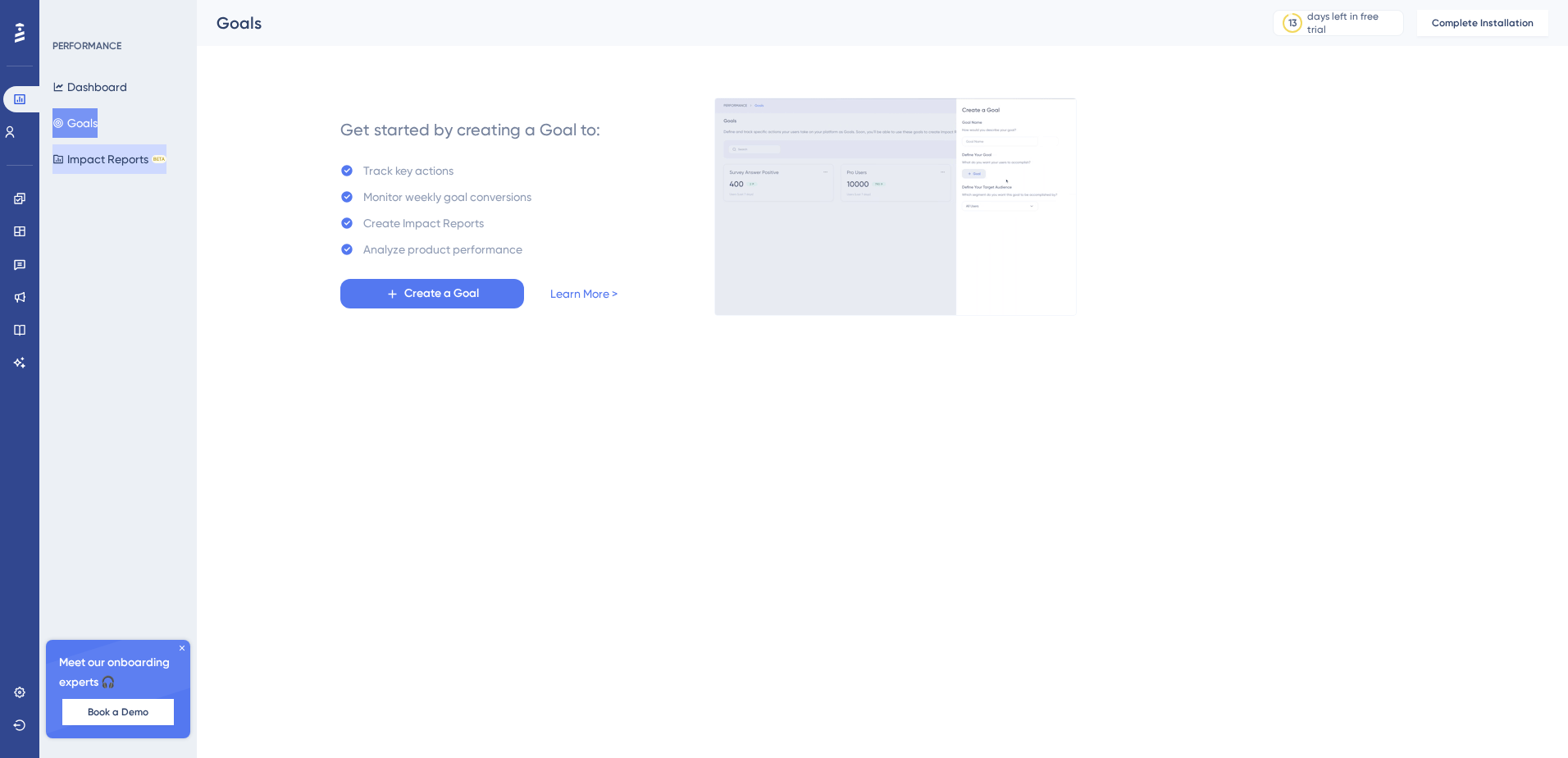
click at [104, 160] on font "Impact Reports" at bounding box center [107, 159] width 81 height 20
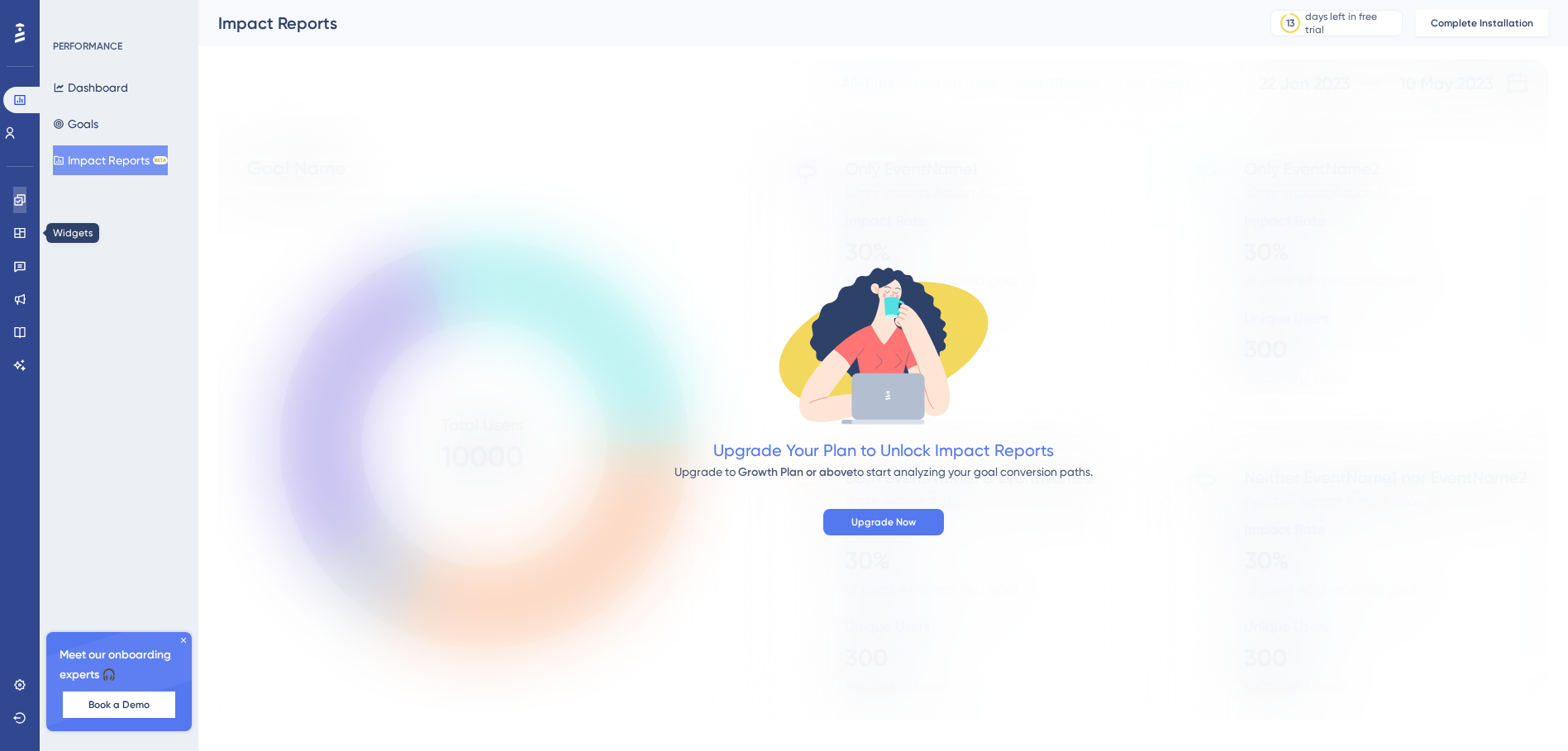
click at [20, 197] on icon at bounding box center [20, 199] width 14 height 14
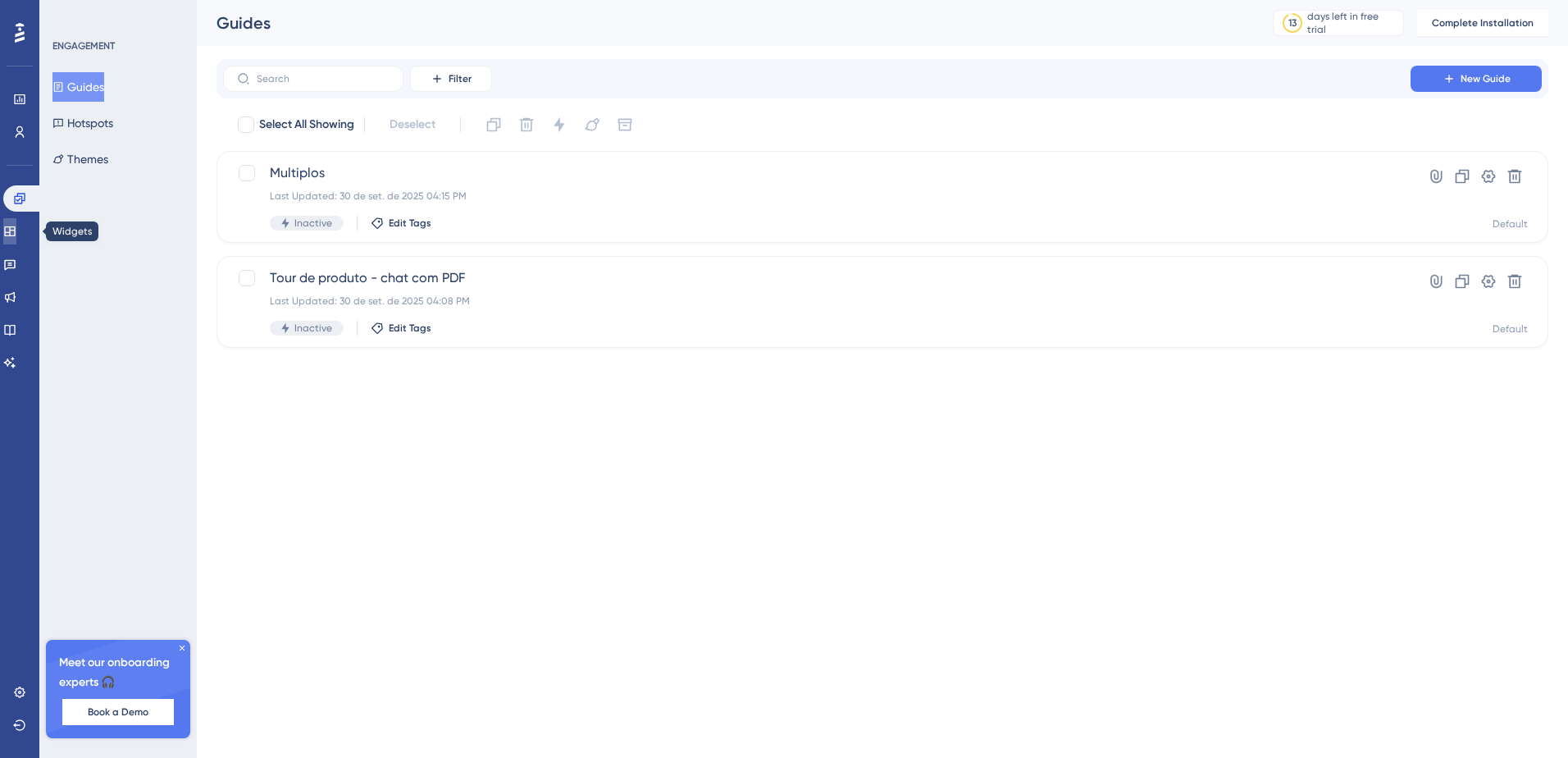
click at [15, 229] on icon at bounding box center [10, 231] width 13 height 13
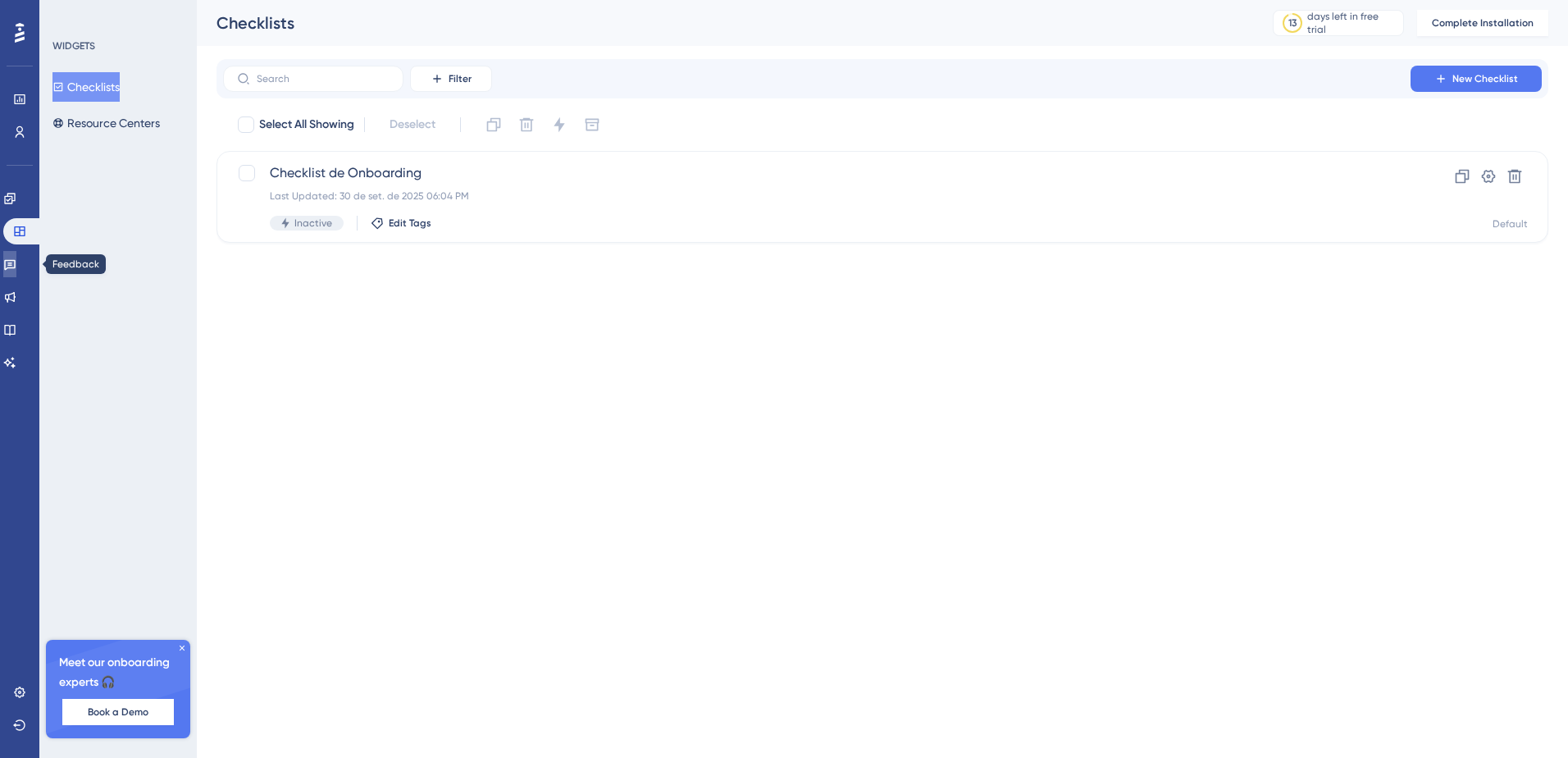
click at [16, 267] on icon at bounding box center [10, 264] width 13 height 13
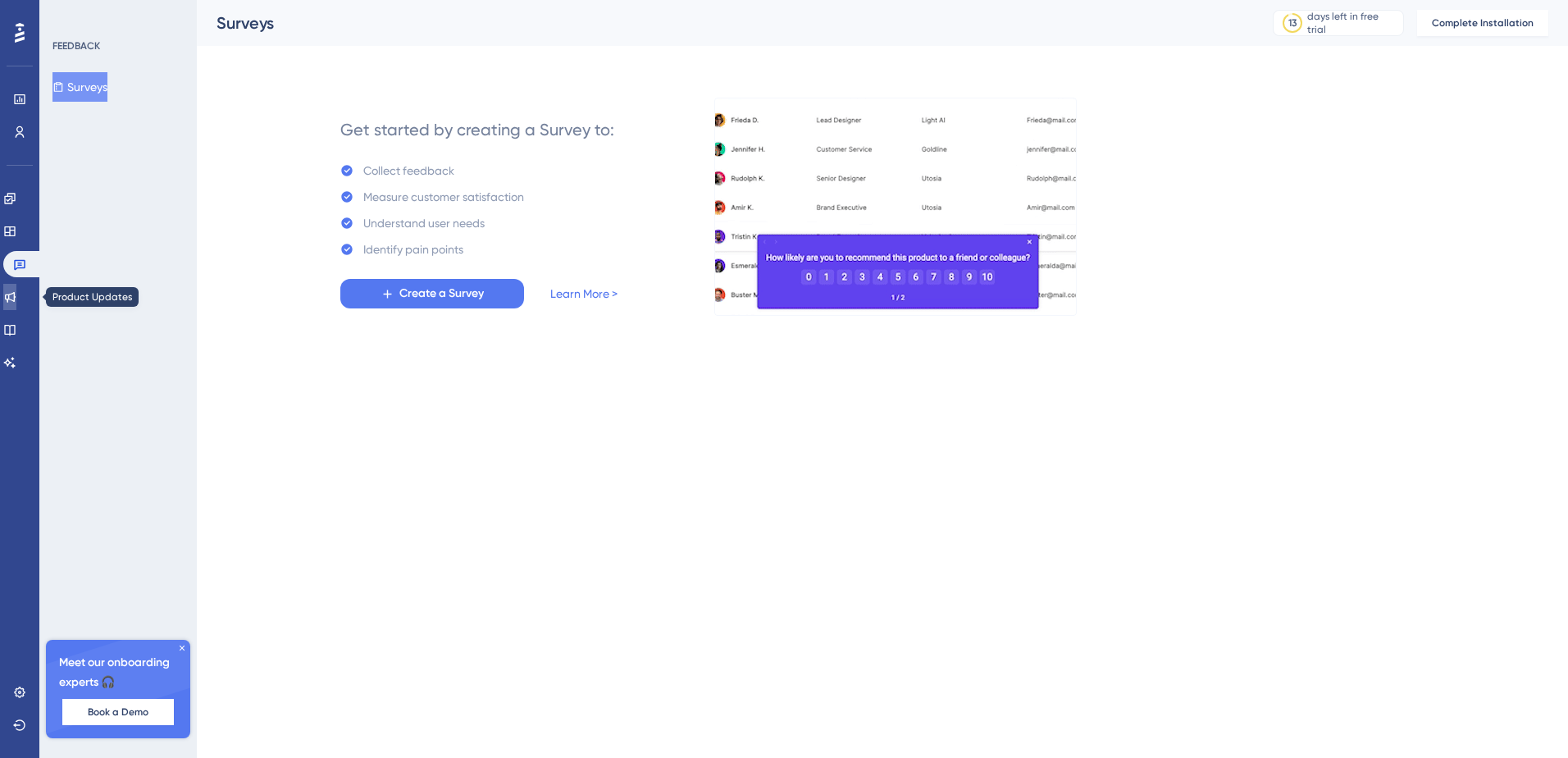
click at [16, 301] on icon at bounding box center [10, 296] width 13 height 13
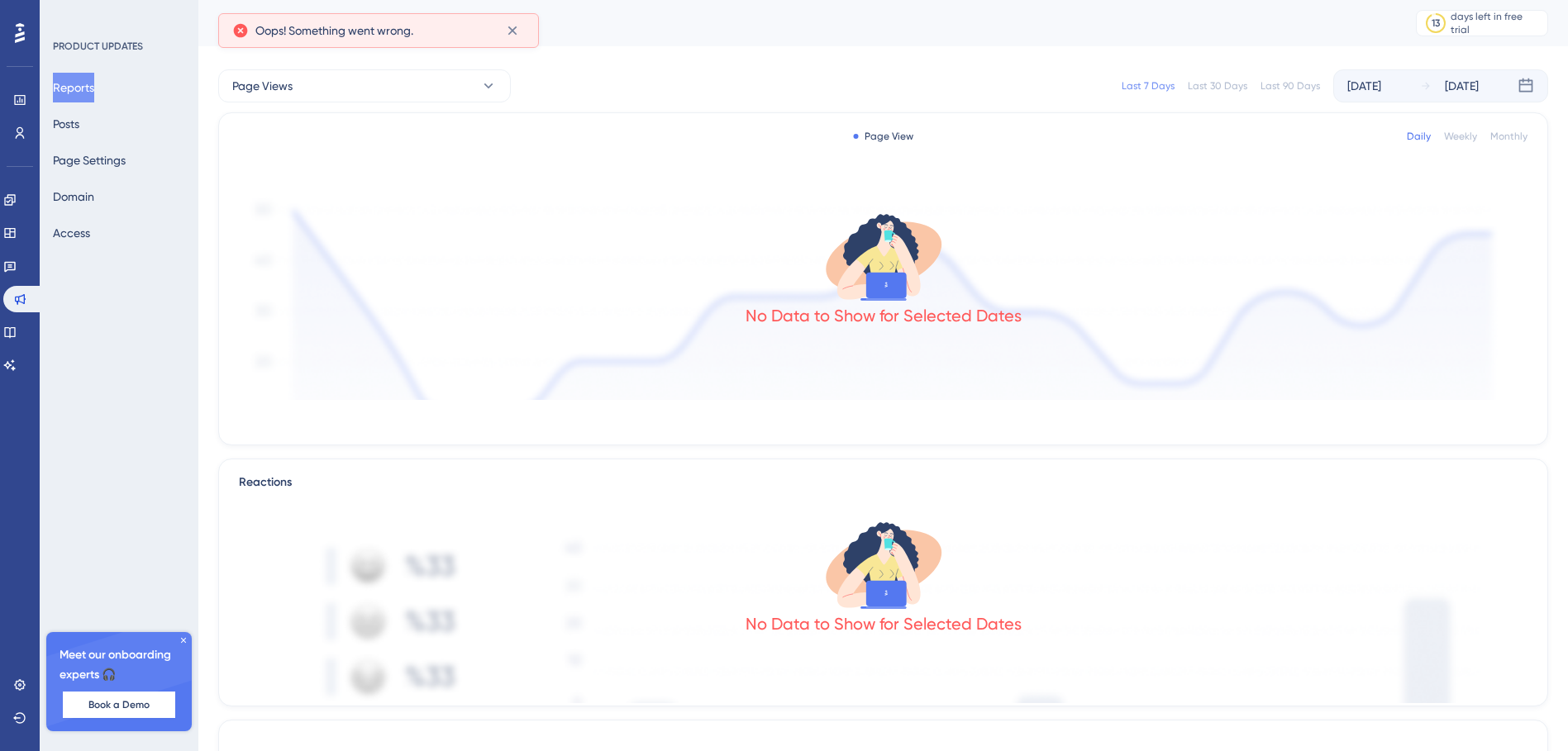
click at [103, 122] on div "Reports Posts Page Settings Domain Access" at bounding box center [120, 160] width 133 height 175
click at [79, 133] on button "Posts" at bounding box center [66, 124] width 26 height 30
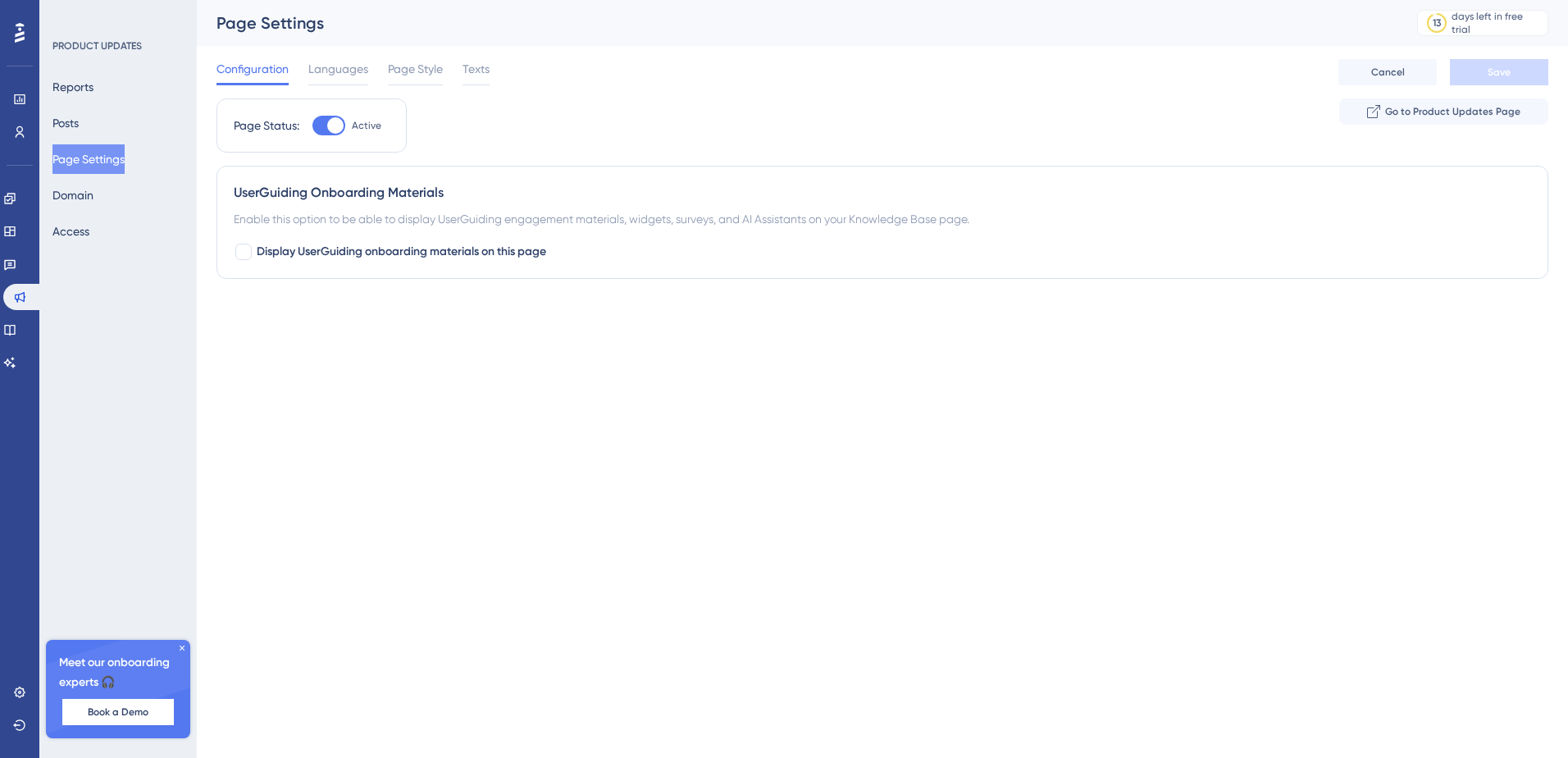
click at [326, 189] on div "UserGuiding Onboarding Materials" at bounding box center [882, 192] width 1297 height 20
drag, startPoint x: 330, startPoint y: 120, endPoint x: 331, endPoint y: 183, distance: 63.0
click at [331, 120] on div at bounding box center [335, 125] width 16 height 16
click at [312, 125] on input "Active" at bounding box center [311, 125] width 1 height 1
checkbox input "false"
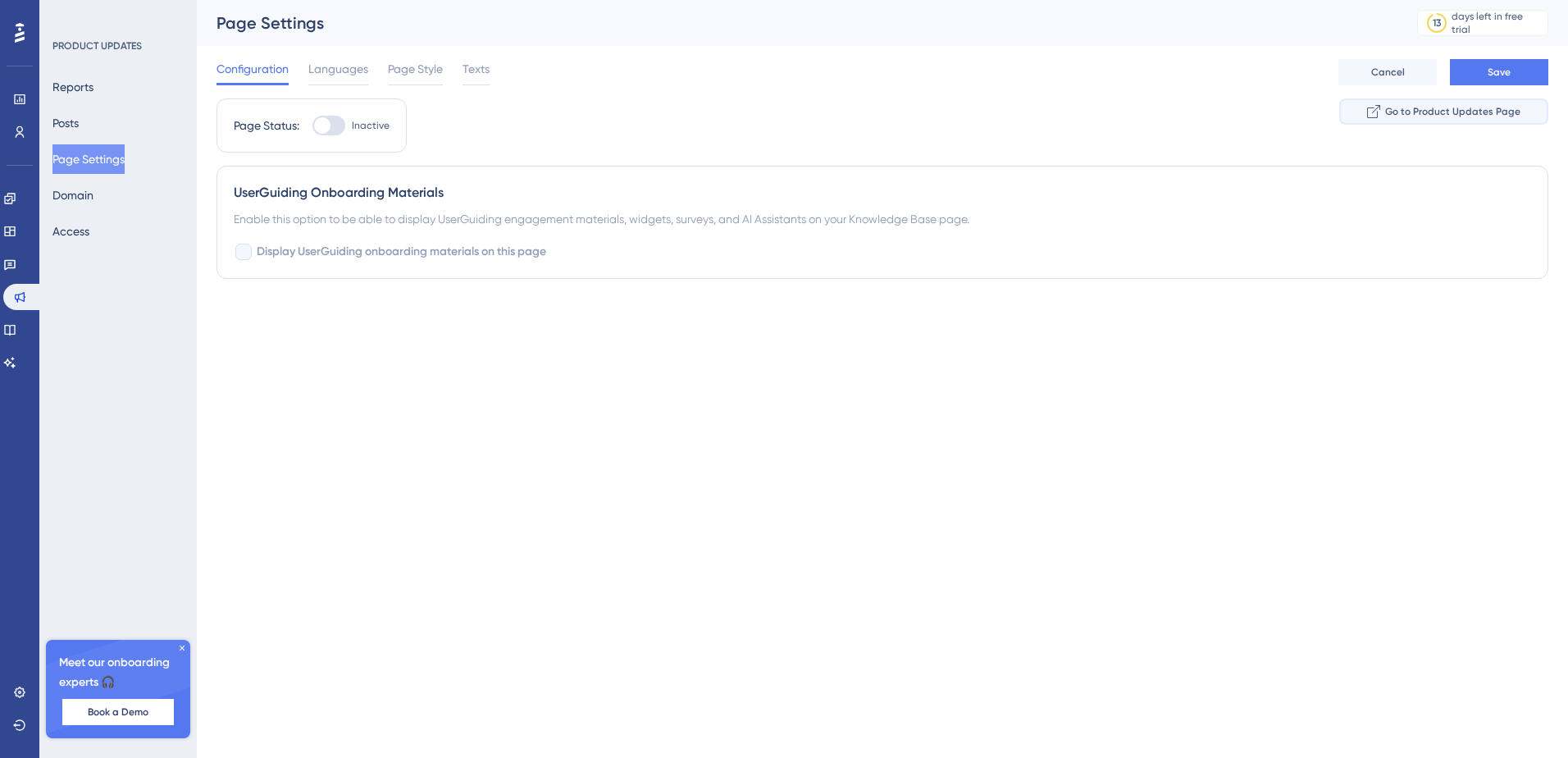
click at [1487, 102] on button "Go to Product Updates Page" at bounding box center [1444, 111] width 209 height 26
click at [316, 55] on div "Configuration Languages Page Style Texts Cancel Save" at bounding box center [882, 72] width 1332 height 53
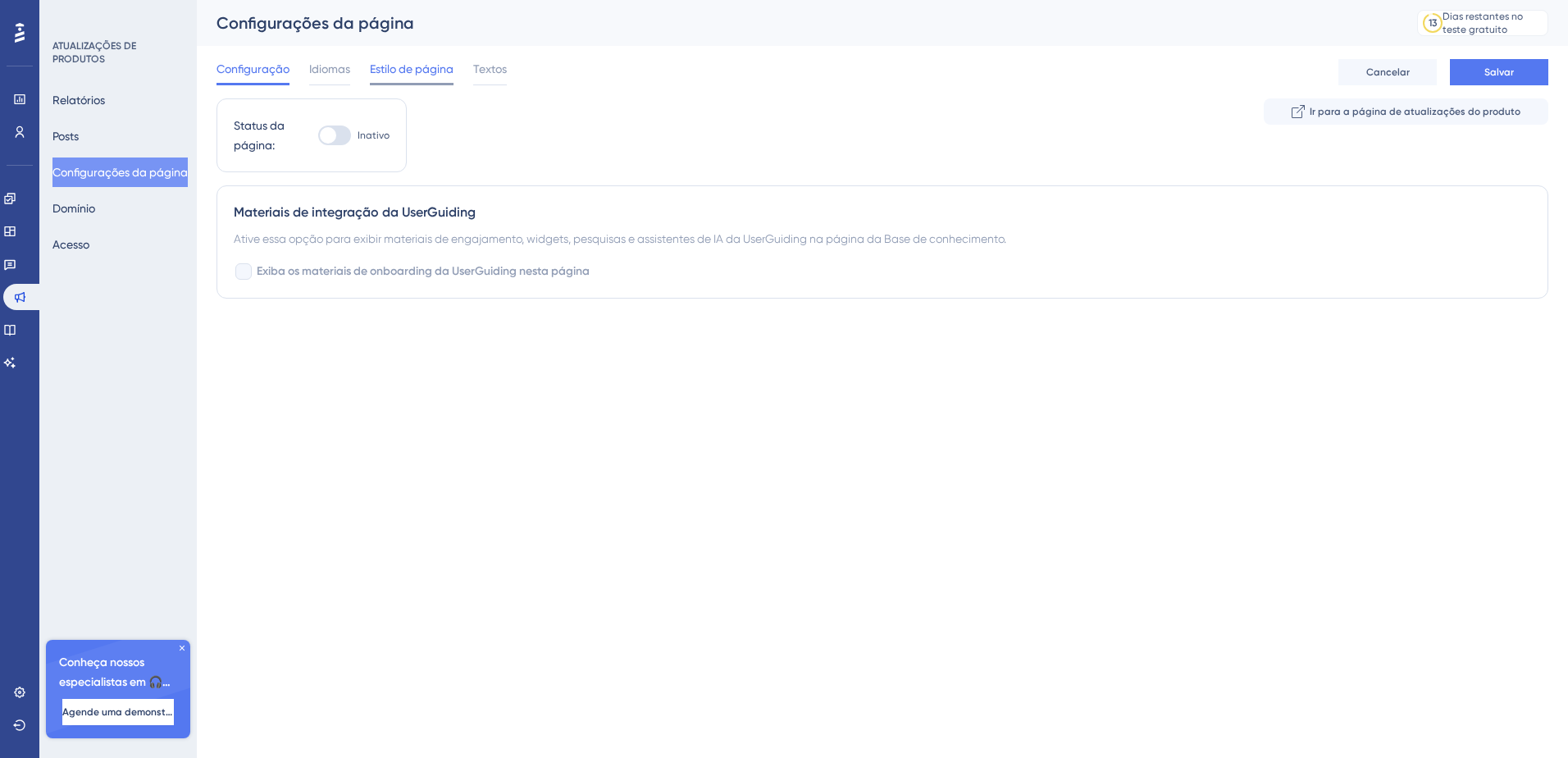
click at [406, 73] on span "Estilo de página" at bounding box center [411, 69] width 83 height 20
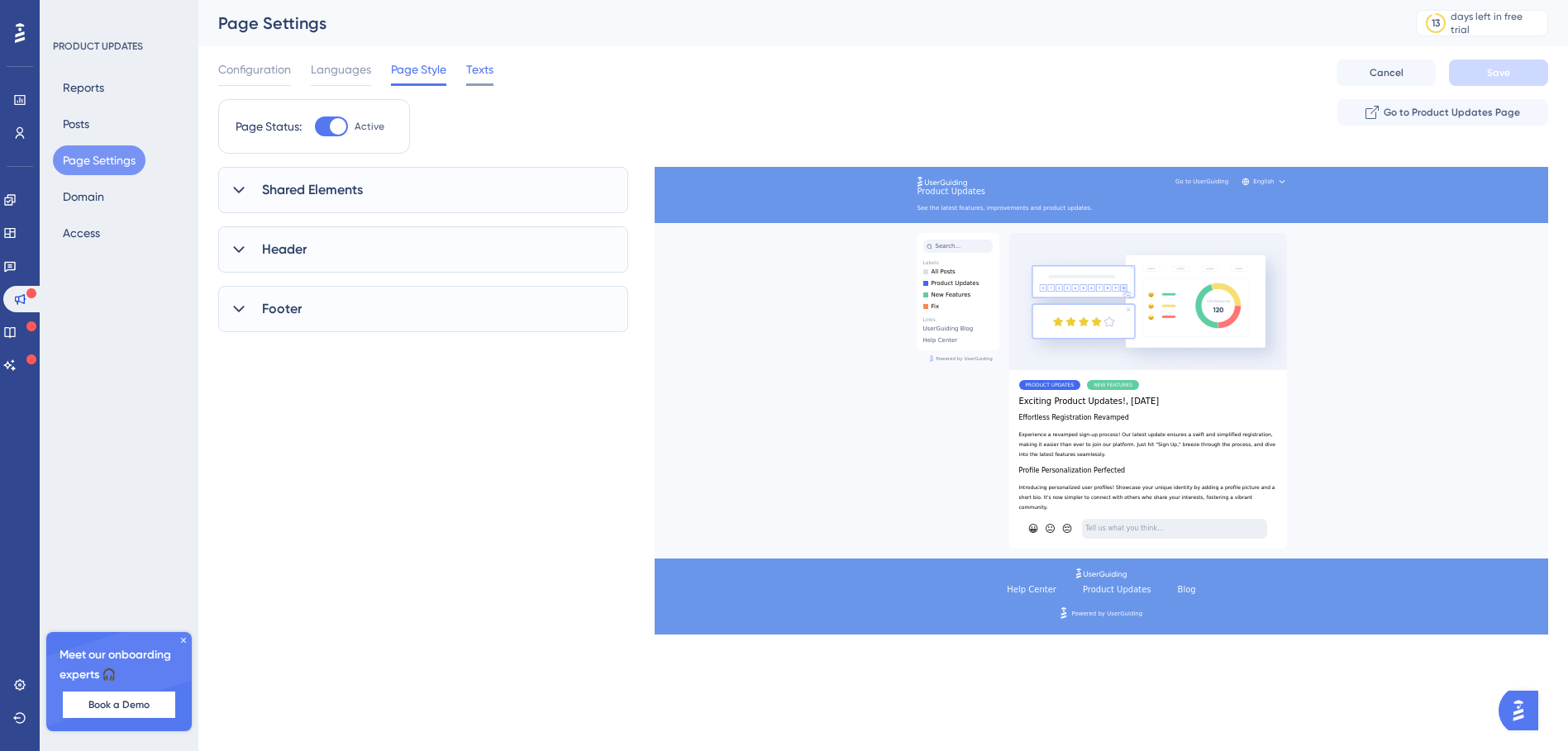
click at [493, 78] on span "Texts" at bounding box center [480, 69] width 27 height 20
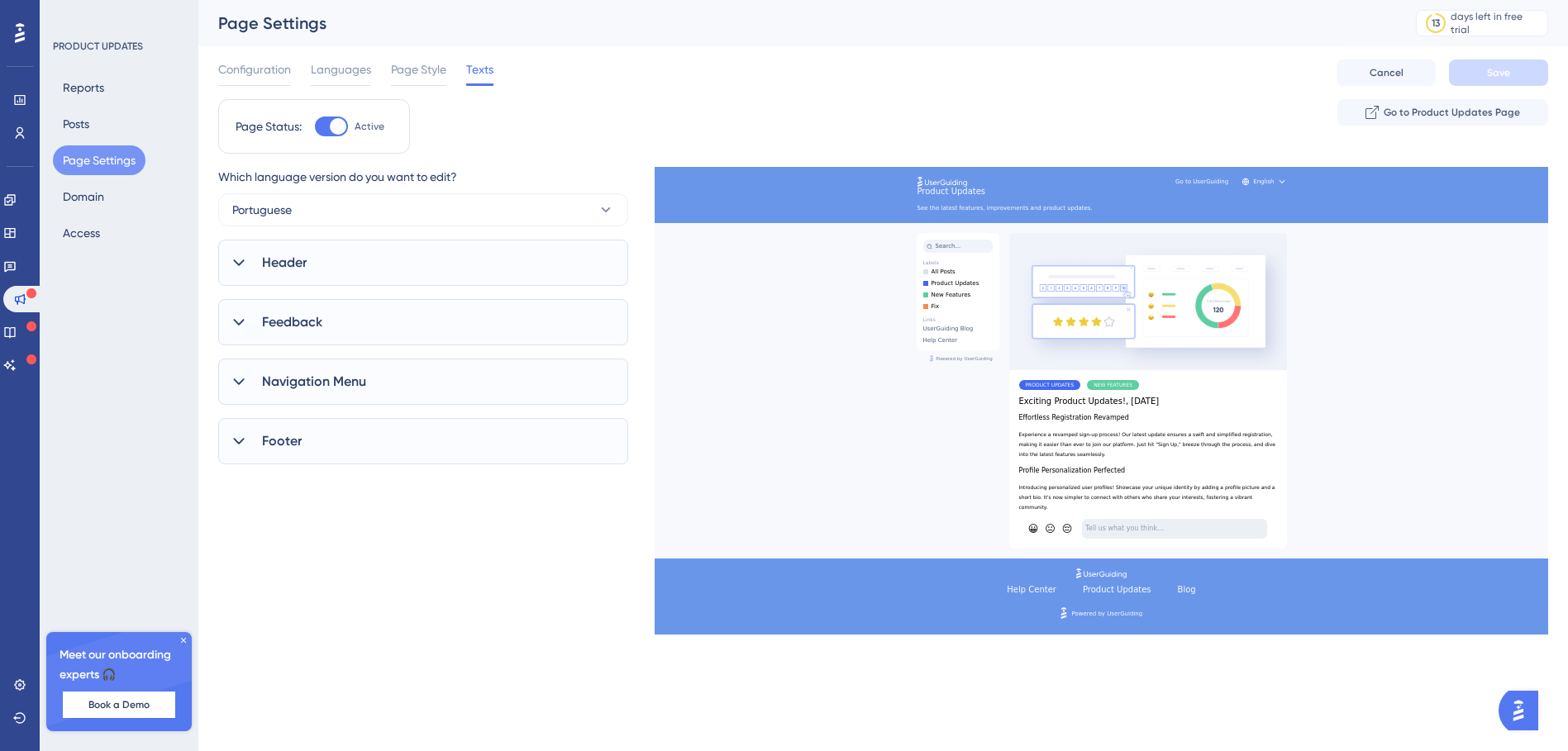
click at [252, 55] on div "Configuration Languages Page Style Texts Cancel Save" at bounding box center [883, 72] width 1330 height 53
click at [252, 65] on span "Configuration" at bounding box center [254, 69] width 73 height 20
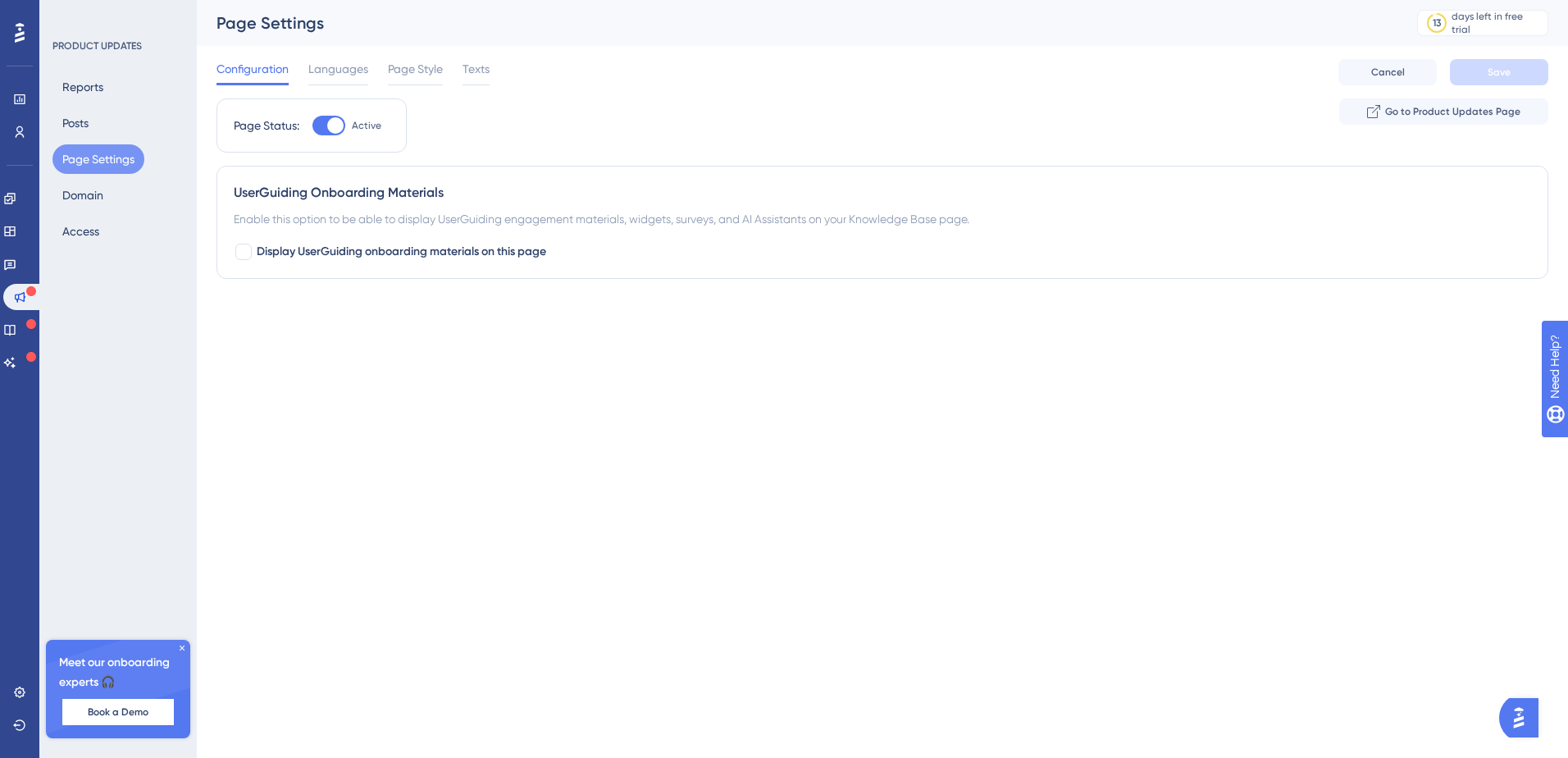
click at [326, 210] on div "Enable this option to be able to display UserGuiding engagement materials, widg…" at bounding box center [882, 219] width 1297 height 20
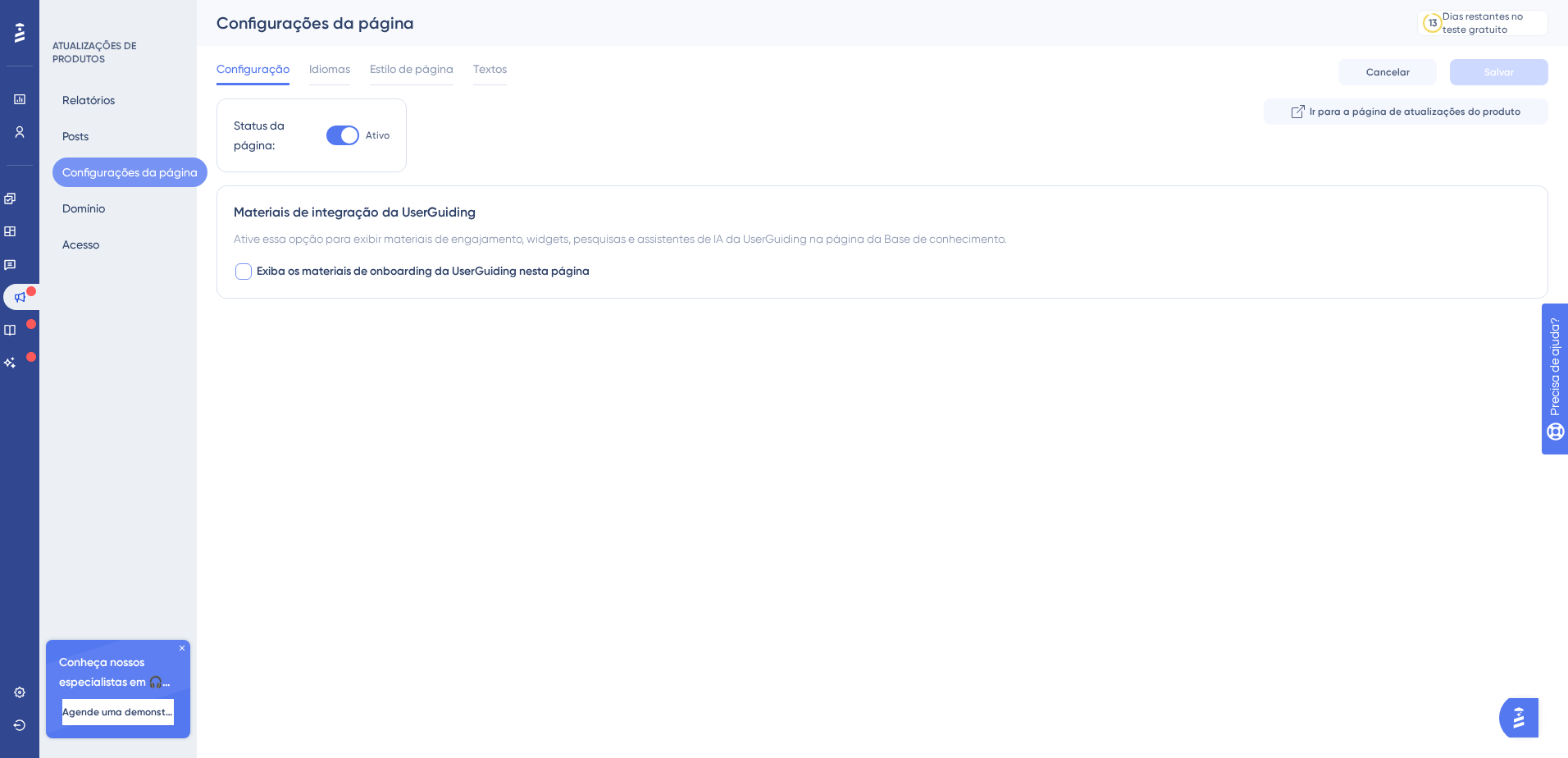
click at [242, 273] on div at bounding box center [243, 271] width 16 height 16
checkbox input "false"
click at [341, 76] on span "Idiomas" at bounding box center [330, 69] width 41 height 20
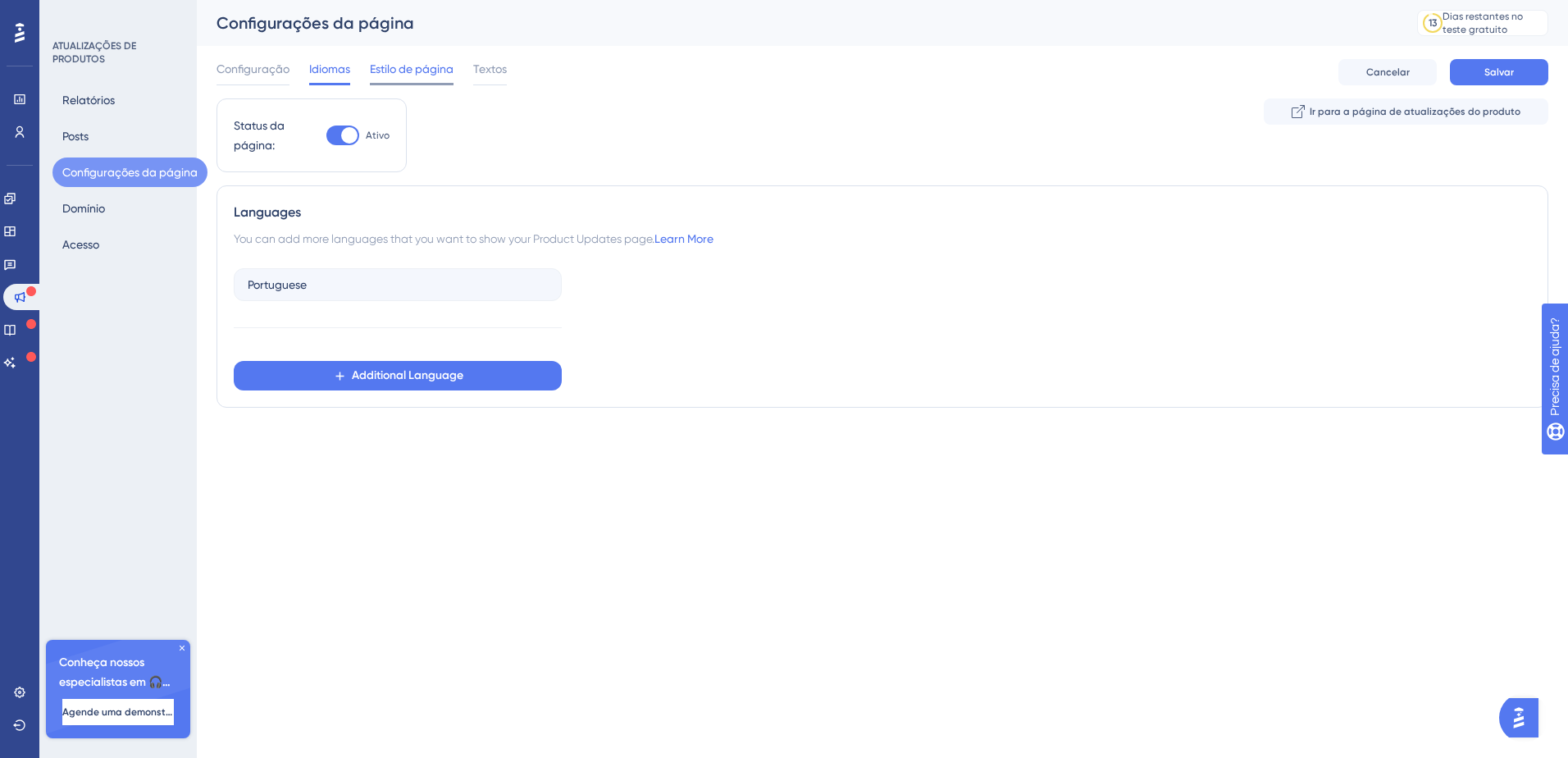
click at [378, 61] on span "Estilo de página" at bounding box center [411, 69] width 83 height 20
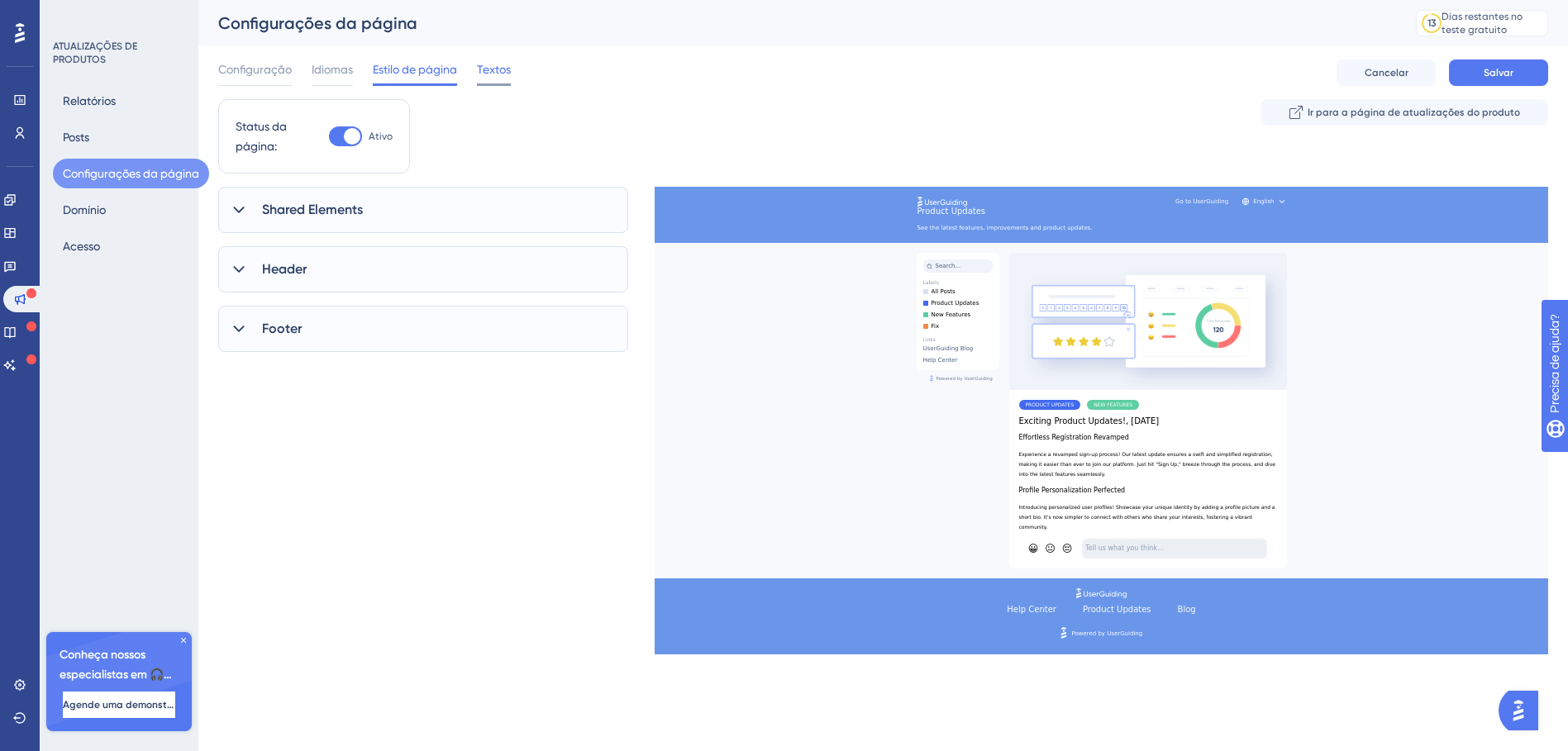
click at [496, 66] on span "Textos" at bounding box center [494, 69] width 34 height 20
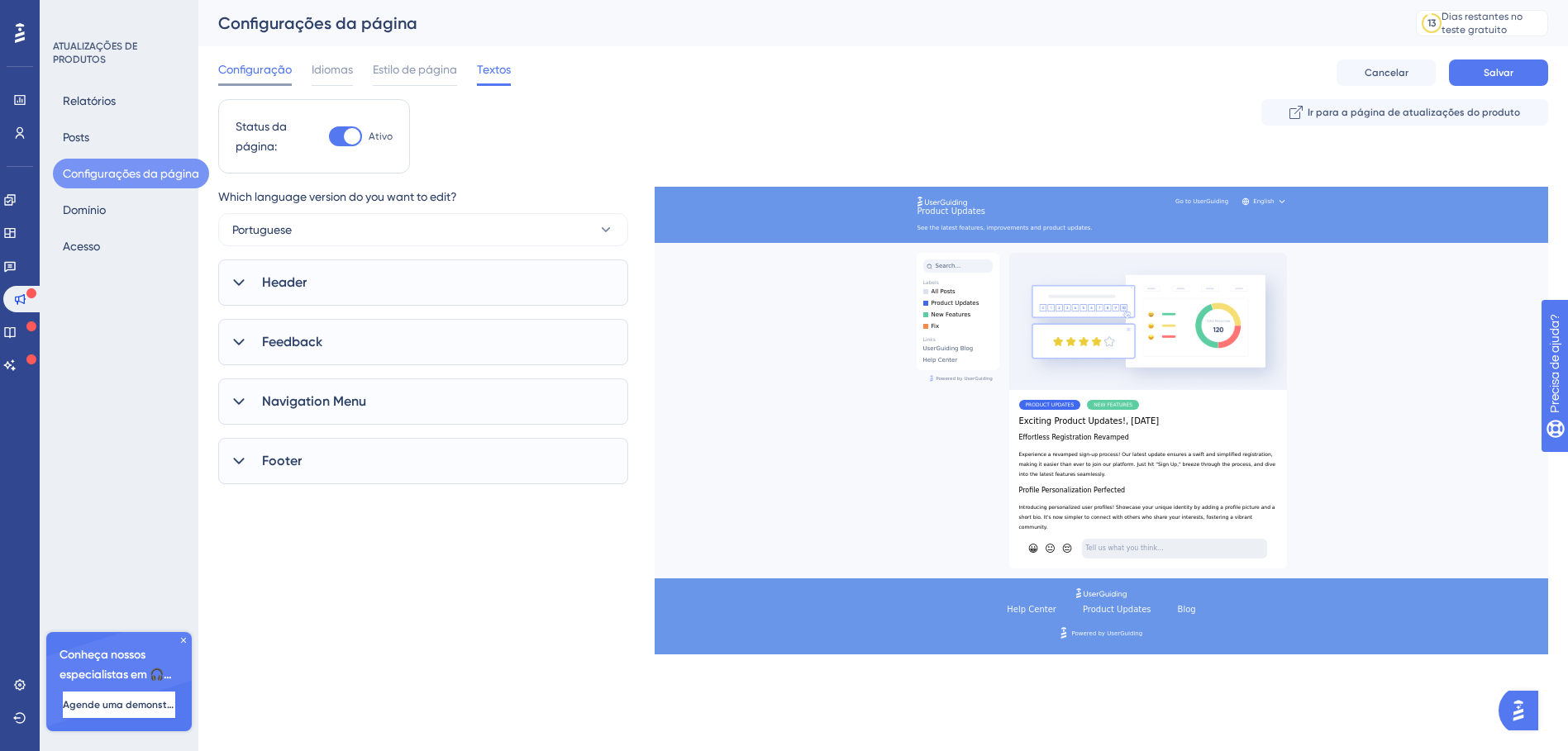
click at [265, 69] on span "Configuração" at bounding box center [255, 69] width 74 height 20
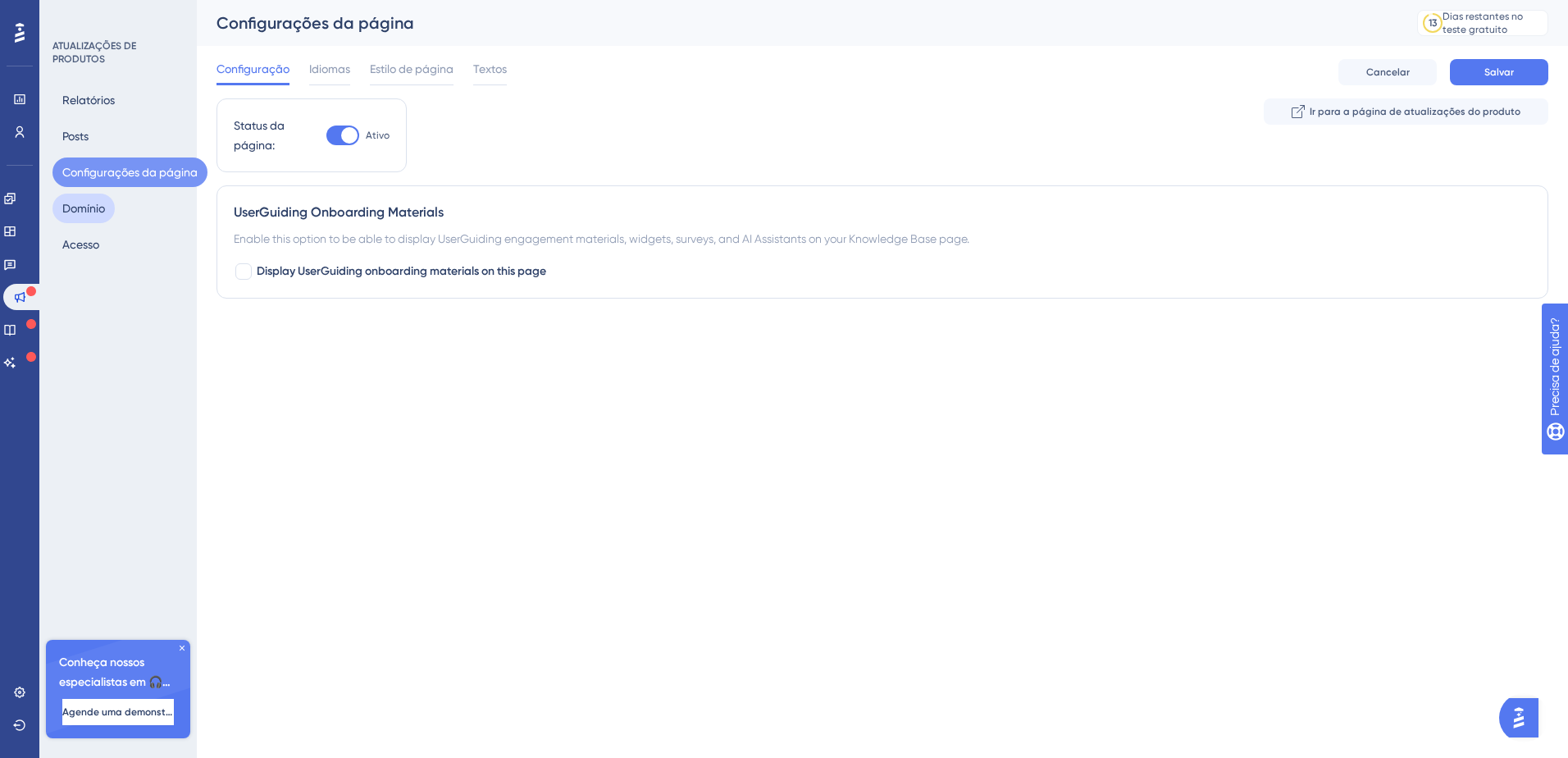
click at [83, 205] on button "Domínio" at bounding box center [84, 208] width 63 height 30
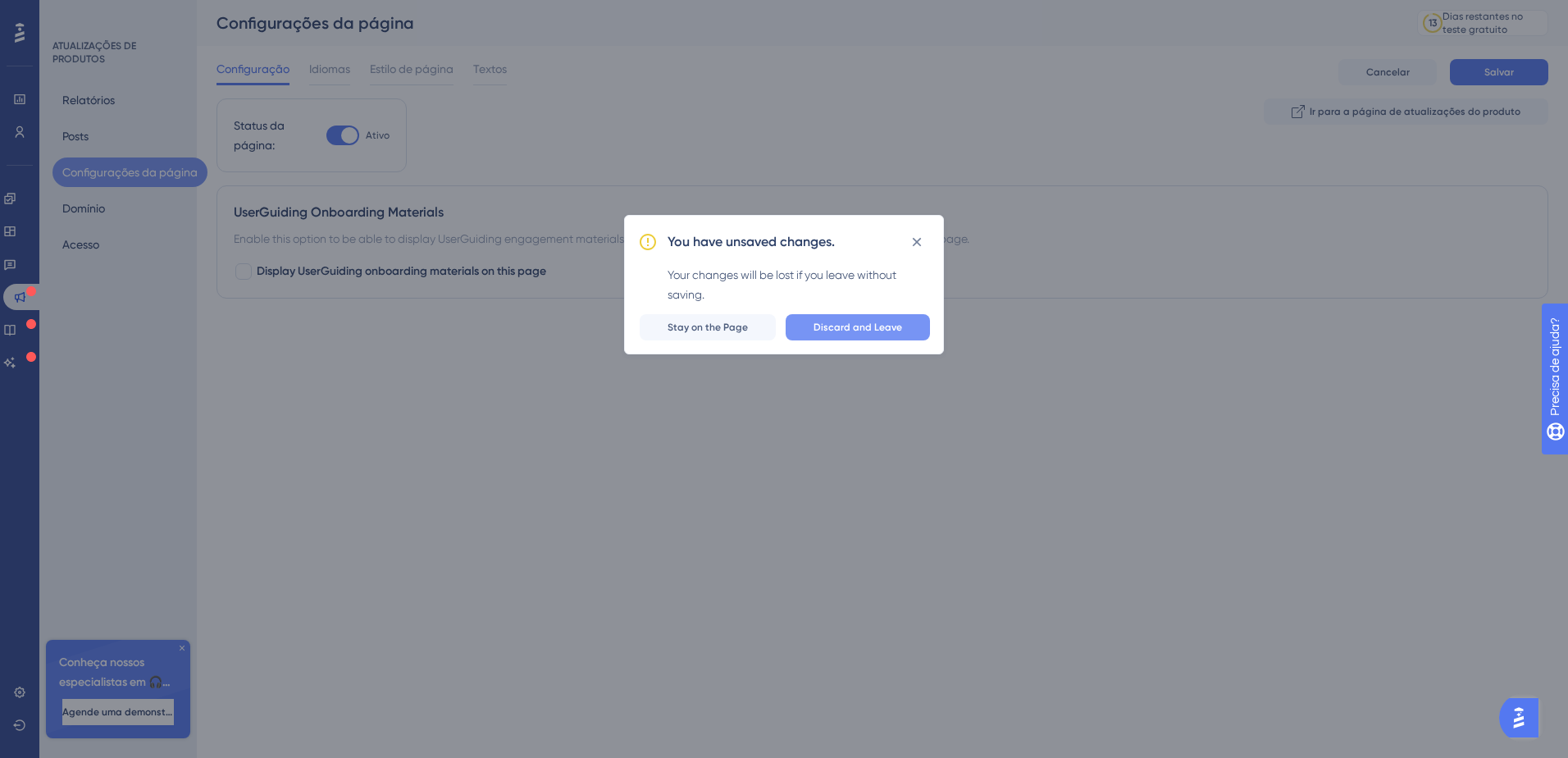
click at [877, 323] on span "Discard and Leave" at bounding box center [857, 327] width 89 height 13
